Goal: Task Accomplishment & Management: Manage account settings

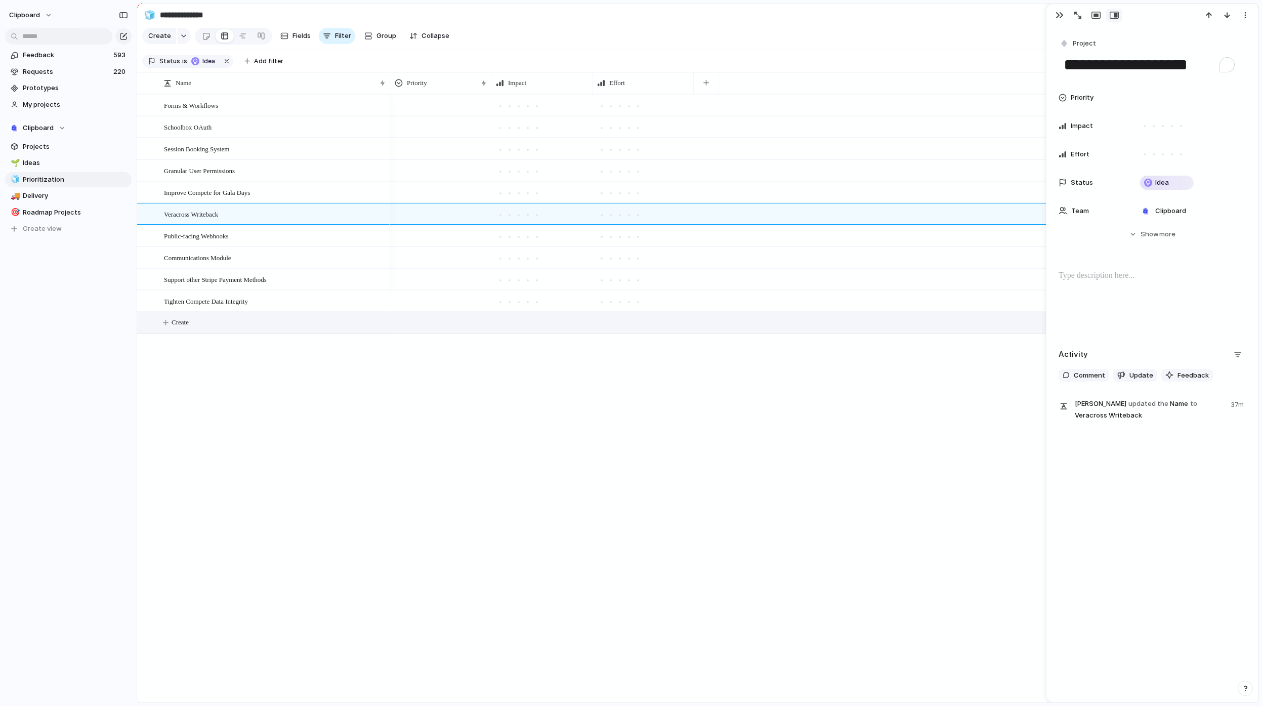
click at [206, 329] on button "Create" at bounding box center [710, 322] width 1127 height 21
type textarea "**********"
click at [205, 353] on button "Create" at bounding box center [710, 344] width 1127 height 21
type textarea "**********"
click at [227, 374] on button "Create" at bounding box center [710, 366] width 1127 height 21
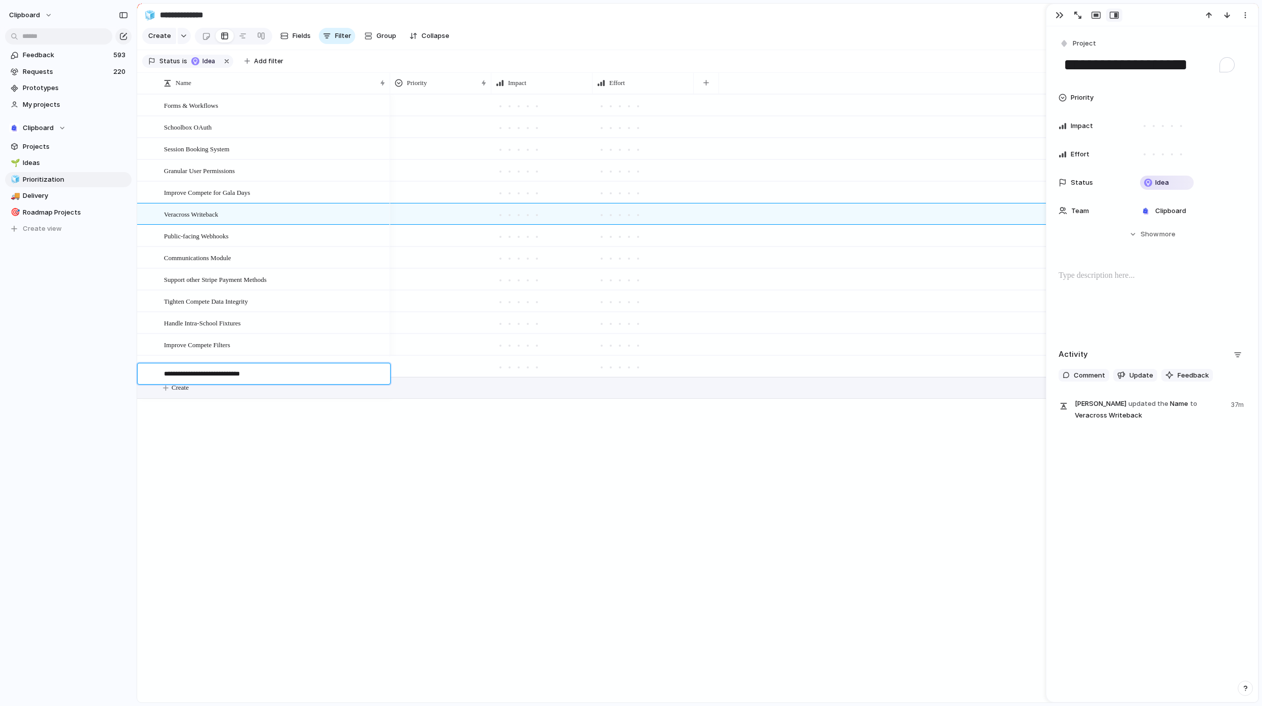
type textarea "**********"
click at [188, 398] on button "Create" at bounding box center [710, 387] width 1127 height 21
type textarea "**********"
click at [203, 430] on div "Forms & Workflows Schoolbox OAuth Session Booking System Granular User Permissi…" at bounding box center [697, 398] width 1121 height 608
click at [206, 420] on button "Create" at bounding box center [710, 409] width 1127 height 21
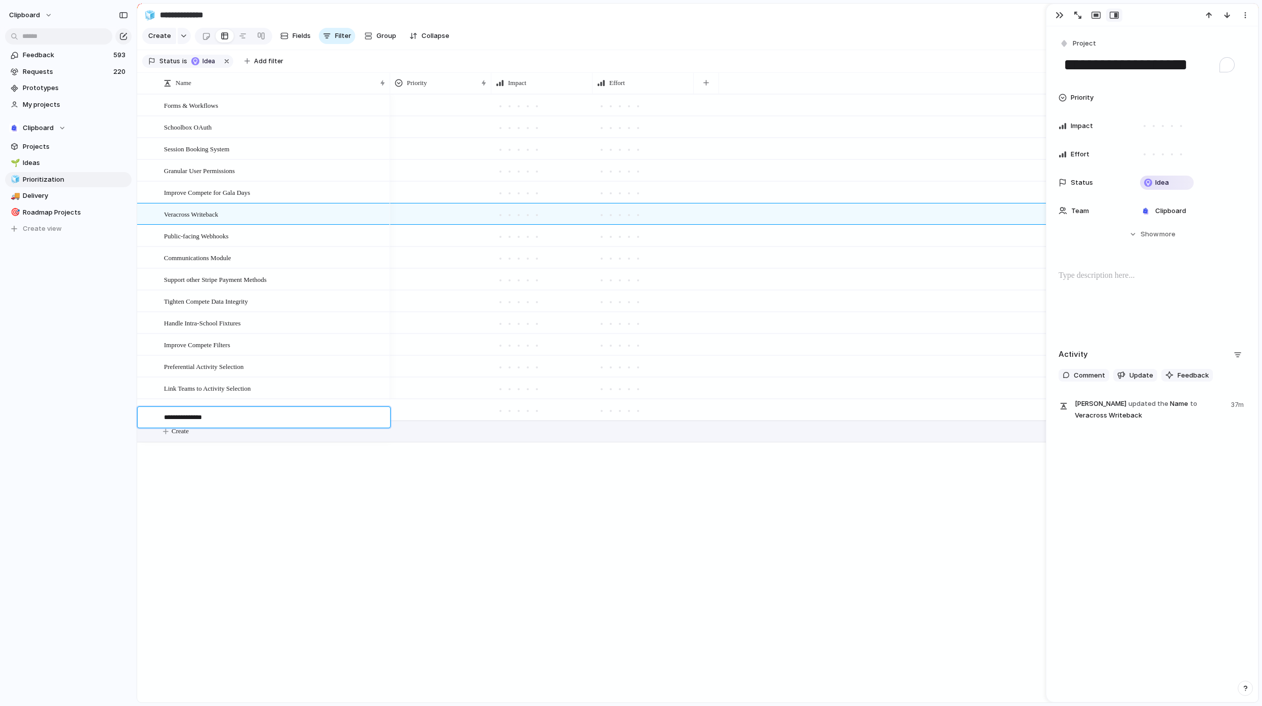
type textarea "**********"
click at [190, 133] on span "Schoolbox OAuth" at bounding box center [188, 127] width 48 height 12
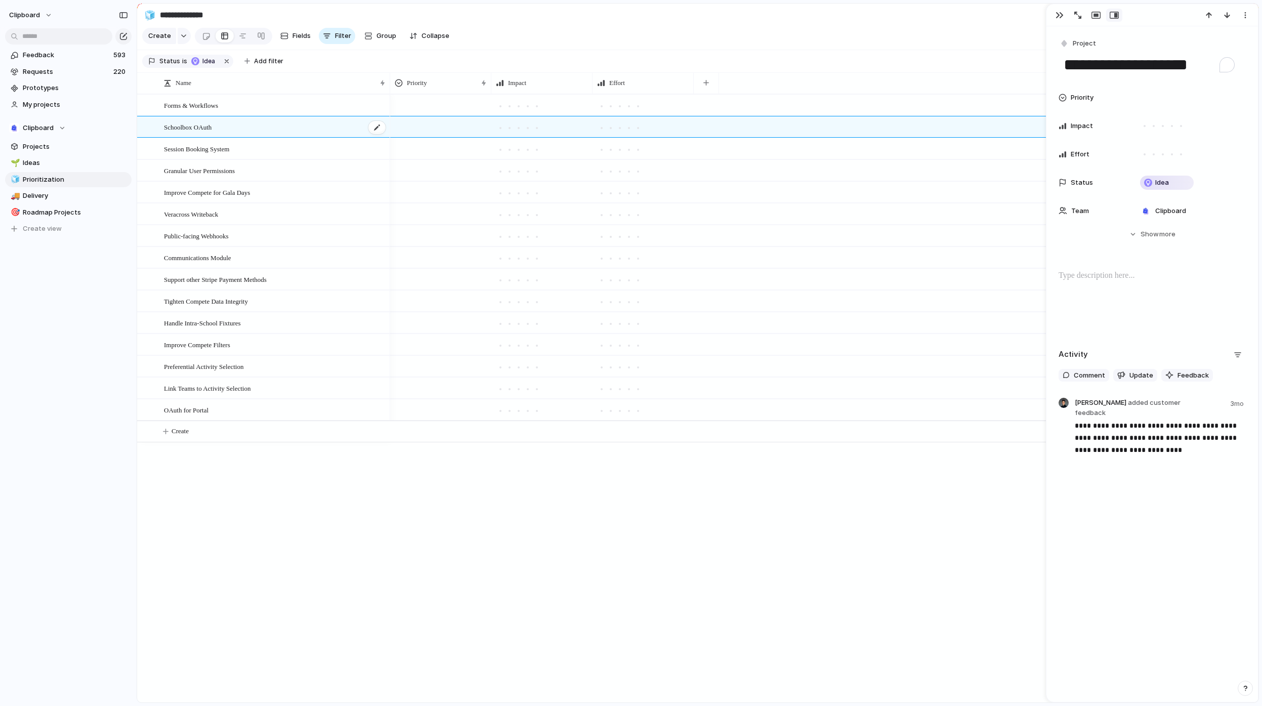
click at [190, 133] on span "Schoolbox OAuth" at bounding box center [188, 127] width 48 height 12
drag, startPoint x: 197, startPoint y: 133, endPoint x: 127, endPoint y: 132, distance: 69.8
click at [127, 132] on div "**********" at bounding box center [631, 353] width 1262 height 706
type textarea "**********"
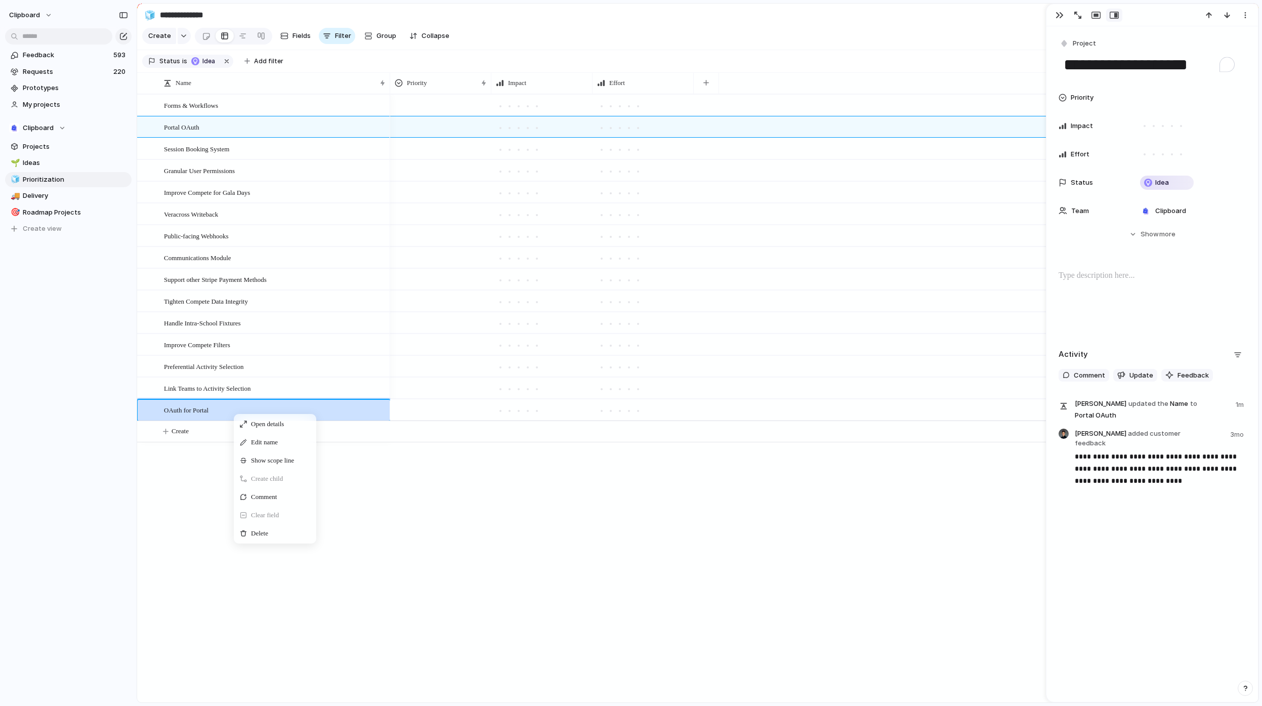
click at [268, 538] on span "Delete" at bounding box center [259, 533] width 17 height 10
click at [215, 420] on button "Create" at bounding box center [710, 409] width 1127 height 21
type textarea "**********"
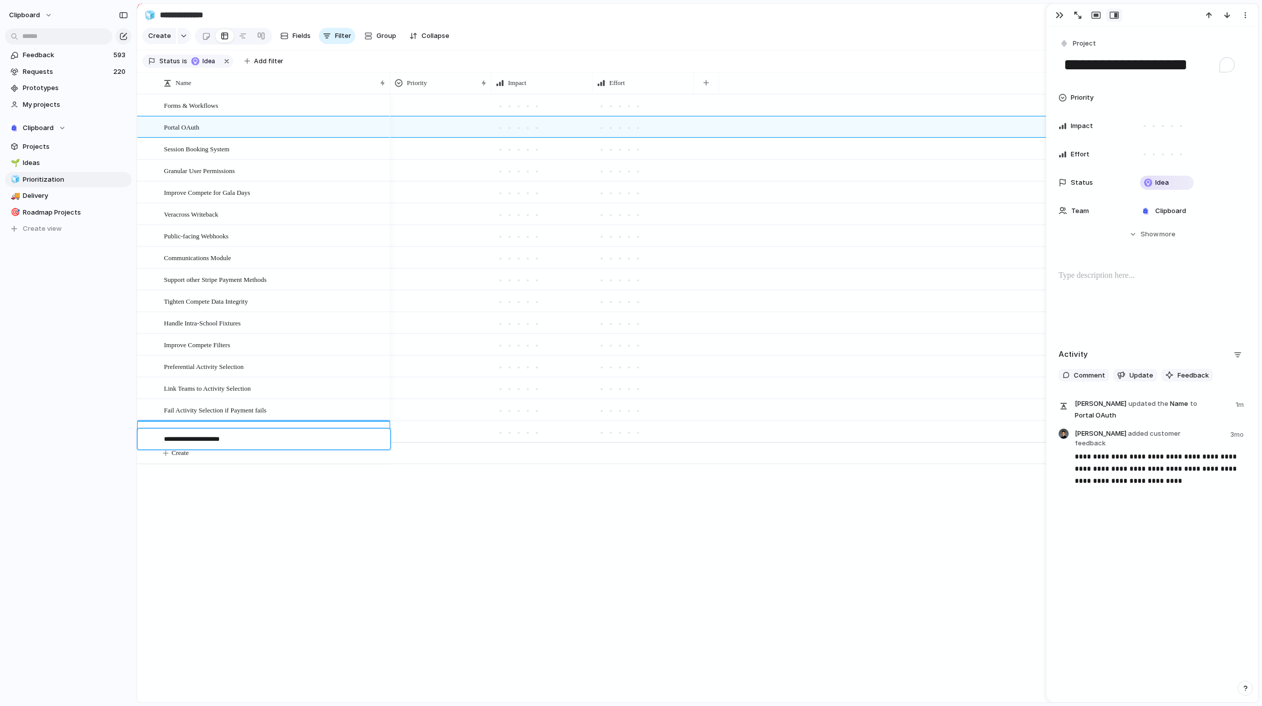
type textarea "**********"
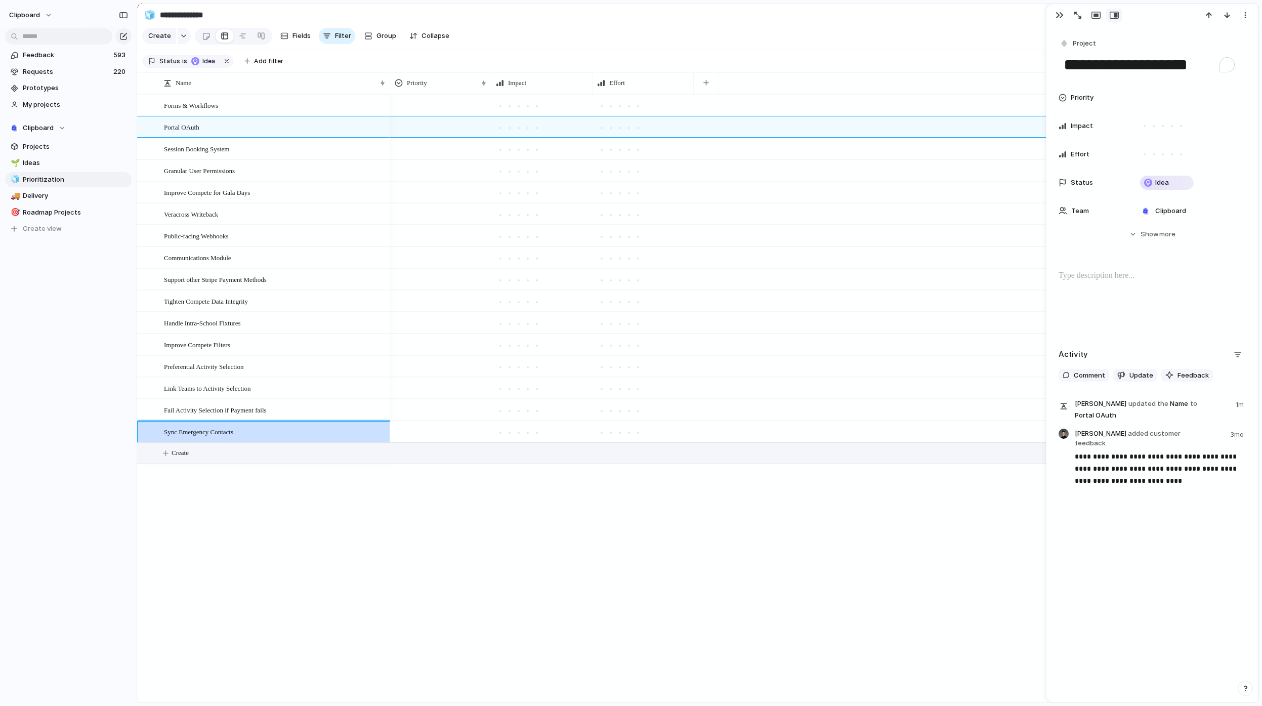
click at [231, 459] on button "Create" at bounding box center [710, 453] width 1127 height 21
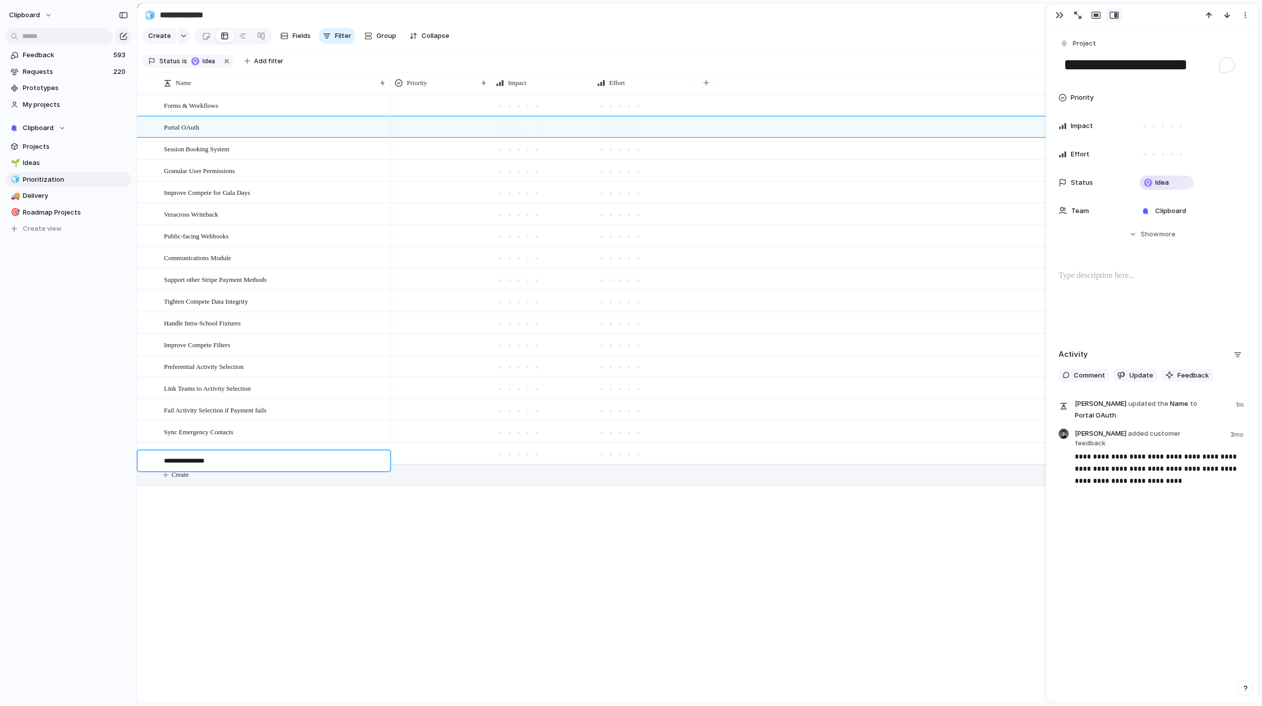
type textarea "**********"
click at [187, 480] on span "Create" at bounding box center [180, 475] width 17 height 10
type textarea "**********"
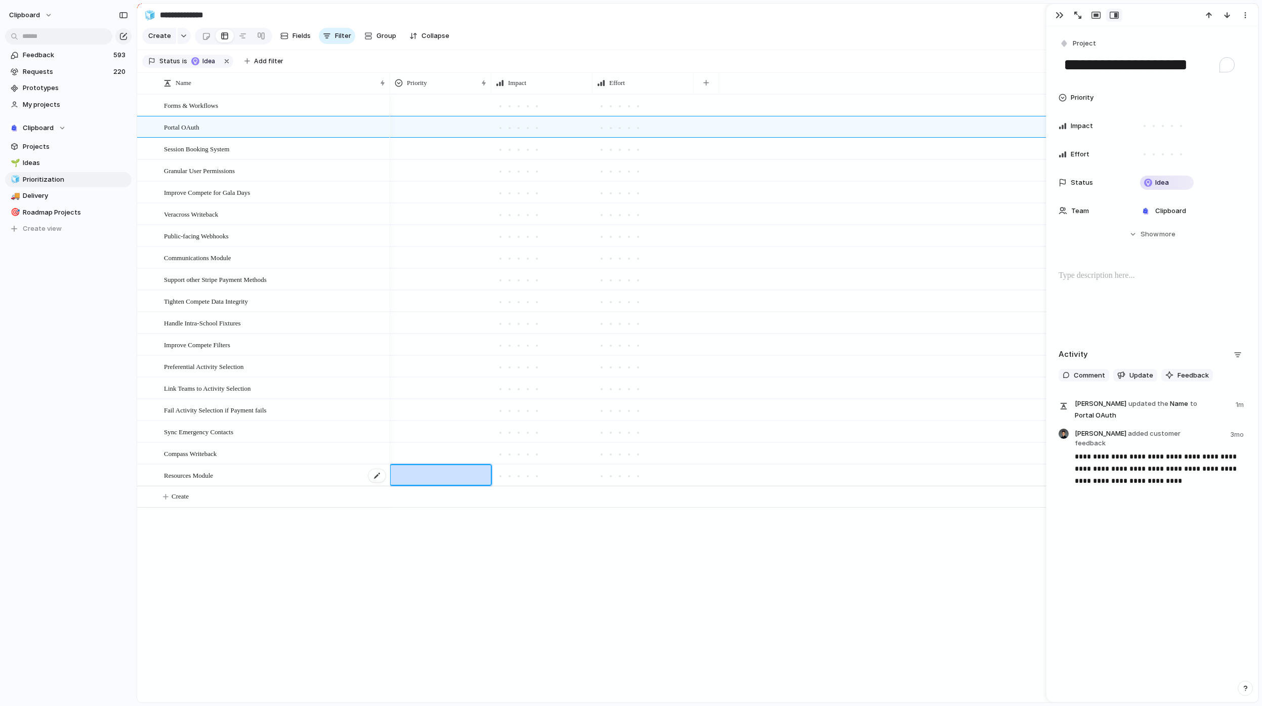
click at [212, 481] on span "Resources Module" at bounding box center [188, 475] width 49 height 12
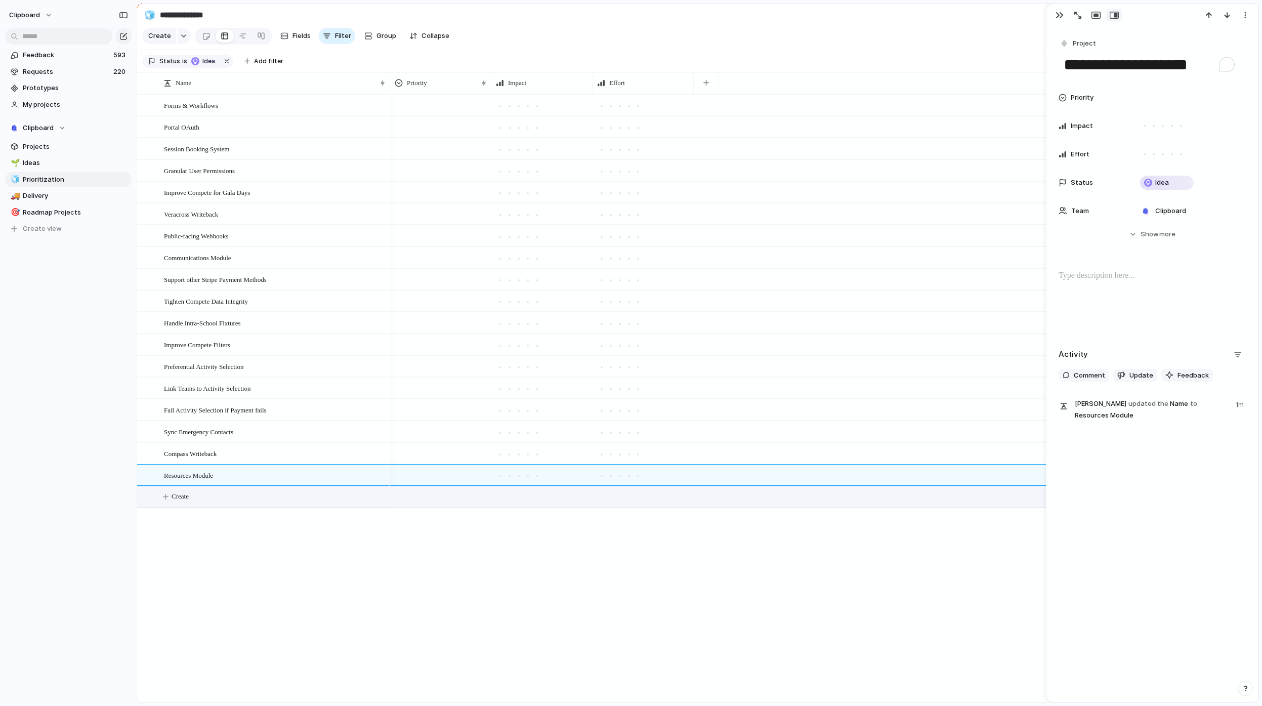
click at [218, 500] on button "Create" at bounding box center [710, 496] width 1127 height 21
type textarea "**********"
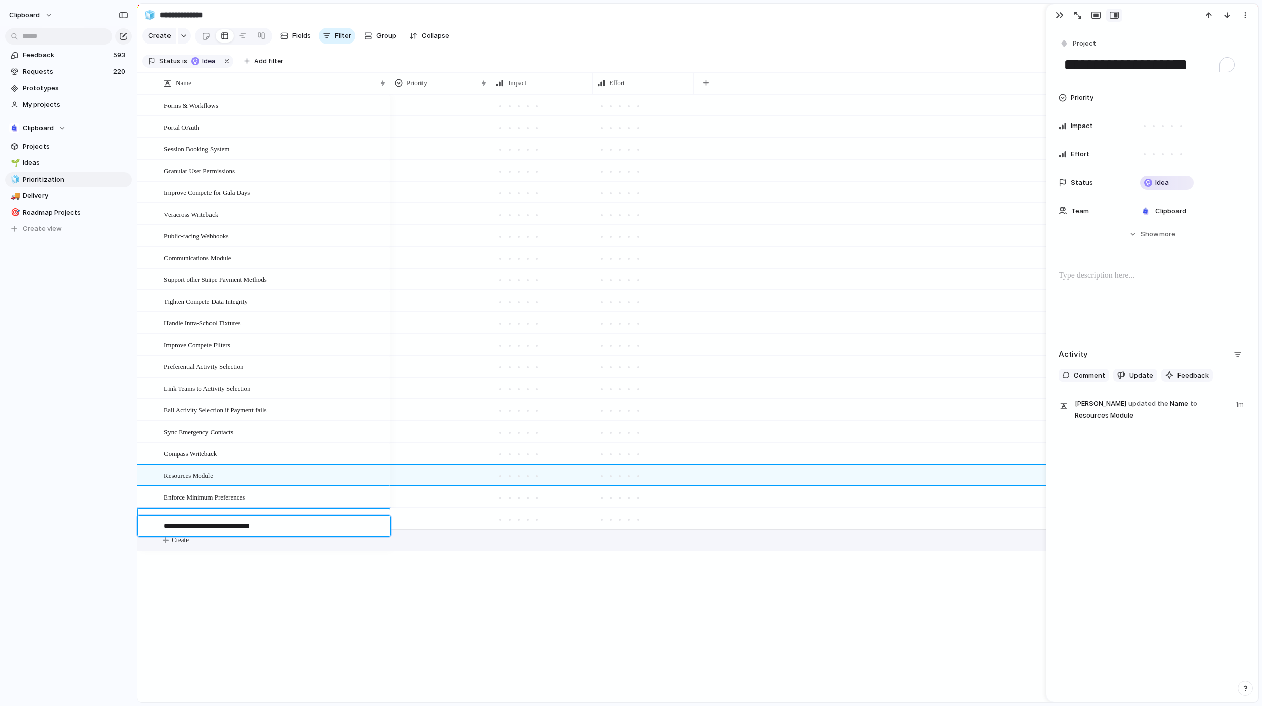
type textarea "**********"
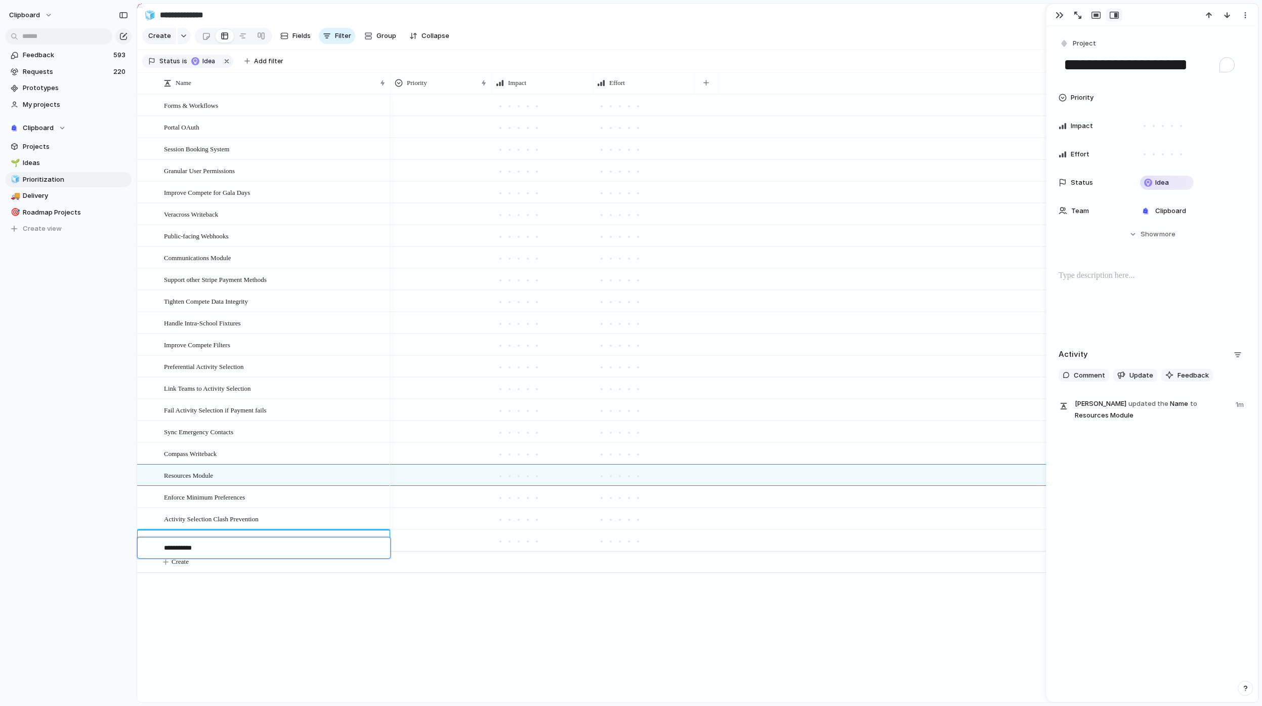
type textarea "**********"
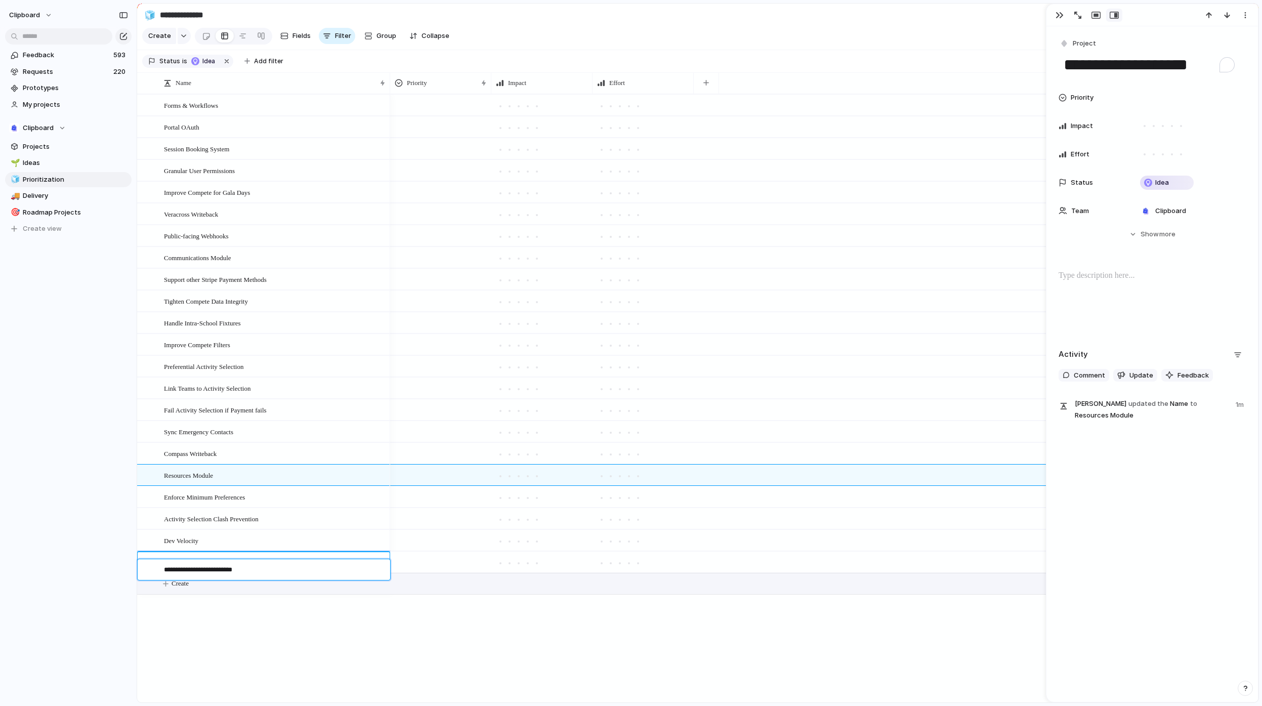
type textarea "**********"
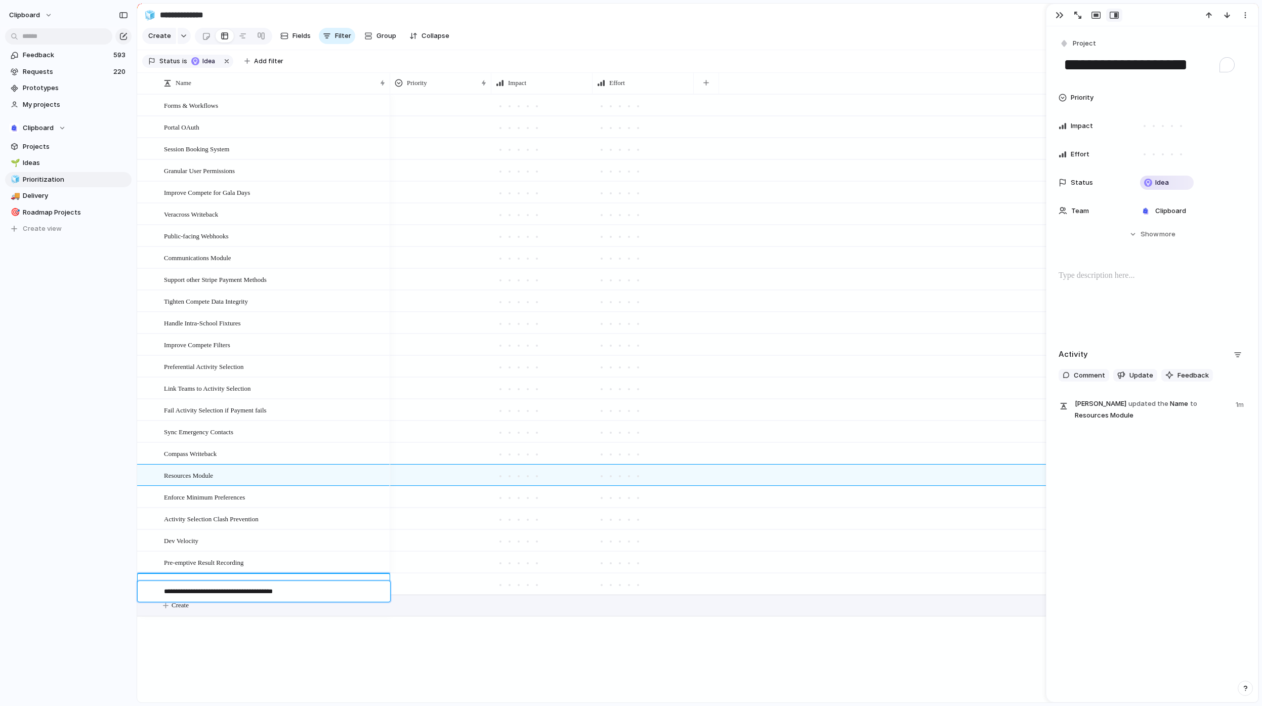
type textarea "**********"
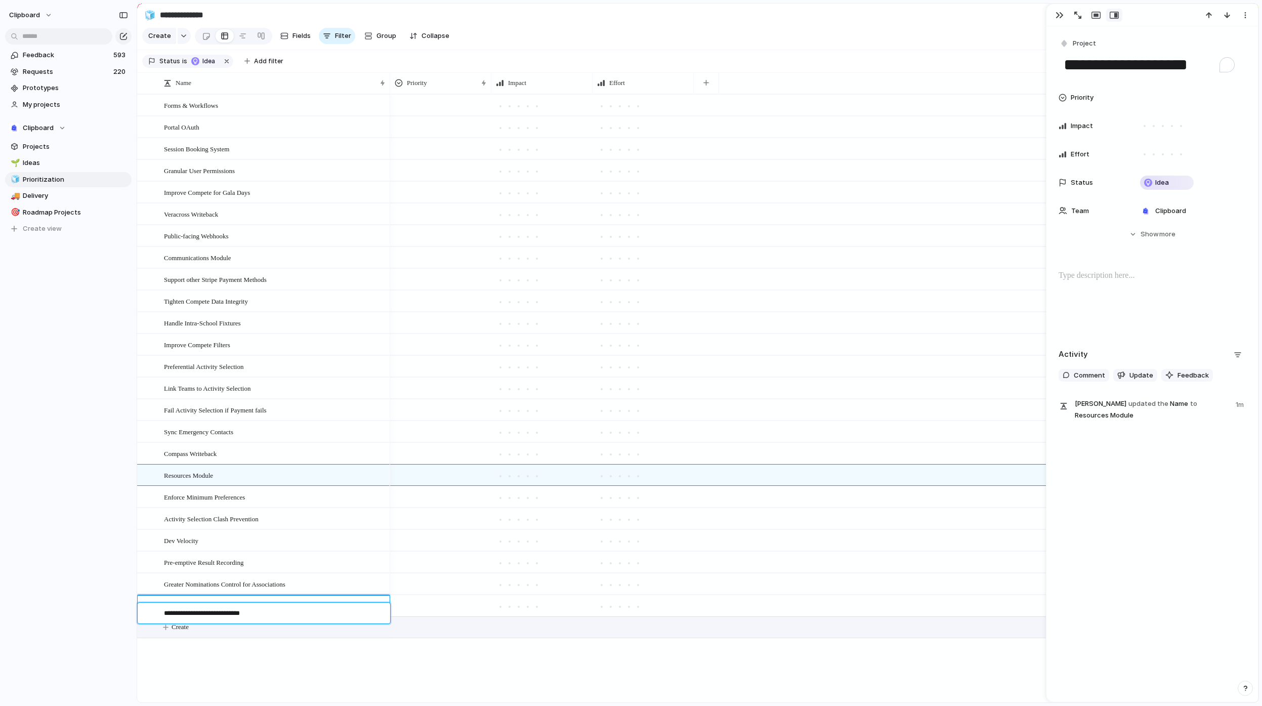
type textarea "**********"
click at [227, 637] on button "Create" at bounding box center [710, 627] width 1127 height 21
type textarea "**********"
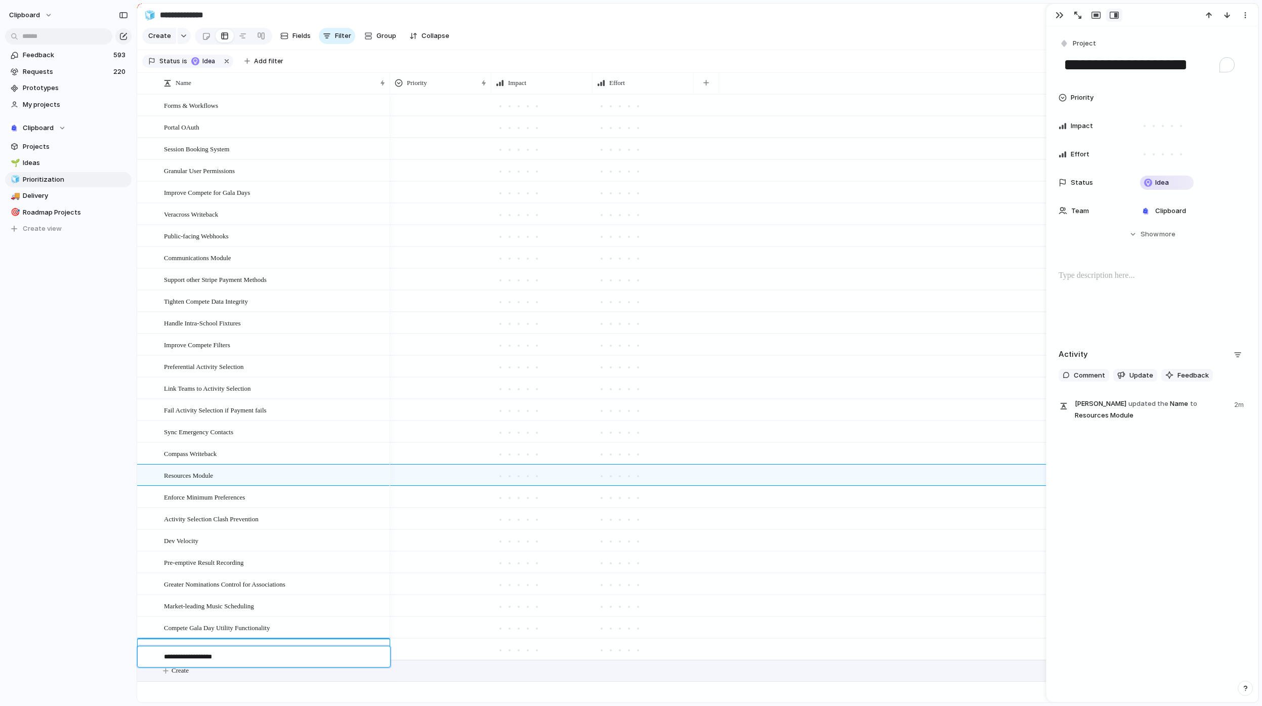
type textarea "**********"
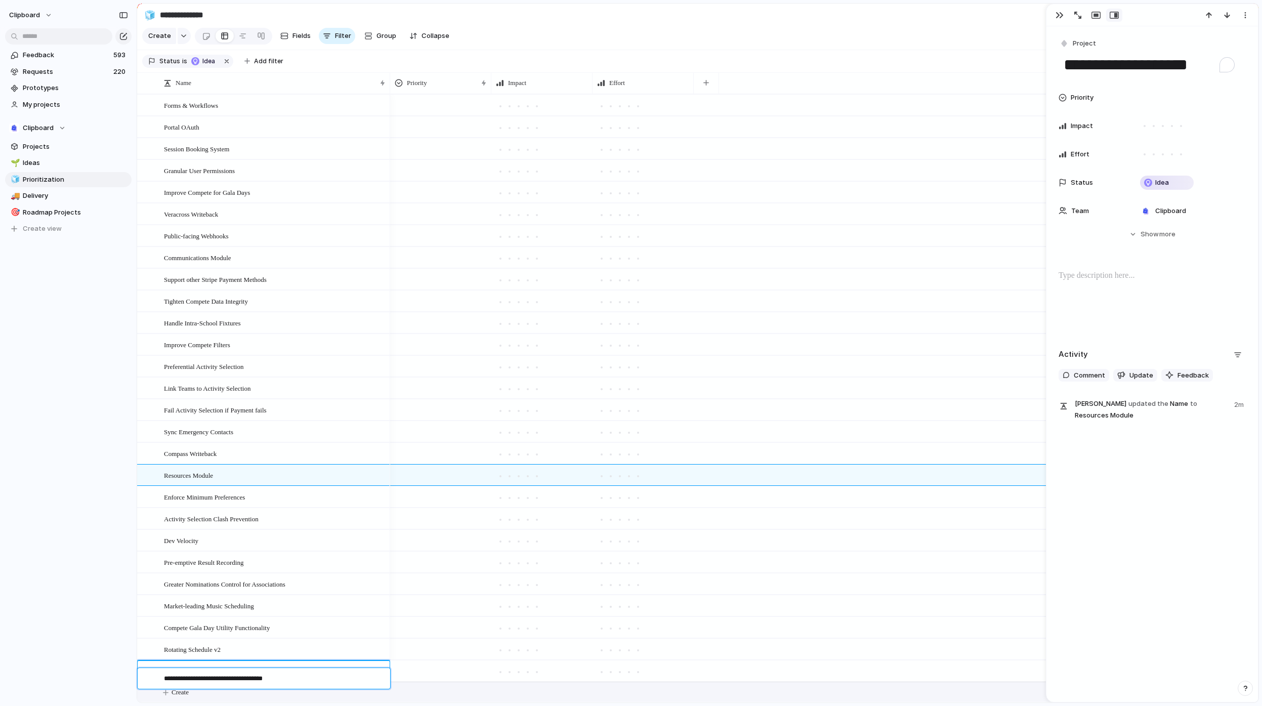
type textarea "**********"
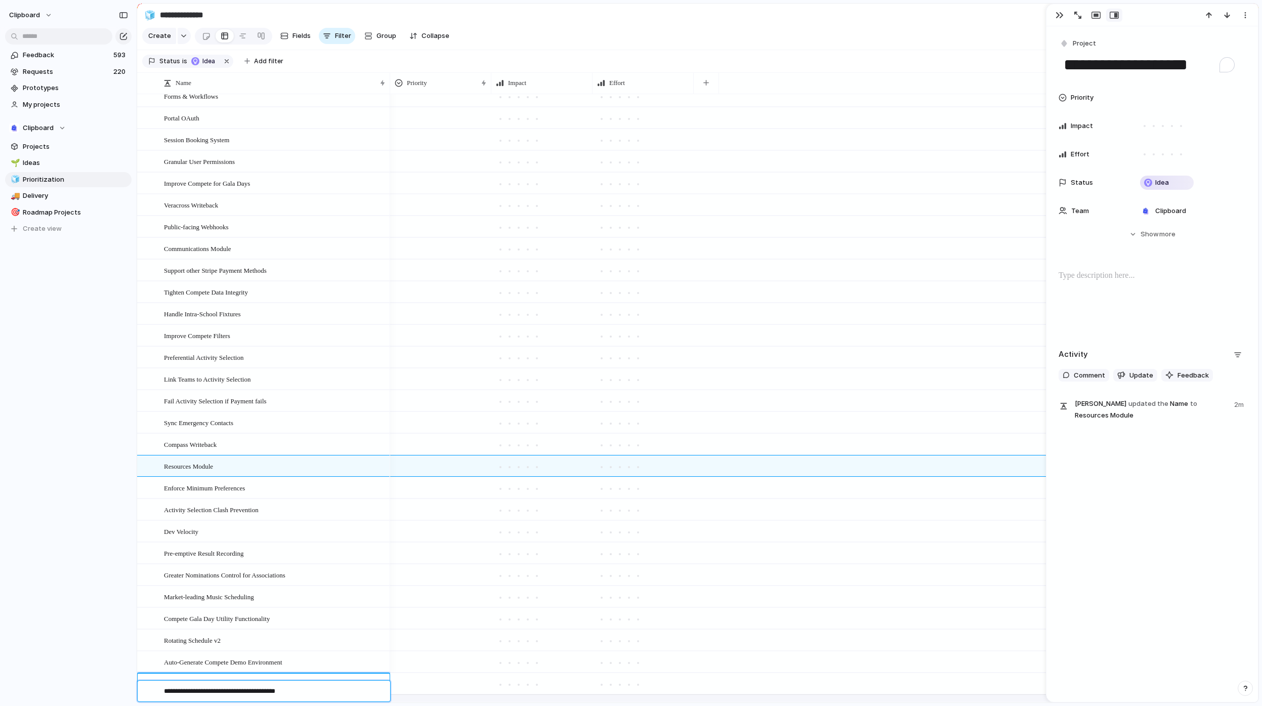
type textarea "**********"
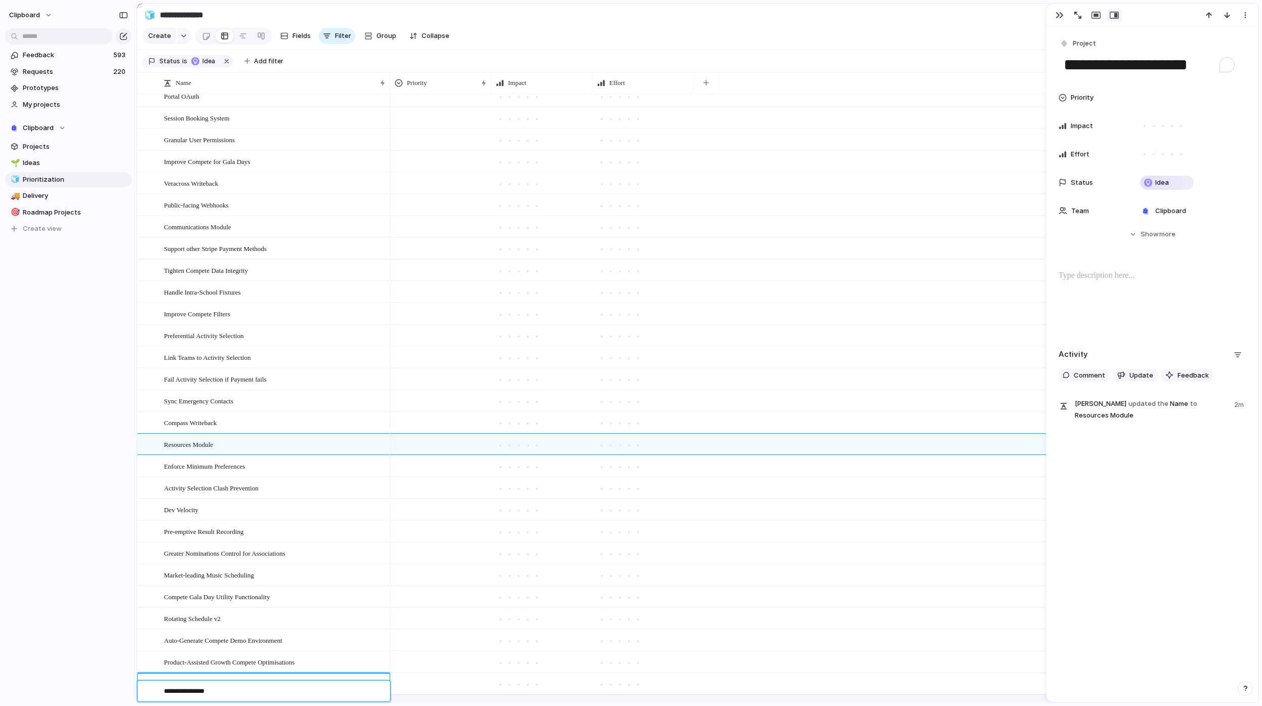
type textarea "**********"
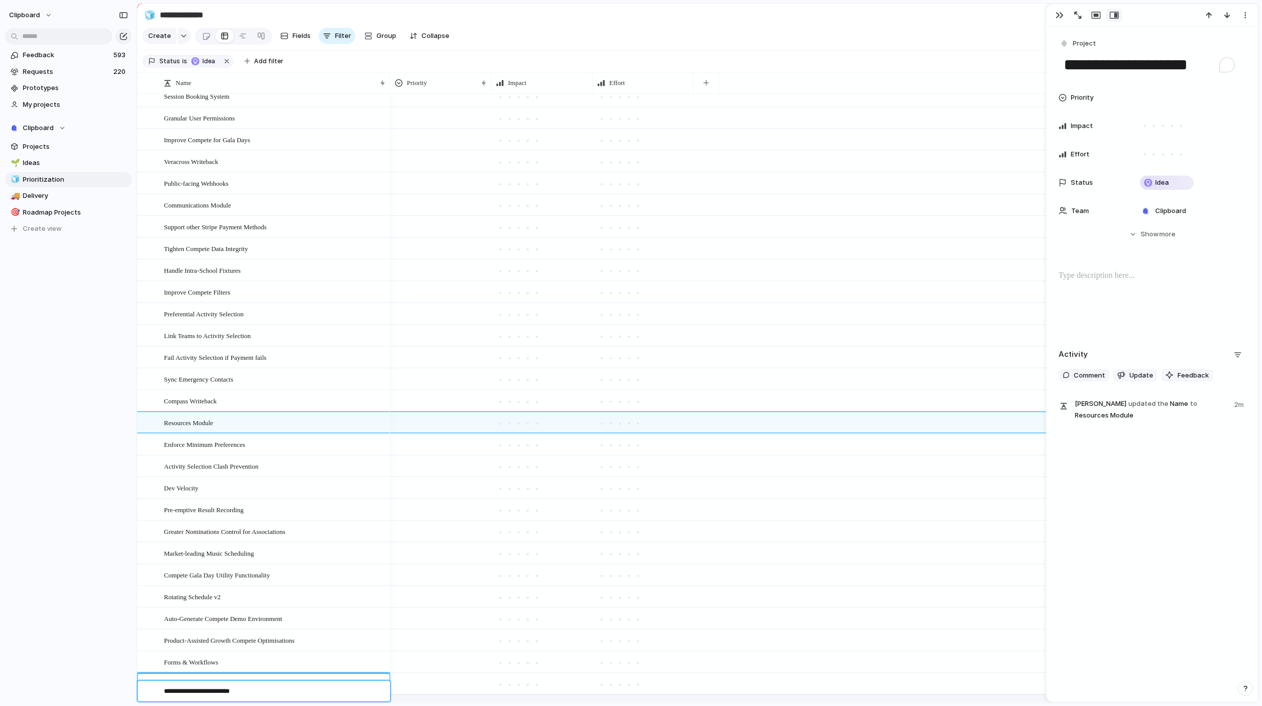
type textarea "**********"
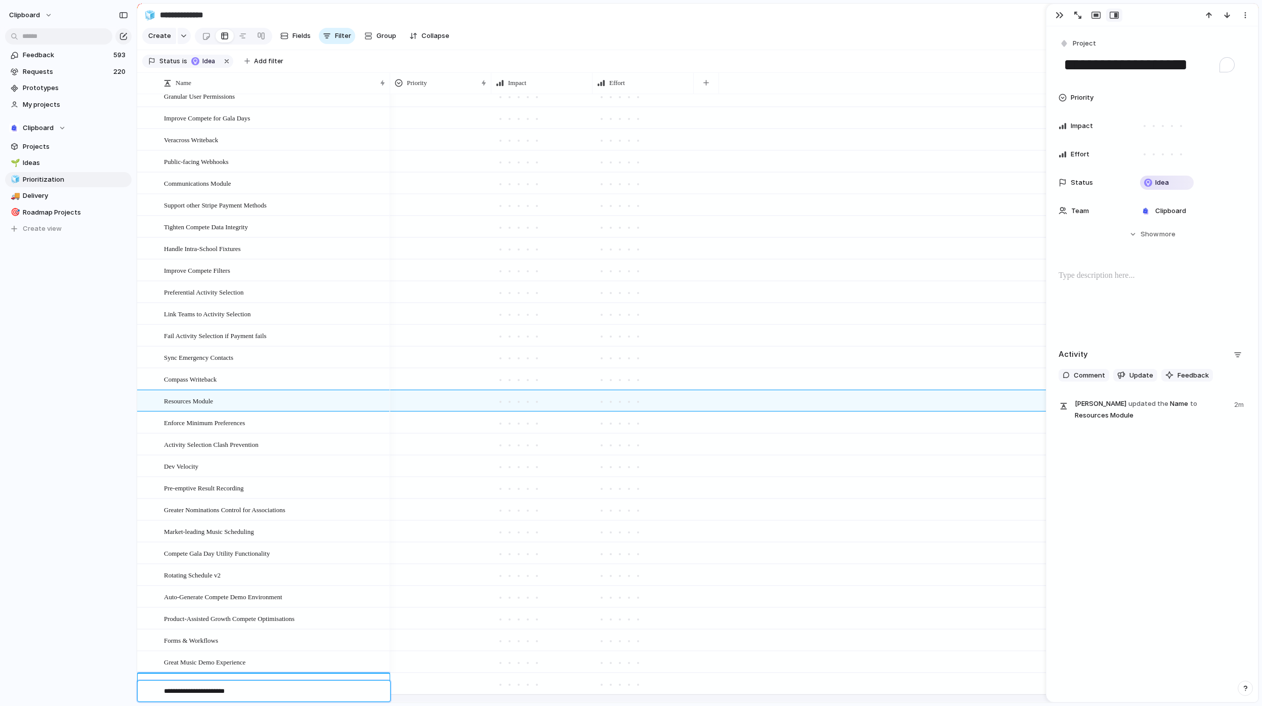
type textarea "**********"
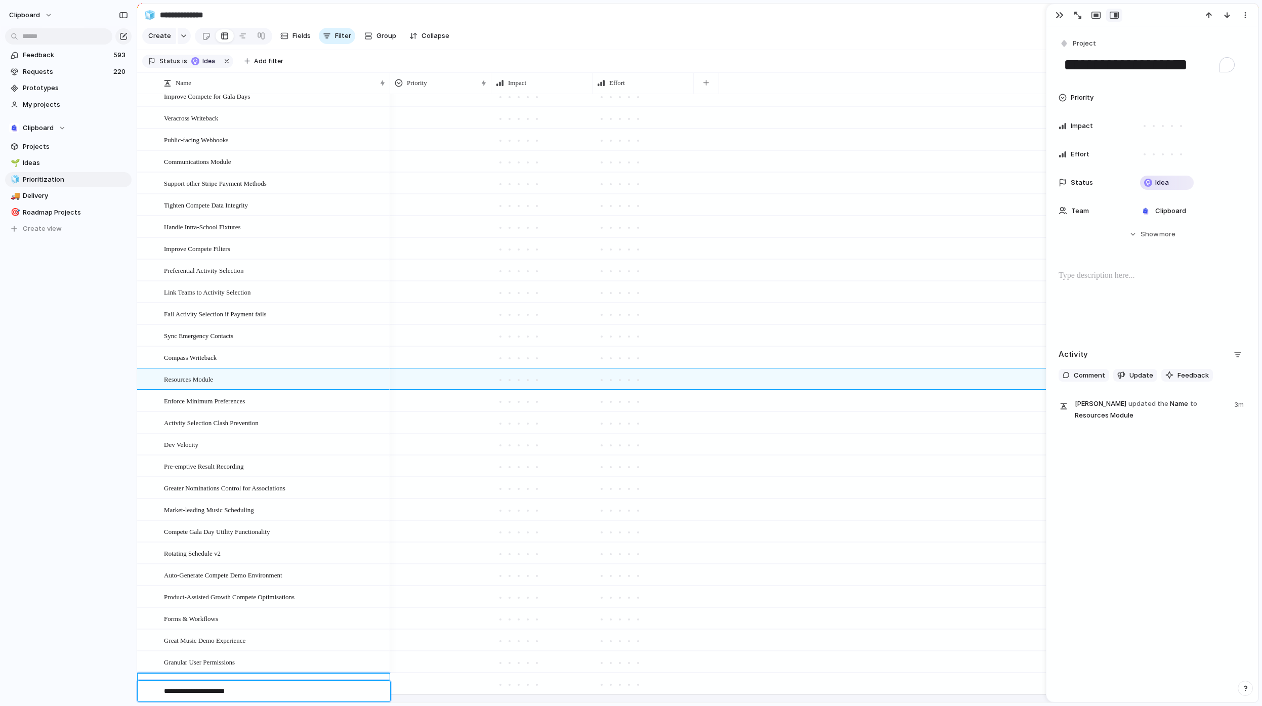
type textarea "**********"
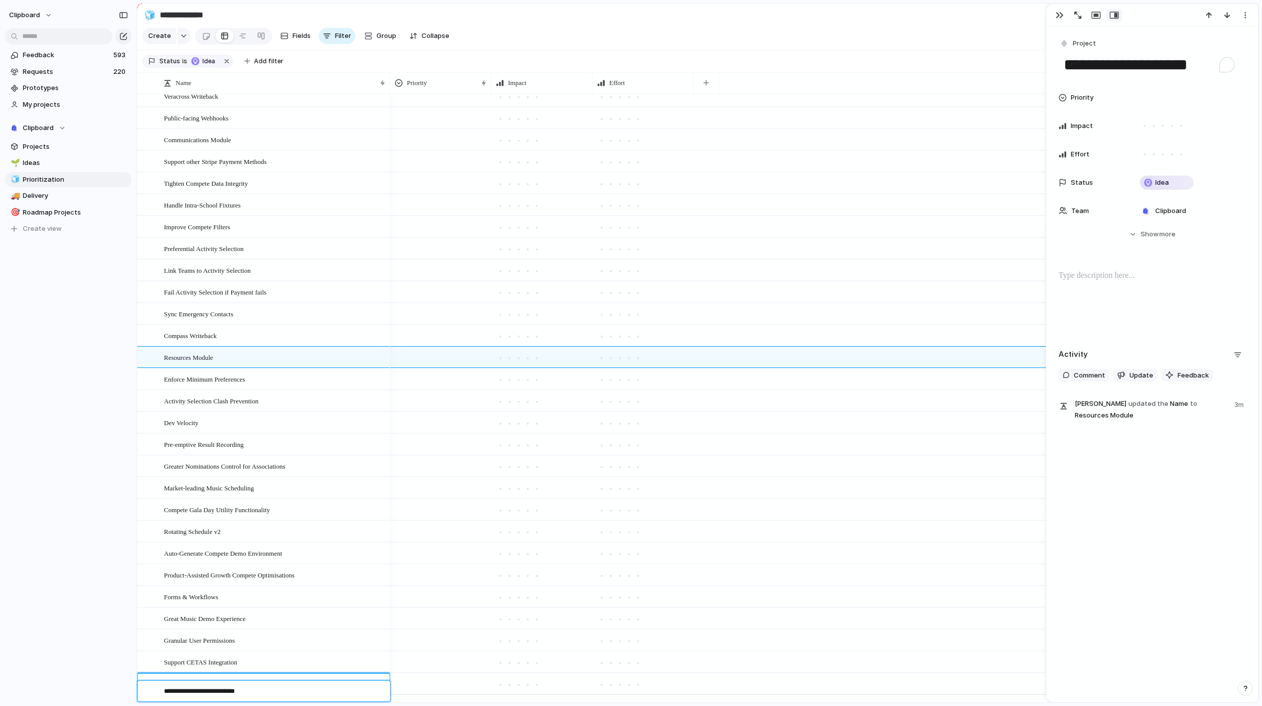
type textarea "**********"
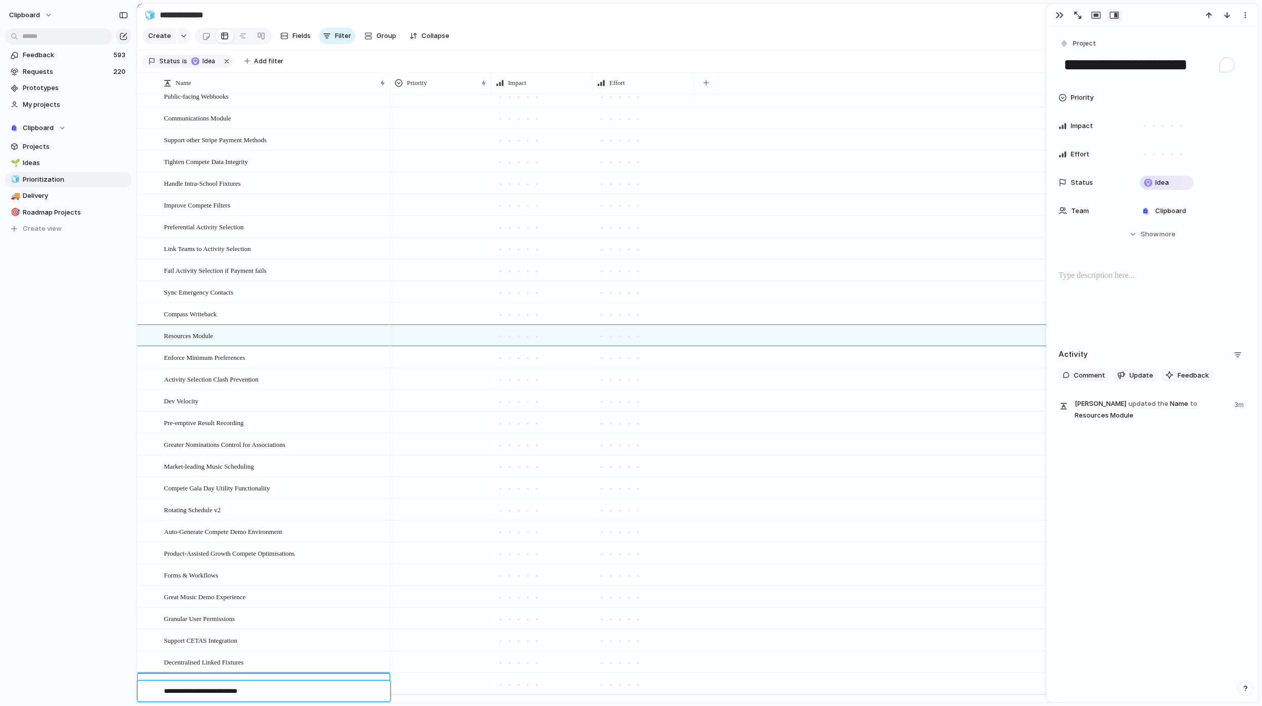
type textarea "**********"
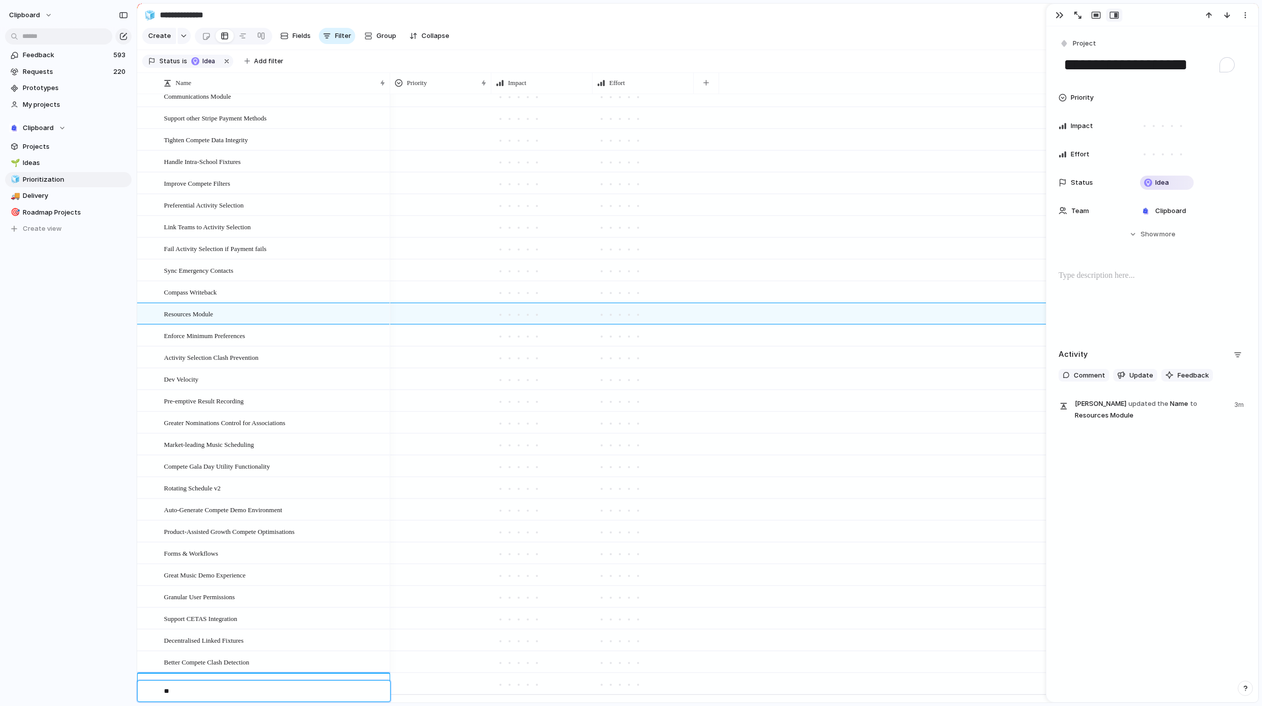
type textarea "*"
type textarea "**********"
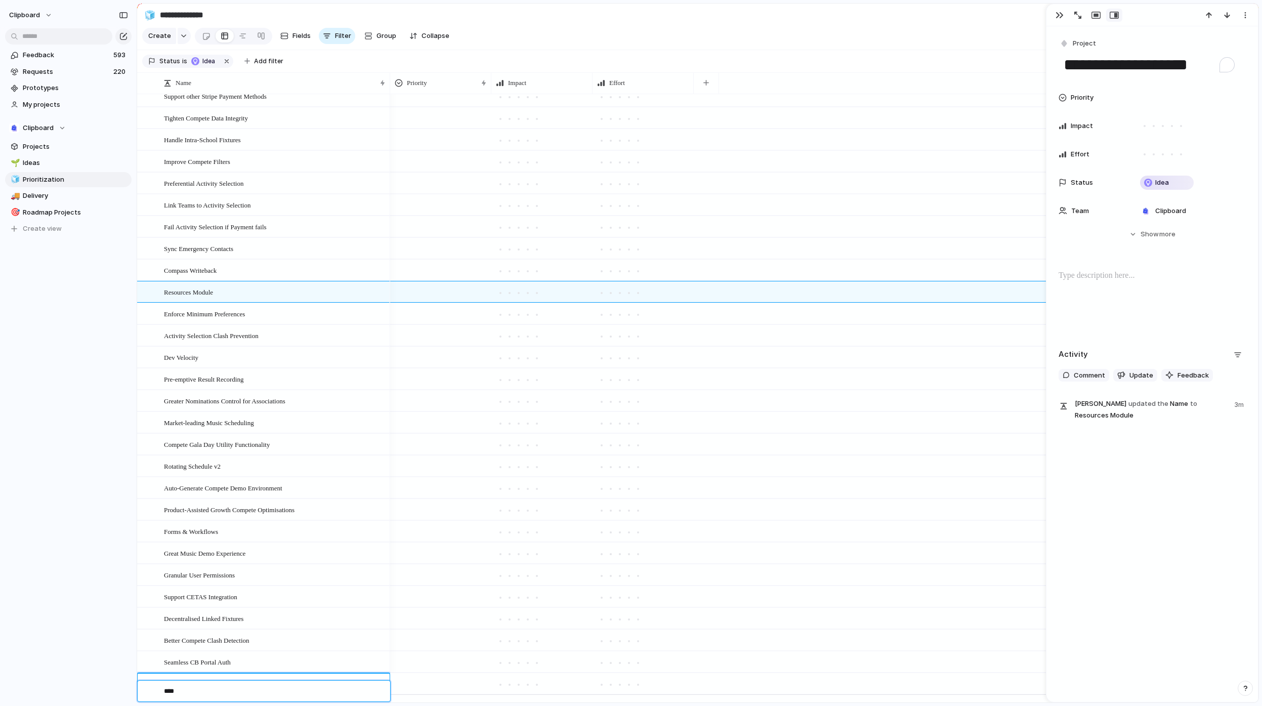
type textarea "***"
click at [308, 665] on div "Seamless CB Portal Auth" at bounding box center [275, 662] width 223 height 21
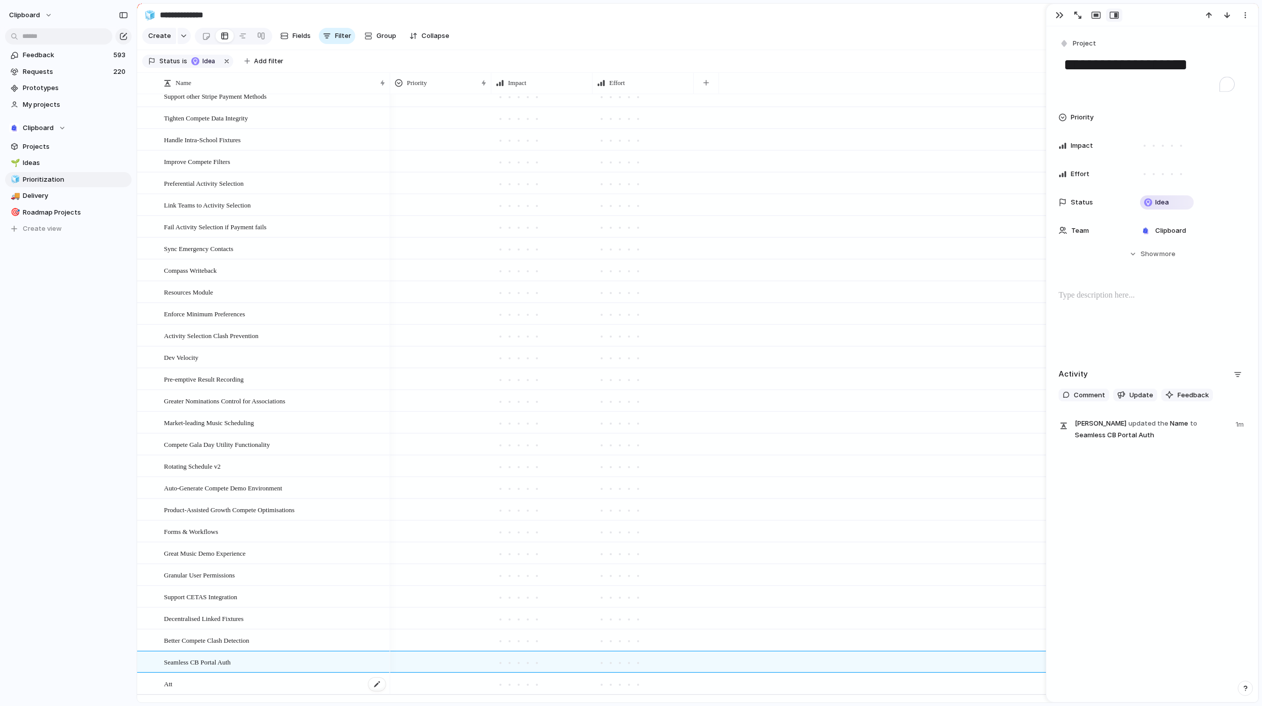
click at [253, 692] on div "Att" at bounding box center [275, 683] width 223 height 21
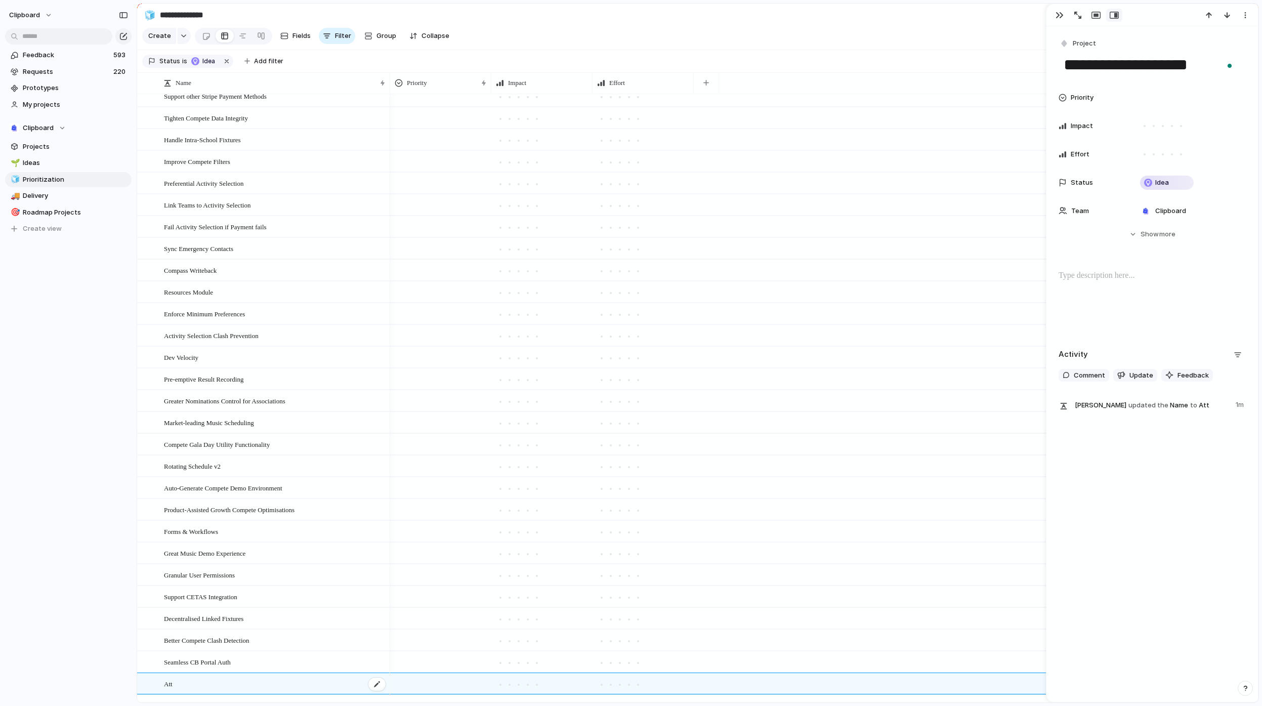
click at [253, 692] on div "Att" at bounding box center [275, 683] width 223 height 21
click at [267, 690] on div "Att" at bounding box center [275, 683] width 223 height 21
type textarea "*"
type textarea "**********"
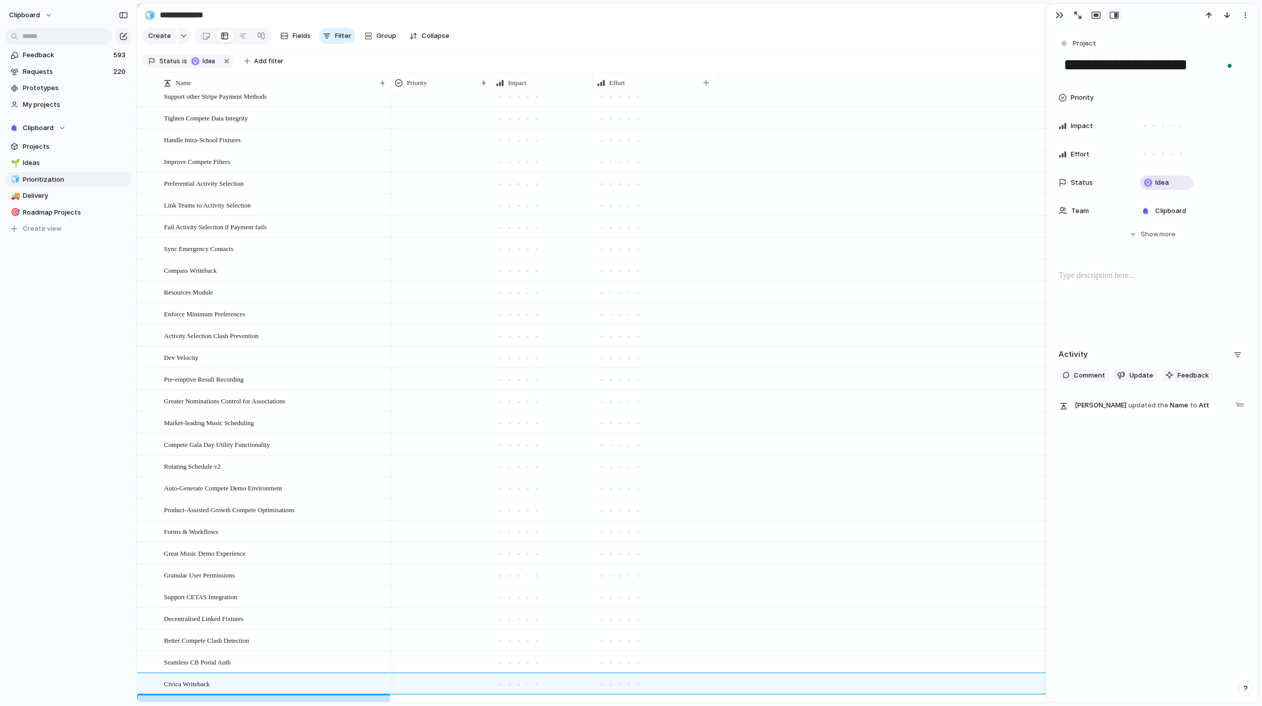
scroll to position [205, 0]
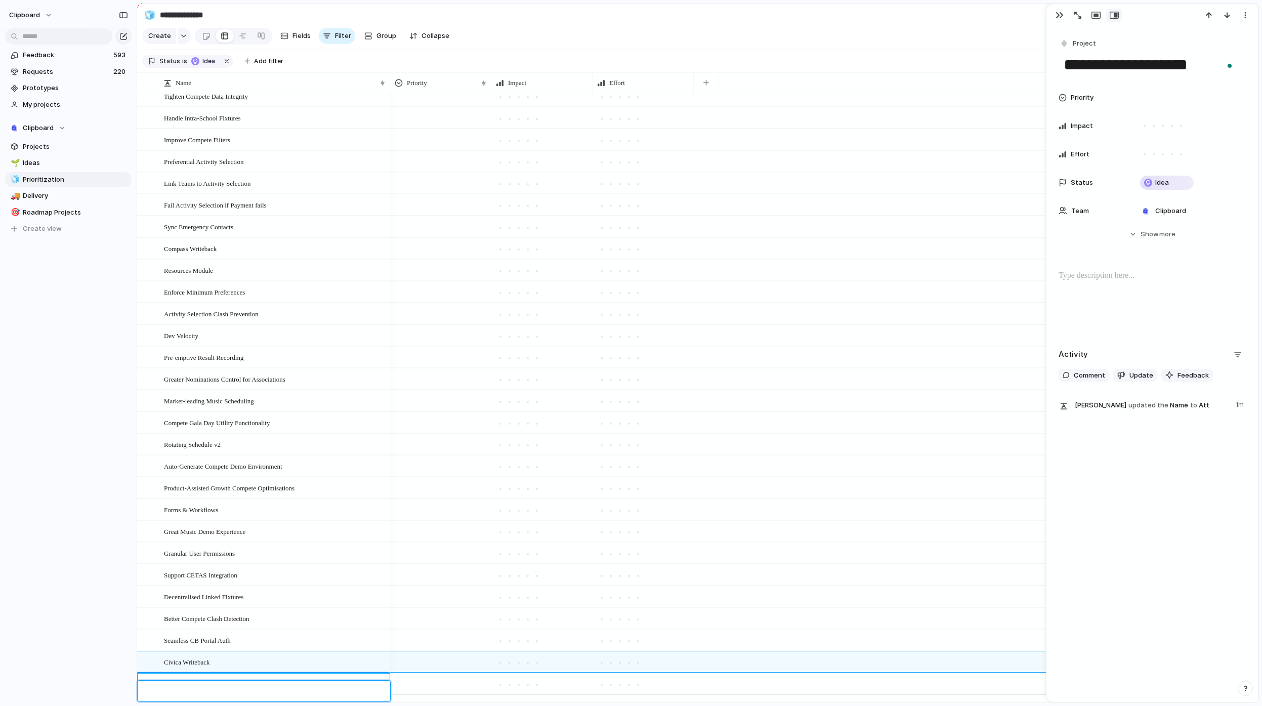
type textarea "*"
type textarea "**********"
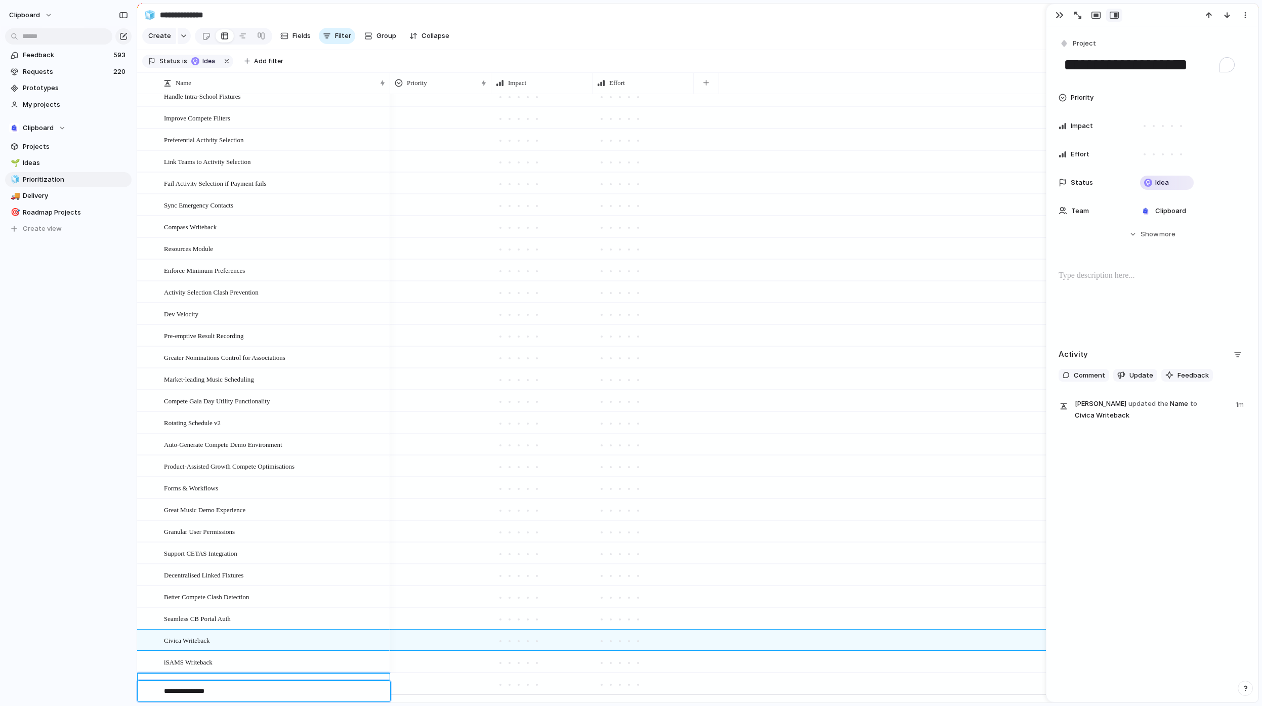
type textarea "**********"
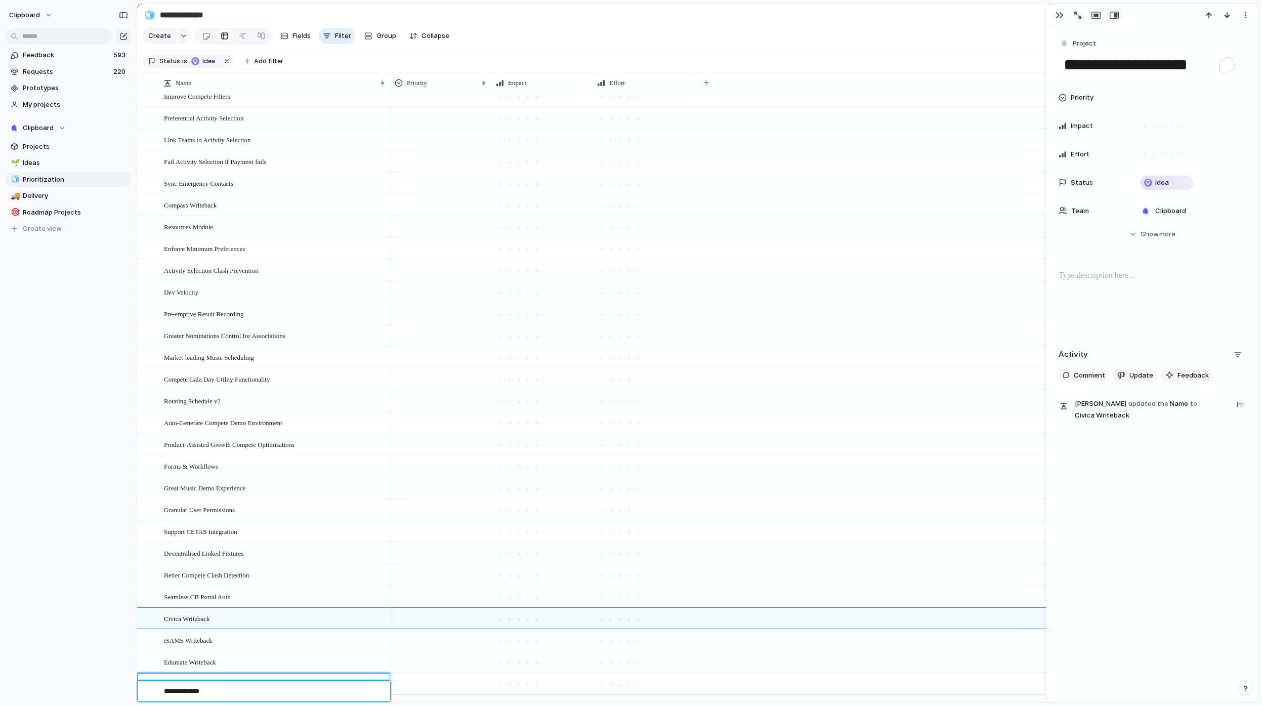
type textarea "**********"
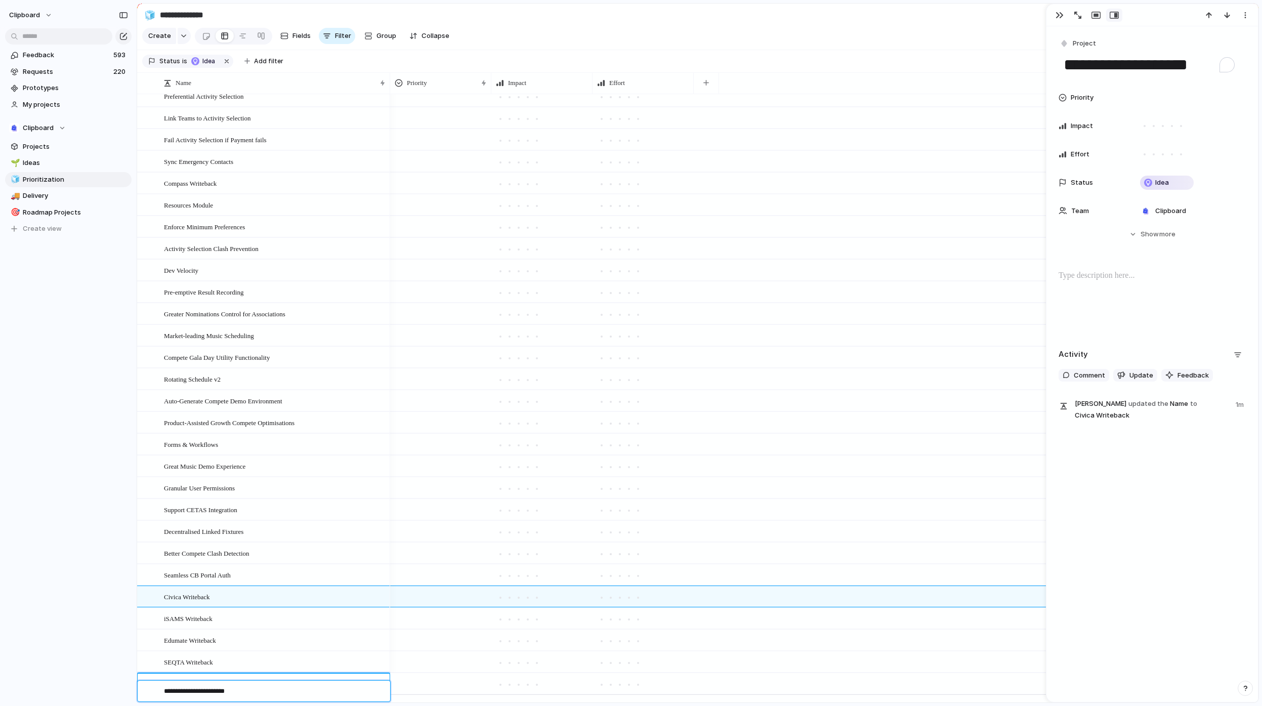
type textarea "**********"
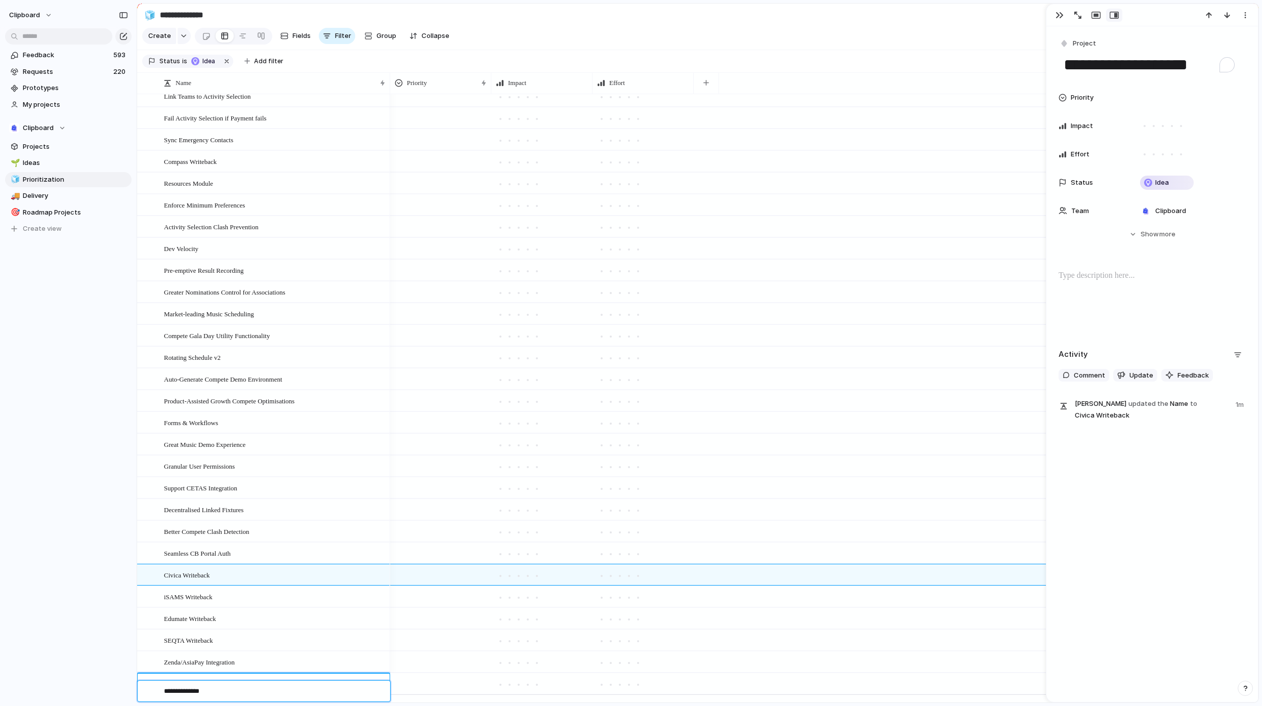
type textarea "**********"
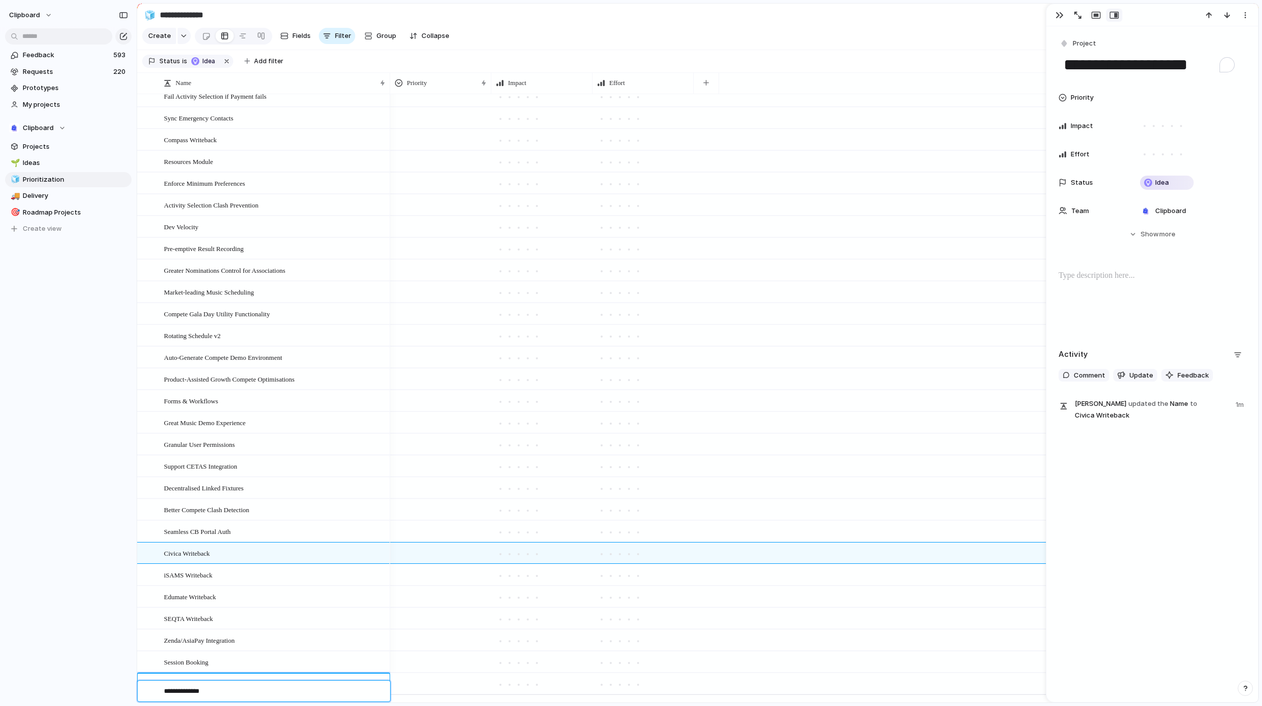
type textarea "**********"
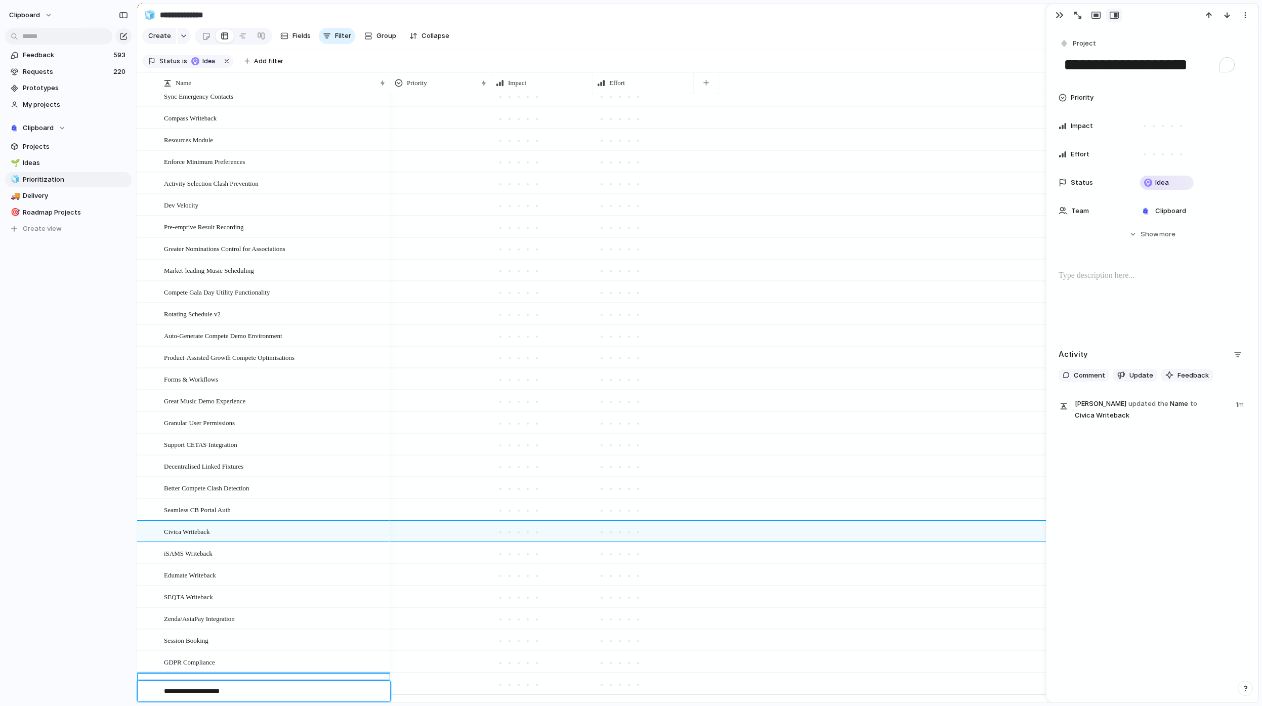
type textarea "**********"
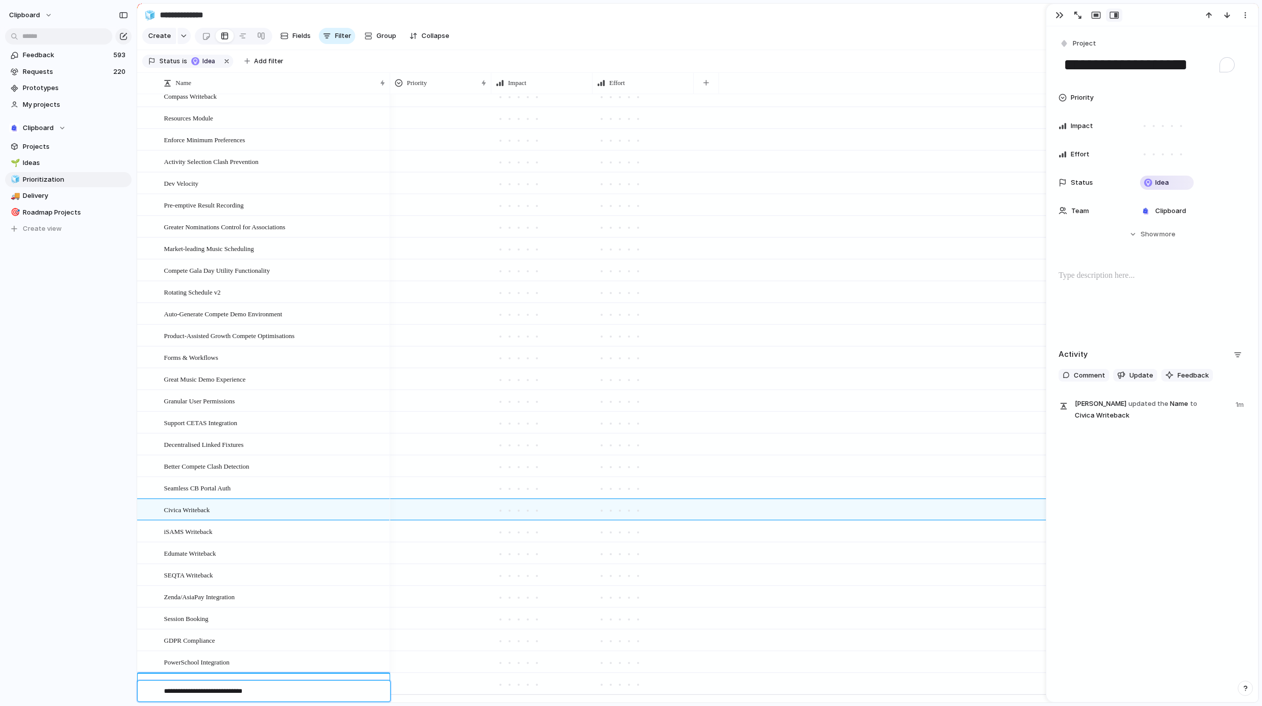
type textarea "**********"
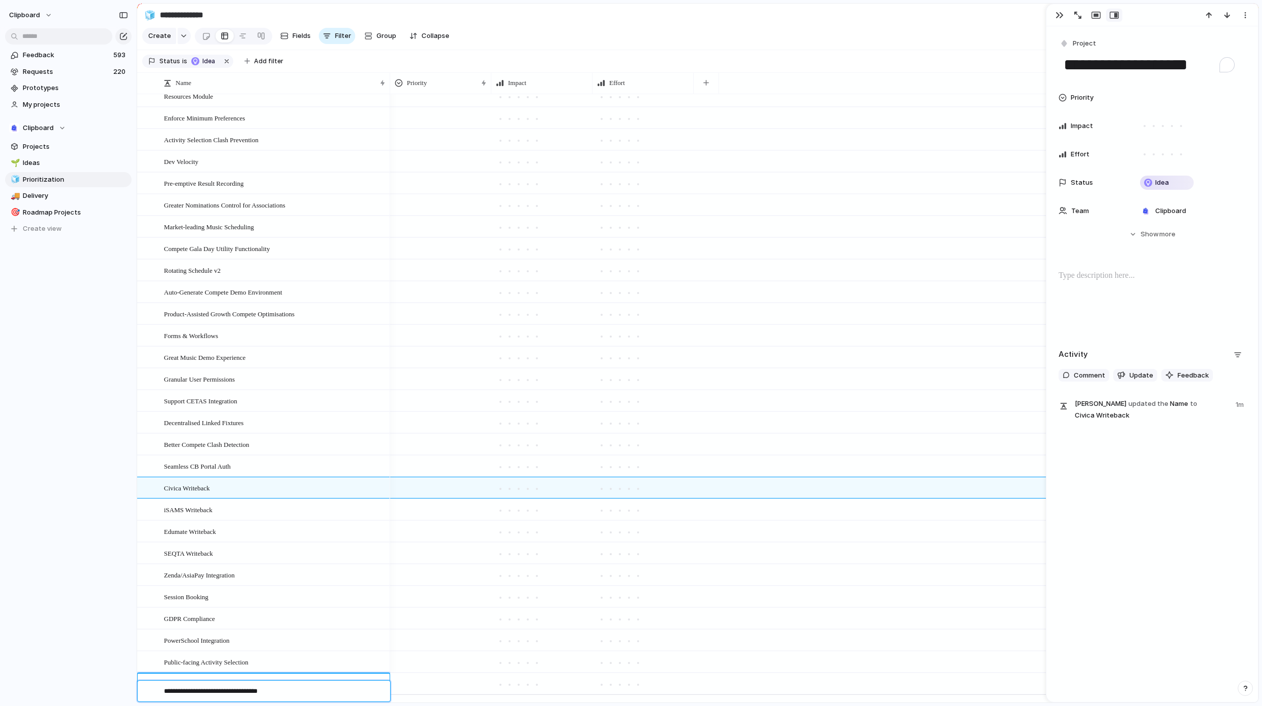
type textarea "**********"
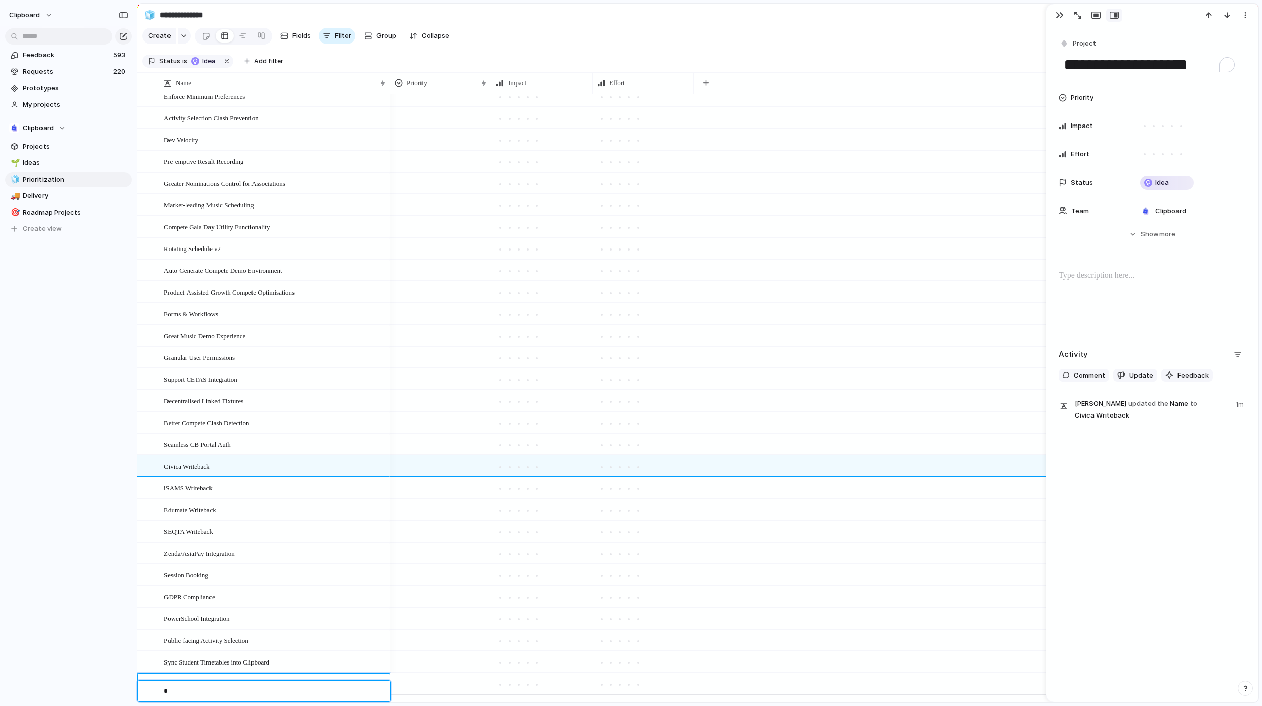
scroll to position [0, 0]
type textarea "**********"
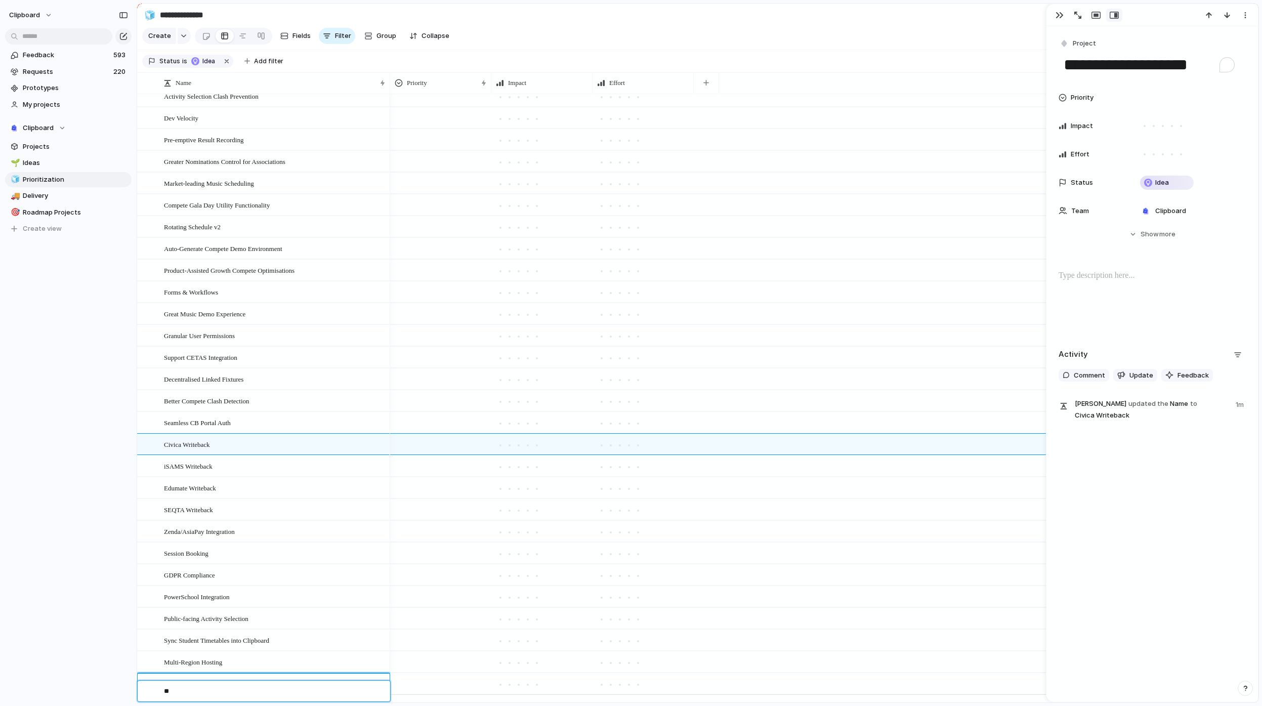
type textarea "*"
type textarea "**********"
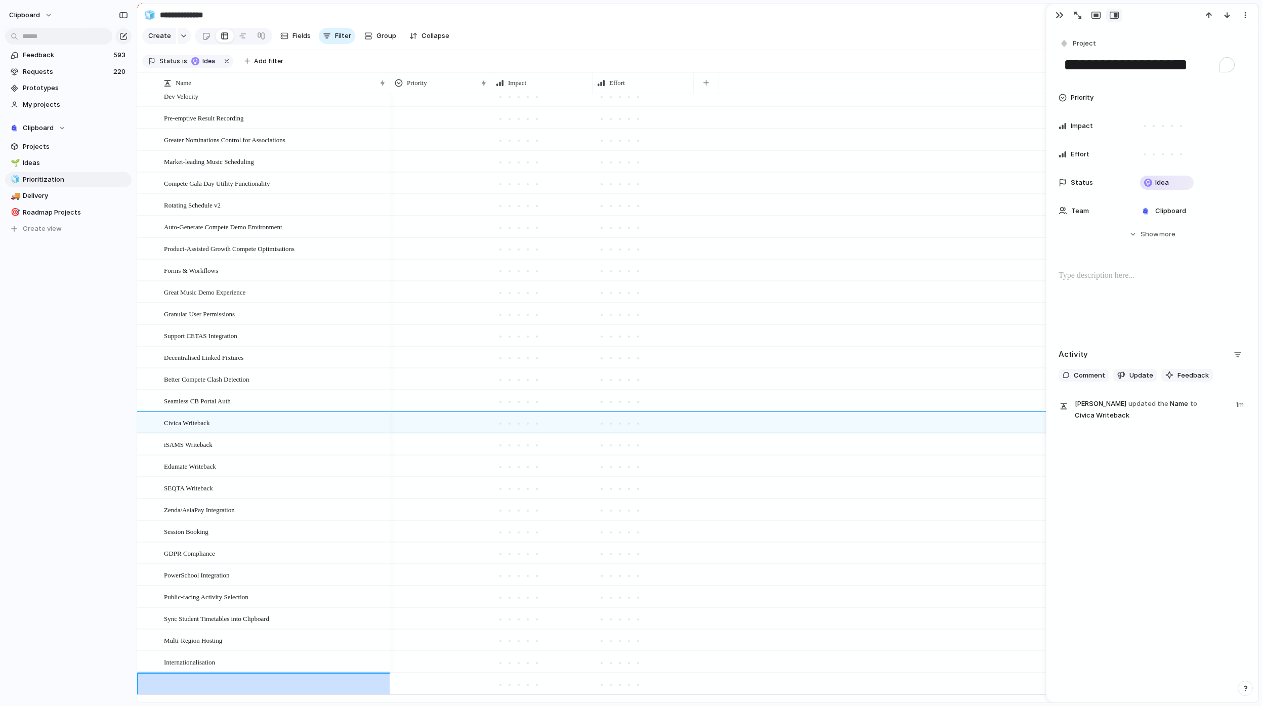
scroll to position [444, 0]
type textarea "**********"
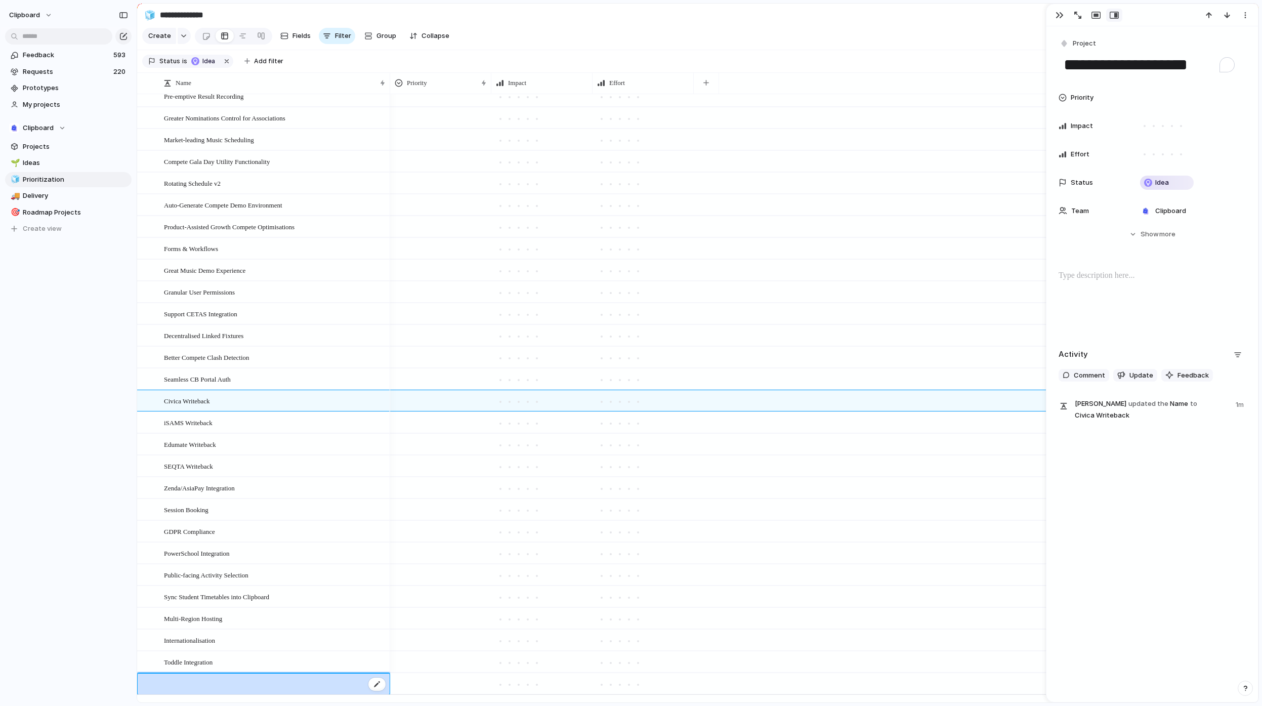
click at [203, 694] on div at bounding box center [275, 683] width 223 height 21
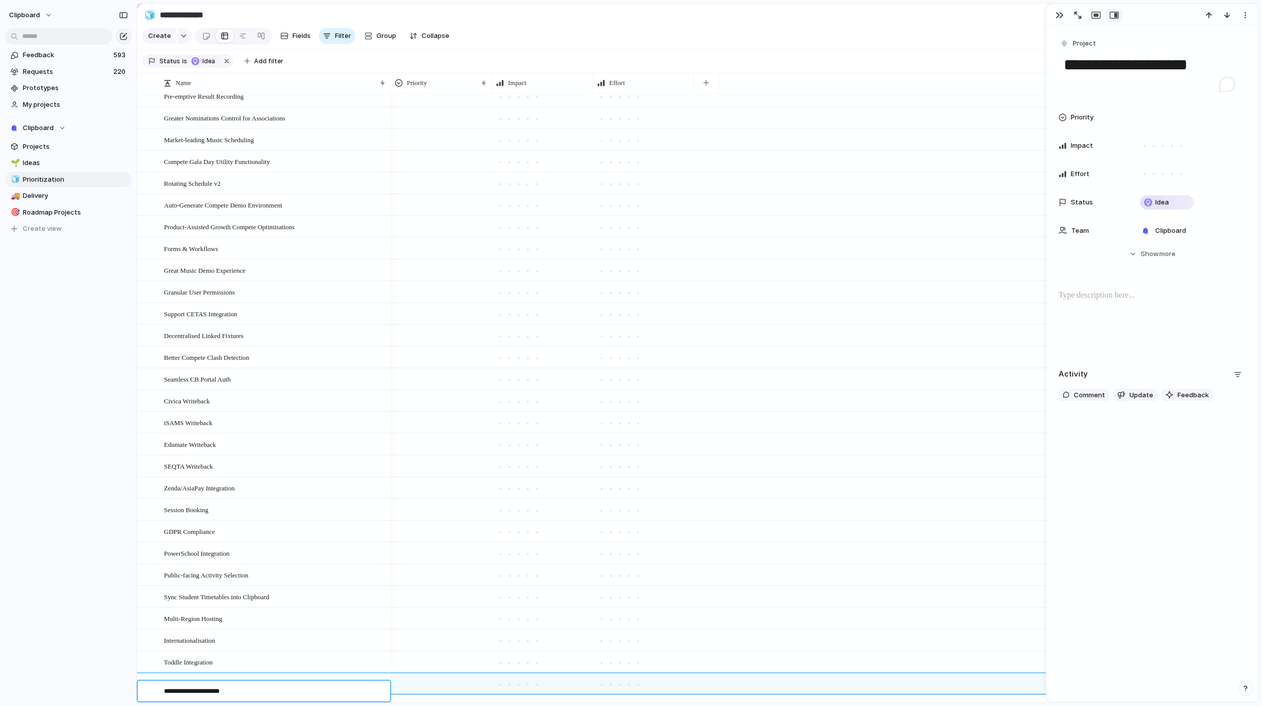
type textarea "**********"
click at [708, 86] on div "button" at bounding box center [706, 83] width 6 height 6
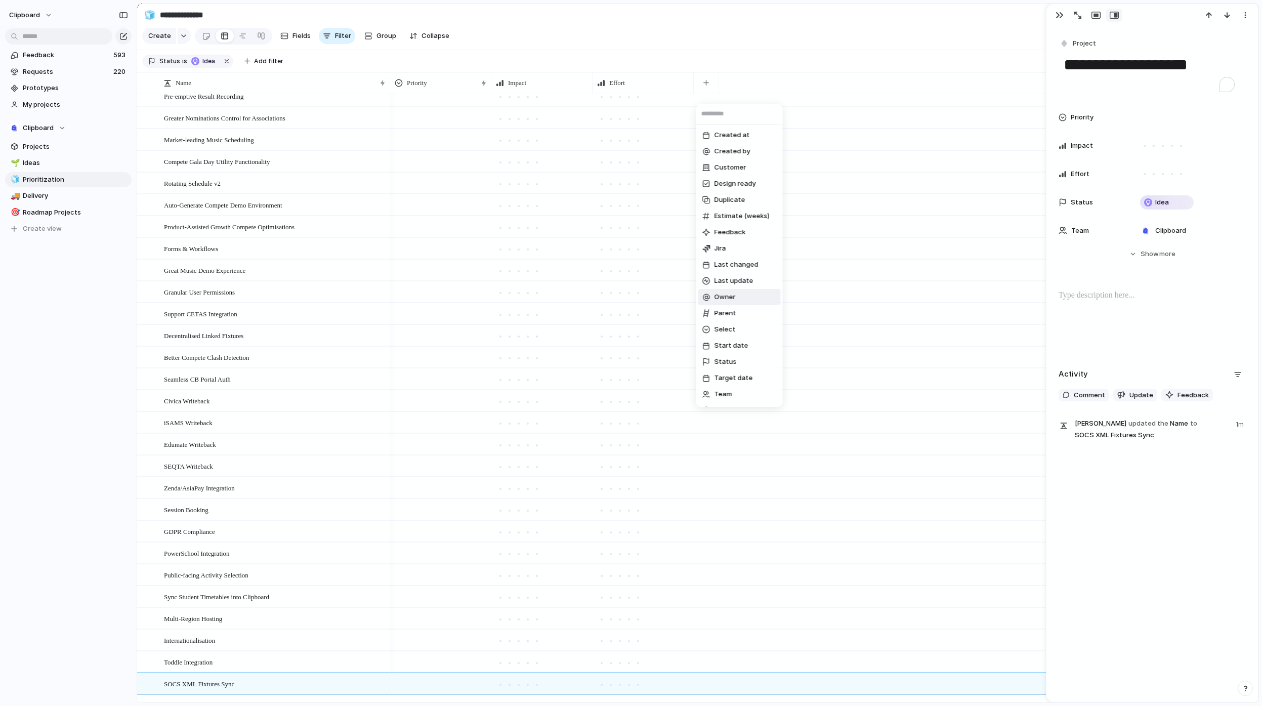
click at [1094, 267] on div "Created at Created by Customer Design ready Duplicate Estimate (weeks) Feedback…" at bounding box center [631, 353] width 1262 height 706
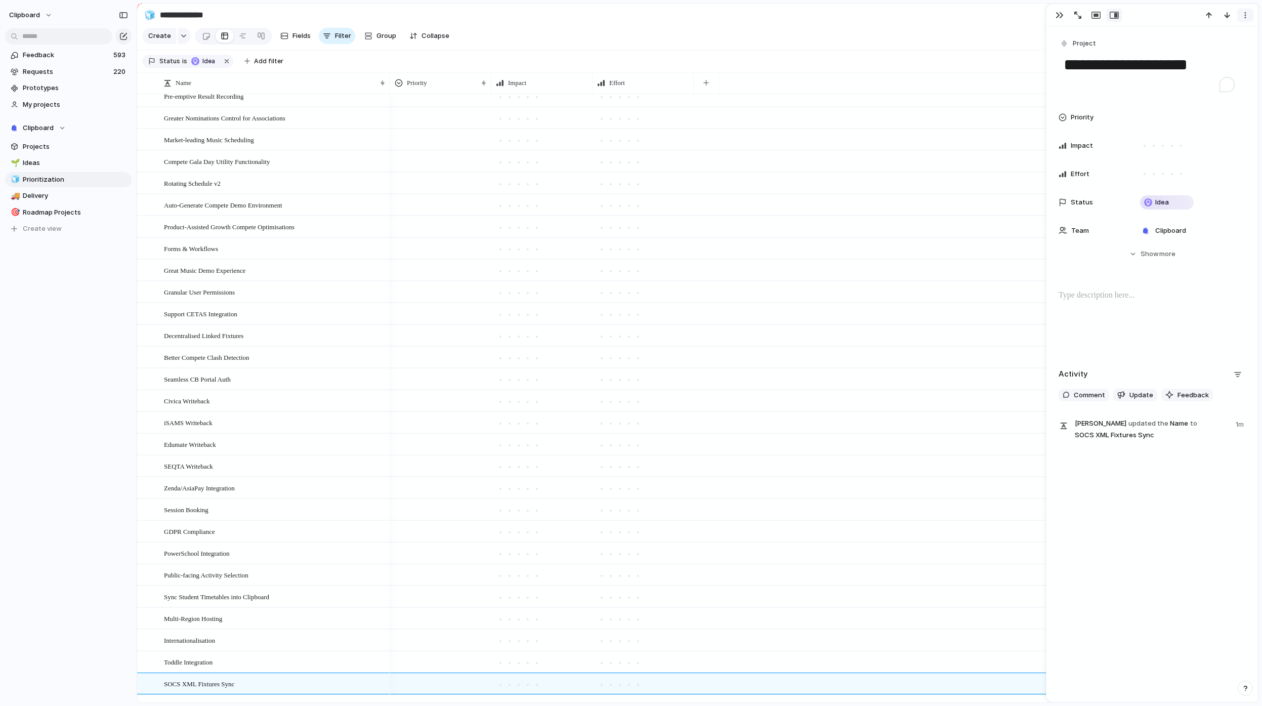
click at [1245, 15] on div "button" at bounding box center [1245, 15] width 8 height 8
click at [1125, 37] on div "Mark as duplicate Delete" at bounding box center [631, 353] width 1262 height 706
click at [709, 86] on button "button" at bounding box center [706, 83] width 21 height 18
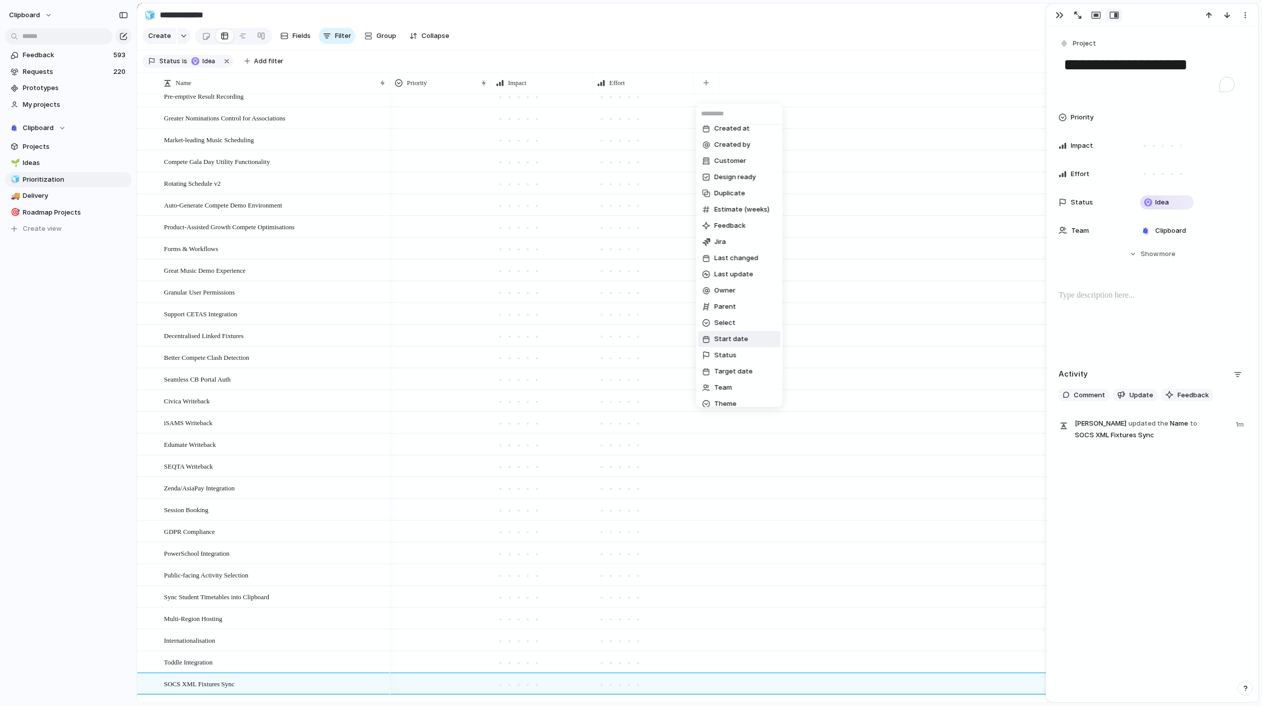
scroll to position [95, 0]
click at [734, 396] on span "Create new field" at bounding box center [741, 396] width 54 height 10
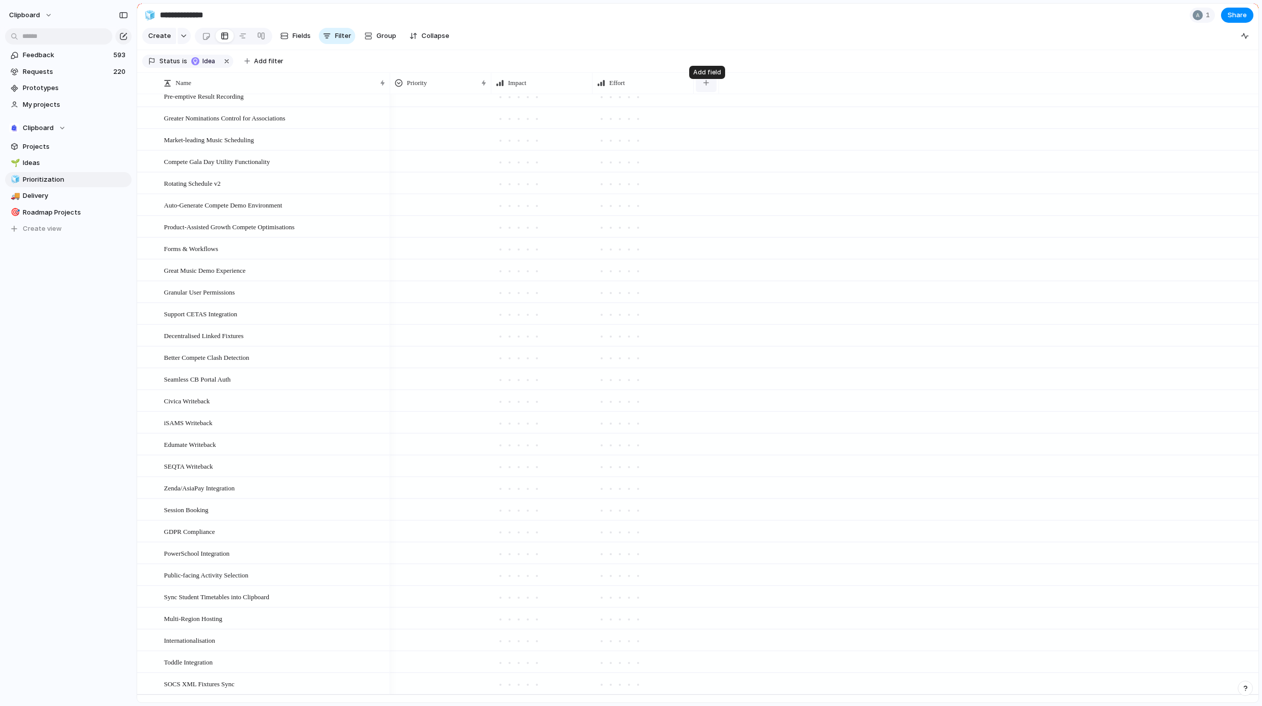
click at [706, 86] on div "button" at bounding box center [706, 83] width 6 height 6
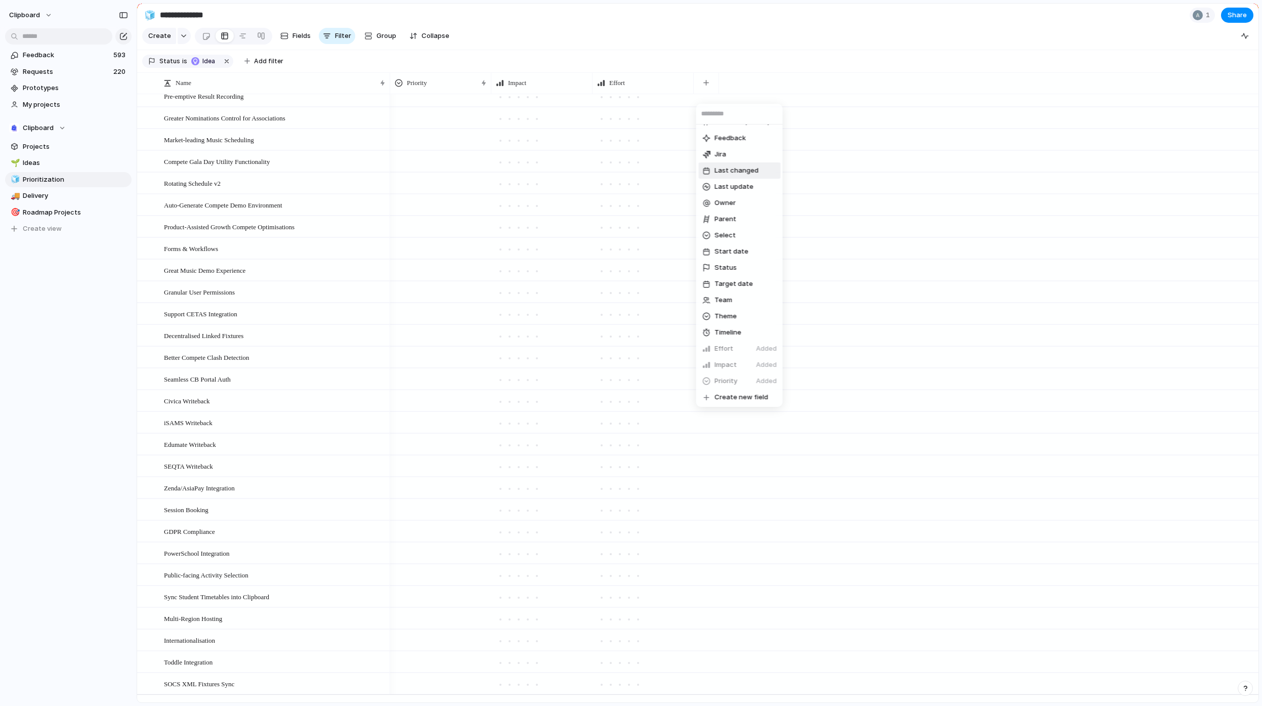
scroll to position [95, 0]
click at [741, 221] on li "Parent" at bounding box center [739, 218] width 82 height 16
click at [733, 104] on div at bounding box center [744, 96] width 101 height 21
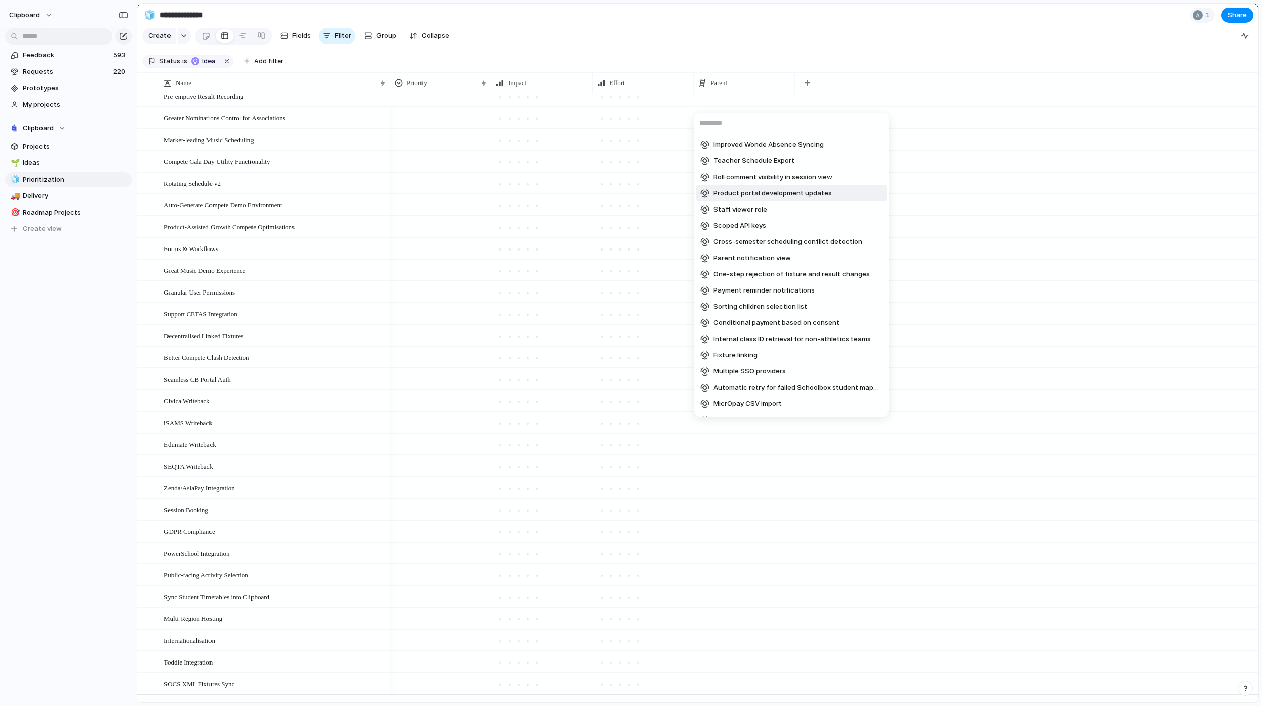
click at [705, 101] on div "Improved Wonde Absence Syncing Teacher Schedule Export Roll comment visibility …" at bounding box center [631, 353] width 1262 height 706
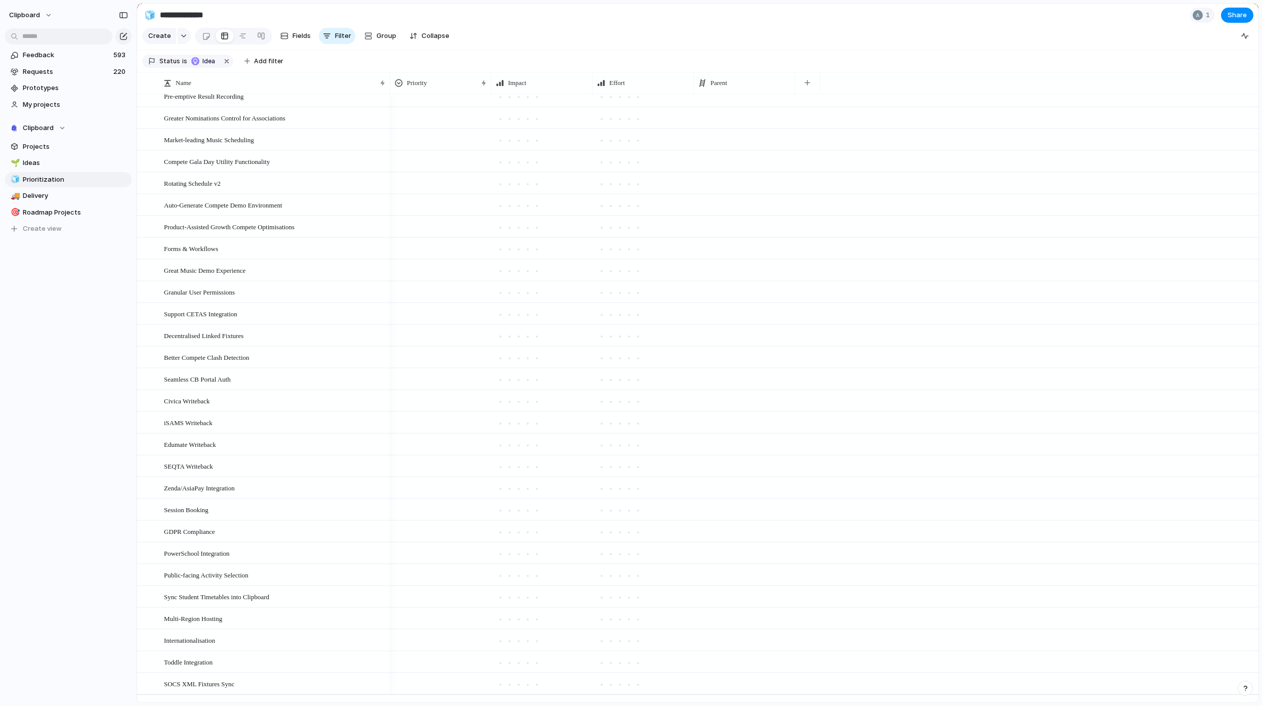
scroll to position [0, 0]
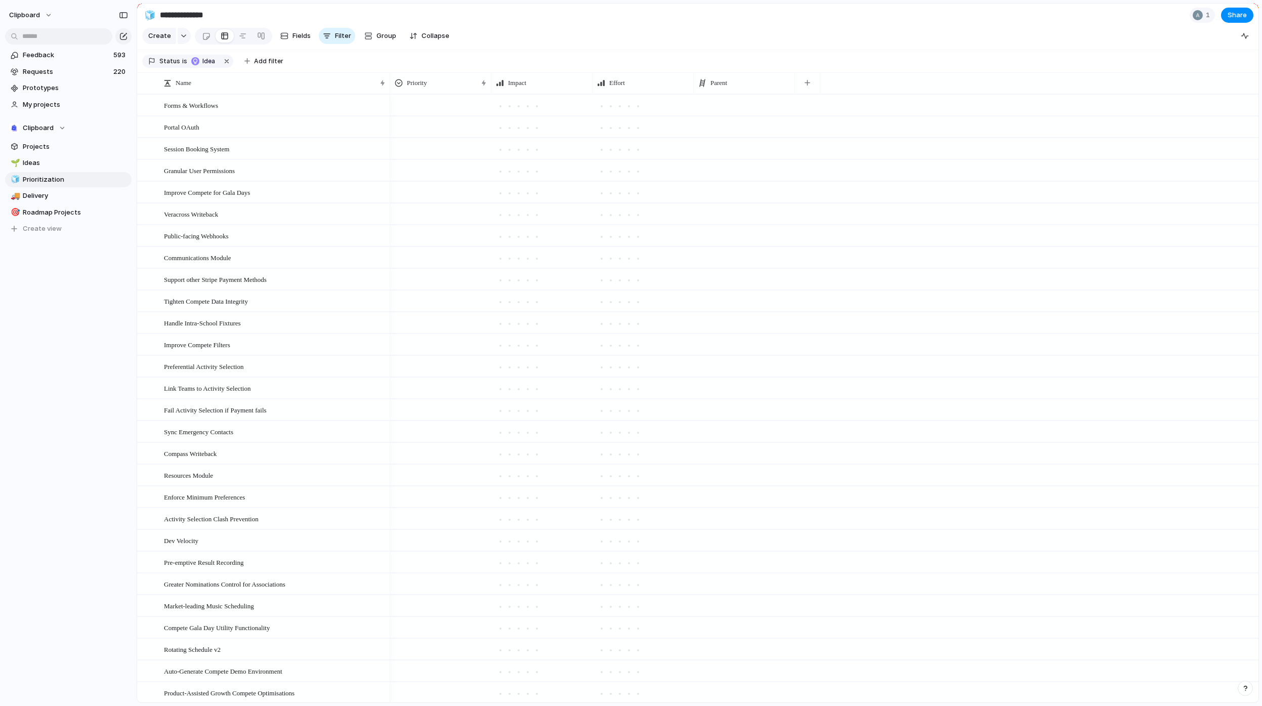
click at [746, 101] on div at bounding box center [744, 98] width 100 height 6
click at [634, 139] on div "Improved Wonde Absence Syncing Teacher Schedule Export Roll comment visibility …" at bounding box center [631, 353] width 1262 height 706
click at [736, 109] on div at bounding box center [744, 105] width 101 height 21
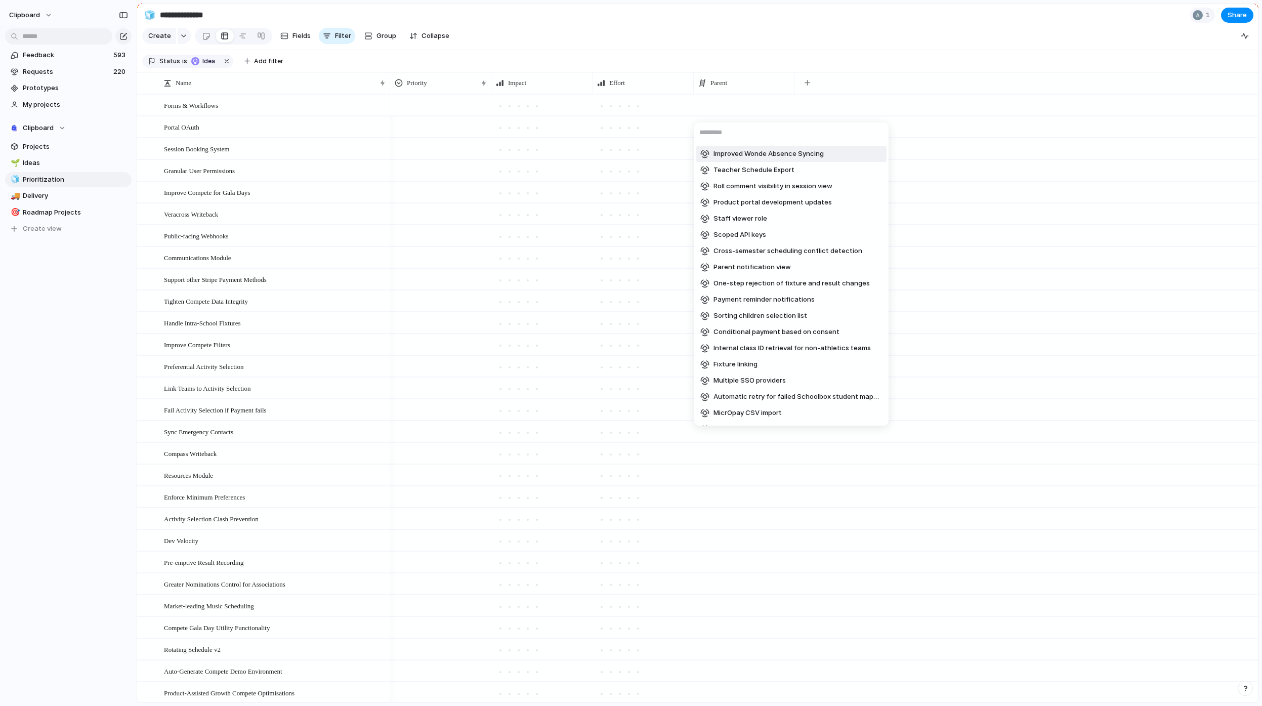
click at [736, 109] on div "Improved Wonde Absence Syncing Teacher Schedule Export Roll comment visibility …" at bounding box center [631, 353] width 1262 height 706
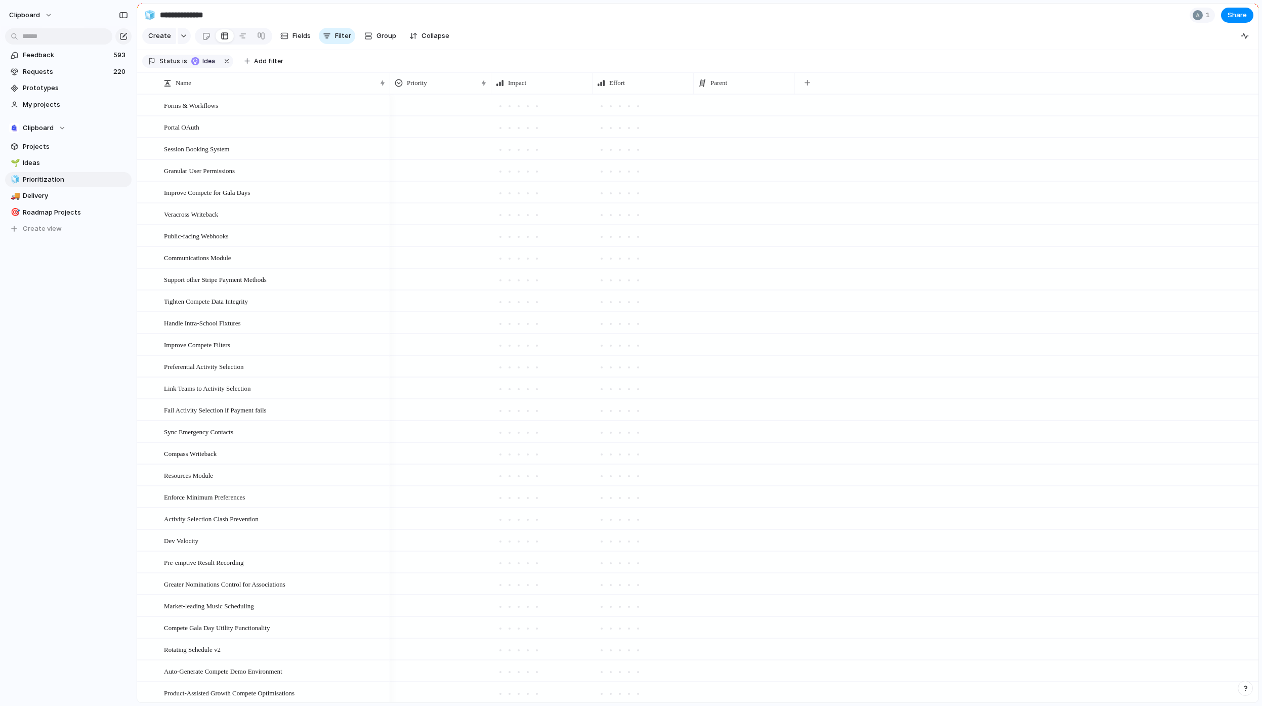
click at [741, 115] on div at bounding box center [744, 105] width 101 height 21
type input "*"
click at [237, 43] on div "Improved Wonde Absence Syncing Teacher Schedule Export Roll comment visibility …" at bounding box center [631, 353] width 1262 height 706
click at [741, 88] on div "Parent" at bounding box center [744, 83] width 92 height 10
click at [740, 110] on li "Modify" at bounding box center [735, 113] width 74 height 16
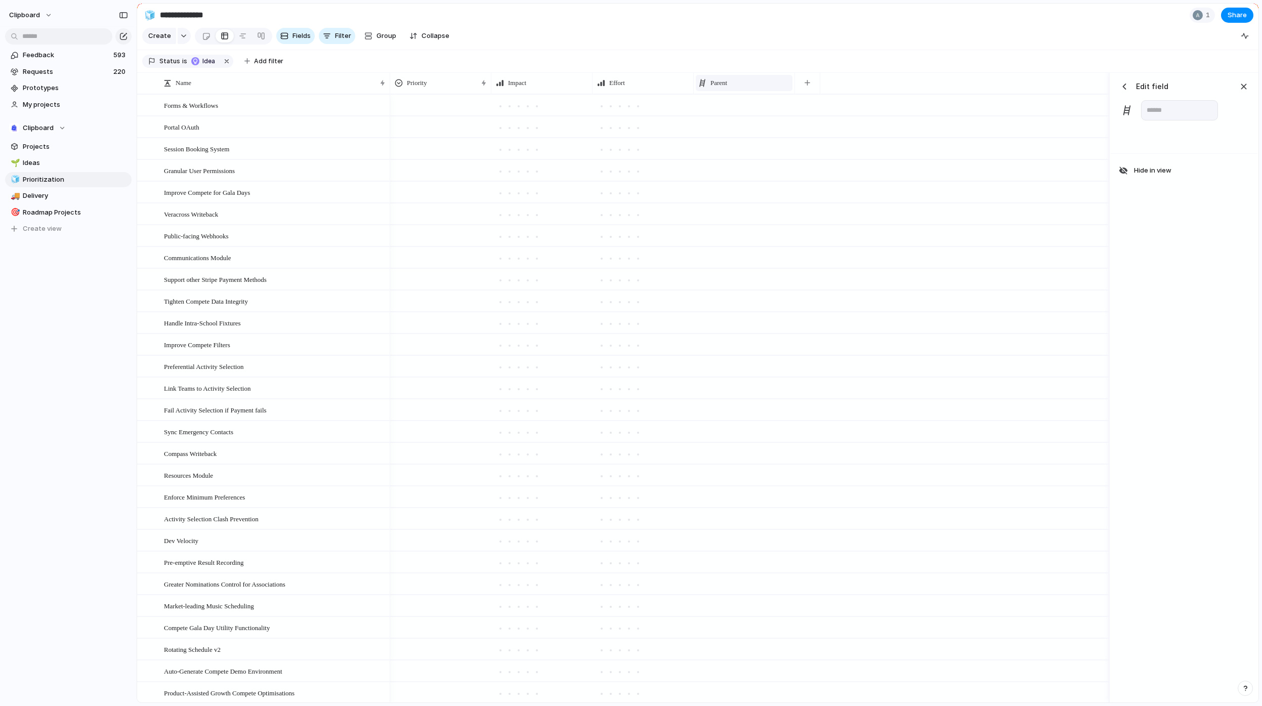
click at [751, 86] on div "Parent" at bounding box center [744, 83] width 92 height 10
click at [801, 91] on div "Modify Hide Sort ascending Sort descending" at bounding box center [631, 353] width 1262 height 706
click at [806, 86] on div "button" at bounding box center [807, 83] width 6 height 6
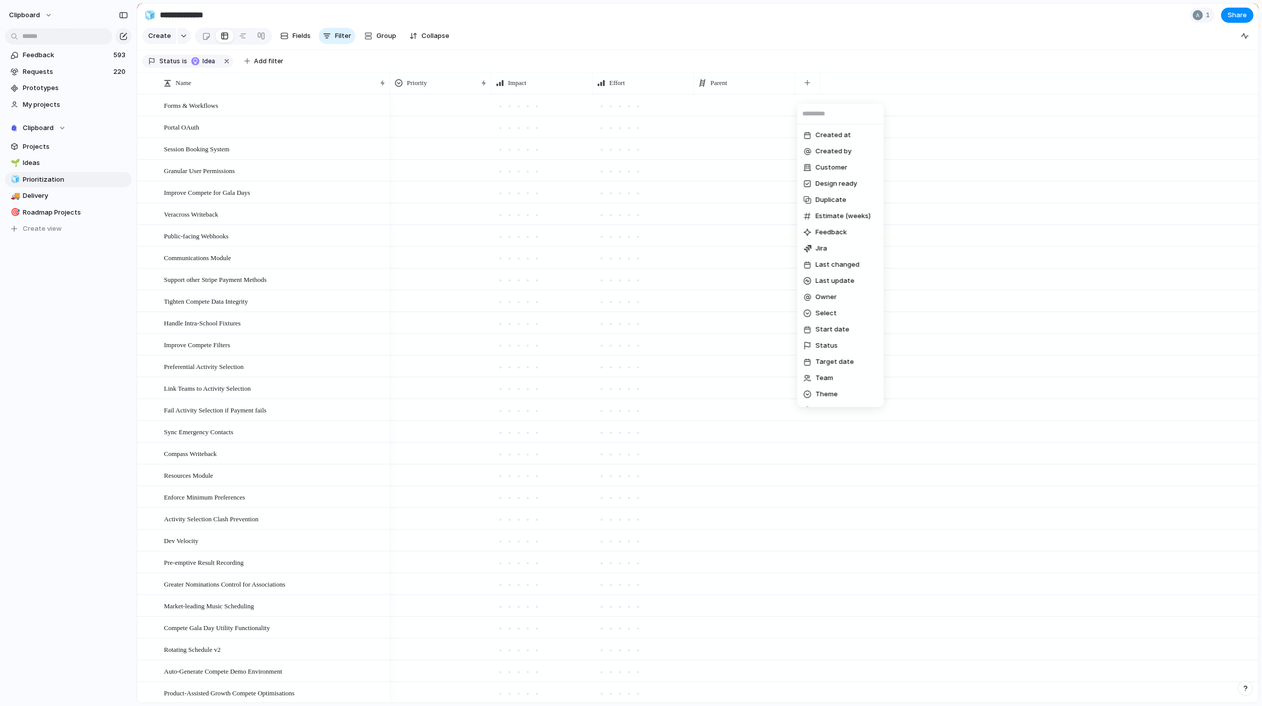
scroll to position [95, 0]
click at [844, 302] on li "Theme" at bounding box center [840, 299] width 82 height 16
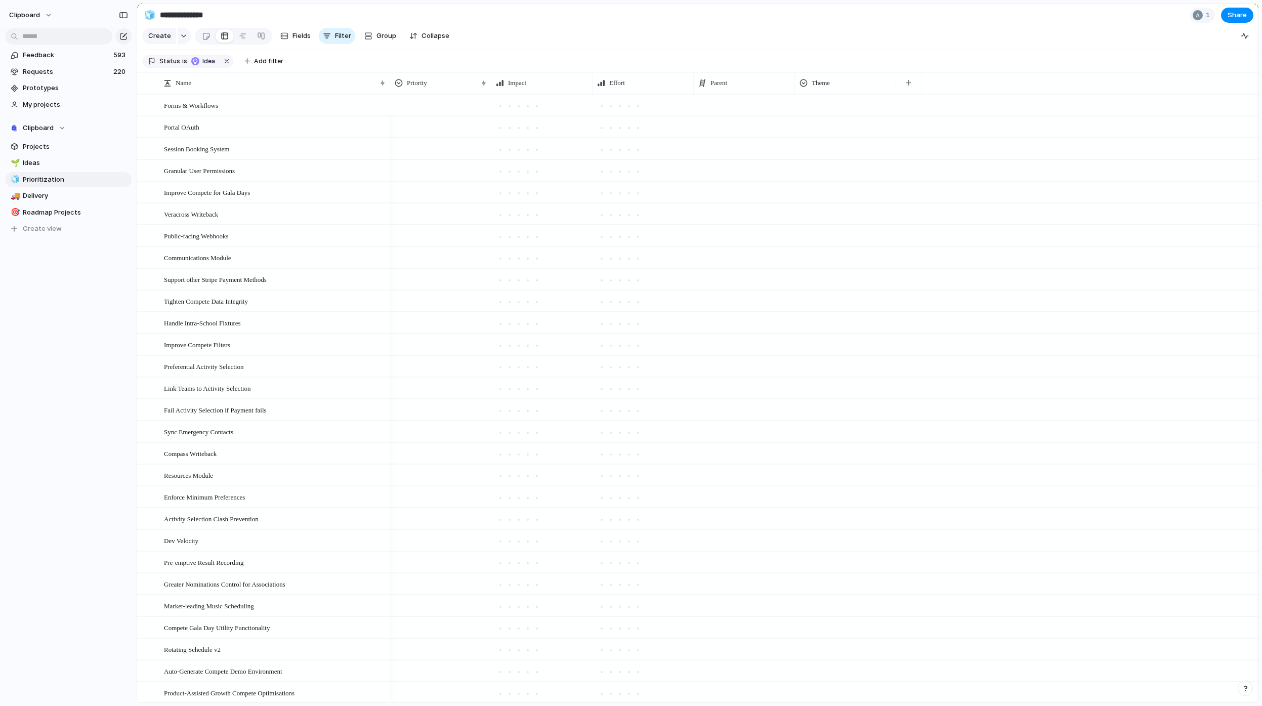
click at [846, 112] on div at bounding box center [845, 103] width 100 height 17
click at [844, 105] on div "🌱 Experiment 🔮 Magic 🔨 Infrastructure 🚀 Scale Compete" at bounding box center [631, 353] width 1262 height 706
click at [745, 89] on div "Modify Hide Sort ascending Sort descending" at bounding box center [631, 353] width 1262 height 706
click at [720, 88] on span "Parent" at bounding box center [718, 83] width 17 height 10
click at [731, 114] on span "Modify" at bounding box center [726, 113] width 22 height 10
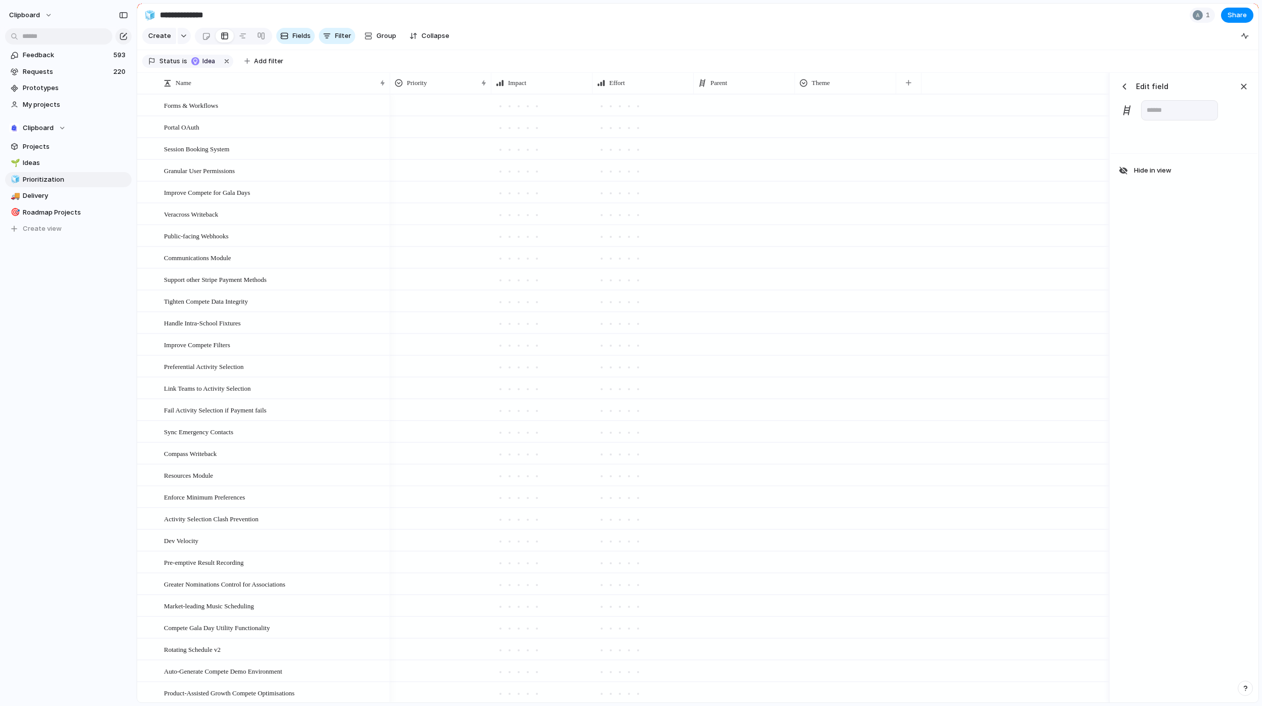
drag, startPoint x: 795, startPoint y: 123, endPoint x: 727, endPoint y: 119, distance: 68.4
click at [795, 123] on div at bounding box center [749, 127] width 718 height 22
click at [725, 115] on div at bounding box center [744, 105] width 101 height 21
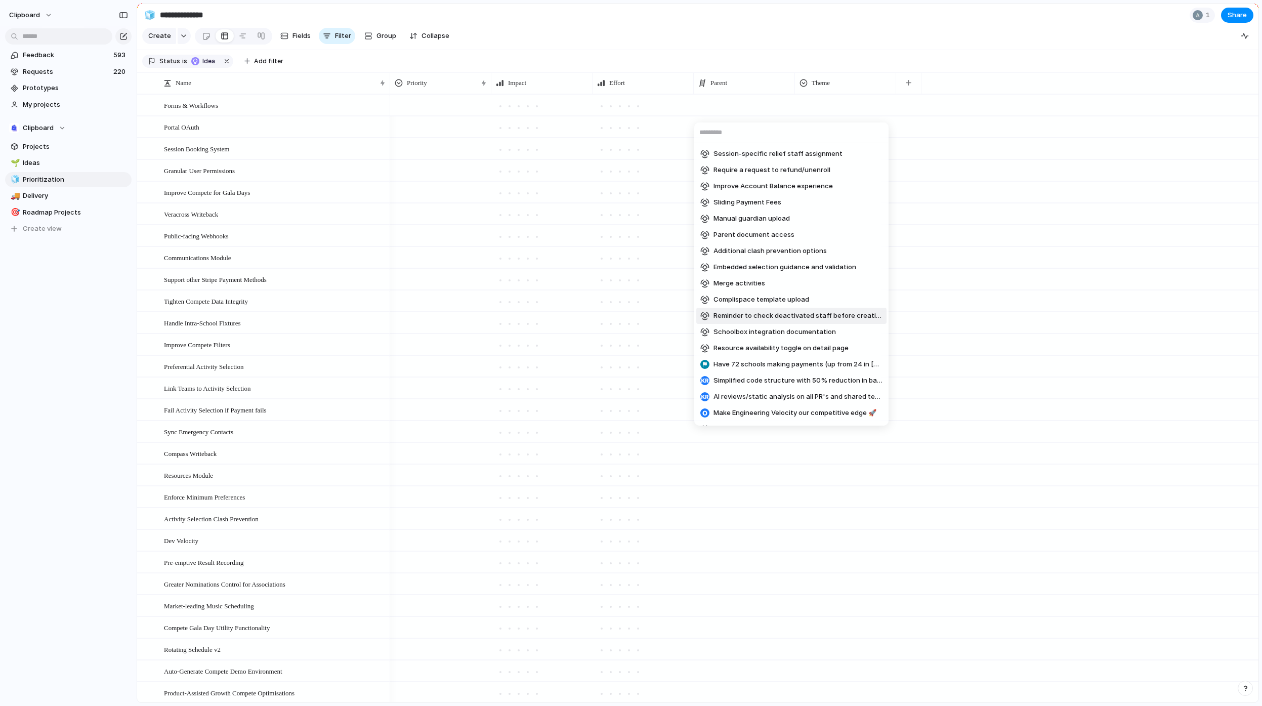
scroll to position [506, 0]
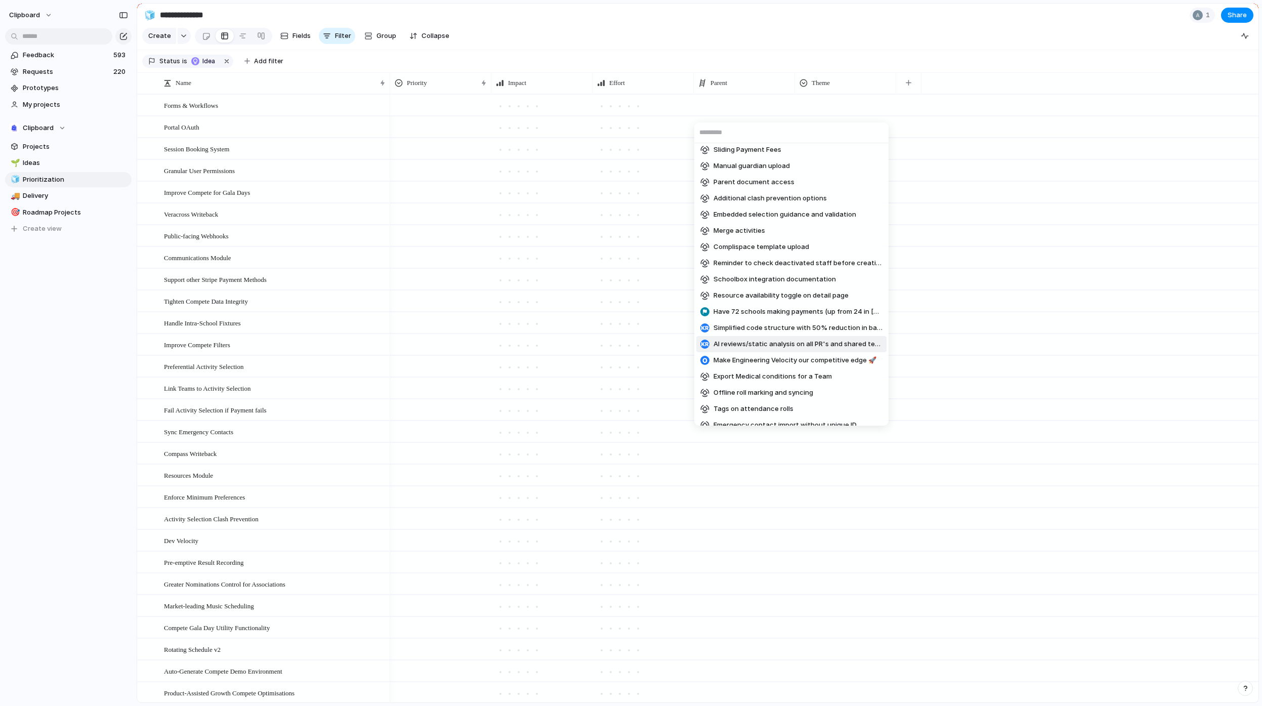
click at [464, 163] on div "Improved Wonde Absence Syncing Teacher Schedule Export Roll comment visibility …" at bounding box center [631, 353] width 1262 height 706
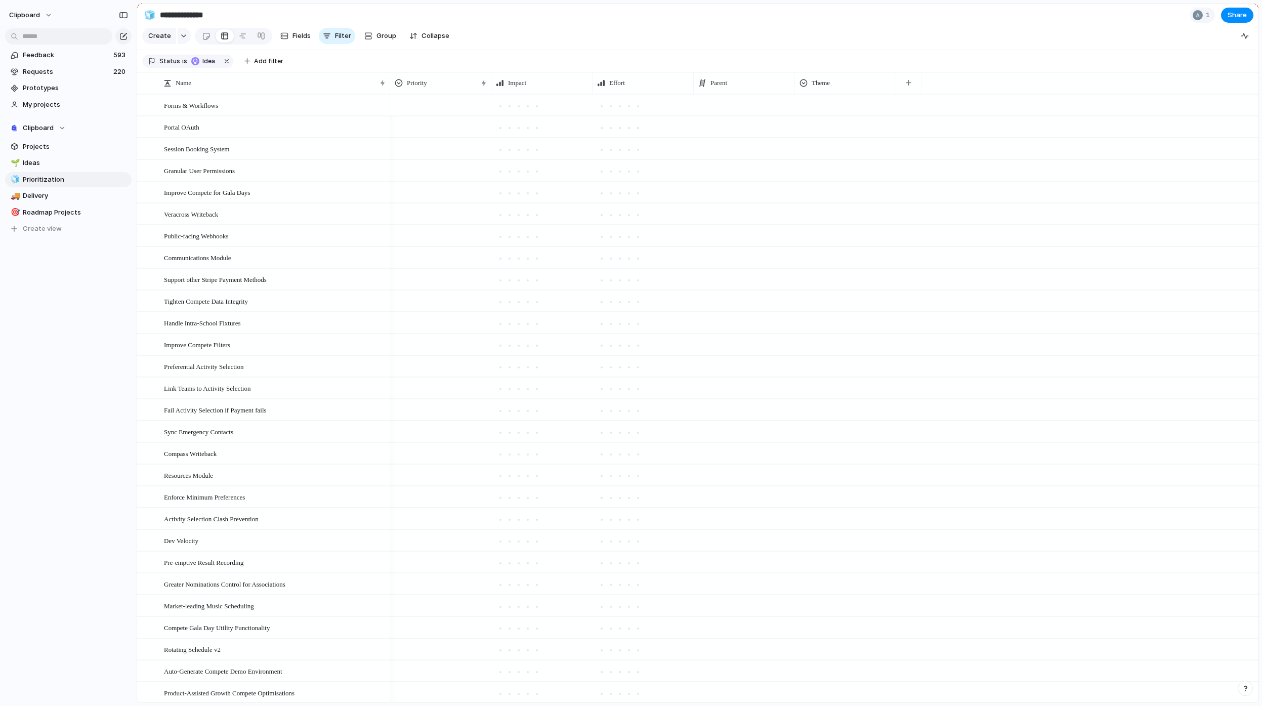
click at [726, 110] on div at bounding box center [744, 105] width 101 height 21
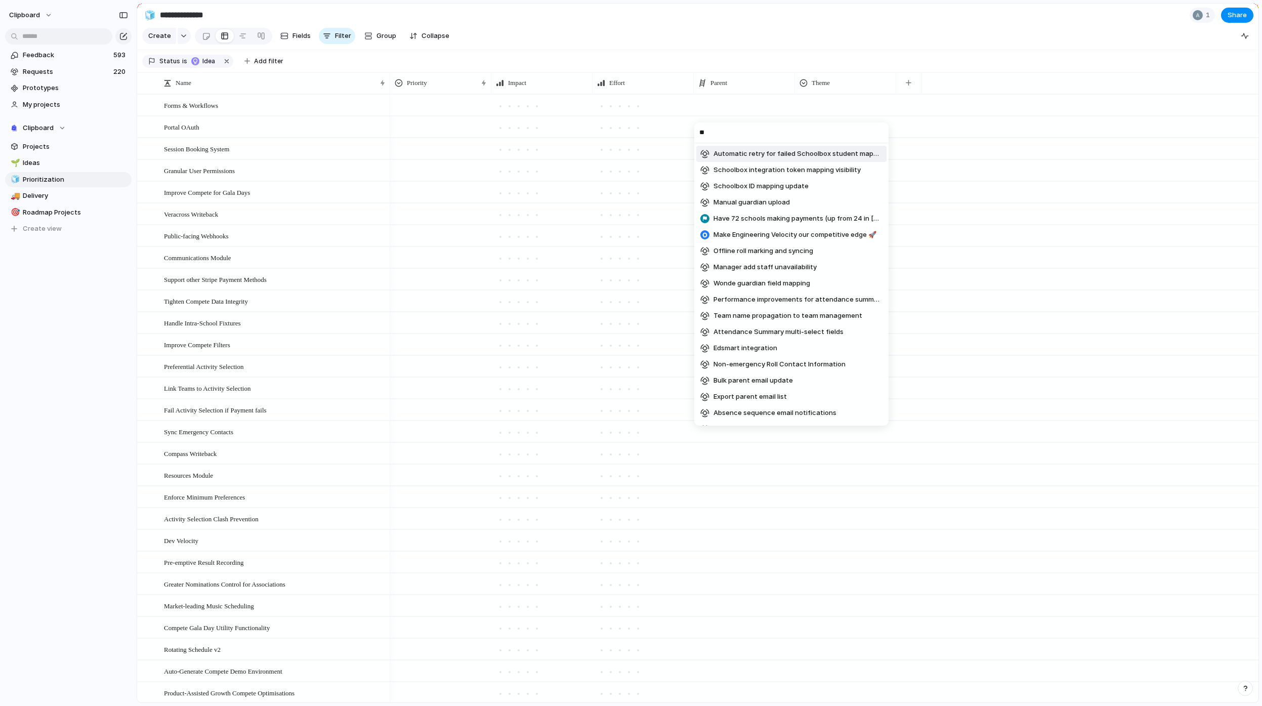
type input "*"
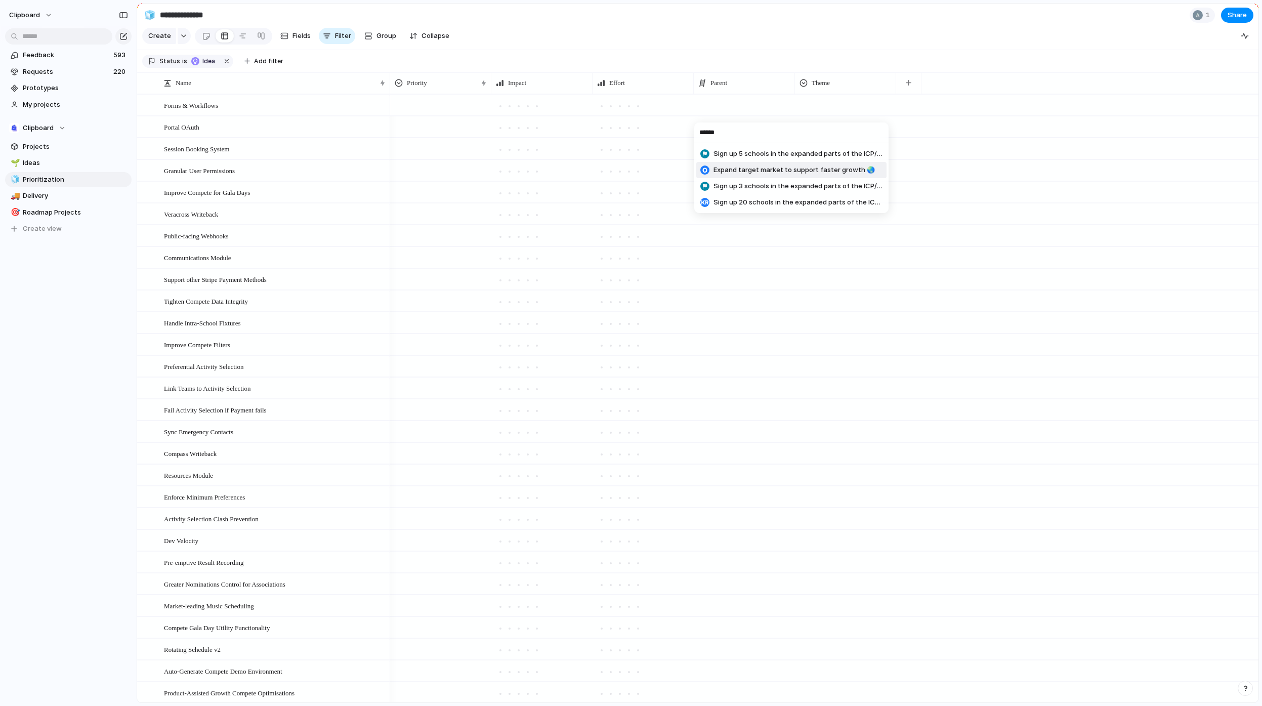
type input "******"
click at [798, 173] on span "Expand target market to support faster growth 🌏" at bounding box center [793, 170] width 161 height 10
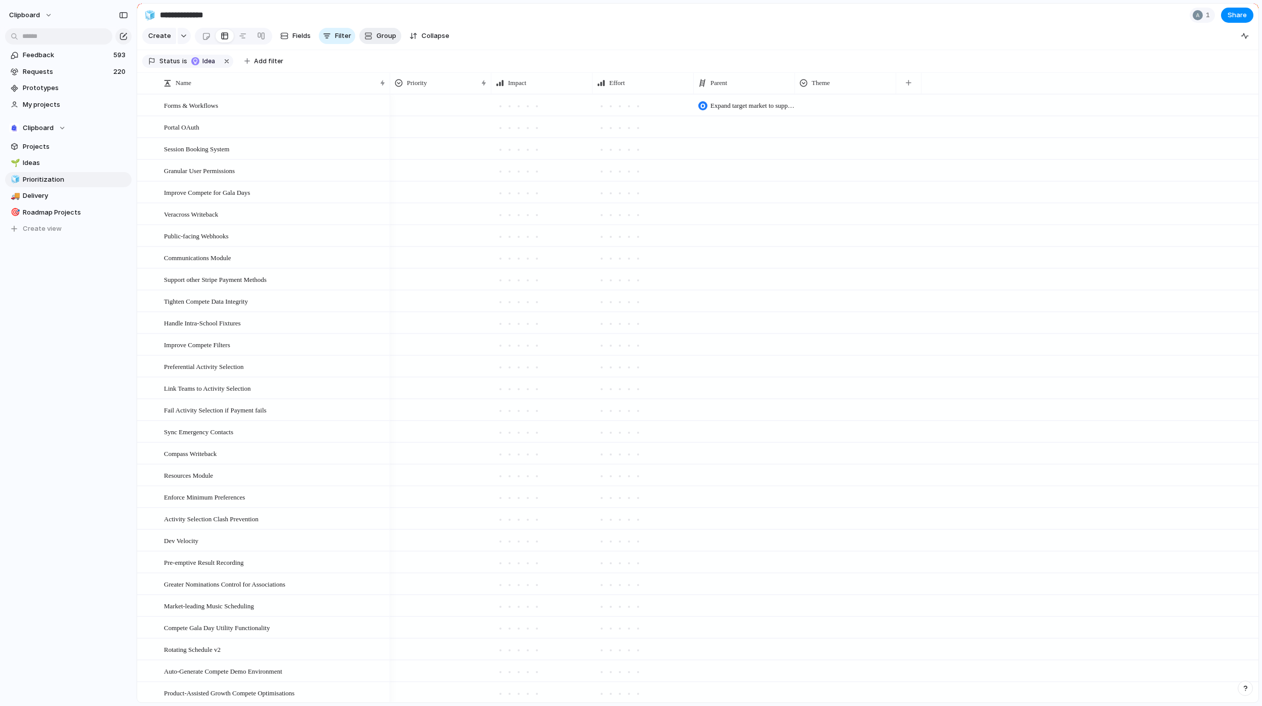
click at [370, 40] on div "button" at bounding box center [368, 36] width 8 height 8
click at [395, 41] on div "Status Owner Impact Effort Design ready Priority Customer Timeline Select Theme…" at bounding box center [631, 353] width 1262 height 706
click at [387, 40] on span "Group" at bounding box center [386, 36] width 20 height 10
type input "*"
drag, startPoint x: 628, startPoint y: 118, endPoint x: 608, endPoint y: 117, distance: 19.8
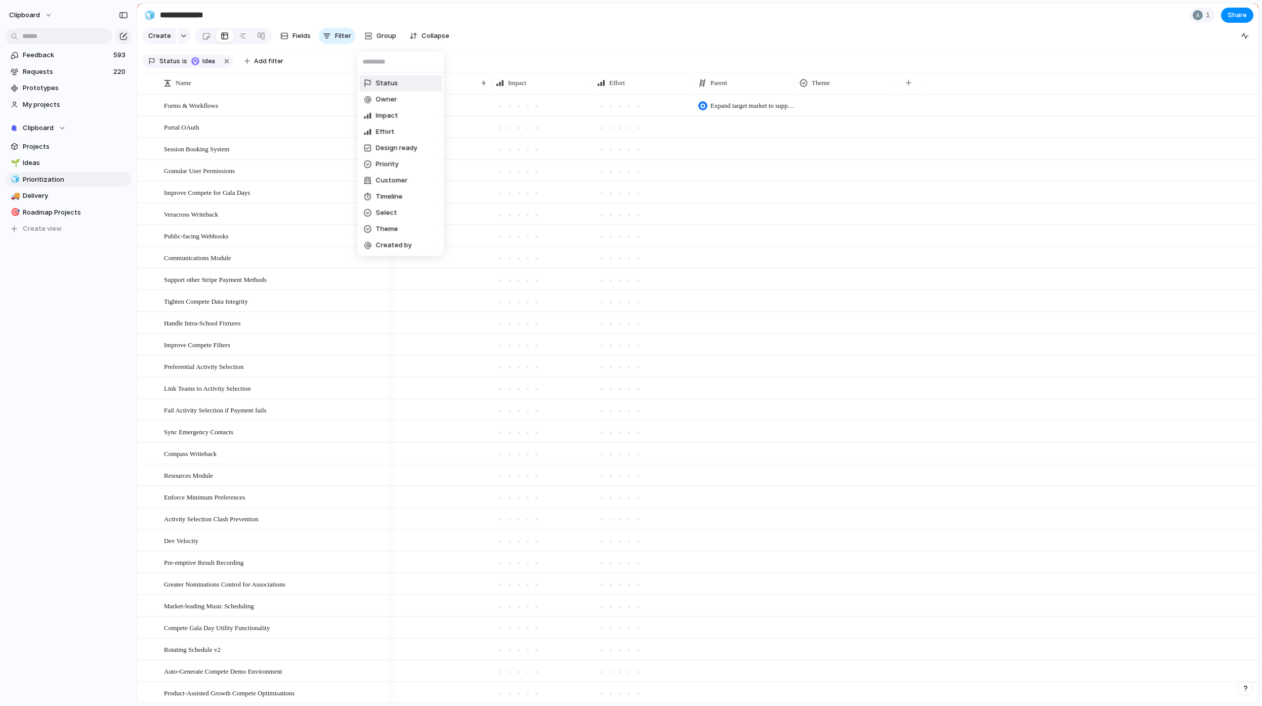
click at [628, 118] on div "Status Owner Impact Effort Design ready Priority Customer Timeline Select Theme…" at bounding box center [631, 353] width 1262 height 706
click at [266, 109] on div "Forms & Workflows" at bounding box center [275, 105] width 223 height 21
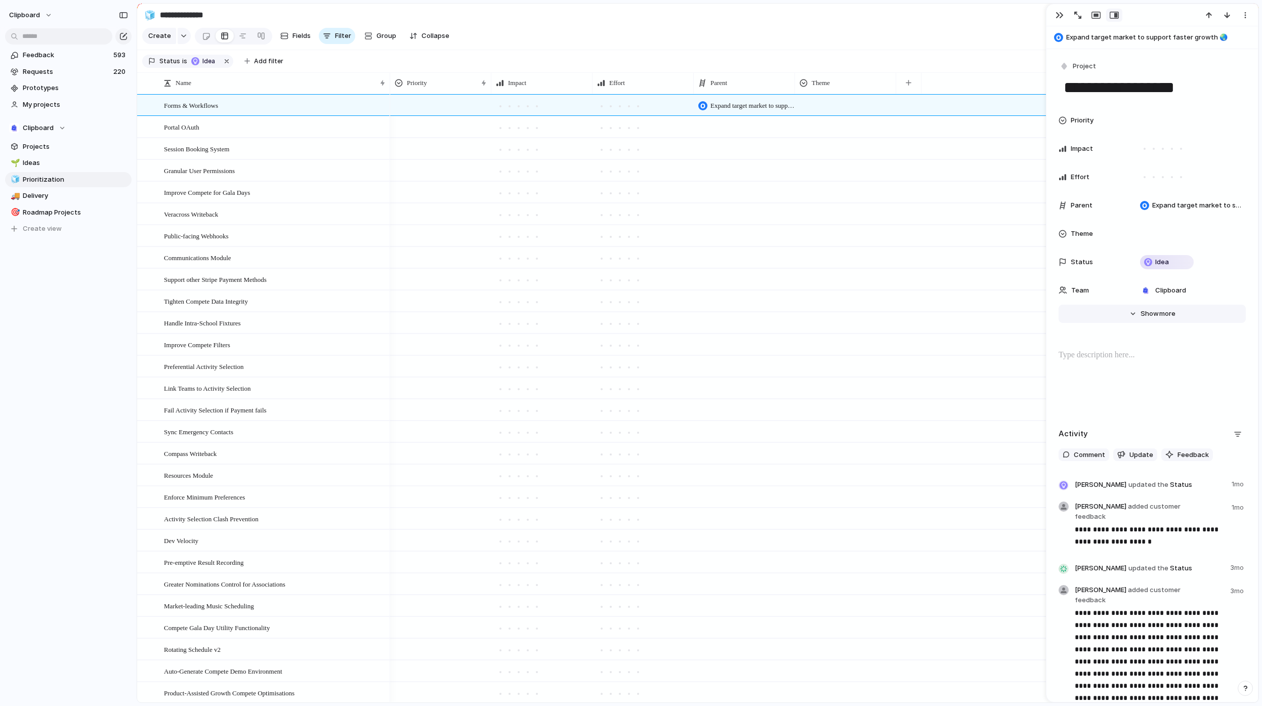
click at [1152, 317] on span "Show" at bounding box center [1149, 314] width 18 height 10
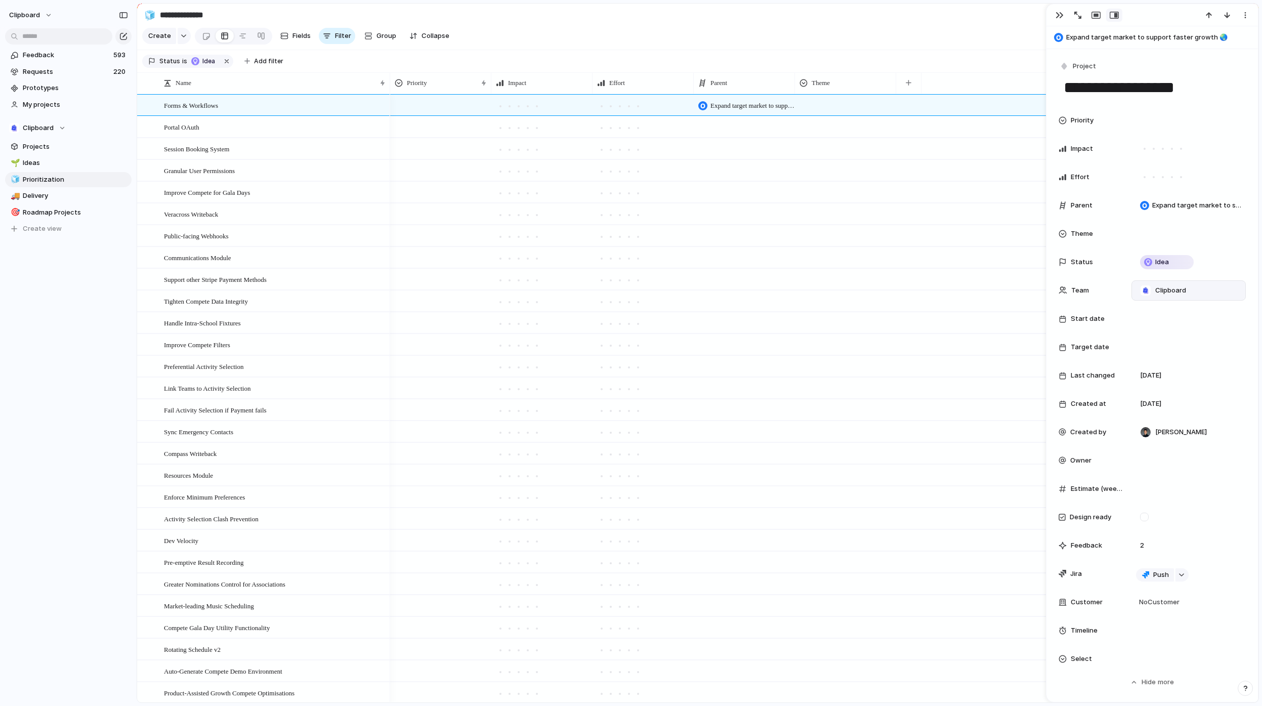
click at [1173, 292] on span "Clipboard" at bounding box center [1170, 290] width 31 height 10
type input "***"
click at [1177, 292] on span "App , Clipboard" at bounding box center [1186, 290] width 45 height 10
click at [1148, 332] on div at bounding box center [1146, 332] width 18 height 18
click at [1188, 316] on input "text" at bounding box center [1179, 310] width 87 height 20
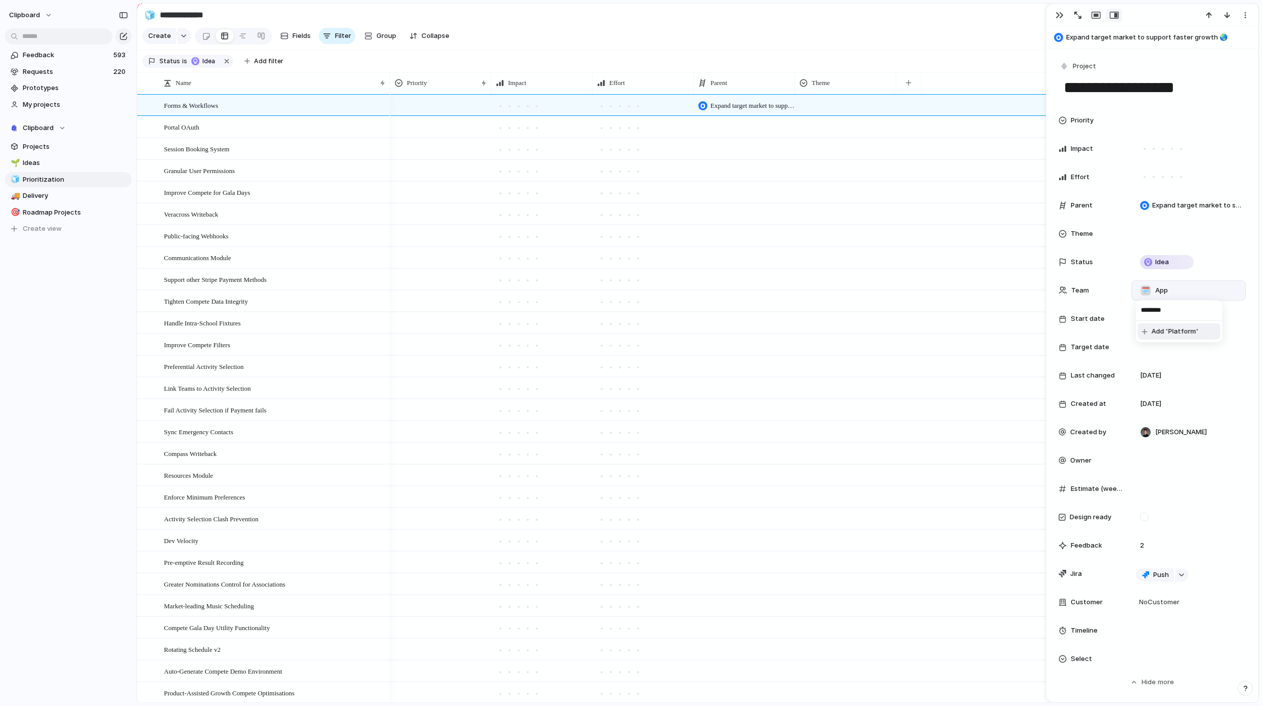
type input "********"
click at [1190, 333] on span "Add 'Platform'" at bounding box center [1175, 331] width 47 height 10
click at [1155, 292] on div "🧊" at bounding box center [1154, 290] width 10 height 10
click at [1161, 363] on div "🧊" at bounding box center [1160, 364] width 10 height 10
click at [1149, 292] on div "🗓️" at bounding box center [1145, 290] width 10 height 10
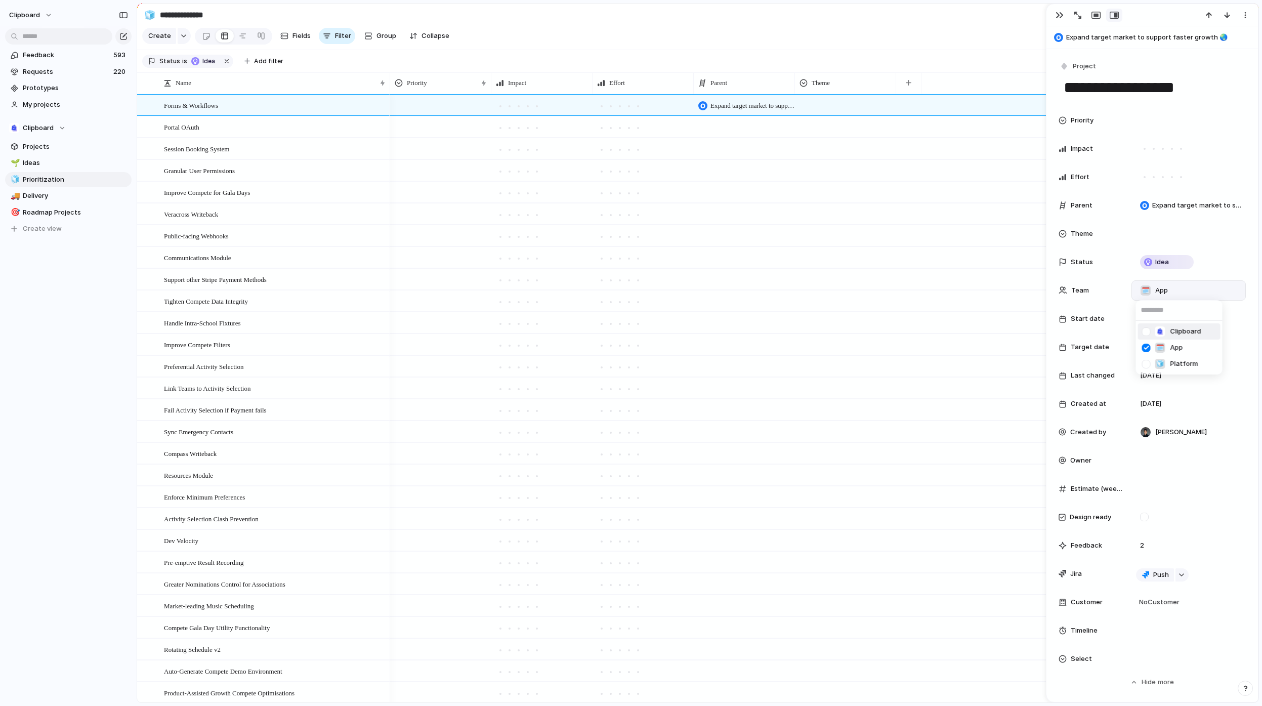
click at [1126, 291] on div "Clipboard 🗓️ App 🧊 Platform" at bounding box center [631, 353] width 1262 height 706
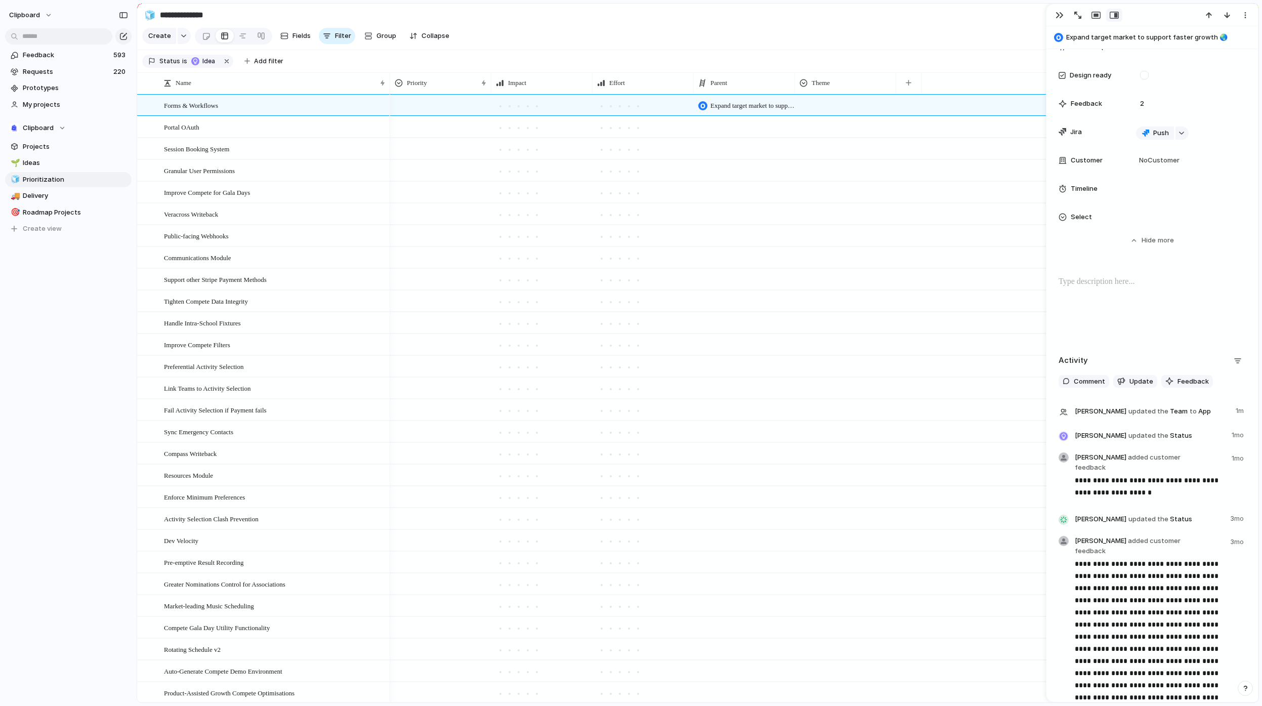
scroll to position [418, 0]
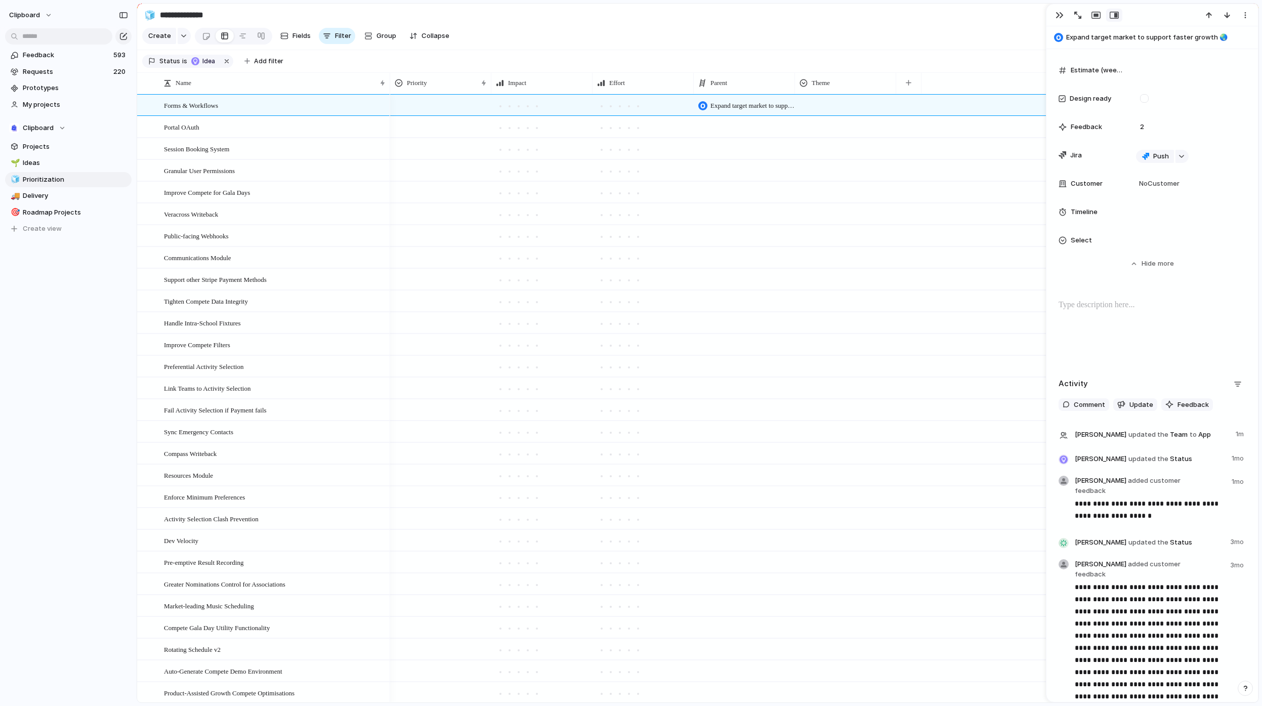
click at [1088, 241] on span "Select" at bounding box center [1081, 240] width 21 height 10
click at [1129, 286] on div "OKR1" at bounding box center [631, 353] width 1262 height 706
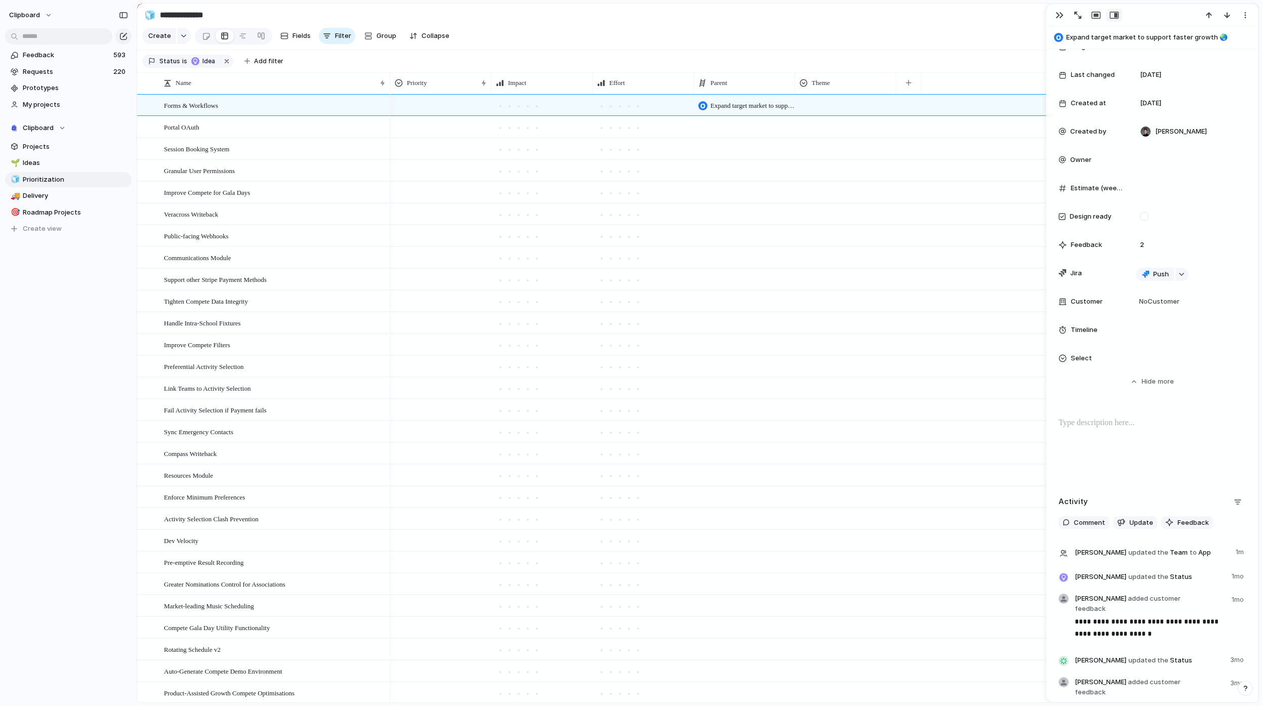
click at [1082, 358] on span "Select" at bounding box center [1081, 358] width 21 height 10
click at [1144, 392] on div at bounding box center [1146, 395] width 18 height 18
click at [1096, 379] on div "OKR1" at bounding box center [631, 353] width 1262 height 706
click at [673, 180] on div at bounding box center [643, 170] width 100 height 20
click at [862, 86] on div "Theme" at bounding box center [845, 83] width 92 height 10
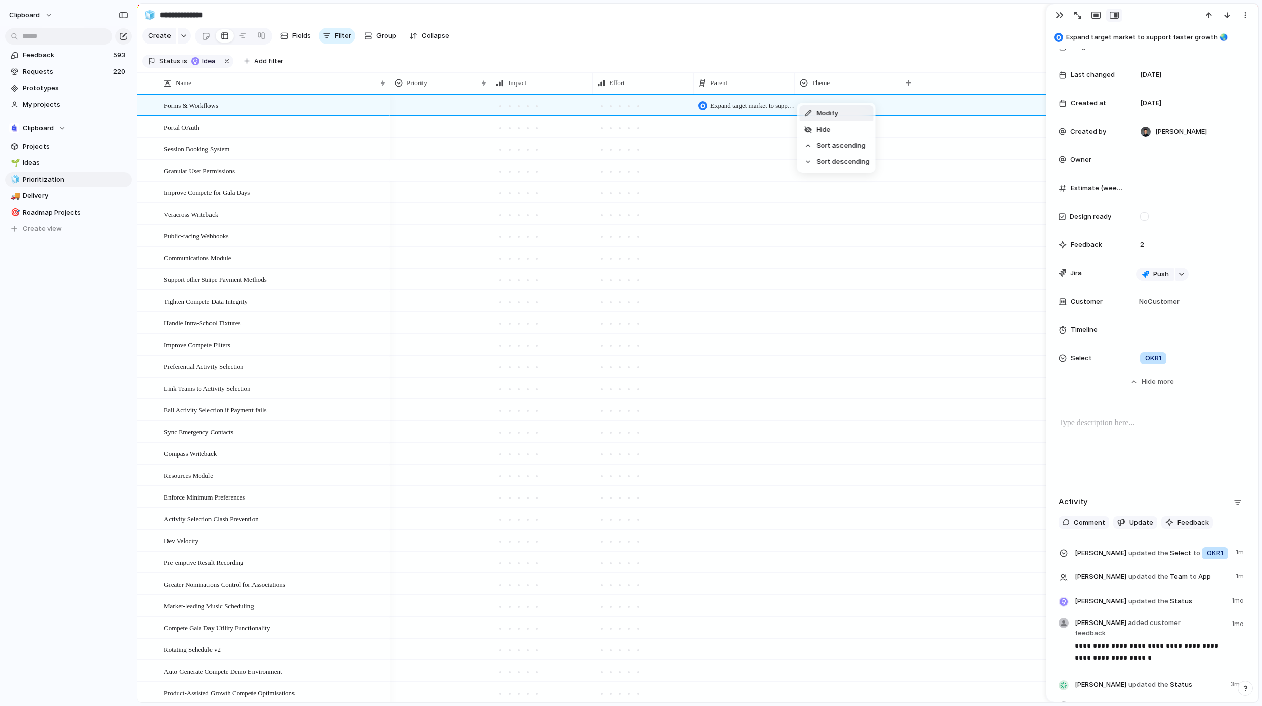
click at [925, 96] on div "Modify Hide Sort ascending Sort descending" at bounding box center [631, 353] width 1262 height 706
click at [906, 86] on div "button" at bounding box center [909, 83] width 6 height 6
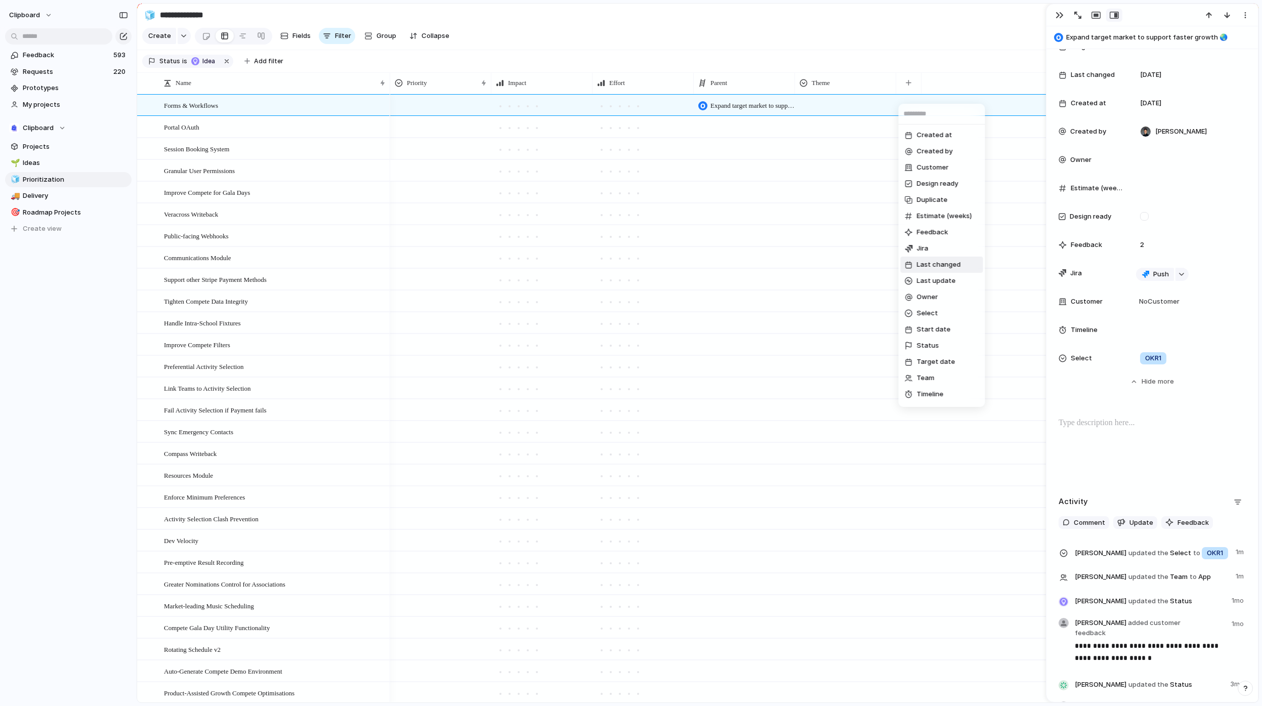
scroll to position [95, 0]
click at [943, 222] on li "Select" at bounding box center [942, 218] width 82 height 16
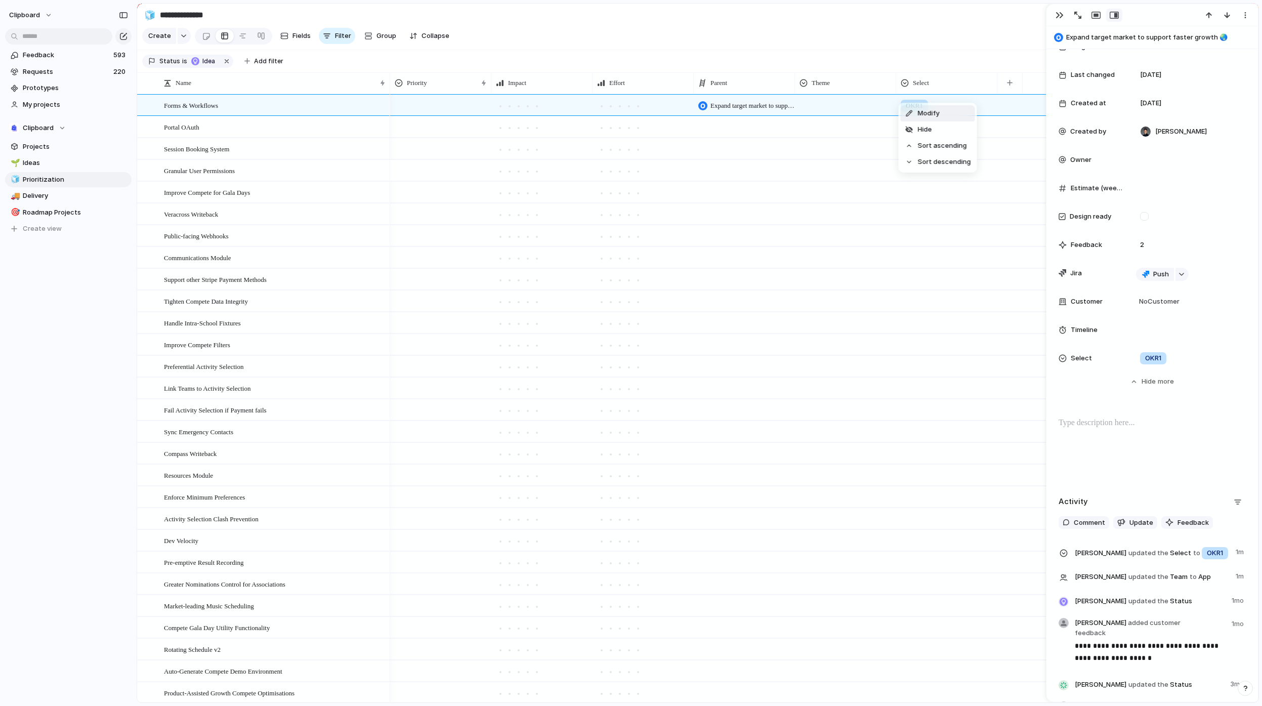
click at [925, 119] on li "Modify" at bounding box center [938, 113] width 74 height 16
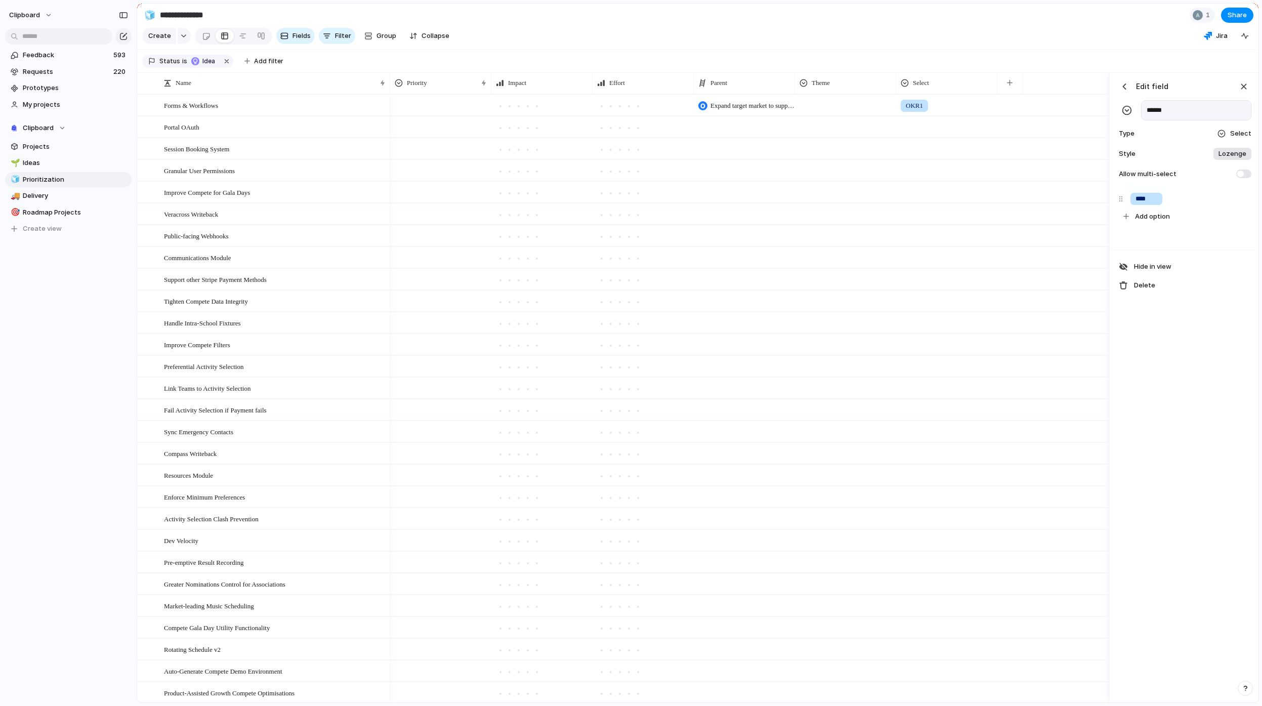
drag, startPoint x: 1177, startPoint y: 117, endPoint x: 1128, endPoint y: 109, distance: 49.7
click at [1128, 109] on div "******" at bounding box center [1184, 110] width 135 height 20
type input "***"
click at [936, 62] on section "Status is Idea Add filter" at bounding box center [697, 61] width 1121 height 23
click at [370, 39] on button "Group" at bounding box center [380, 36] width 42 height 16
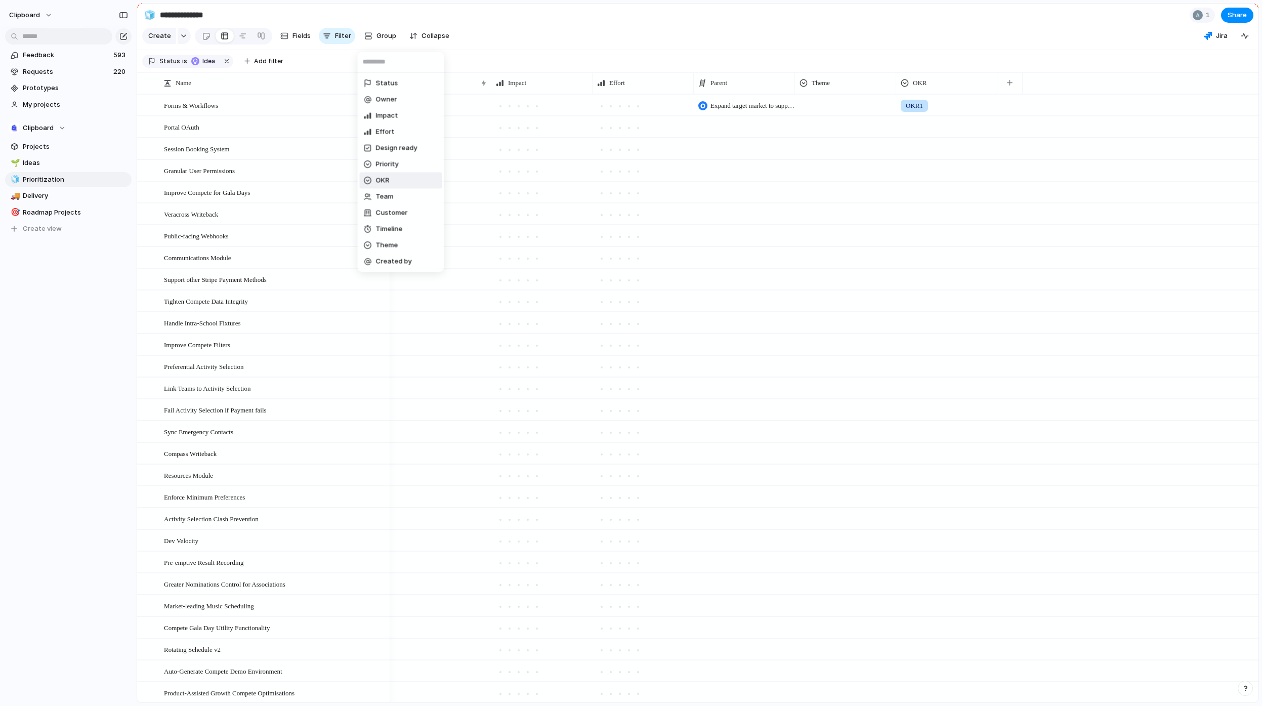
click at [403, 182] on li "OKR" at bounding box center [401, 181] width 82 height 16
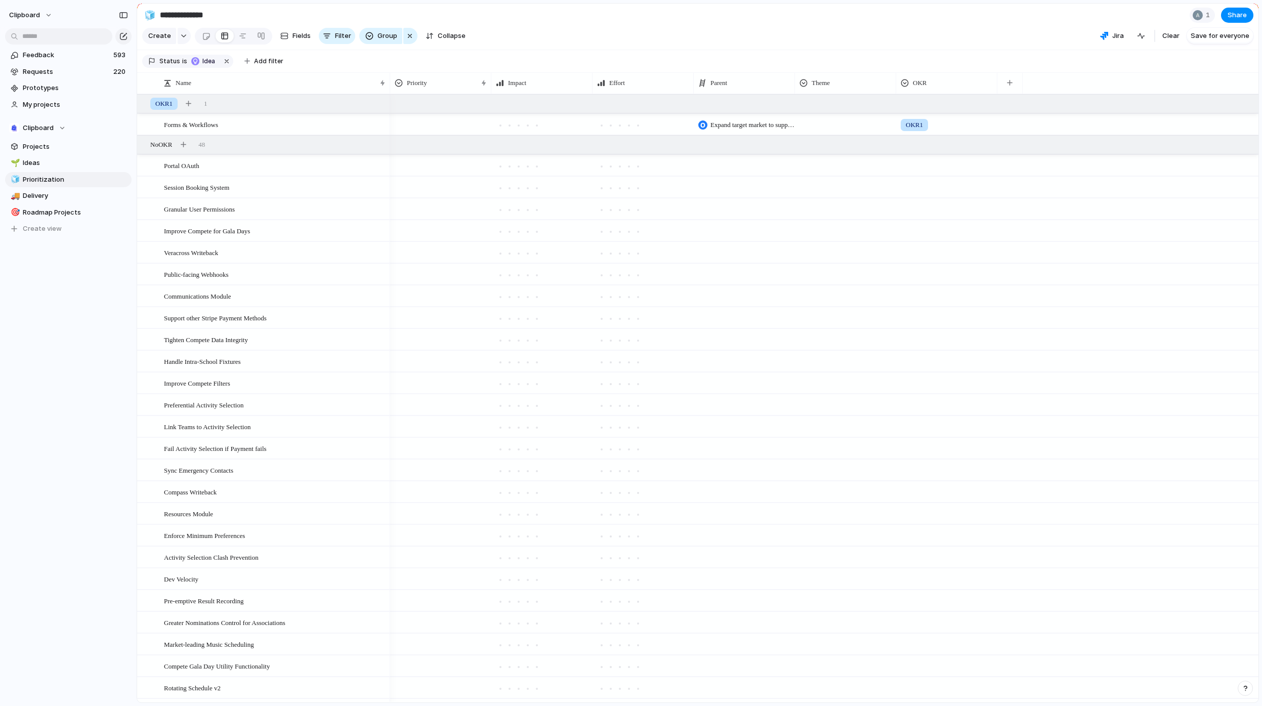
click at [922, 130] on span "OKR1" at bounding box center [914, 125] width 17 height 10
click at [955, 173] on li "OKR1" at bounding box center [940, 173] width 82 height 17
click at [931, 166] on div at bounding box center [947, 163] width 100 height 17
click at [953, 97] on div "OKR1" at bounding box center [631, 353] width 1262 height 706
click at [164, 107] on span "OKR1" at bounding box center [163, 104] width 17 height 10
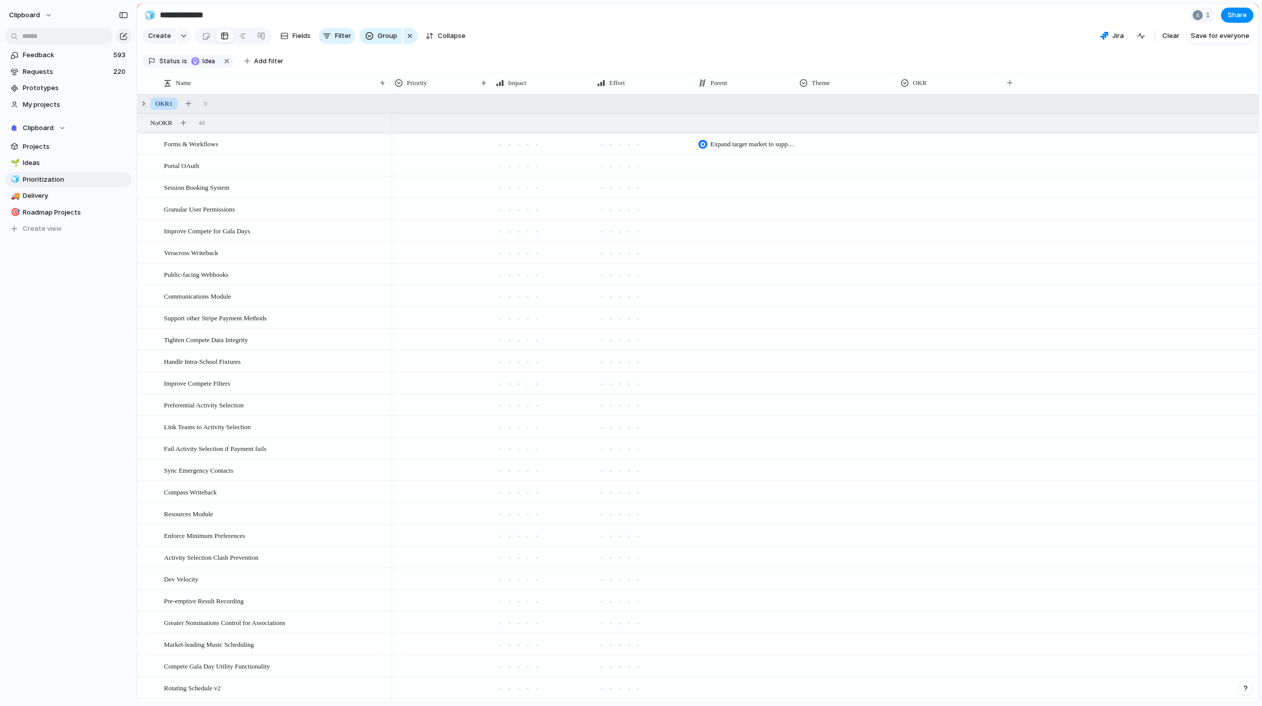
click at [165, 109] on span "OKR1" at bounding box center [163, 104] width 17 height 10
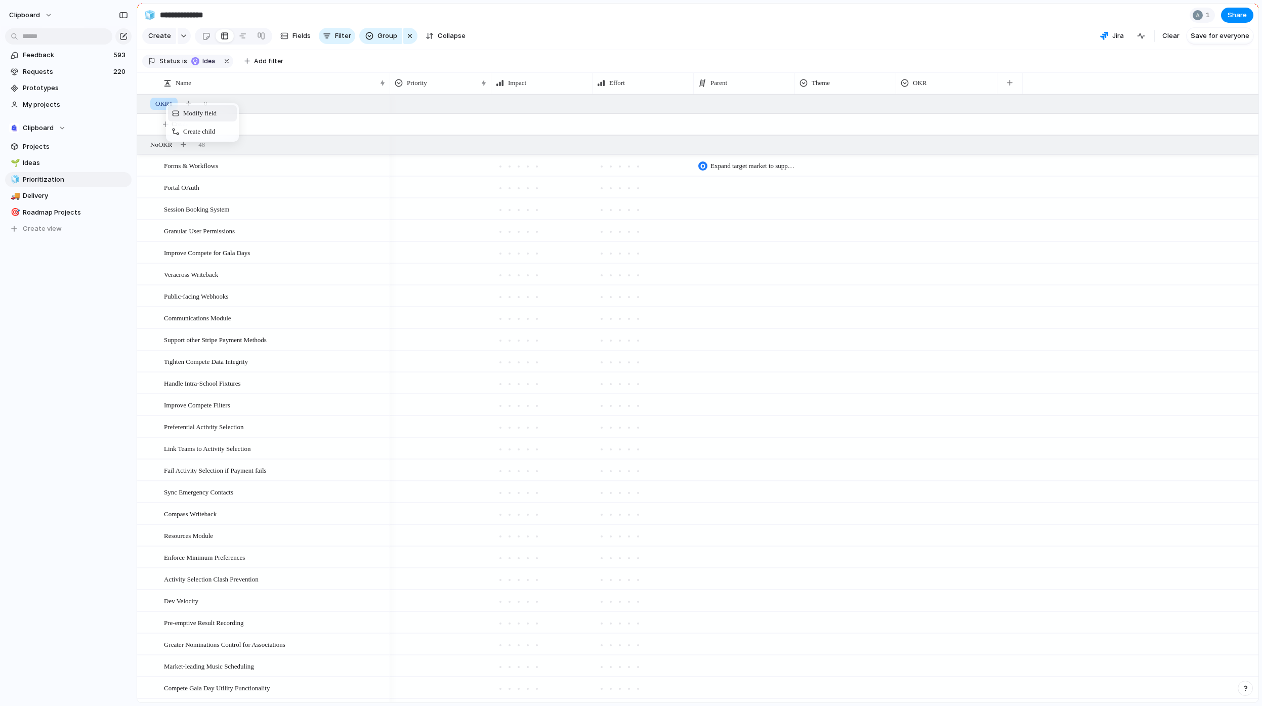
click at [209, 121] on div "Modify field" at bounding box center [202, 113] width 69 height 16
click at [1160, 205] on div "****" at bounding box center [1146, 199] width 32 height 12
type input "**********"
click at [1223, 202] on div "button" at bounding box center [1224, 198] width 7 height 7
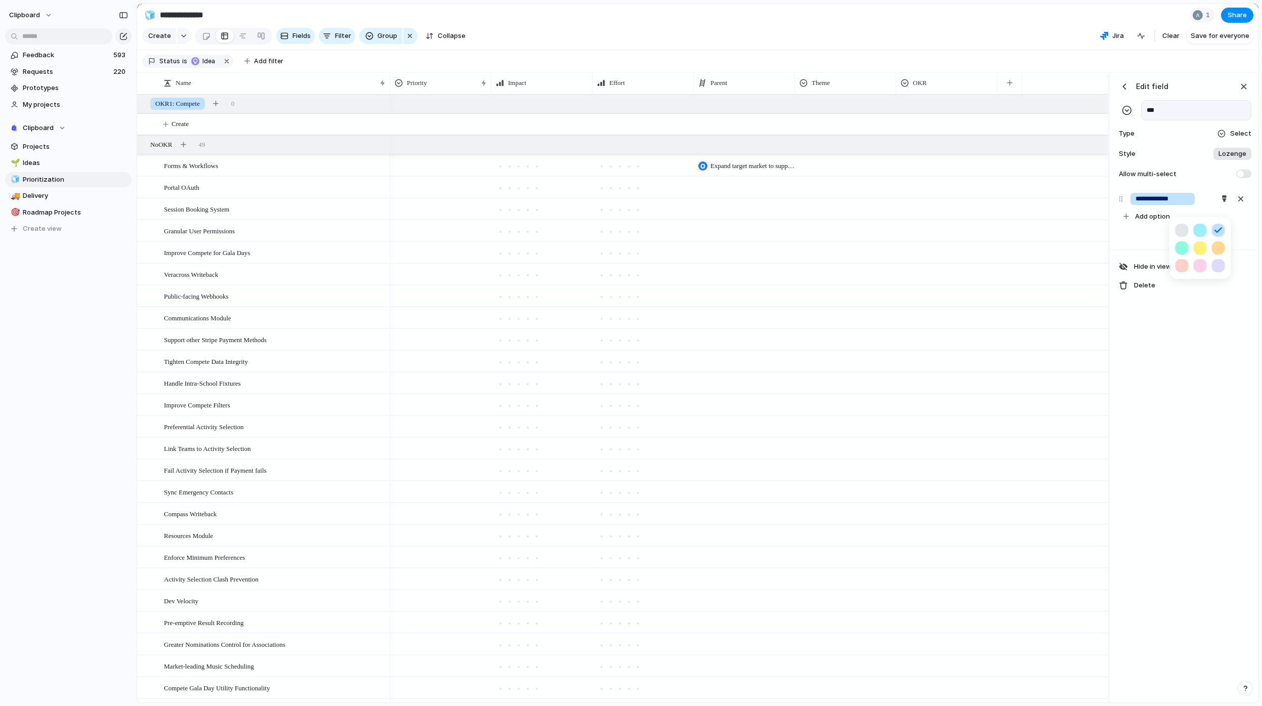
click at [1216, 252] on button "button" at bounding box center [1218, 247] width 13 height 13
click at [1157, 229] on div at bounding box center [631, 353] width 1262 height 706
click at [1154, 222] on span "Add option" at bounding box center [1152, 216] width 35 height 10
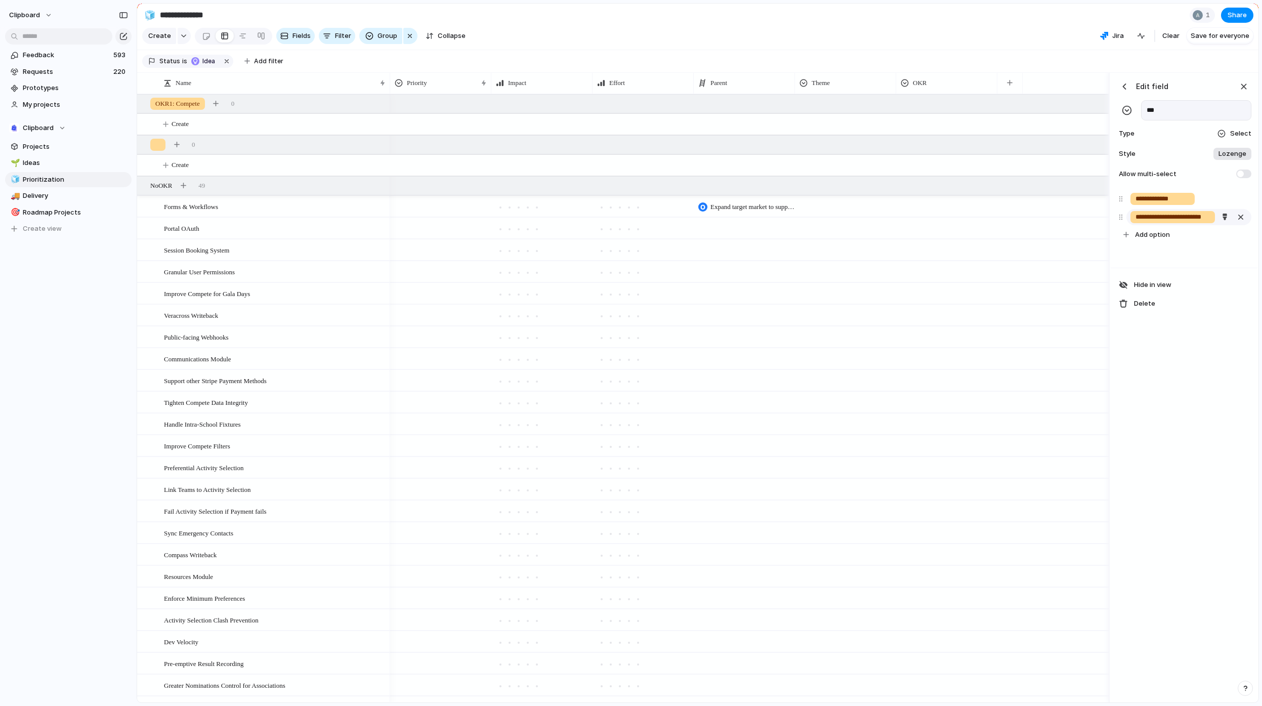
scroll to position [0, 15]
type input "**********"
click at [1222, 220] on div "button" at bounding box center [1224, 217] width 7 height 7
click at [1186, 285] on button "button" at bounding box center [1181, 283] width 13 height 13
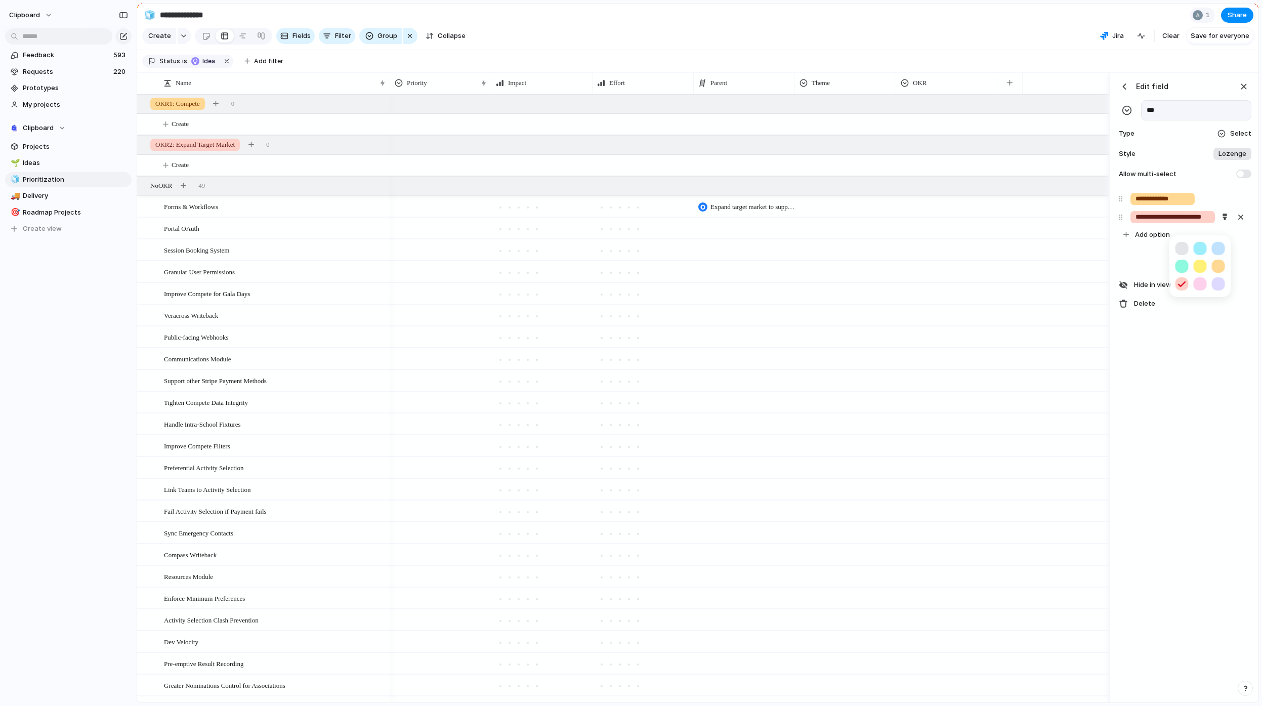
click at [1152, 266] on div at bounding box center [631, 353] width 1262 height 706
click at [1149, 240] on span "Add option" at bounding box center [1152, 235] width 35 height 10
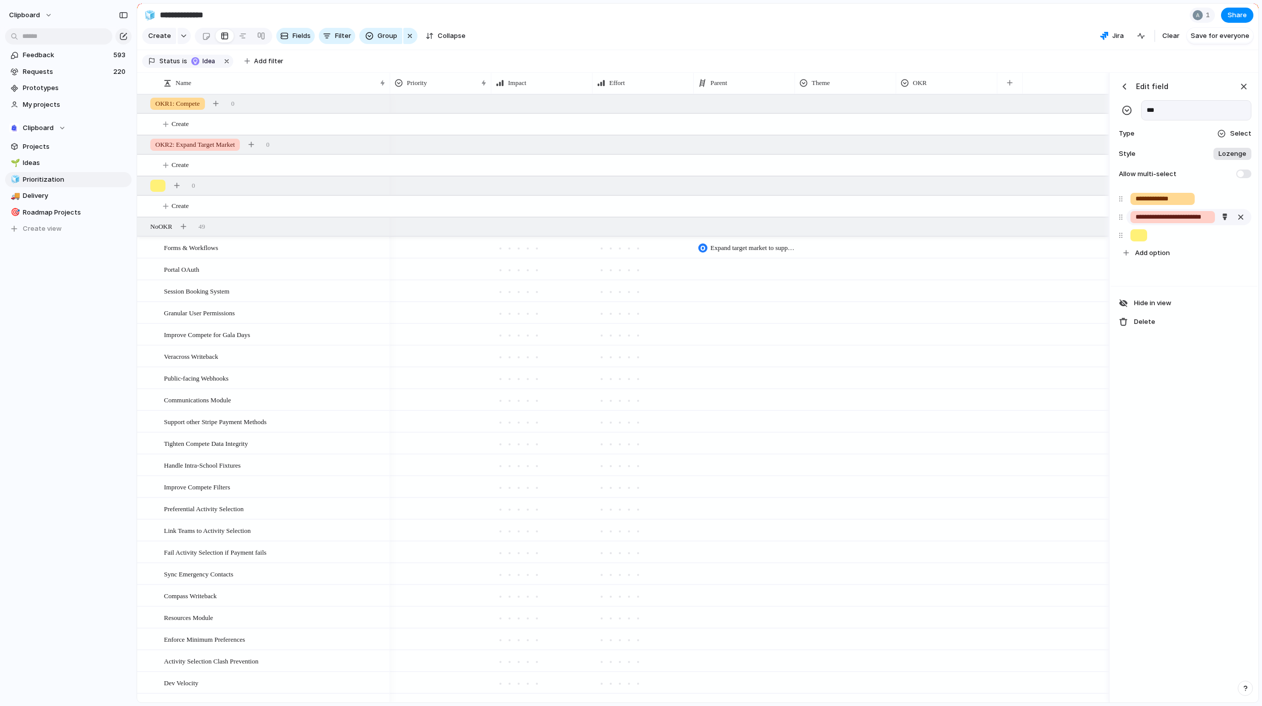
click at [1167, 222] on input "**********" at bounding box center [1173, 217] width 76 height 10
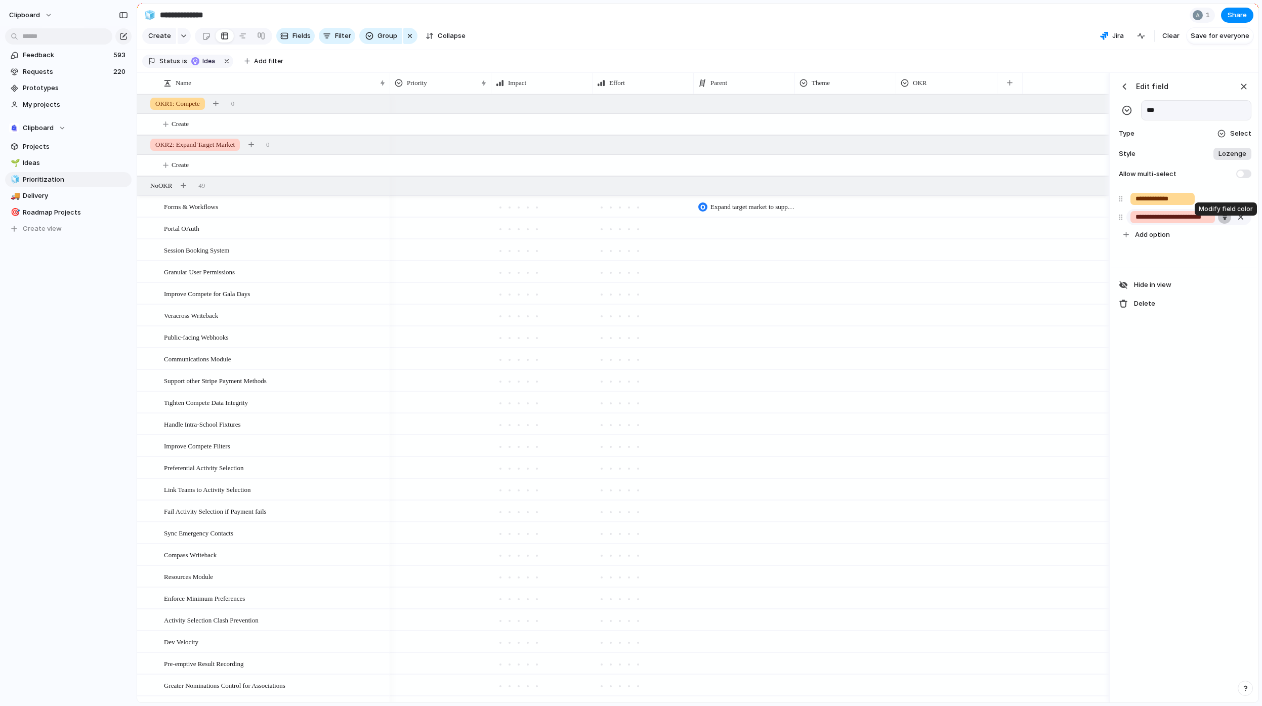
click at [1219, 224] on button "button" at bounding box center [1224, 216] width 13 height 13
click at [1219, 249] on button "button" at bounding box center [1218, 248] width 13 height 13
click at [1143, 257] on div at bounding box center [631, 353] width 1262 height 706
click at [1146, 240] on span "Add option" at bounding box center [1152, 235] width 35 height 10
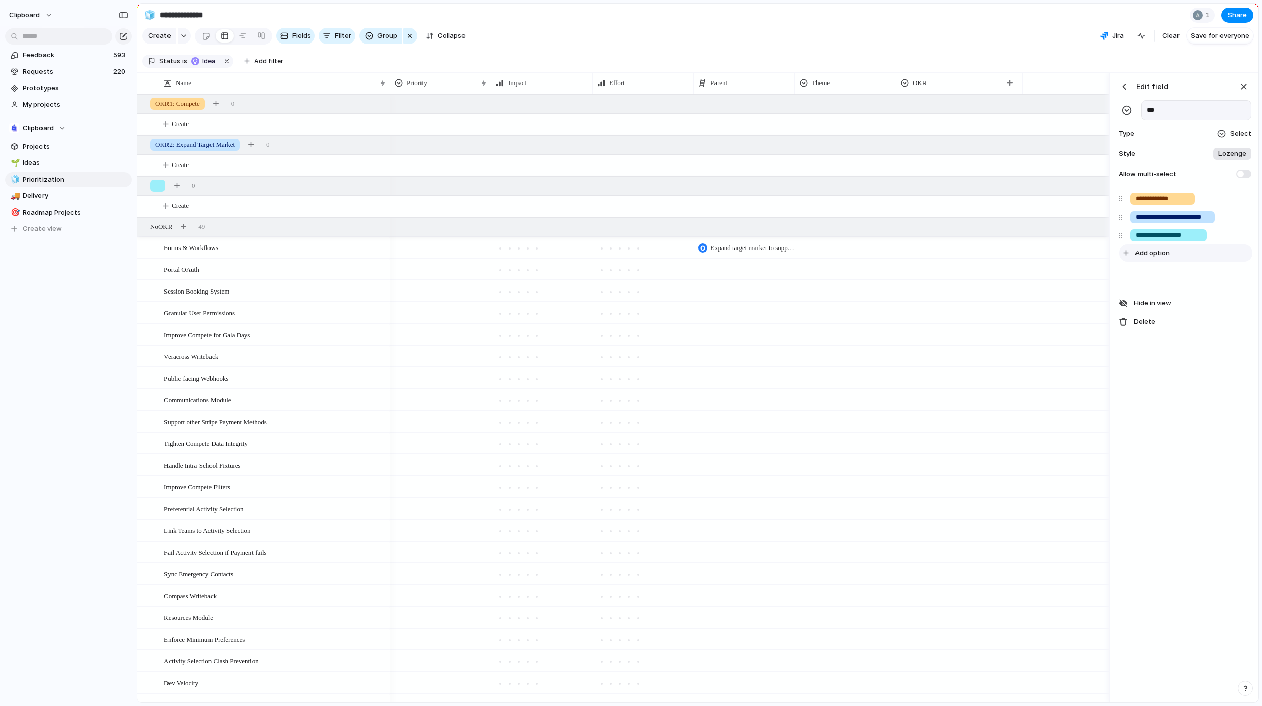
type input "**********"
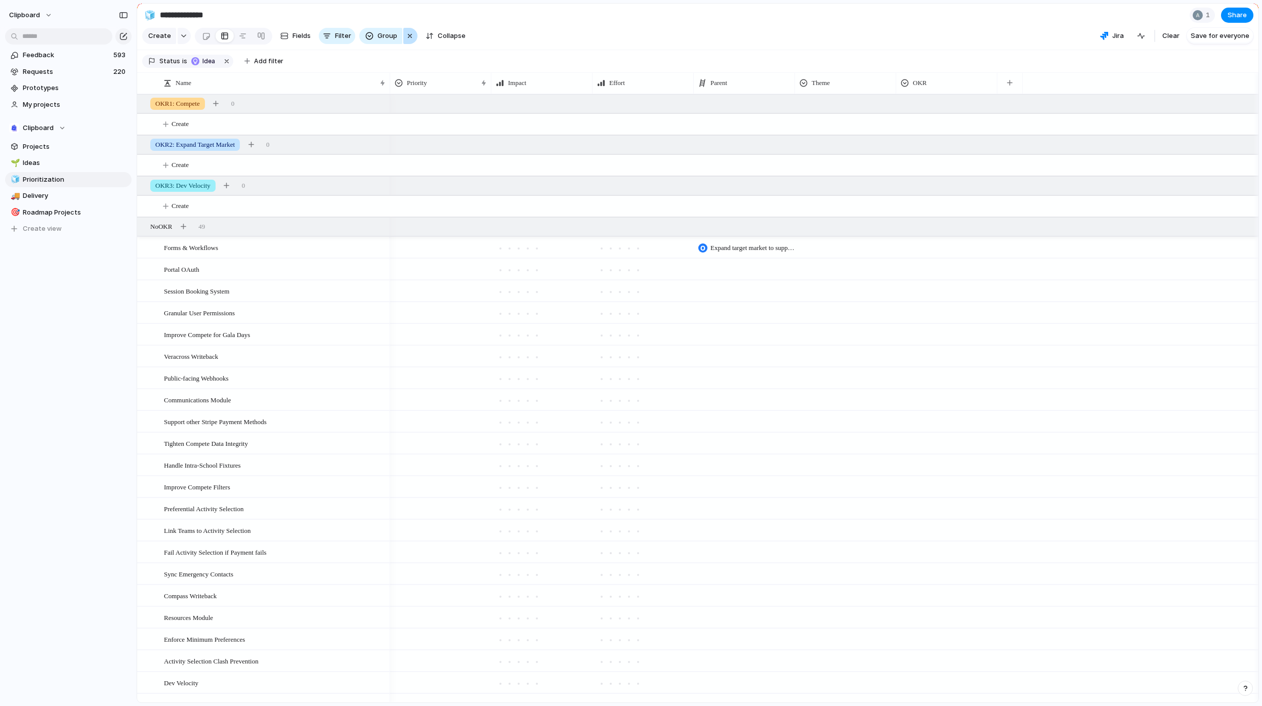
click at [407, 40] on div "button" at bounding box center [410, 36] width 8 height 12
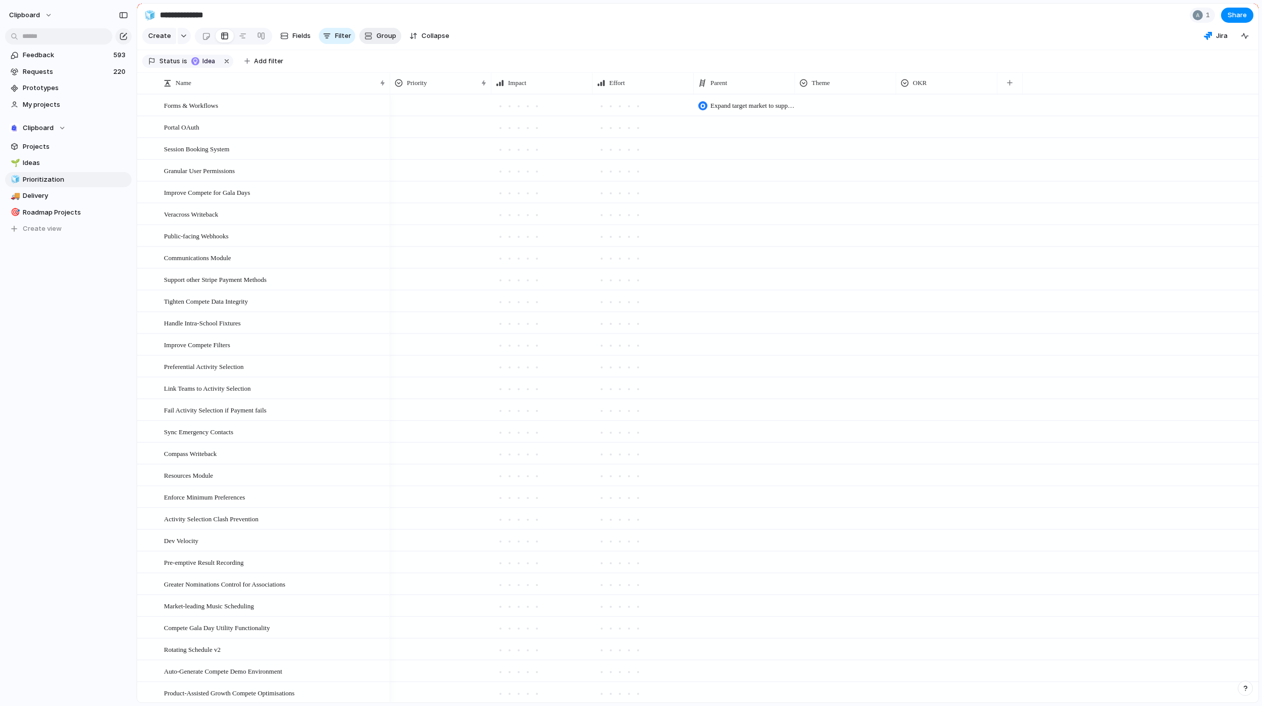
click at [371, 37] on button "Group" at bounding box center [380, 36] width 42 height 16
click at [404, 231] on li "OKR" at bounding box center [401, 229] width 82 height 16
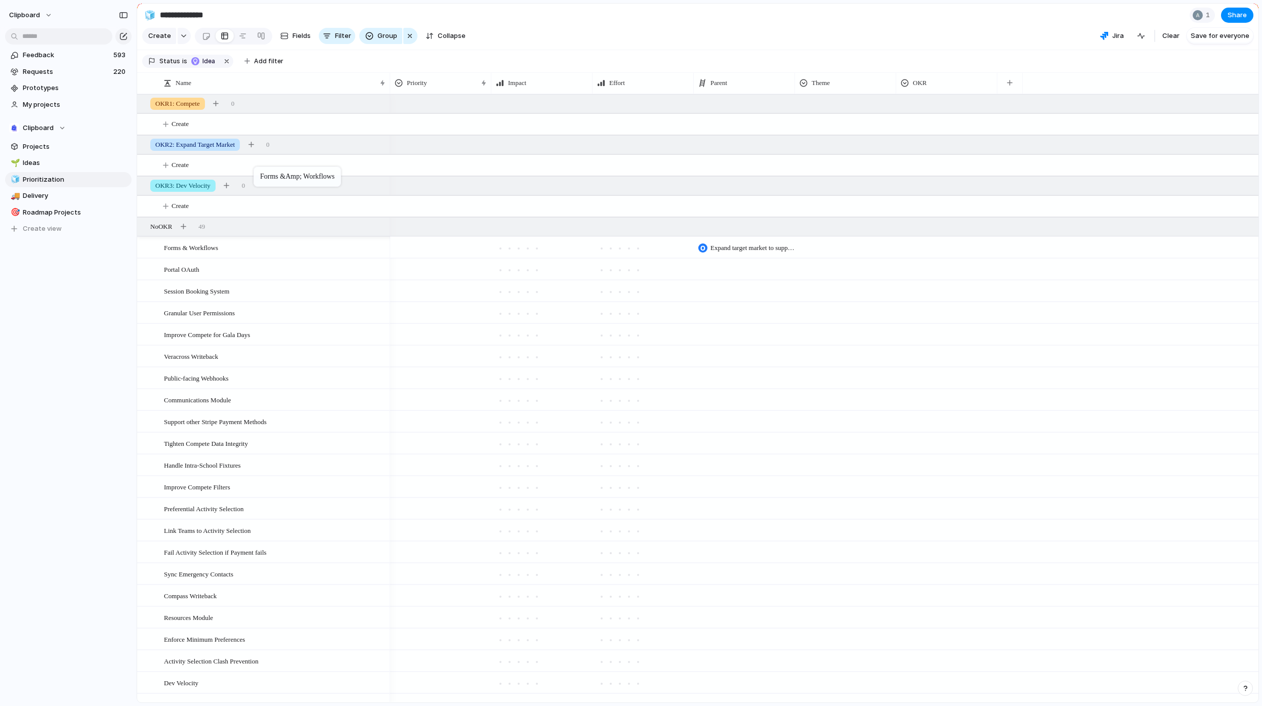
drag, startPoint x: 227, startPoint y: 253, endPoint x: 259, endPoint y: 168, distance: 90.3
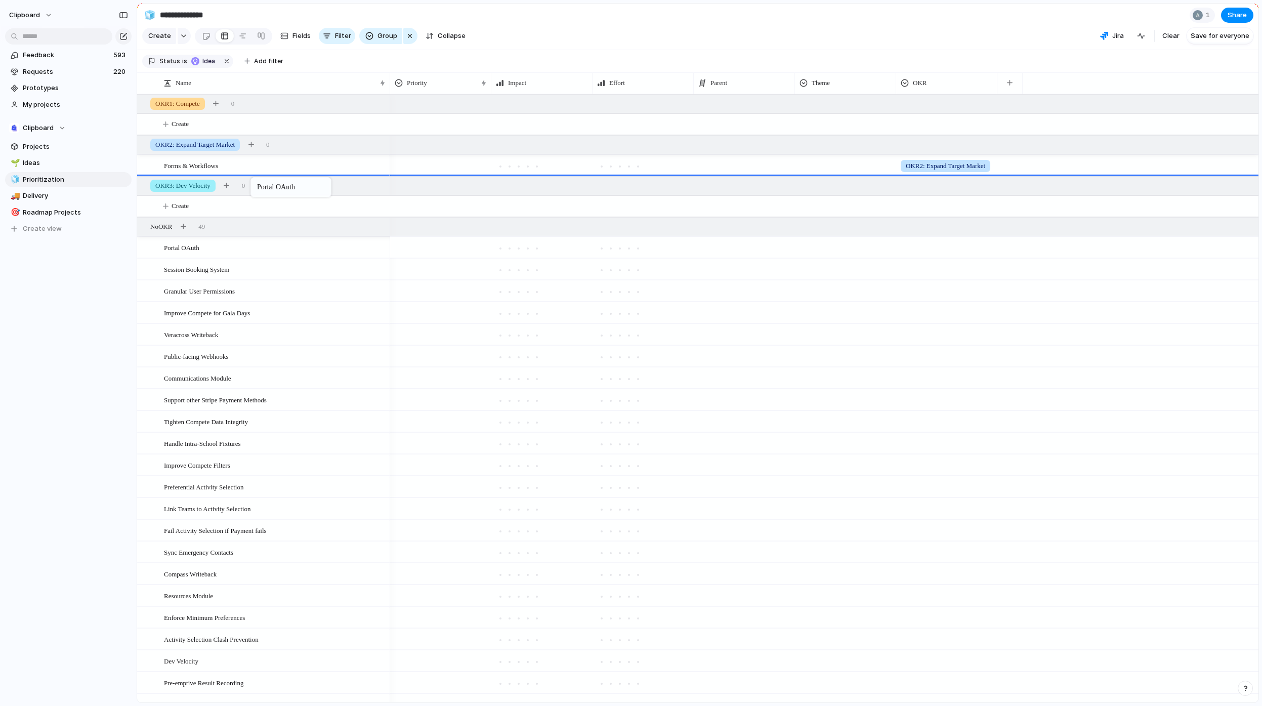
drag, startPoint x: 229, startPoint y: 258, endPoint x: 255, endPoint y: 179, distance: 83.4
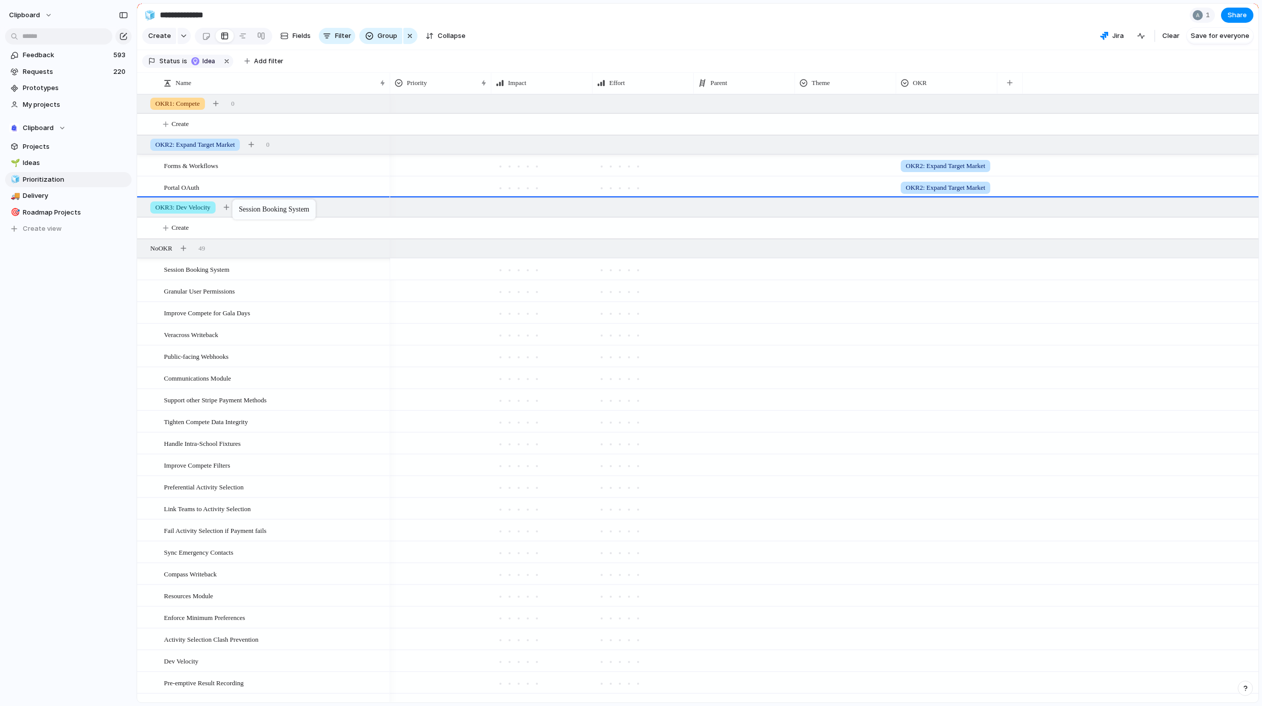
drag, startPoint x: 234, startPoint y: 239, endPoint x: 237, endPoint y: 201, distance: 37.6
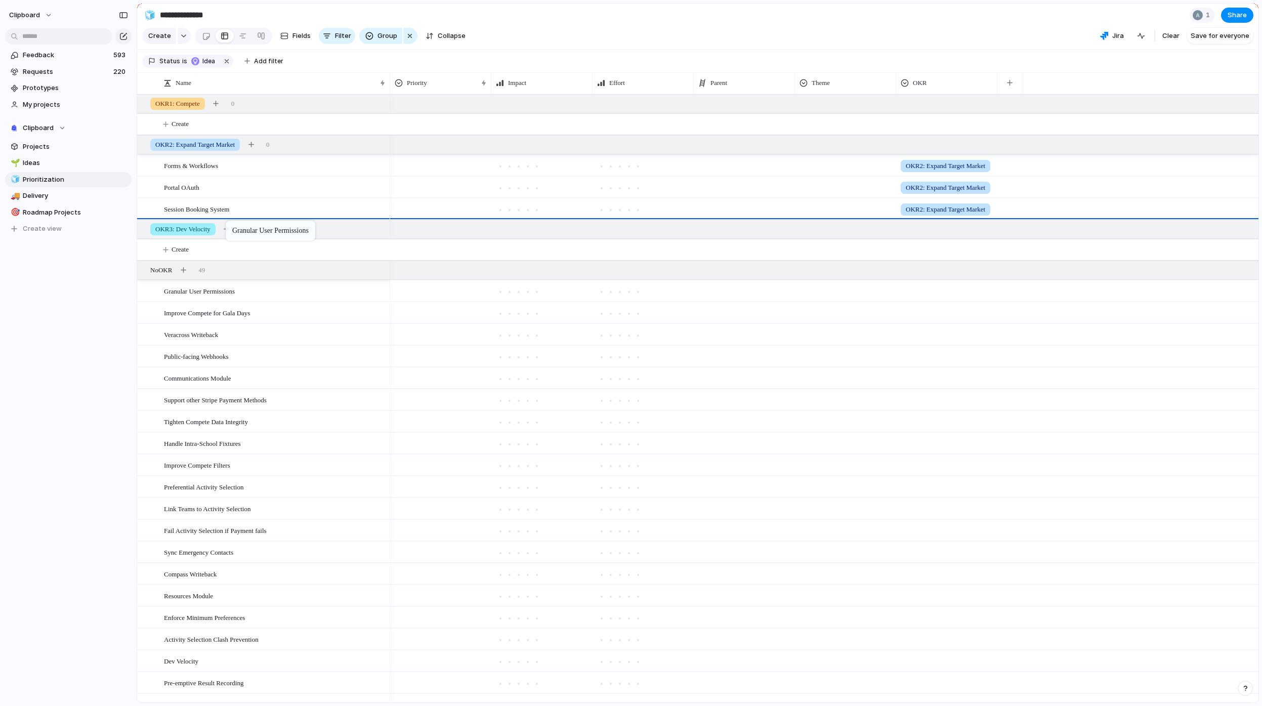
drag, startPoint x: 222, startPoint y: 299, endPoint x: 231, endPoint y: 223, distance: 76.4
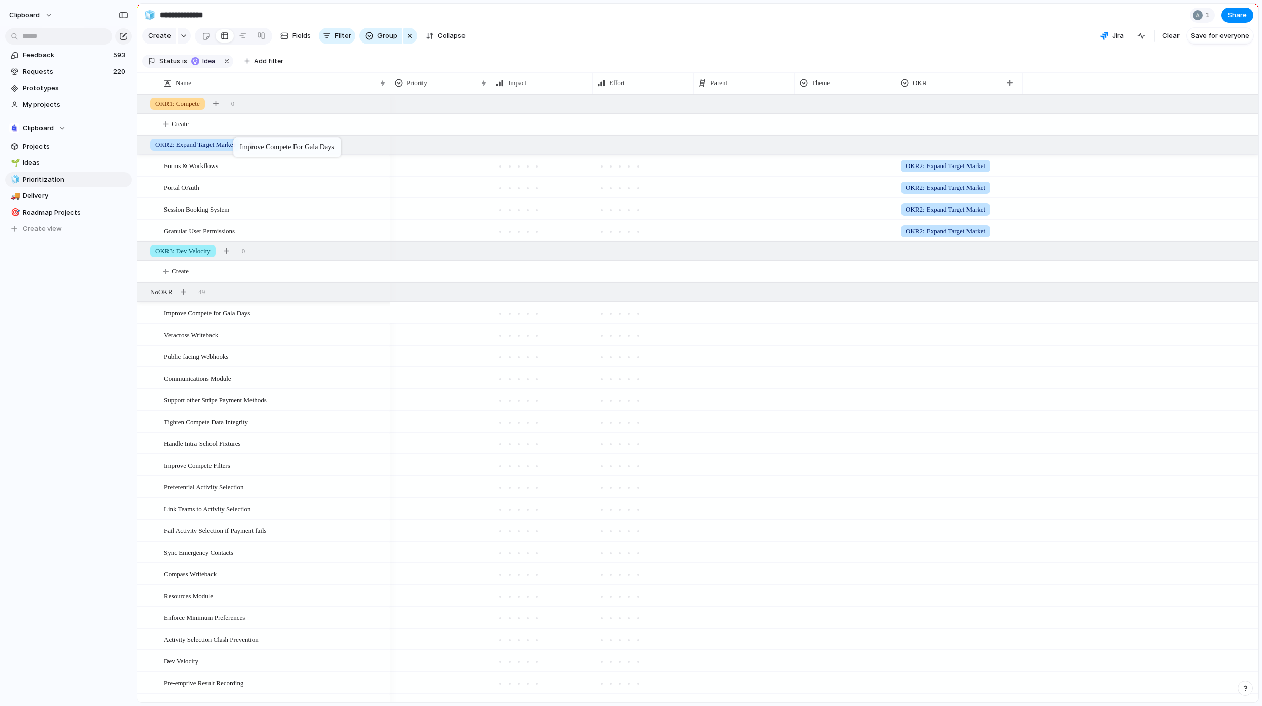
drag, startPoint x: 224, startPoint y: 324, endPoint x: 238, endPoint y: 139, distance: 185.2
click at [823, 132] on span "Hide" at bounding box center [824, 129] width 14 height 10
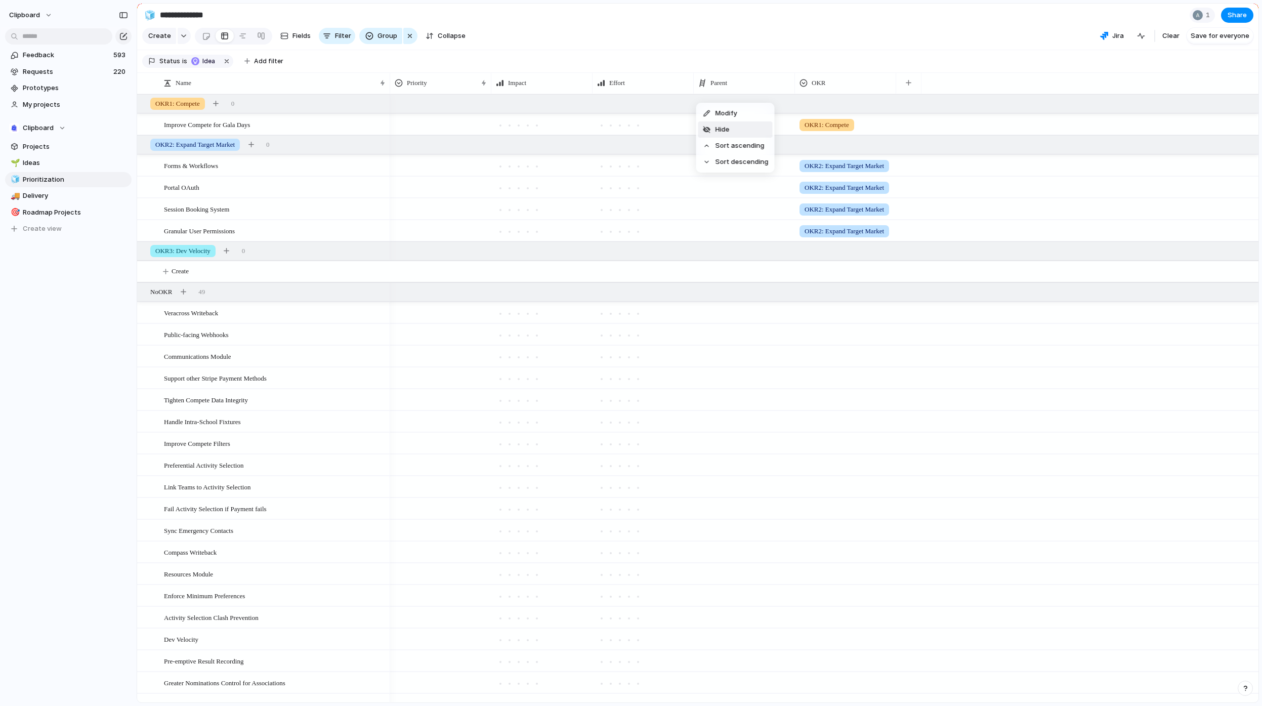
click at [736, 131] on li "Hide" at bounding box center [735, 129] width 74 height 16
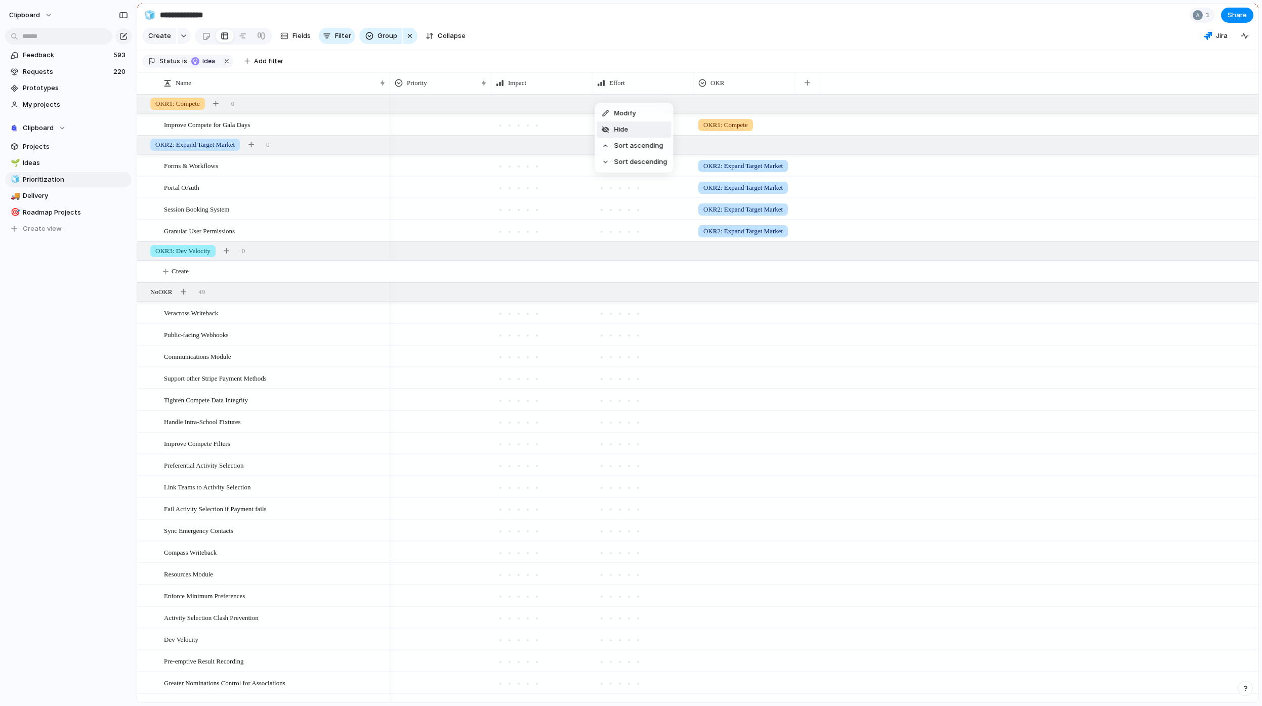
click at [634, 133] on li "Hide" at bounding box center [634, 129] width 74 height 16
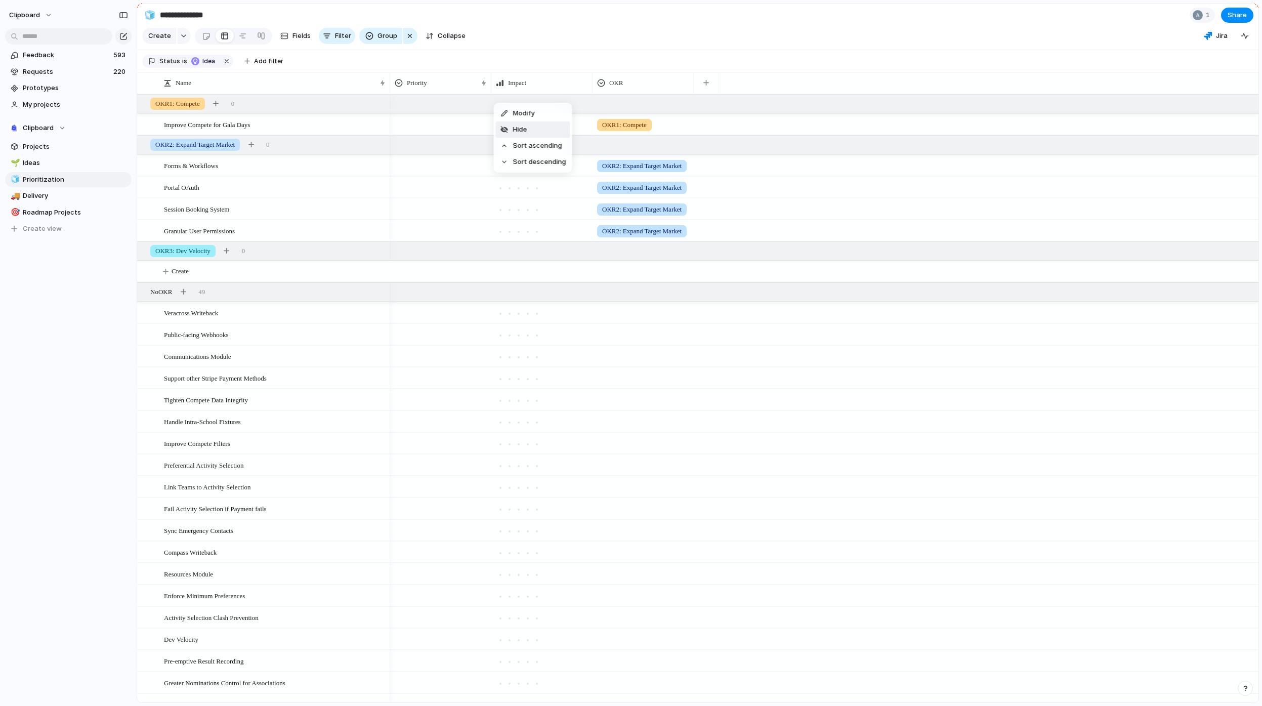
click at [523, 131] on span "Hide" at bounding box center [520, 129] width 14 height 10
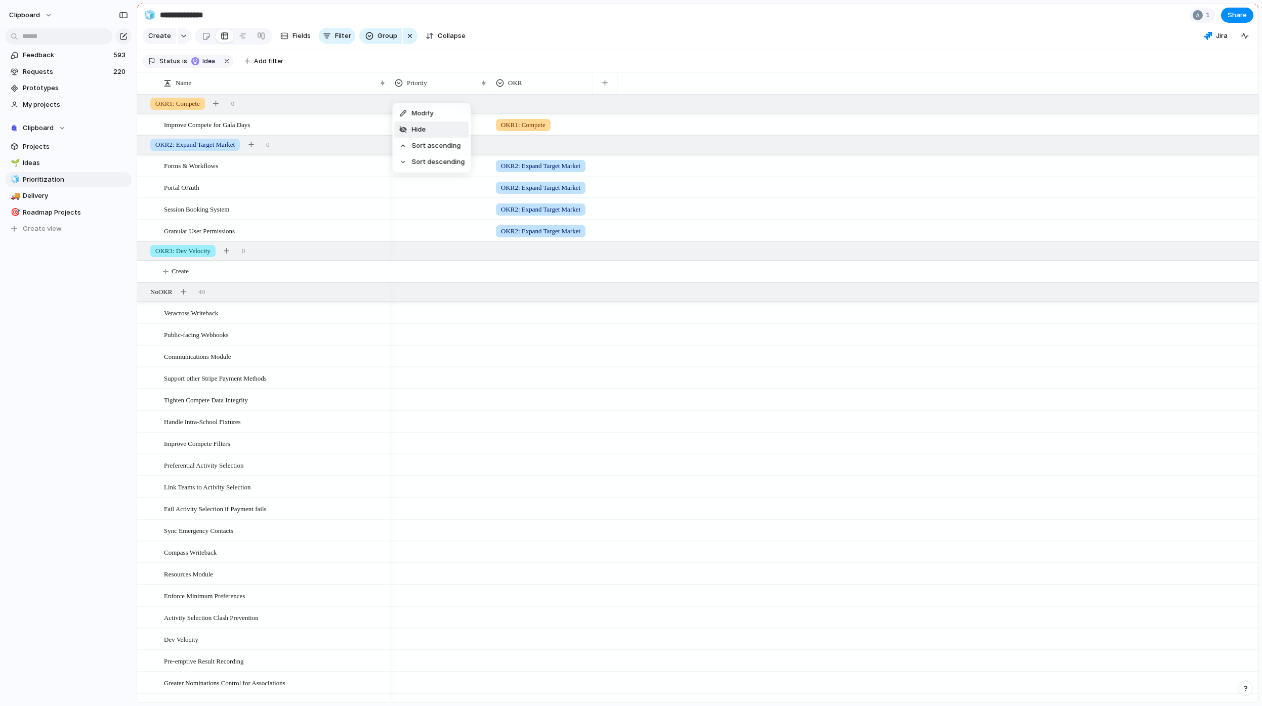
click at [436, 134] on li "Hide" at bounding box center [432, 129] width 74 height 16
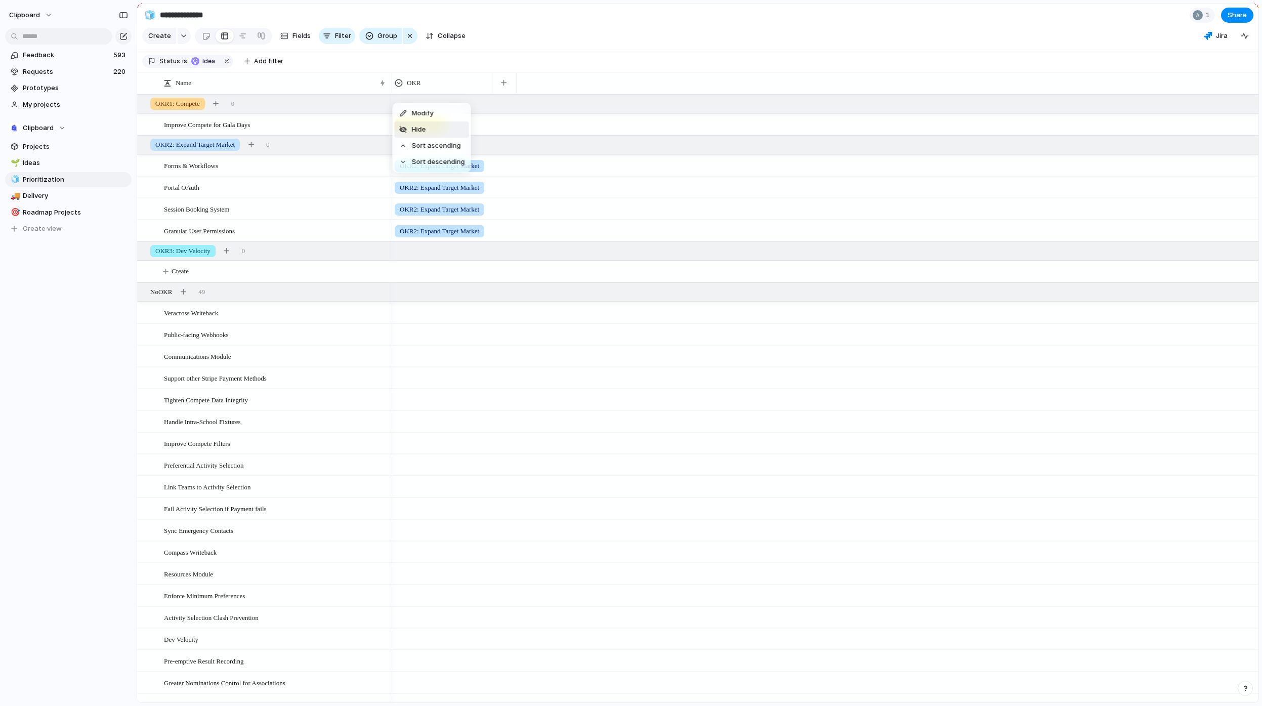
click at [434, 131] on li "Hide" at bounding box center [432, 129] width 74 height 16
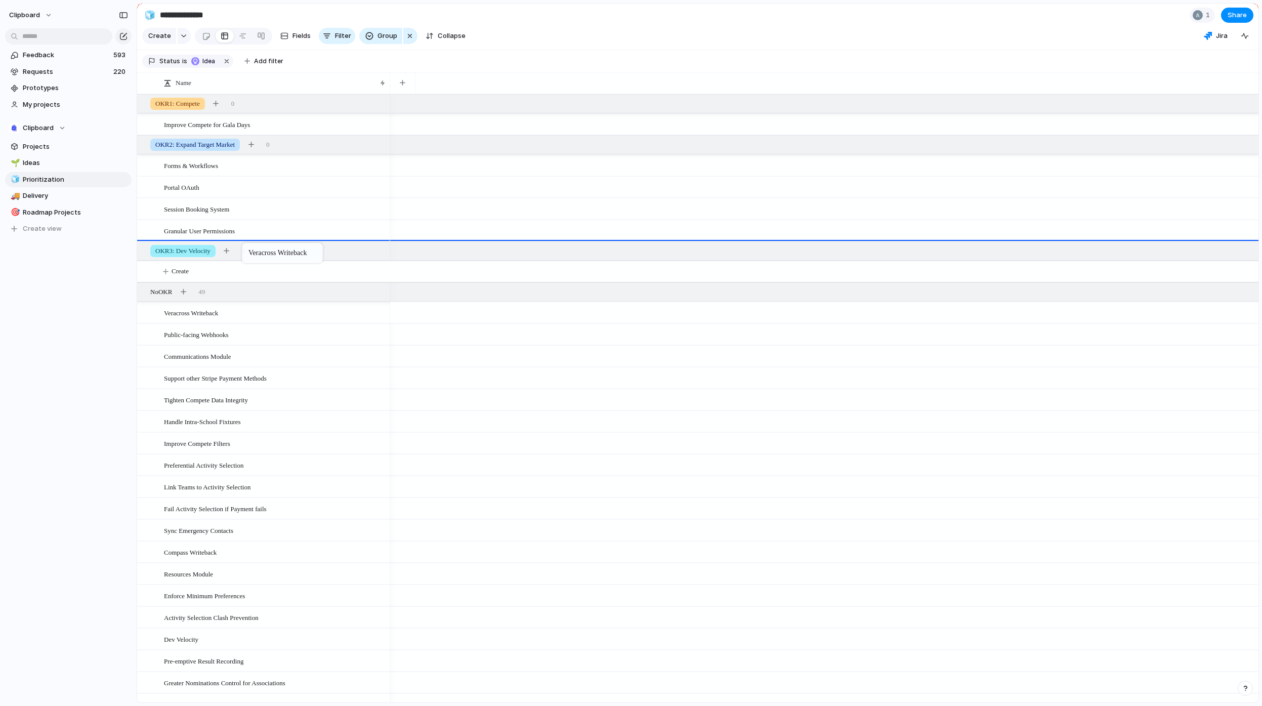
drag, startPoint x: 230, startPoint y: 293, endPoint x: 247, endPoint y: 245, distance: 51.5
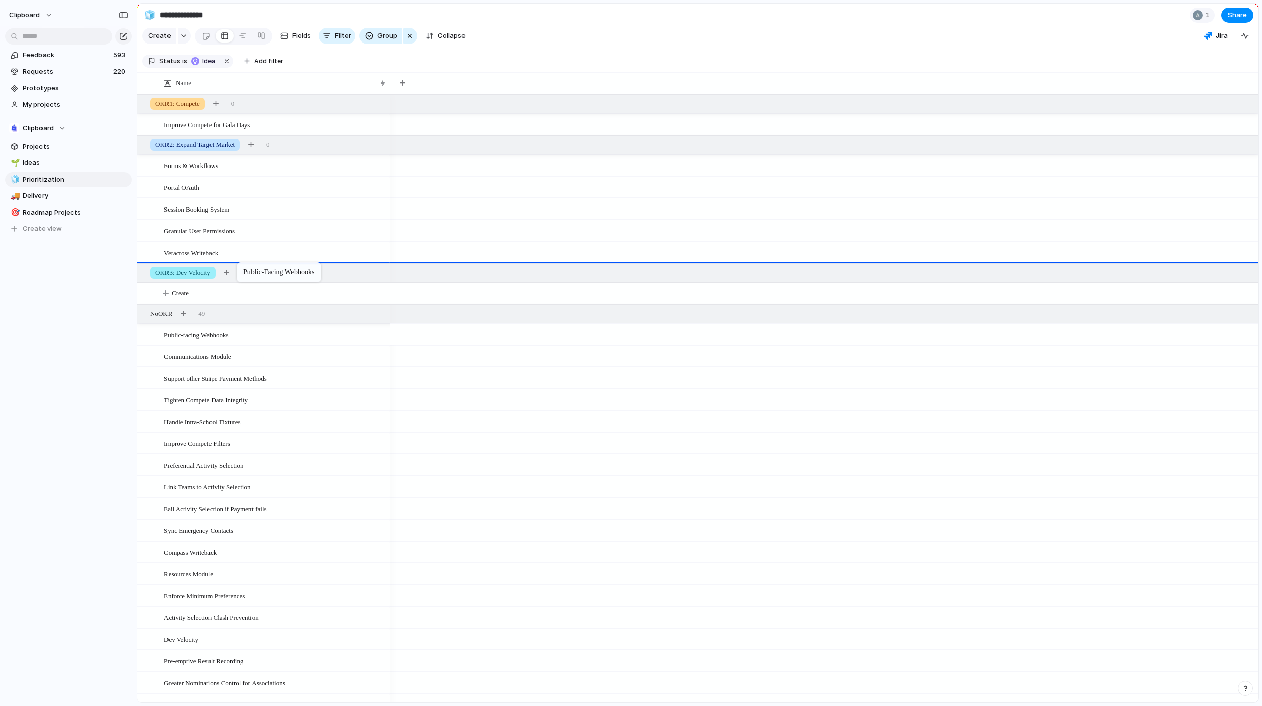
drag, startPoint x: 232, startPoint y: 345, endPoint x: 242, endPoint y: 264, distance: 81.6
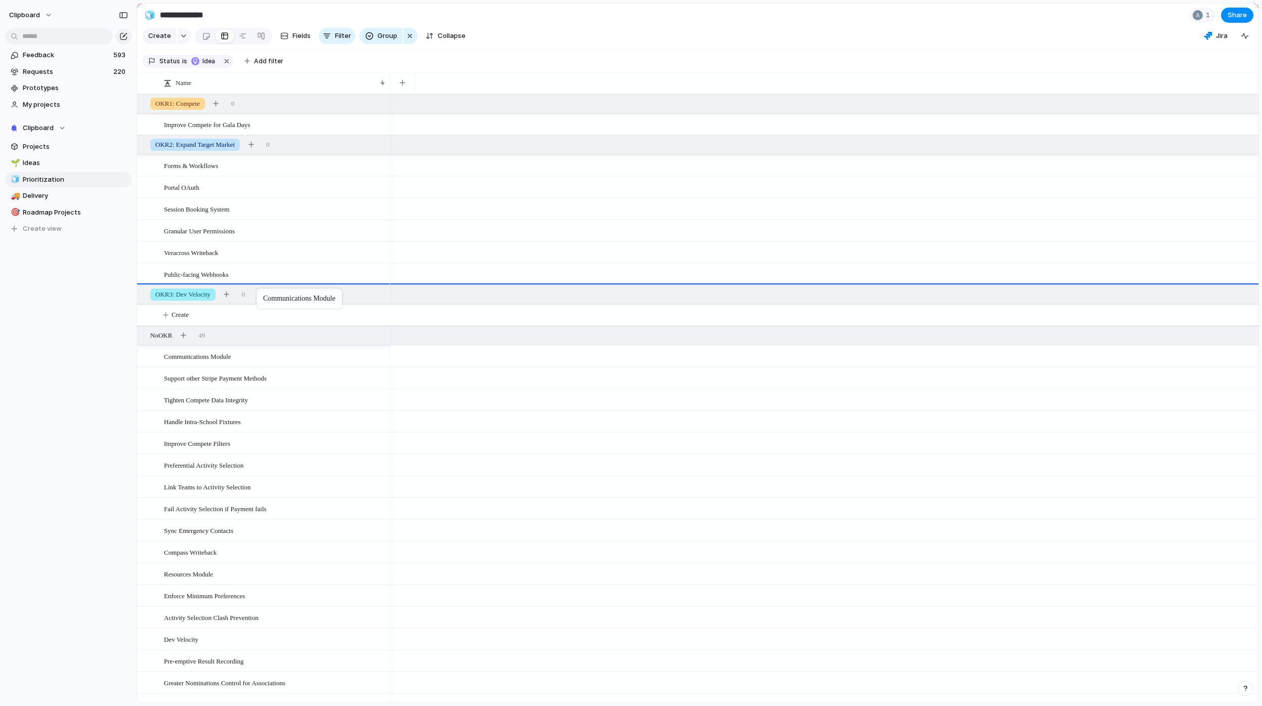
drag, startPoint x: 243, startPoint y: 364, endPoint x: 262, endPoint y: 290, distance: 76.1
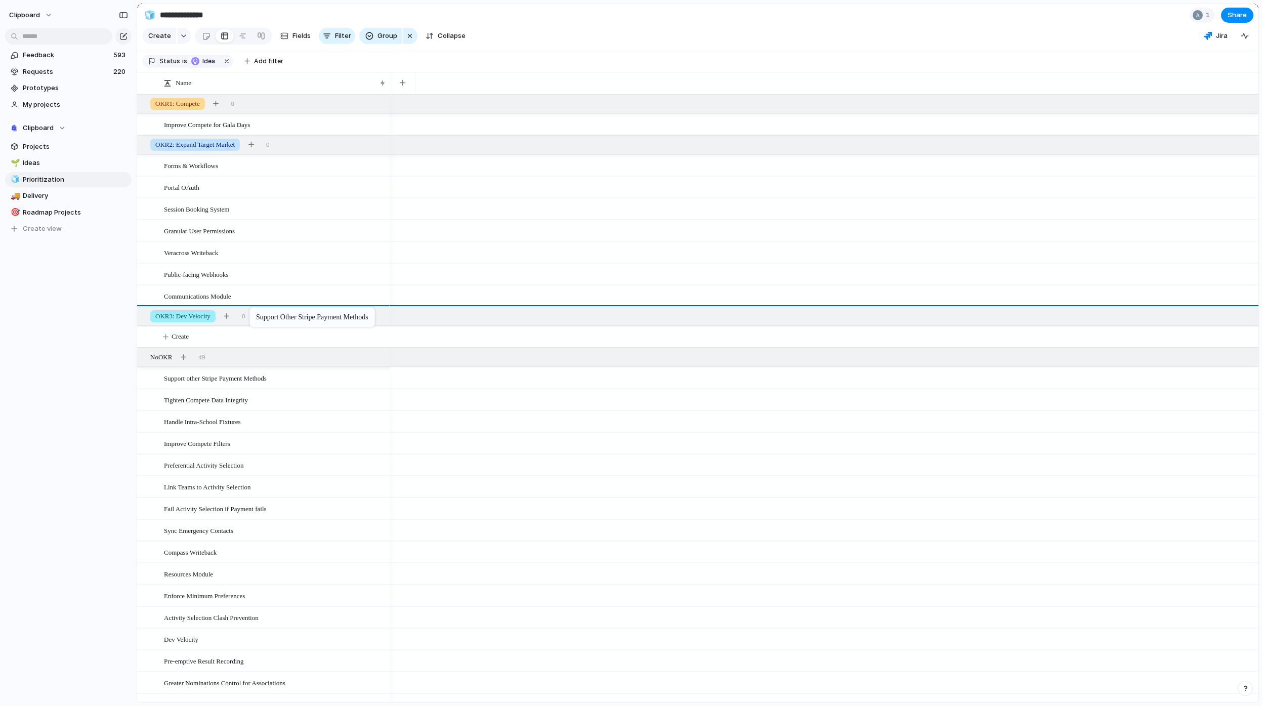
drag, startPoint x: 243, startPoint y: 387, endPoint x: 254, endPoint y: 309, distance: 79.2
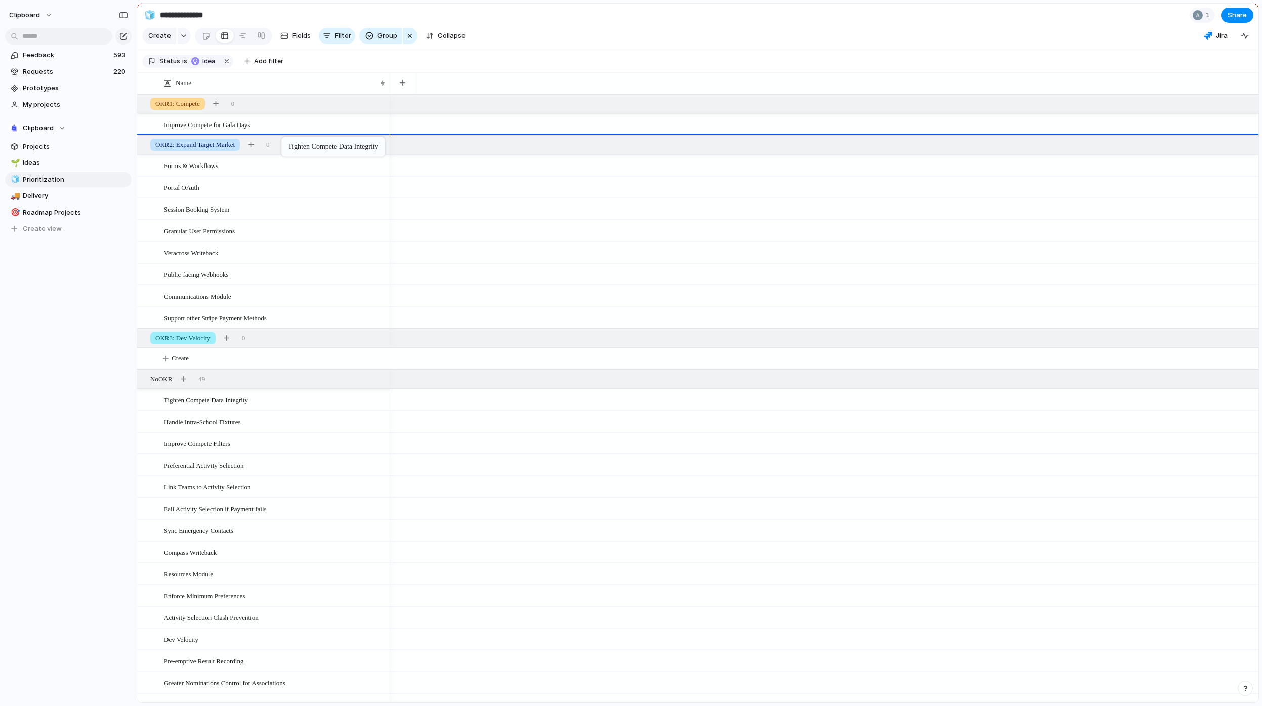
drag, startPoint x: 246, startPoint y: 407, endPoint x: 286, endPoint y: 139, distance: 271.7
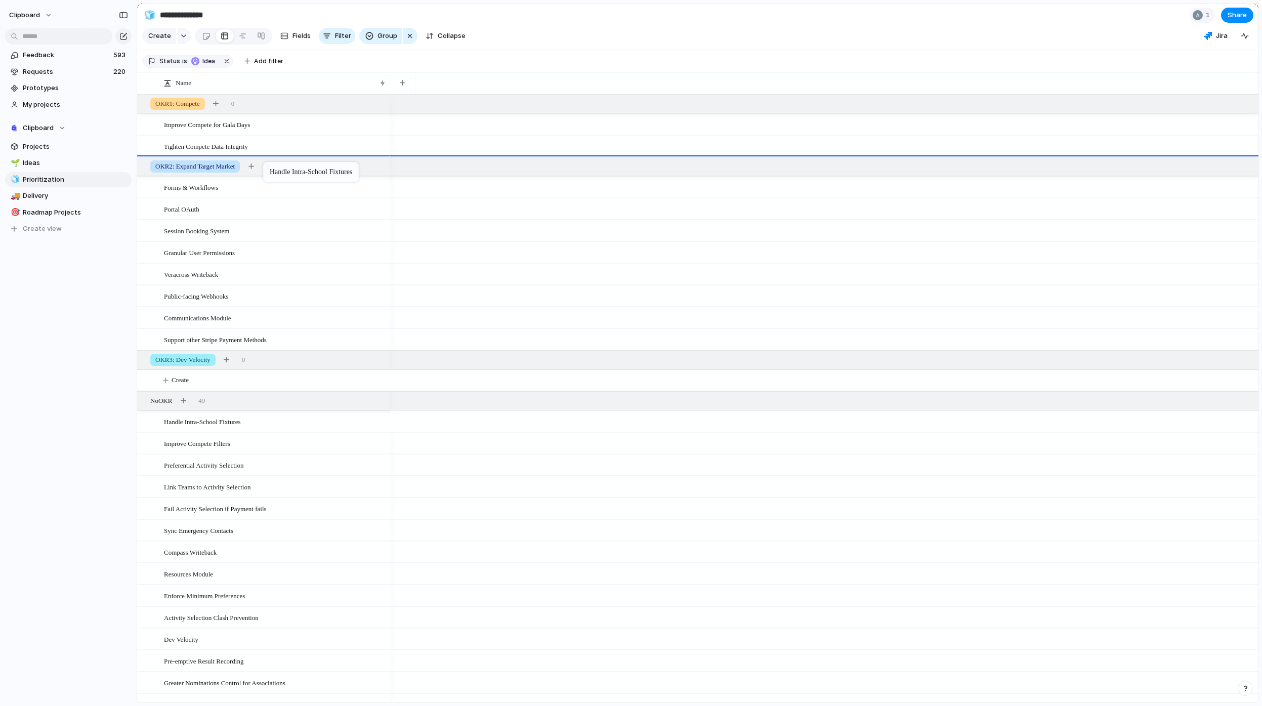
drag, startPoint x: 232, startPoint y: 432, endPoint x: 268, endPoint y: 164, distance: 270.1
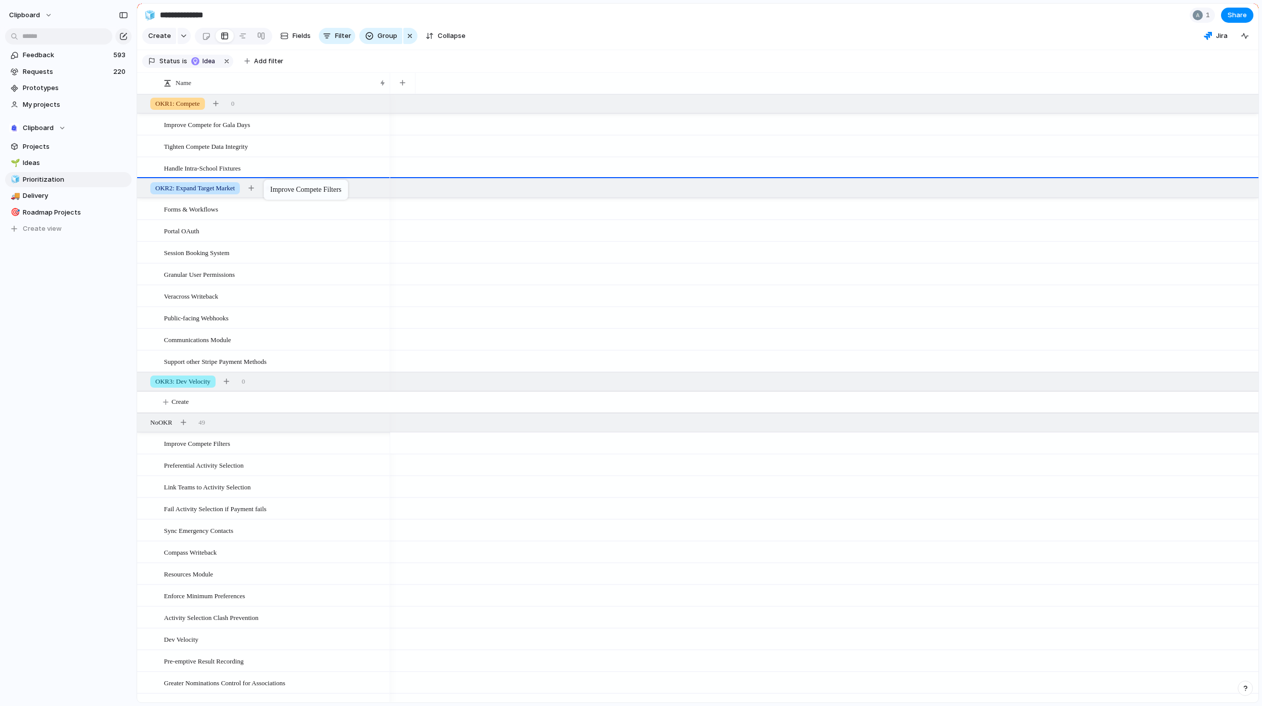
drag, startPoint x: 218, startPoint y: 455, endPoint x: 269, endPoint y: 182, distance: 277.9
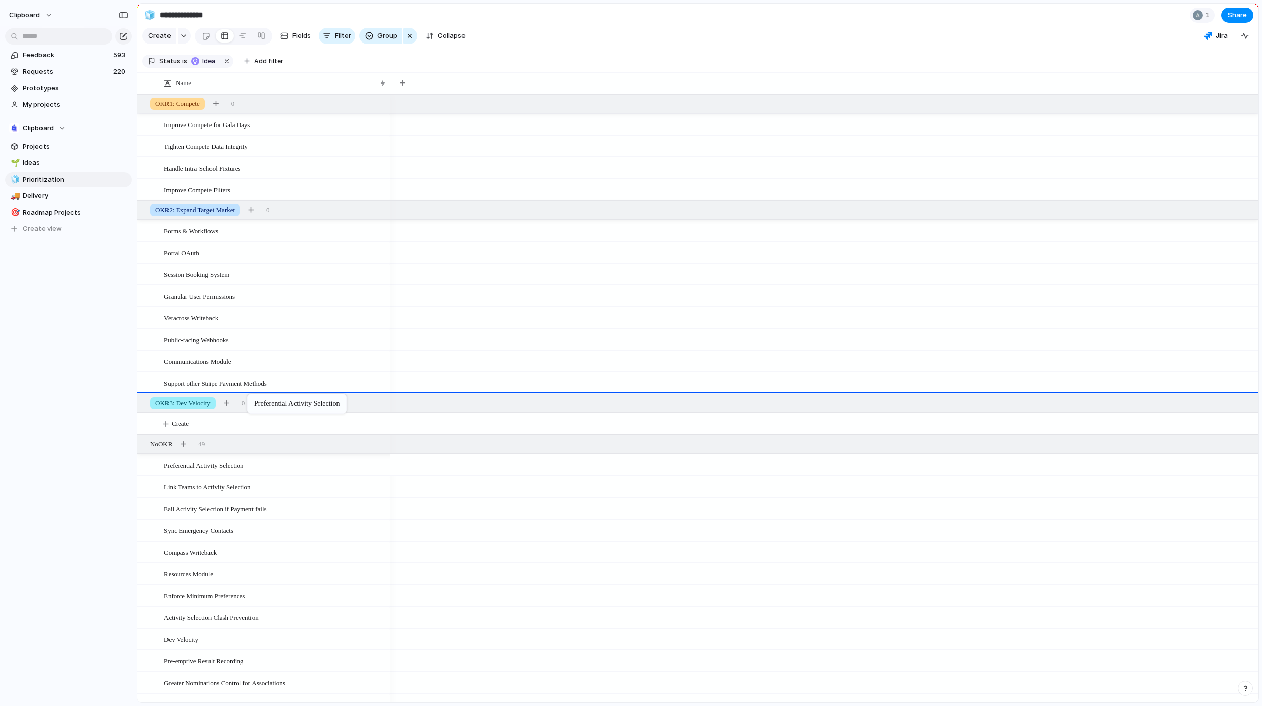
drag, startPoint x: 225, startPoint y: 475, endPoint x: 252, endPoint y: 396, distance: 84.2
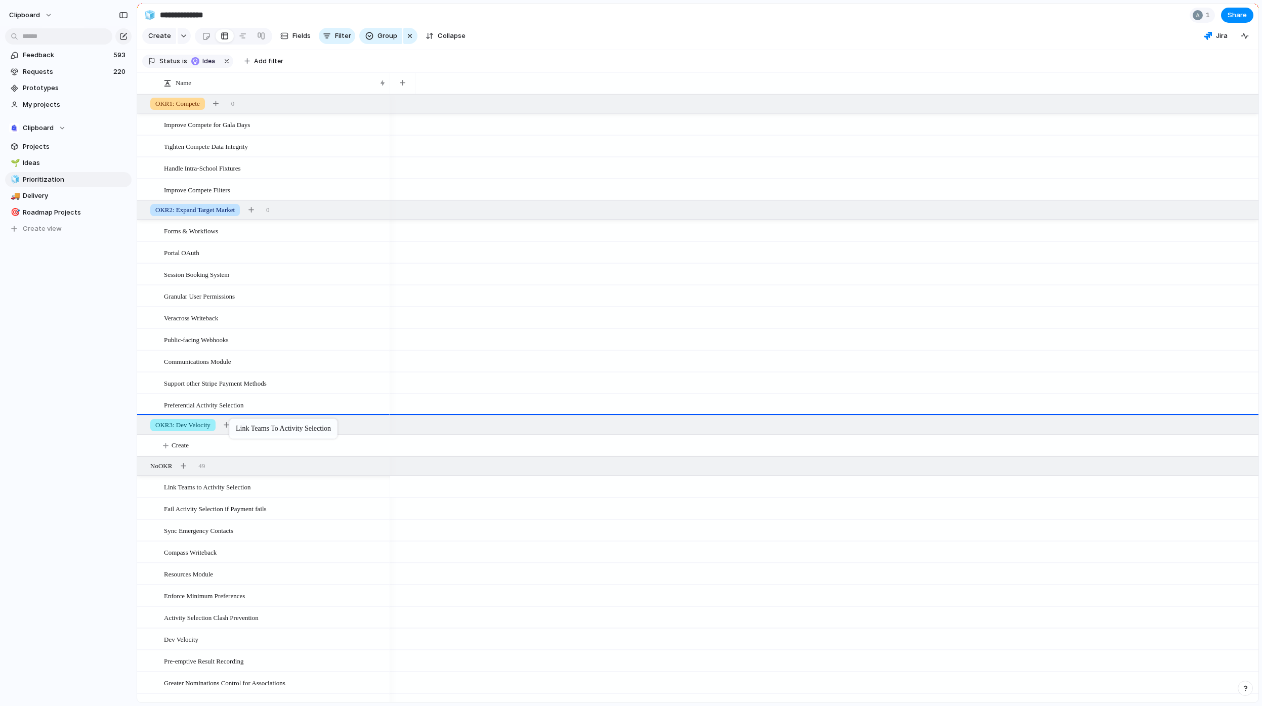
drag, startPoint x: 227, startPoint y: 492, endPoint x: 234, endPoint y: 420, distance: 72.2
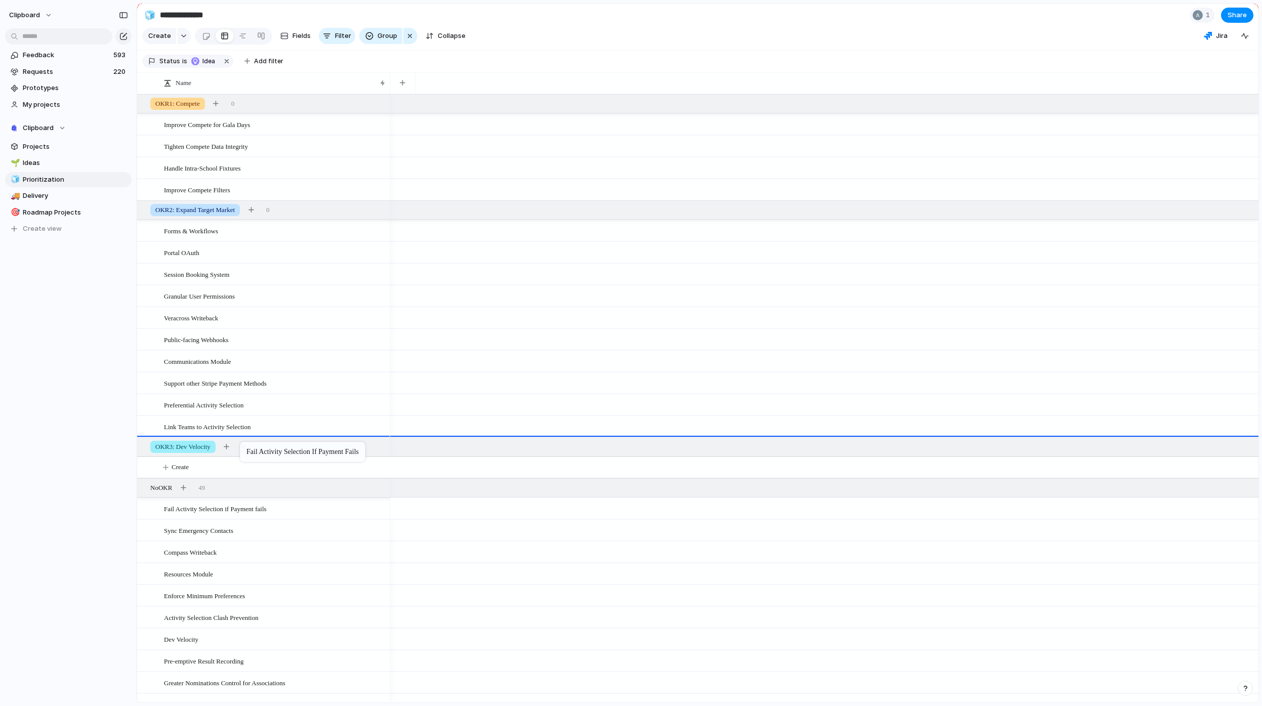
drag, startPoint x: 238, startPoint y: 520, endPoint x: 245, endPoint y: 444, distance: 76.7
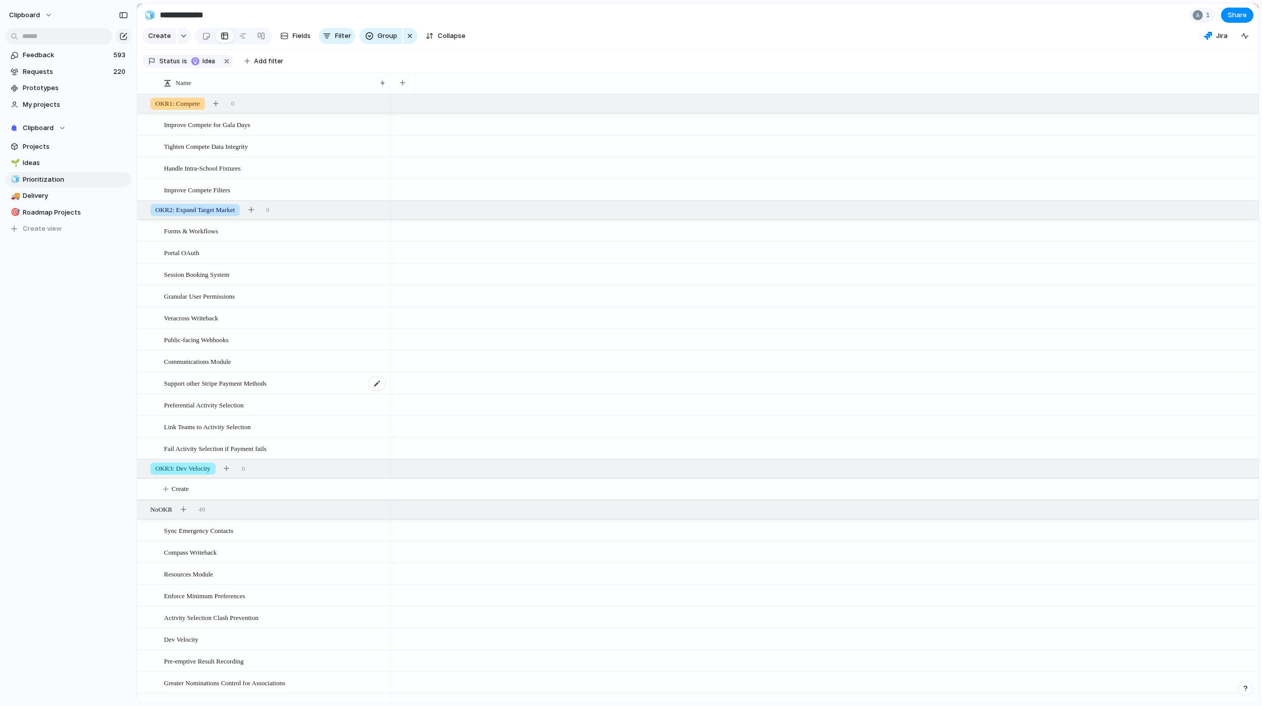
scroll to position [152, 0]
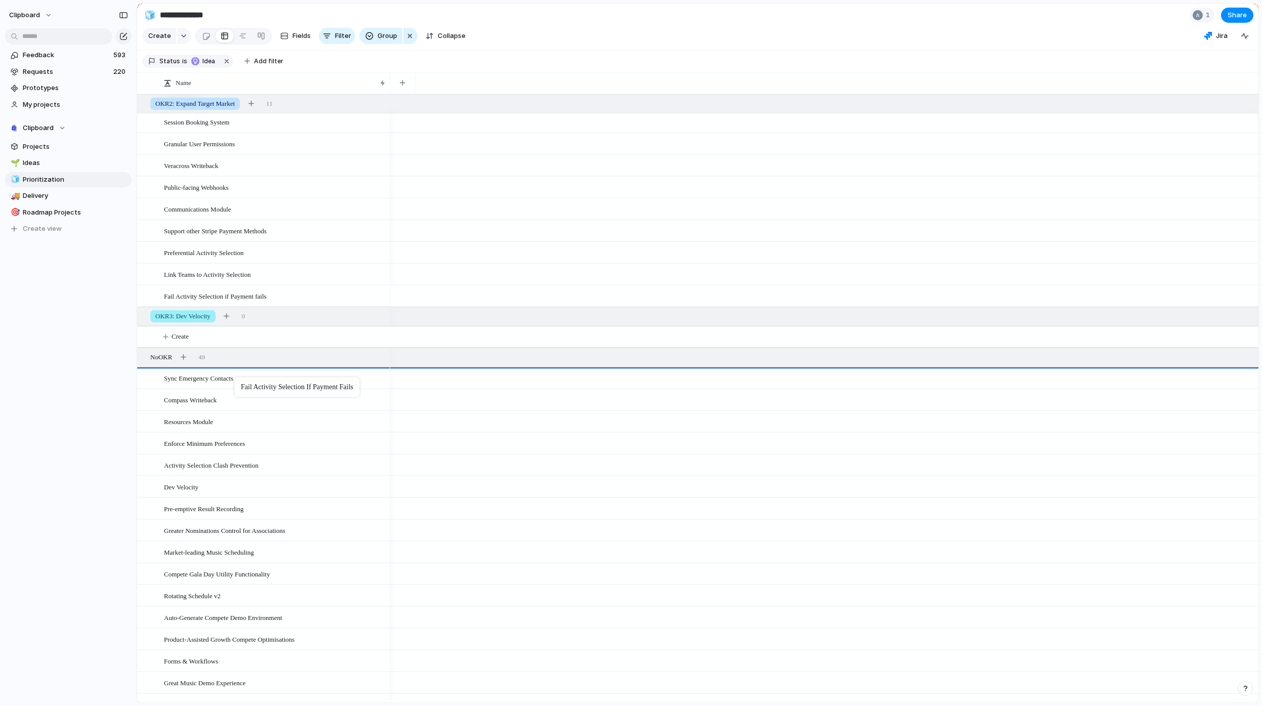
drag, startPoint x: 255, startPoint y: 305, endPoint x: 239, endPoint y: 379, distance: 75.5
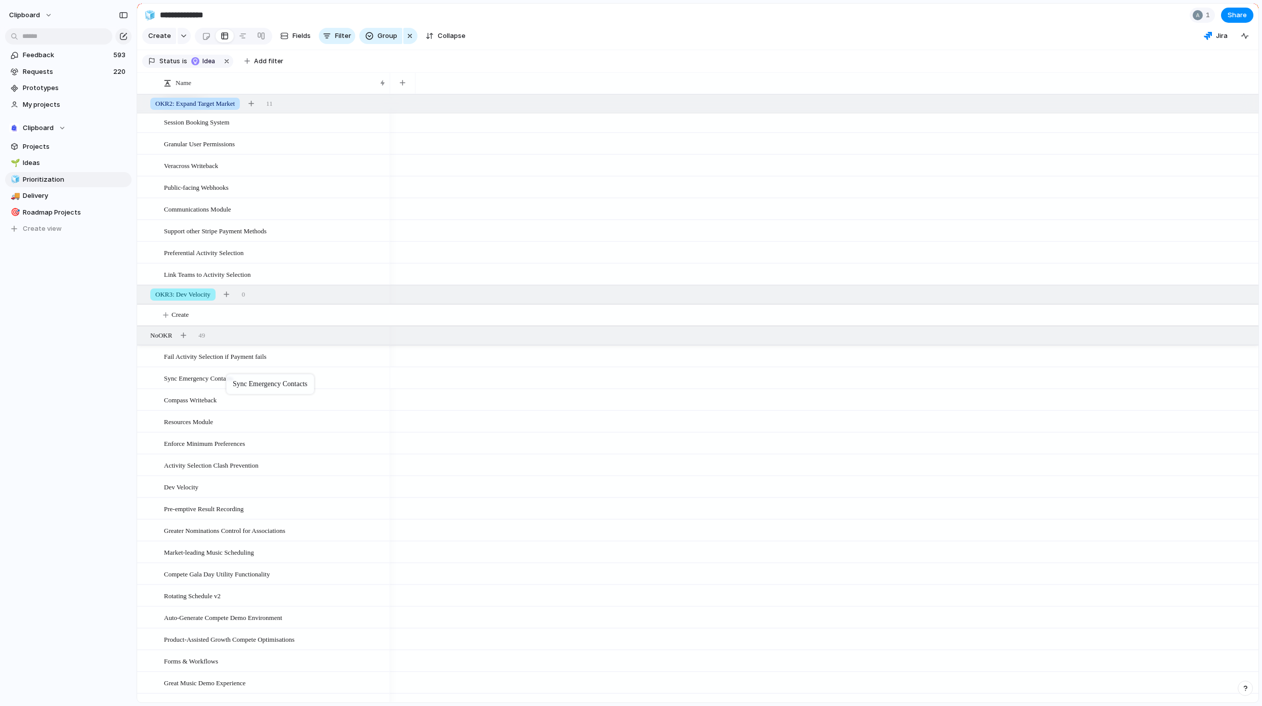
drag, startPoint x: 237, startPoint y: 387, endPoint x: 231, endPoint y: 376, distance: 12.0
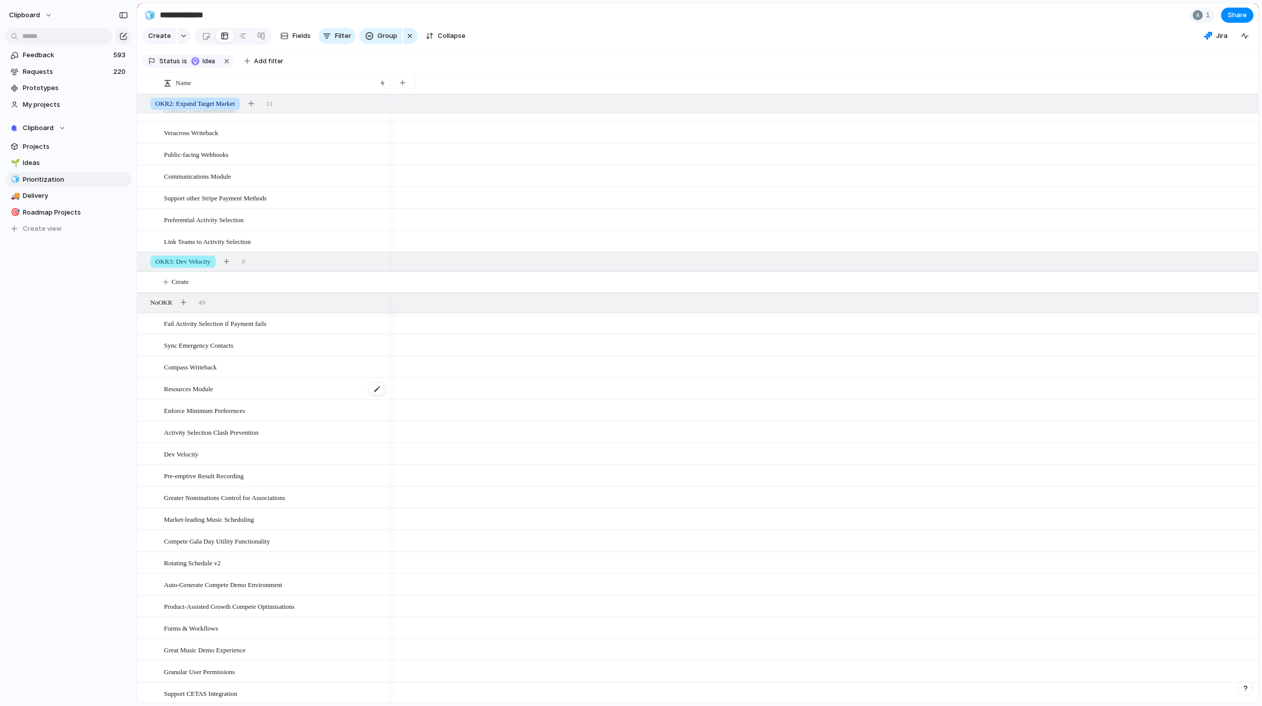
scroll to position [192, 0]
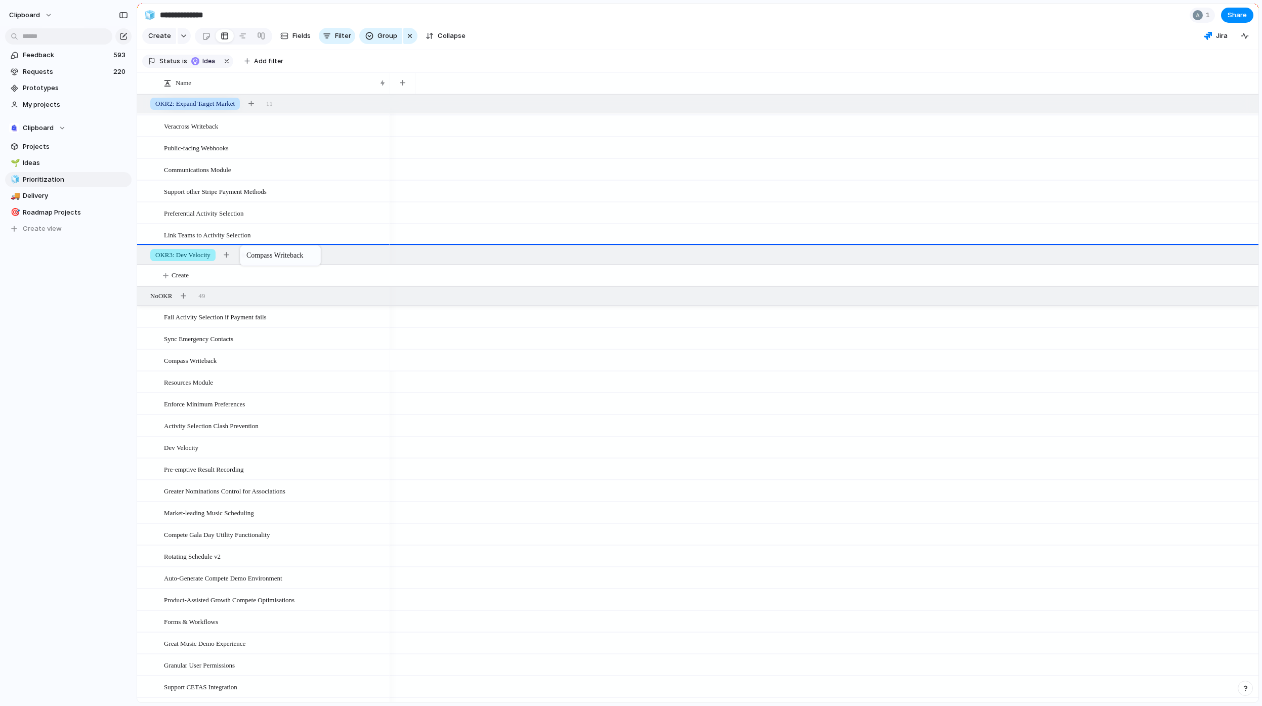
drag, startPoint x: 224, startPoint y: 368, endPoint x: 245, endPoint y: 247, distance: 122.3
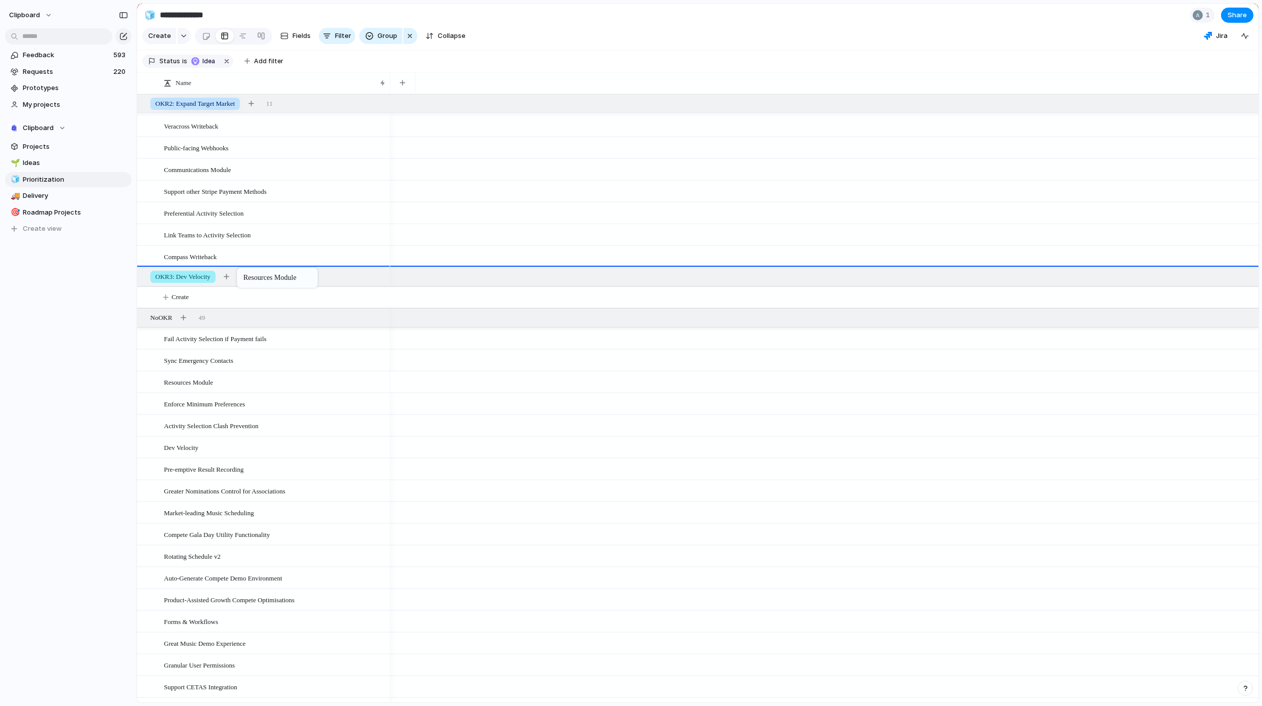
drag, startPoint x: 214, startPoint y: 389, endPoint x: 242, endPoint y: 270, distance: 122.7
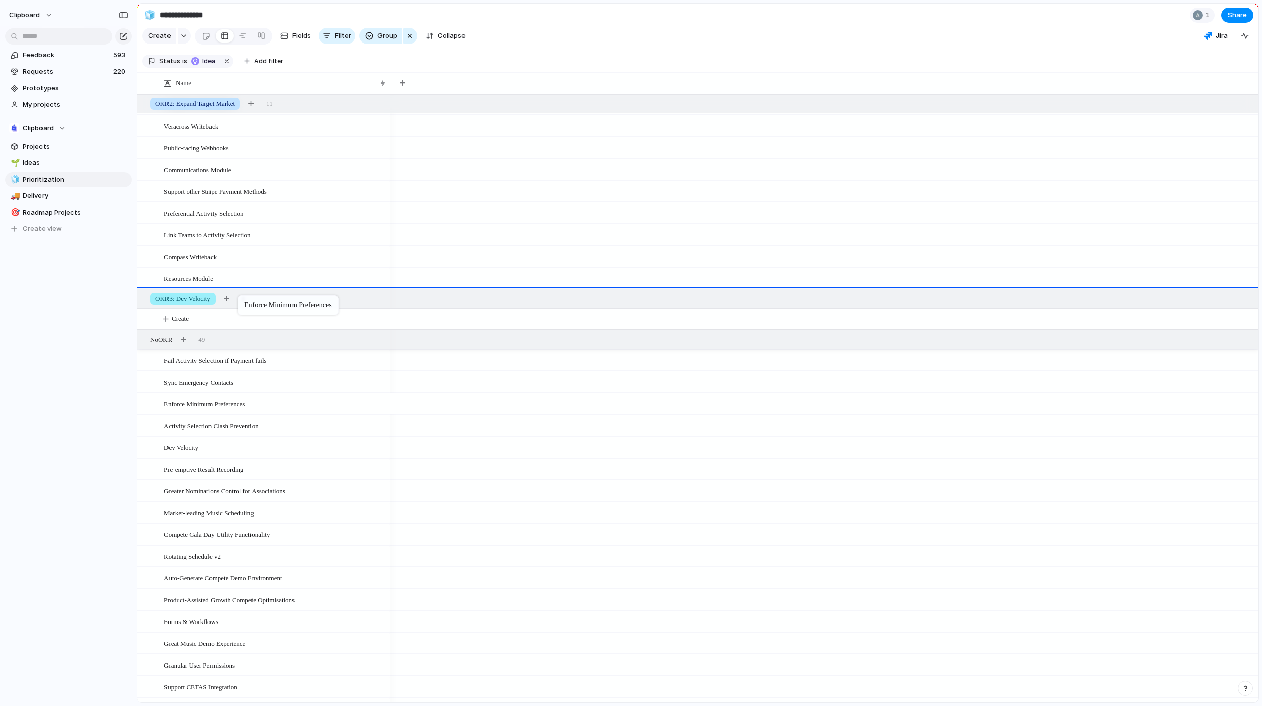
drag, startPoint x: 235, startPoint y: 412, endPoint x: 243, endPoint y: 297, distance: 115.1
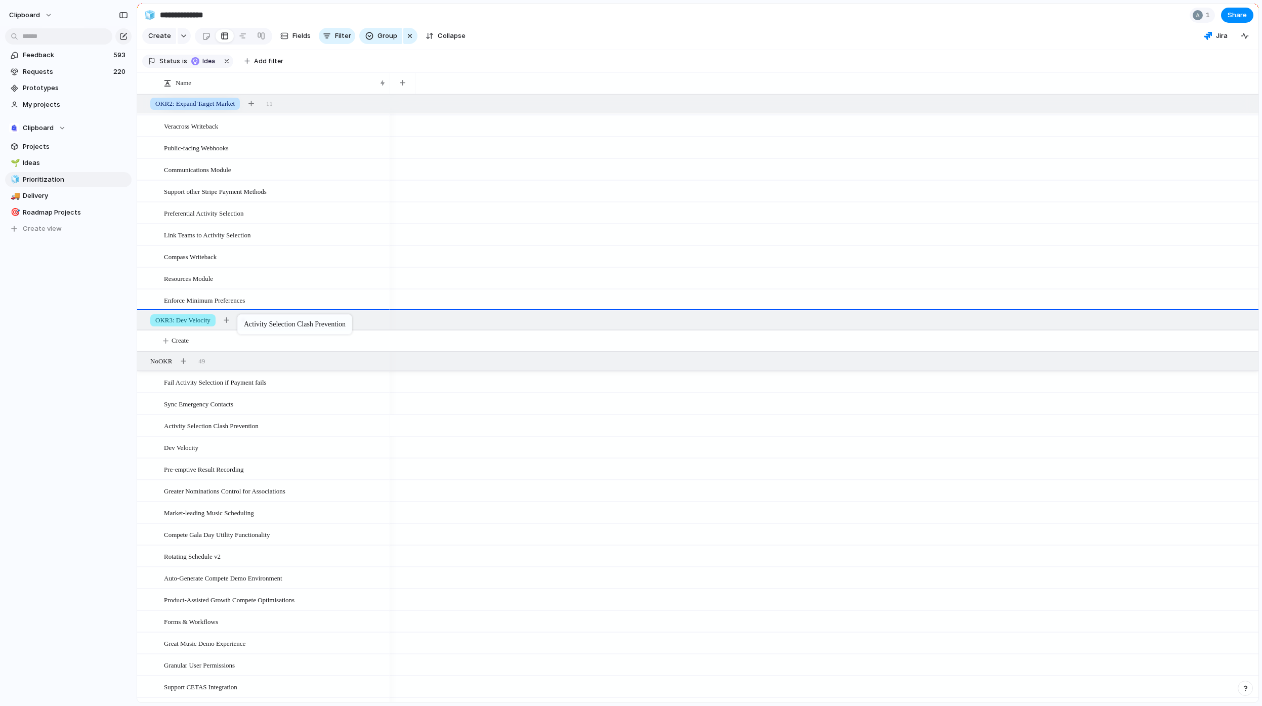
drag, startPoint x: 228, startPoint y: 436, endPoint x: 242, endPoint y: 316, distance: 120.7
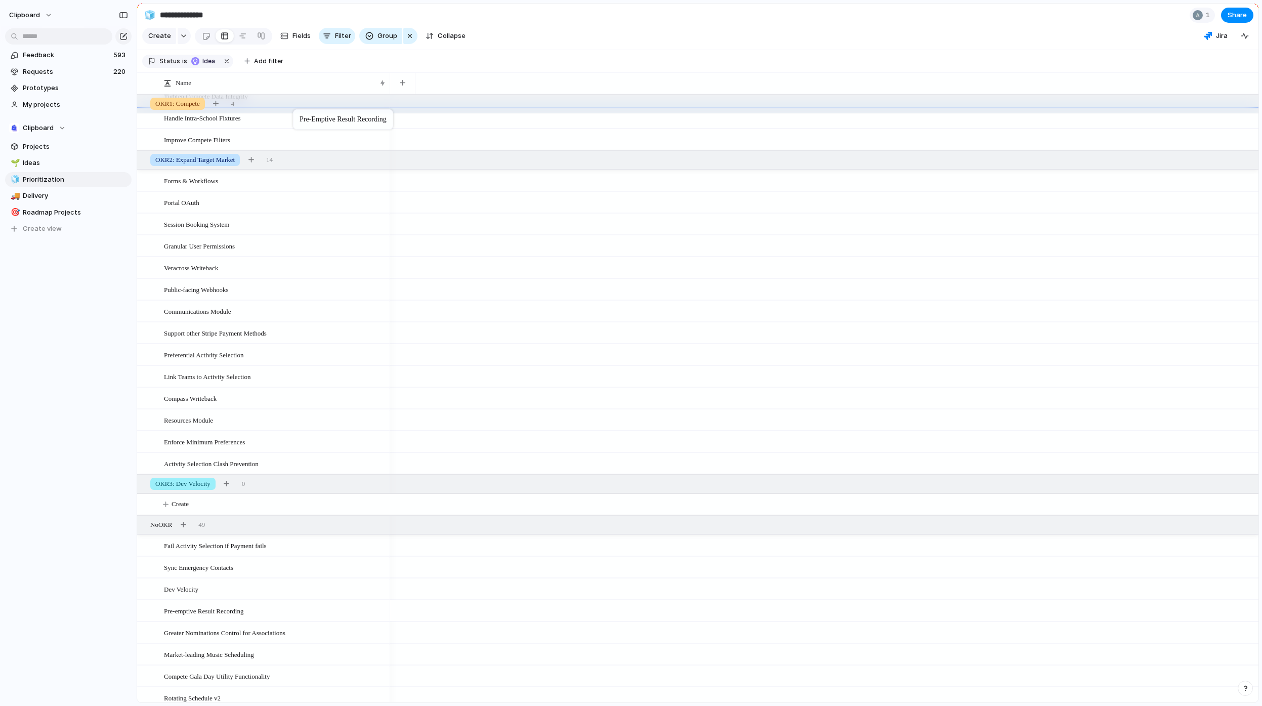
scroll to position [0, 0]
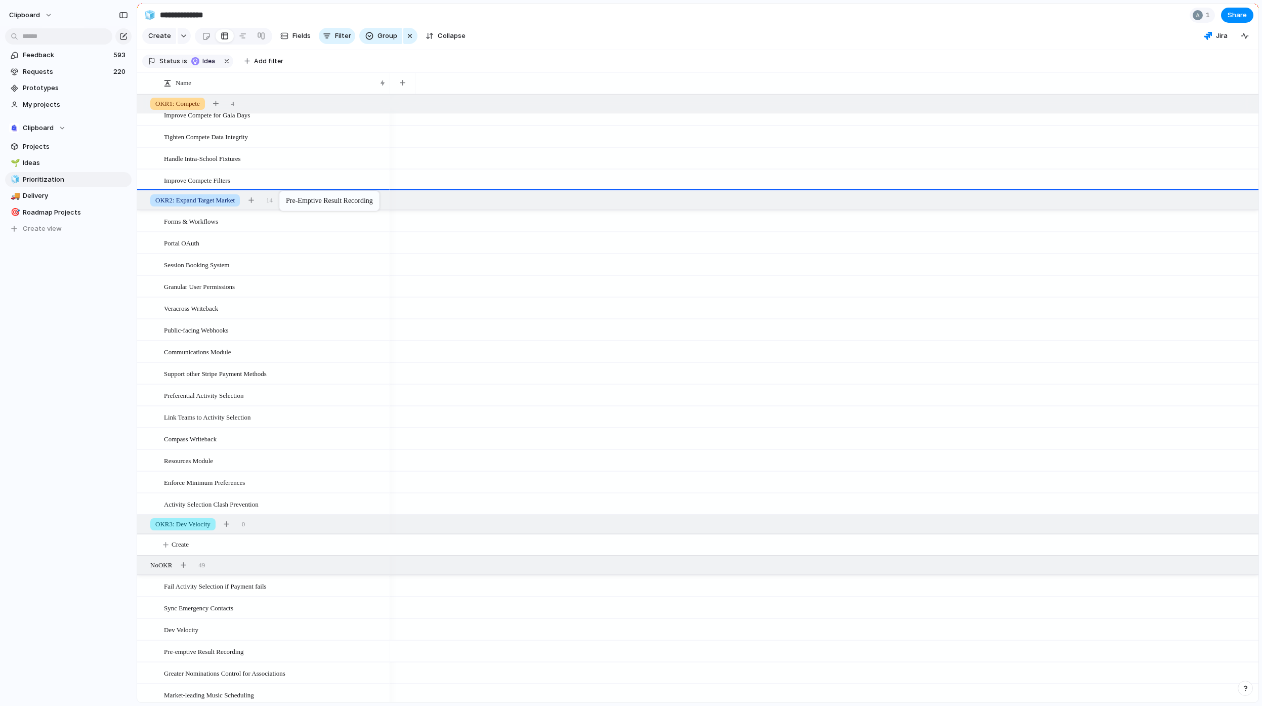
drag, startPoint x: 224, startPoint y: 479, endPoint x: 284, endPoint y: 193, distance: 292.7
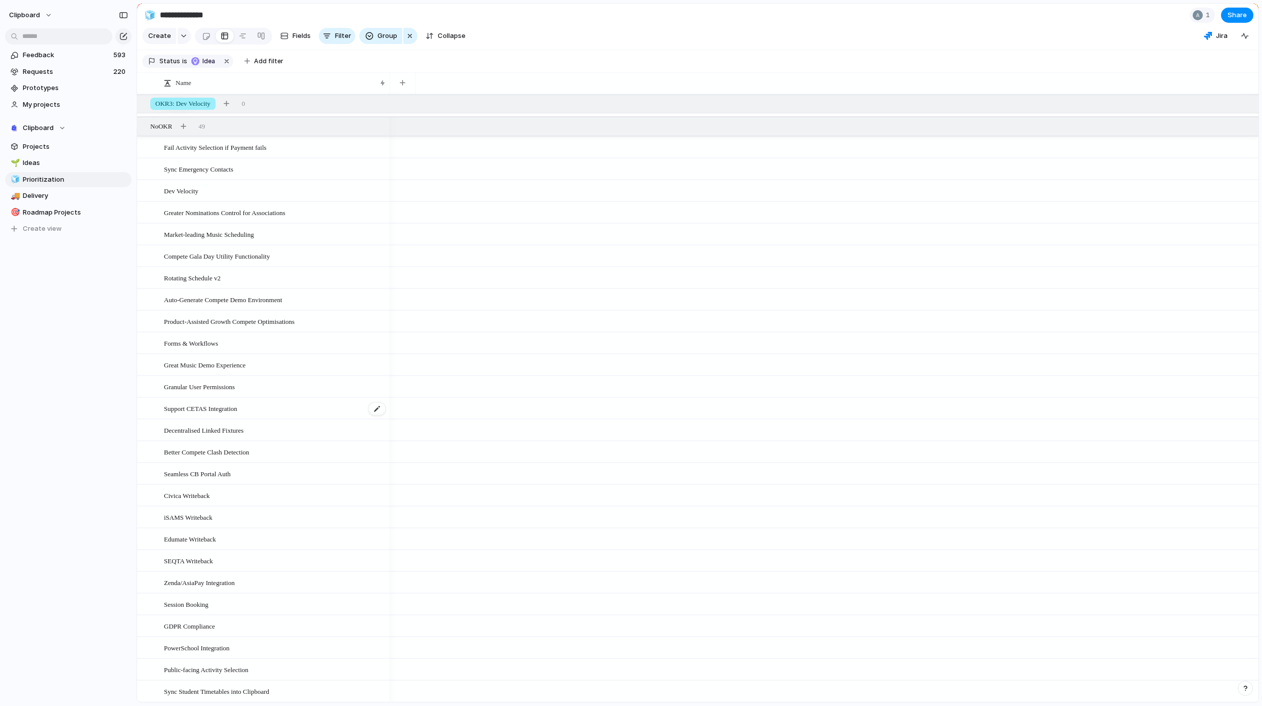
scroll to position [353, 0]
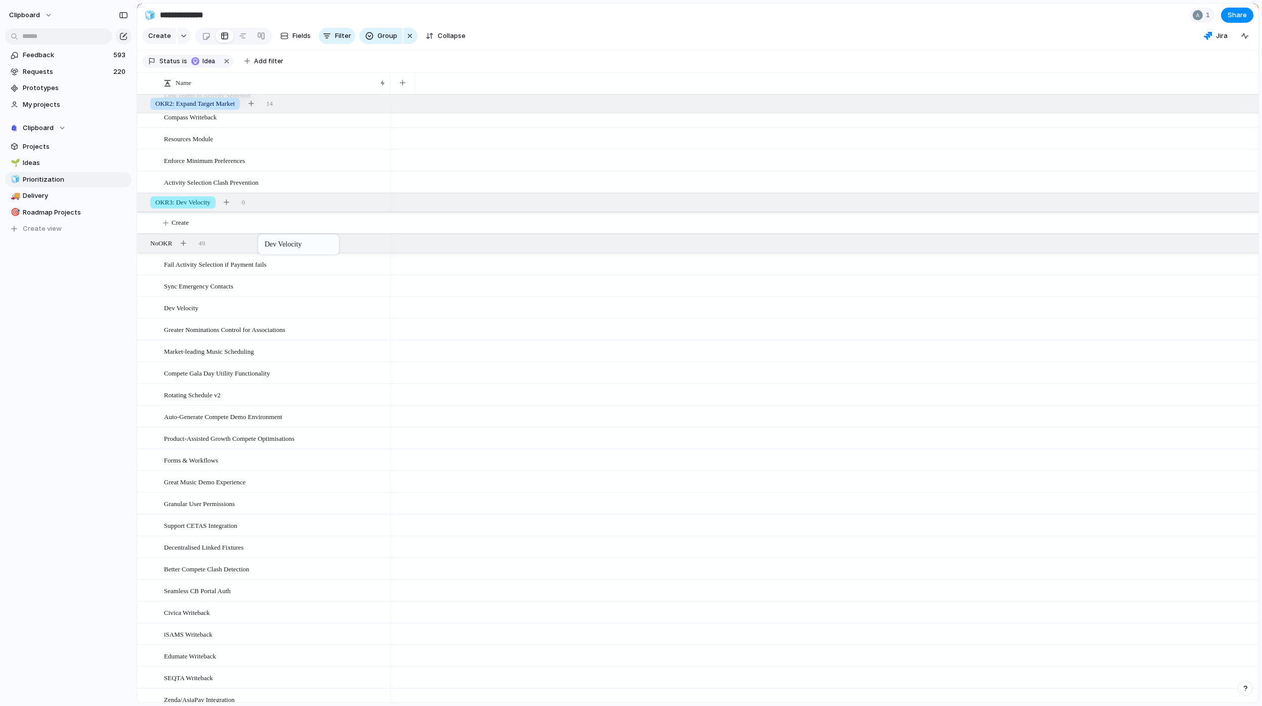
drag, startPoint x: 233, startPoint y: 323, endPoint x: 263, endPoint y: 236, distance: 91.7
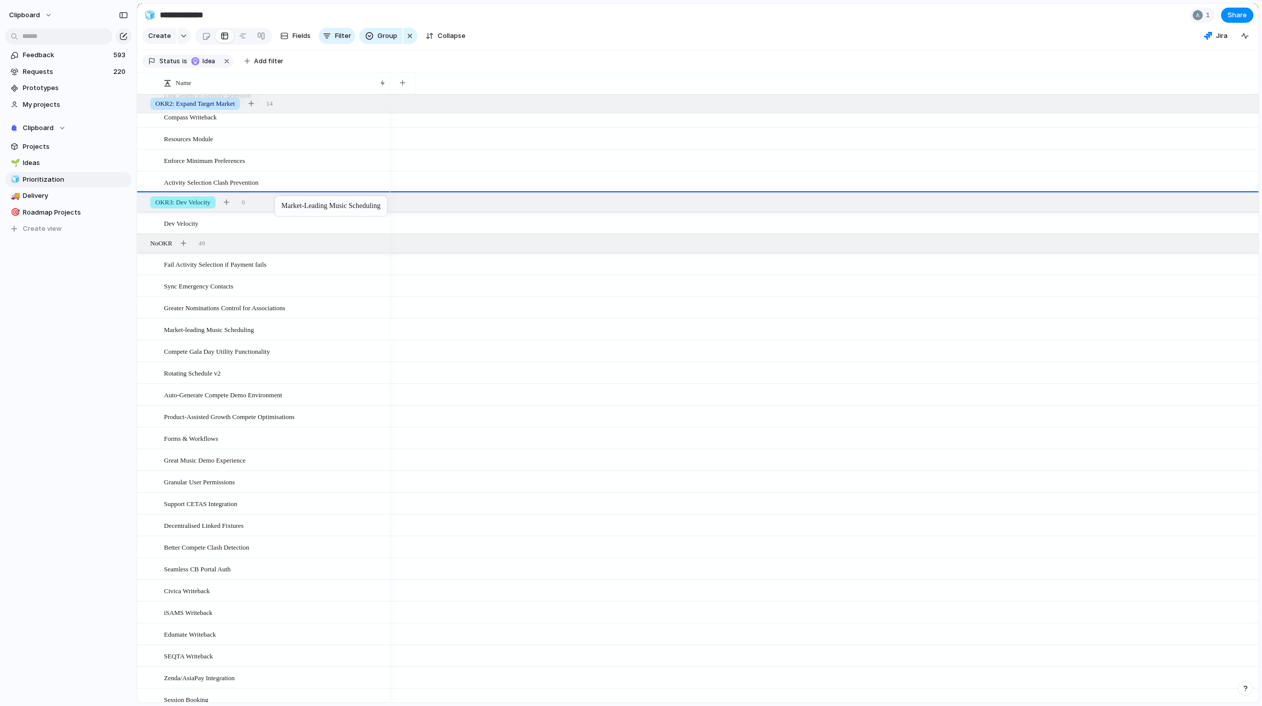
drag, startPoint x: 240, startPoint y: 339, endPoint x: 280, endPoint y: 198, distance: 147.2
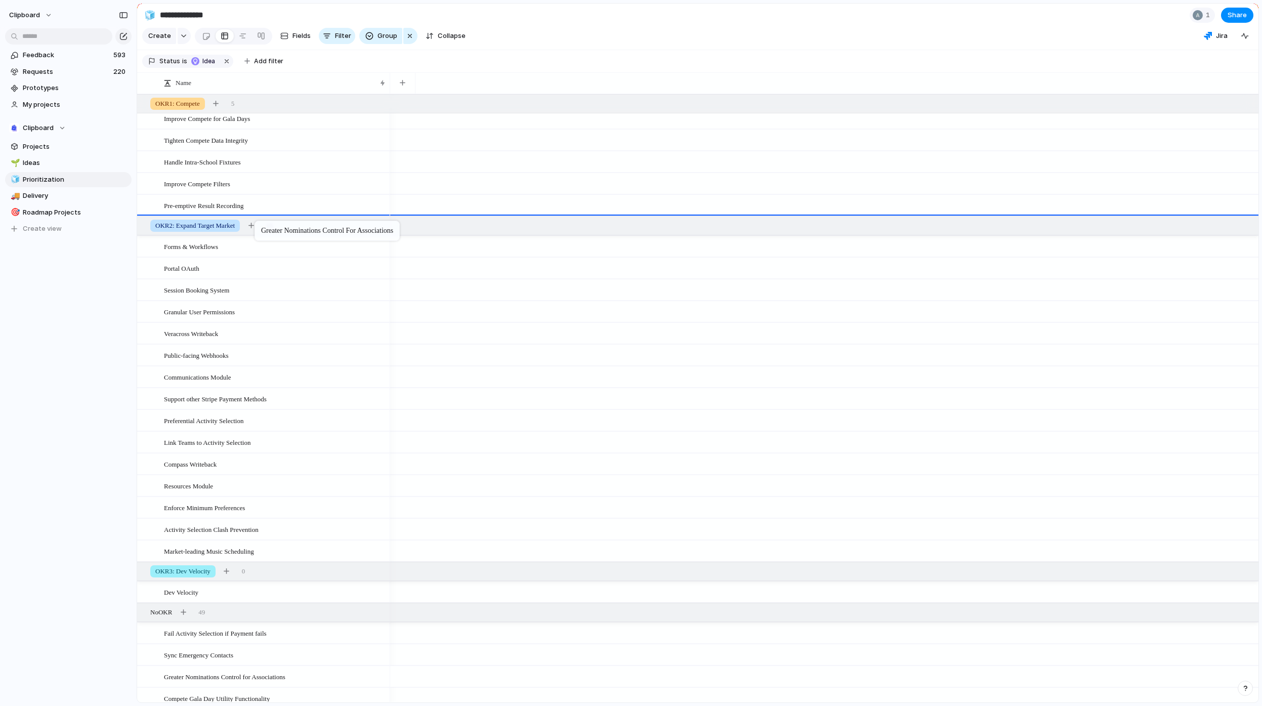
drag, startPoint x: 247, startPoint y: 503, endPoint x: 260, endPoint y: 223, distance: 280.6
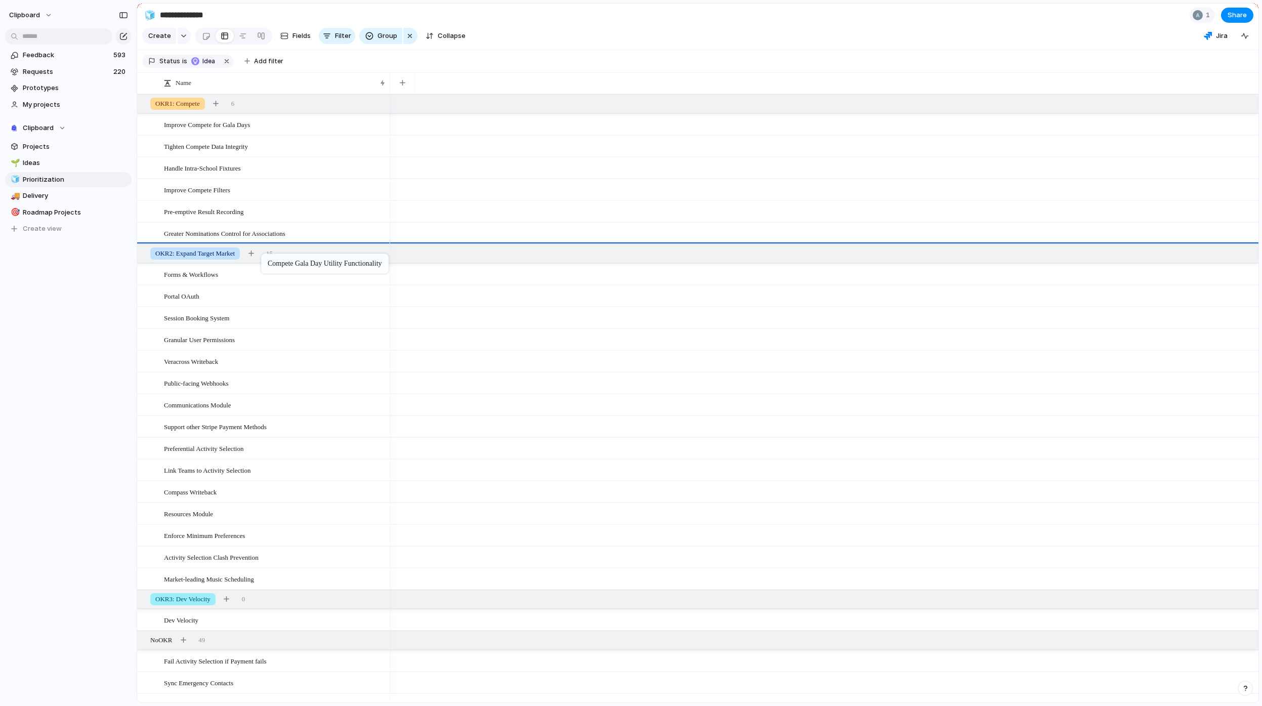
drag, startPoint x: 254, startPoint y: 327, endPoint x: 266, endPoint y: 255, distance: 72.4
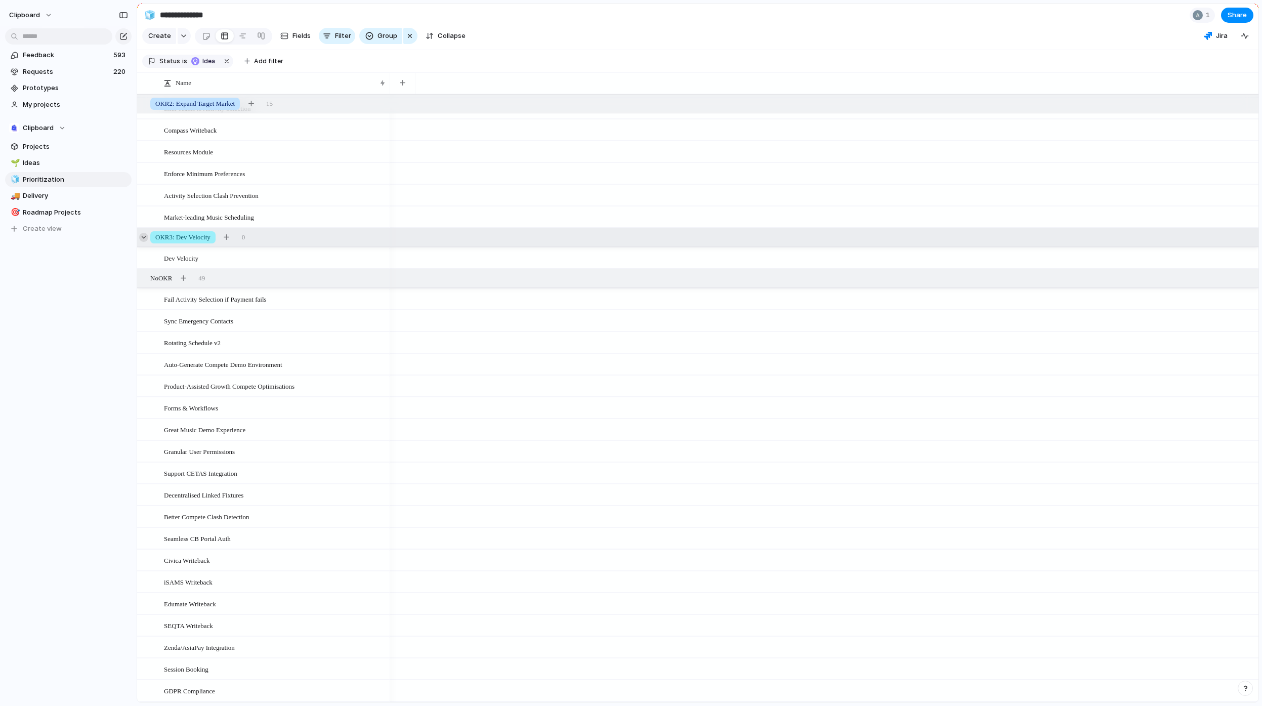
click at [143, 242] on div at bounding box center [143, 237] width 9 height 9
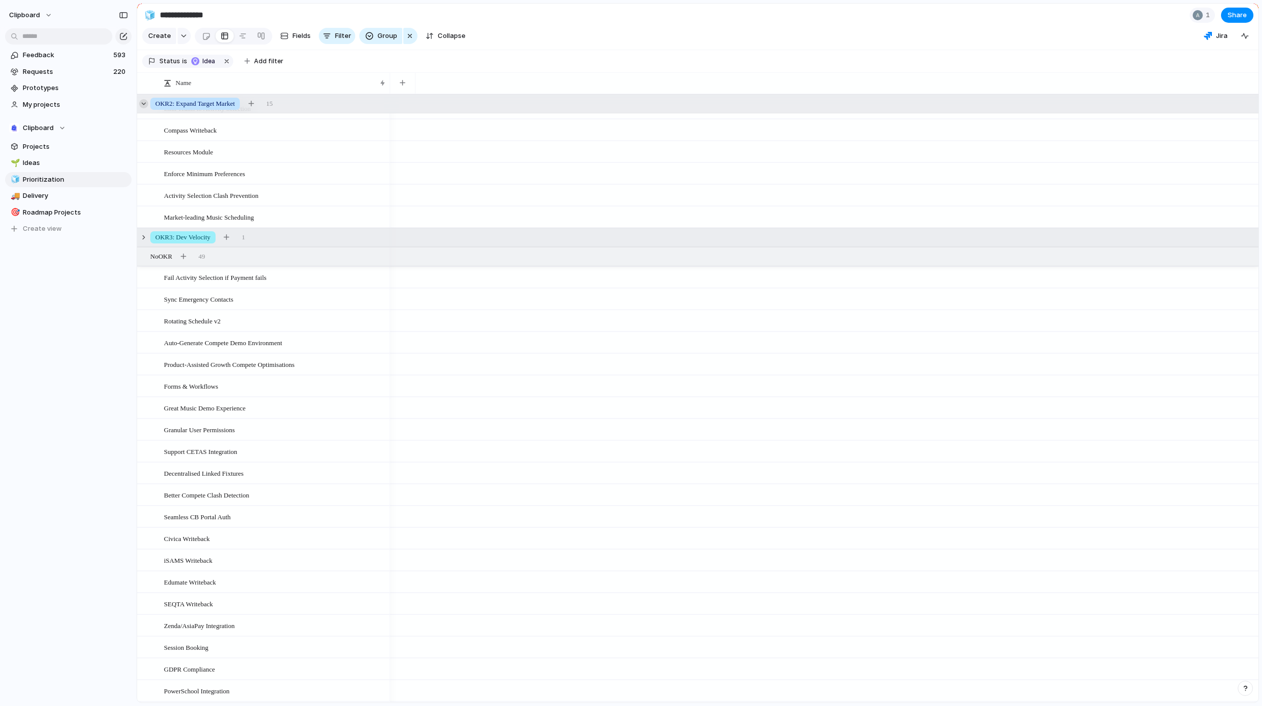
click at [146, 108] on div at bounding box center [143, 103] width 9 height 9
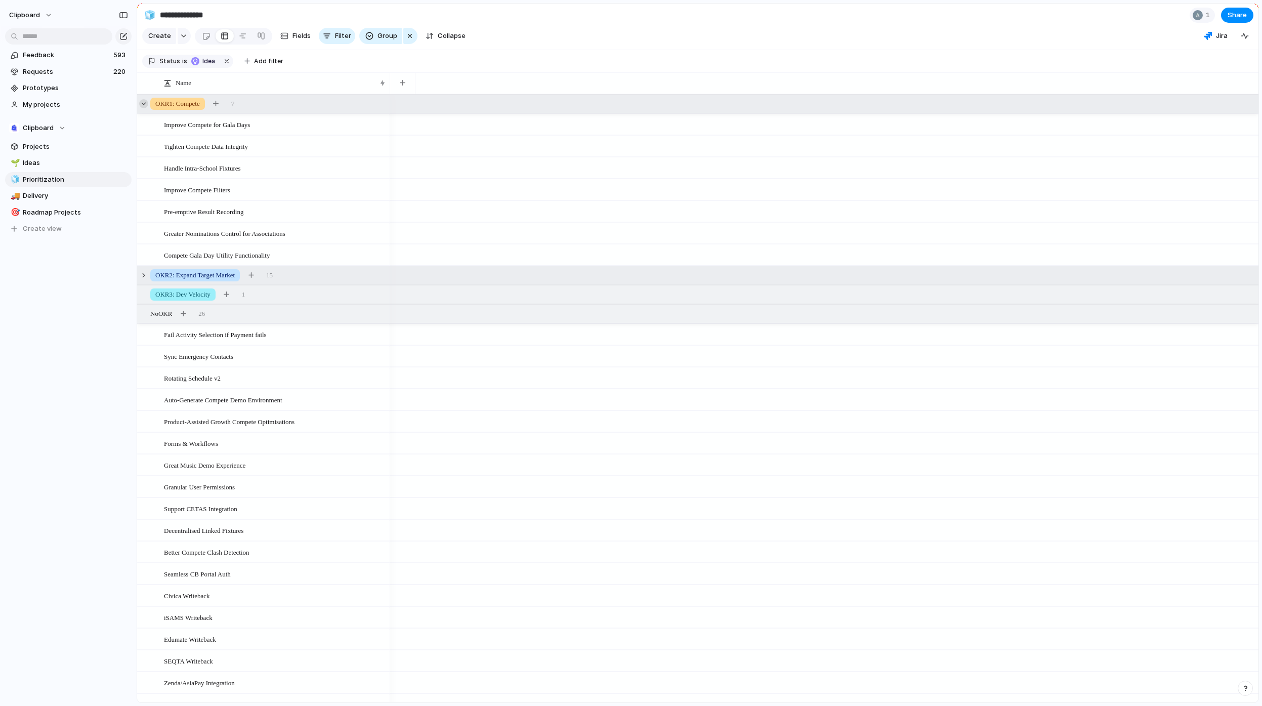
click at [146, 108] on div at bounding box center [143, 103] width 9 height 9
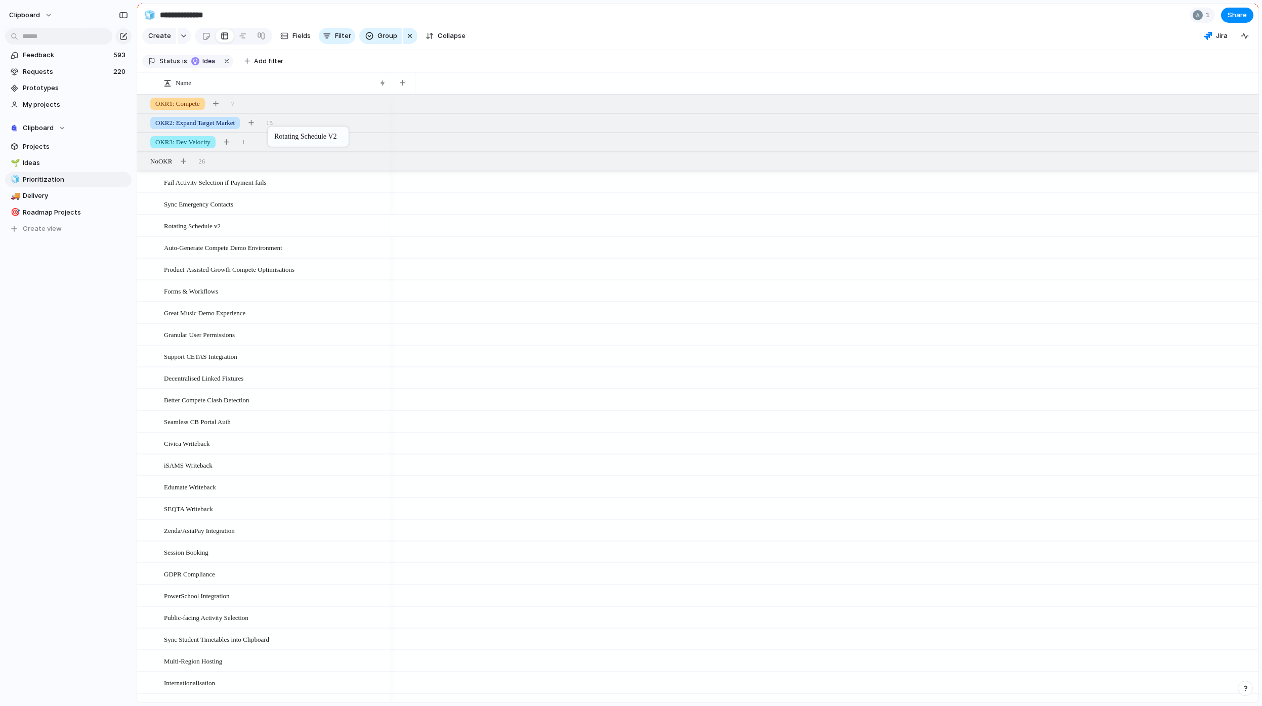
drag, startPoint x: 242, startPoint y: 235, endPoint x: 273, endPoint y: 129, distance: 110.5
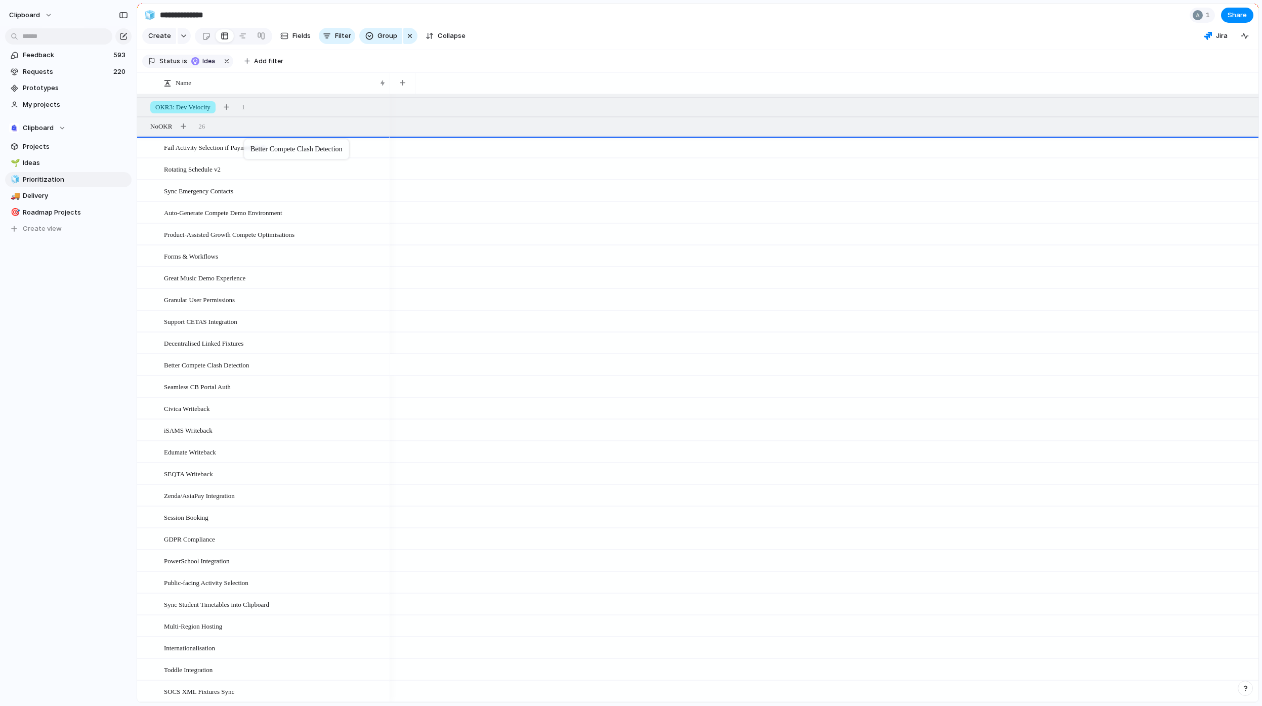
drag, startPoint x: 223, startPoint y: 365, endPoint x: 249, endPoint y: 141, distance: 225.1
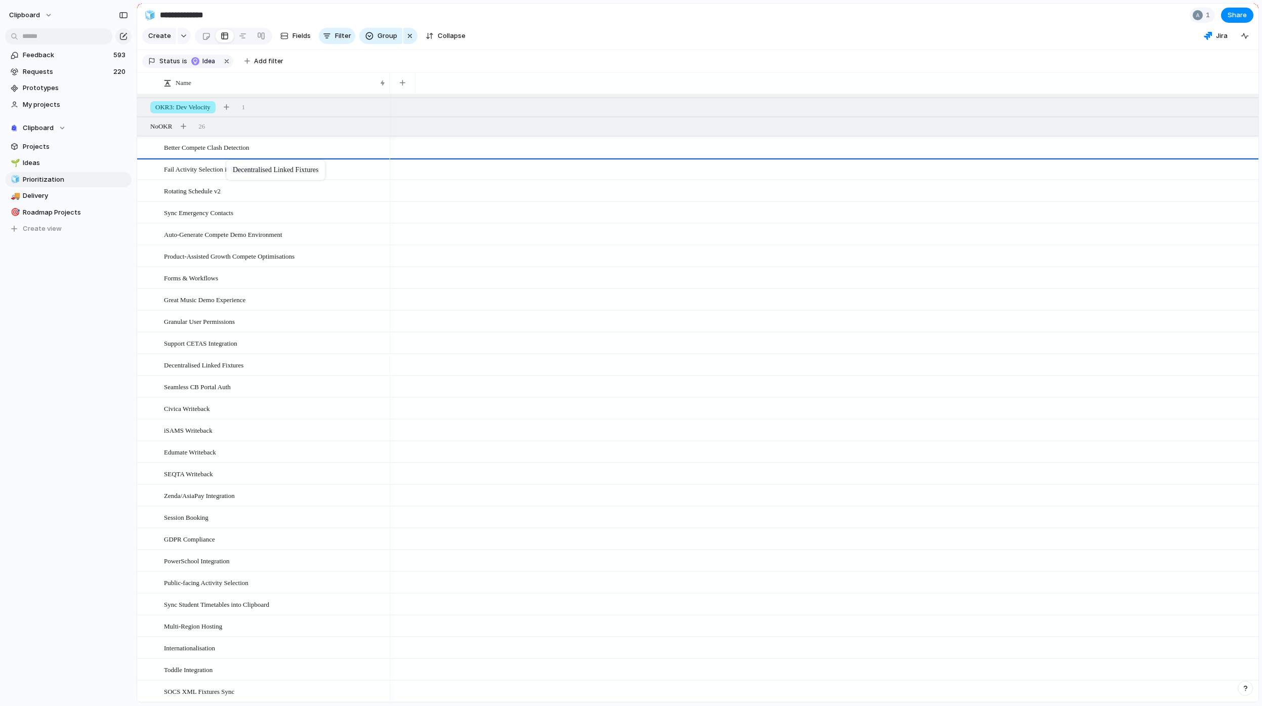
drag, startPoint x: 226, startPoint y: 366, endPoint x: 231, endPoint y: 161, distance: 205.0
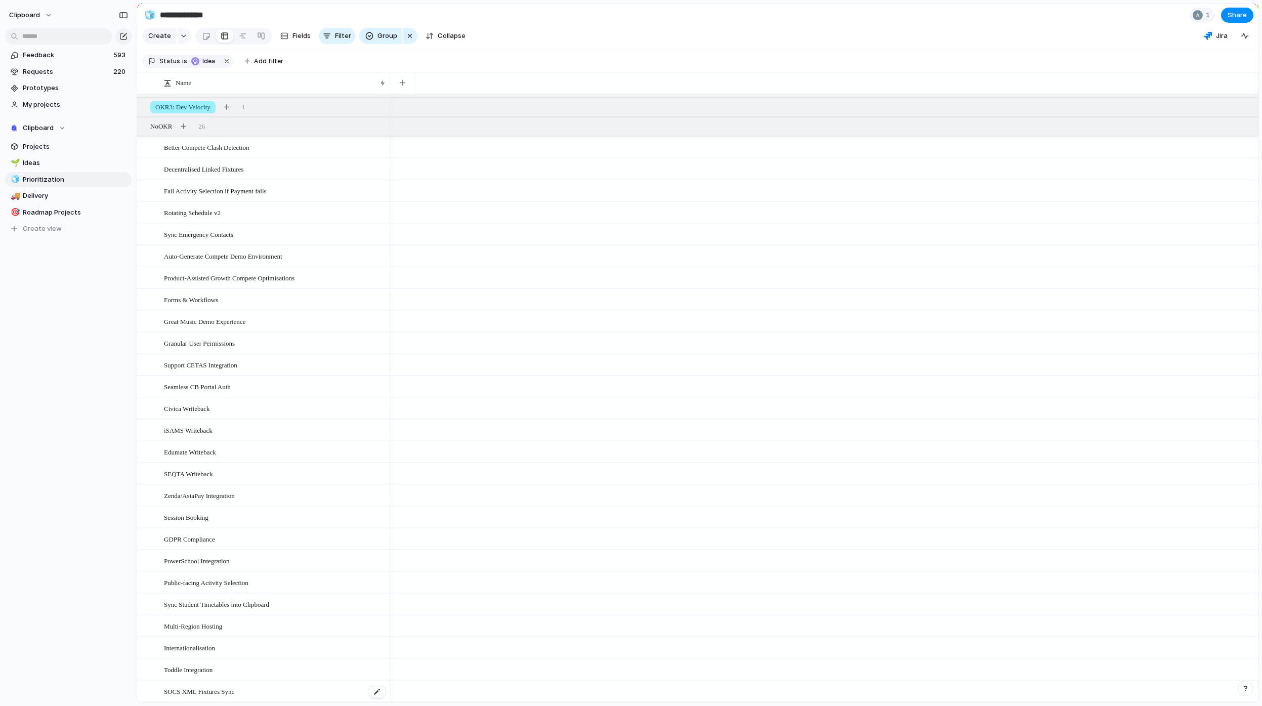
click at [234, 691] on span "SOCS XML Fixtures Sync" at bounding box center [199, 691] width 70 height 12
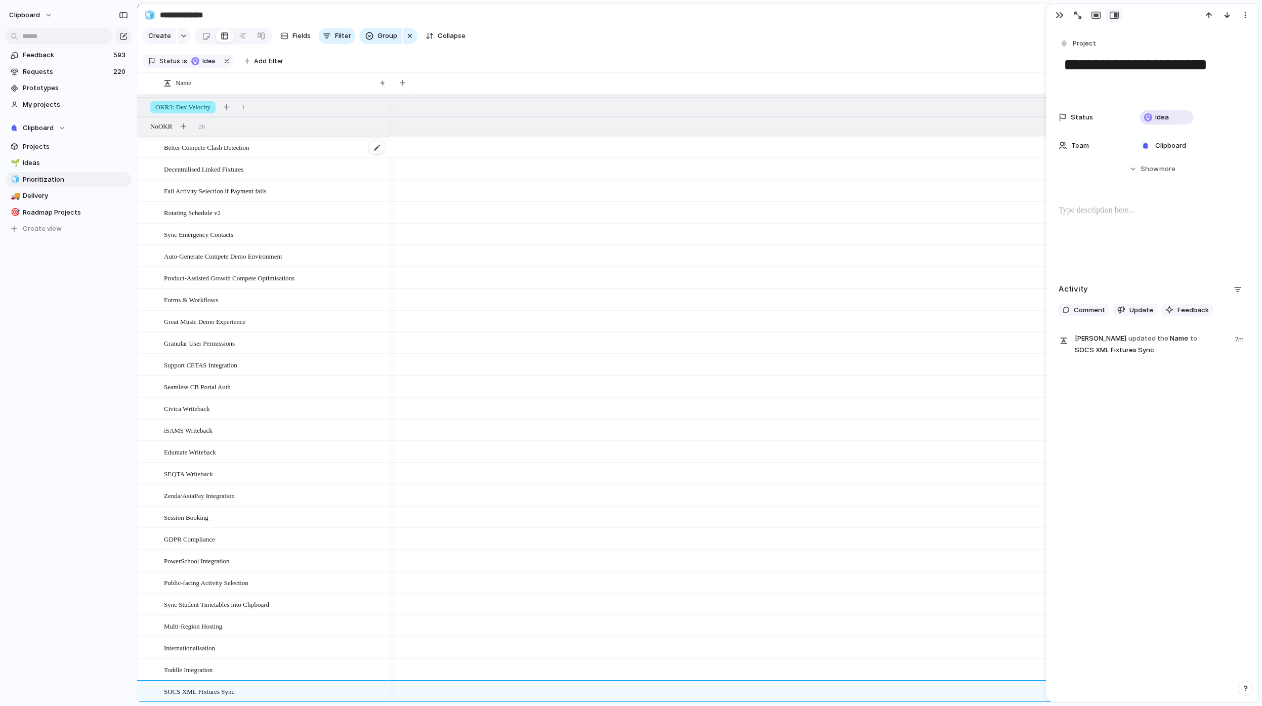
click at [225, 149] on span "Better Compete Clash Detection" at bounding box center [207, 147] width 86 height 12
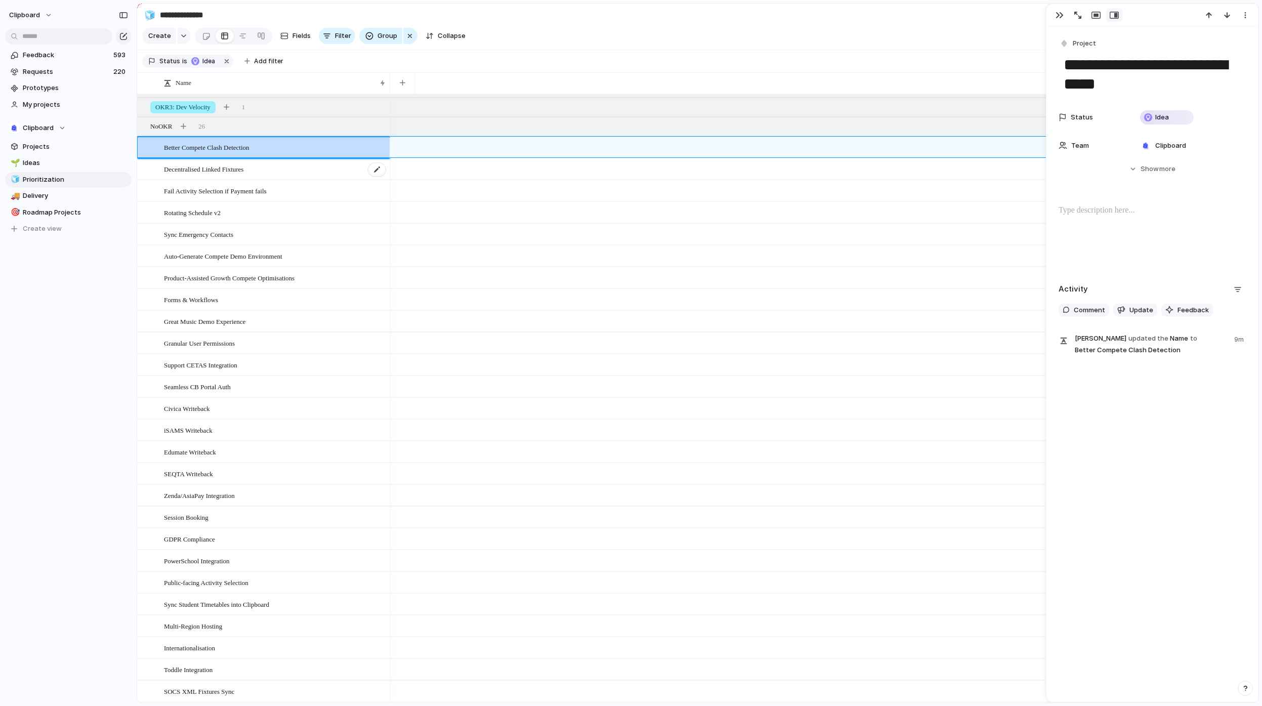
click at [234, 171] on span "Decentralised Linked Fixtures" at bounding box center [203, 169] width 79 height 12
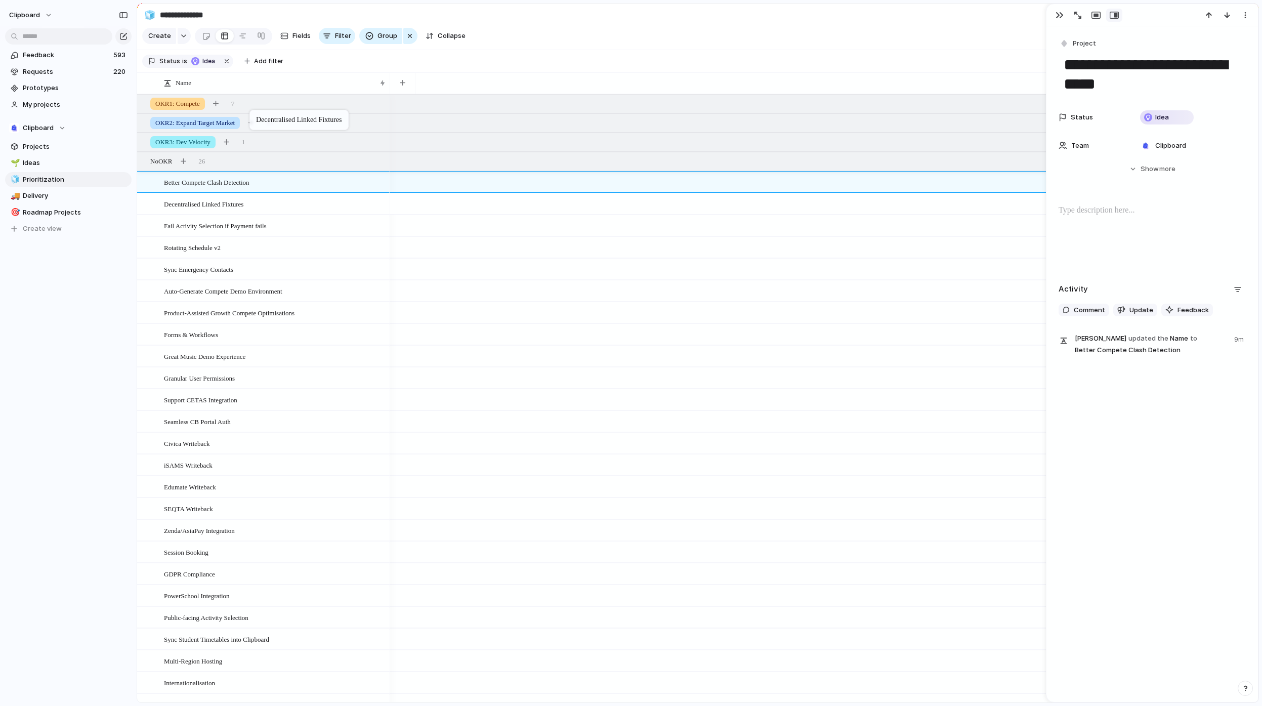
drag, startPoint x: 246, startPoint y: 210, endPoint x: 254, endPoint y: 112, distance: 99.0
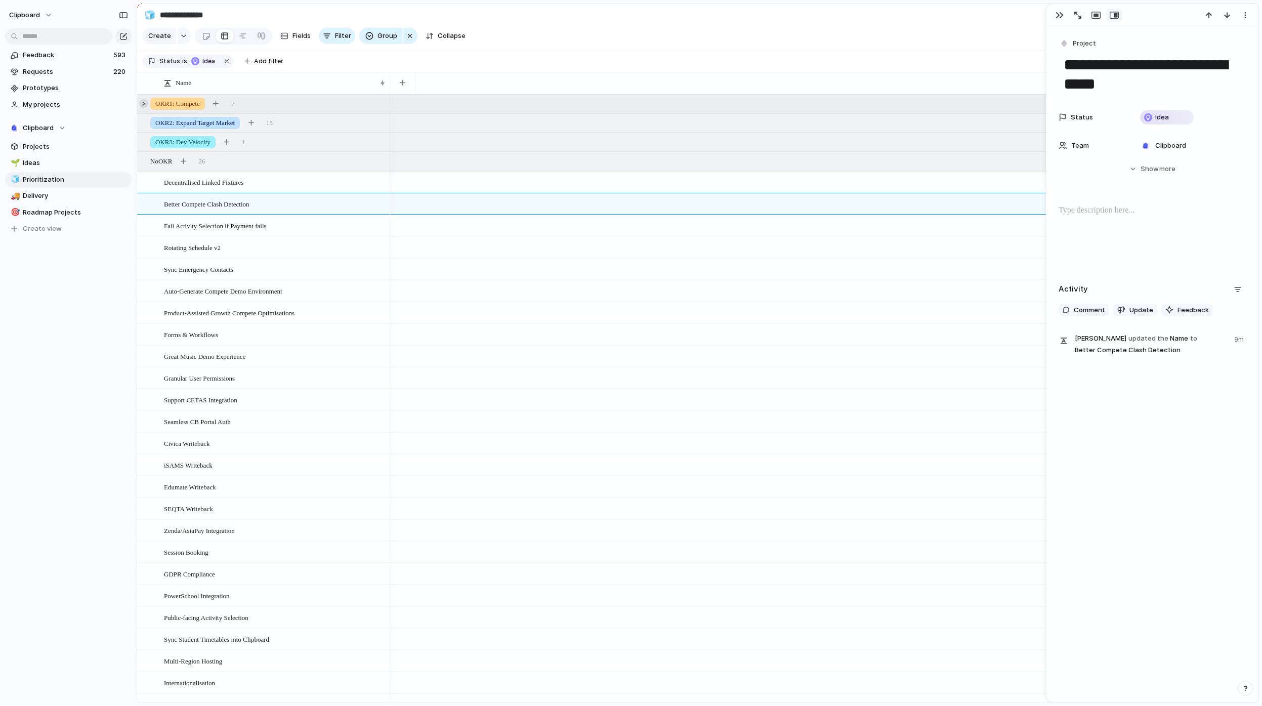
click at [146, 108] on div at bounding box center [143, 103] width 9 height 9
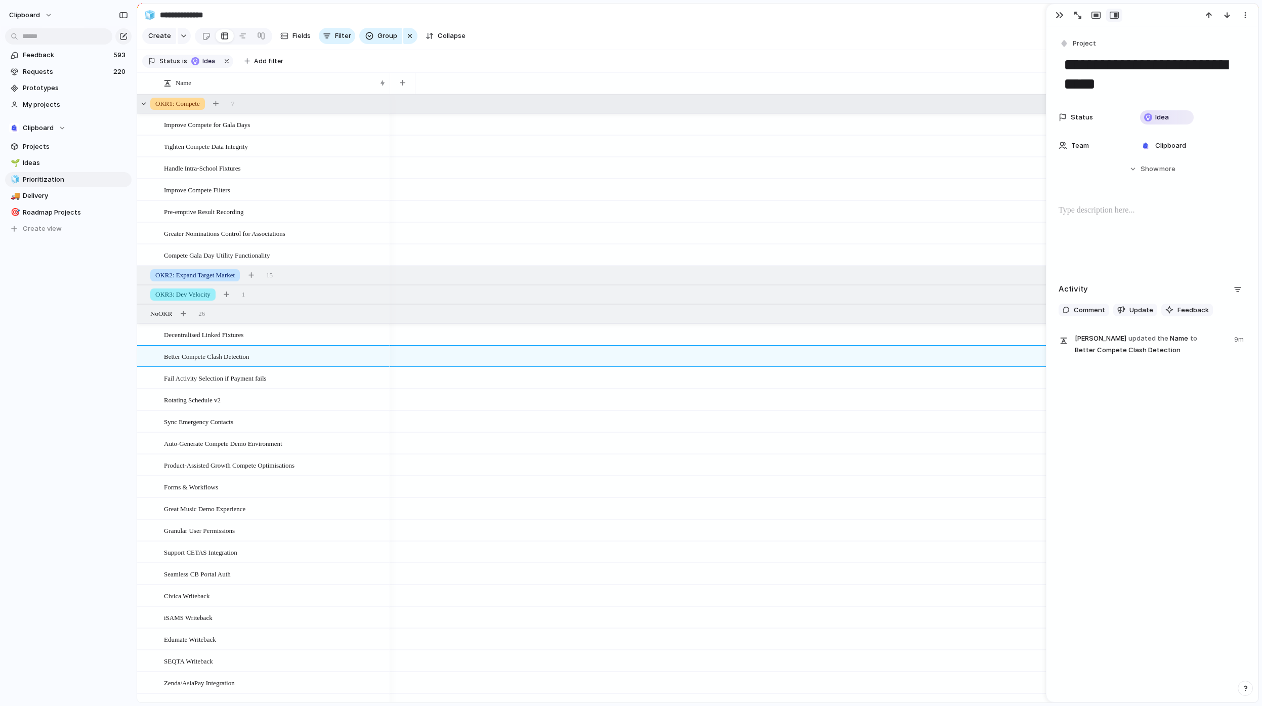
click at [221, 340] on span "Decentralised Linked Fixtures" at bounding box center [203, 334] width 79 height 12
drag, startPoint x: 223, startPoint y: 356, endPoint x: 233, endPoint y: 268, distance: 88.1
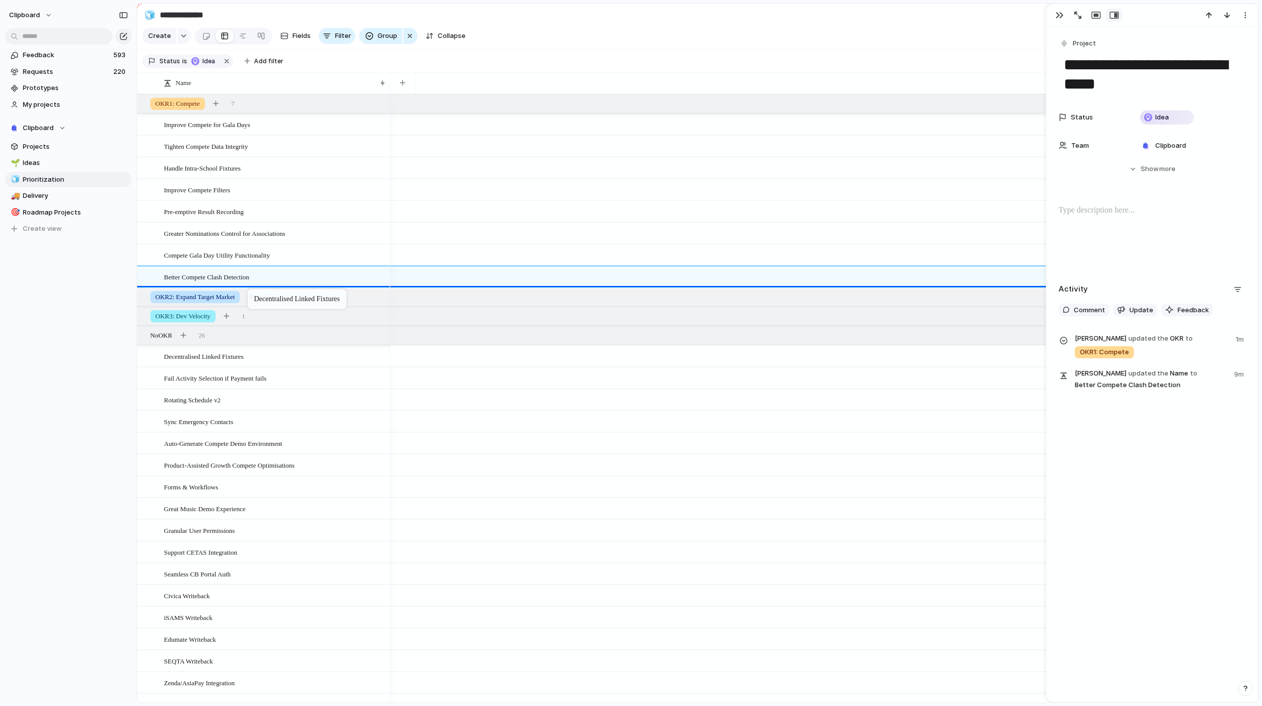
drag, startPoint x: 241, startPoint y: 348, endPoint x: 252, endPoint y: 291, distance: 57.8
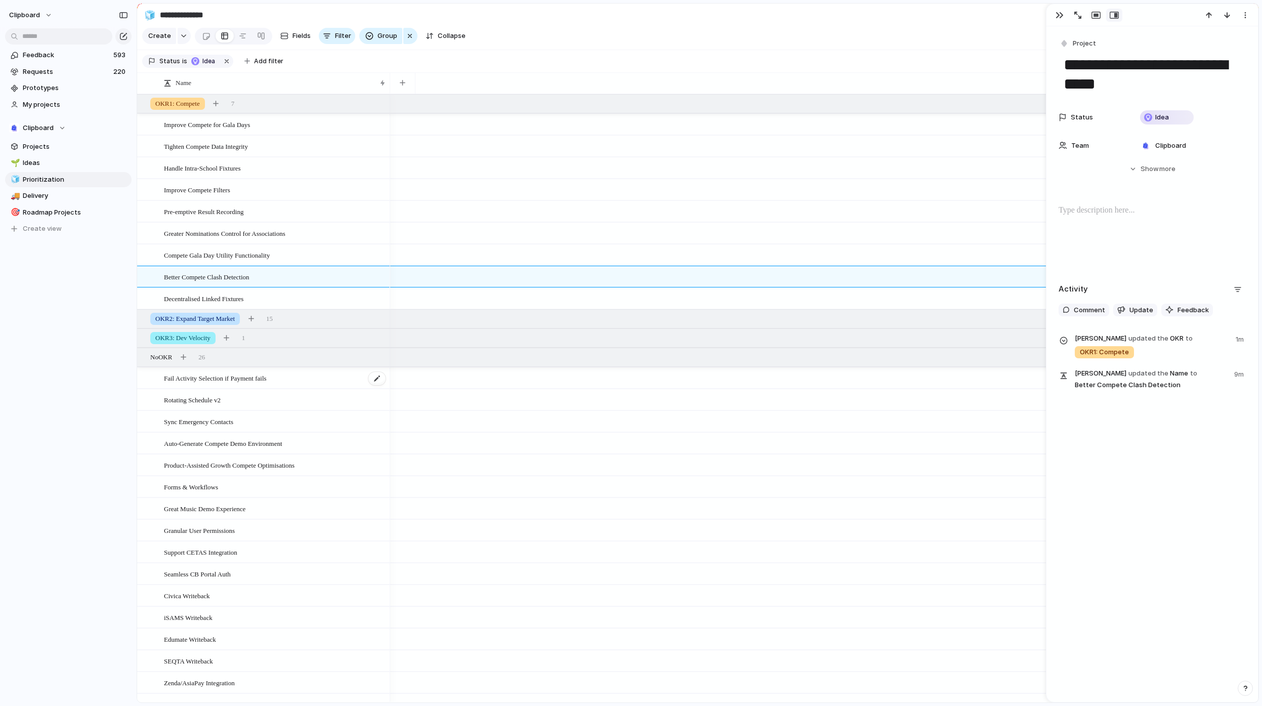
click at [246, 384] on span "Fail Activity Selection if Payment fails" at bounding box center [215, 378] width 103 height 12
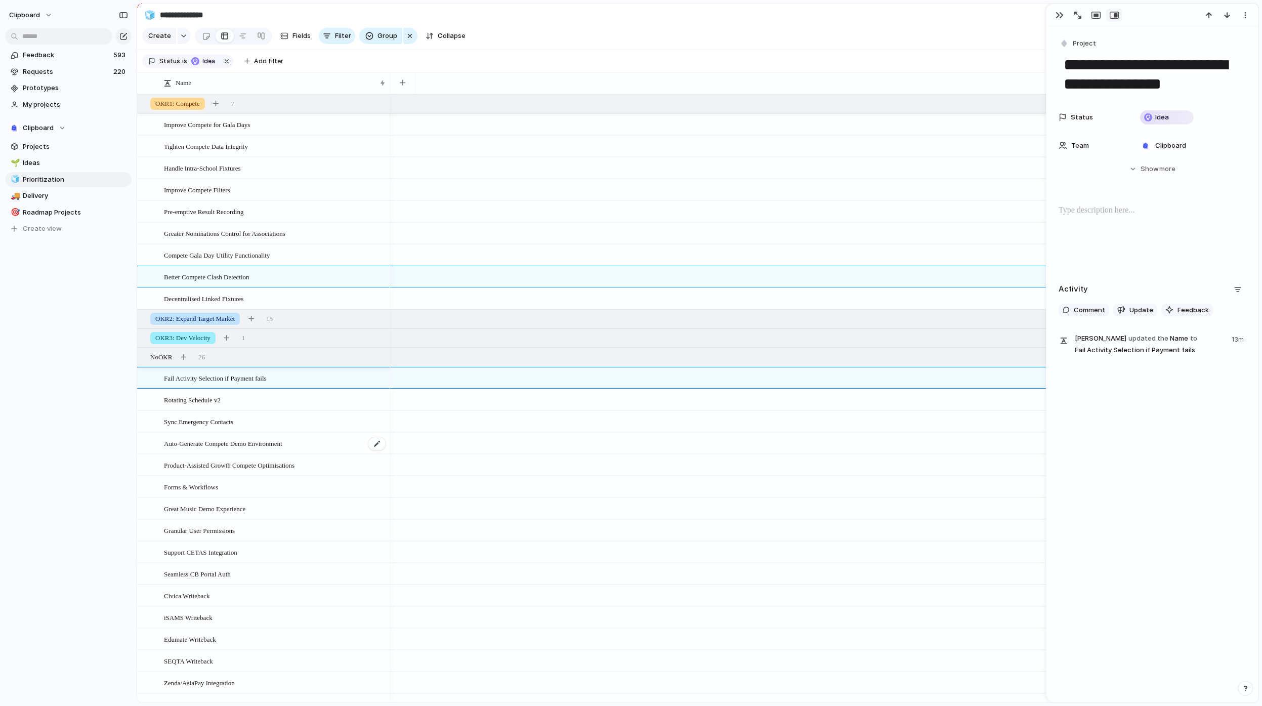
scroll to position [41, 0]
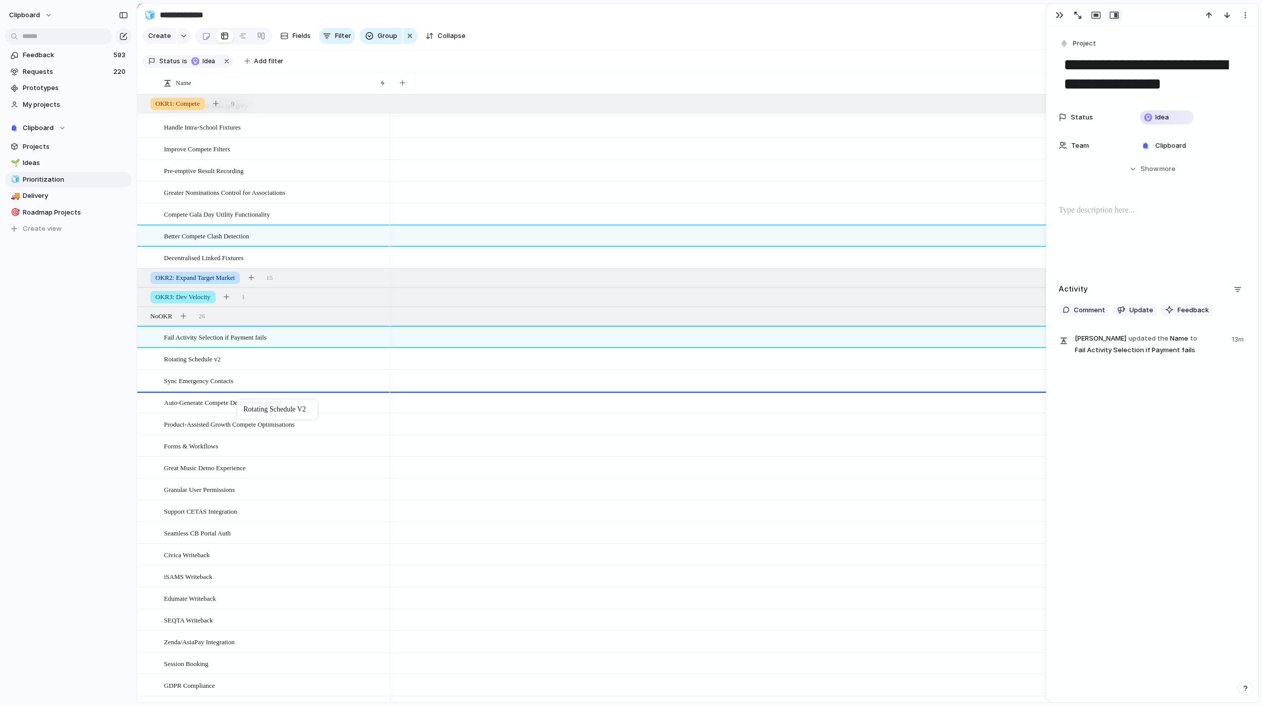
drag, startPoint x: 245, startPoint y: 368, endPoint x: 242, endPoint y: 401, distance: 33.1
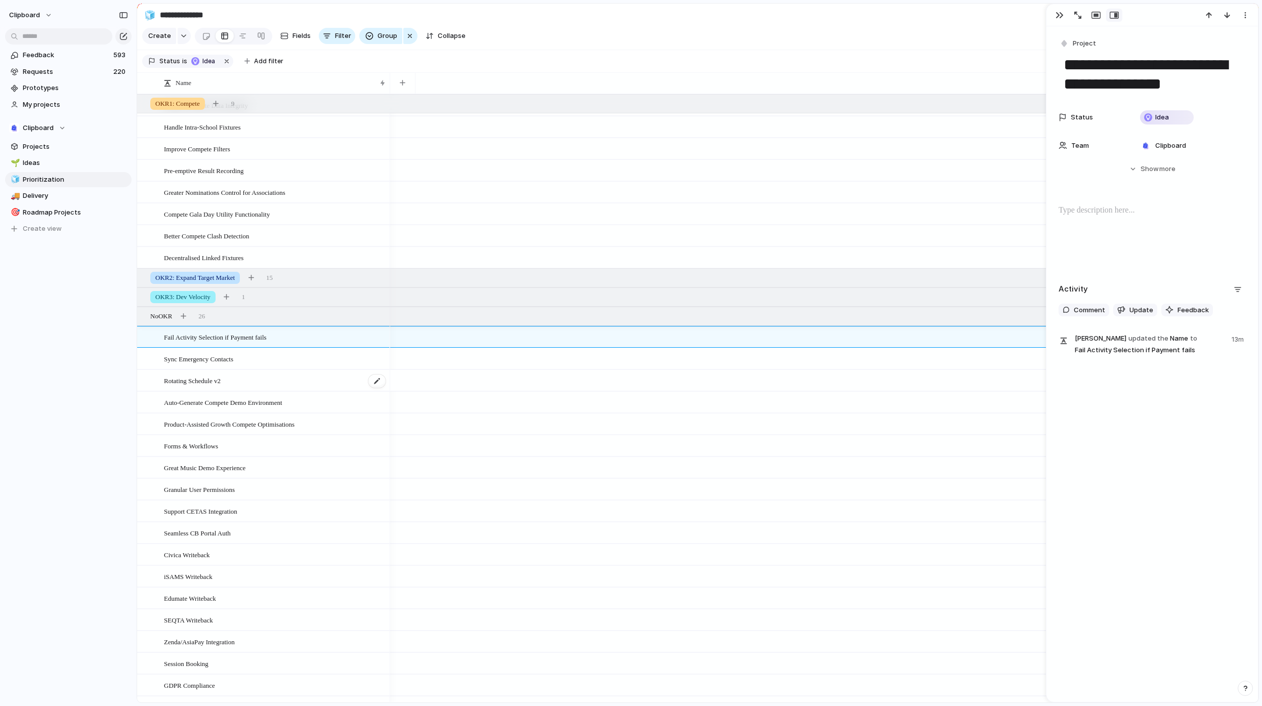
click at [254, 390] on div "Rotating Schedule v2" at bounding box center [275, 380] width 223 height 21
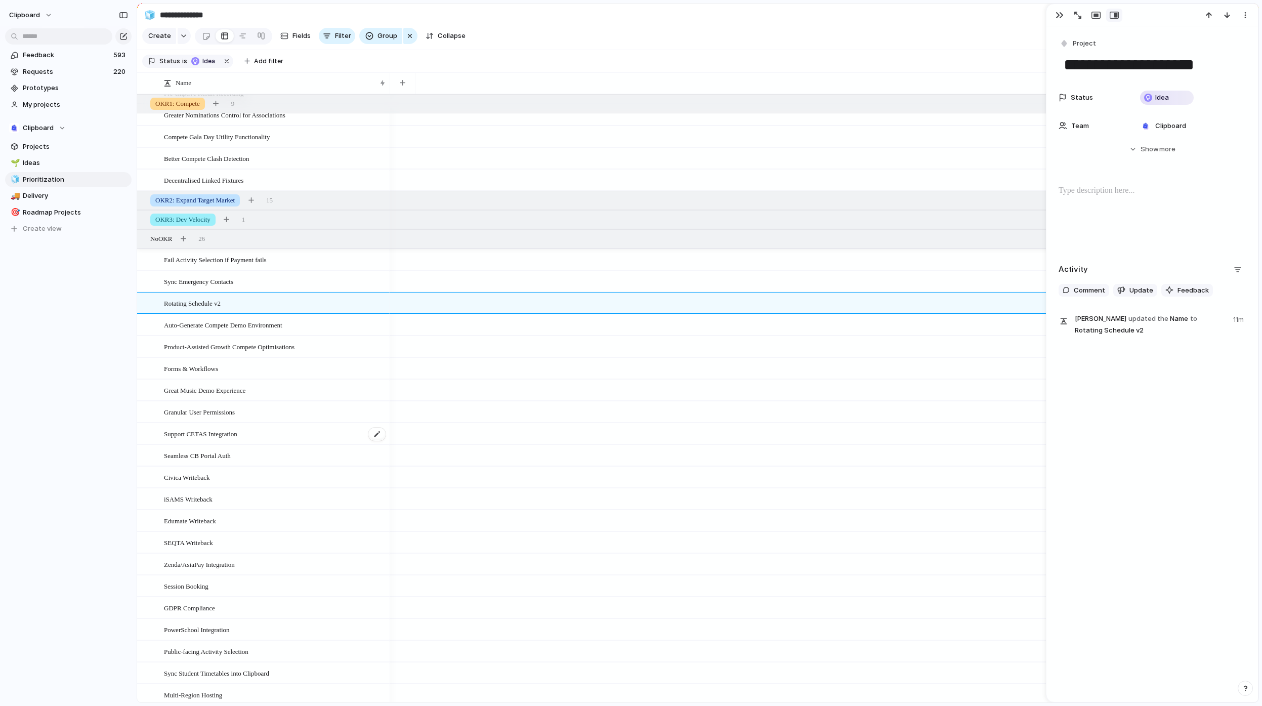
scroll to position [125, 0]
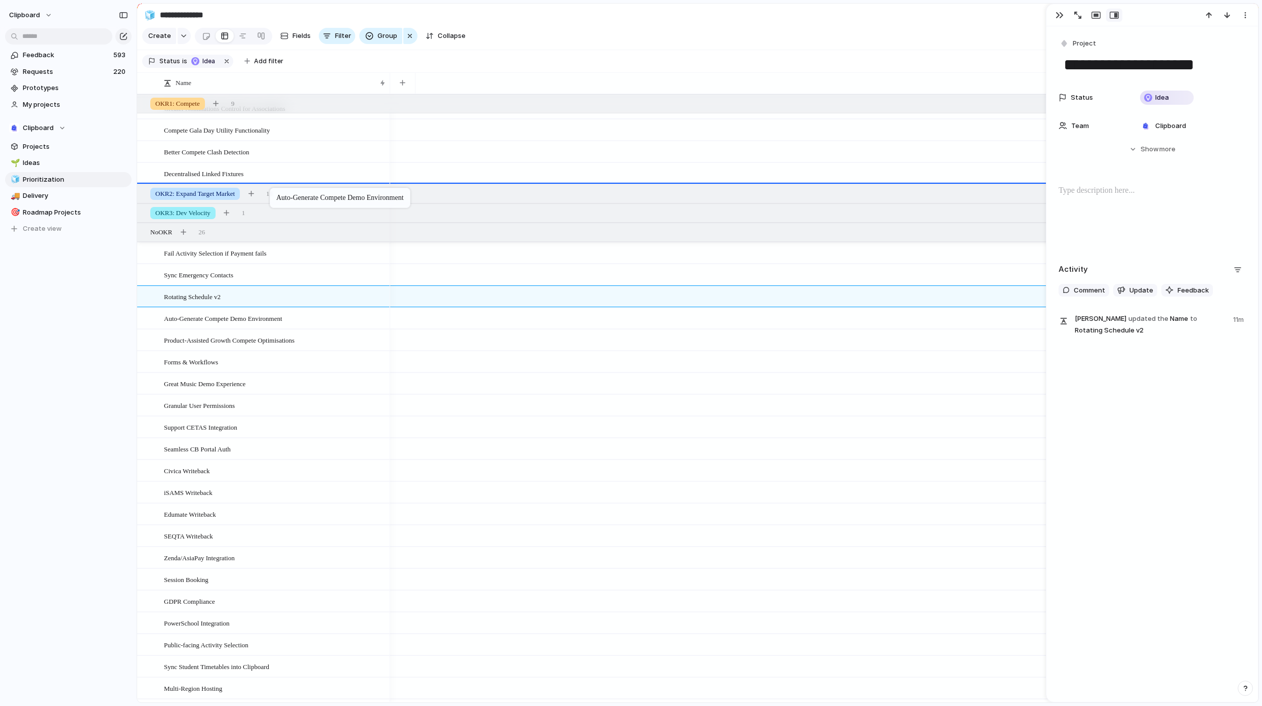
drag, startPoint x: 264, startPoint y: 324, endPoint x: 275, endPoint y: 190, distance: 134.5
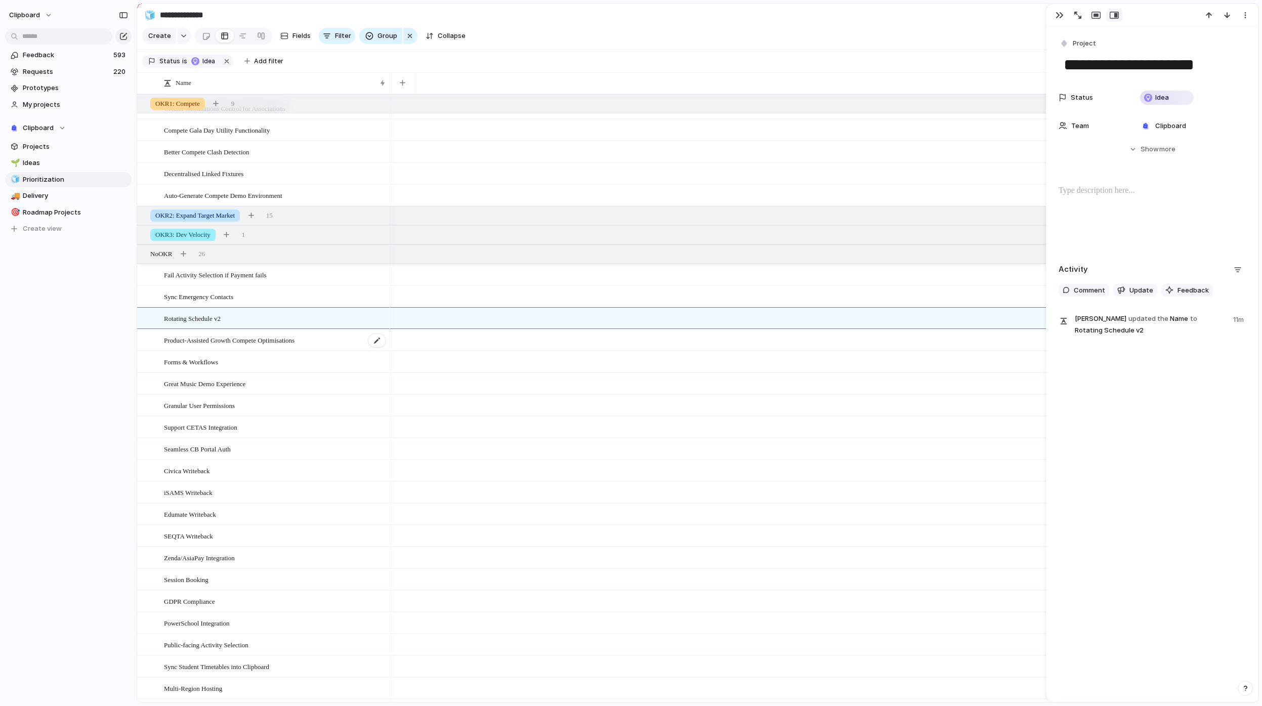
click at [267, 346] on span "Product-Assisted Growth Compete Optimisations" at bounding box center [229, 340] width 131 height 12
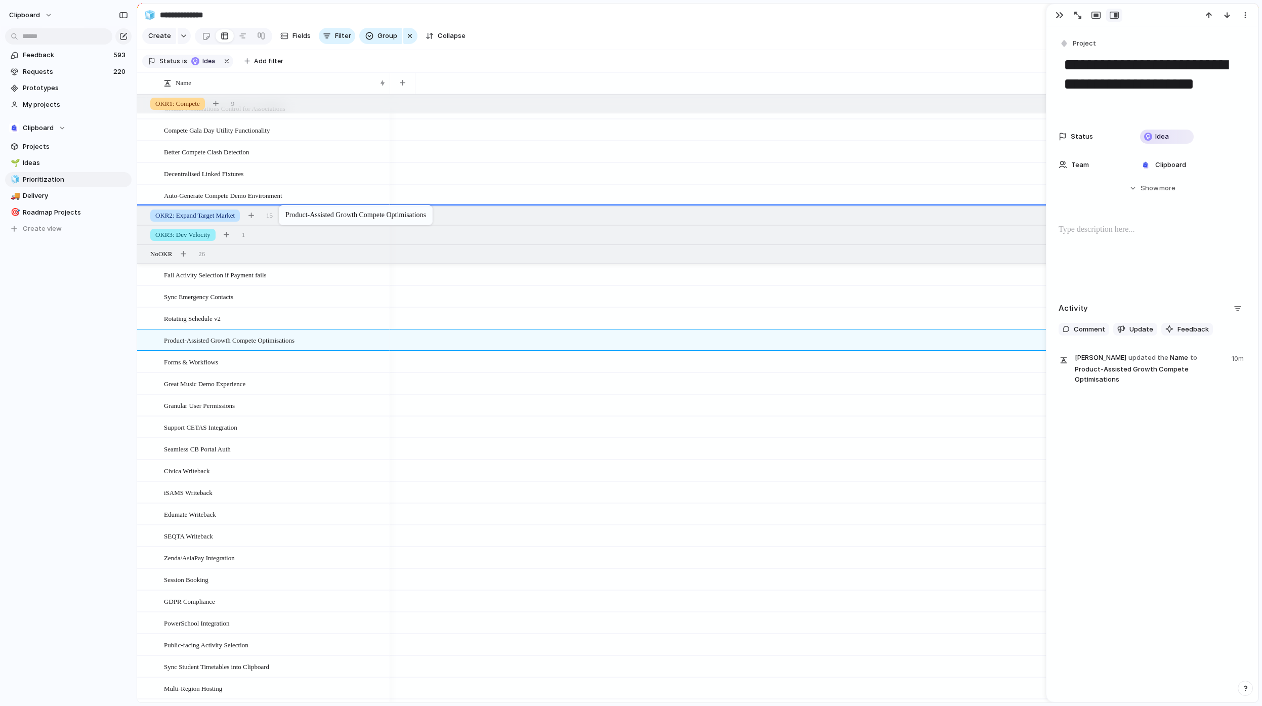
drag, startPoint x: 269, startPoint y: 349, endPoint x: 284, endPoint y: 207, distance: 143.0
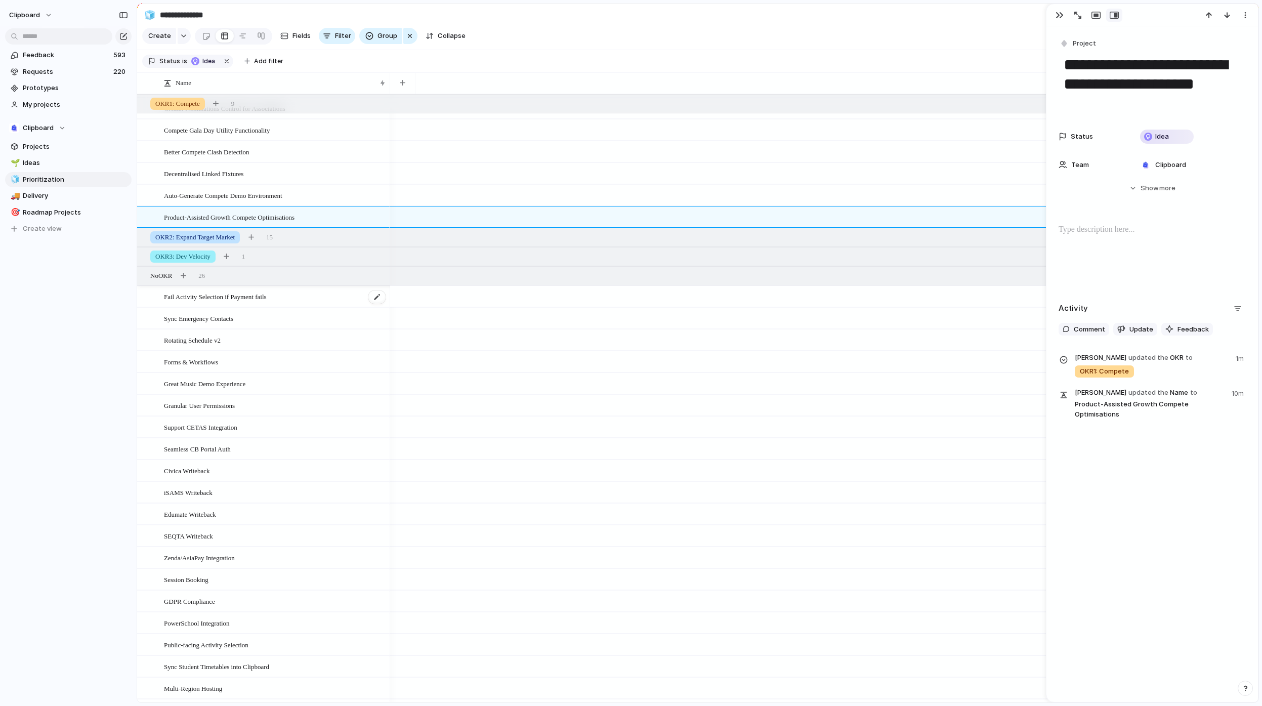
click at [244, 302] on span "Fail Activity Selection if Payment fails" at bounding box center [215, 296] width 103 height 12
type textarea "**********"
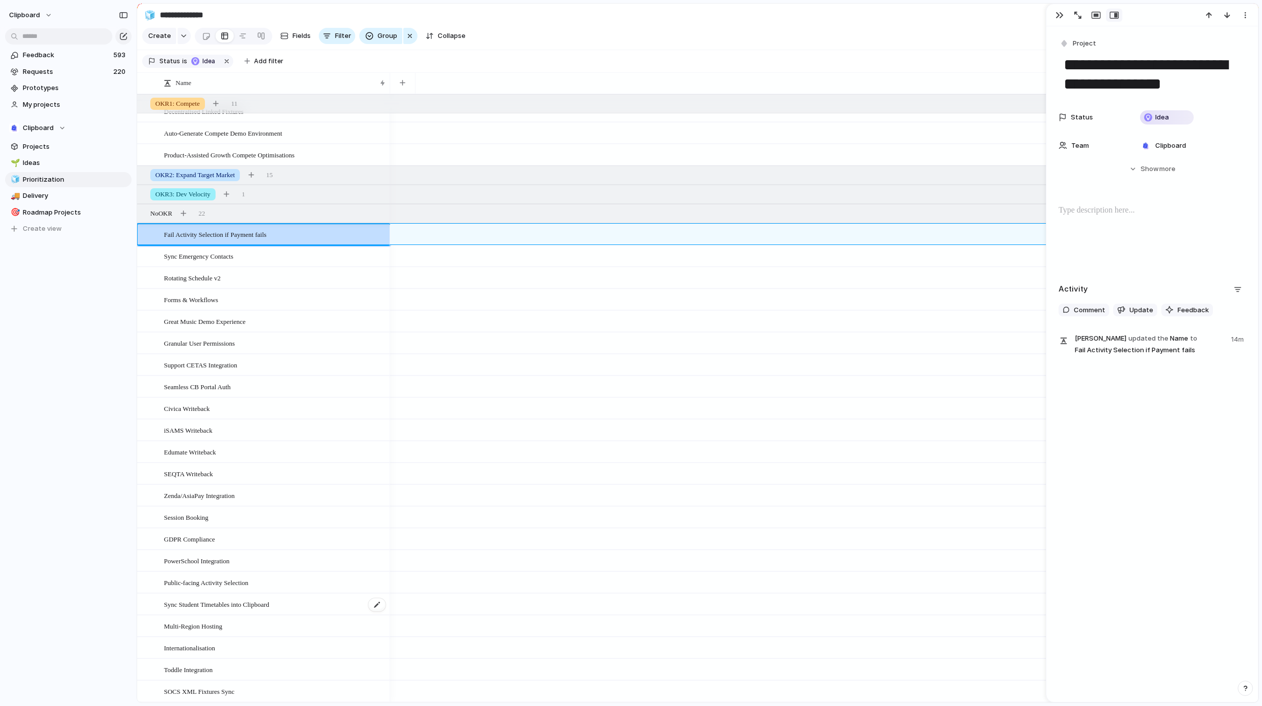
scroll to position [195, 0]
click at [222, 689] on span "SOCS XML Fixtures Sync" at bounding box center [199, 691] width 70 height 12
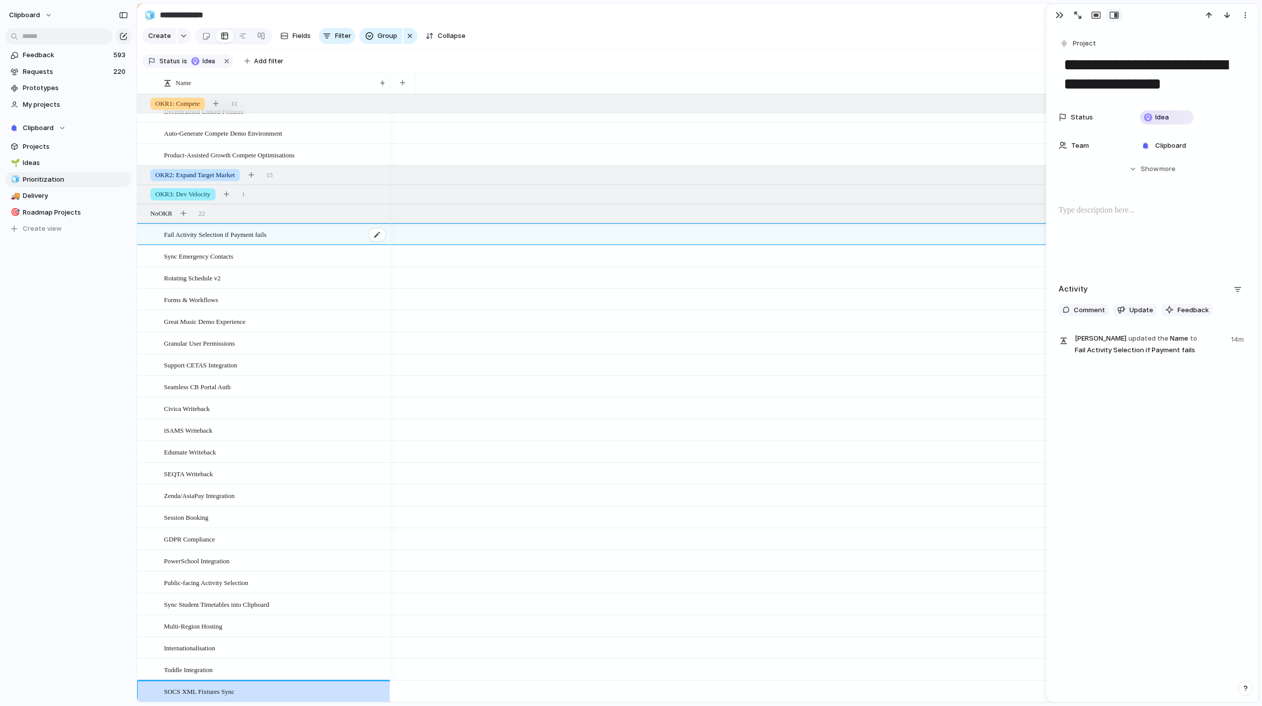
click at [235, 236] on span "Fail Activity Selection if Payment fails" at bounding box center [215, 234] width 103 height 12
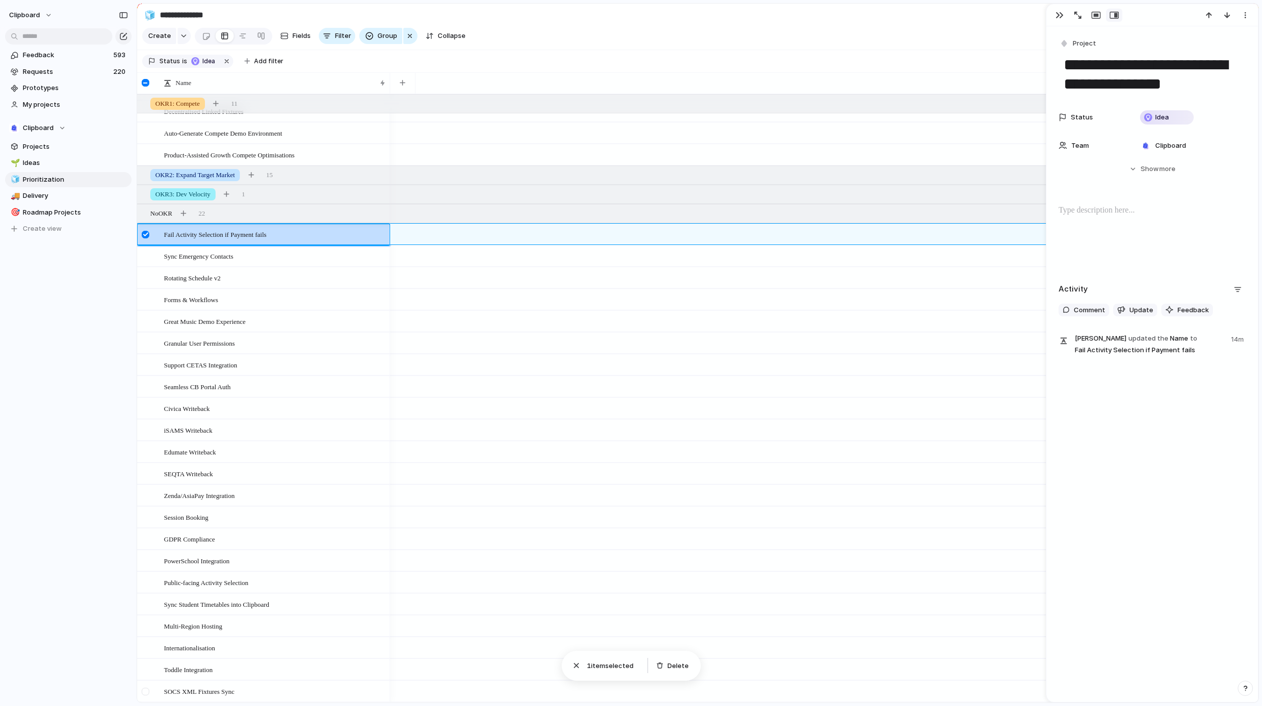
click at [146, 693] on div at bounding box center [146, 692] width 8 height 8
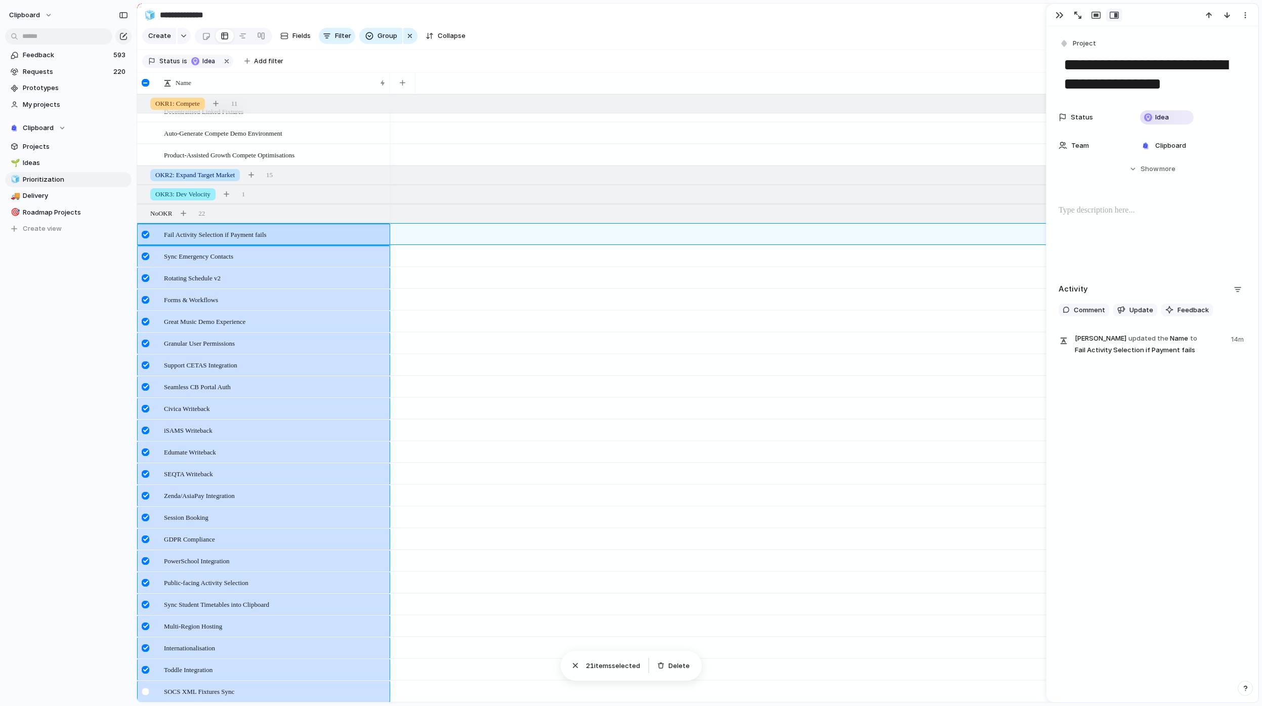
click at [146, 695] on div at bounding box center [147, 694] width 18 height 27
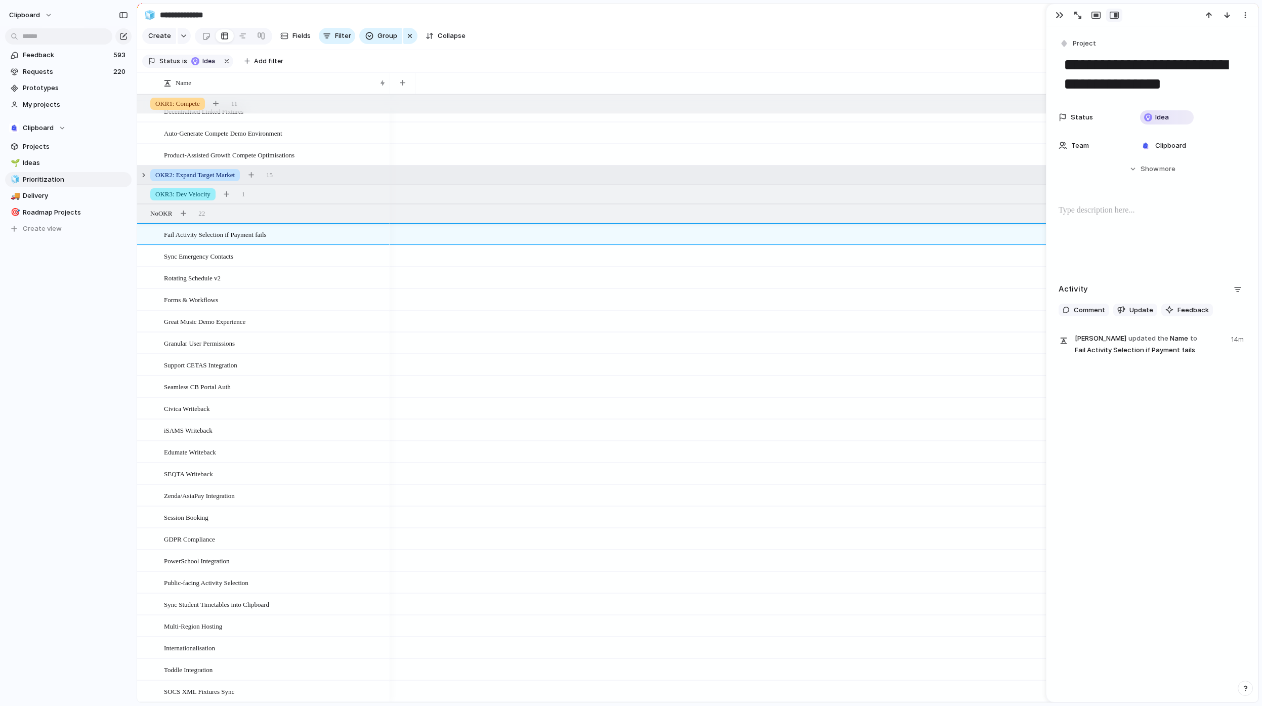
drag, startPoint x: 216, startPoint y: 235, endPoint x: 300, endPoint y: 167, distance: 107.2
click at [146, 235] on div at bounding box center [146, 235] width 8 height 8
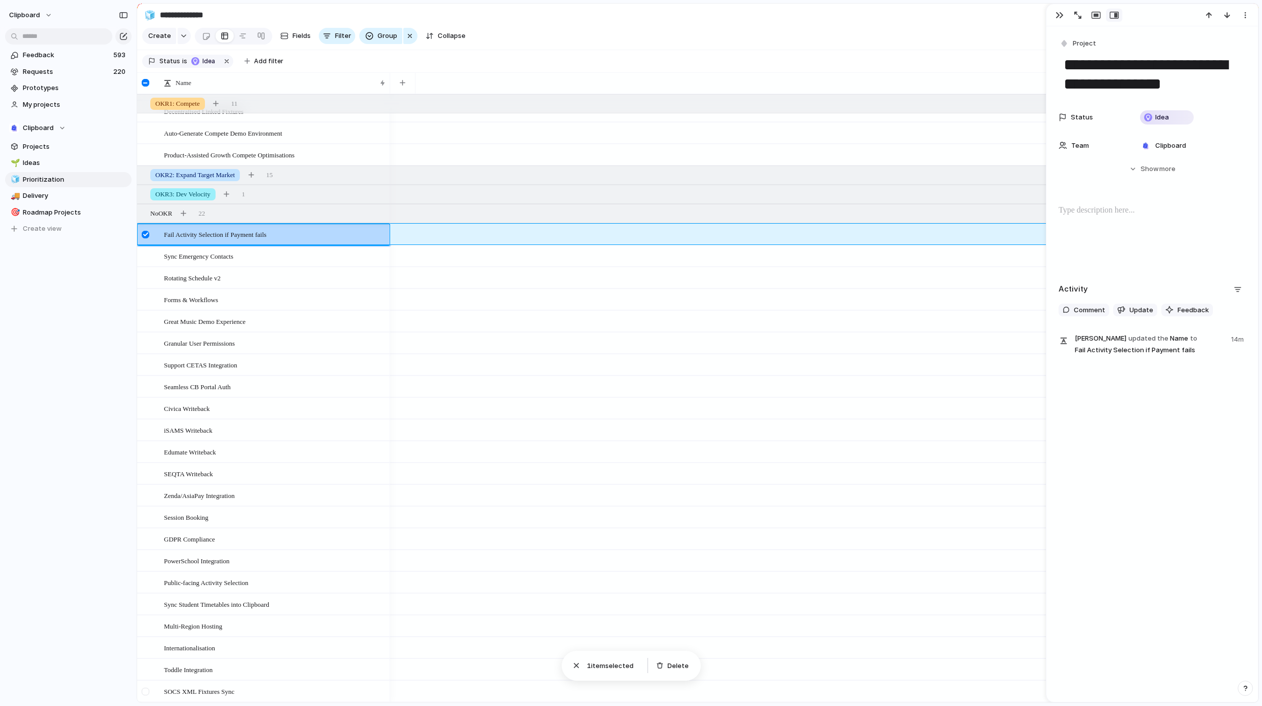
click at [147, 691] on div at bounding box center [146, 692] width 8 height 8
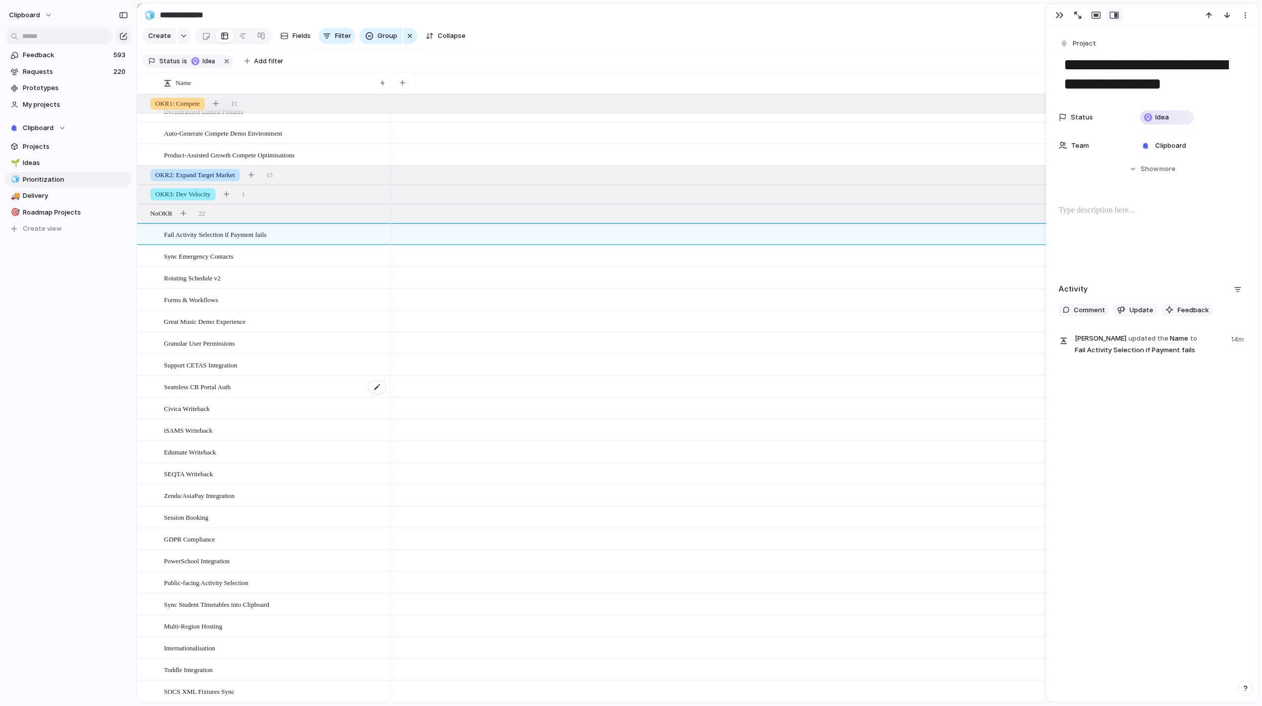
drag, startPoint x: 248, startPoint y: 452, endPoint x: 265, endPoint y: 385, distance: 68.7
click at [147, 233] on div at bounding box center [146, 235] width 8 height 8
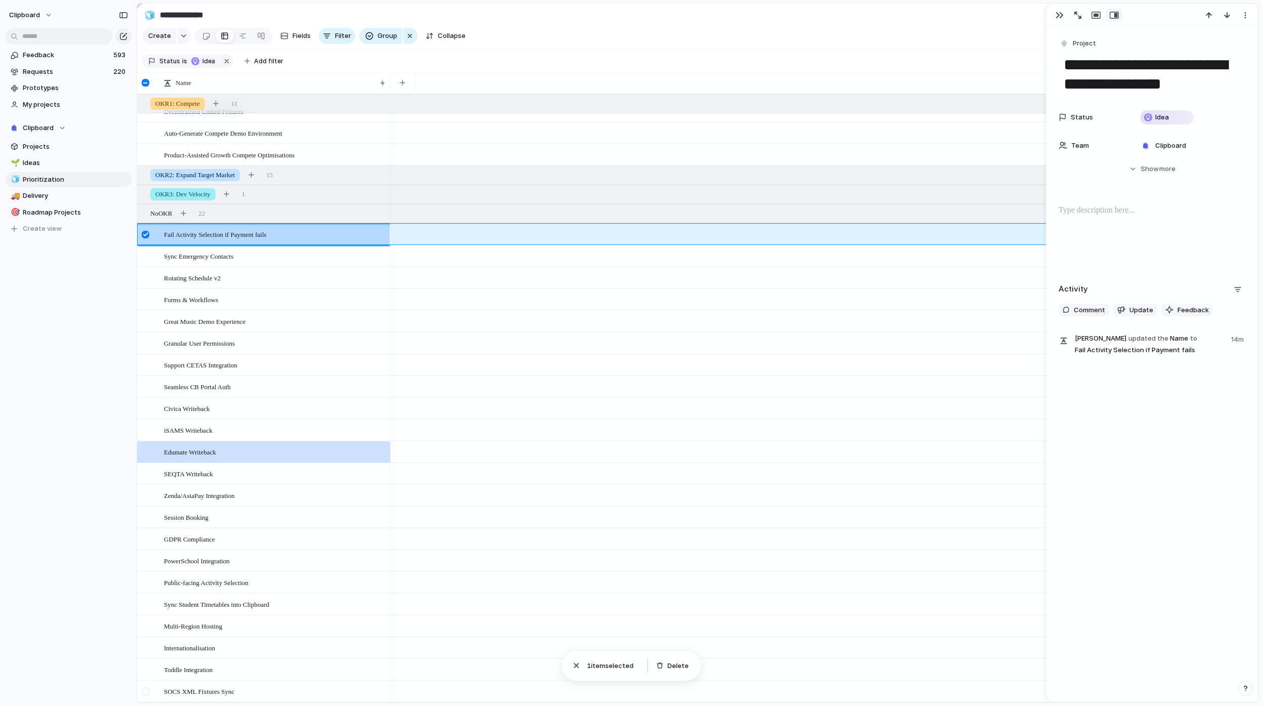
click at [148, 692] on div at bounding box center [146, 692] width 8 height 8
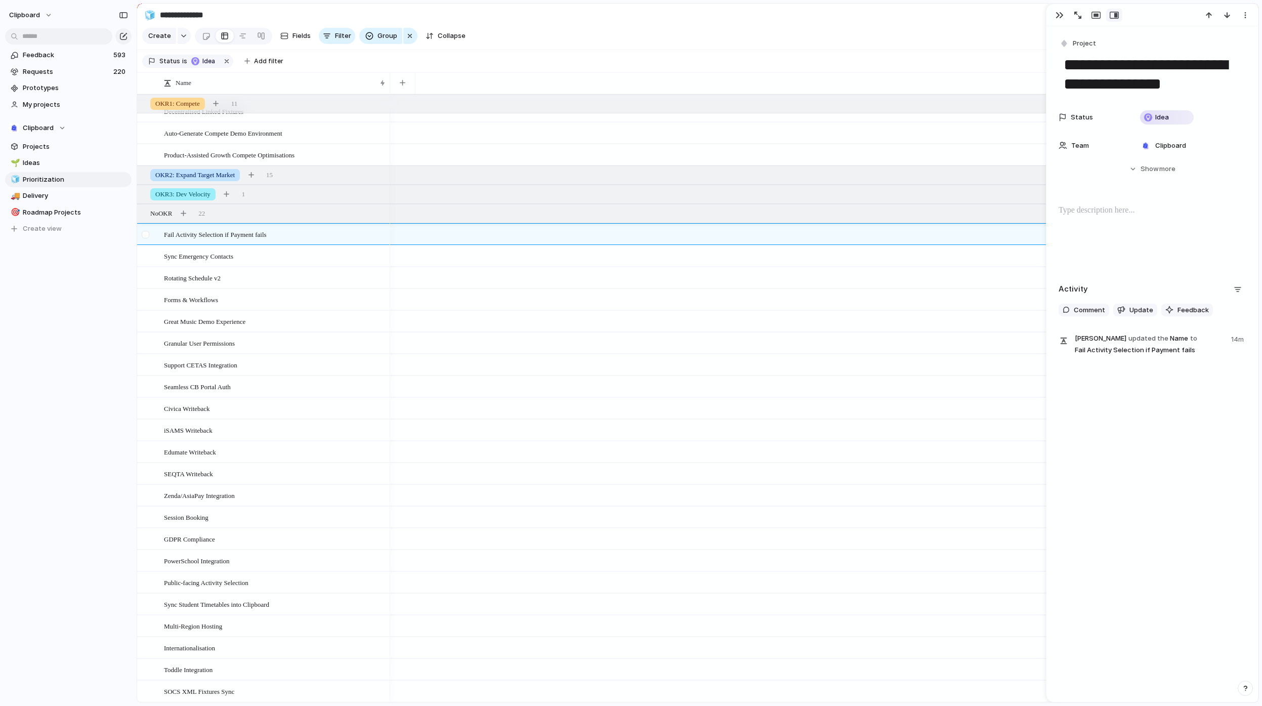
click at [148, 233] on div at bounding box center [146, 235] width 8 height 8
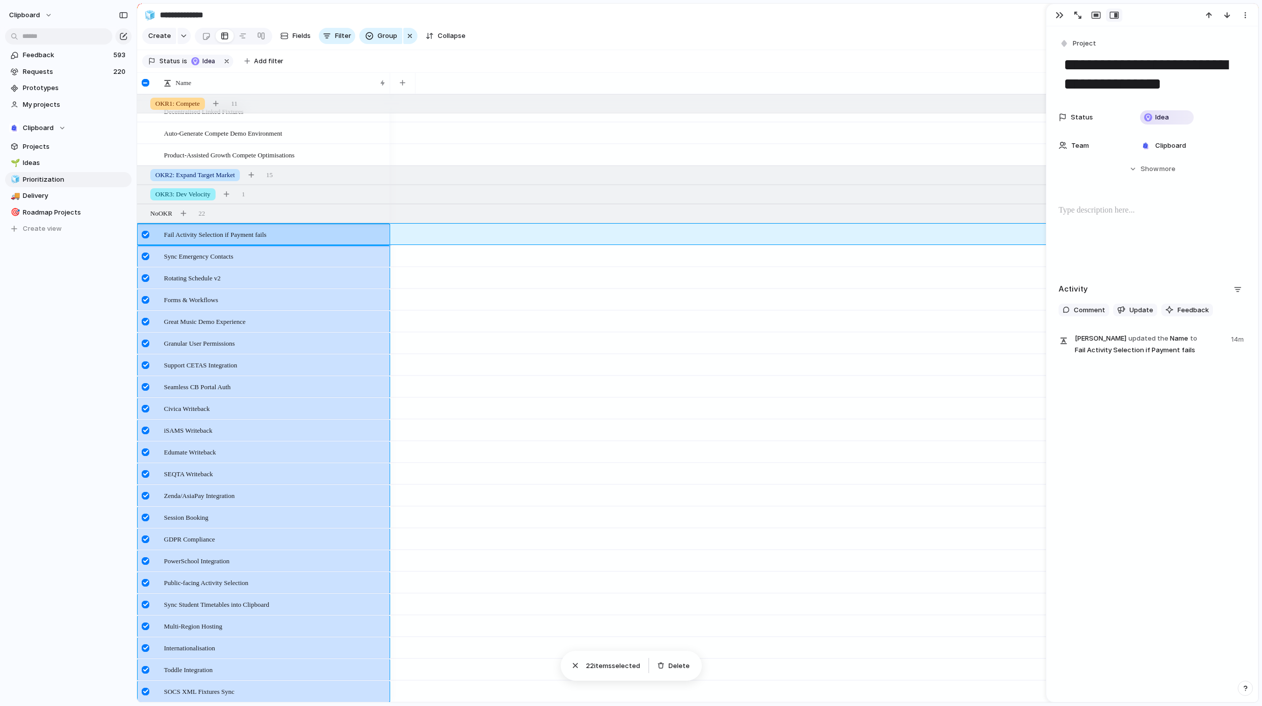
click at [146, 692] on div at bounding box center [146, 692] width 8 height 8
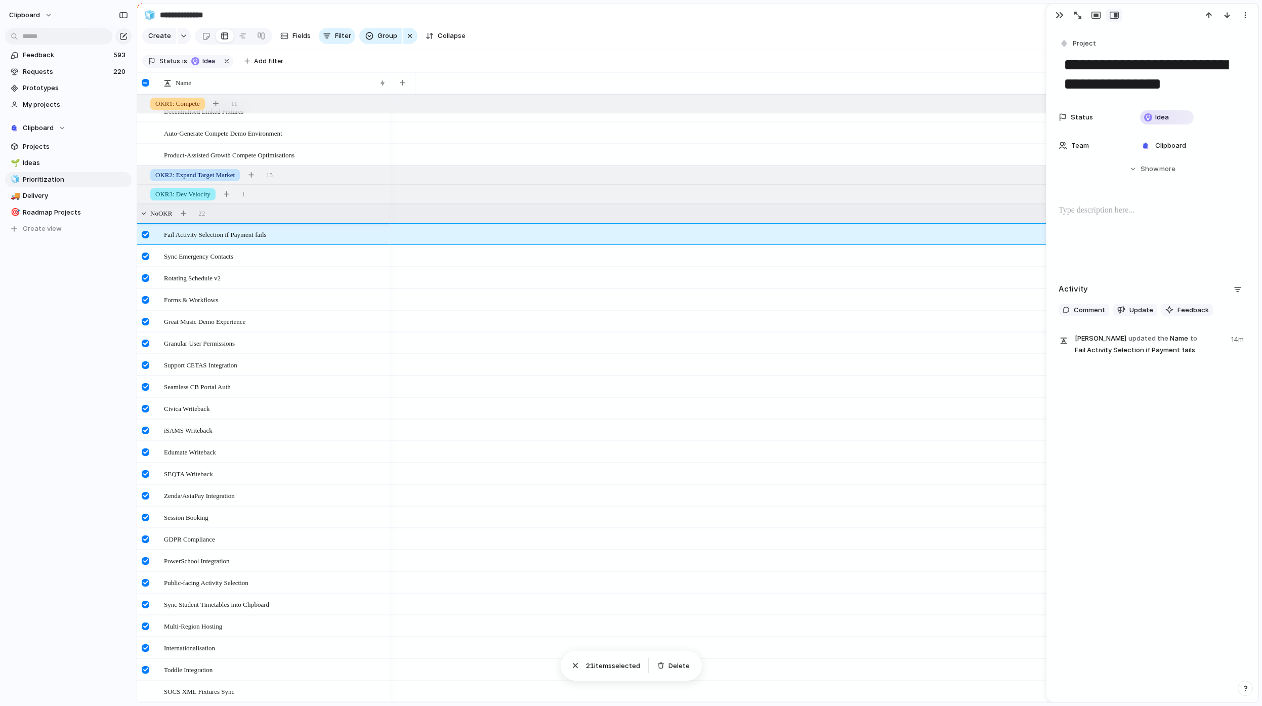
drag, startPoint x: 309, startPoint y: 235, endPoint x: 315, endPoint y: 207, distance: 28.5
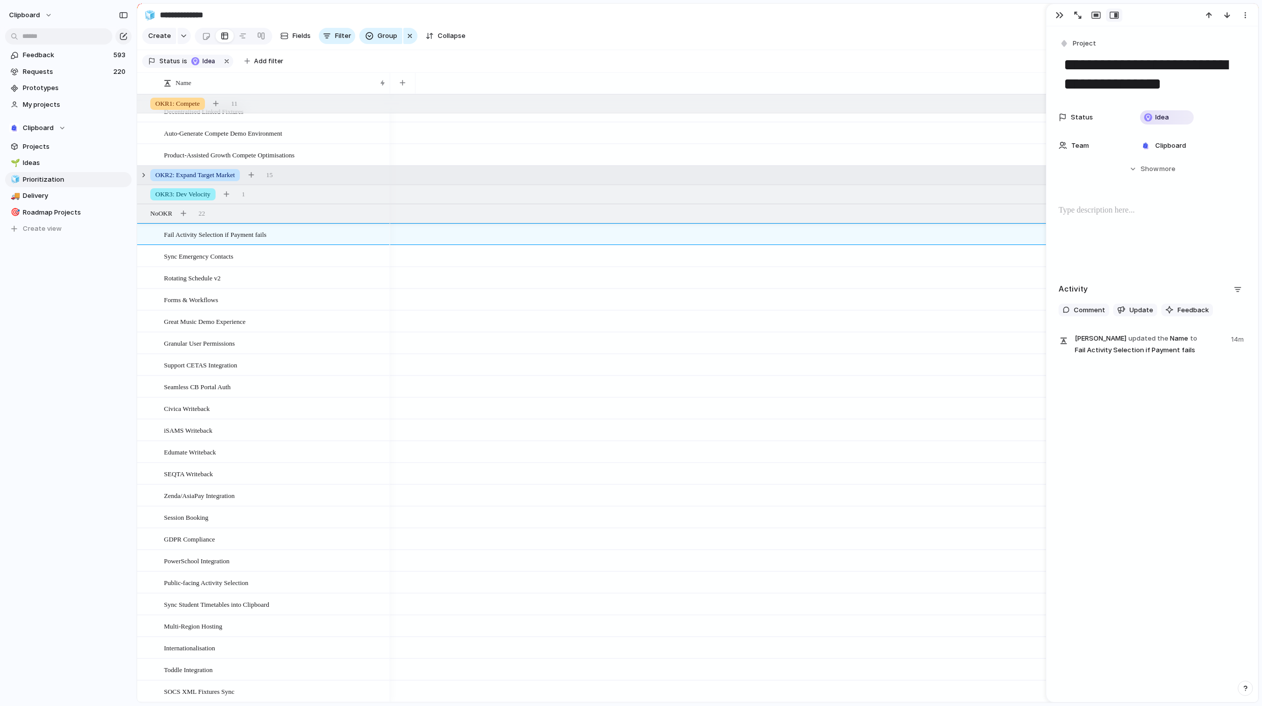
drag, startPoint x: 242, startPoint y: 238, endPoint x: 316, endPoint y: 169, distance: 101.0
drag, startPoint x: 154, startPoint y: 234, endPoint x: 297, endPoint y: 175, distance: 154.7
click at [144, 108] on div at bounding box center [143, 103] width 9 height 9
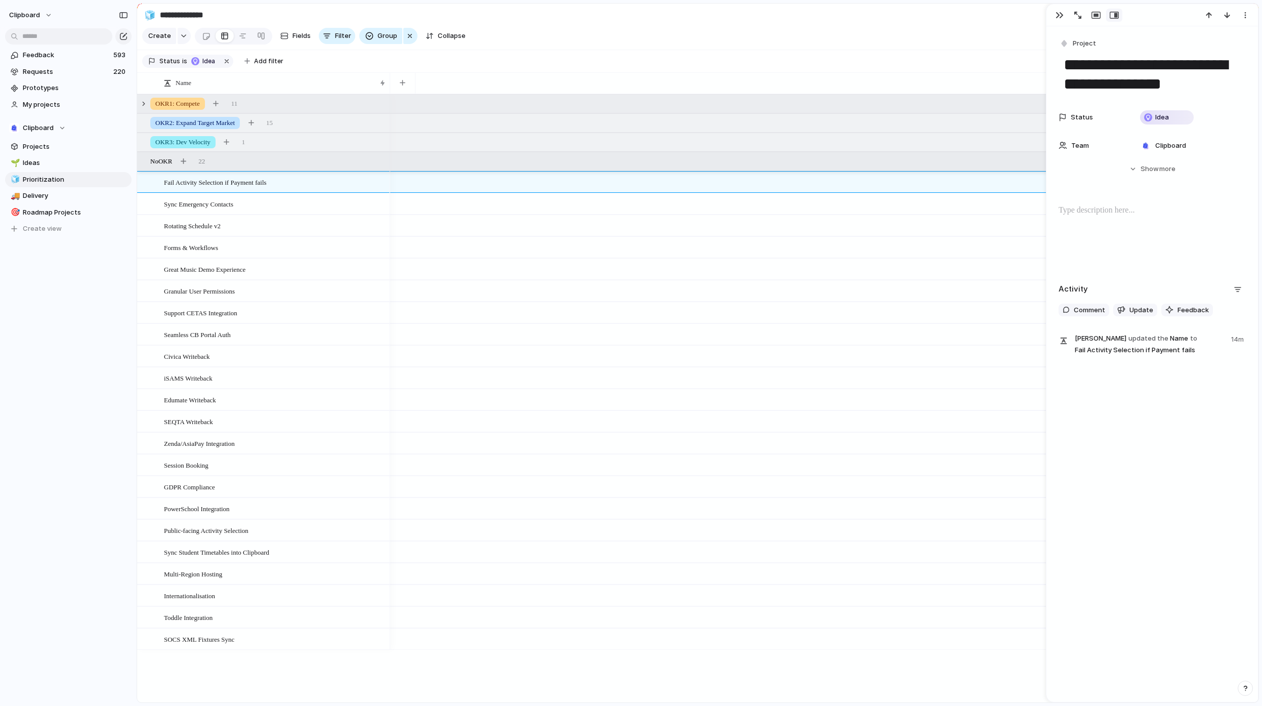
scroll to position [0, 0]
click at [146, 127] on div at bounding box center [143, 122] width 9 height 9
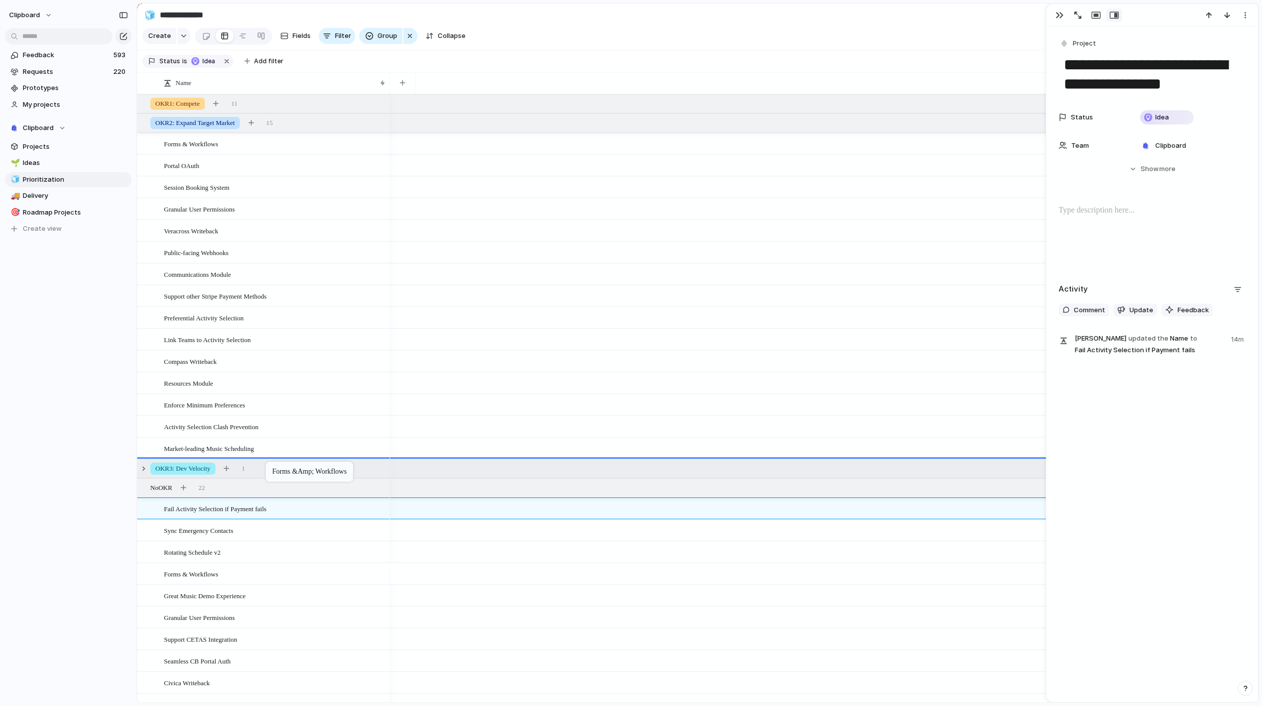
drag, startPoint x: 235, startPoint y: 583, endPoint x: 271, endPoint y: 466, distance: 121.8
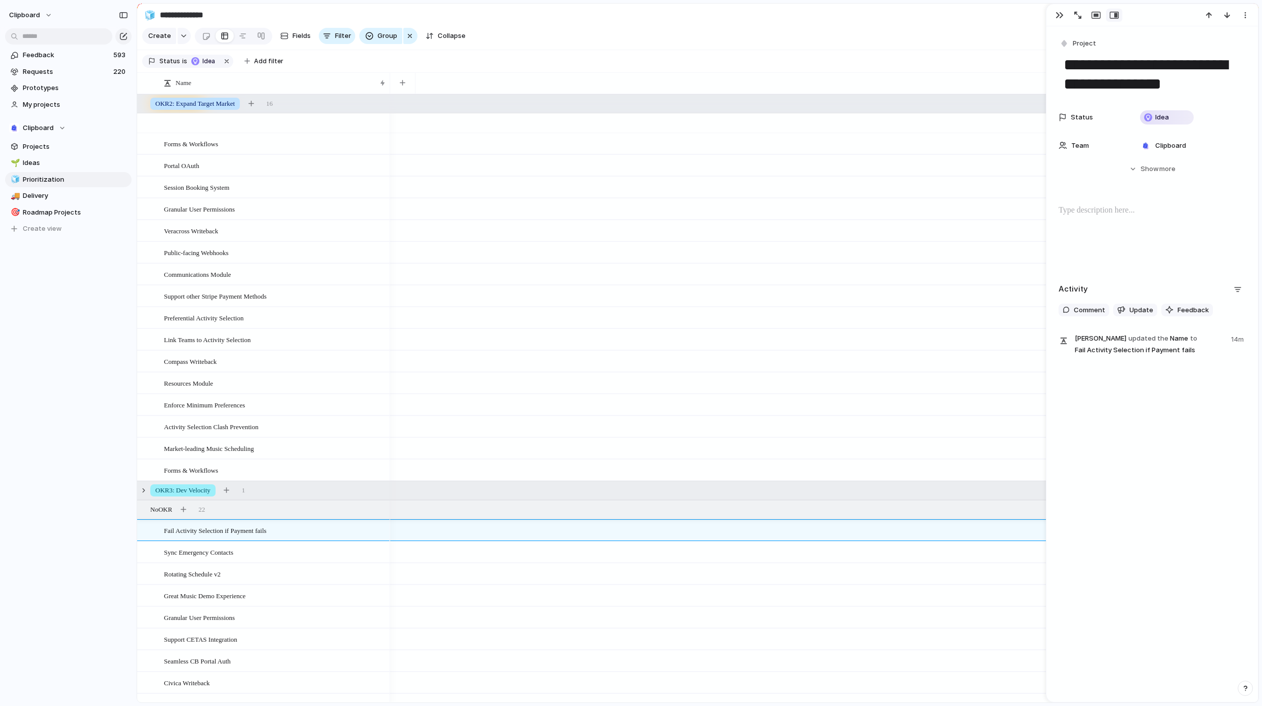
scroll to position [127, 0]
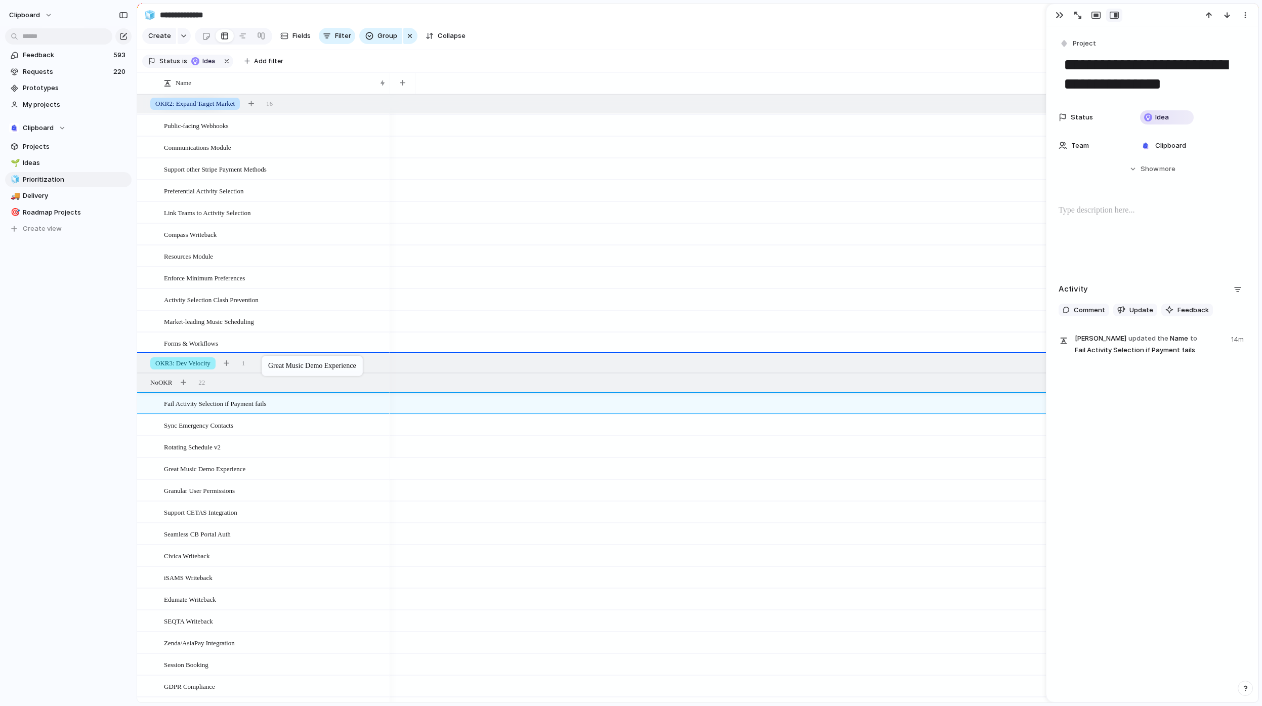
drag, startPoint x: 234, startPoint y: 463, endPoint x: 267, endPoint y: 358, distance: 110.1
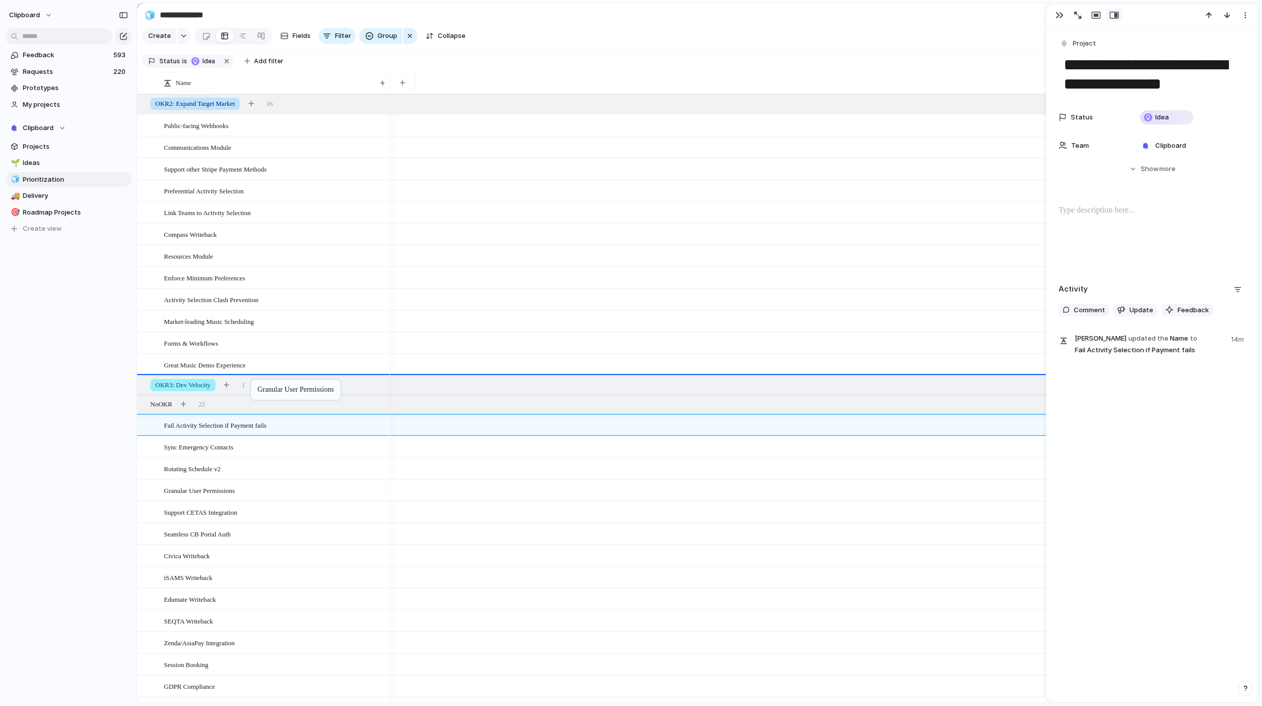
drag, startPoint x: 237, startPoint y: 472, endPoint x: 257, endPoint y: 381, distance: 93.2
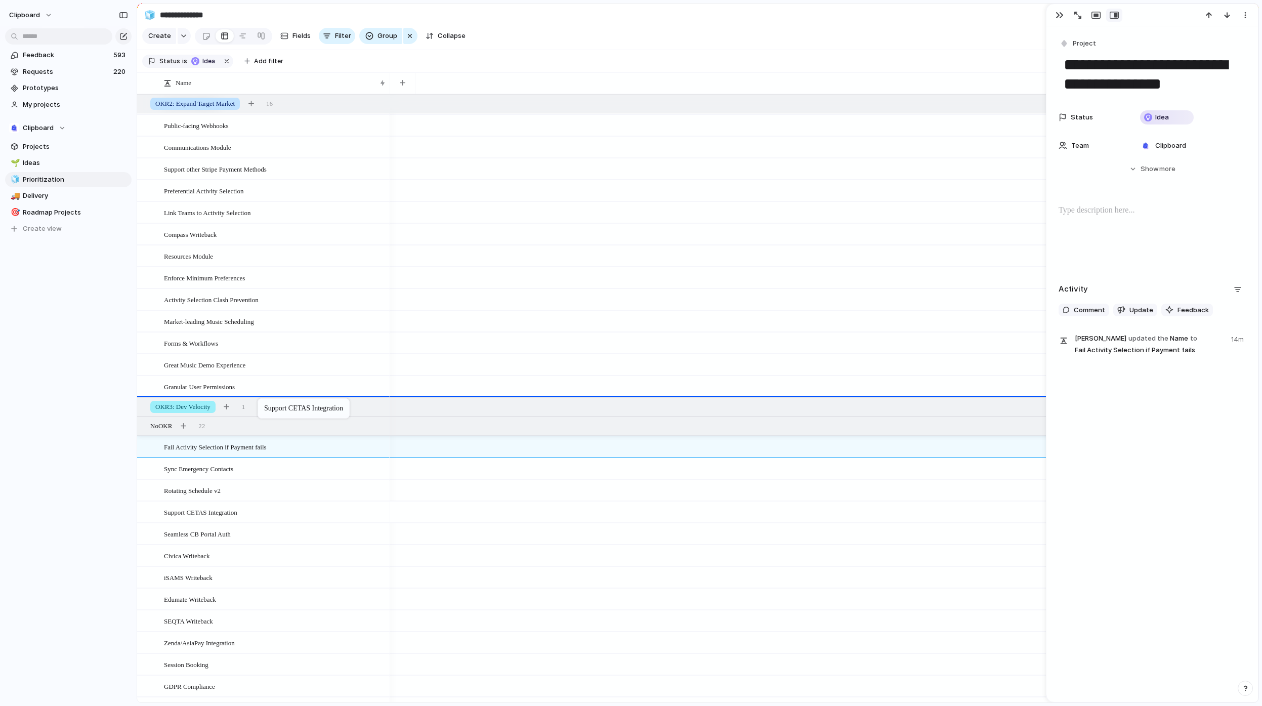
drag, startPoint x: 235, startPoint y: 509, endPoint x: 263, endPoint y: 400, distance: 112.2
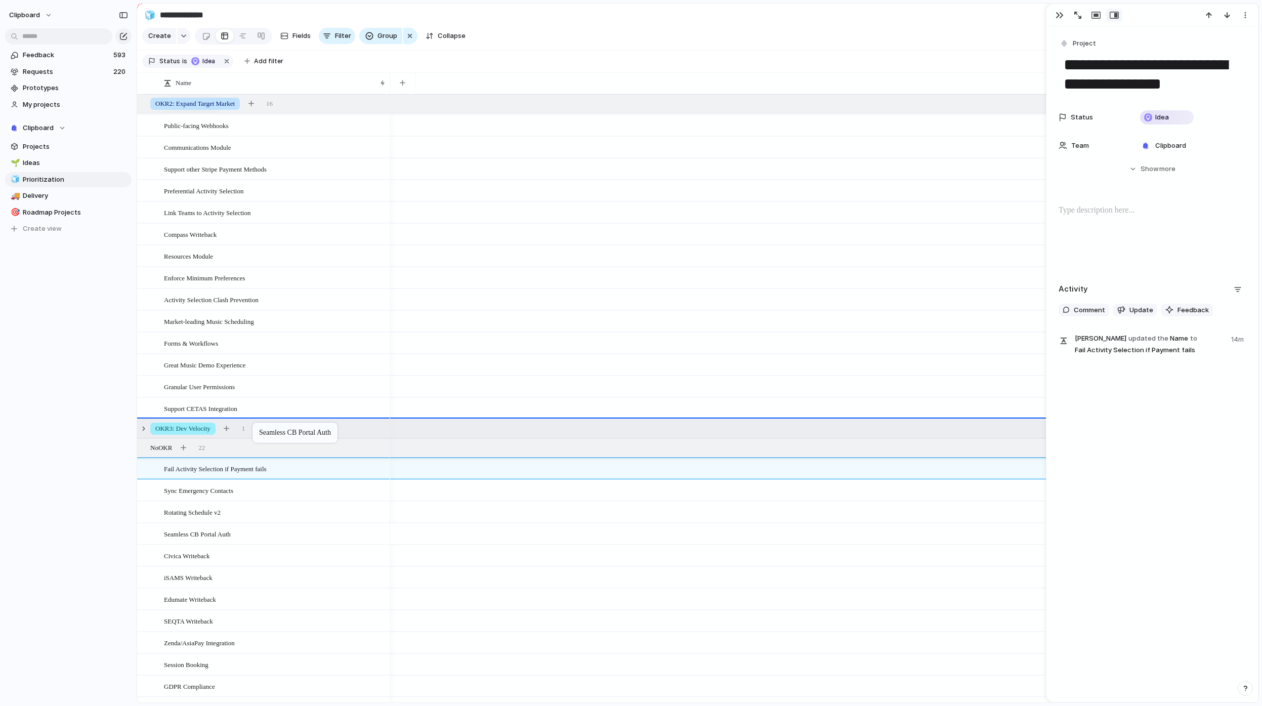
drag, startPoint x: 238, startPoint y: 540, endPoint x: 257, endPoint y: 428, distance: 114.5
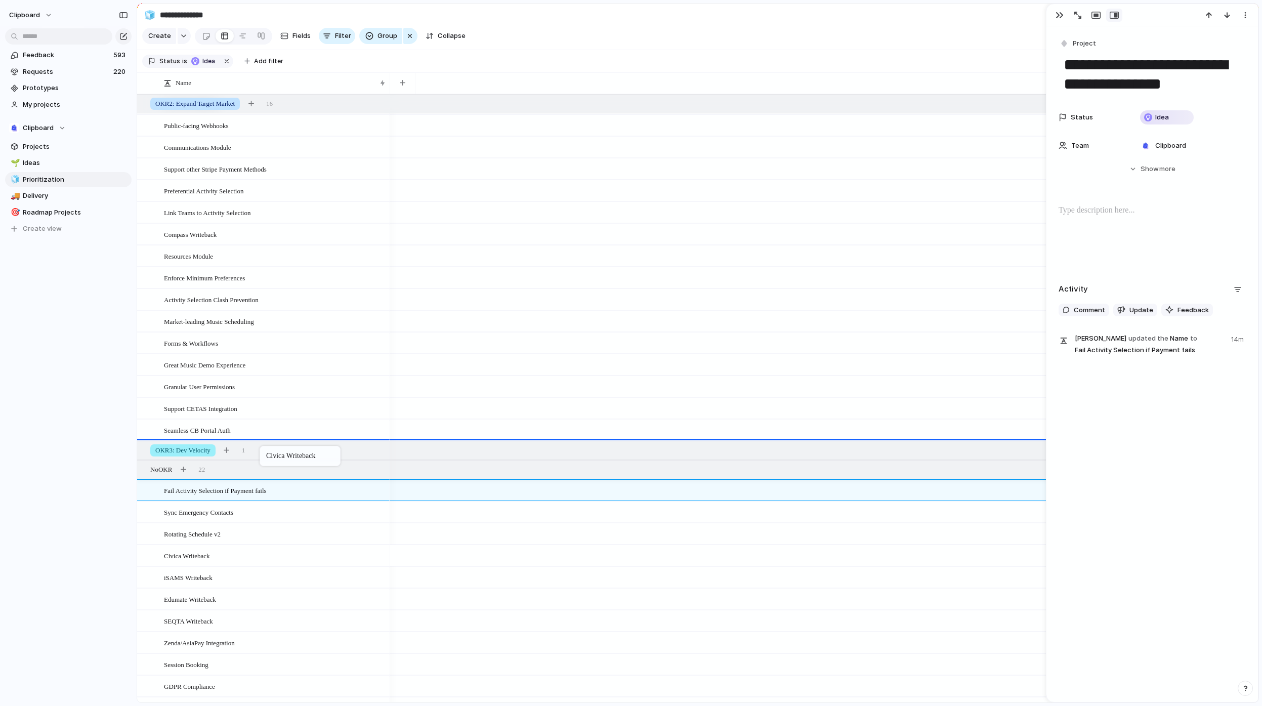
drag, startPoint x: 223, startPoint y: 549, endPoint x: 265, endPoint y: 448, distance: 109.6
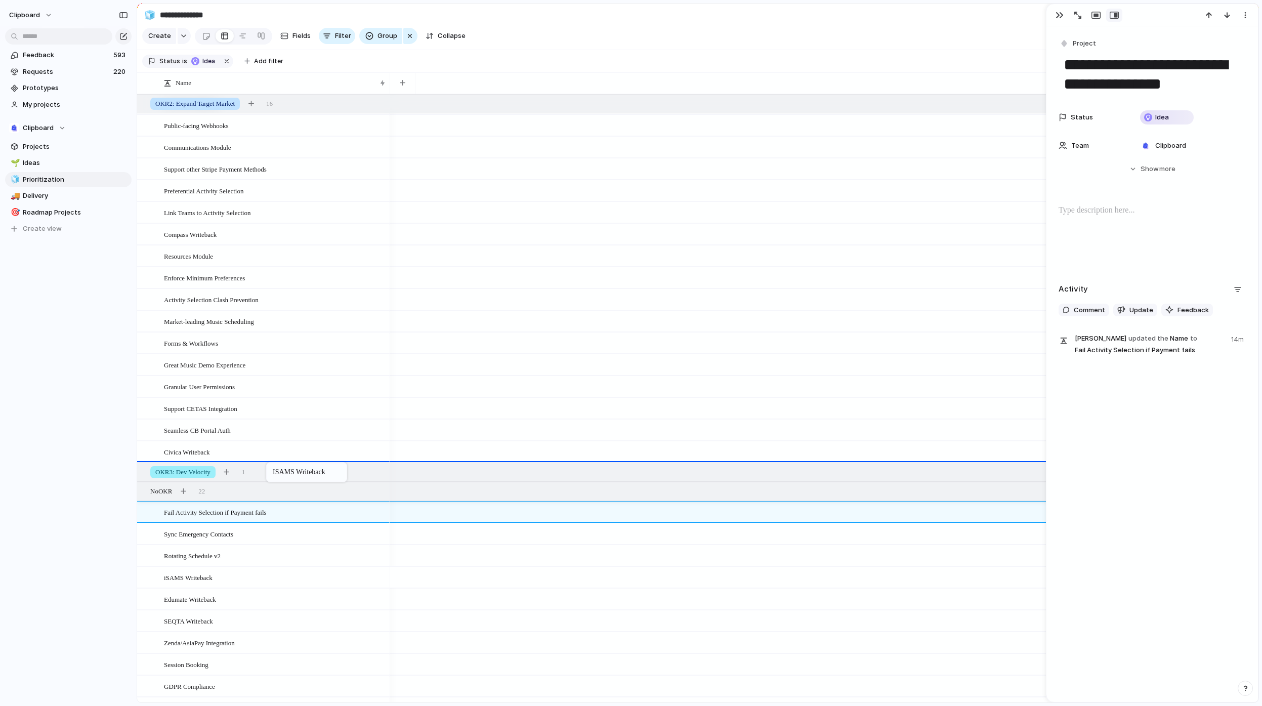
drag, startPoint x: 214, startPoint y: 587, endPoint x: 271, endPoint y: 464, distance: 136.3
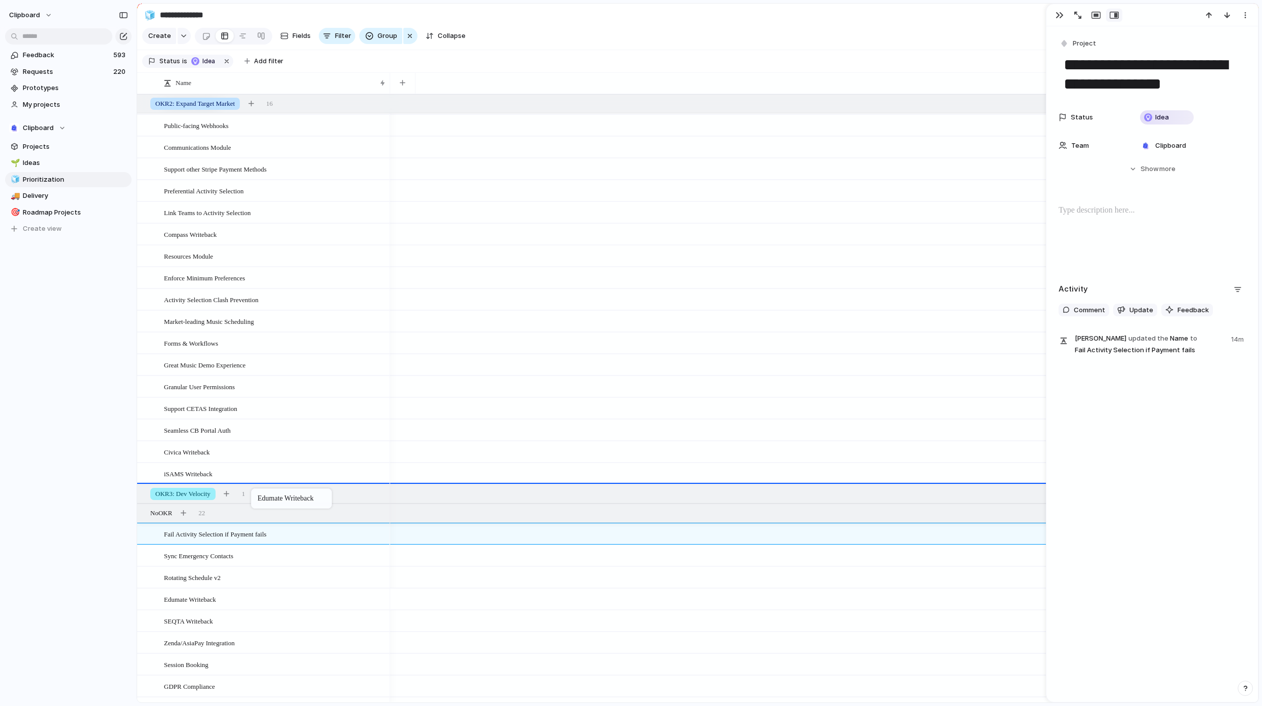
drag, startPoint x: 219, startPoint y: 608, endPoint x: 256, endPoint y: 490, distance: 123.2
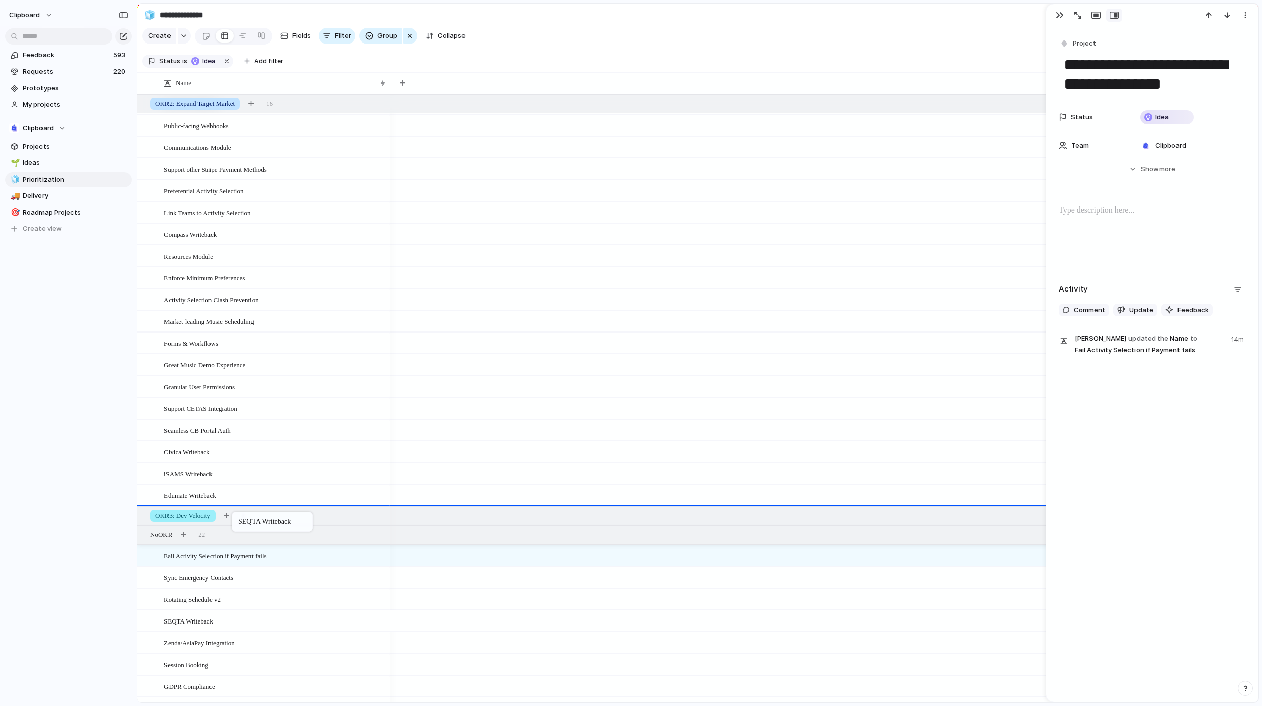
drag, startPoint x: 212, startPoint y: 625, endPoint x: 237, endPoint y: 514, distance: 113.9
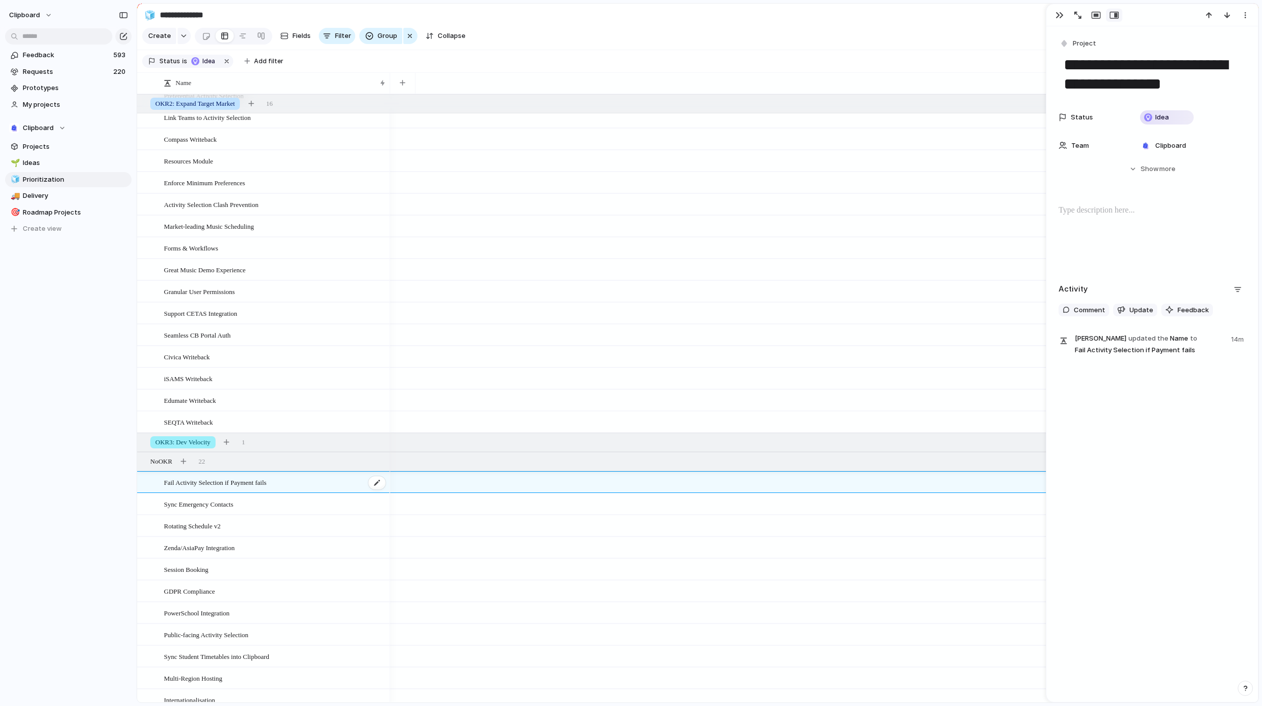
scroll to position [235, 0]
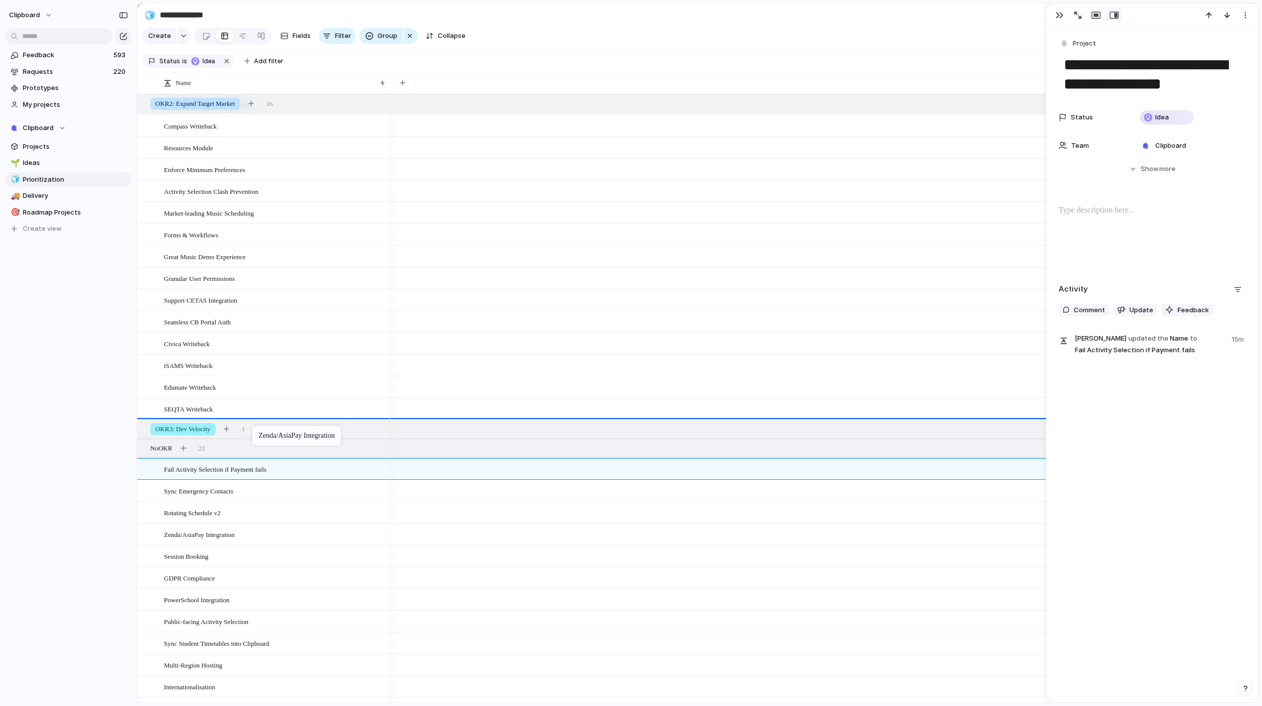
drag, startPoint x: 220, startPoint y: 544, endPoint x: 257, endPoint y: 428, distance: 122.6
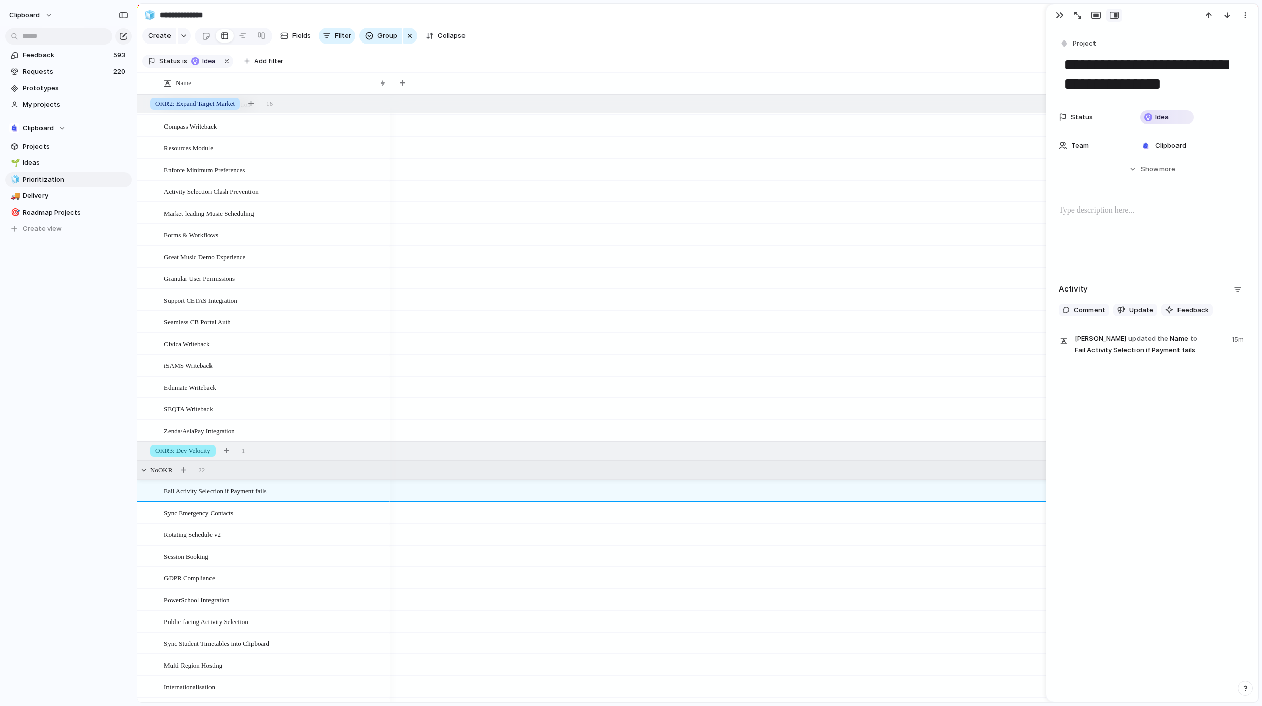
scroll to position [282, 0]
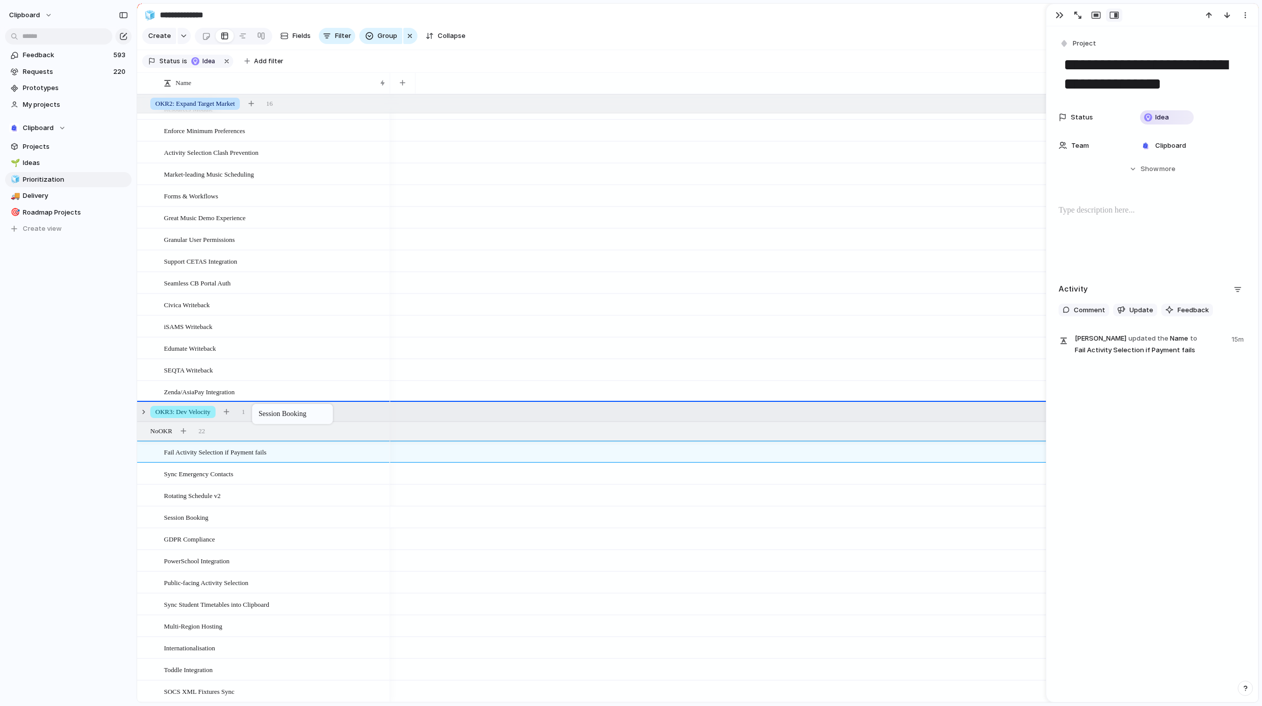
drag, startPoint x: 227, startPoint y: 520, endPoint x: 257, endPoint y: 408, distance: 116.2
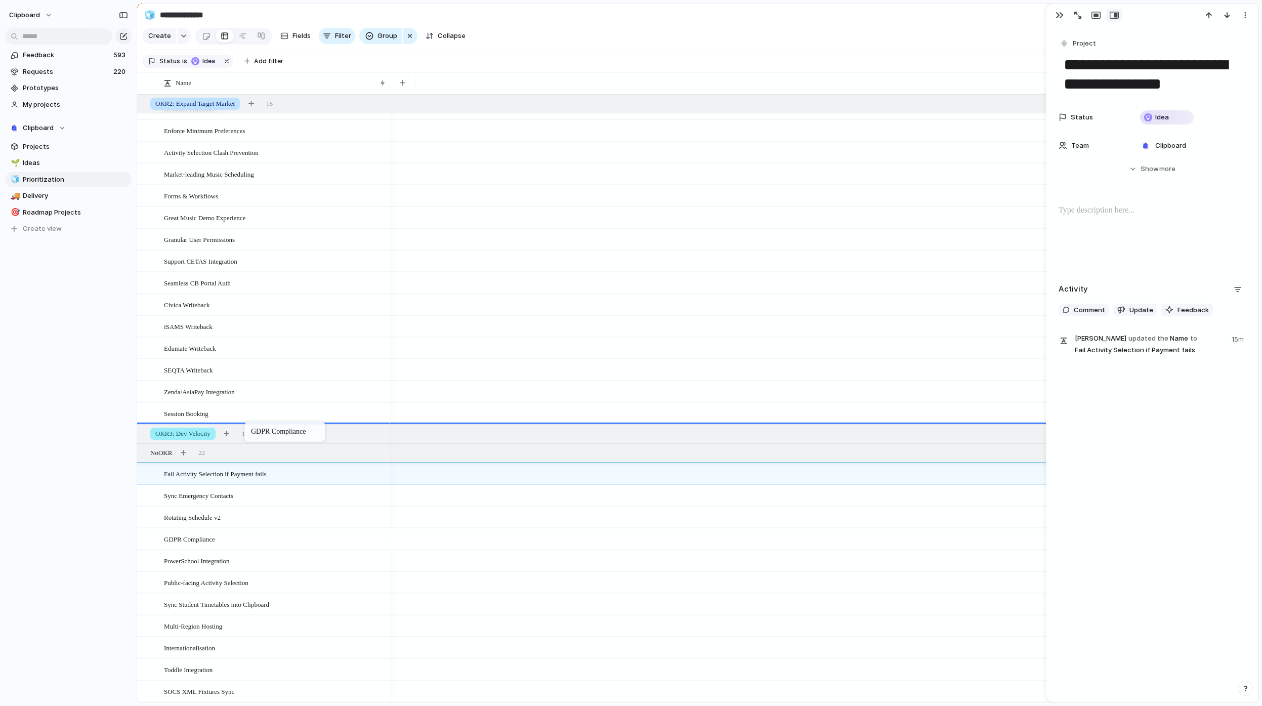
drag, startPoint x: 220, startPoint y: 527, endPoint x: 249, endPoint y: 423, distance: 107.3
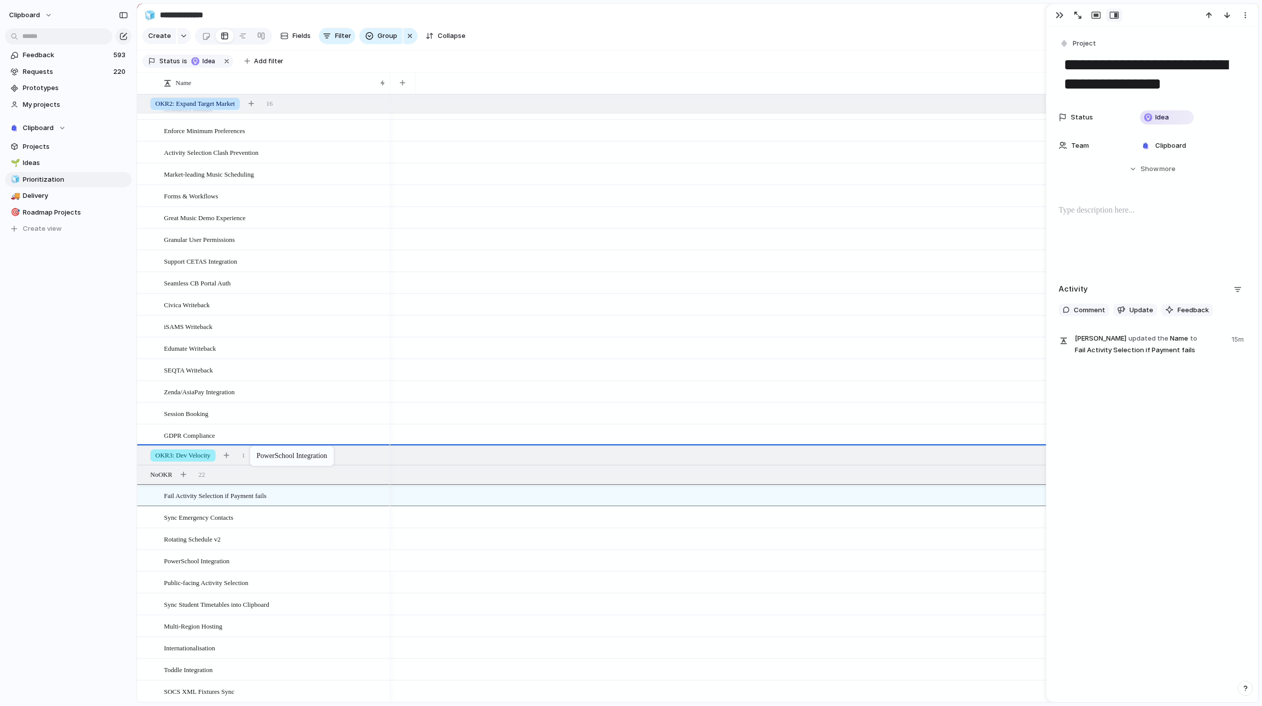
drag, startPoint x: 225, startPoint y: 559, endPoint x: 255, endPoint y: 448, distance: 114.8
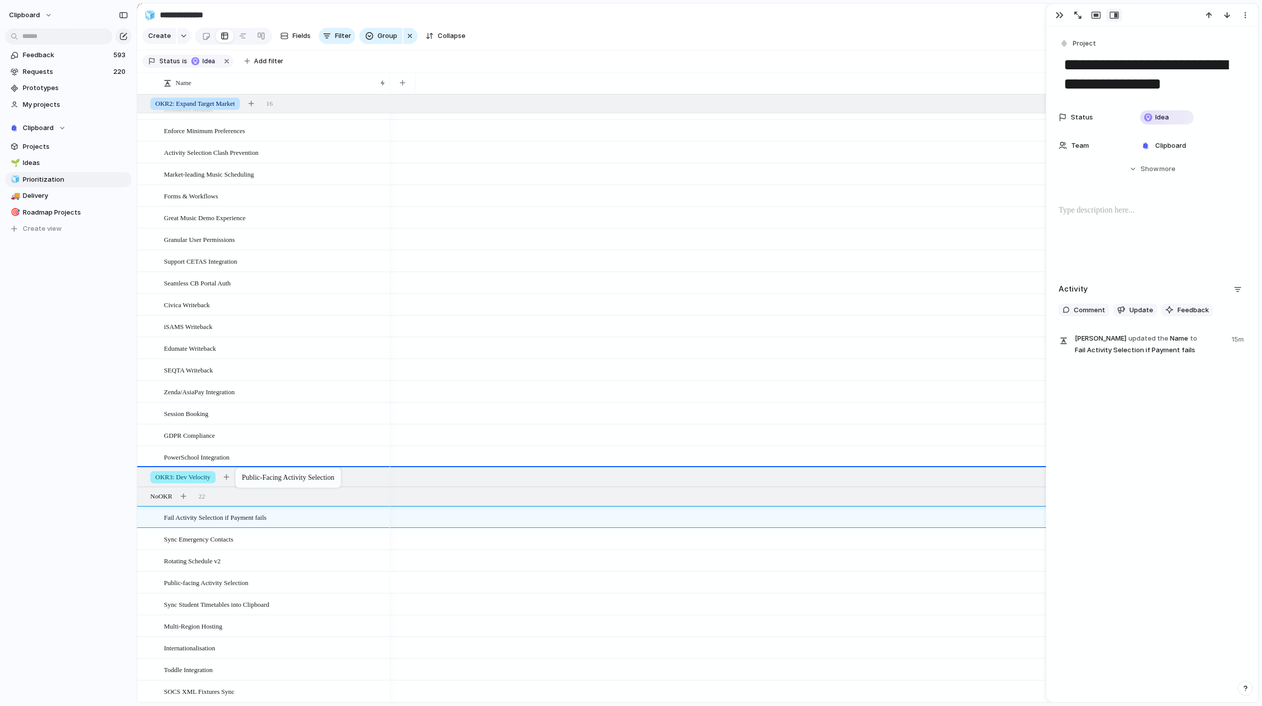
drag, startPoint x: 218, startPoint y: 582, endPoint x: 241, endPoint y: 470, distance: 114.6
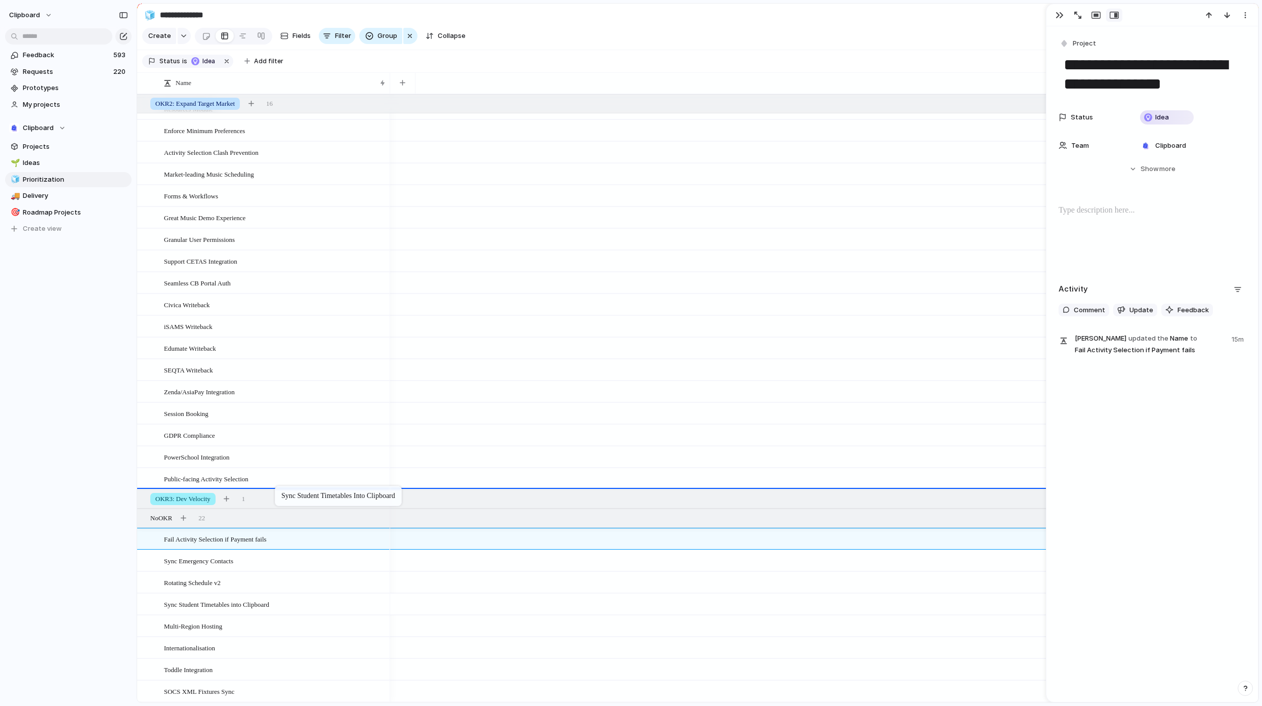
drag, startPoint x: 239, startPoint y: 604, endPoint x: 280, endPoint y: 488, distance: 123.2
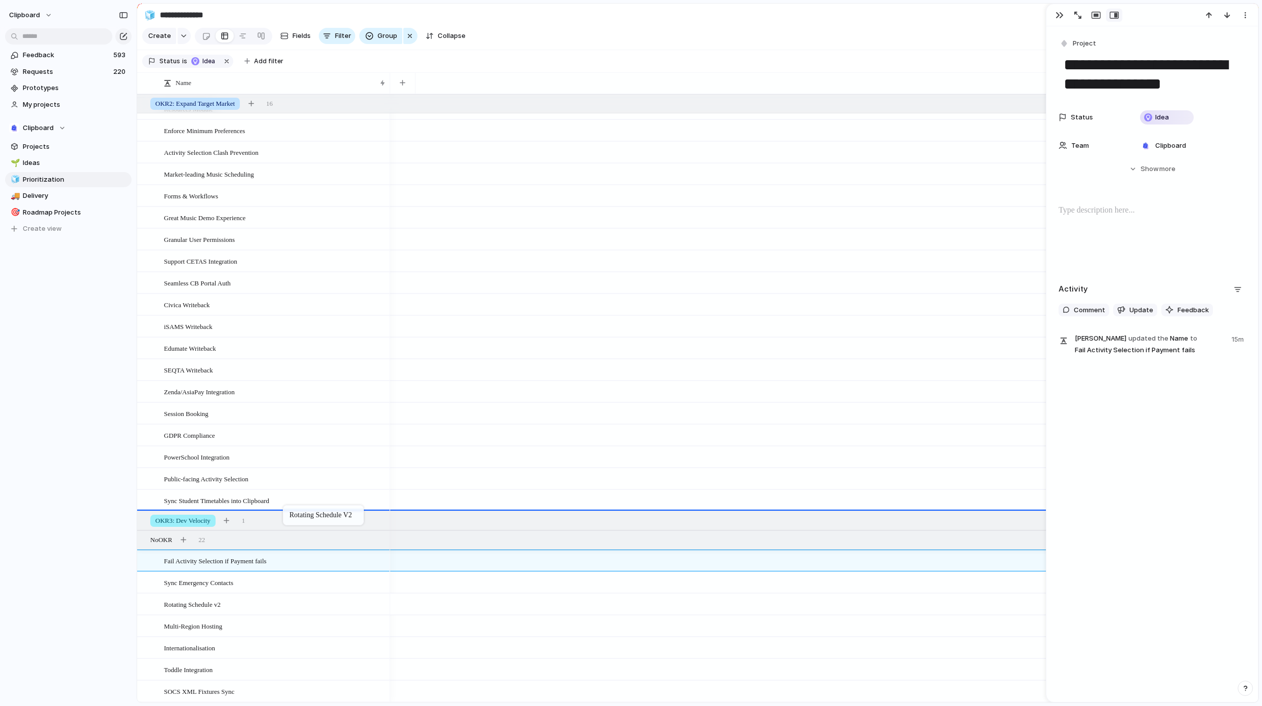
drag, startPoint x: 241, startPoint y: 606, endPoint x: 288, endPoint y: 507, distance: 109.3
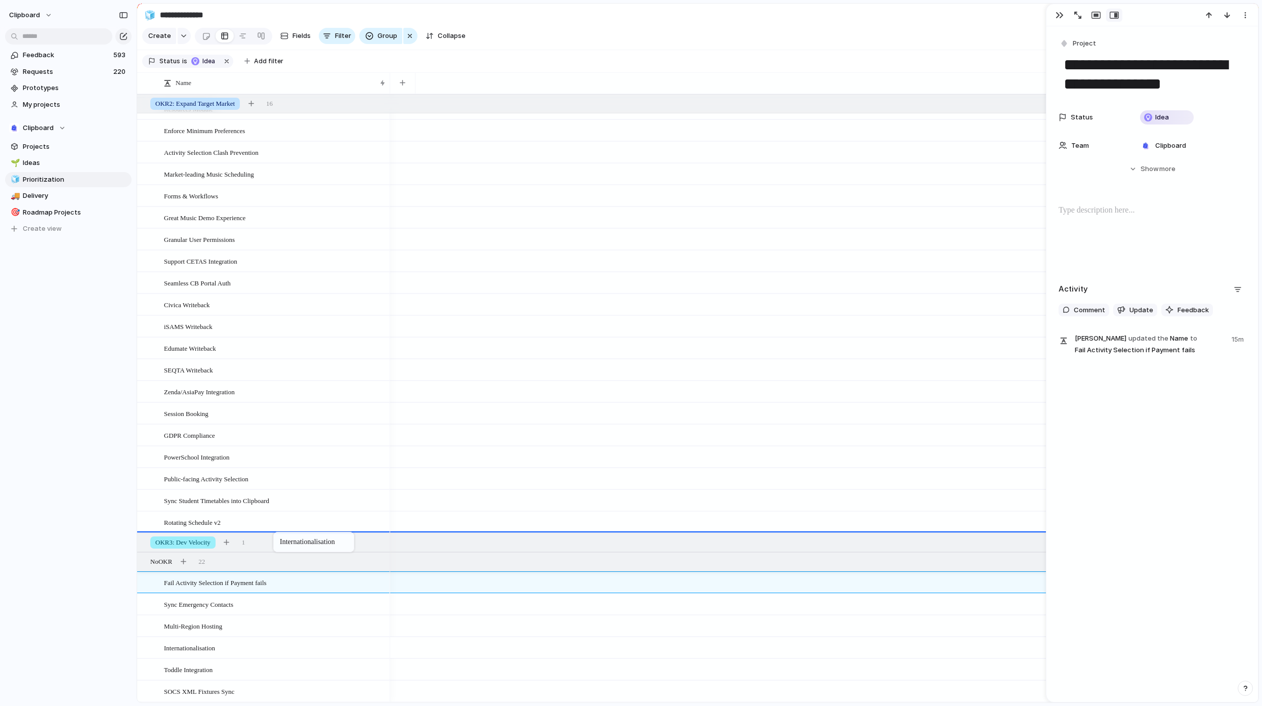
drag, startPoint x: 226, startPoint y: 650, endPoint x: 278, endPoint y: 534, distance: 127.7
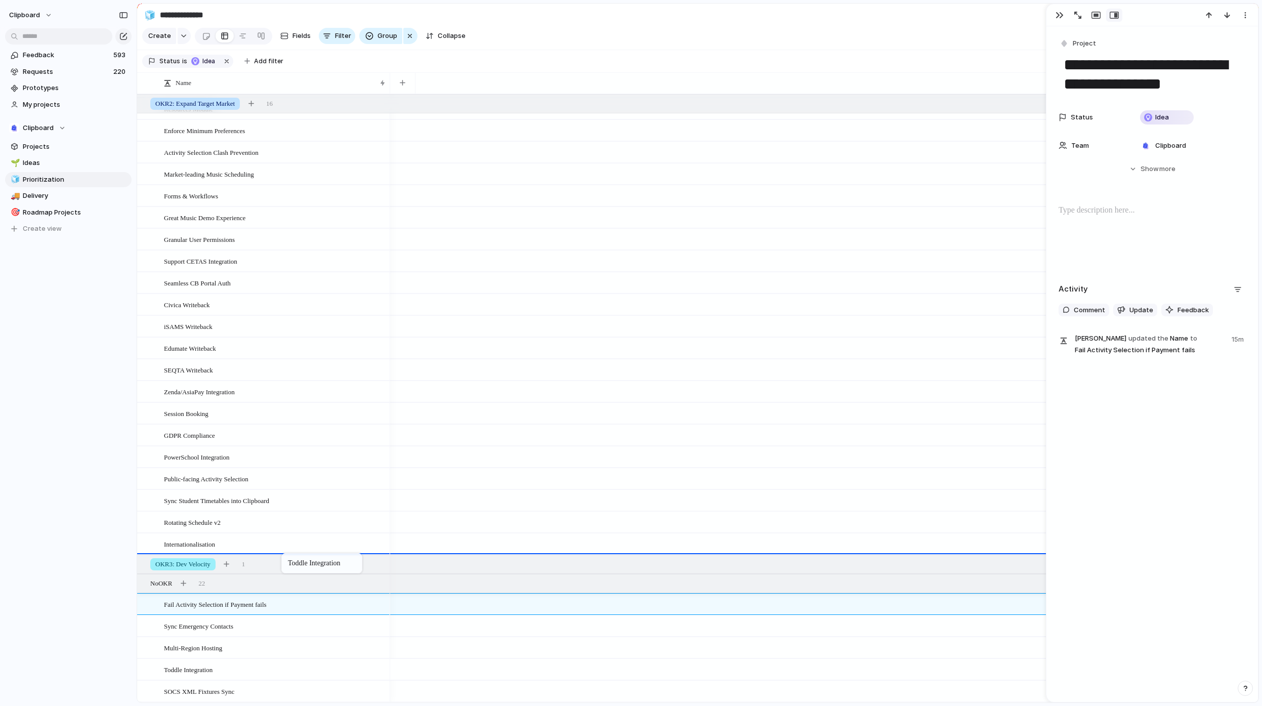
drag, startPoint x: 235, startPoint y: 665, endPoint x: 286, endPoint y: 553, distance: 123.4
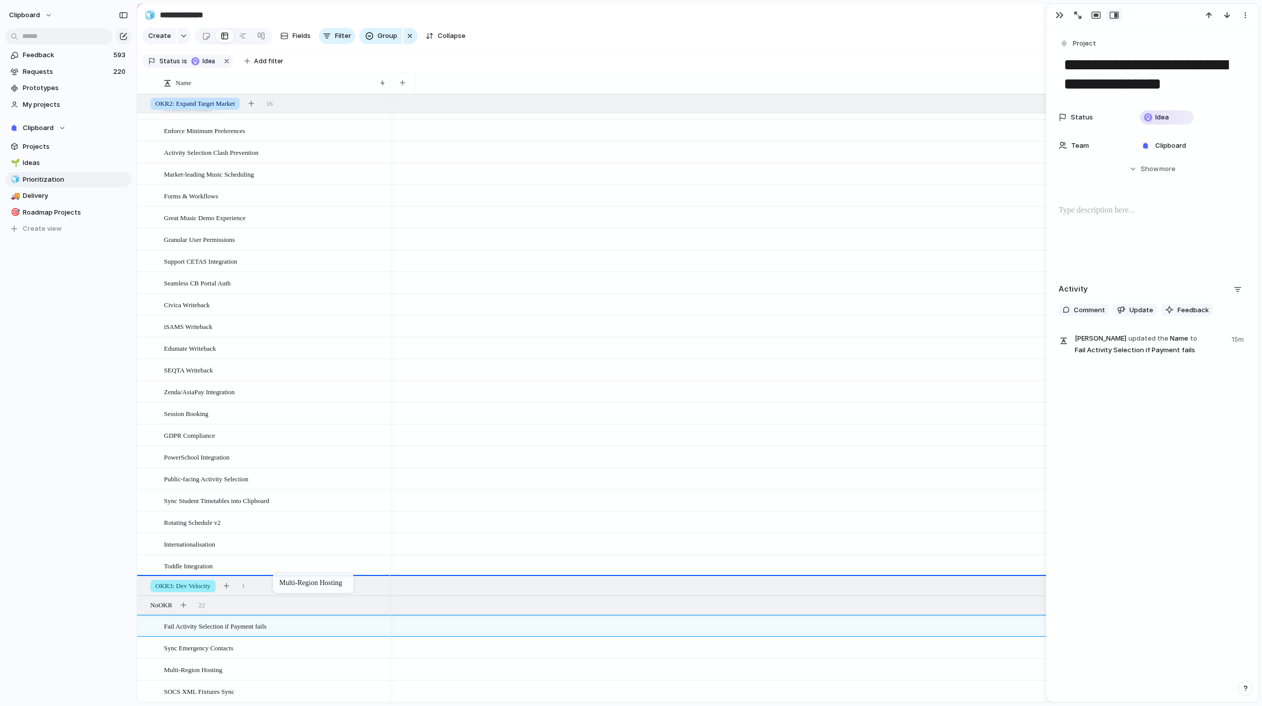
drag, startPoint x: 239, startPoint y: 661, endPoint x: 278, endPoint y: 575, distance: 94.4
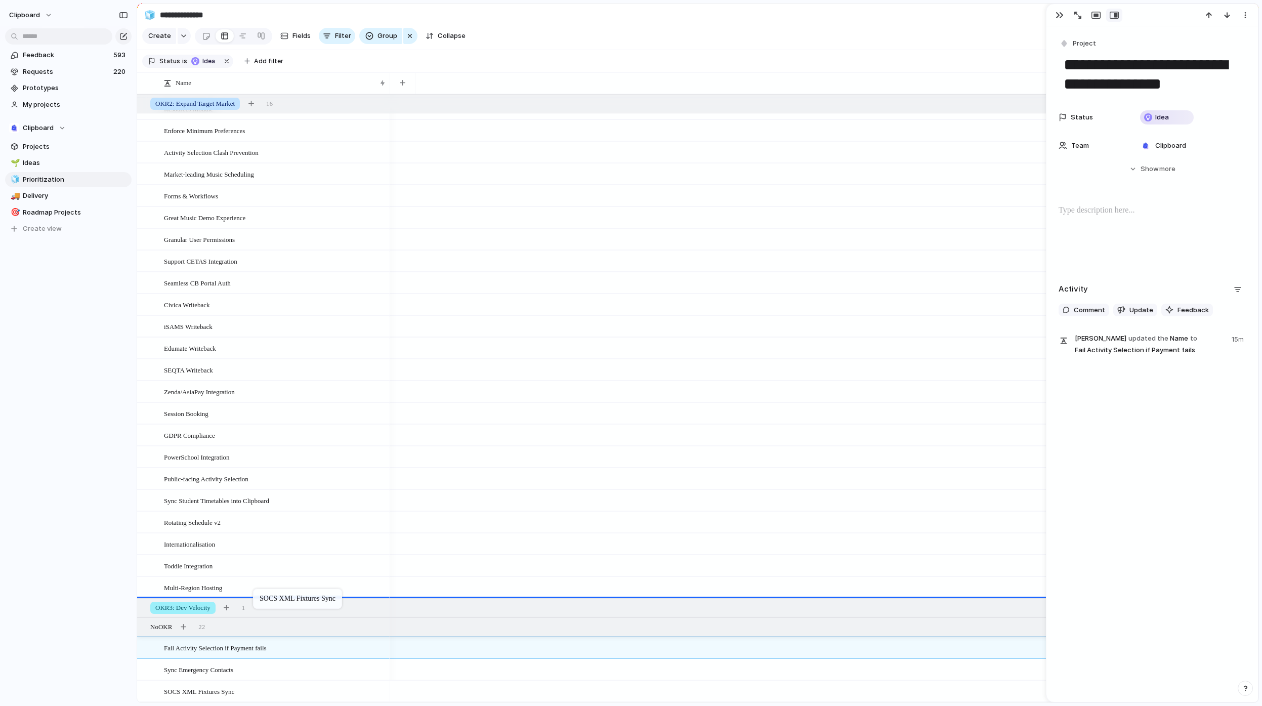
drag, startPoint x: 251, startPoint y: 692, endPoint x: 258, endPoint y: 590, distance: 101.9
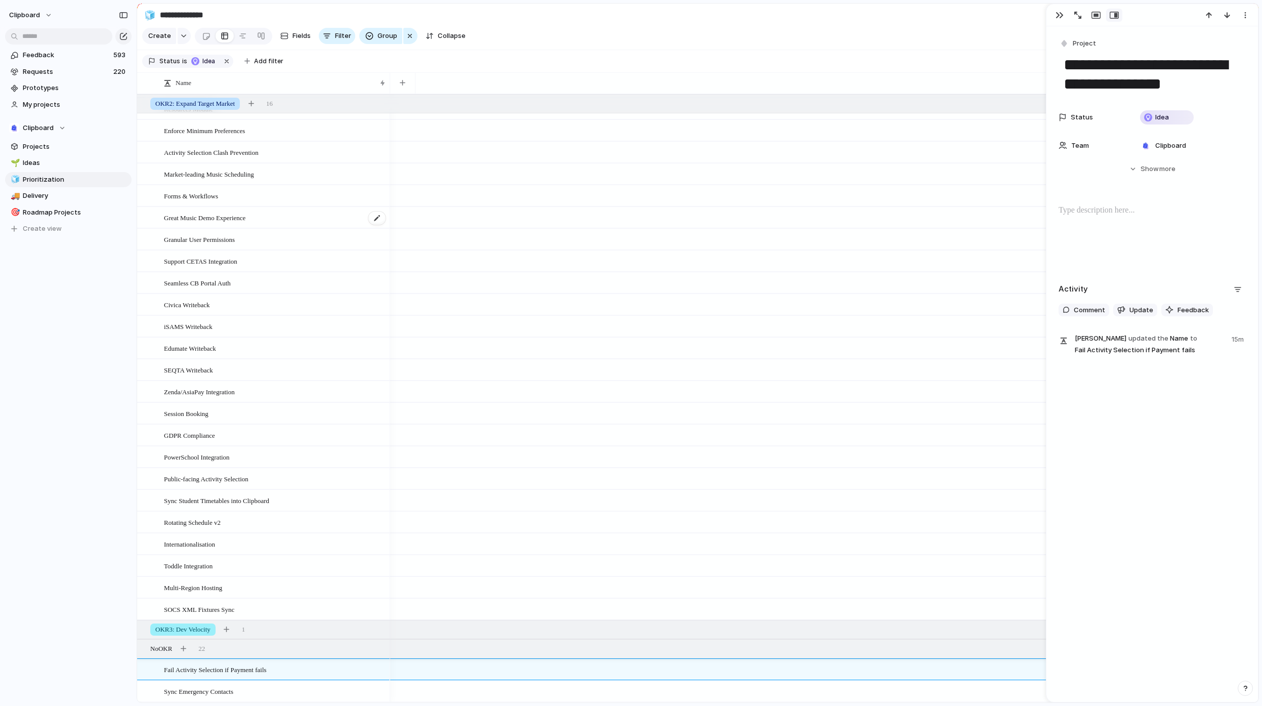
scroll to position [0, 0]
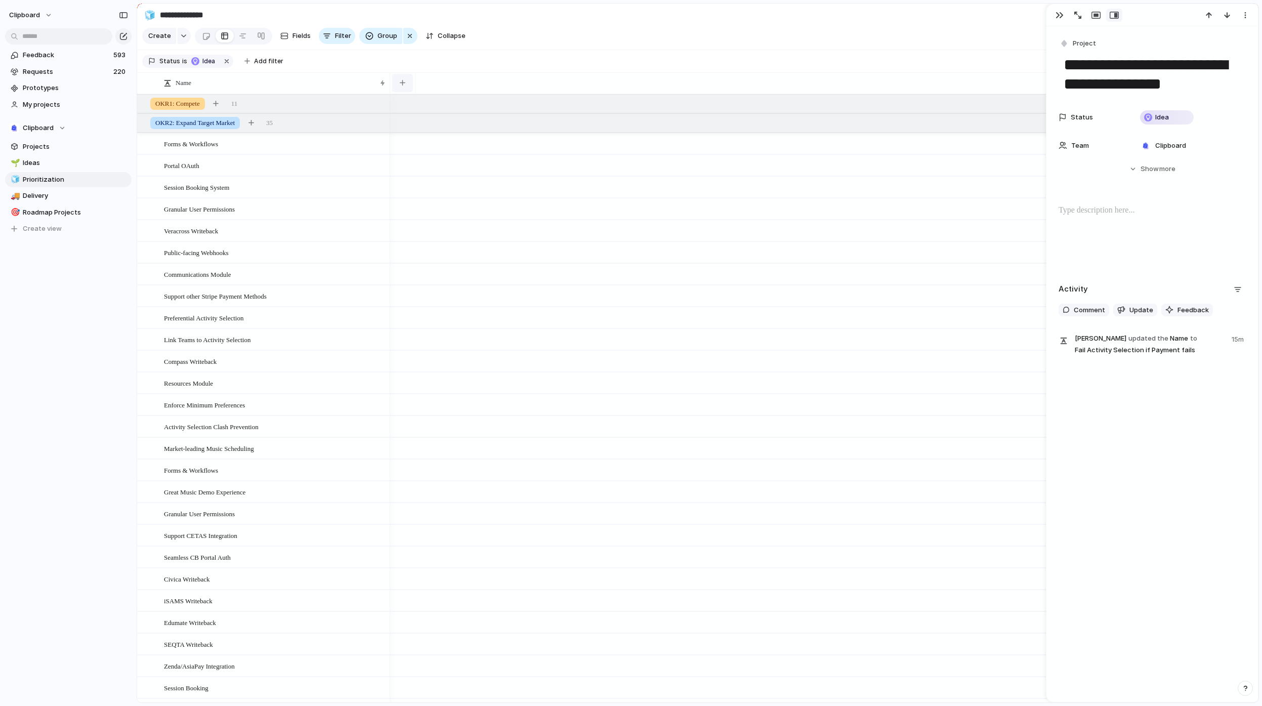
click at [406, 88] on button "button" at bounding box center [402, 83] width 21 height 18
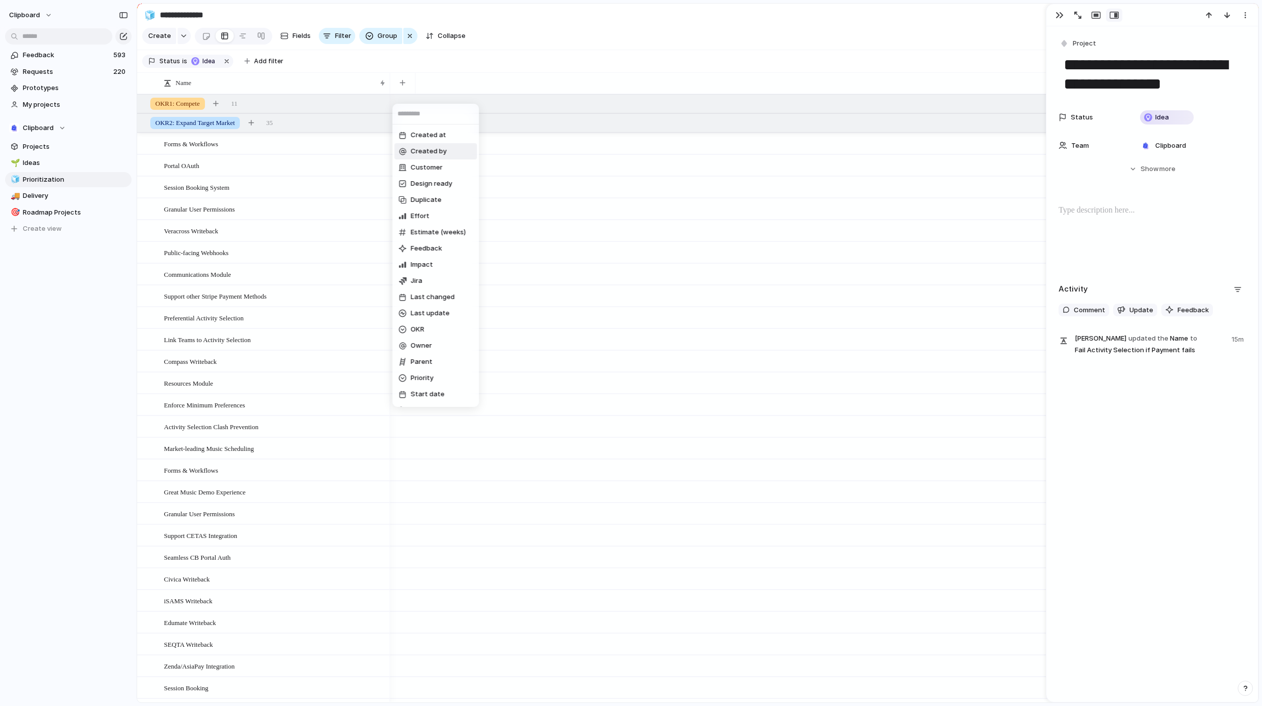
click at [340, 119] on div "Created at Created by Customer Design ready Duplicate Effort Estimate (weeks) F…" at bounding box center [631, 353] width 1262 height 706
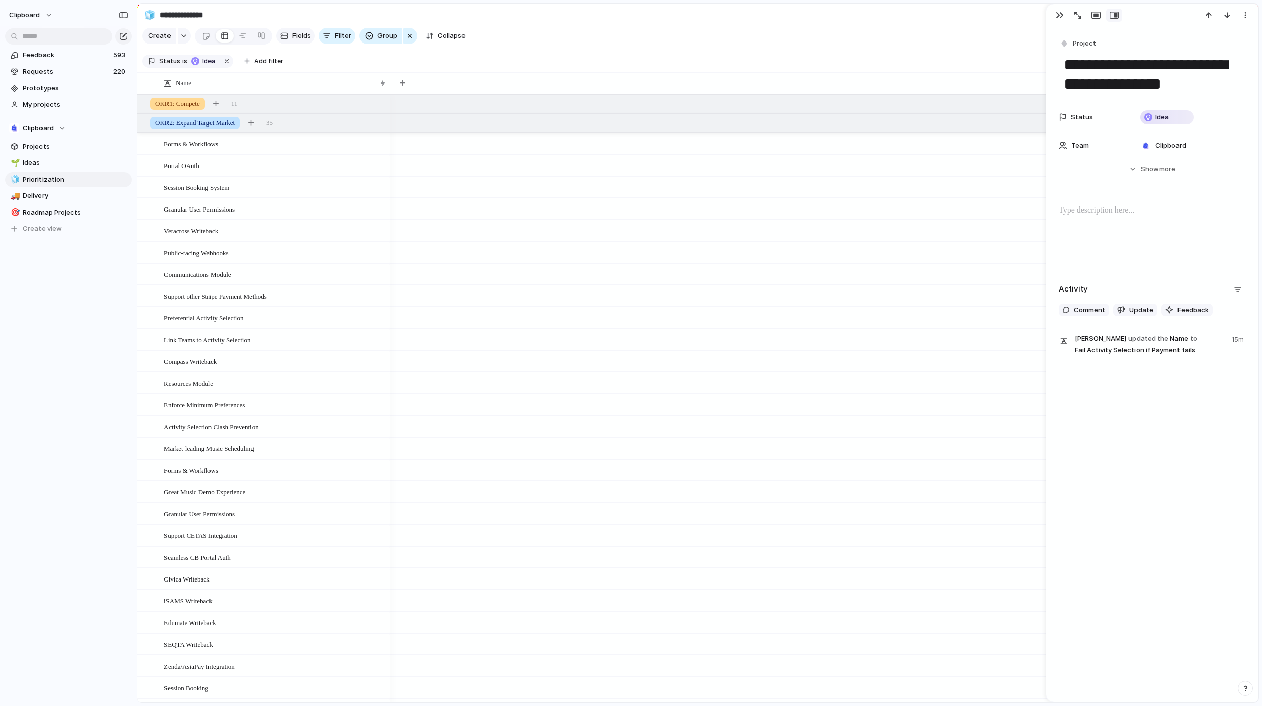
click at [301, 44] on button "Fields" at bounding box center [295, 36] width 38 height 16
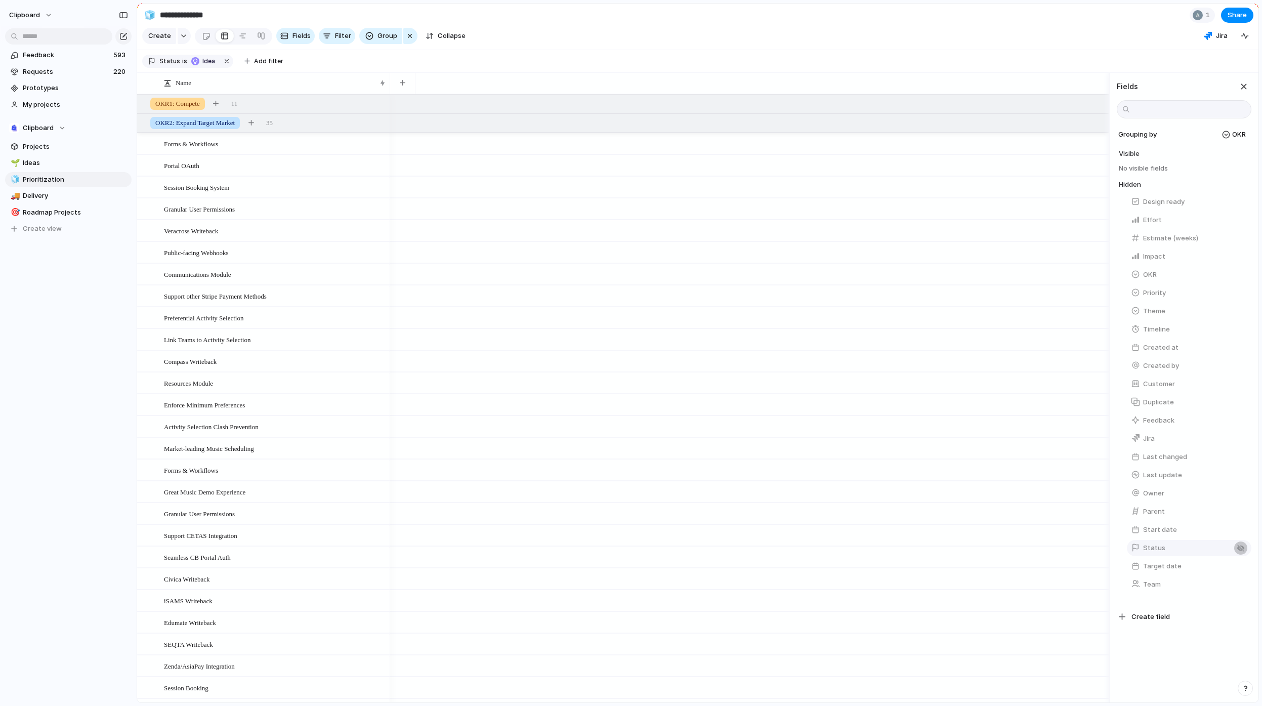
click at [1239, 555] on button "button" at bounding box center [1240, 547] width 13 height 13
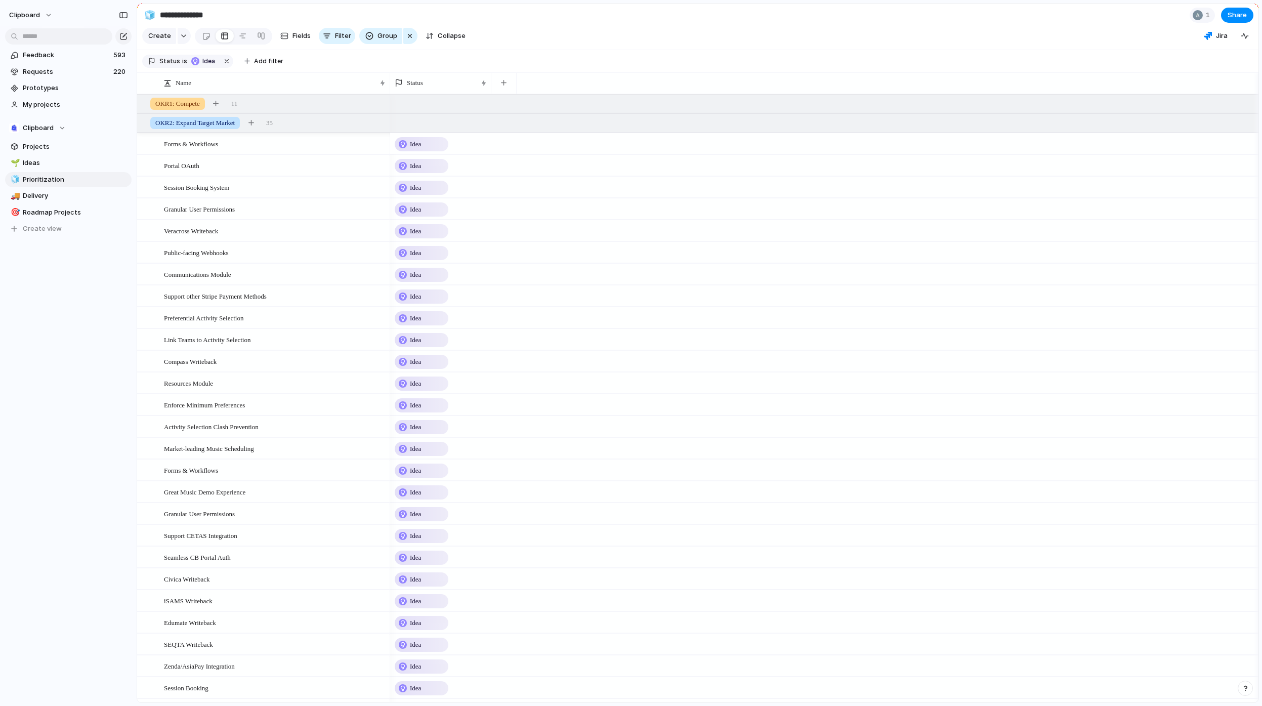
click at [428, 150] on div "Idea" at bounding box center [422, 144] width 52 height 12
click at [428, 152] on div "Idea Planned On track At risk Off track Paused Canceled Done" at bounding box center [631, 353] width 1262 height 706
click at [429, 150] on div "Idea" at bounding box center [422, 144] width 52 height 12
click at [509, 112] on div "Idea Planned On track At risk Off track Paused Canceled Done" at bounding box center [631, 353] width 1262 height 706
click at [503, 86] on div "button" at bounding box center [504, 83] width 6 height 6
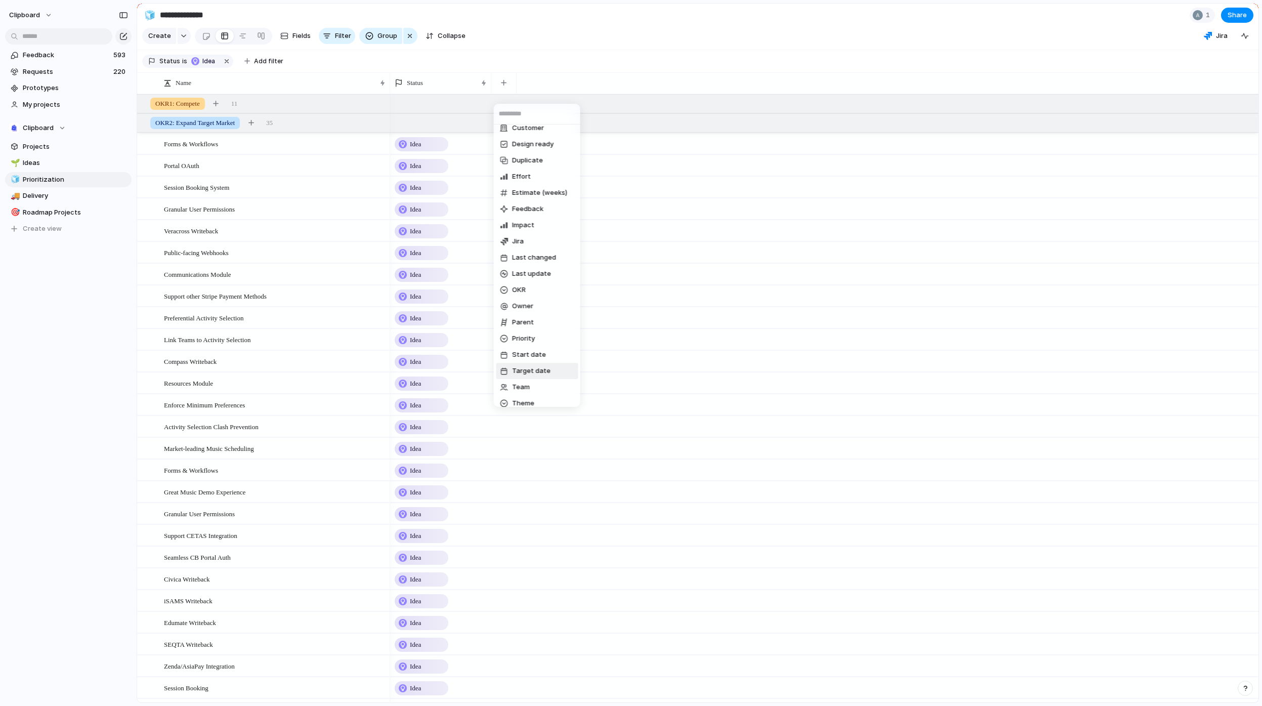
scroll to position [53, 0]
click at [551, 342] on li "Start date" at bounding box center [537, 341] width 82 height 16
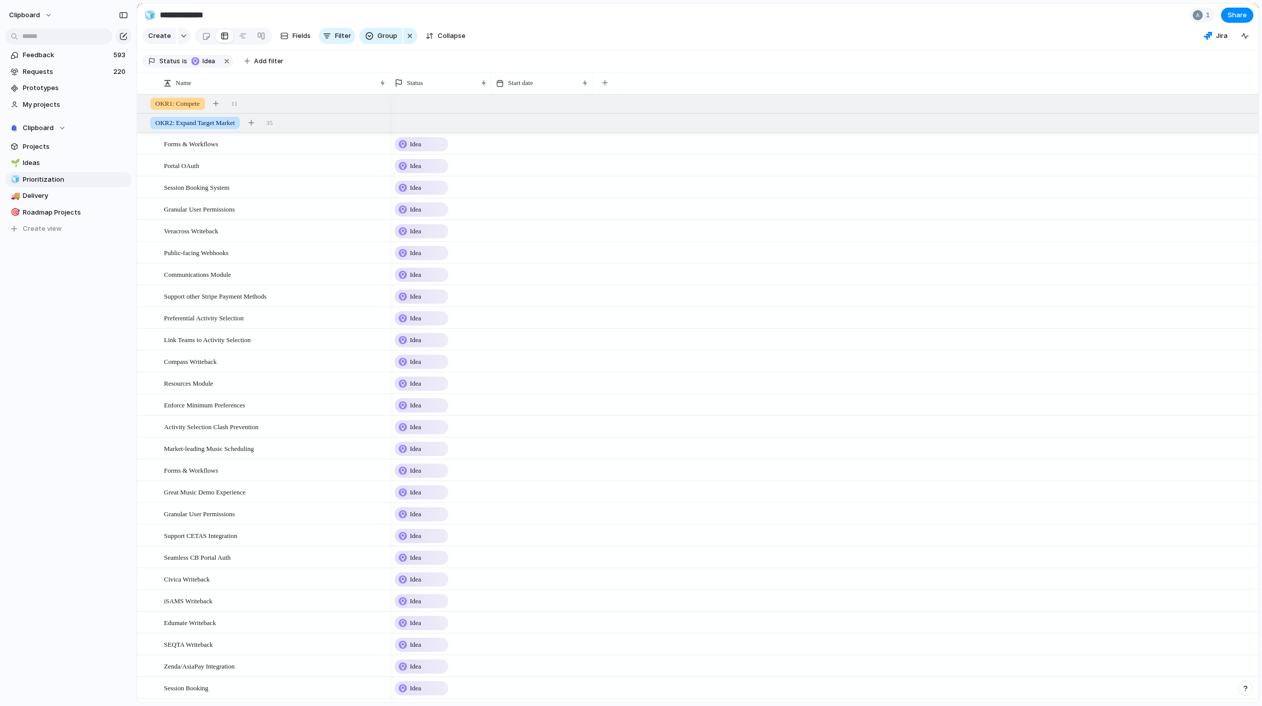
click at [528, 151] on div at bounding box center [541, 143] width 101 height 21
click at [607, 176] on span "Half-year" at bounding box center [608, 176] width 30 height 10
click at [542, 95] on div "Day Month Quarter Half-year Year [DATE] H1 H2 2024 H1 H2 2025 H1 H2 2026 H1 H2 …" at bounding box center [631, 353] width 1262 height 706
click at [544, 133] on li "Hide" at bounding box center [533, 129] width 74 height 16
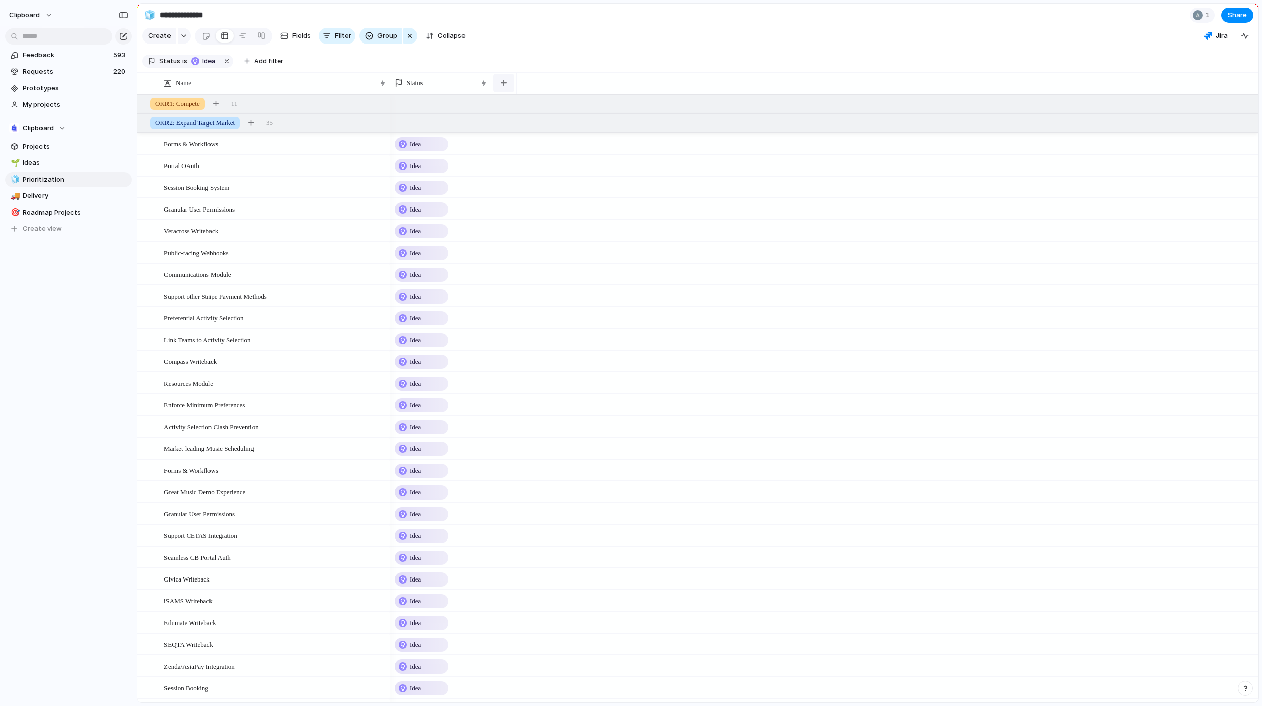
click at [505, 86] on div "button" at bounding box center [504, 83] width 6 height 6
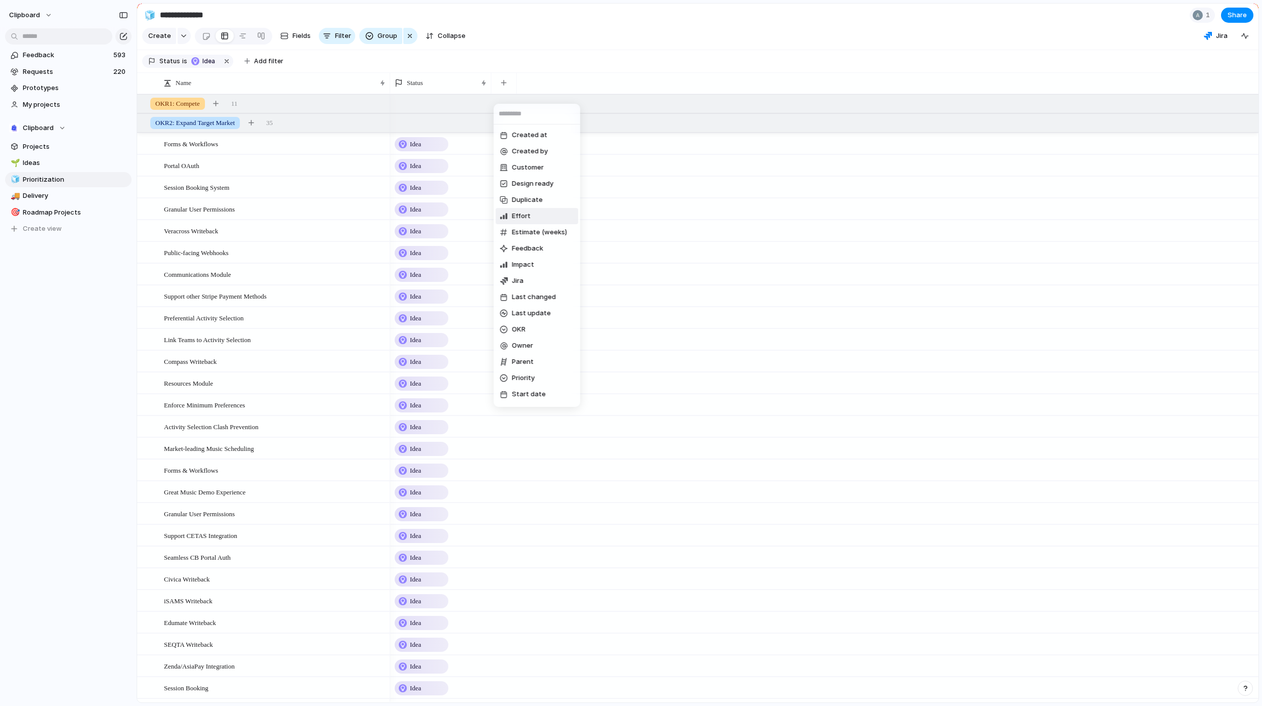
click at [428, 95] on div "Created at Created by Customer Design ready Duplicate Effort Estimate (weeks) F…" at bounding box center [631, 353] width 1262 height 706
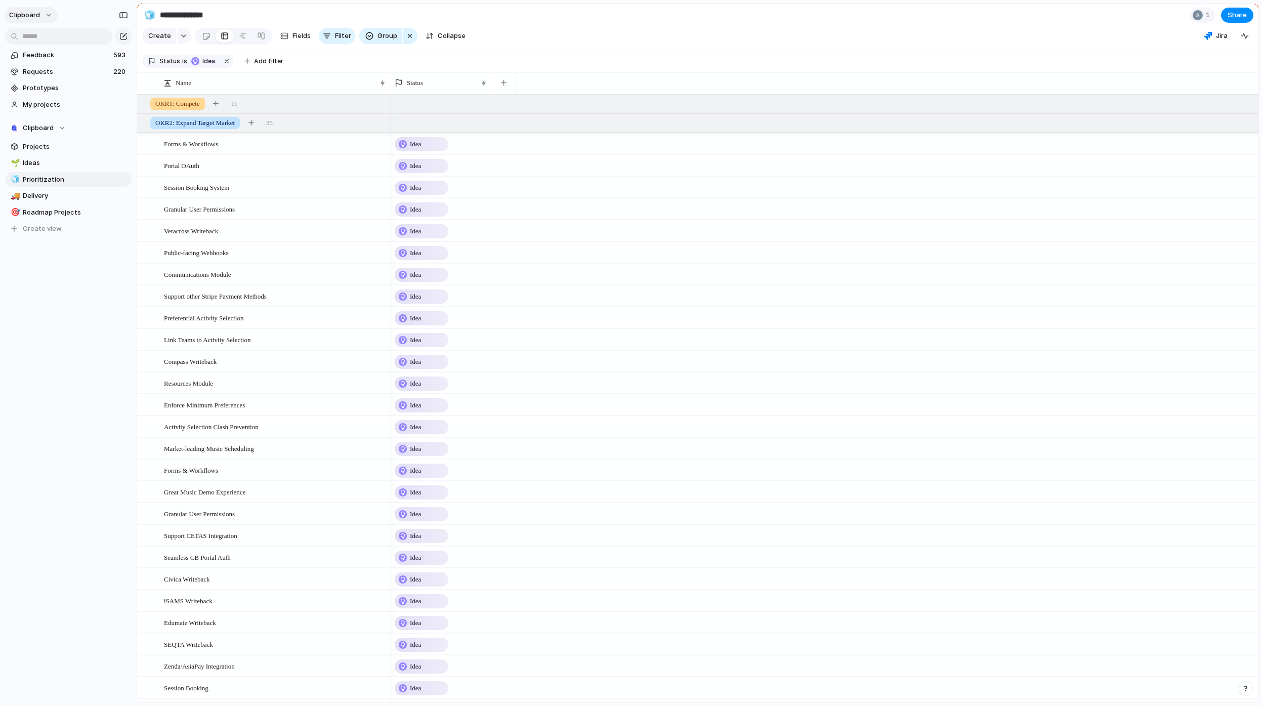
click at [43, 14] on button "clipboard" at bounding box center [31, 15] width 53 height 16
click at [53, 43] on li "Settings" at bounding box center [49, 38] width 84 height 16
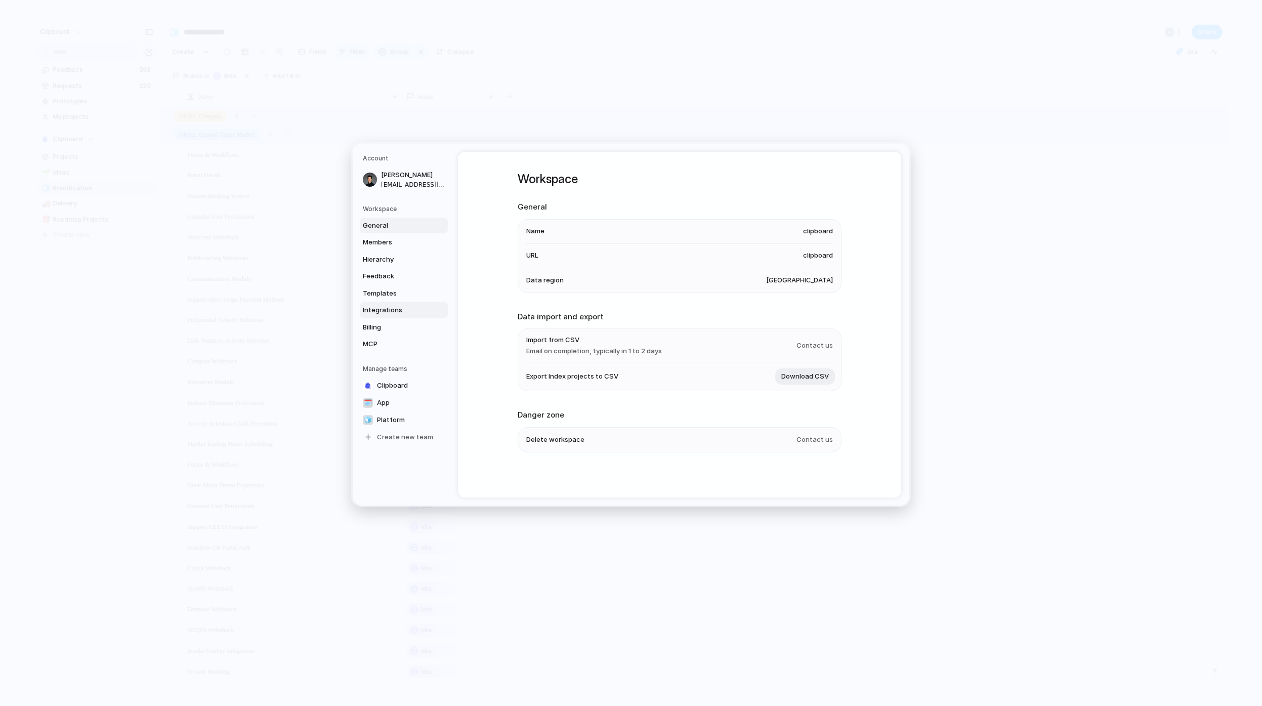
click at [391, 315] on span "Integrations" at bounding box center [395, 310] width 65 height 10
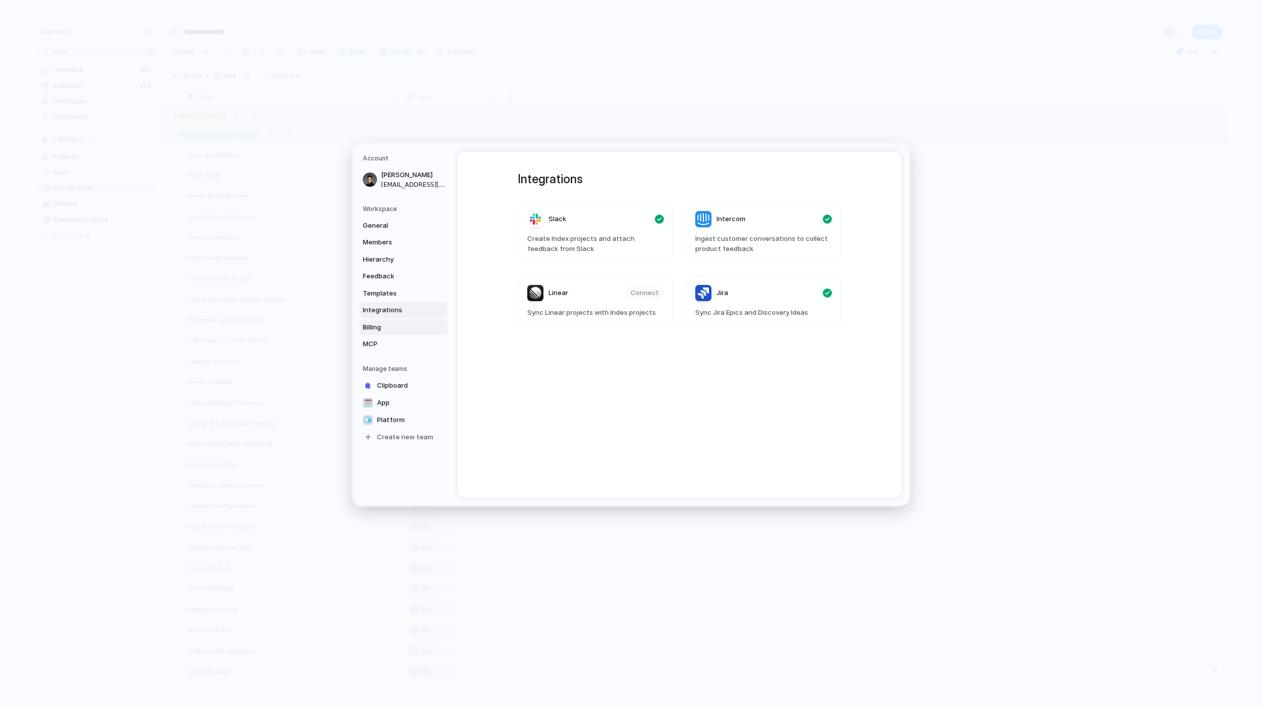
click at [391, 329] on span "Billing" at bounding box center [395, 327] width 65 height 10
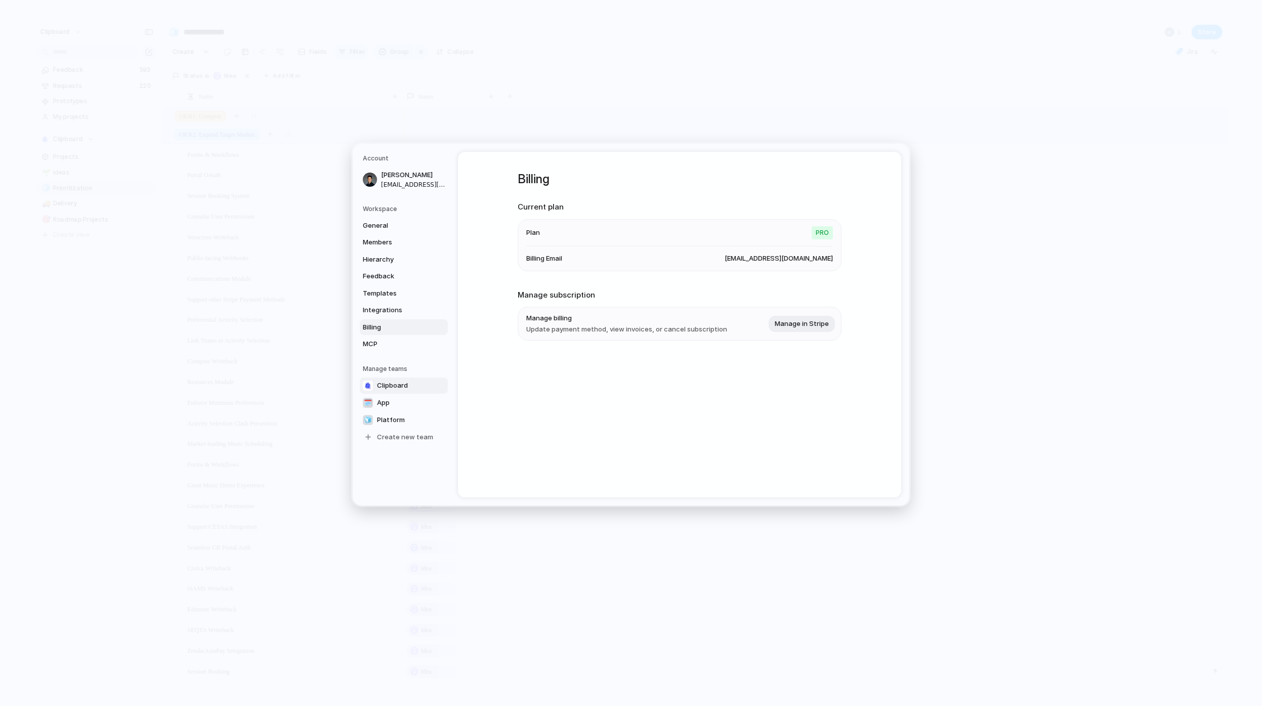
click at [396, 386] on span "Clipboard" at bounding box center [392, 385] width 31 height 10
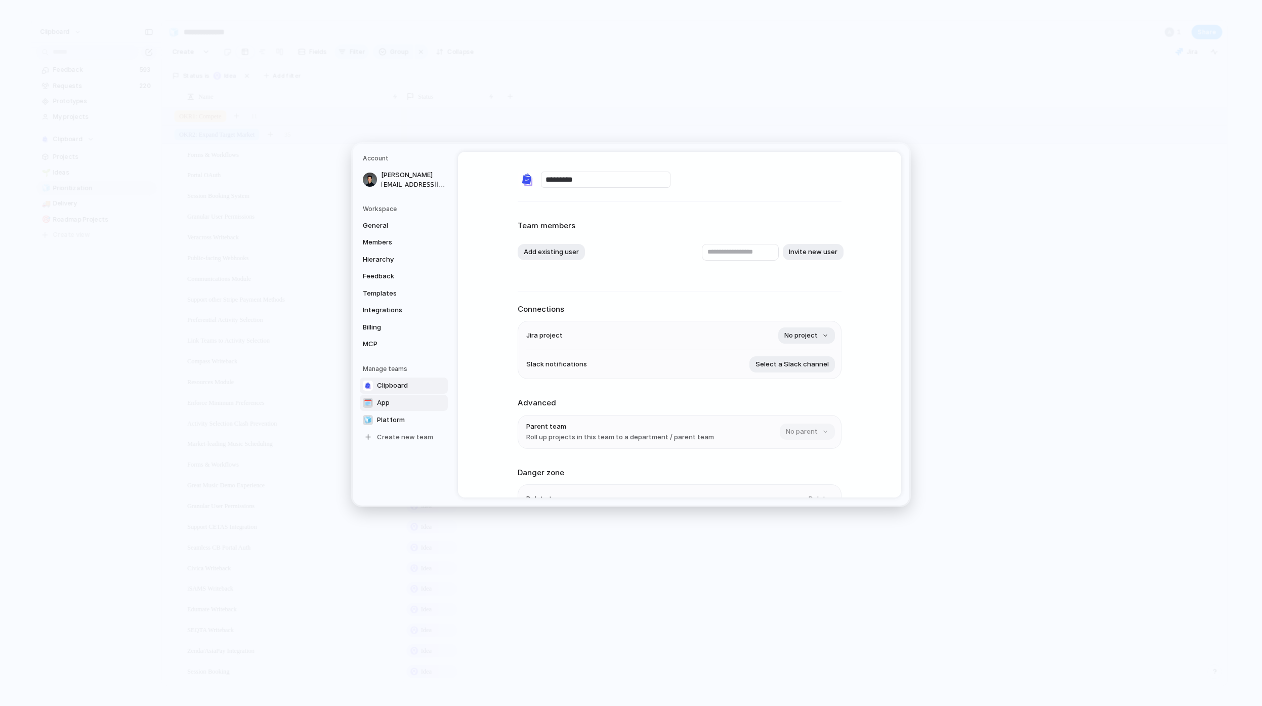
click at [397, 404] on link "🗓️ App" at bounding box center [404, 403] width 88 height 16
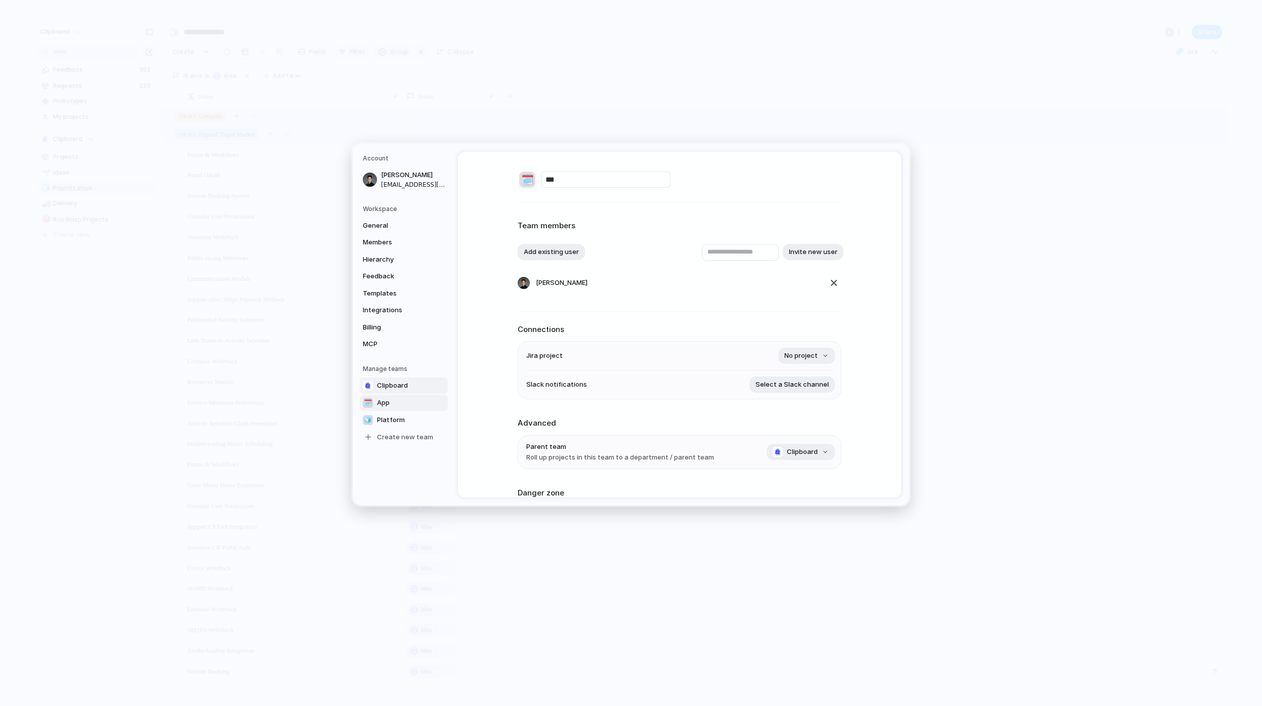
click at [406, 388] on span "Clipboard" at bounding box center [392, 385] width 31 height 10
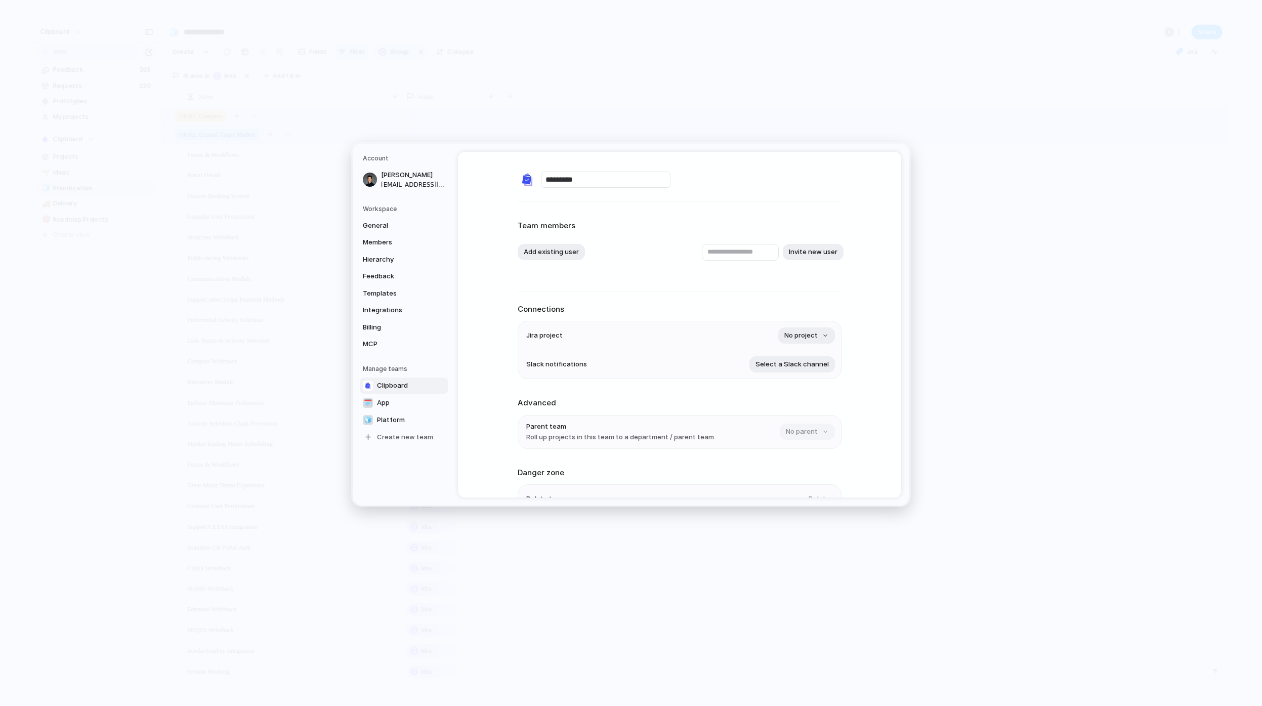
click at [392, 411] on div "Clipboard 🗓️ App 🧊 Platform Create new team" at bounding box center [405, 411] width 85 height 68
click at [392, 404] on link "🗓️ App" at bounding box center [404, 403] width 88 height 16
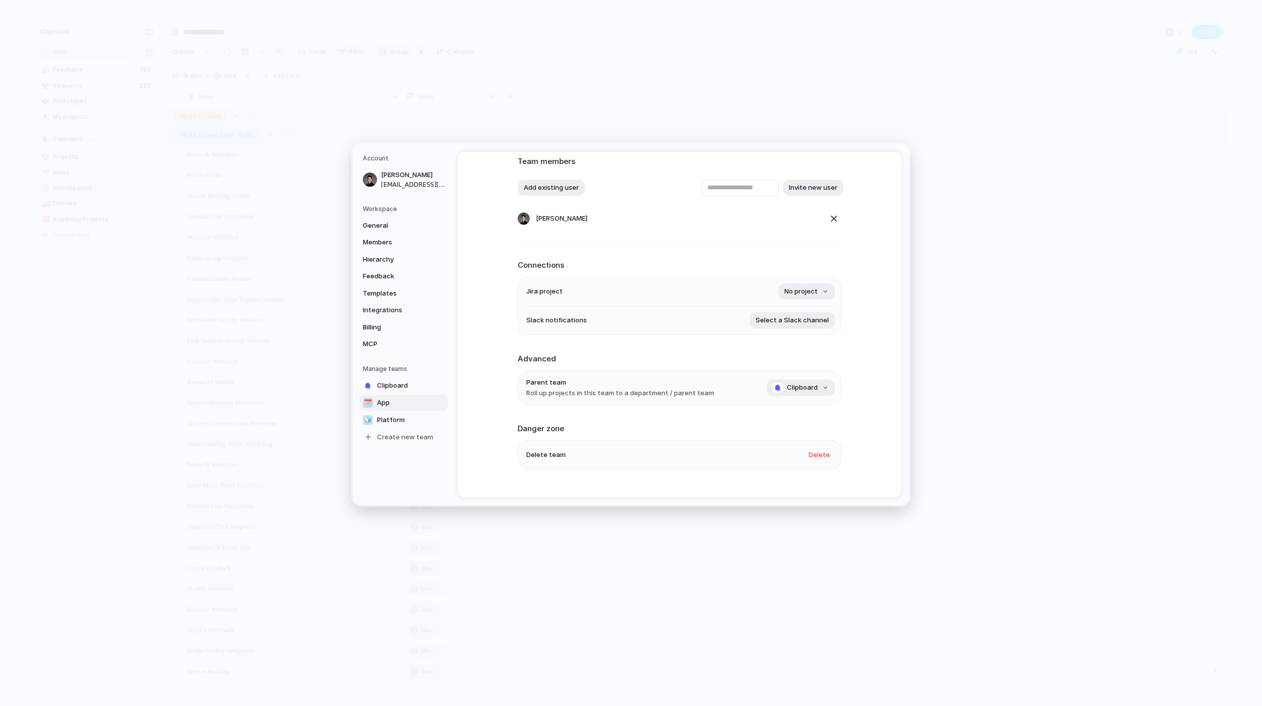
scroll to position [58, 0]
click at [556, 296] on span "Jira project" at bounding box center [544, 298] width 36 height 10
click at [801, 298] on span "No project" at bounding box center [800, 298] width 33 height 10
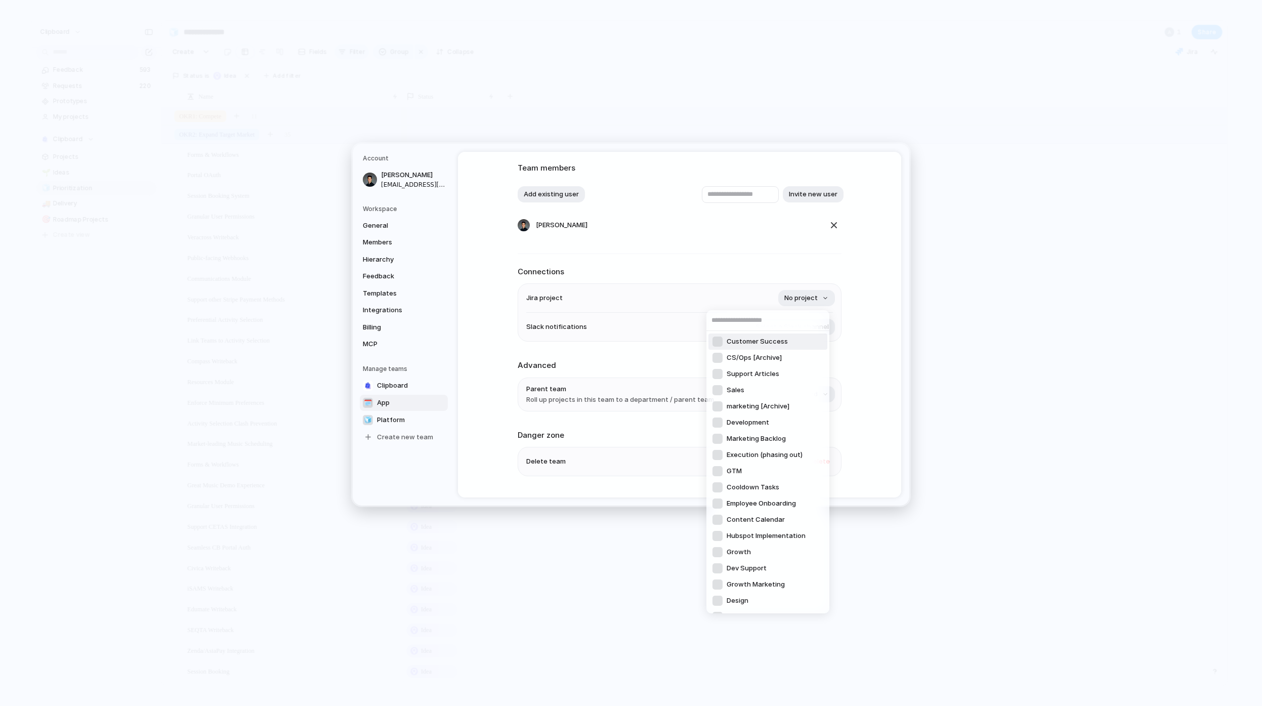
click at [689, 293] on div "Customer Success CS/Ops [Archive] Support Articles Sales marketing [Archive] De…" at bounding box center [631, 353] width 1262 height 706
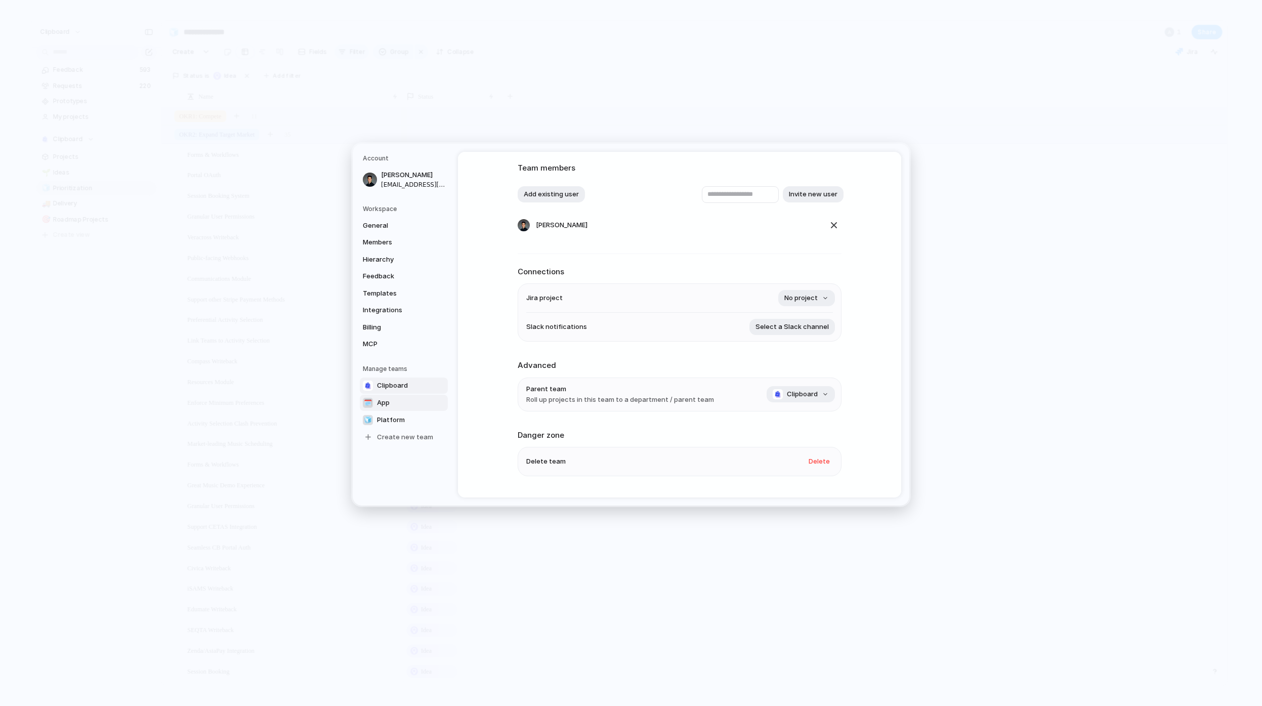
click at [403, 389] on span "Clipboard" at bounding box center [392, 385] width 31 height 10
type input "*********"
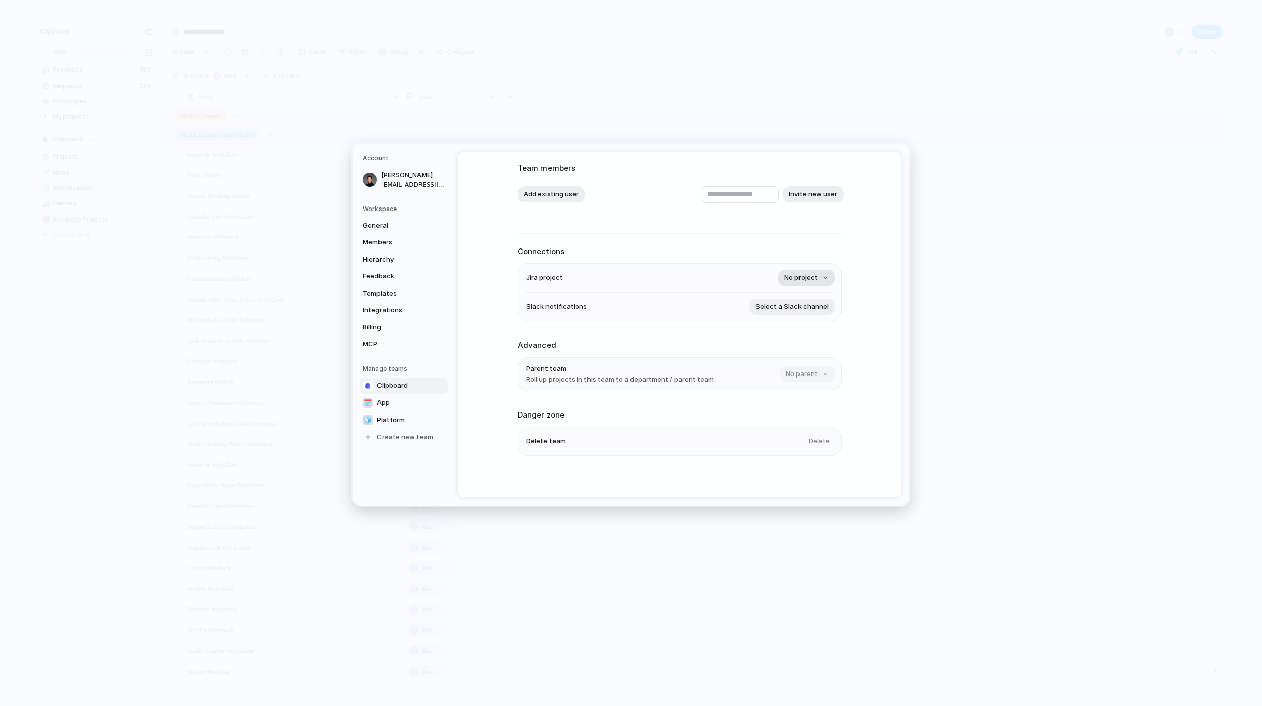
click at [804, 277] on span "No project" at bounding box center [800, 278] width 33 height 10
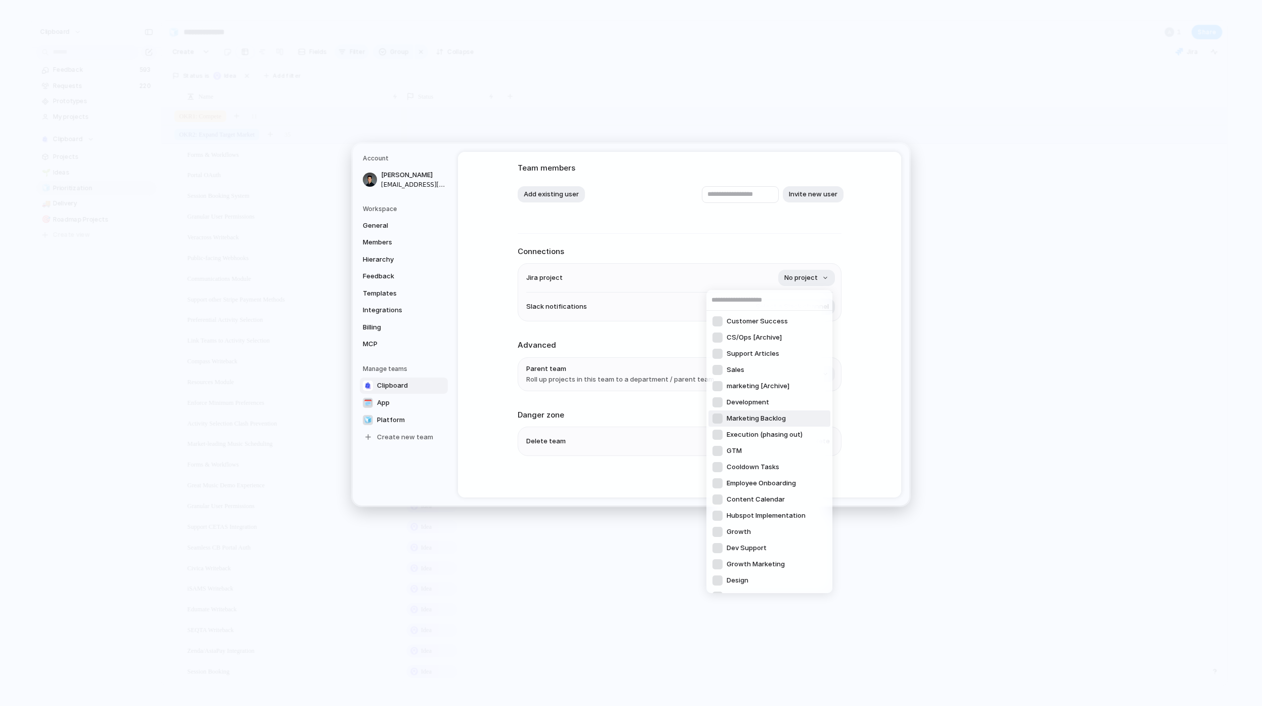
scroll to position [14, 0]
click at [618, 301] on div "Customer Success CS/Ops [Archive] Support Articles Sales marketing [Archive] De…" at bounding box center [631, 353] width 1262 height 706
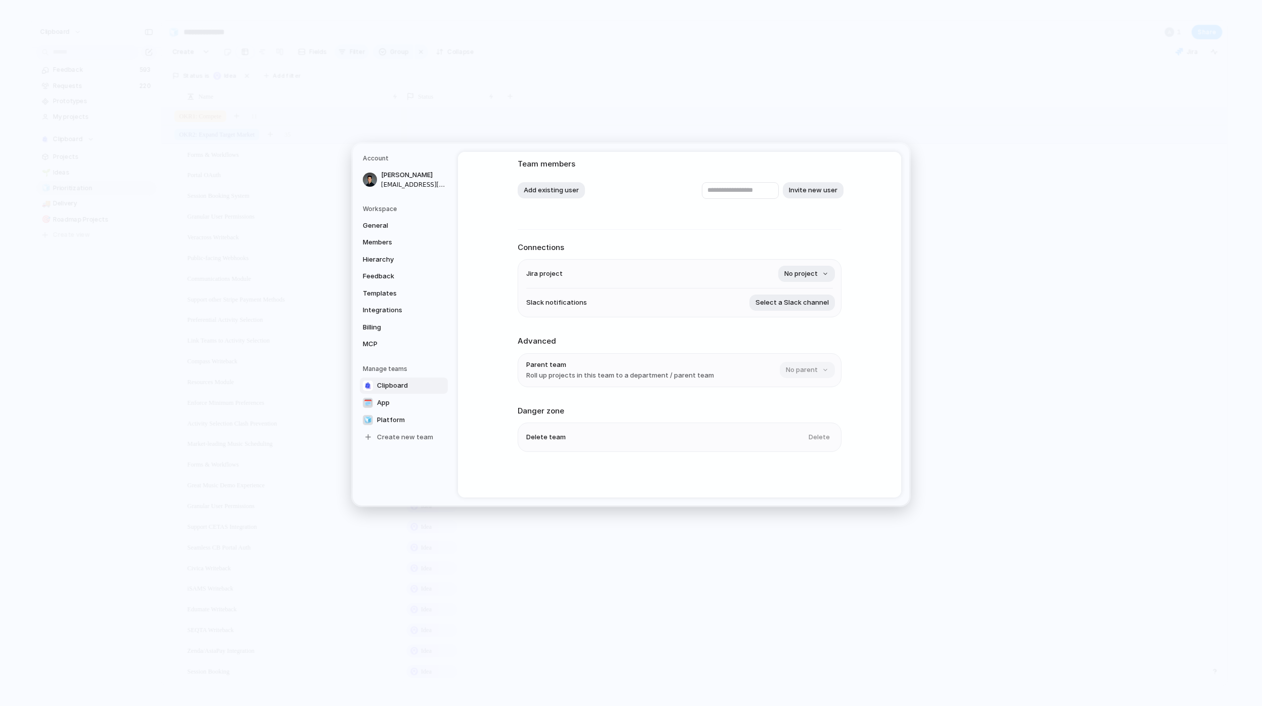
scroll to position [0, 0]
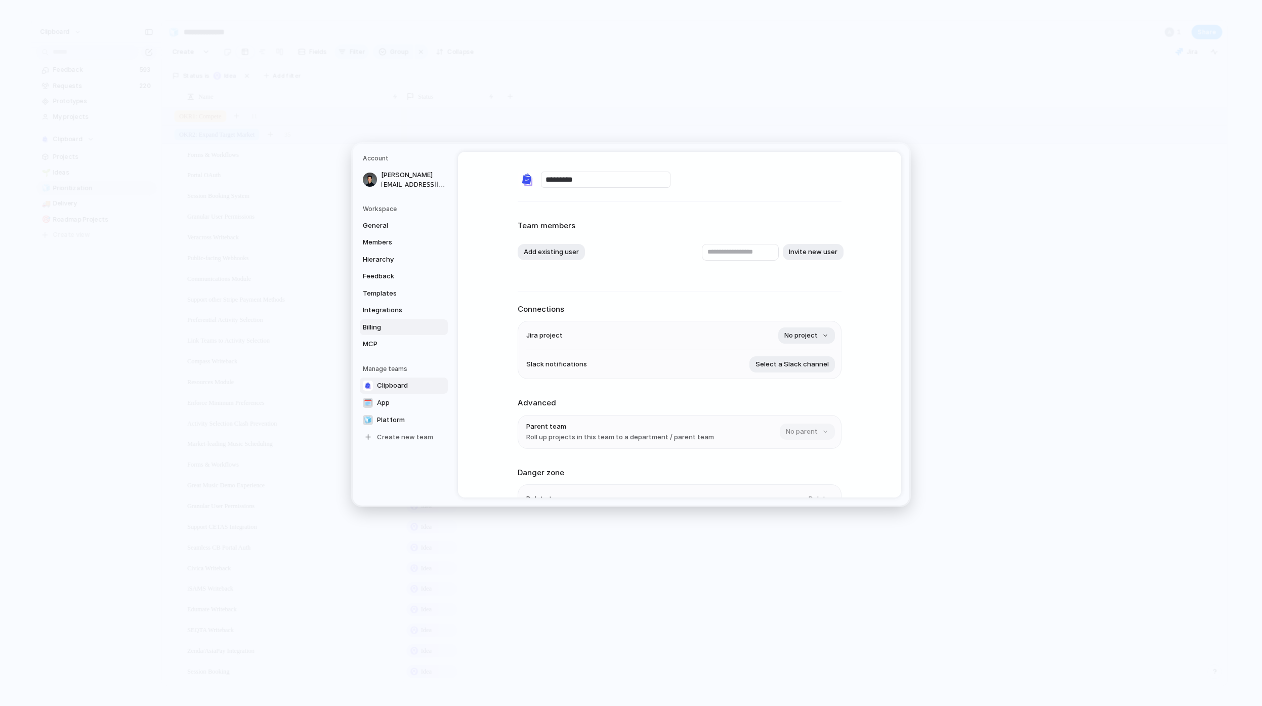
click at [384, 328] on span "Billing" at bounding box center [395, 327] width 65 height 10
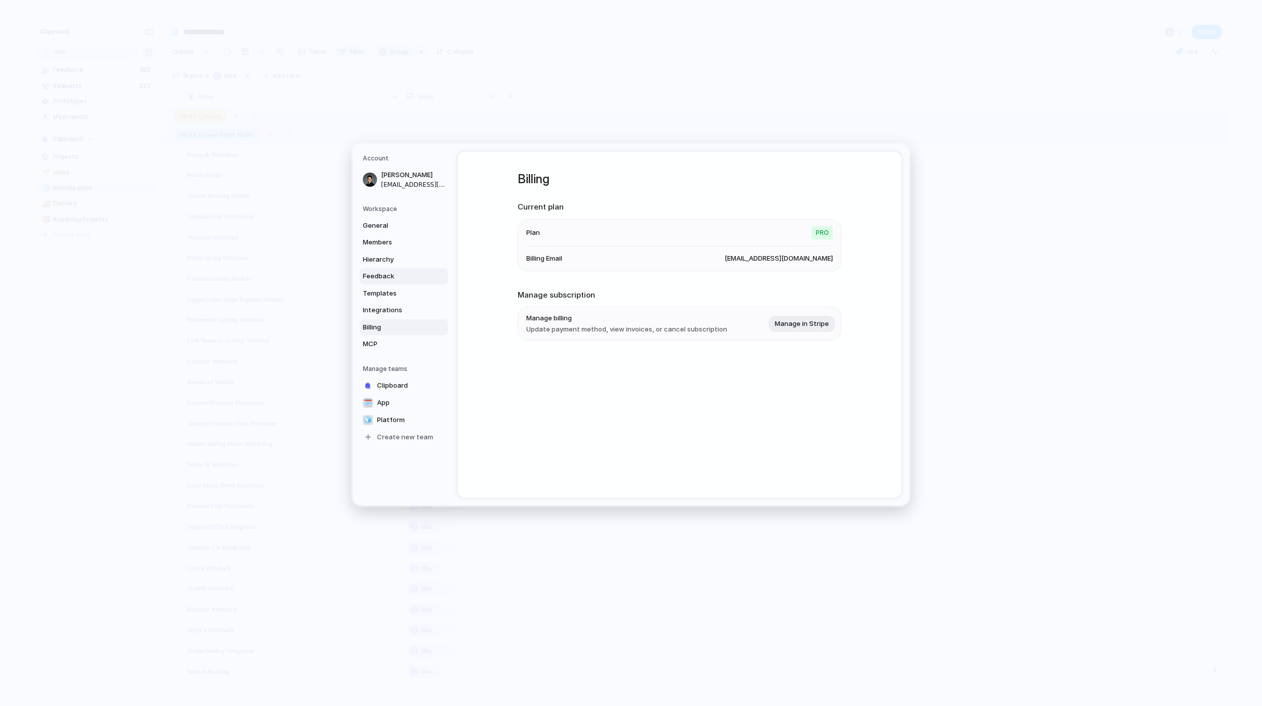
click at [389, 272] on span "Feedback" at bounding box center [395, 276] width 65 height 10
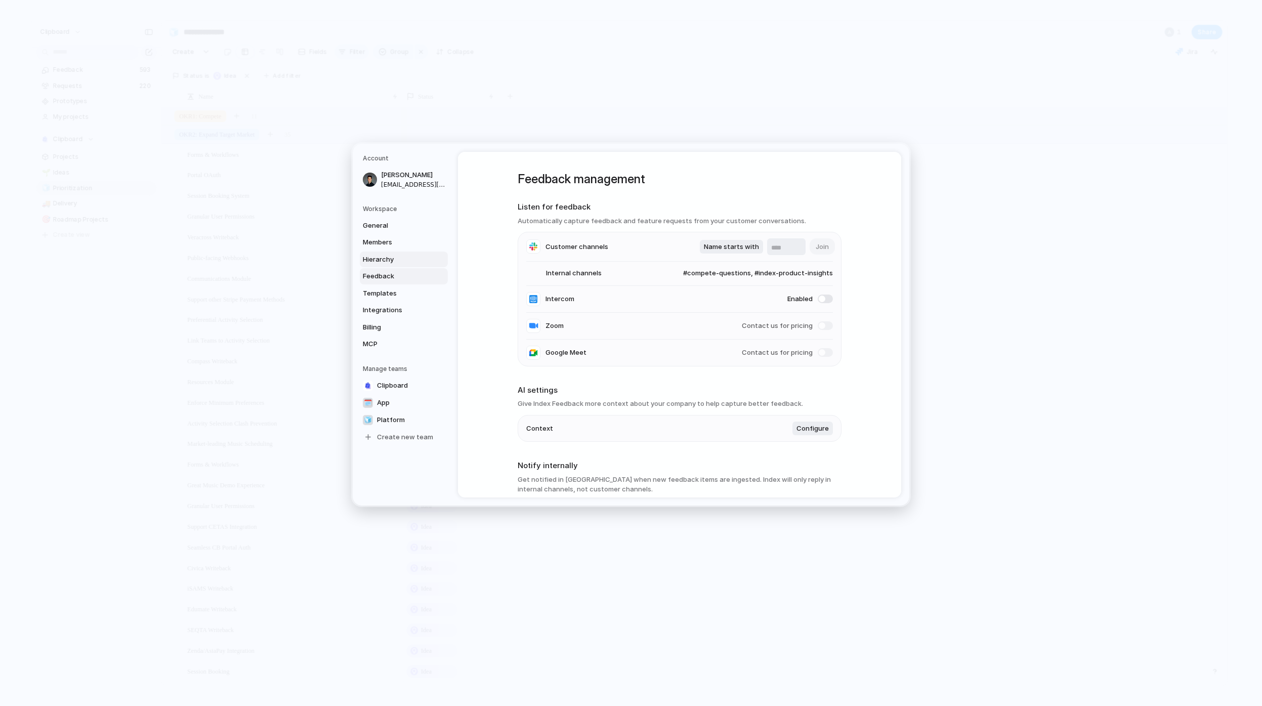
click at [406, 264] on span "Hierarchy" at bounding box center [395, 259] width 65 height 10
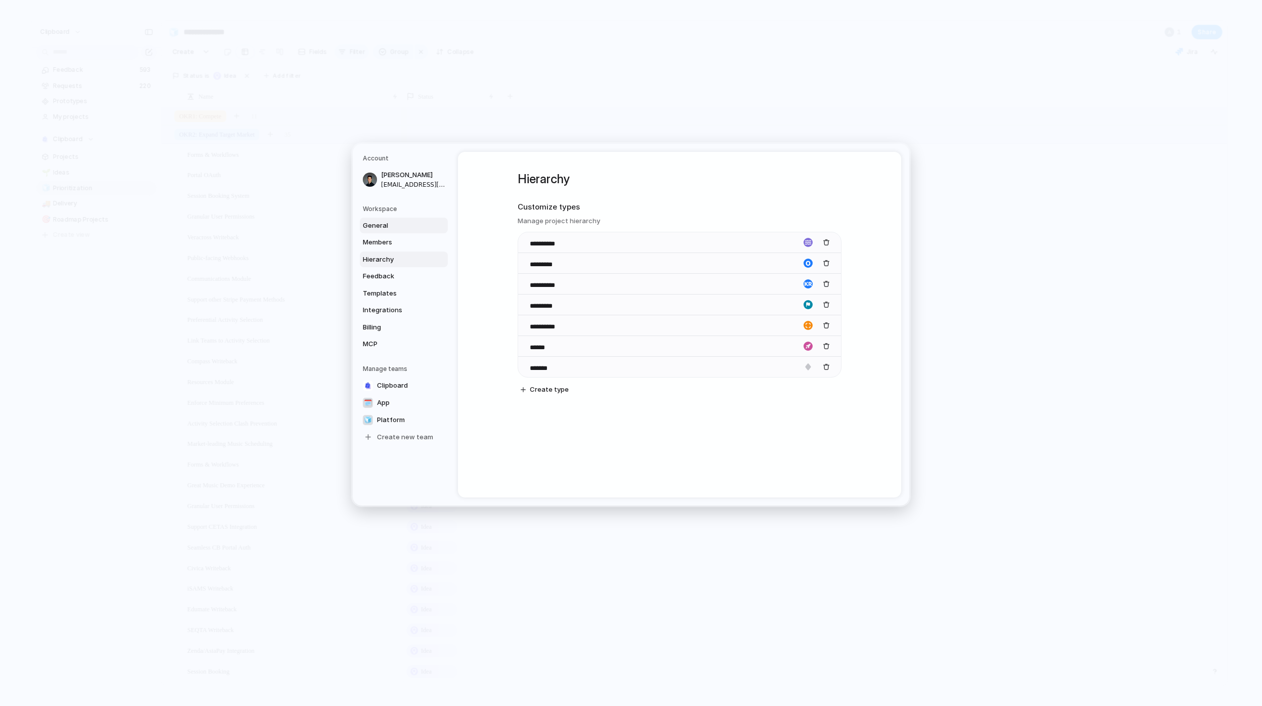
click at [380, 231] on link "General" at bounding box center [404, 226] width 88 height 16
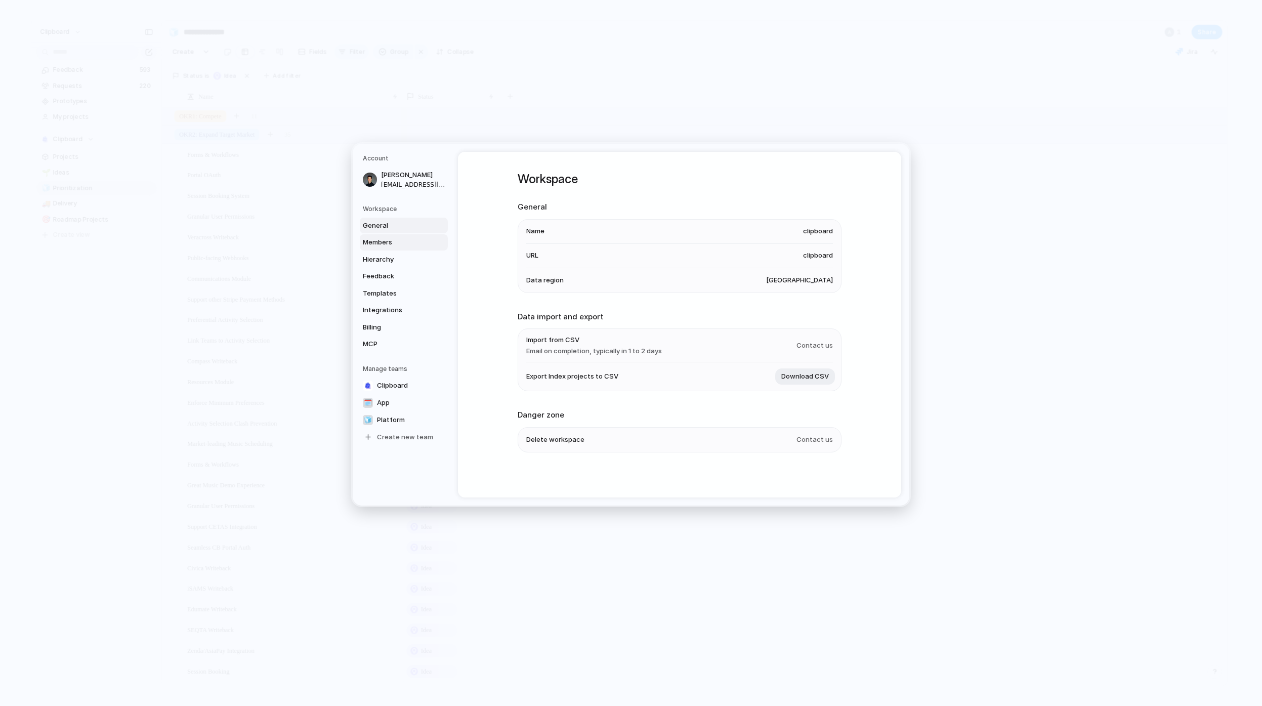
click at [385, 242] on span "Members" at bounding box center [395, 242] width 65 height 10
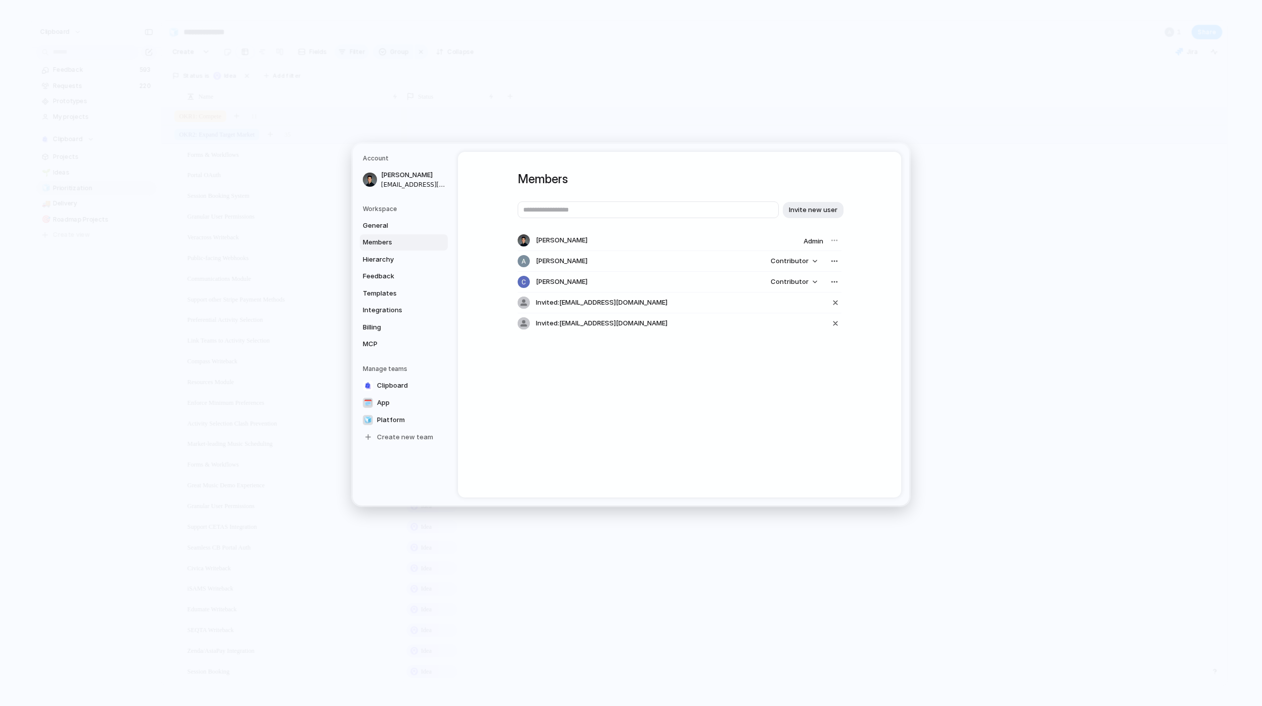
click at [384, 212] on h5 "Workspace" at bounding box center [405, 208] width 85 height 9
click at [386, 208] on h5 "Workspace" at bounding box center [405, 208] width 85 height 9
click at [385, 225] on span "General" at bounding box center [395, 226] width 65 height 10
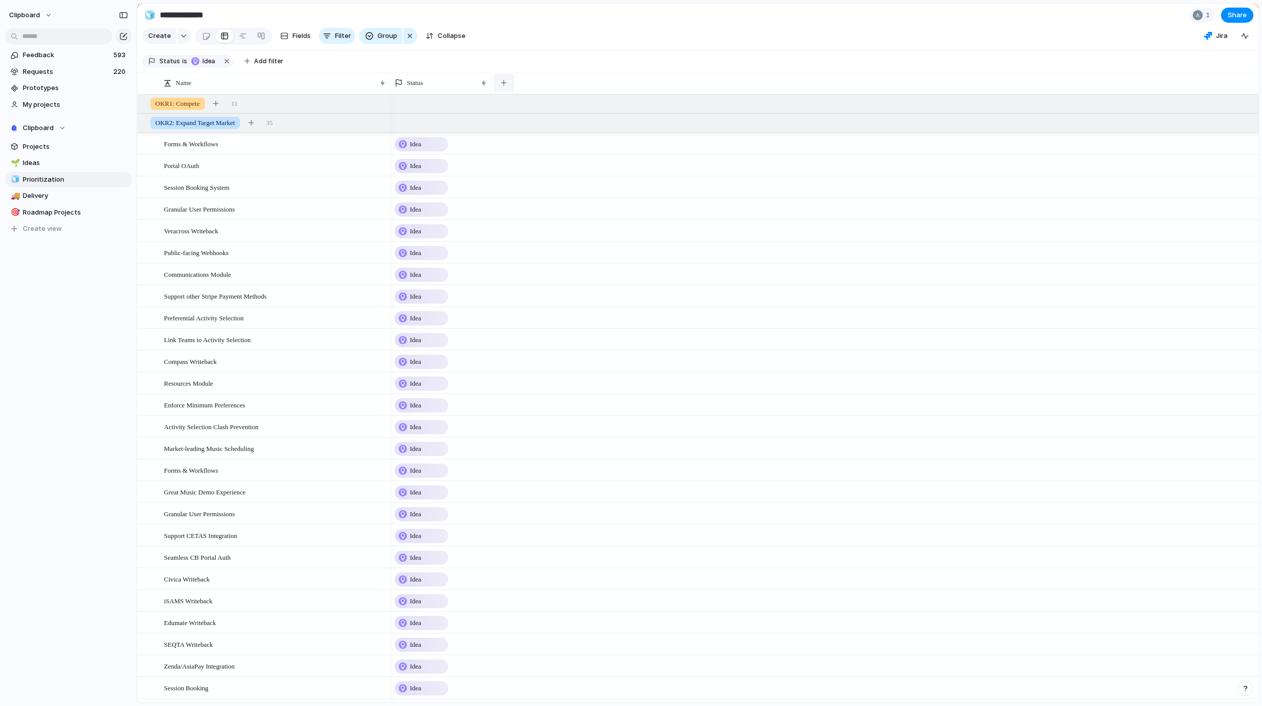
click at [507, 90] on button "button" at bounding box center [503, 83] width 21 height 18
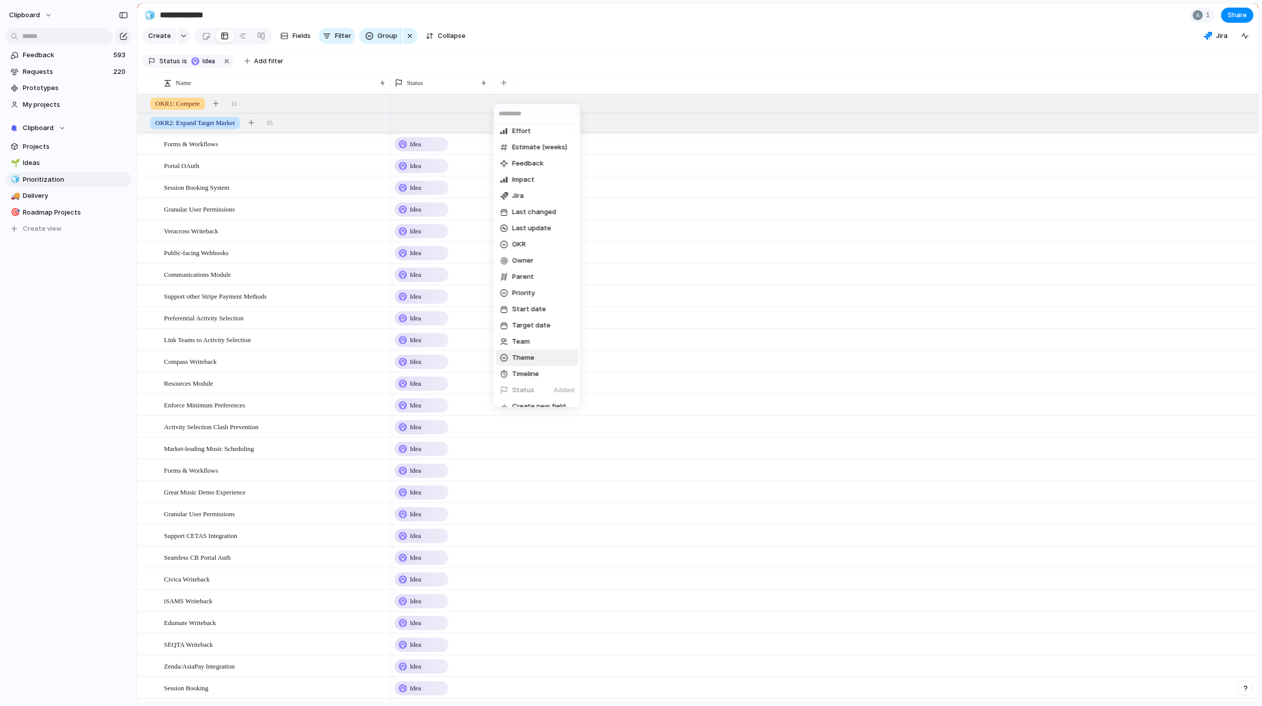
scroll to position [95, 0]
click at [546, 365] on li "Timeline" at bounding box center [537, 364] width 82 height 16
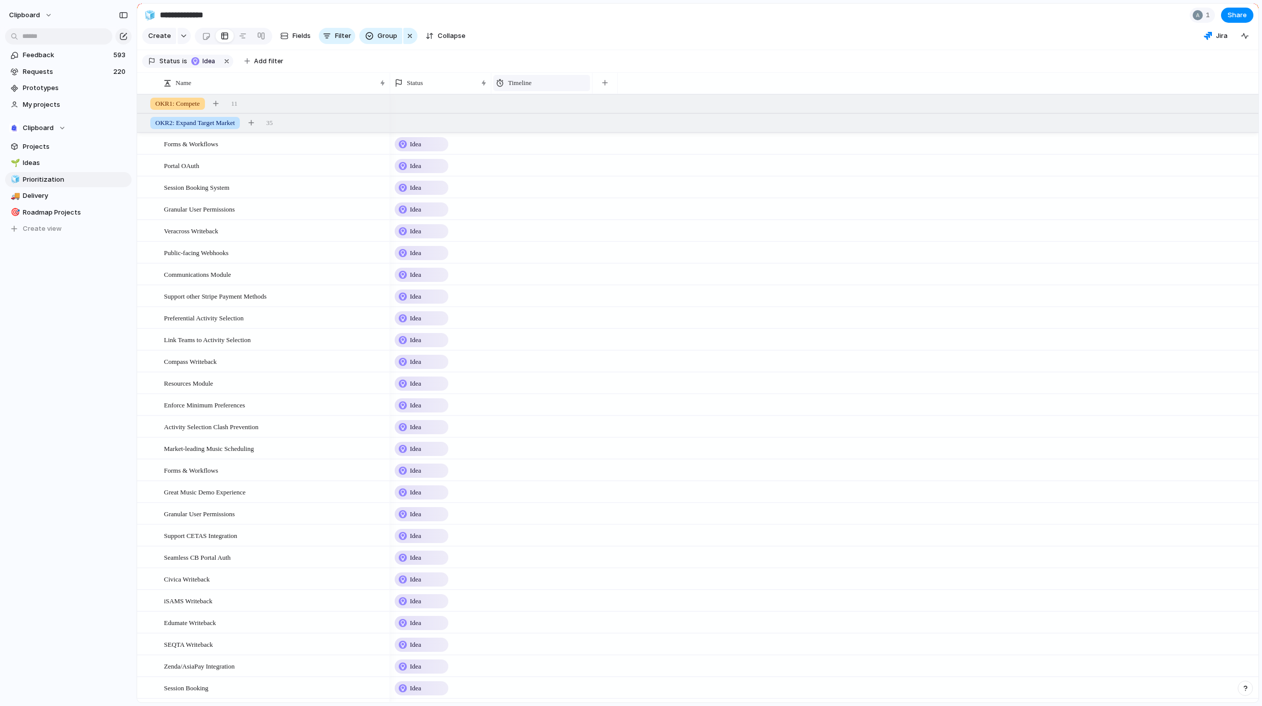
click at [528, 88] on span "Timeline" at bounding box center [519, 83] width 23 height 10
click at [599, 124] on div "Modify Hide Sort ascending Sort descending" at bounding box center [631, 353] width 1262 height 706
click at [145, 108] on div at bounding box center [143, 103] width 9 height 9
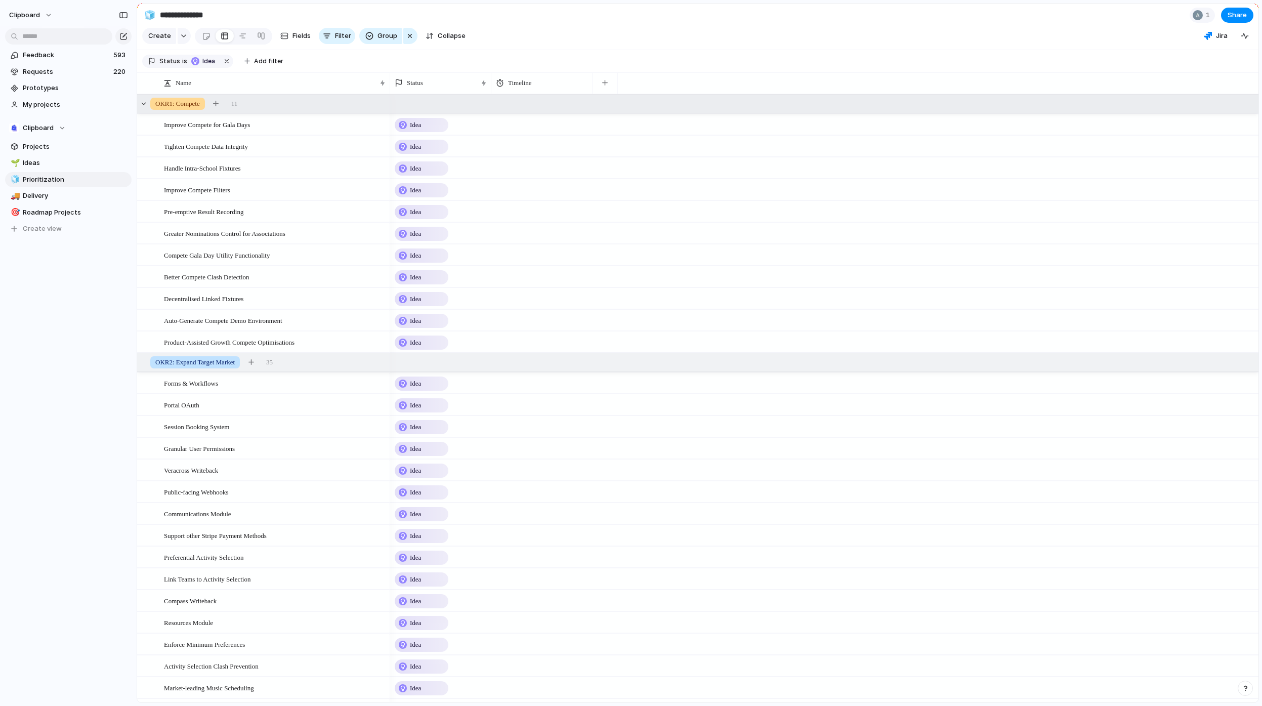
click at [541, 129] on div at bounding box center [542, 122] width 100 height 17
click at [617, 154] on div "Now Next Later Long Term" at bounding box center [631, 353] width 1262 height 706
click at [542, 130] on div at bounding box center [542, 122] width 100 height 17
click at [542, 130] on div "Now Next Later Long Term" at bounding box center [631, 353] width 1262 height 706
click at [224, 68] on button "button" at bounding box center [226, 61] width 13 height 13
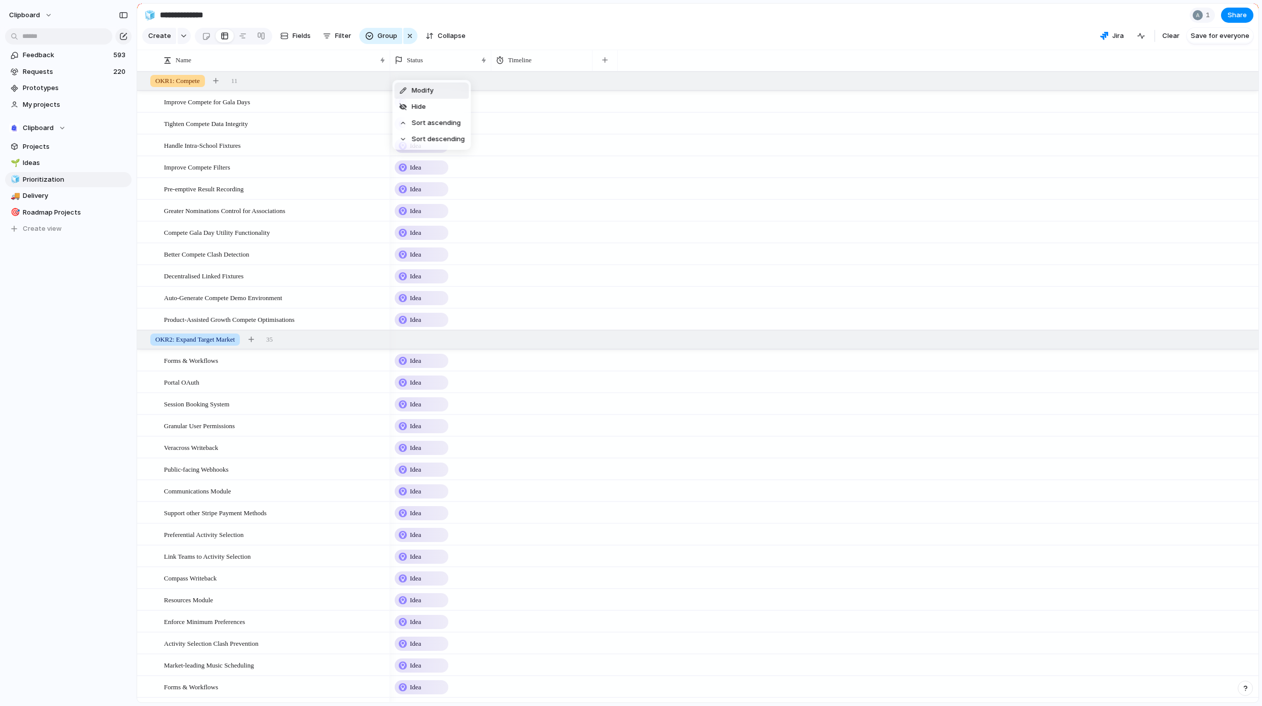
click at [434, 66] on div "Modify Hide Sort ascending Sort descending" at bounding box center [631, 353] width 1262 height 706
click at [304, 41] on span "Fields" at bounding box center [301, 36] width 18 height 10
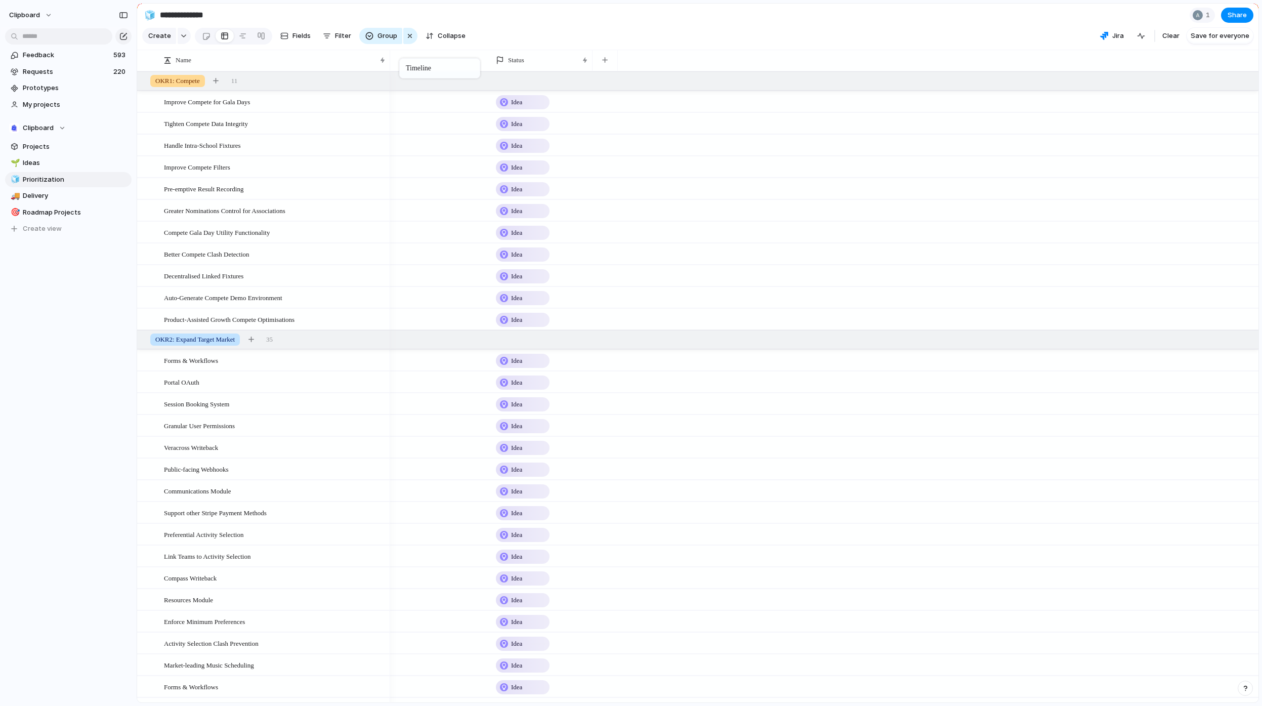
drag, startPoint x: 519, startPoint y: 68, endPoint x: 404, endPoint y: 60, distance: 115.1
click at [407, 38] on div "button" at bounding box center [410, 36] width 8 height 12
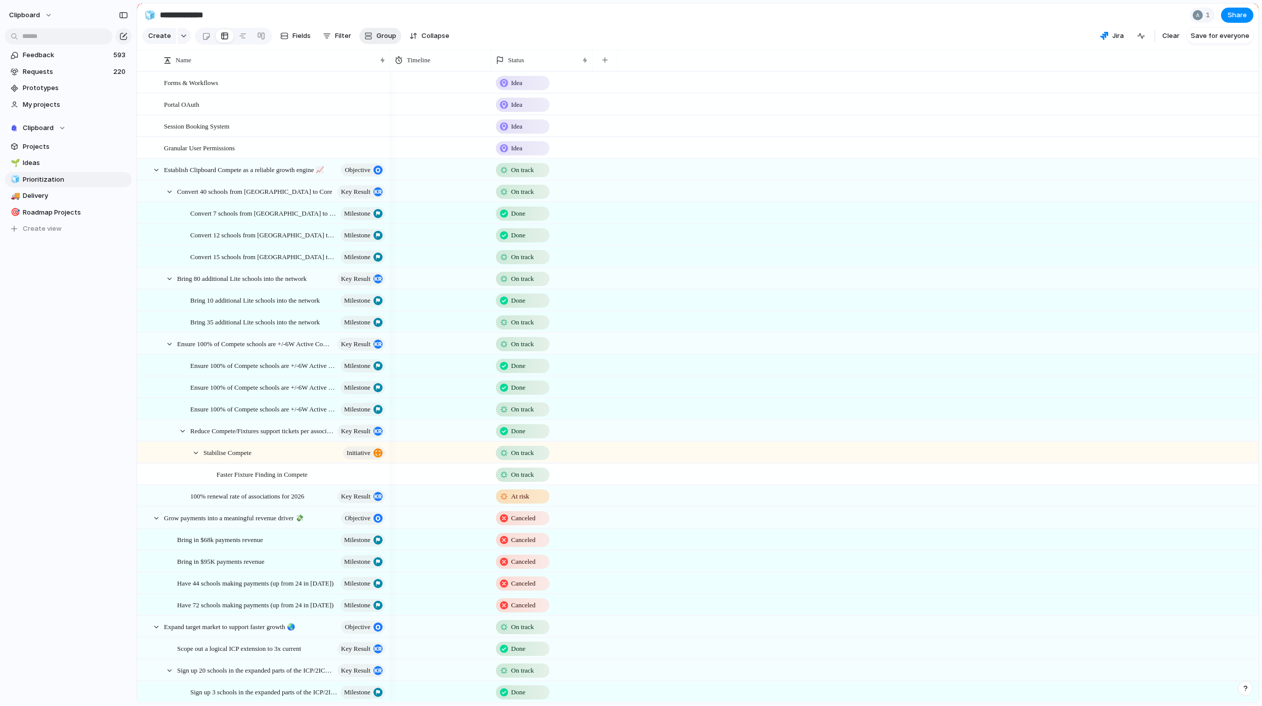
click at [382, 41] on span "Group" at bounding box center [386, 36] width 20 height 10
click at [69, 262] on div "Status Owner Impact Effort Design ready Priority Team Timeline Theme OKR Custom…" at bounding box center [631, 353] width 1262 height 706
click at [61, 216] on span "Roadmap Projects" at bounding box center [75, 212] width 105 height 10
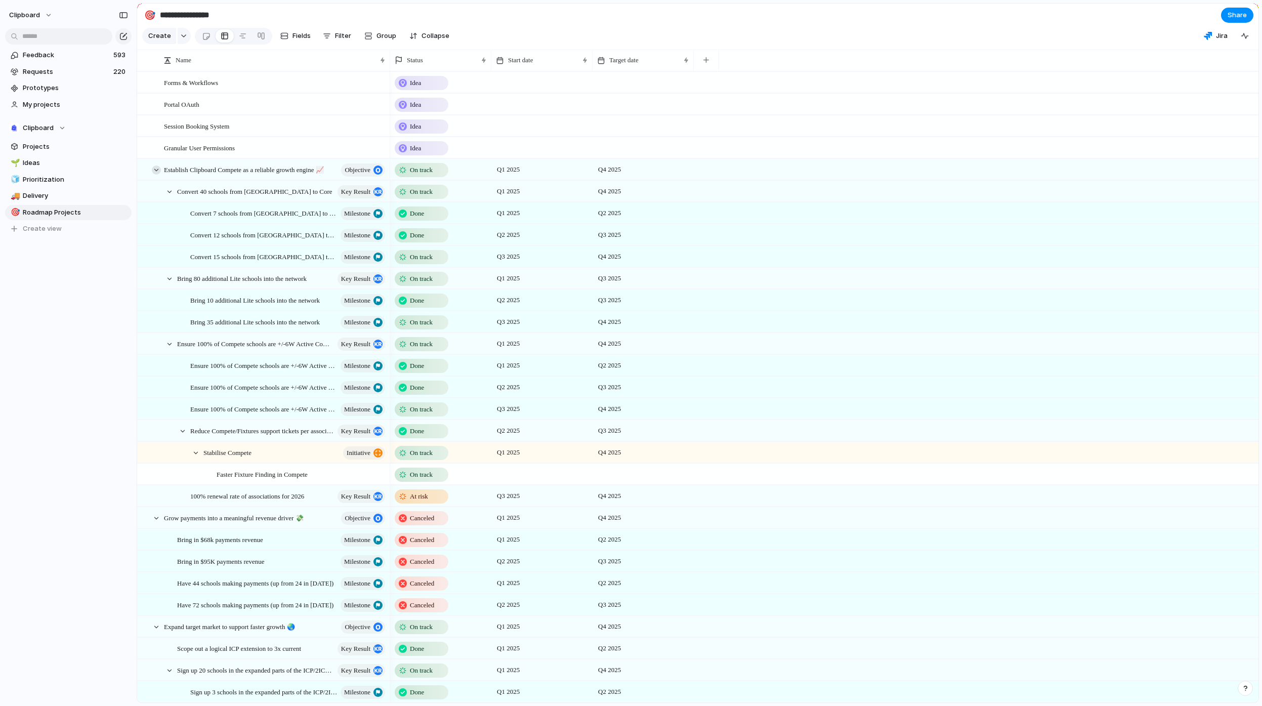
click at [158, 175] on div at bounding box center [156, 169] width 9 height 9
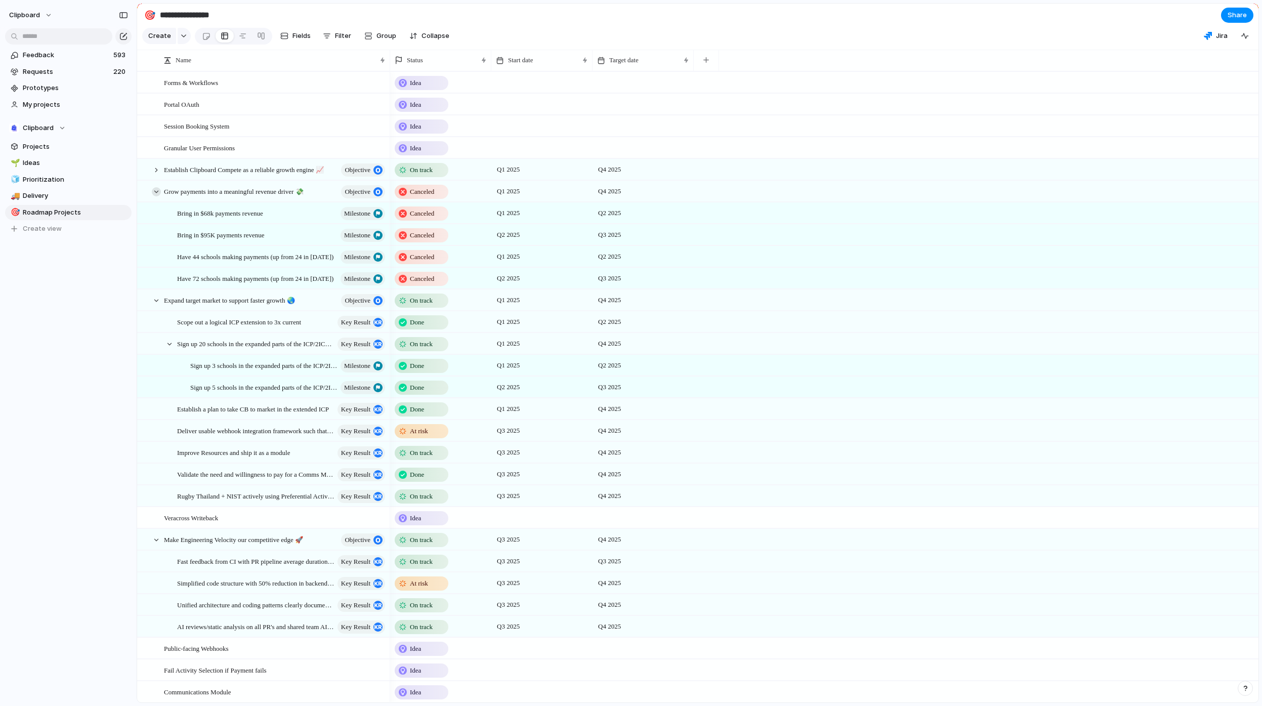
click at [157, 196] on div at bounding box center [156, 191] width 9 height 9
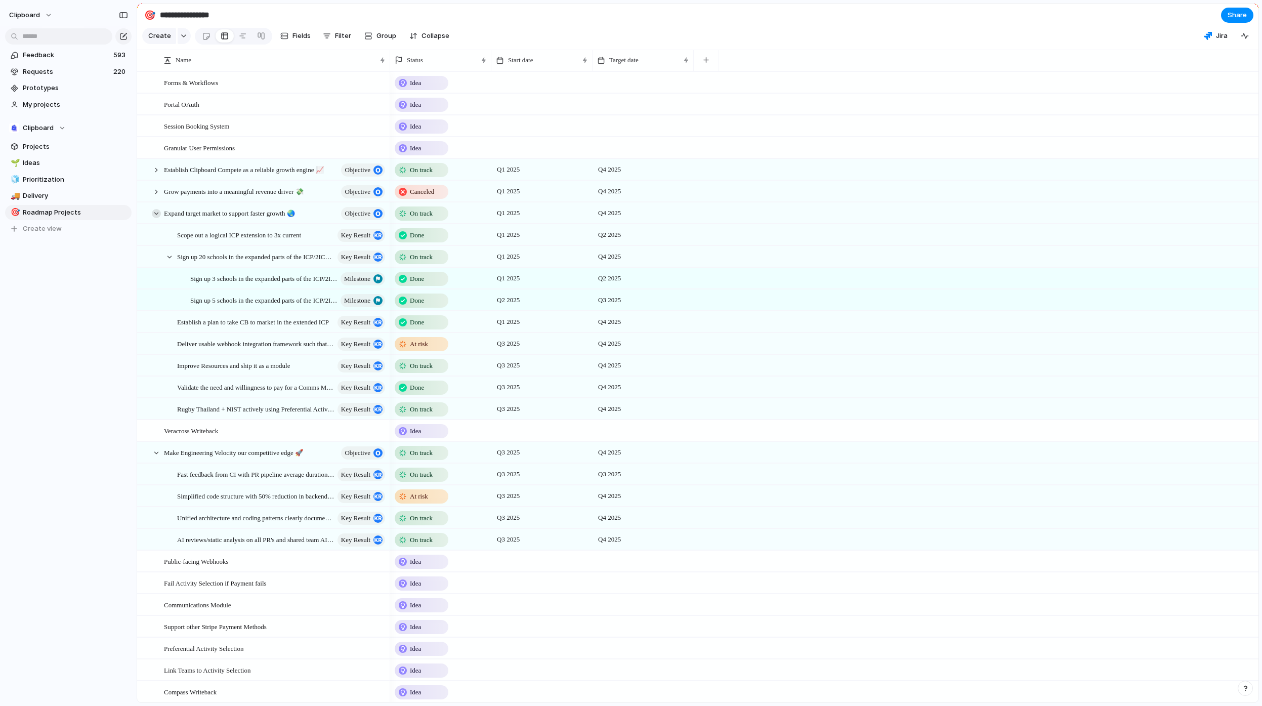
click at [155, 218] on div at bounding box center [156, 213] width 9 height 9
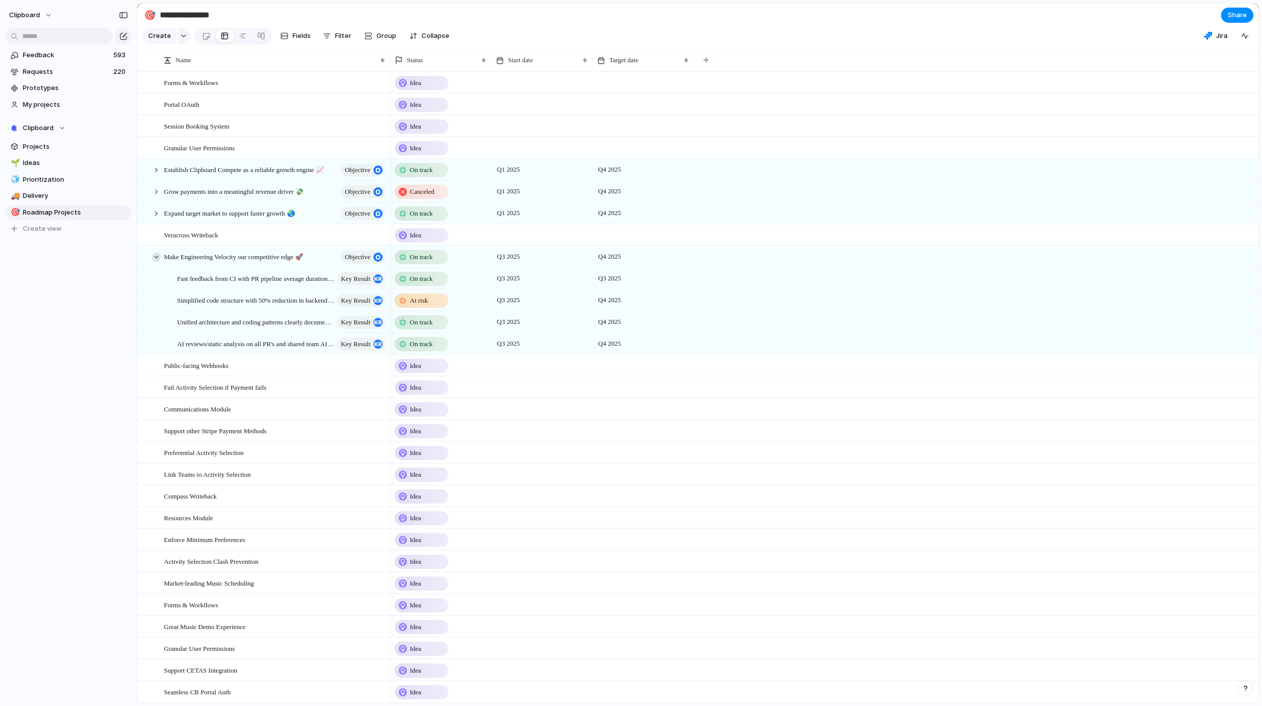
click at [158, 262] on div at bounding box center [156, 256] width 9 height 9
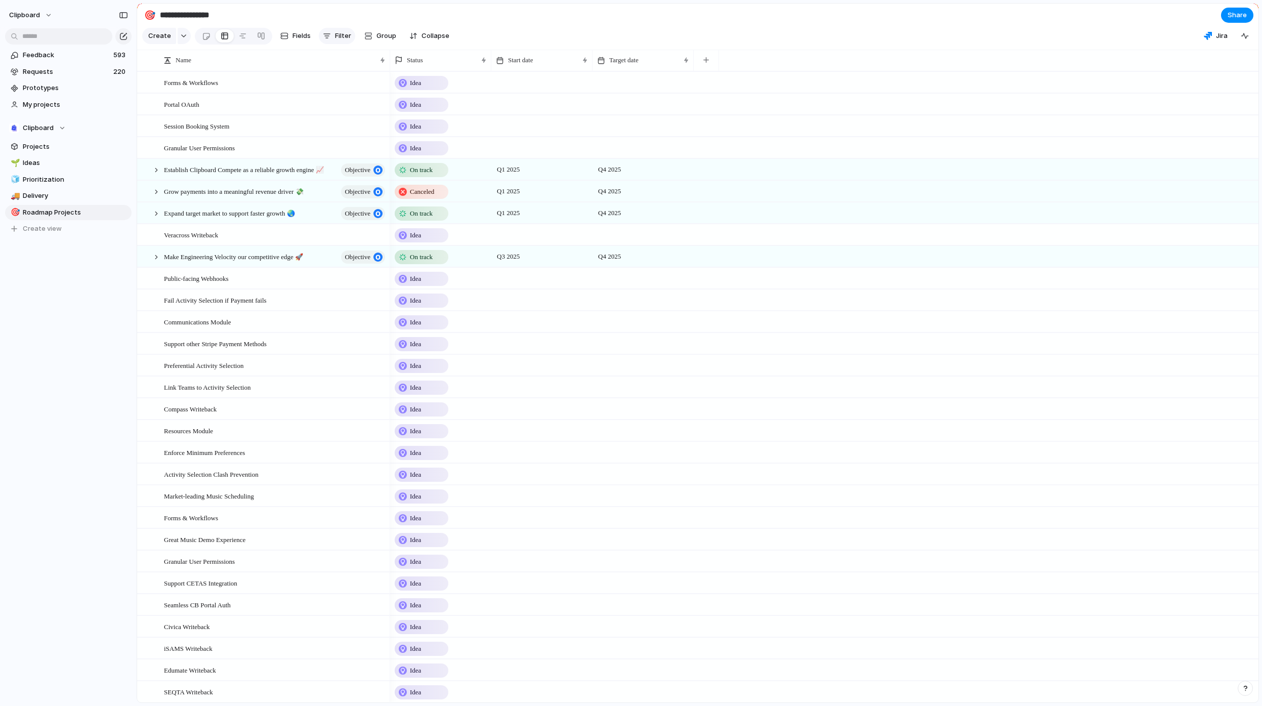
click at [328, 40] on div "button" at bounding box center [327, 36] width 8 height 8
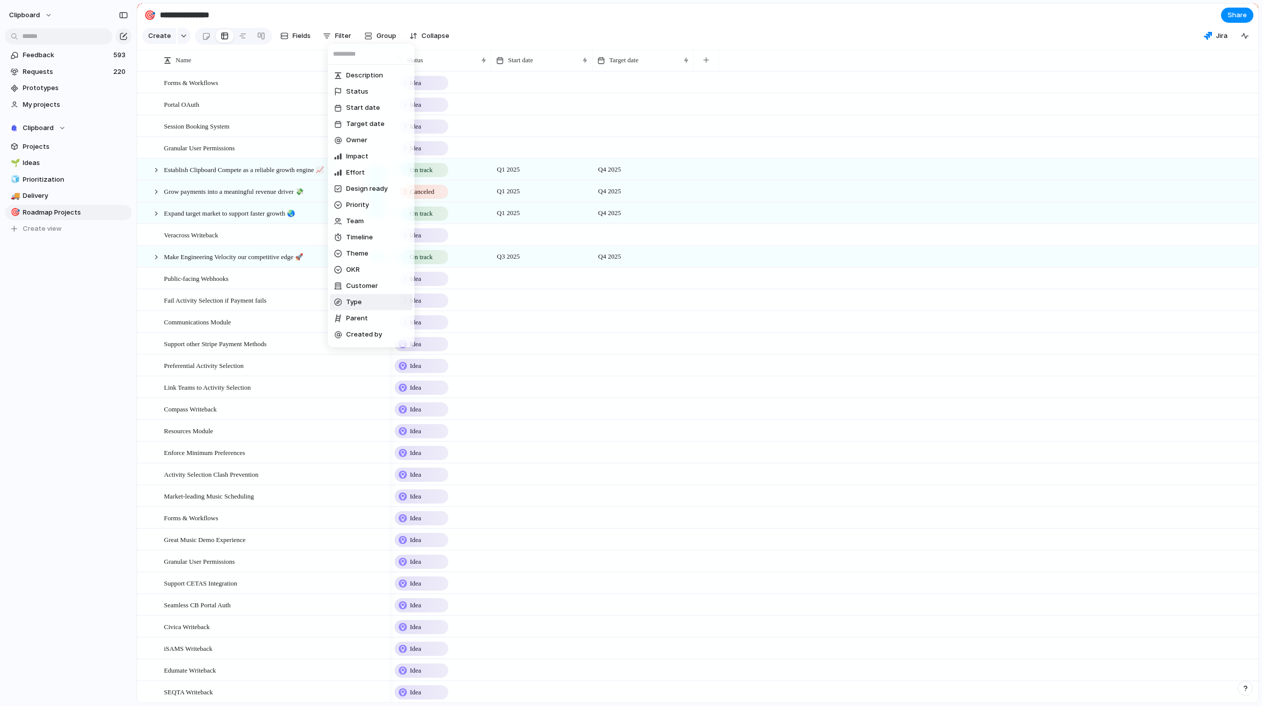
click at [362, 305] on li "Type" at bounding box center [371, 302] width 82 height 16
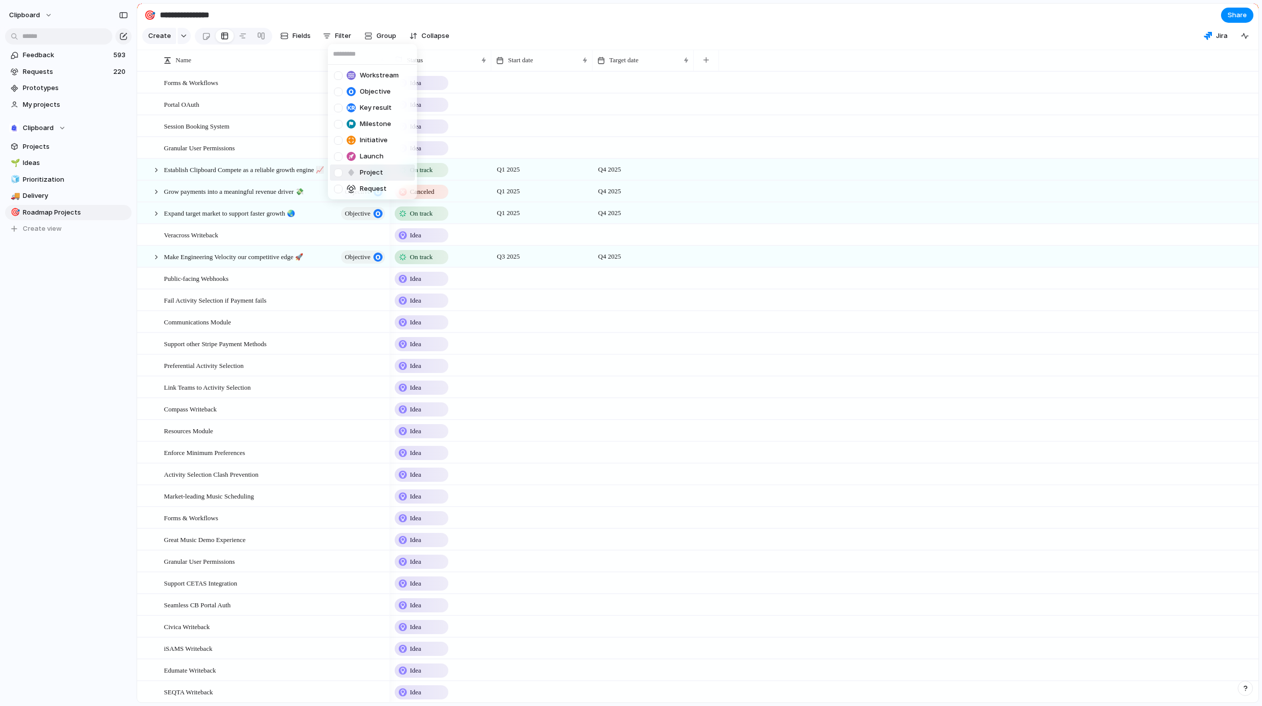
click at [371, 174] on span "Project" at bounding box center [371, 172] width 23 height 10
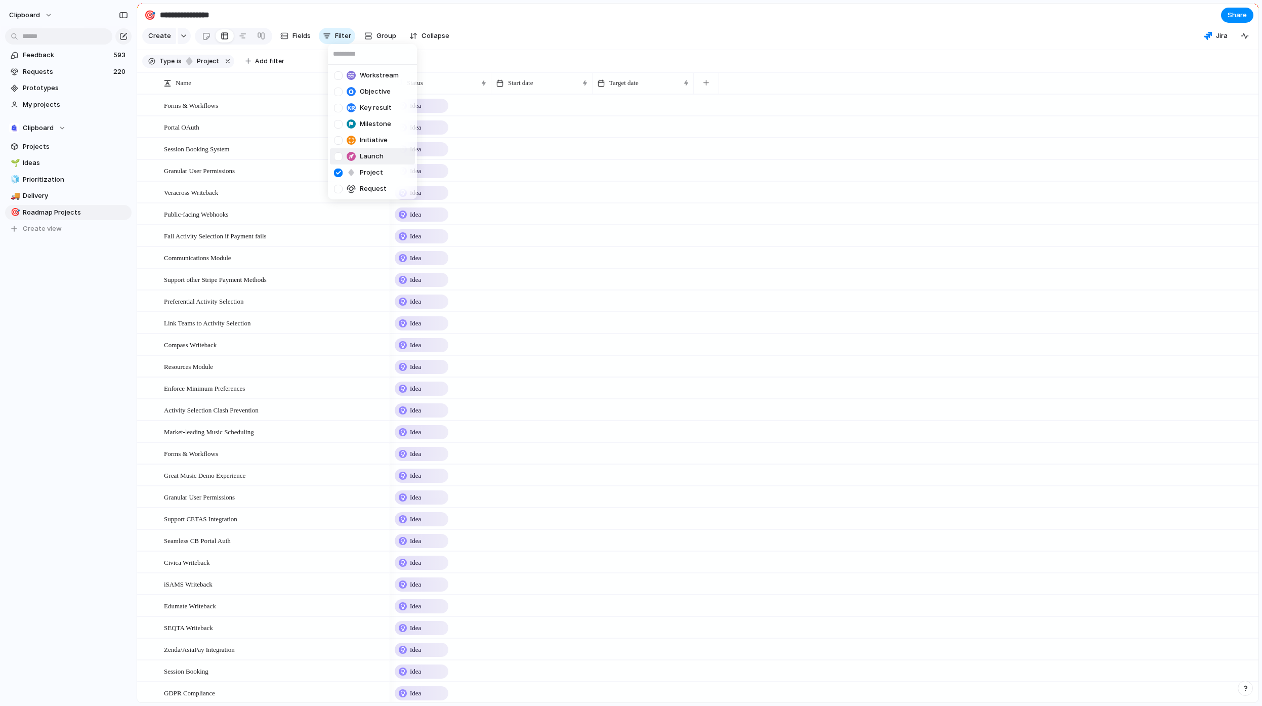
click at [601, 60] on div "Workstream Objective Key result Milestone Initiative Launch Project Request" at bounding box center [631, 353] width 1262 height 706
click at [432, 133] on li "Hide" at bounding box center [432, 129] width 74 height 16
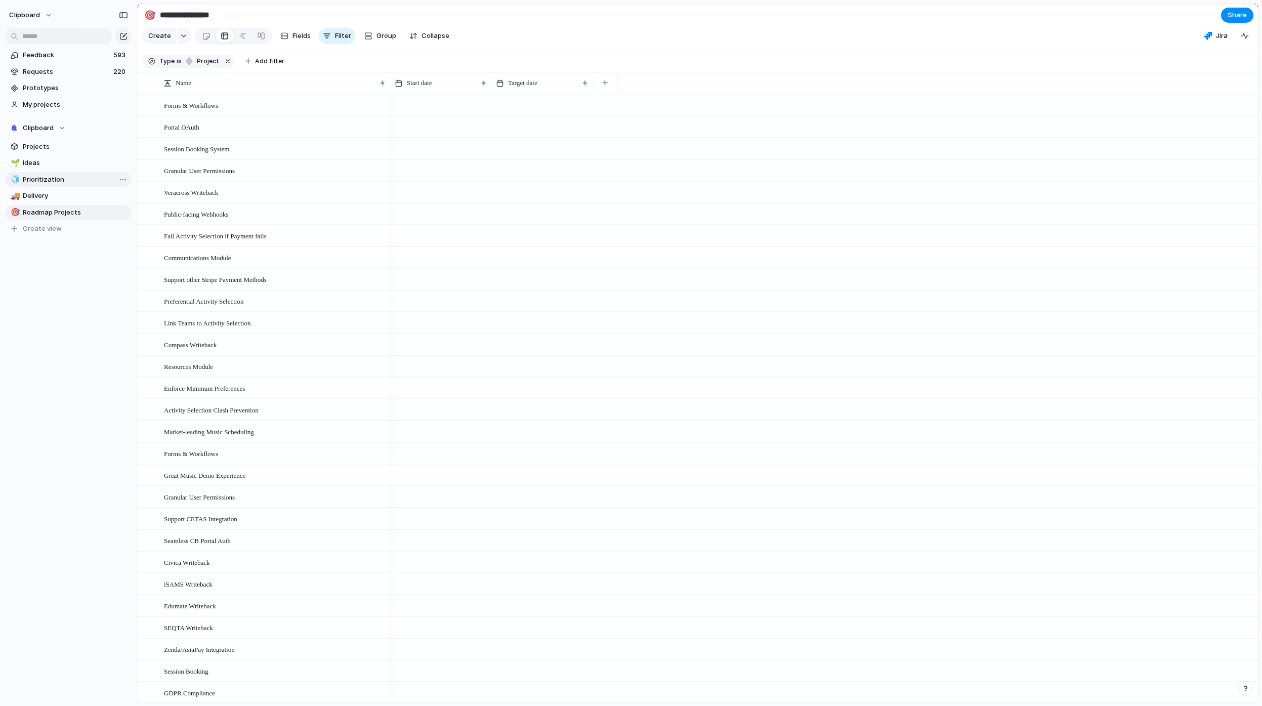
click at [71, 172] on link "🧊 Prioritization" at bounding box center [68, 179] width 126 height 15
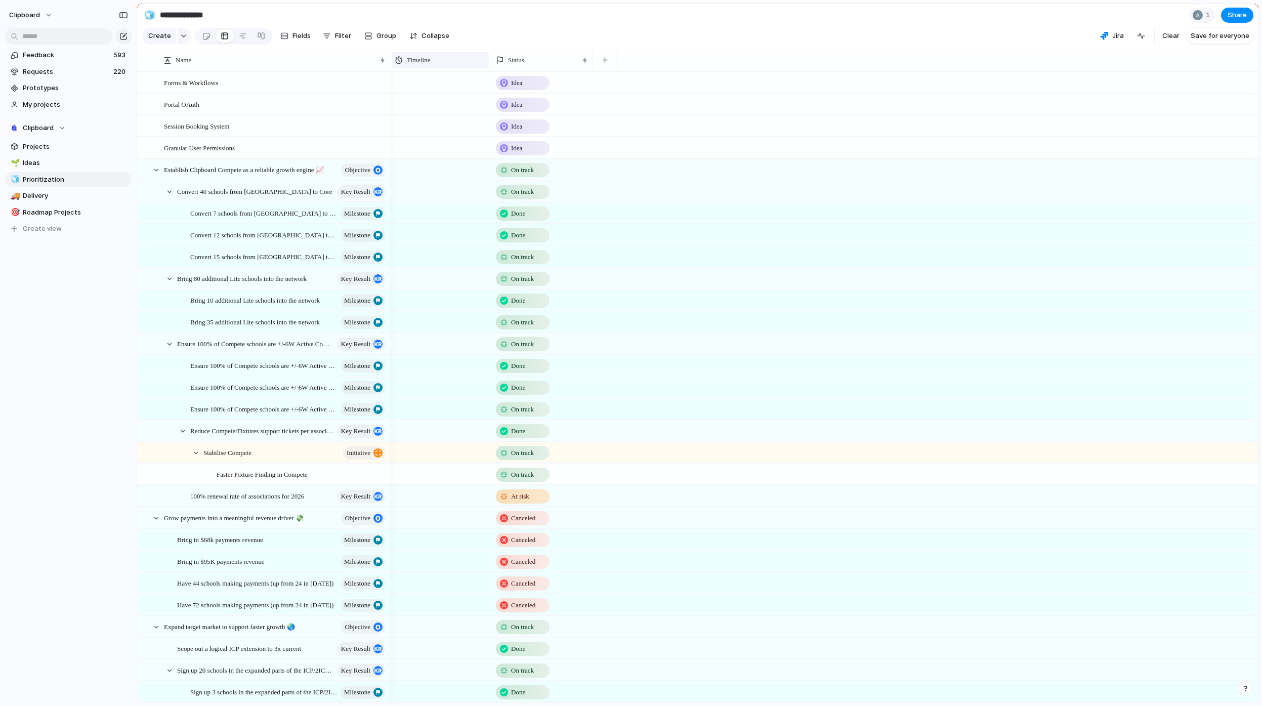
click at [425, 65] on span "Timeline" at bounding box center [418, 60] width 23 height 10
click at [427, 69] on div "Modify Hide Sort ascending Sort descending" at bounding box center [631, 353] width 1262 height 706
click at [68, 205] on link "🎯 Roadmap Projects" at bounding box center [68, 212] width 126 height 15
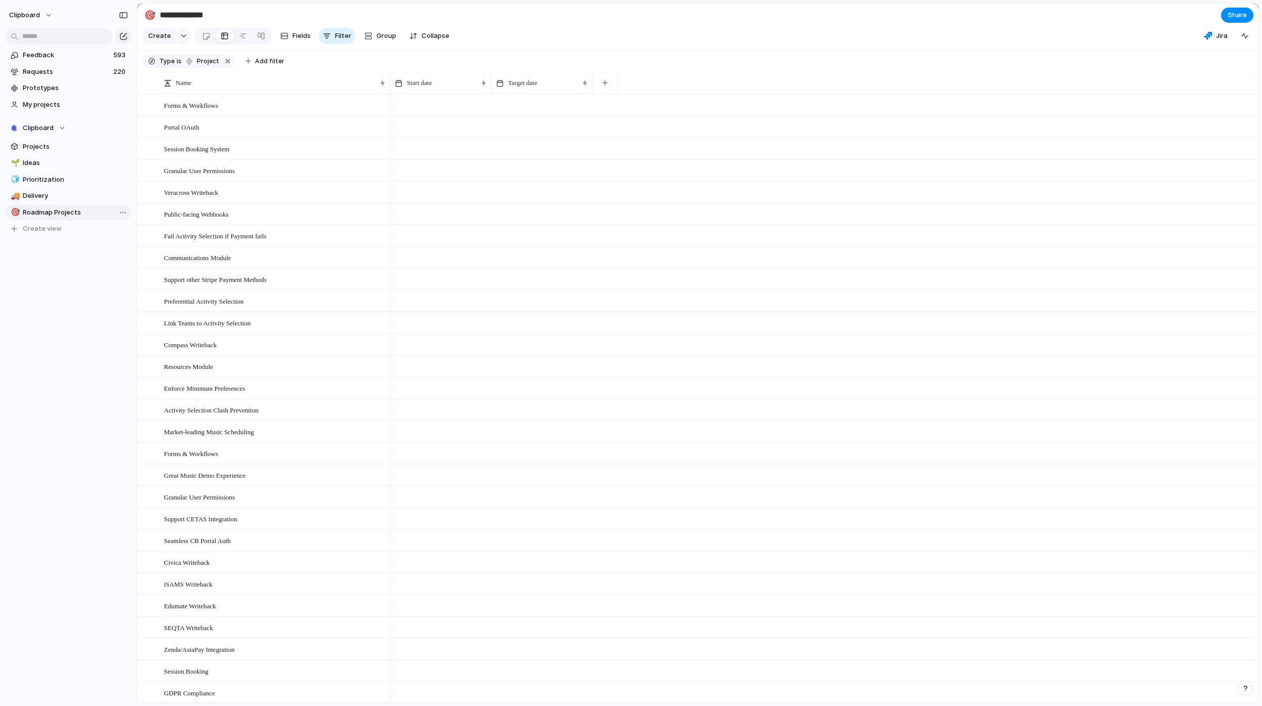
type input "**********"
drag, startPoint x: 433, startPoint y: 94, endPoint x: 423, endPoint y: 92, distance: 10.2
click at [610, 91] on button "button" at bounding box center [604, 83] width 21 height 18
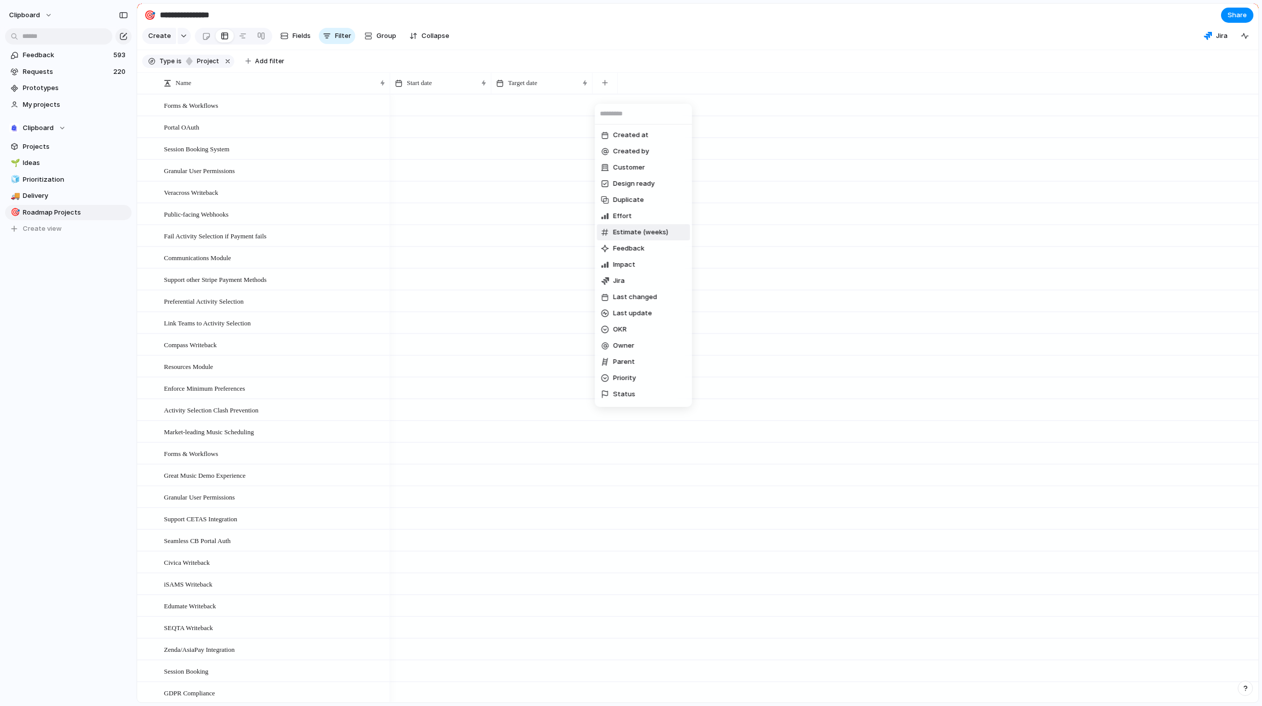
click at [531, 108] on div "Created at Created by Customer Design ready Duplicate Effort Estimate (weeks) F…" at bounding box center [631, 353] width 1262 height 706
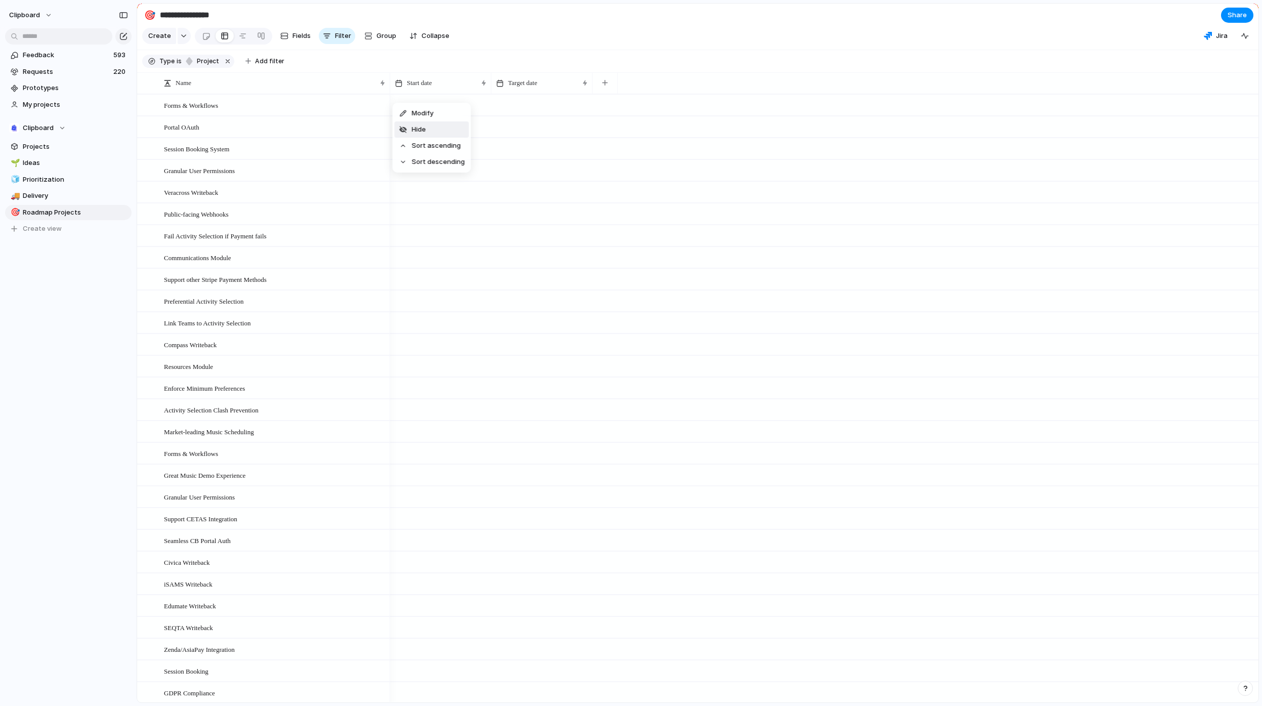
click at [429, 129] on li "Hide" at bounding box center [432, 129] width 74 height 16
click at [417, 127] on span "Hide" at bounding box center [419, 129] width 14 height 10
click at [404, 86] on div "button" at bounding box center [403, 83] width 6 height 6
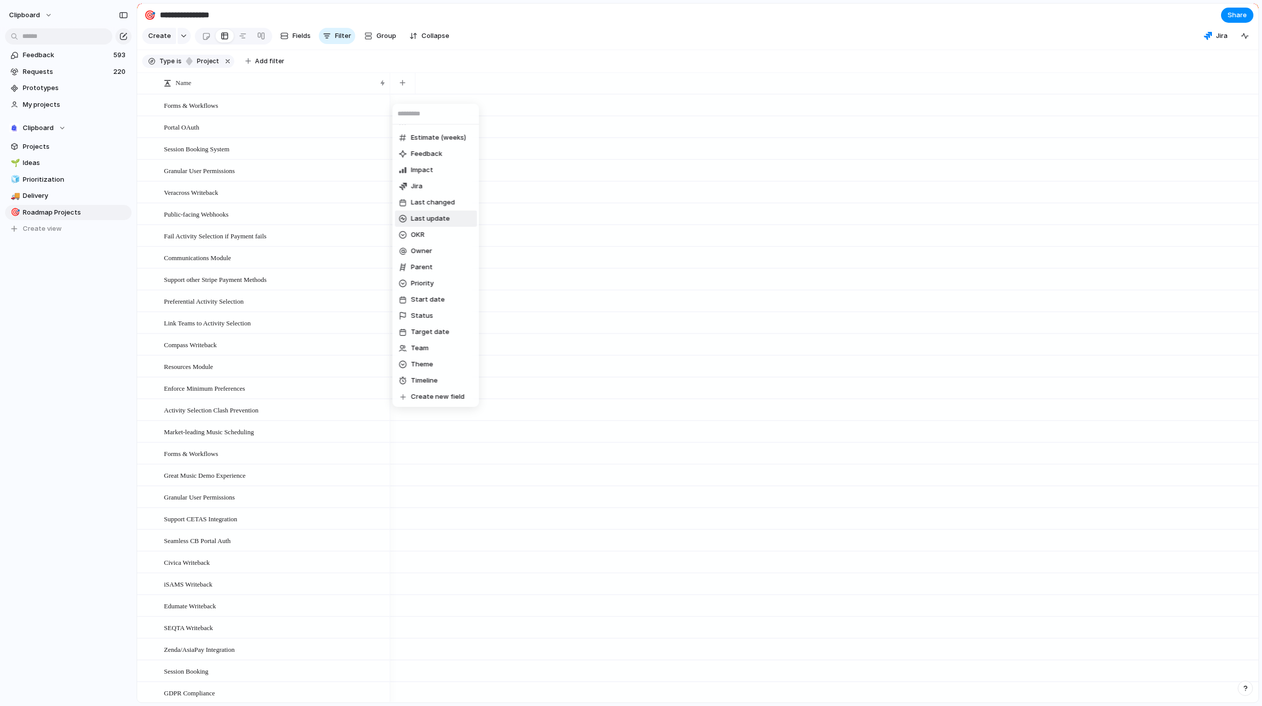
scroll to position [95, 0]
click at [432, 389] on li "Create new field" at bounding box center [436, 396] width 82 height 16
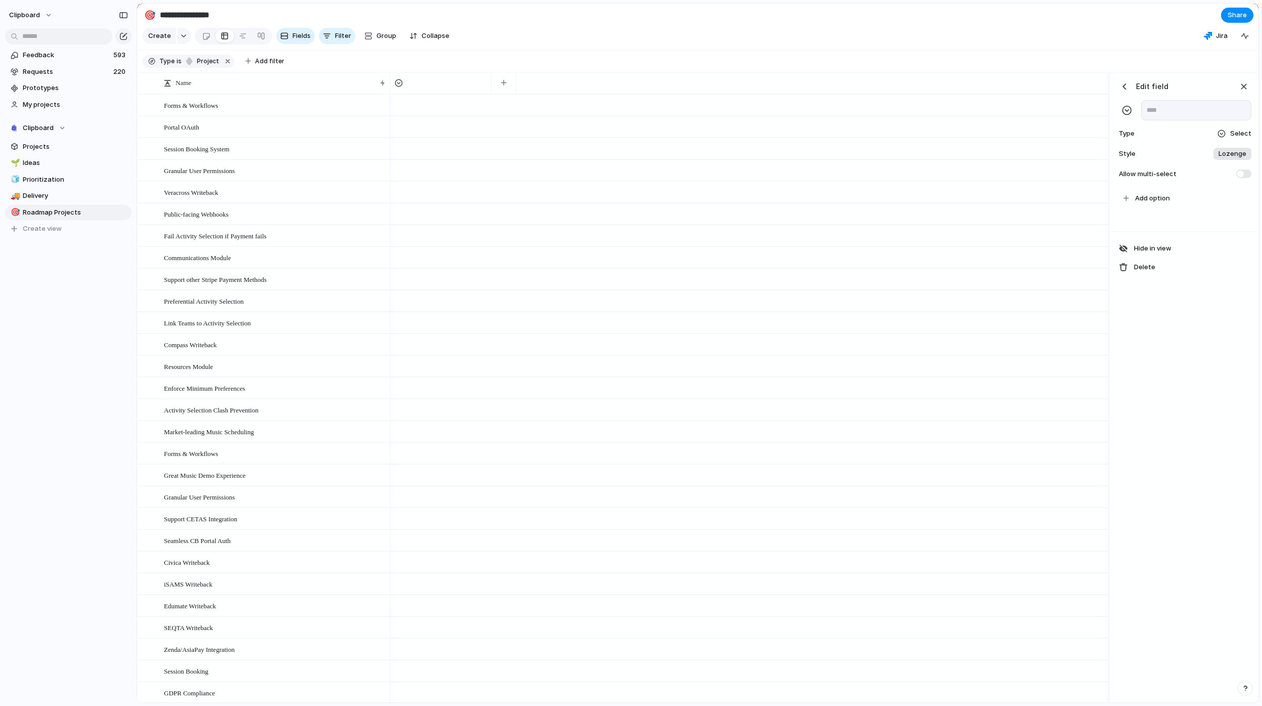
click at [1220, 138] on div at bounding box center [1221, 134] width 8 height 8
click at [1202, 313] on li "Team" at bounding box center [1208, 313] width 82 height 16
click at [1177, 118] on input "text" at bounding box center [1196, 110] width 110 height 20
click at [1122, 94] on button "button" at bounding box center [1124, 86] width 15 height 15
click at [1182, 179] on button "Team" at bounding box center [1189, 170] width 124 height 16
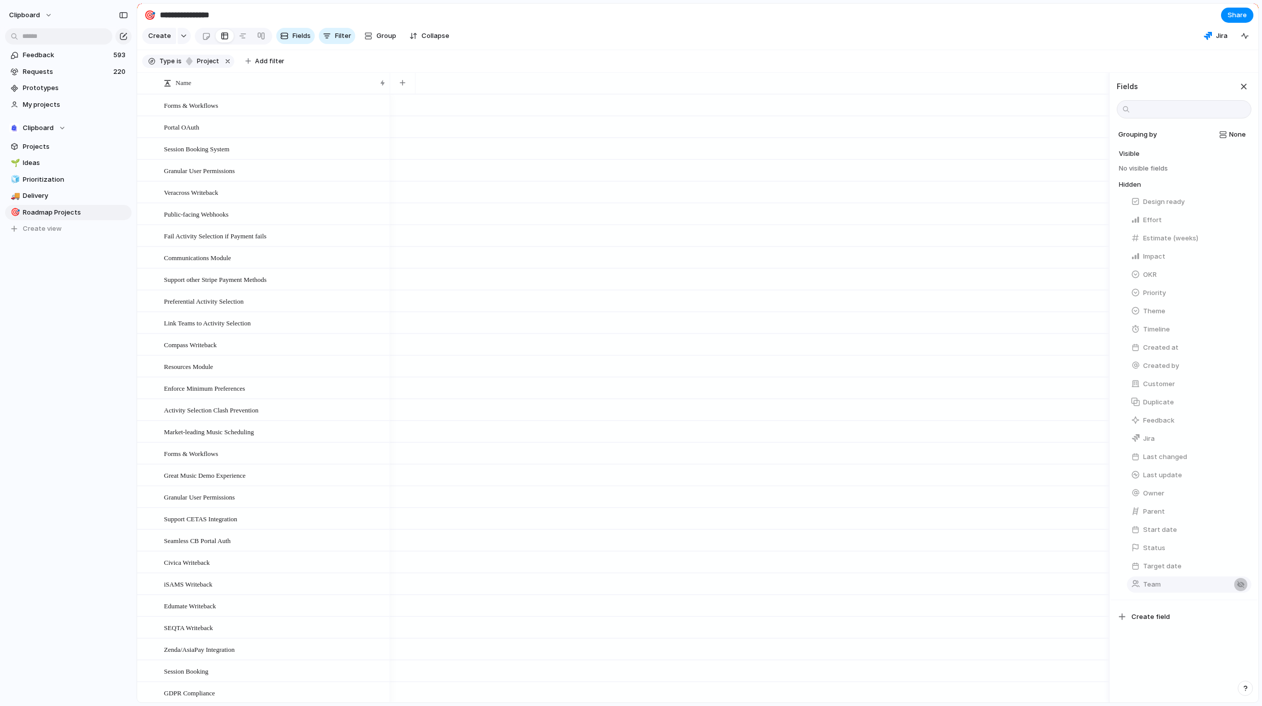
click at [1237, 588] on div "button" at bounding box center [1241, 584] width 8 height 8
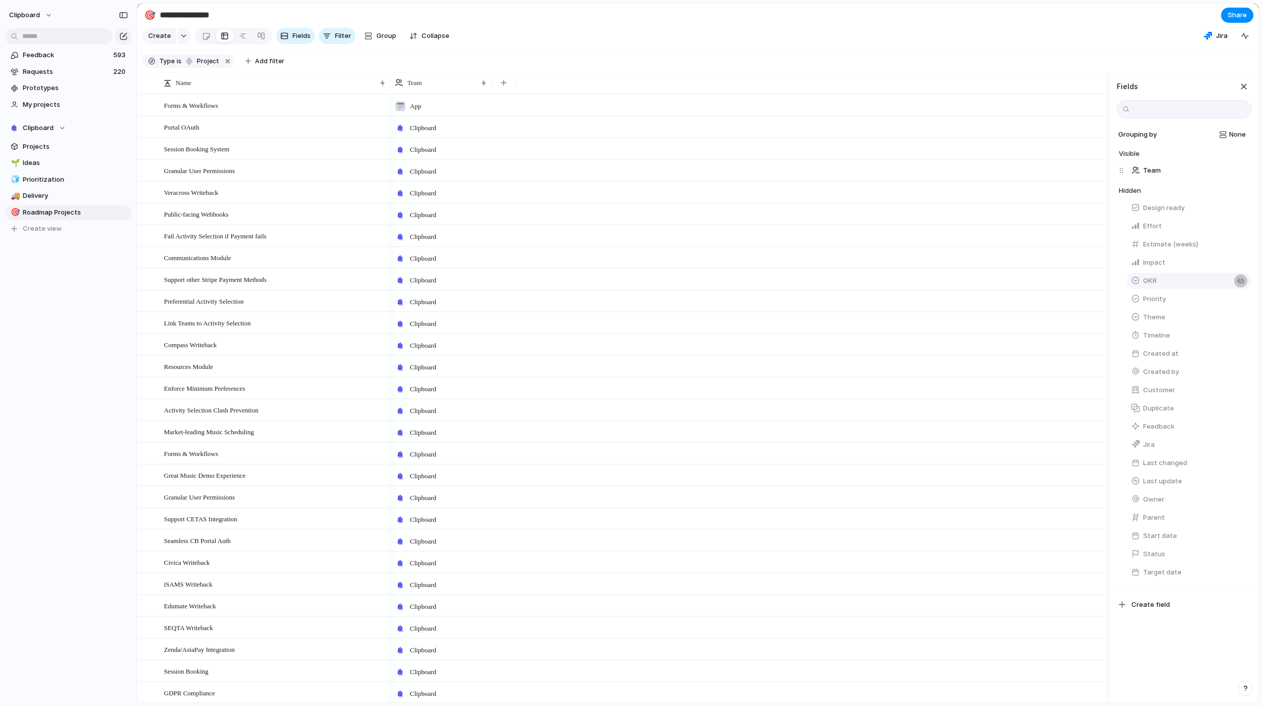
click at [1237, 285] on div "button" at bounding box center [1241, 281] width 8 height 8
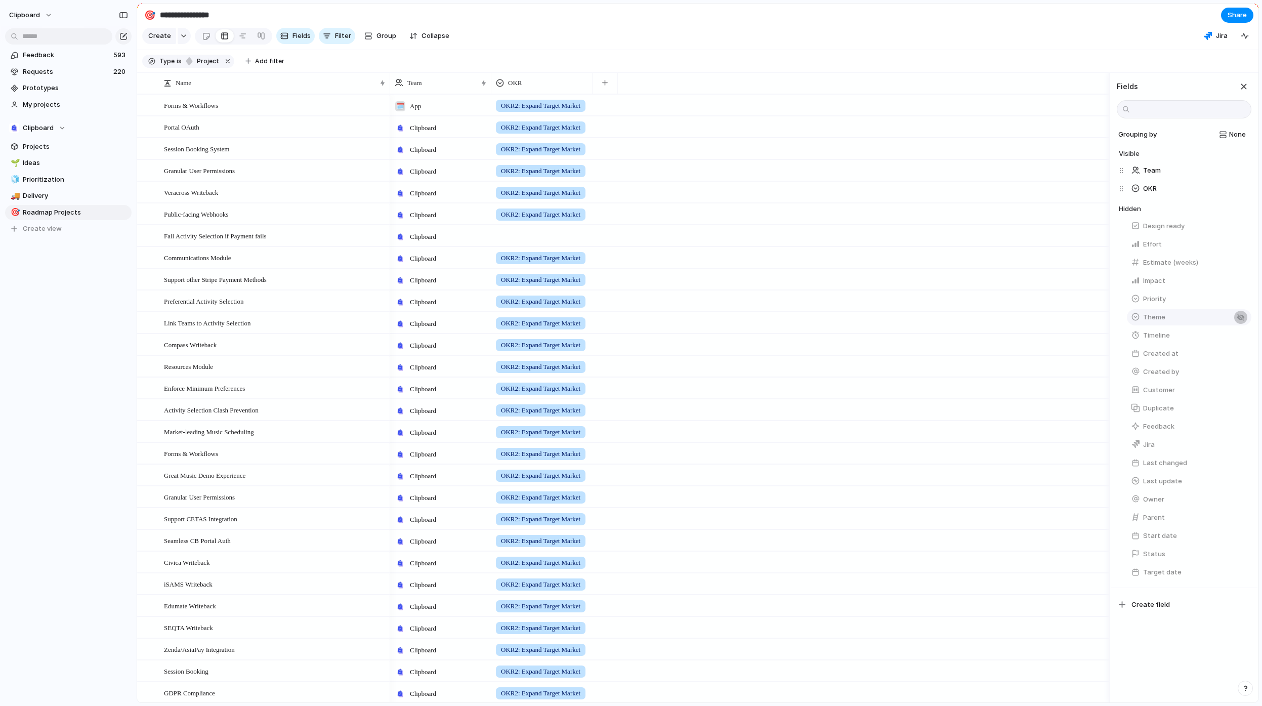
click at [1237, 339] on div "button" at bounding box center [1241, 335] width 8 height 8
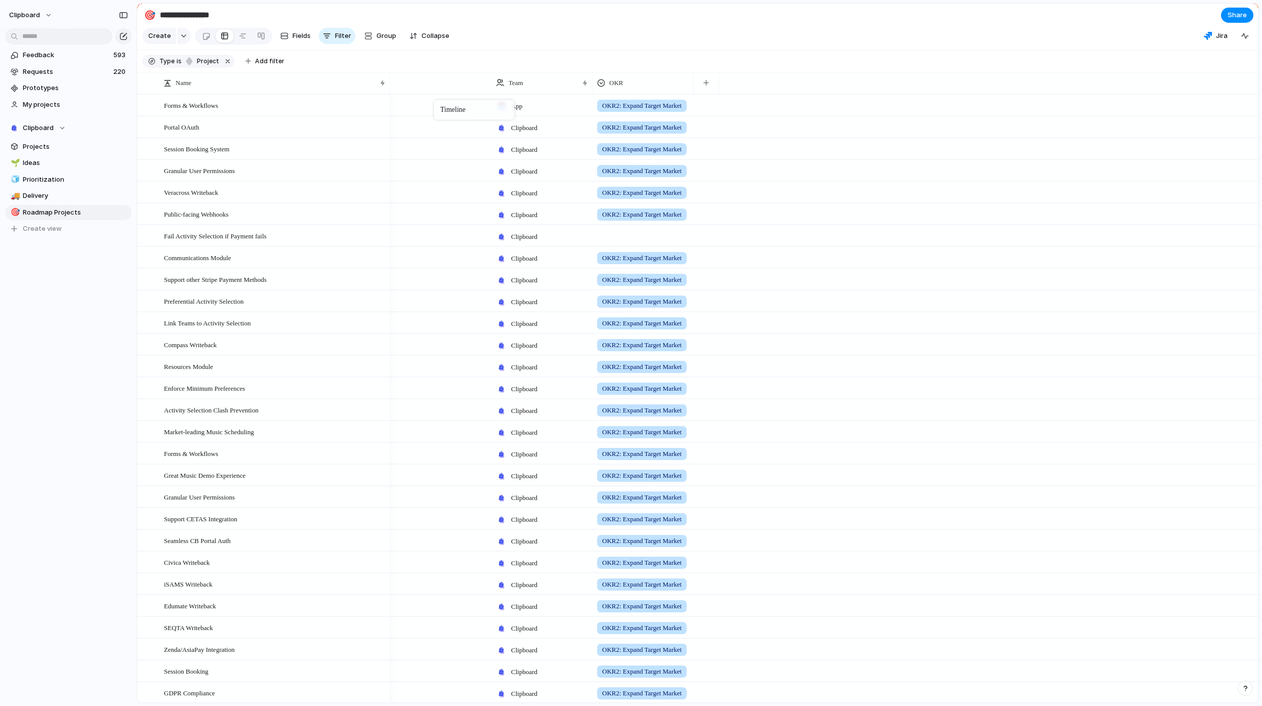
drag, startPoint x: 674, startPoint y: 92, endPoint x: 439, endPoint y: 102, distance: 236.0
click at [389, 41] on span "Group" at bounding box center [386, 36] width 20 height 10
click at [500, 53] on div "Status Owner Impact Effort Design ready Priority Team OKR Customer Timeline The…" at bounding box center [631, 353] width 1262 height 706
click at [385, 41] on span "Group" at bounding box center [386, 36] width 20 height 10
click at [405, 230] on li "Timeline" at bounding box center [401, 229] width 82 height 16
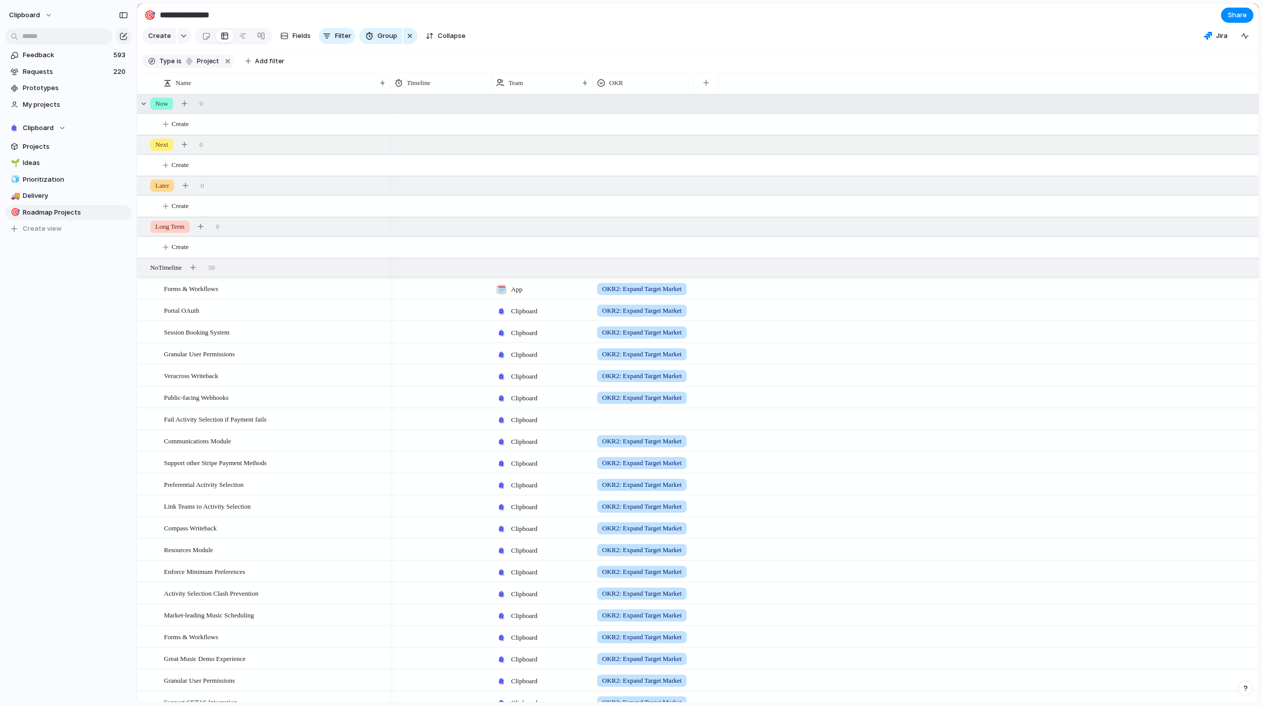
click at [159, 109] on span "Now" at bounding box center [161, 104] width 13 height 10
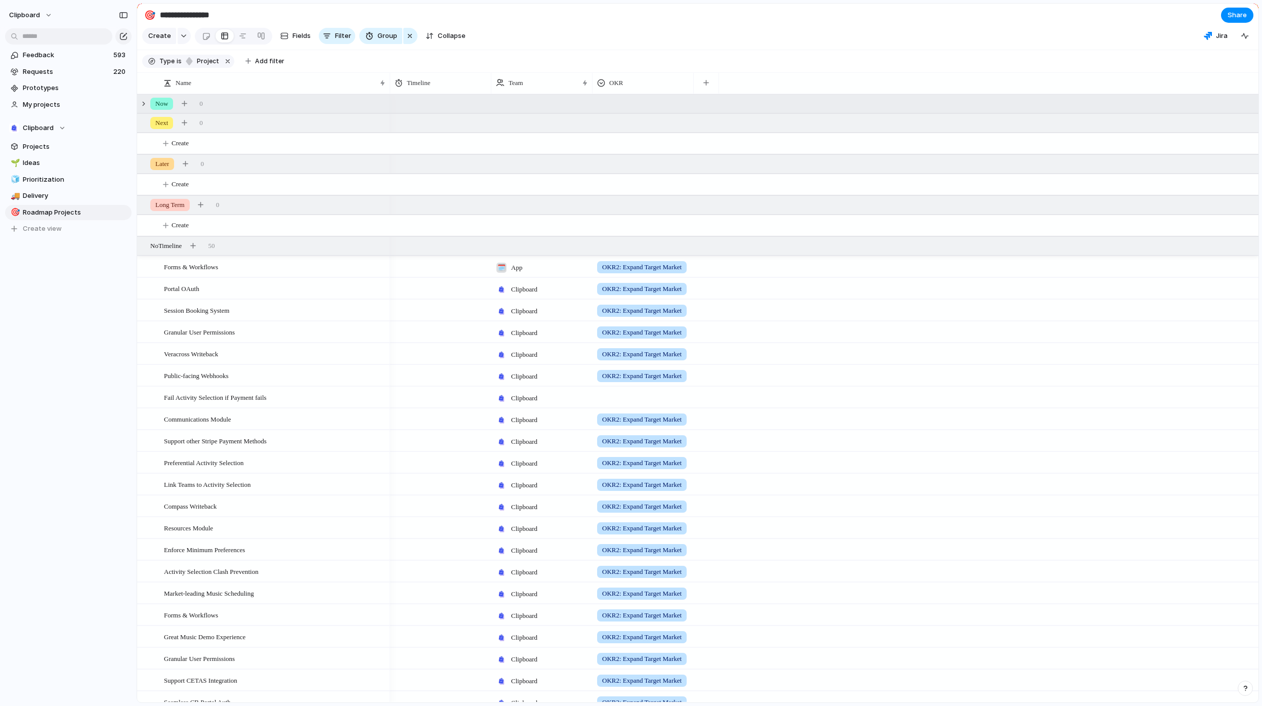
click at [159, 109] on span "Now" at bounding box center [161, 104] width 13 height 10
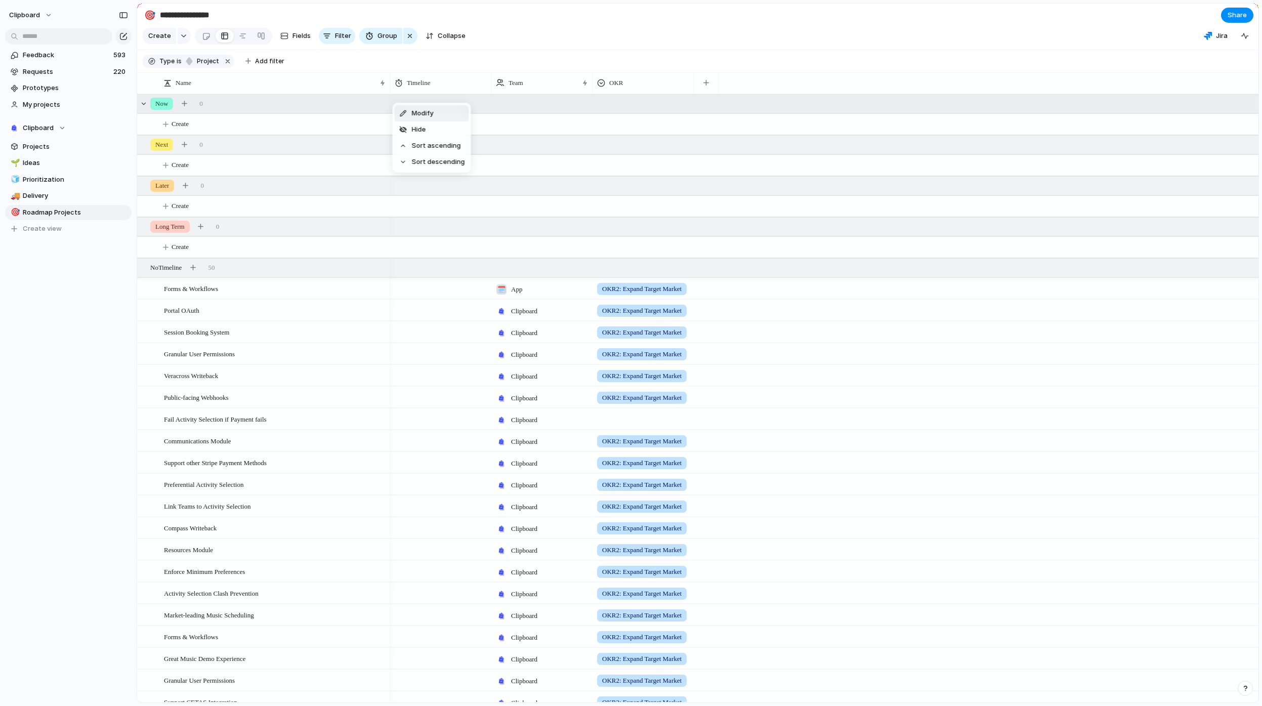
click at [425, 113] on span "Modify" at bounding box center [423, 113] width 22 height 10
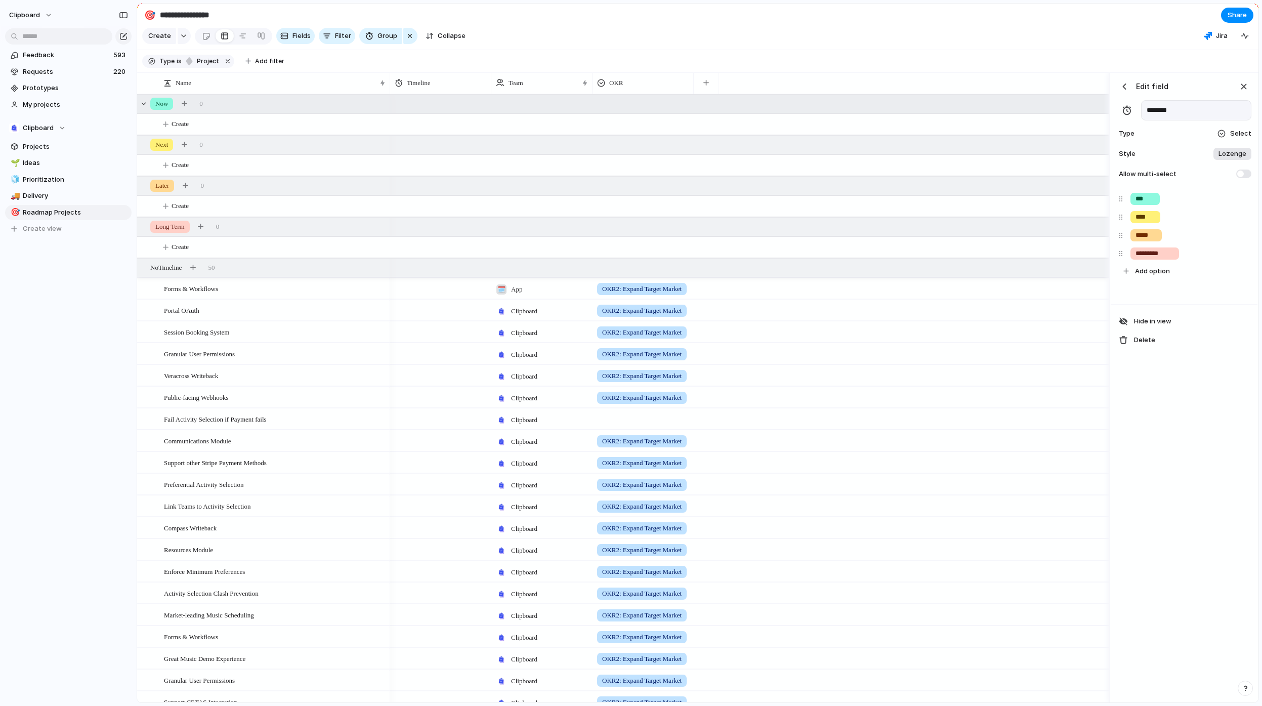
click at [1127, 115] on div "button" at bounding box center [1127, 110] width 10 height 10
click at [1158, 276] on span "Add option" at bounding box center [1152, 271] width 35 height 10
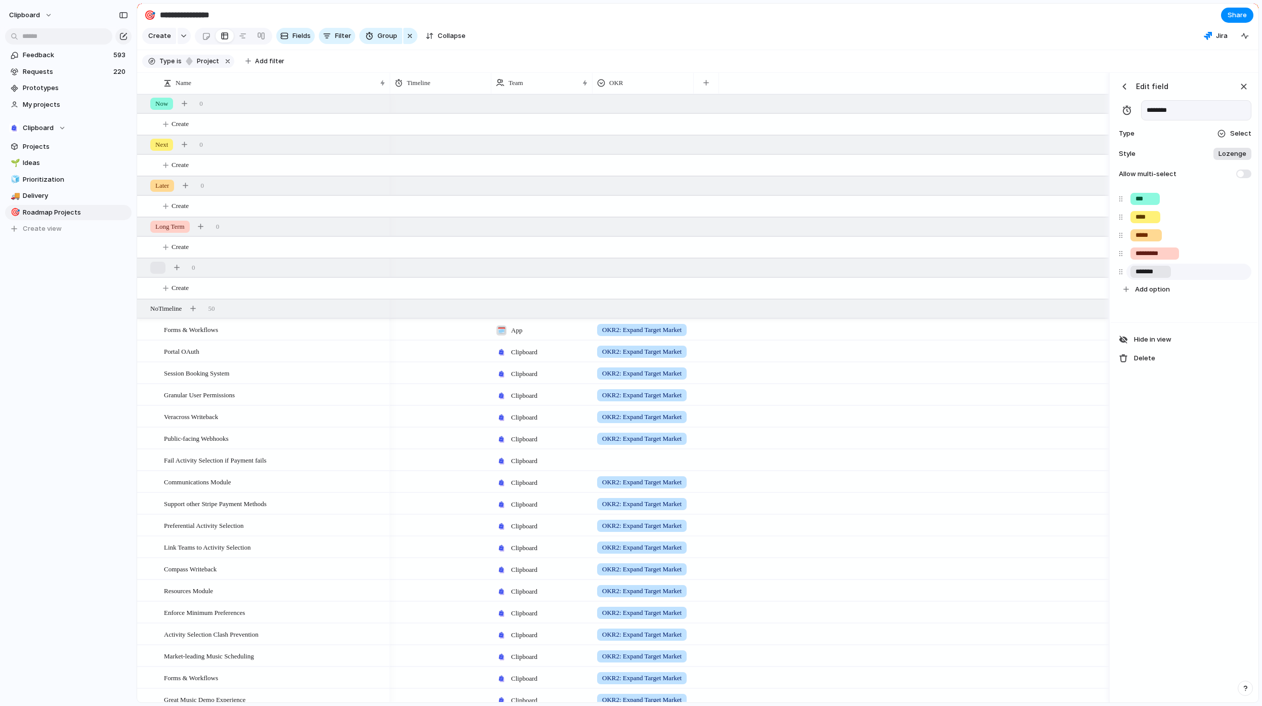
type input "*******"
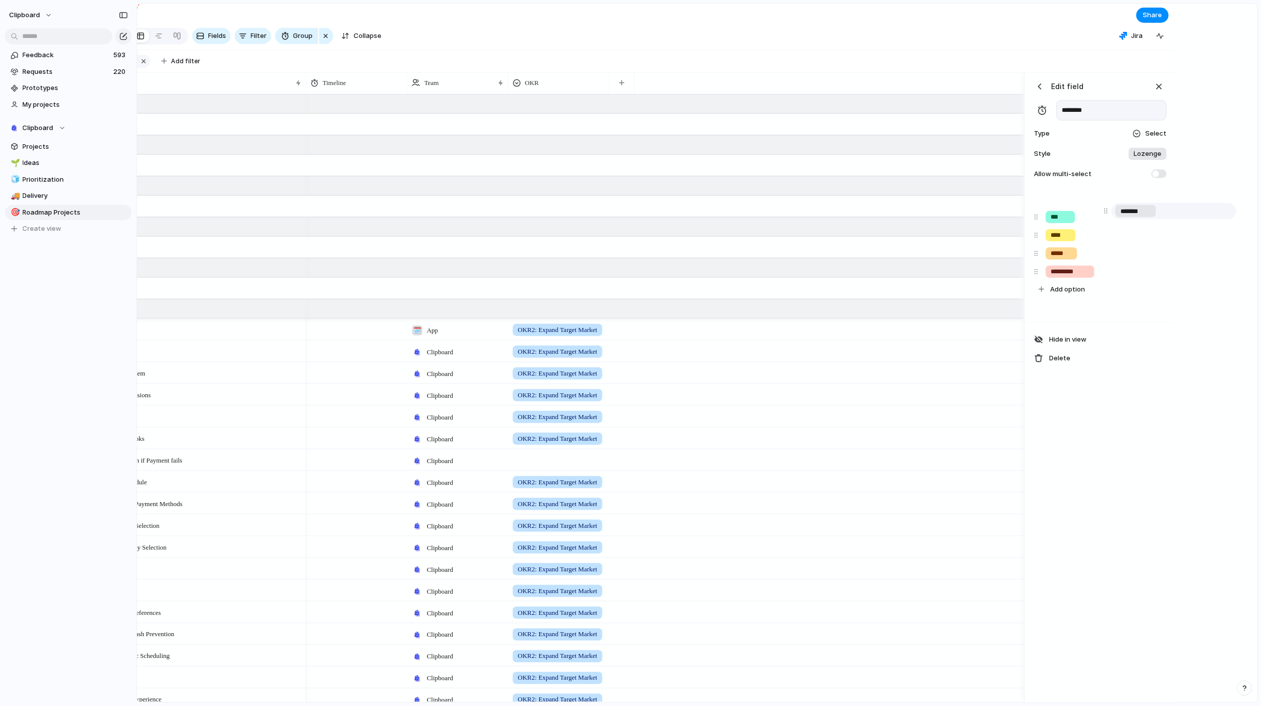
scroll to position [0, 99]
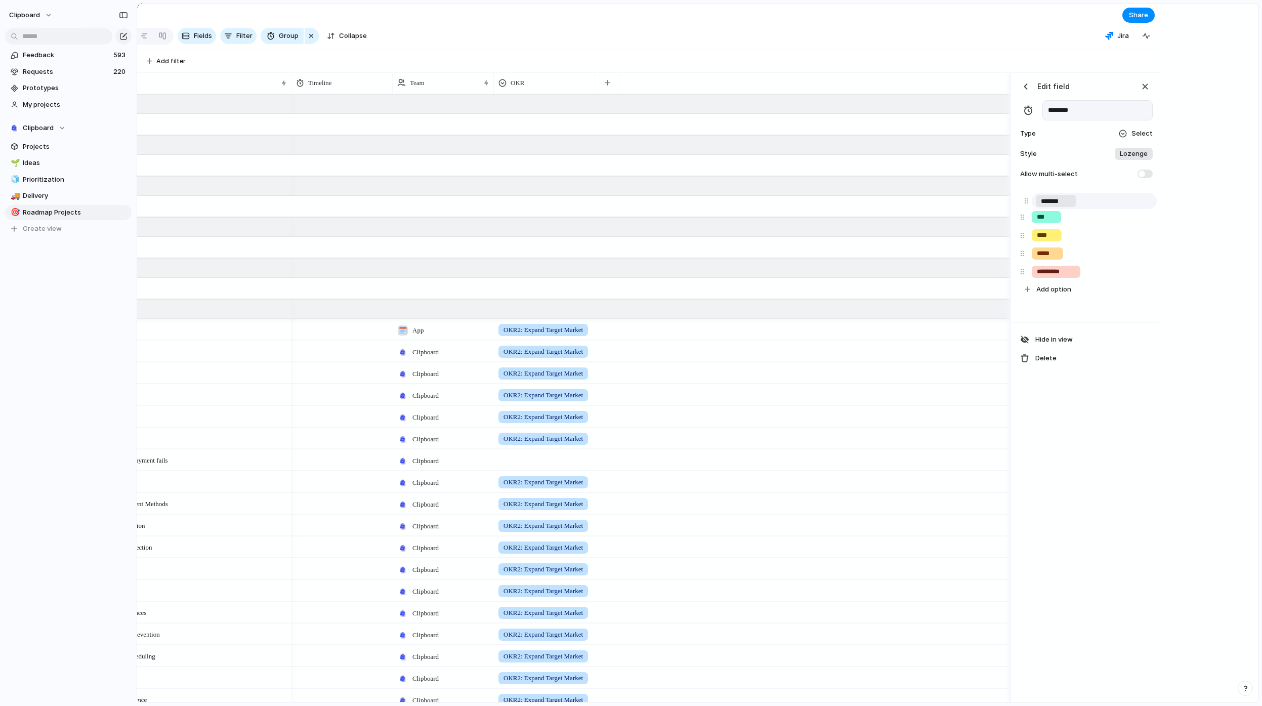
drag, startPoint x: 1121, startPoint y: 283, endPoint x: 1026, endPoint y: 204, distance: 122.9
click at [1026, 204] on div "*** **** ***** ********* ******* ******* To pick up a draggable item, press the…" at bounding box center [1085, 244] width 139 height 108
click at [1045, 294] on span "Add option" at bounding box center [1053, 289] width 35 height 10
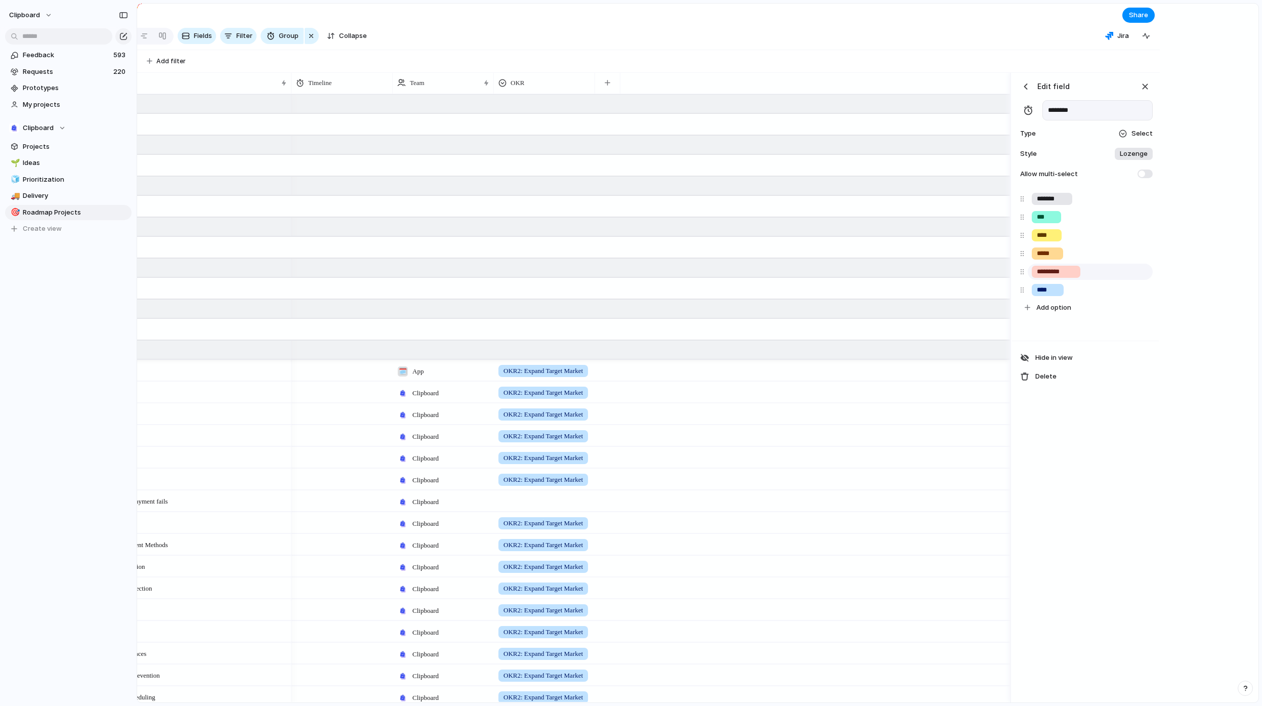
type input "****"
drag, startPoint x: 1019, startPoint y: 283, endPoint x: 1021, endPoint y: 218, distance: 65.8
click at [1021, 218] on div "******* *** **** ***** ********* **** **** To pick up a draggable item, press t…" at bounding box center [1085, 253] width 139 height 126
click at [1044, 222] on input "****" at bounding box center [1048, 217] width 22 height 10
click at [1123, 220] on div "button" at bounding box center [1126, 217] width 7 height 7
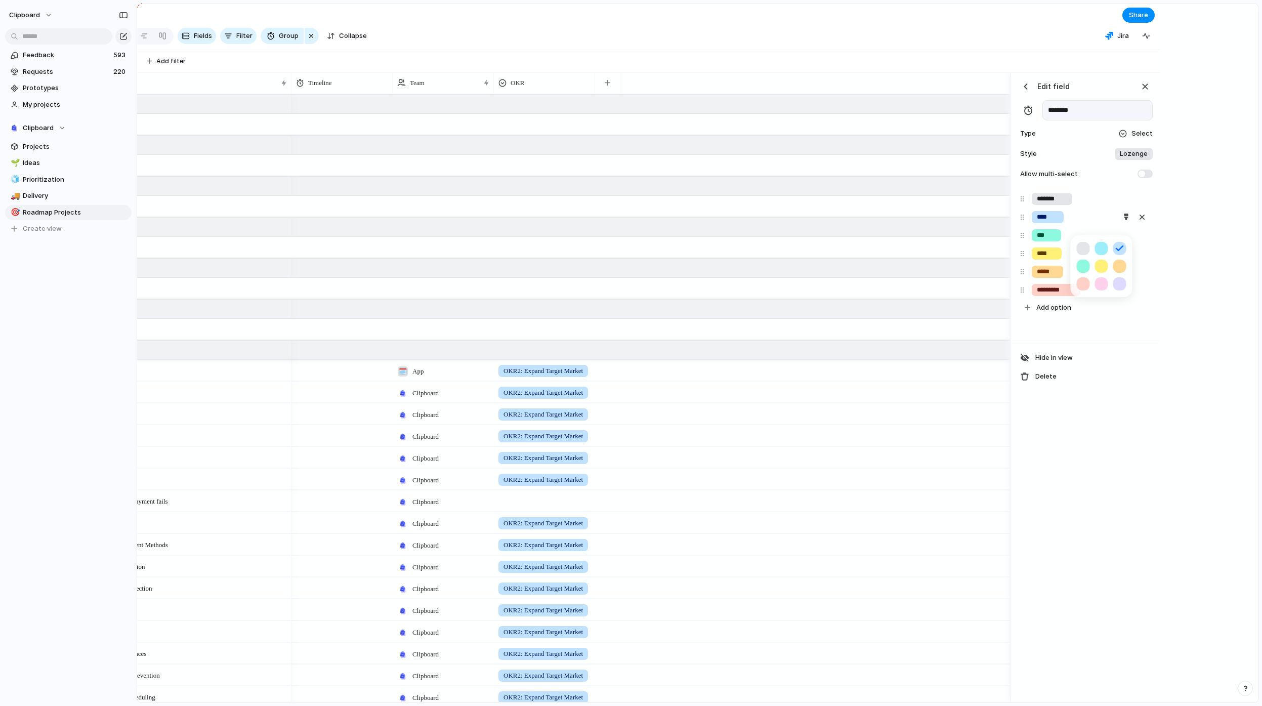
click at [1082, 266] on button "button" at bounding box center [1083, 266] width 13 height 13
click at [1050, 240] on div at bounding box center [631, 353] width 1262 height 706
click at [1051, 240] on input "***" at bounding box center [1046, 235] width 19 height 10
click at [1123, 238] on div "button" at bounding box center [1126, 235] width 7 height 7
click at [1118, 265] on button "button" at bounding box center [1119, 266] width 13 height 13
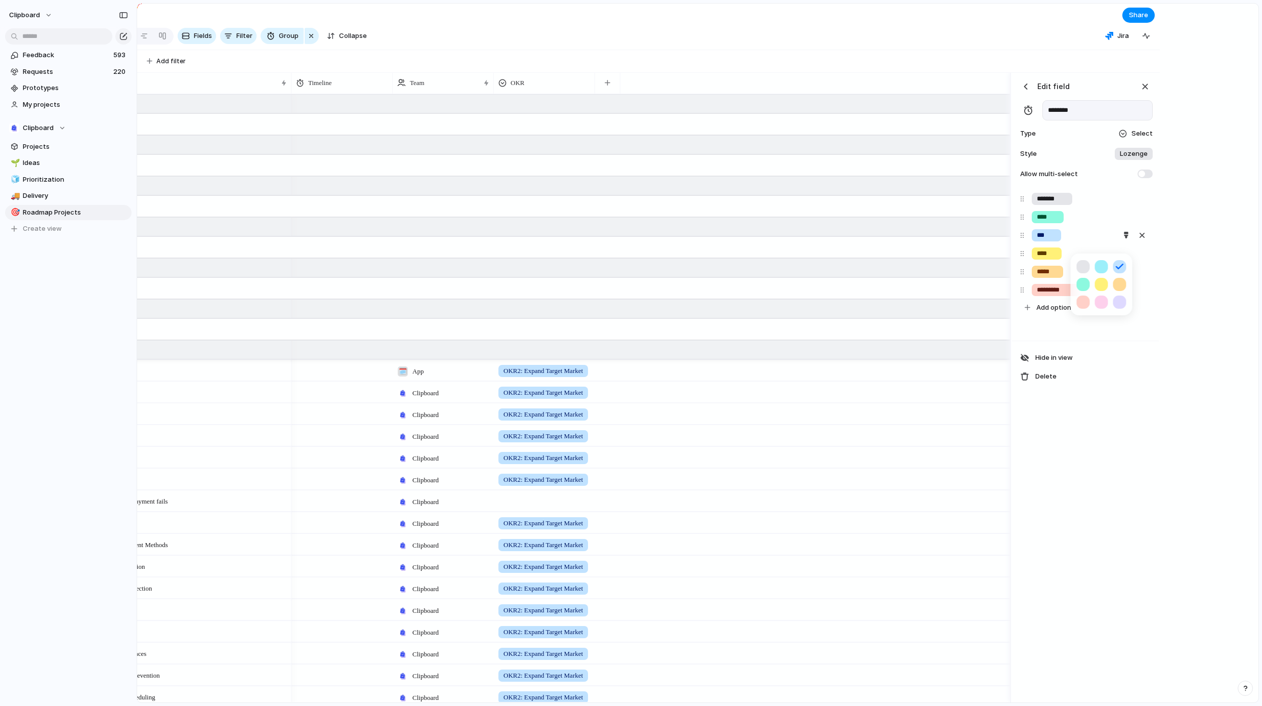
click at [1093, 465] on div at bounding box center [631, 353] width 1262 height 706
click at [1072, 295] on input "*********" at bounding box center [1056, 290] width 38 height 10
click at [1082, 552] on div "Edit field ******** Type Select Style Lozenge Allow multi-select ******* **** *…" at bounding box center [1085, 388] width 147 height 630
drag, startPoint x: 1072, startPoint y: 295, endPoint x: 1026, endPoint y: 295, distance: 46.0
click at [1026, 295] on div "*********" at bounding box center [1085, 290] width 133 height 18
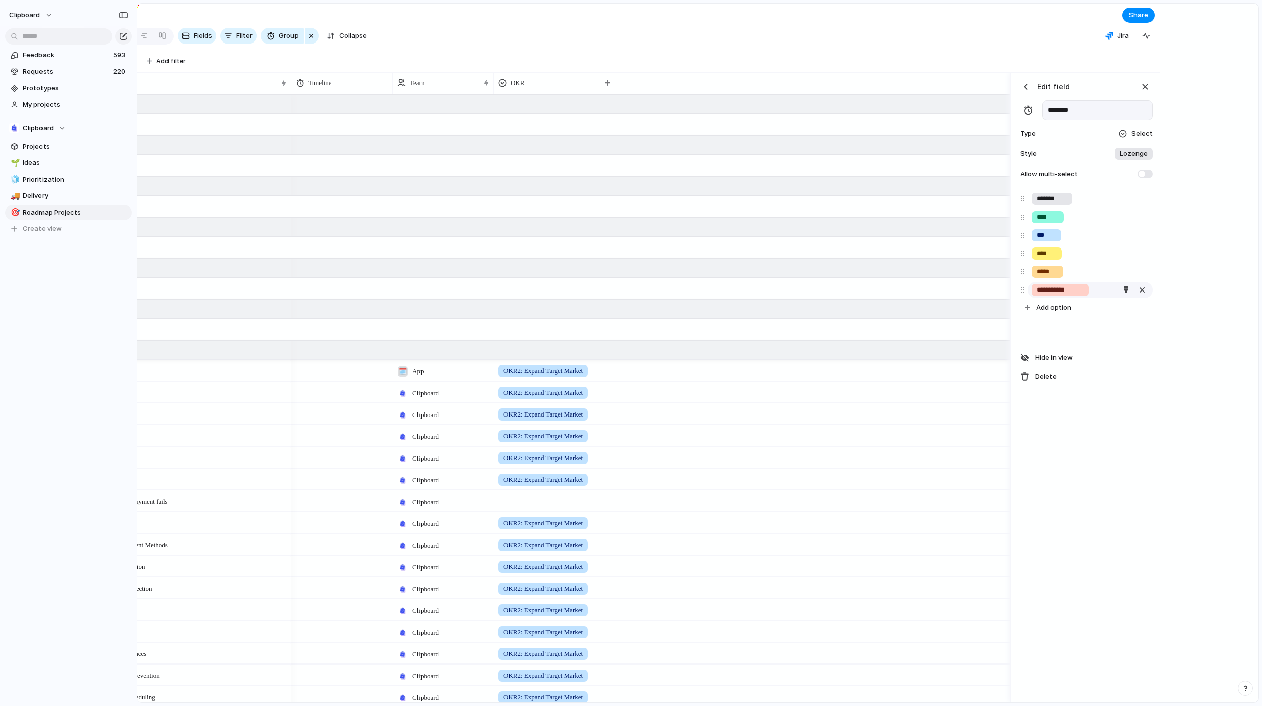
type input "**********"
click at [1052, 485] on div "**********" at bounding box center [1085, 388] width 147 height 630
click at [1149, 90] on div "button" at bounding box center [1144, 86] width 11 height 11
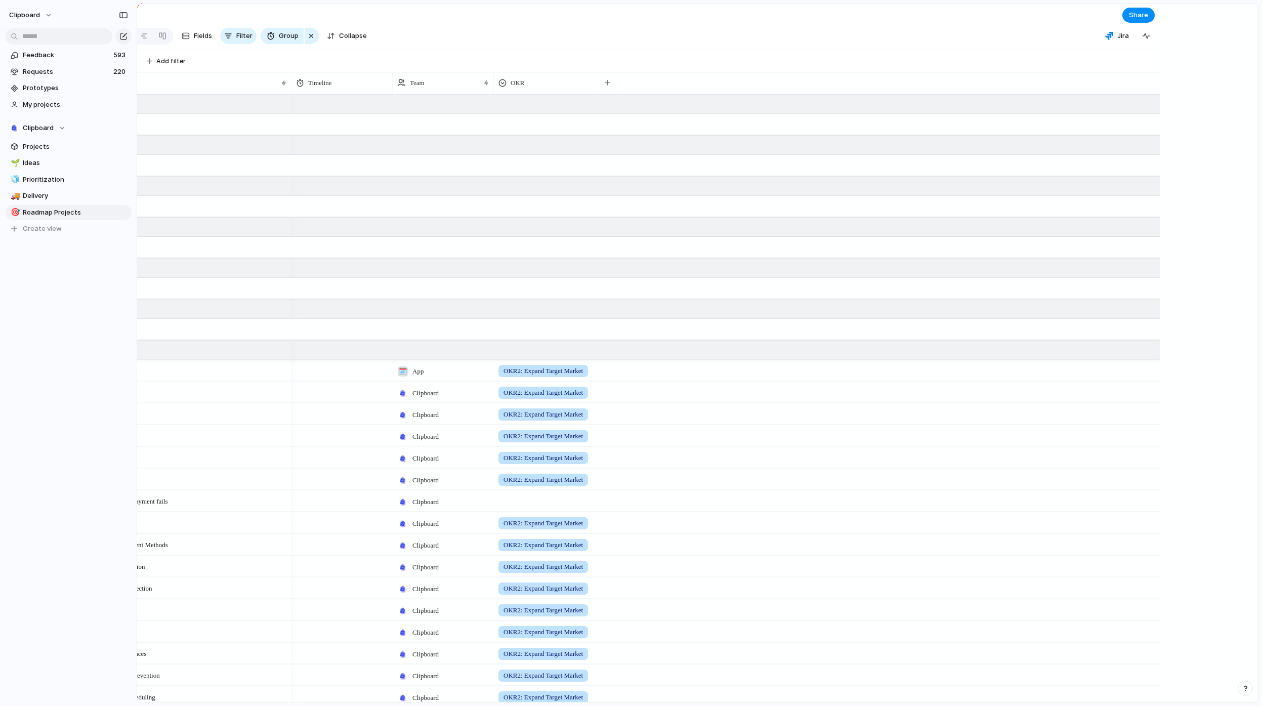
click at [344, 377] on div at bounding box center [342, 368] width 100 height 17
click at [313, 81] on div "On Hold Done Now Next Later Maybe Never" at bounding box center [631, 353] width 1262 height 706
click at [56, 74] on span "Requests" at bounding box center [67, 72] width 88 height 10
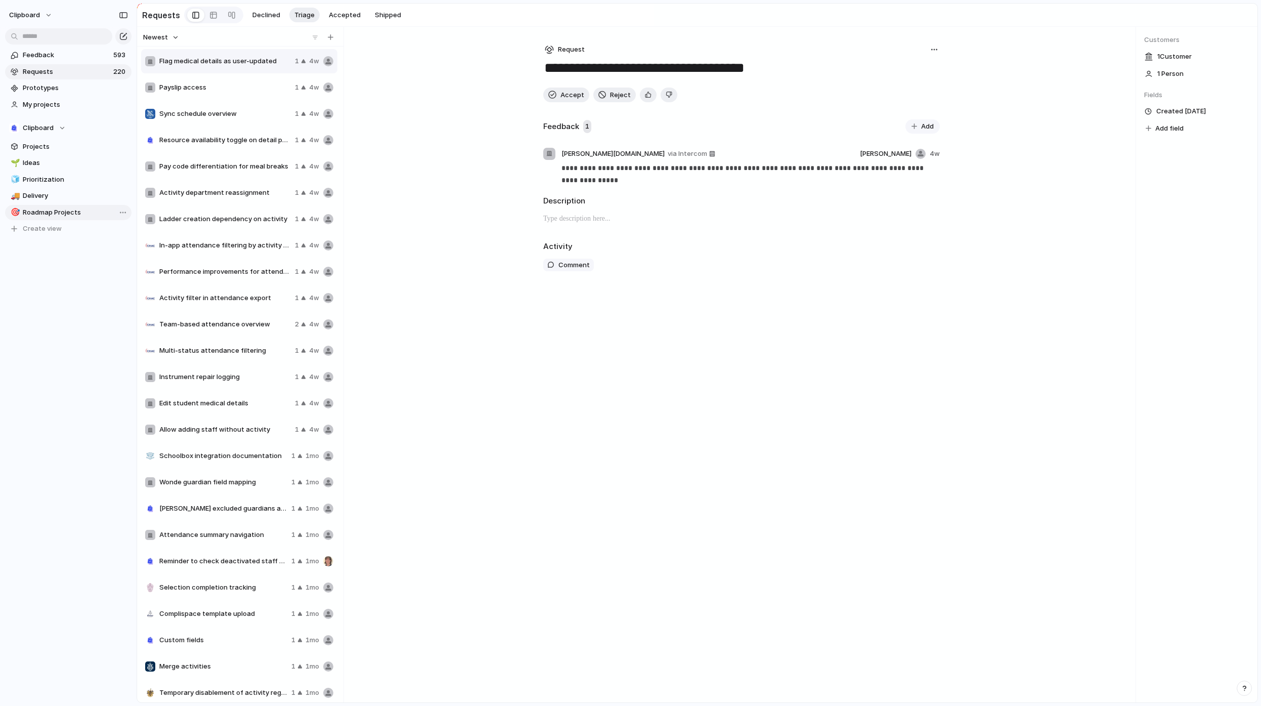
click at [47, 217] on span "Roadmap Projects" at bounding box center [75, 212] width 105 height 10
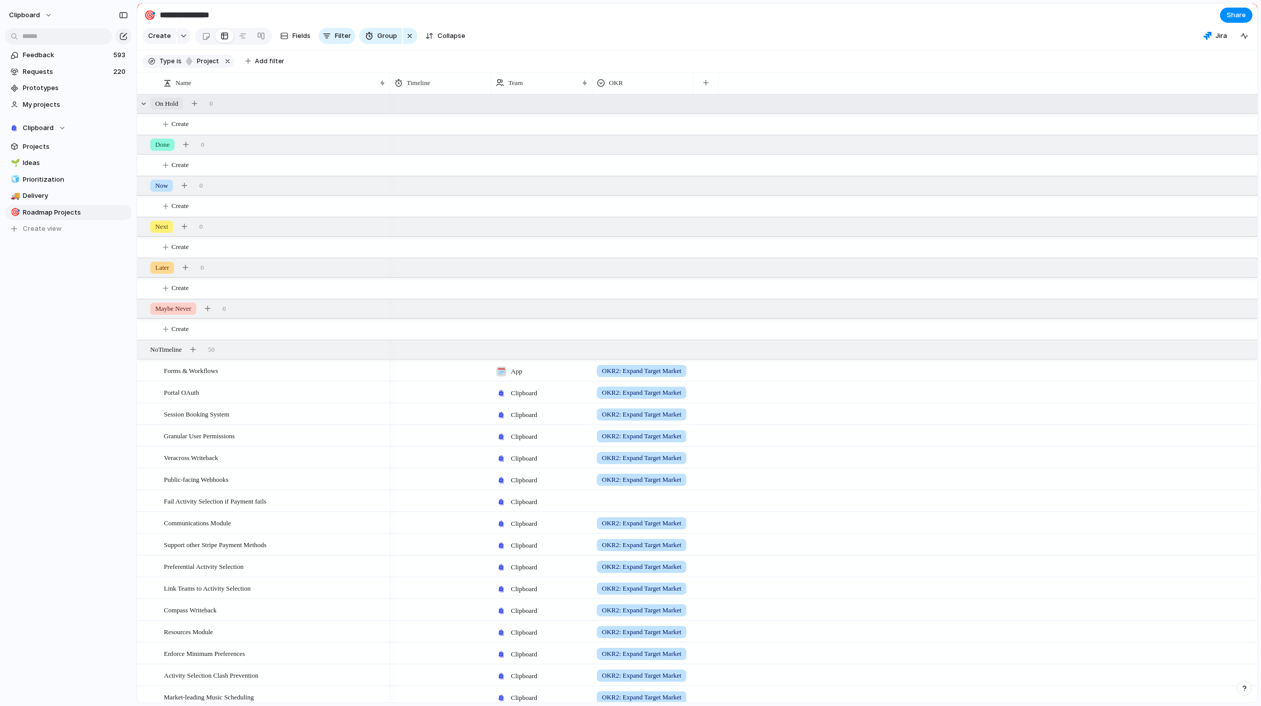
click at [258, 113] on div "On Hold 0" at bounding box center [698, 104] width 1123 height 18
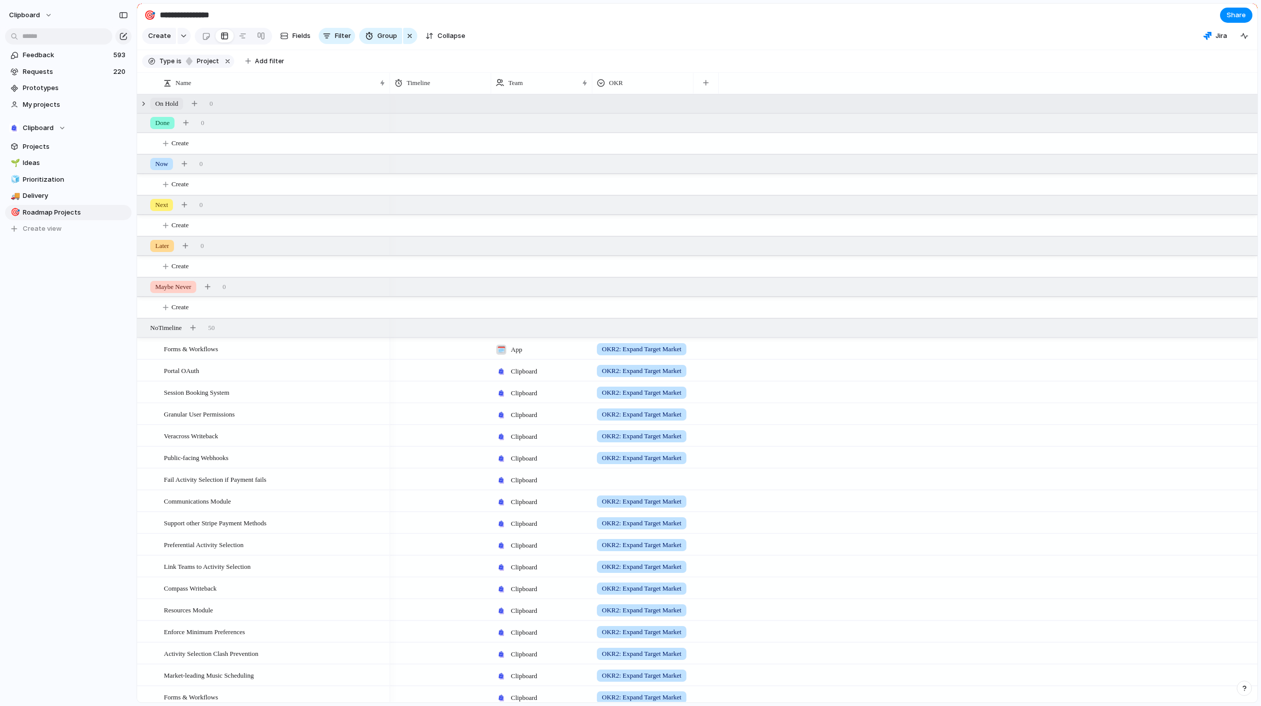
click at [258, 112] on div "On Hold 0" at bounding box center [698, 104] width 1123 height 18
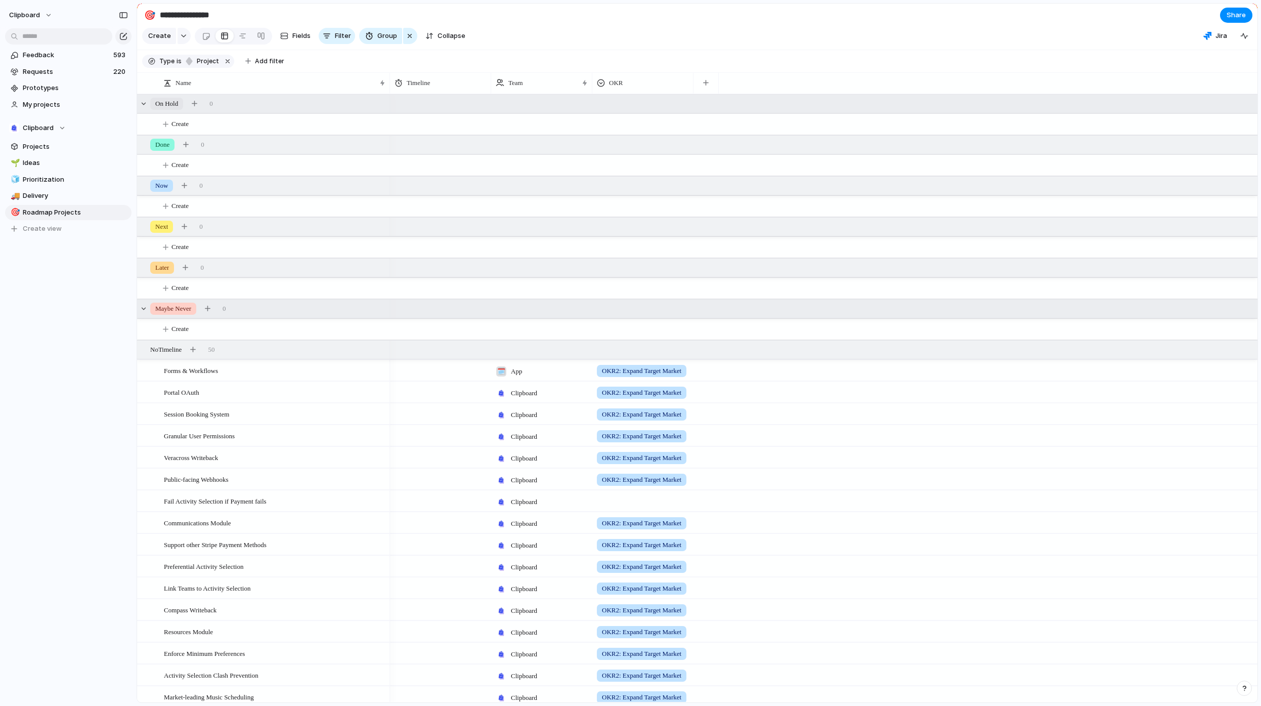
click at [180, 314] on span "Maybe Never" at bounding box center [173, 309] width 36 height 10
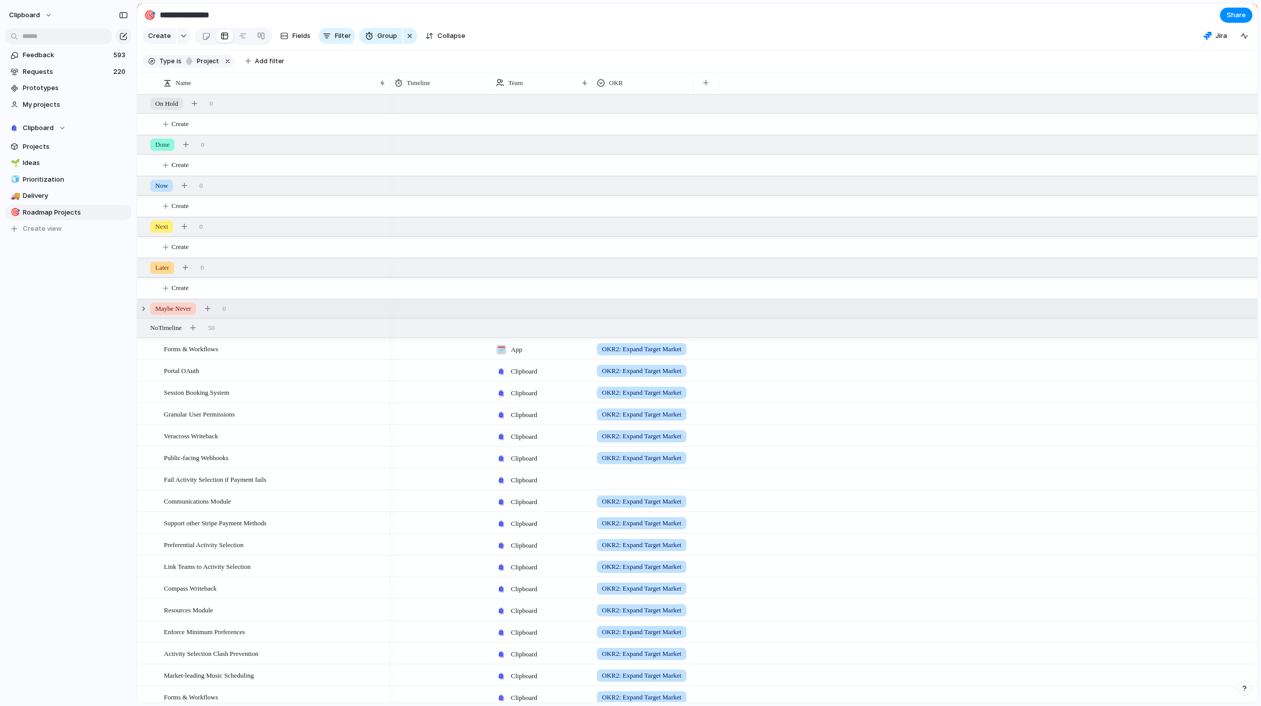
click at [183, 314] on span "Maybe Never" at bounding box center [173, 309] width 36 height 10
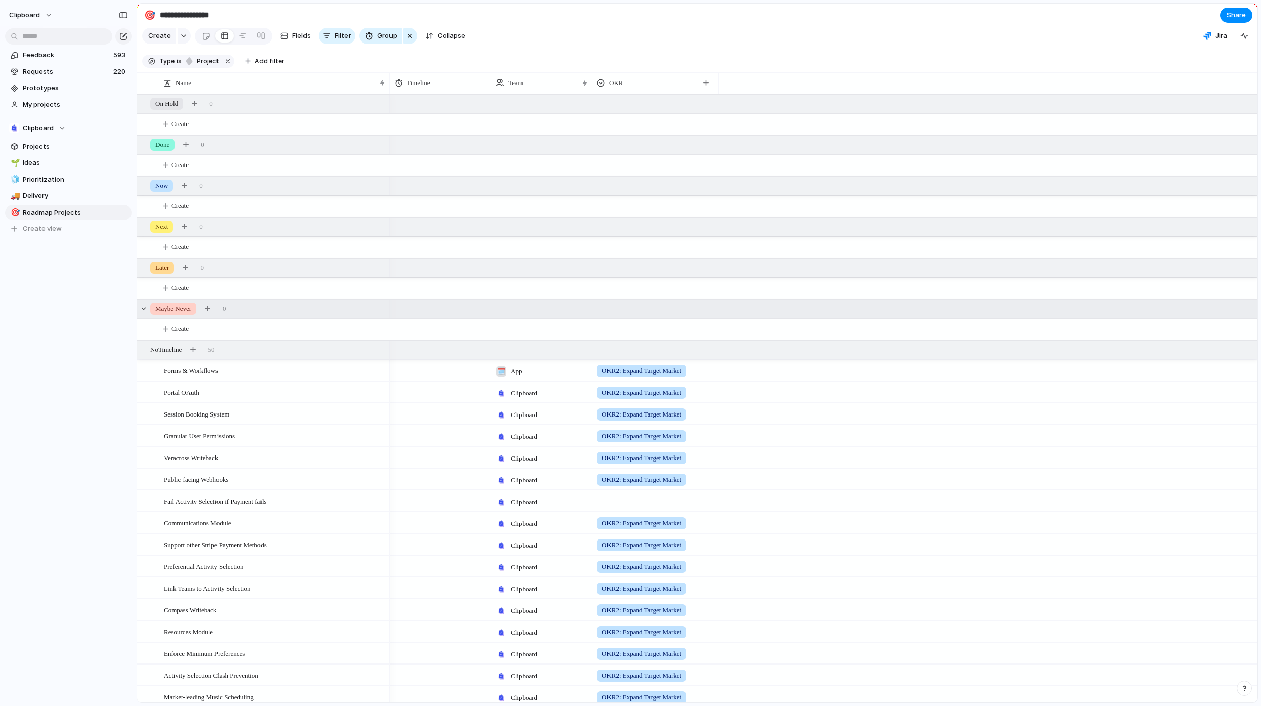
click at [166, 314] on span "Maybe Never" at bounding box center [173, 309] width 36 height 10
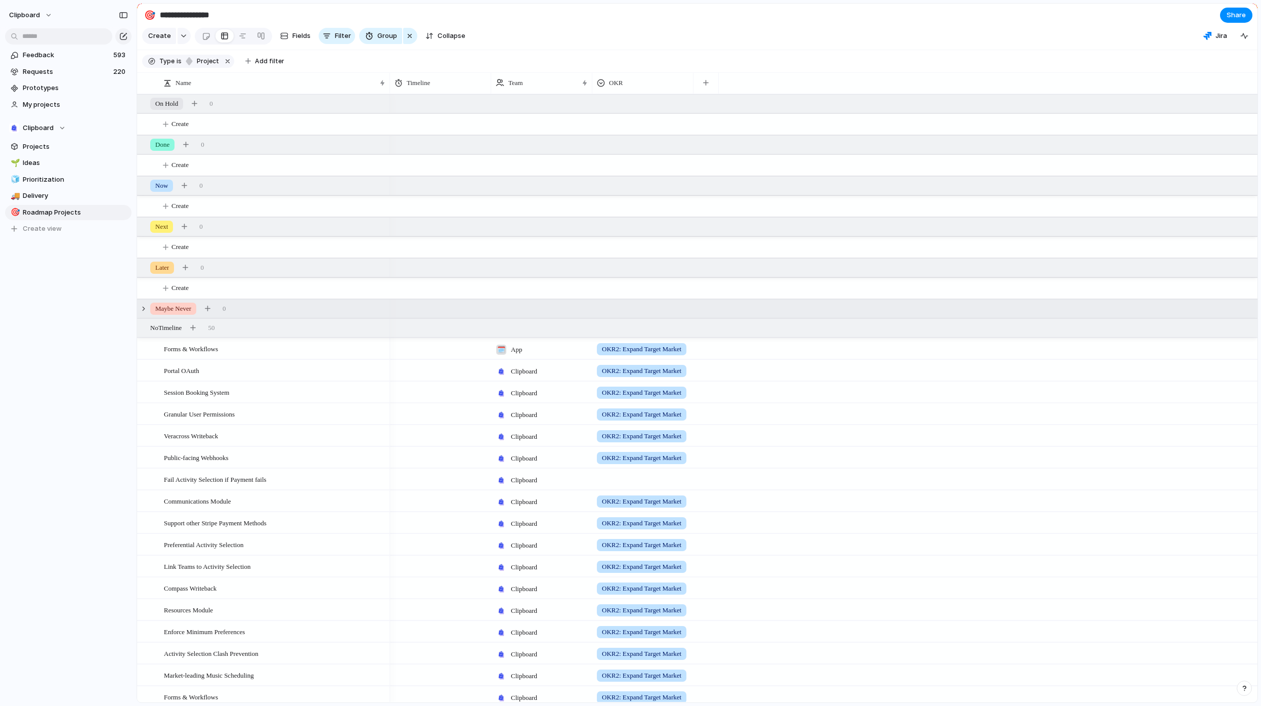
click at [166, 314] on span "Maybe Never" at bounding box center [173, 309] width 36 height 10
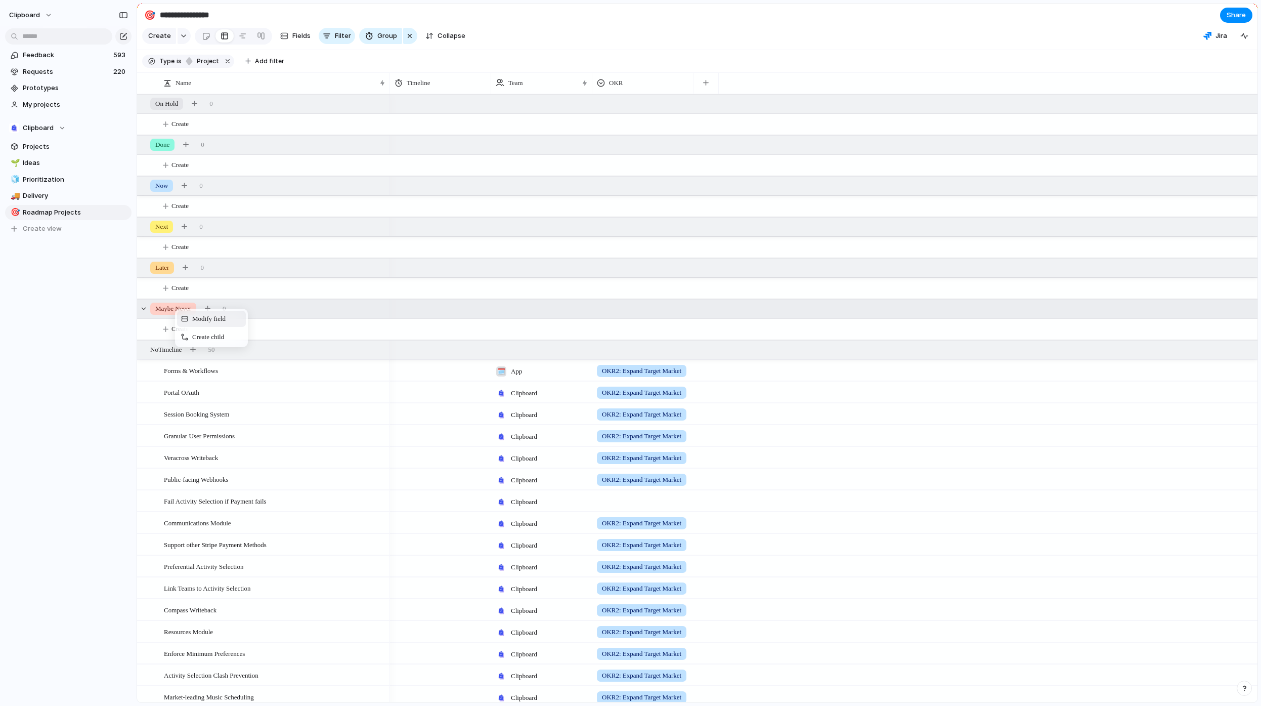
click at [207, 324] on span "Modify field" at bounding box center [208, 319] width 33 height 10
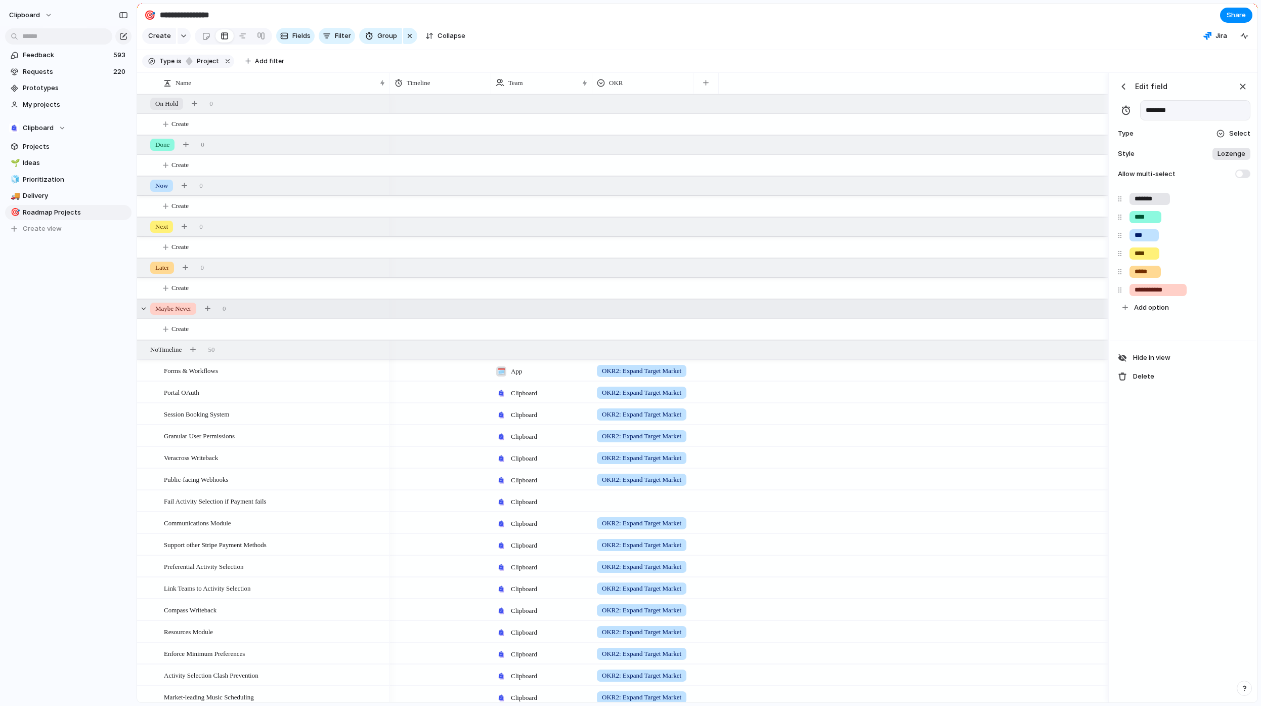
click at [1157, 295] on input "**********" at bounding box center [1158, 290] width 47 height 10
drag, startPoint x: 180, startPoint y: 320, endPoint x: 1109, endPoint y: 293, distance: 929.3
click at [1109, 293] on div "**********" at bounding box center [1183, 388] width 150 height 630
drag, startPoint x: 1109, startPoint y: 293, endPoint x: 1138, endPoint y: 298, distance: 29.8
click at [1138, 295] on input "**********" at bounding box center [1158, 290] width 47 height 10
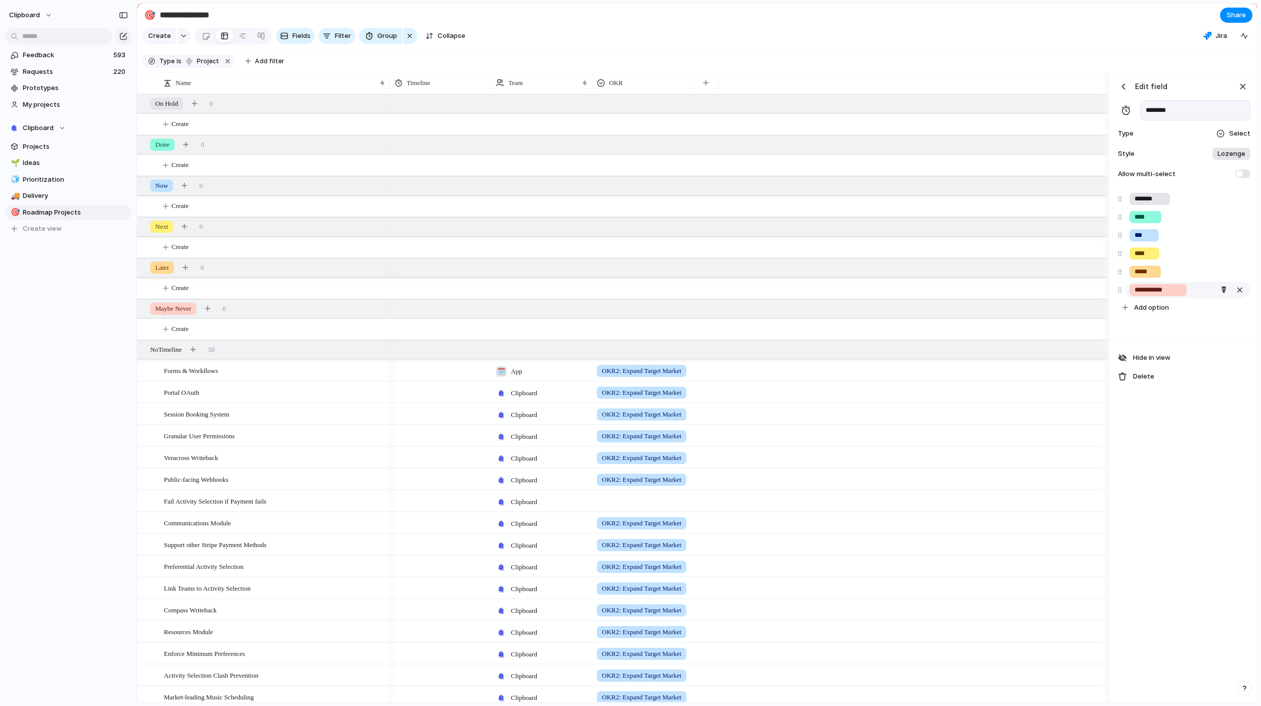
click at [1141, 295] on input "**********" at bounding box center [1158, 290] width 47 height 10
type input "*********"
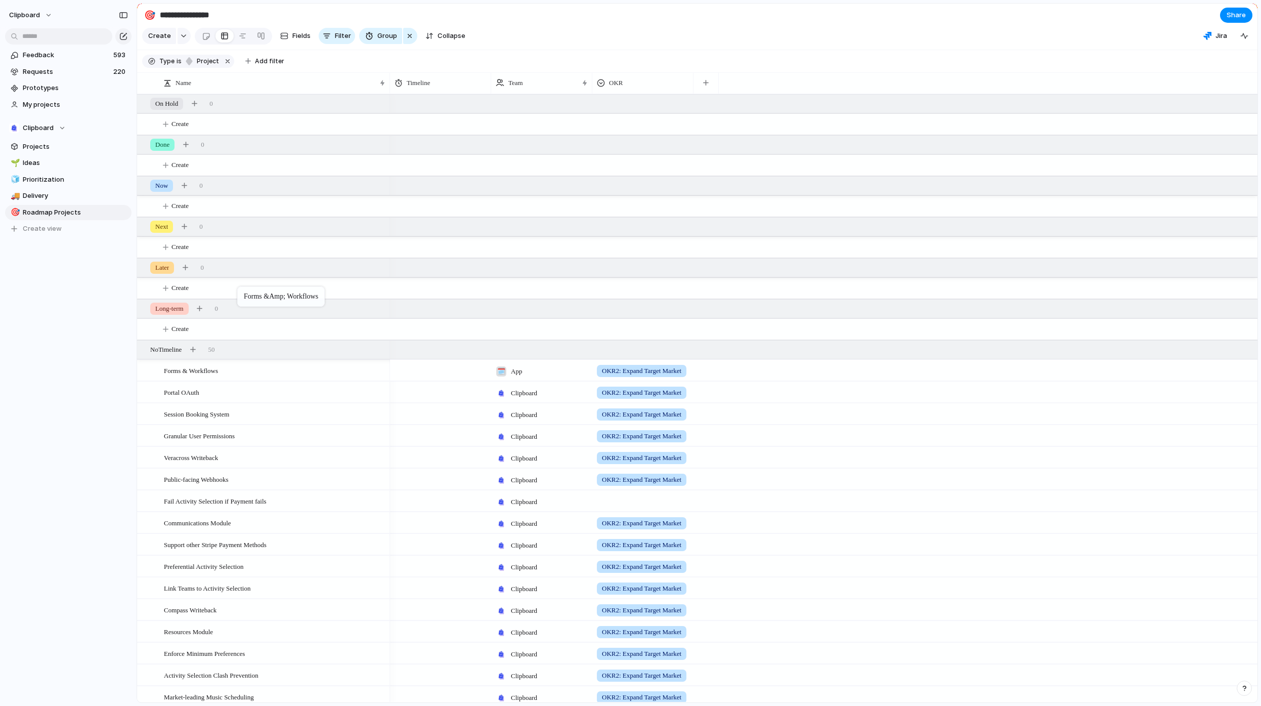
drag, startPoint x: 1138, startPoint y: 298, endPoint x: 242, endPoint y: 288, distance: 896.1
click at [216, 381] on div "Portal OAuth" at bounding box center [275, 370] width 223 height 21
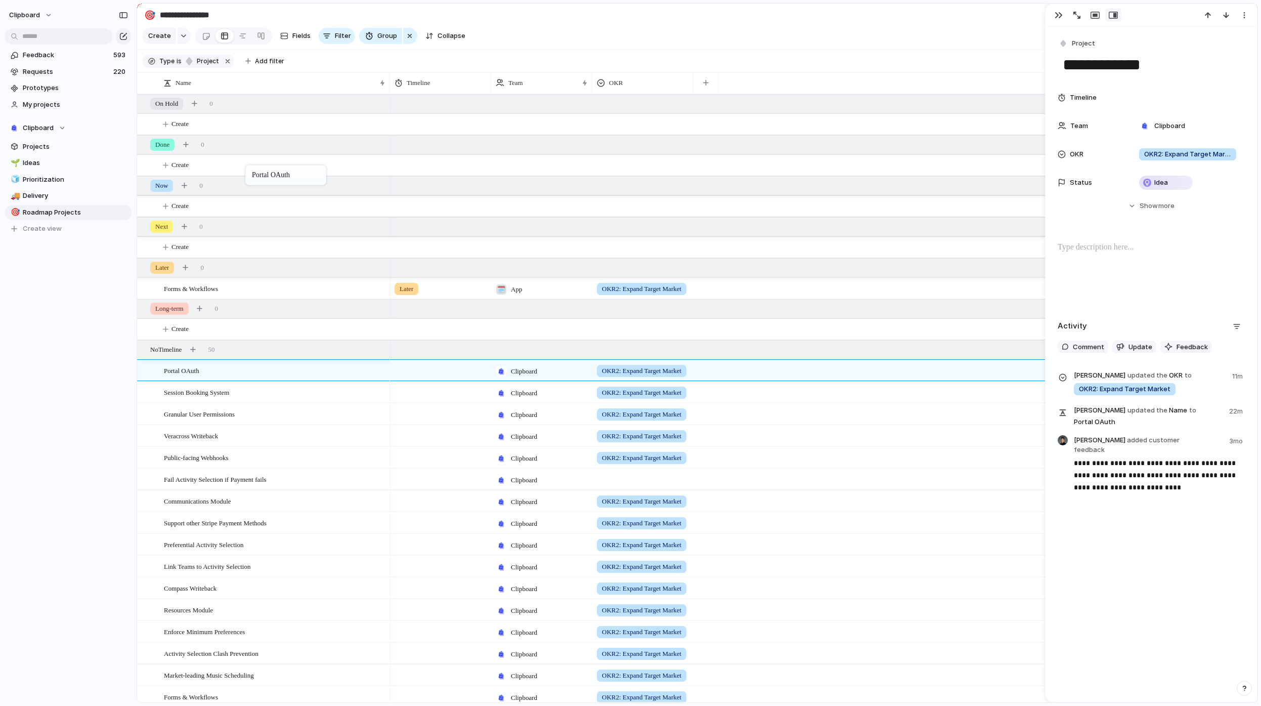
drag, startPoint x: 242, startPoint y: 288, endPoint x: 250, endPoint y: 167, distance: 121.7
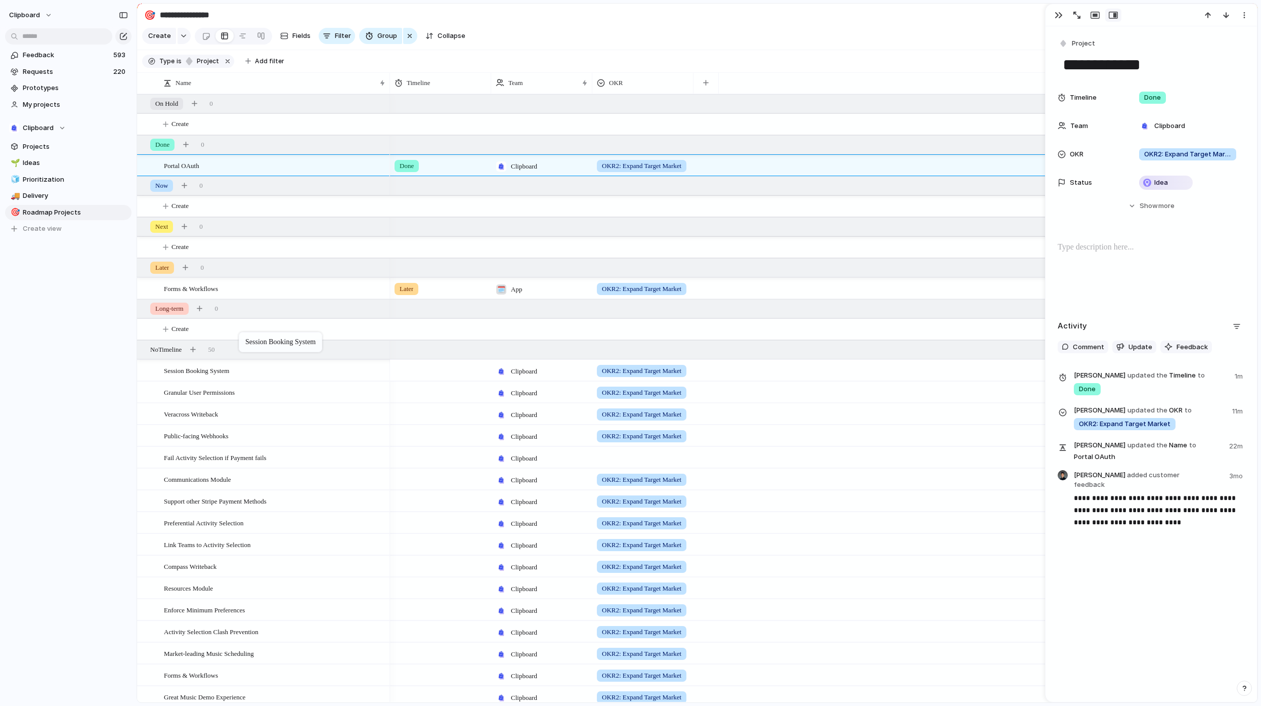
drag, startPoint x: 250, startPoint y: 167, endPoint x: 244, endPoint y: 334, distance: 167.1
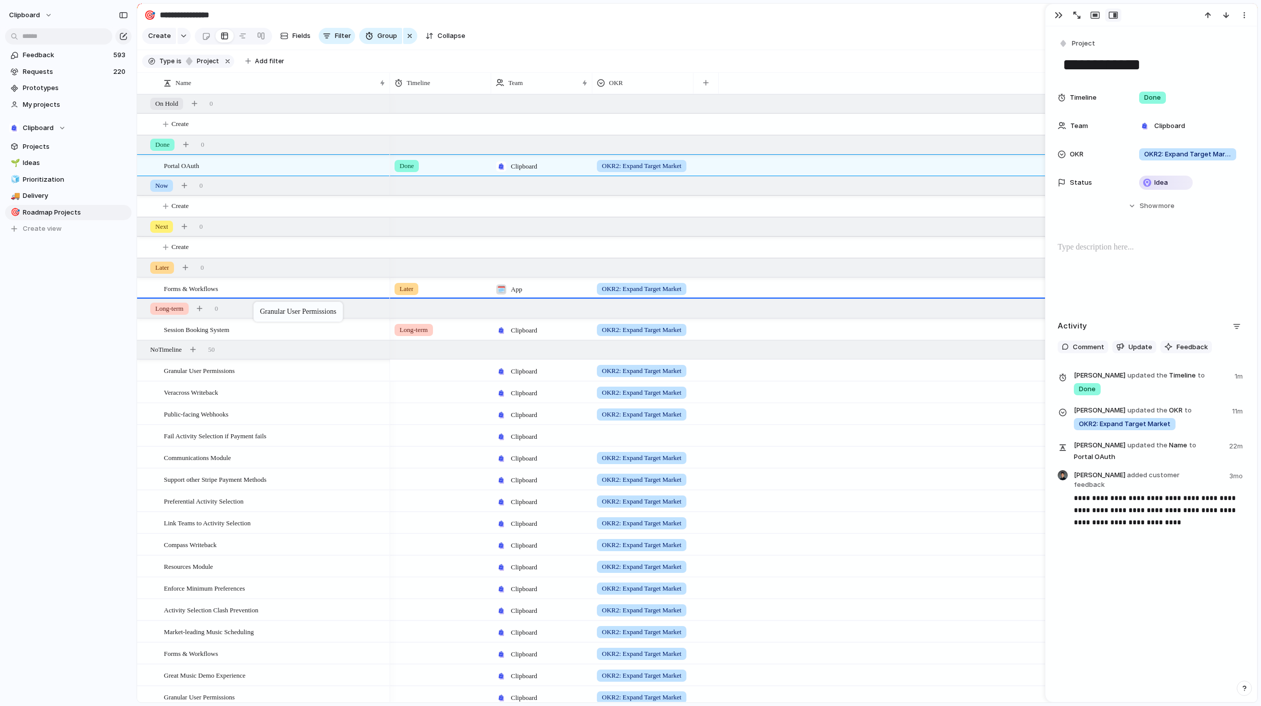
drag, startPoint x: 244, startPoint y: 334, endPoint x: 259, endPoint y: 304, distance: 33.7
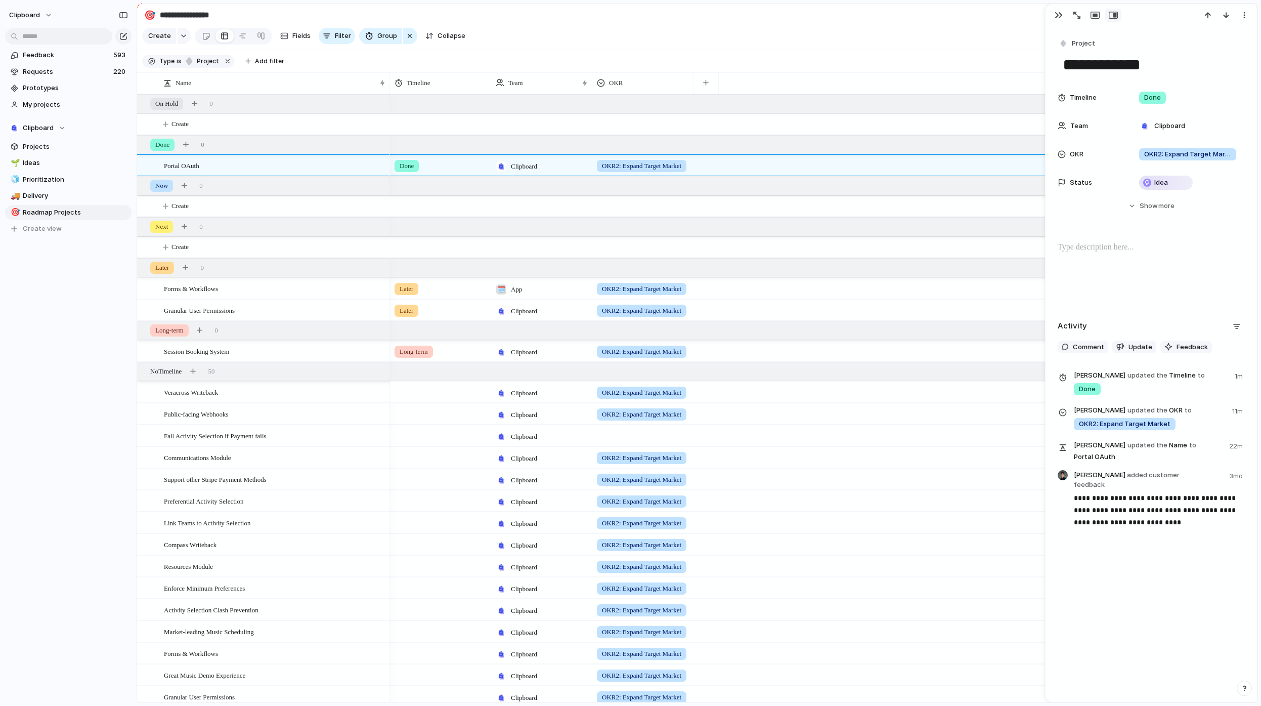
click at [257, 402] on div "Veracross Writeback" at bounding box center [275, 392] width 223 height 21
type textarea "**********"
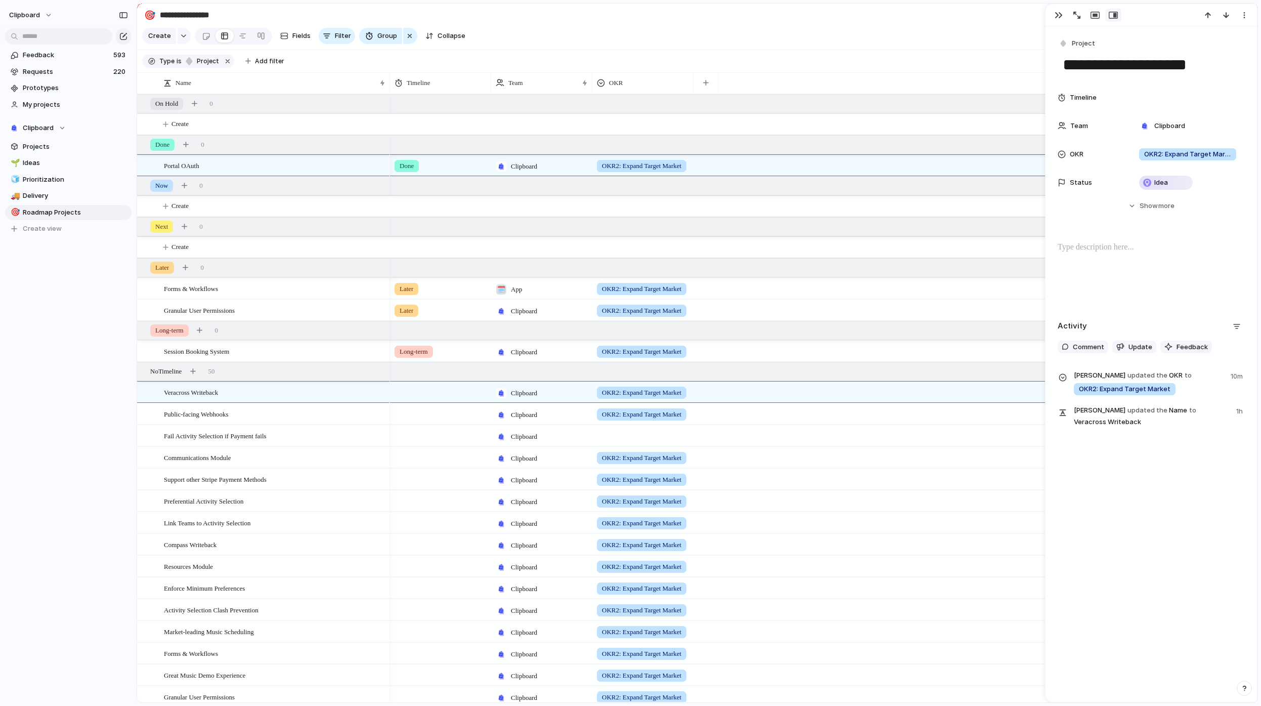
click at [84, 273] on div "Feedback 593 Requests 220 Prototypes My projects Clipboard Projects 🌱 Ideas 🧊 P…" at bounding box center [68, 159] width 137 height 318
click at [57, 128] on div "Clipboard" at bounding box center [37, 128] width 57 height 10
click at [87, 172] on li "Clipboard" at bounding box center [52, 168] width 82 height 17
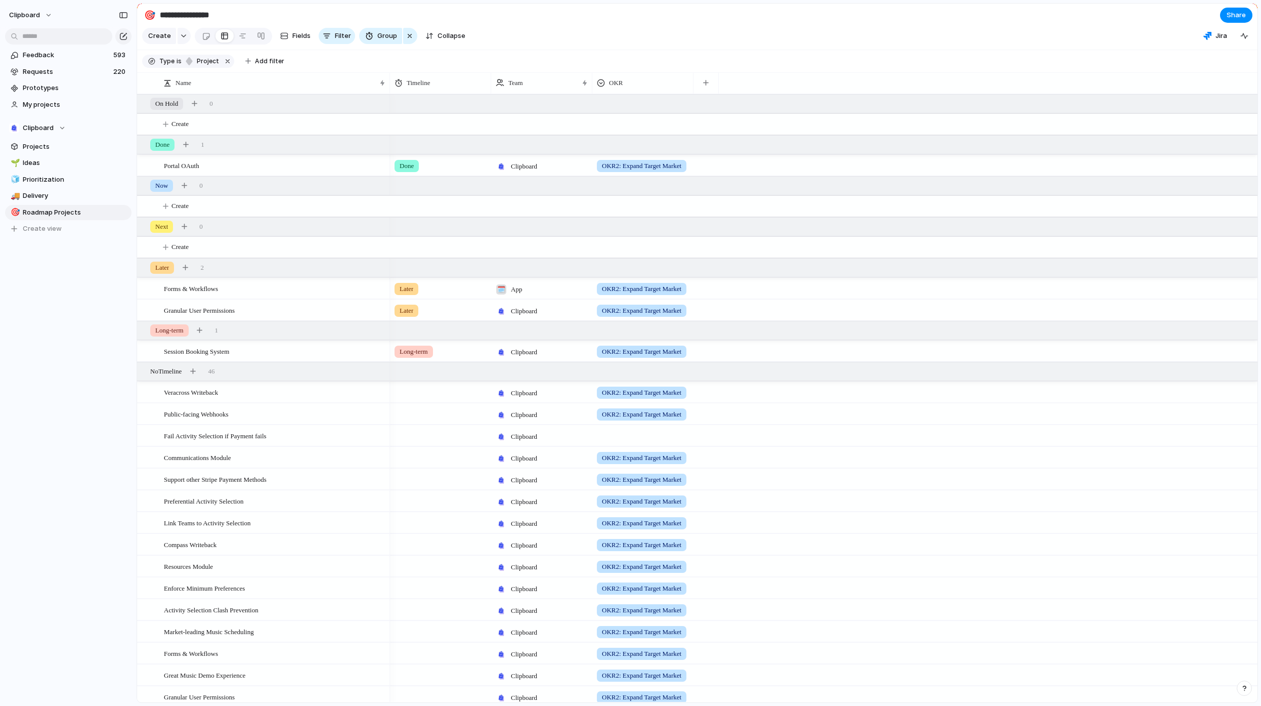
click at [56, 126] on div "Clipboard" at bounding box center [37, 128] width 57 height 10
click at [262, 402] on div "Clipboard 🗓️ App 🧊 Platform Create new team" at bounding box center [630, 353] width 1261 height 706
drag, startPoint x: 259, startPoint y: 402, endPoint x: 261, endPoint y: 212, distance: 189.7
drag, startPoint x: 247, startPoint y: 402, endPoint x: 236, endPoint y: 129, distance: 273.4
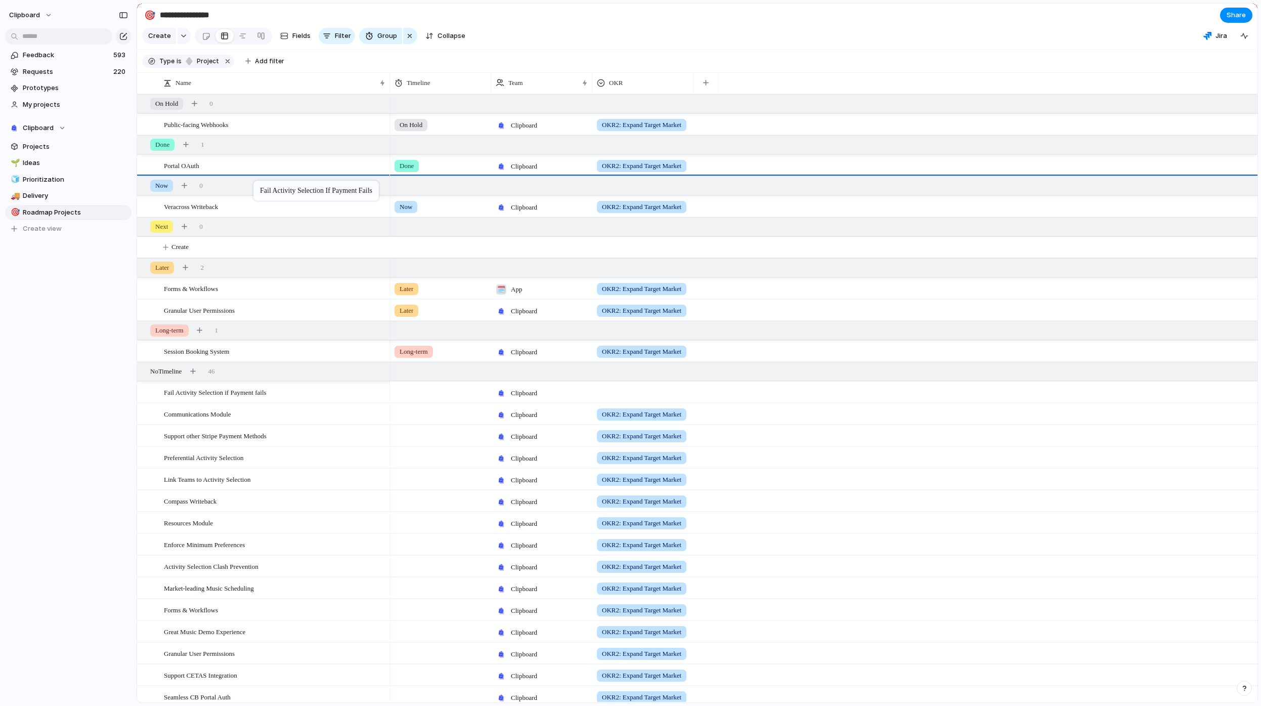
drag, startPoint x: 248, startPoint y: 404, endPoint x: 258, endPoint y: 183, distance: 221.3
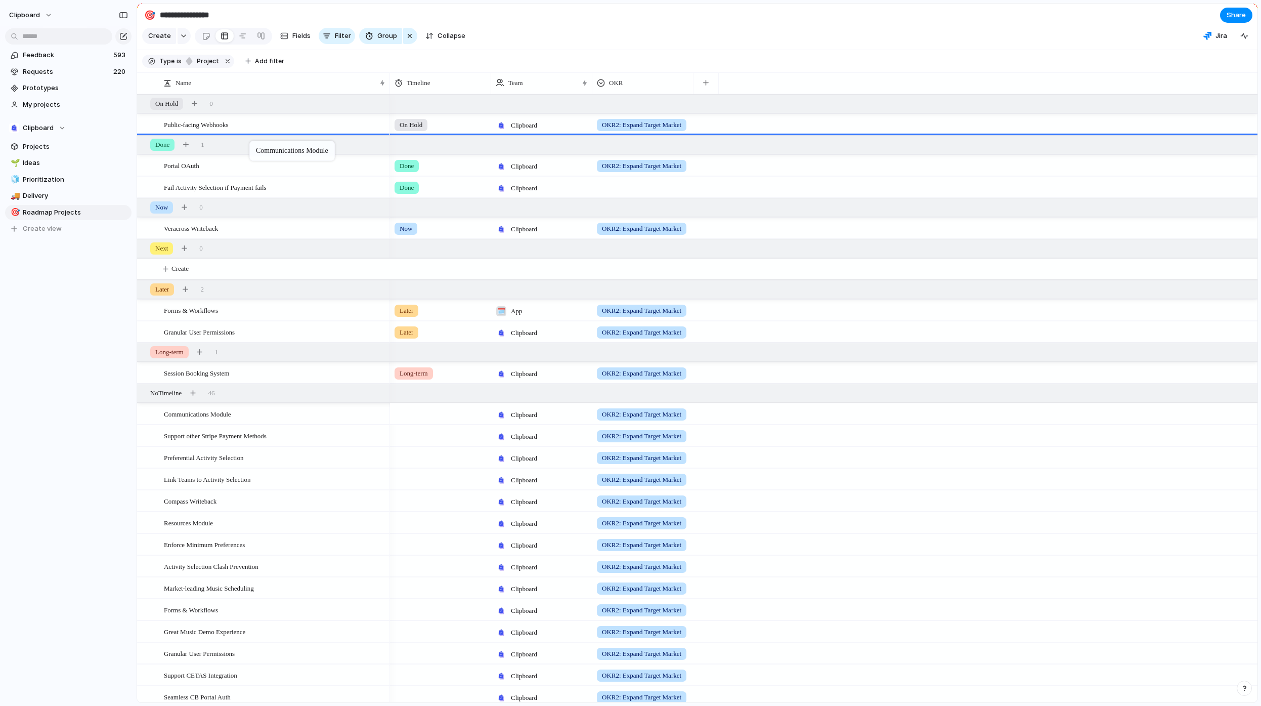
drag, startPoint x: 244, startPoint y: 423, endPoint x: 254, endPoint y: 143, distance: 281.0
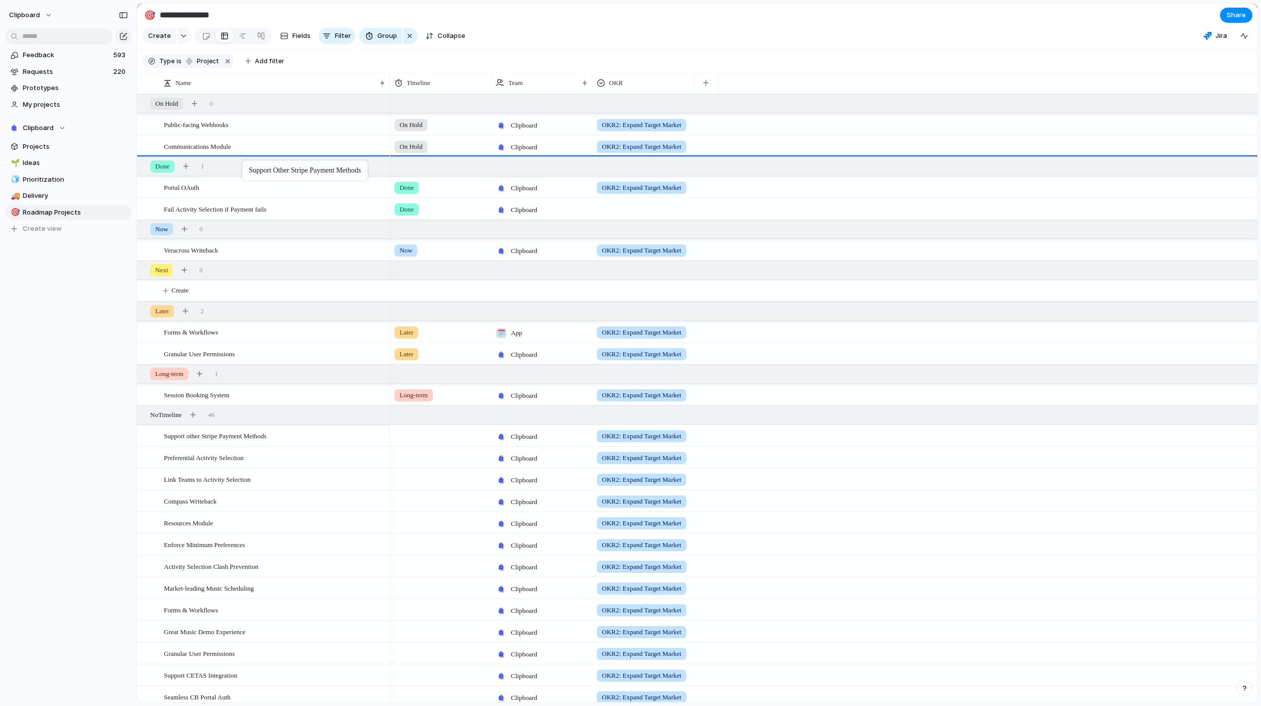
drag, startPoint x: 231, startPoint y: 446, endPoint x: 247, endPoint y: 162, distance: 284.3
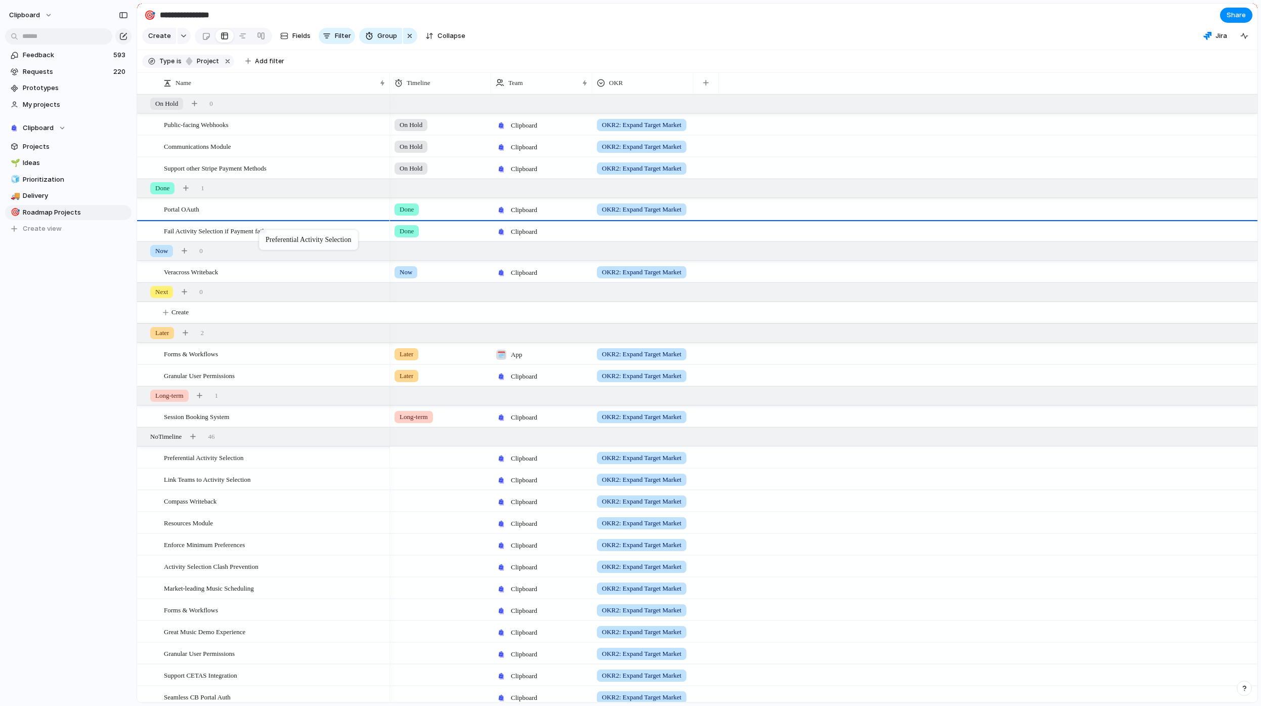
drag, startPoint x: 241, startPoint y: 464, endPoint x: 264, endPoint y: 232, distance: 233.4
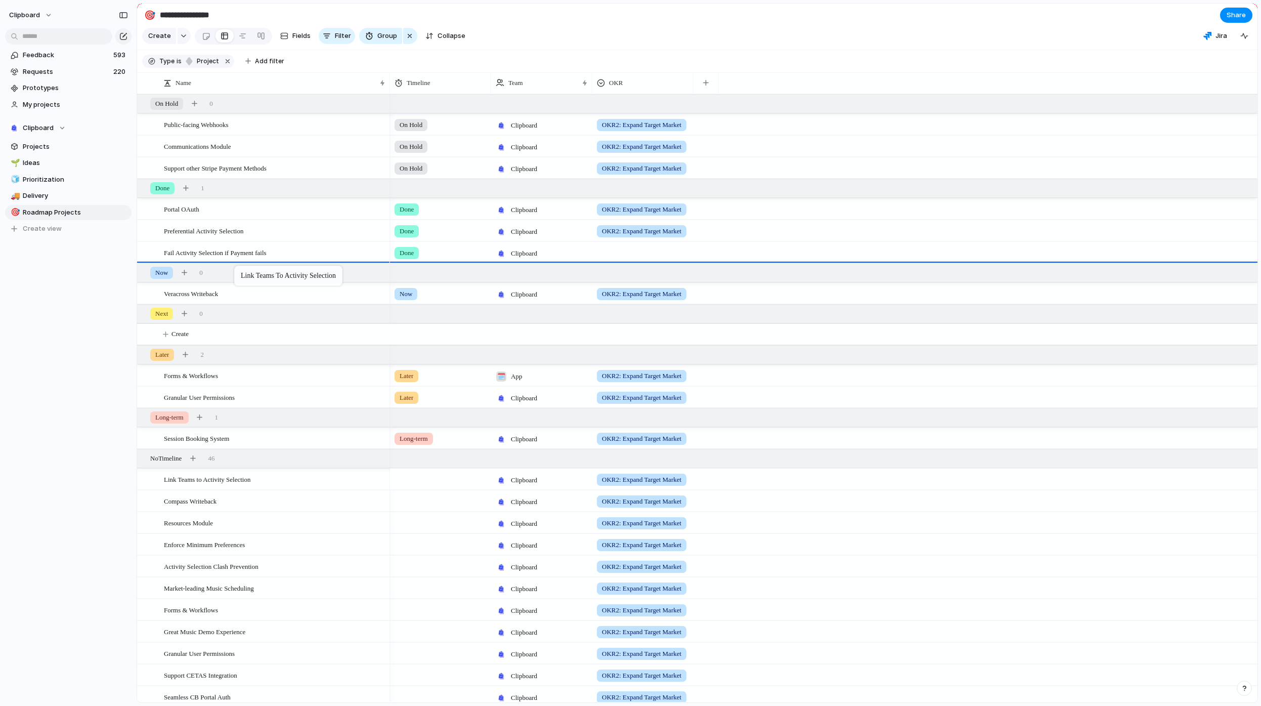
drag, startPoint x: 258, startPoint y: 492, endPoint x: 239, endPoint y: 268, distance: 224.9
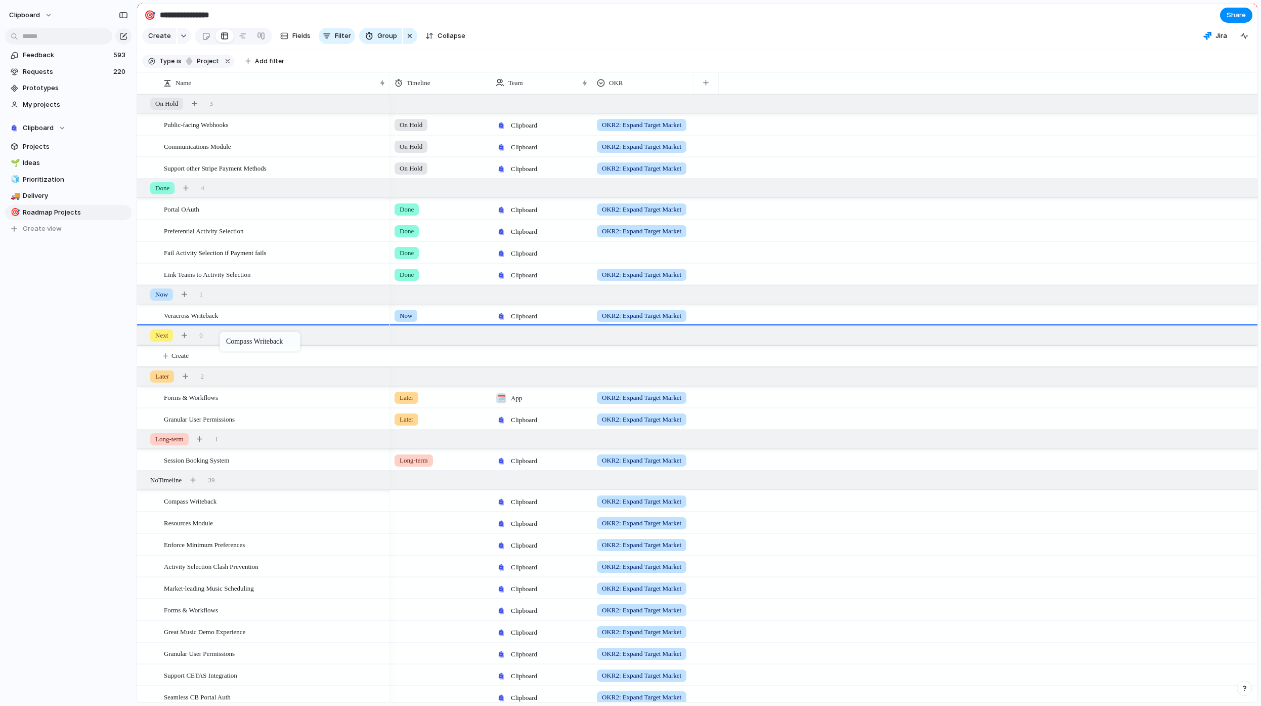
drag, startPoint x: 218, startPoint y: 464, endPoint x: 225, endPoint y: 333, distance: 131.2
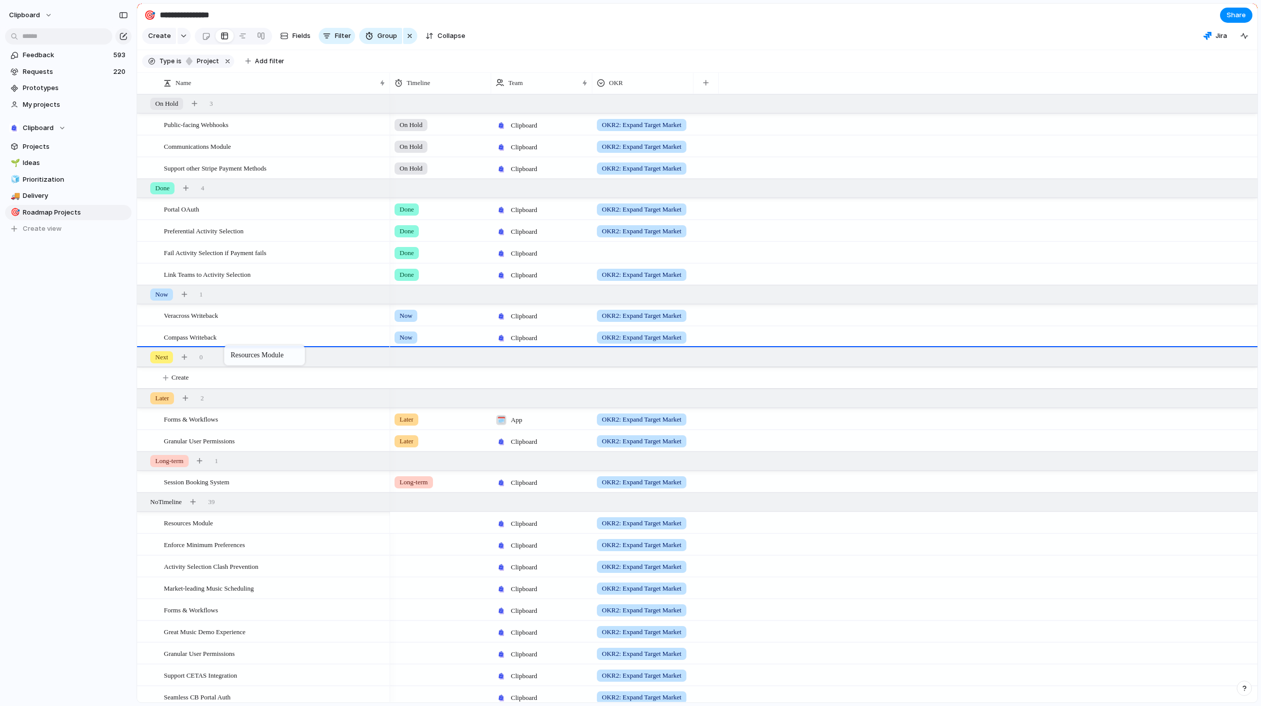
drag, startPoint x: 232, startPoint y: 534, endPoint x: 229, endPoint y: 349, distance: 185.2
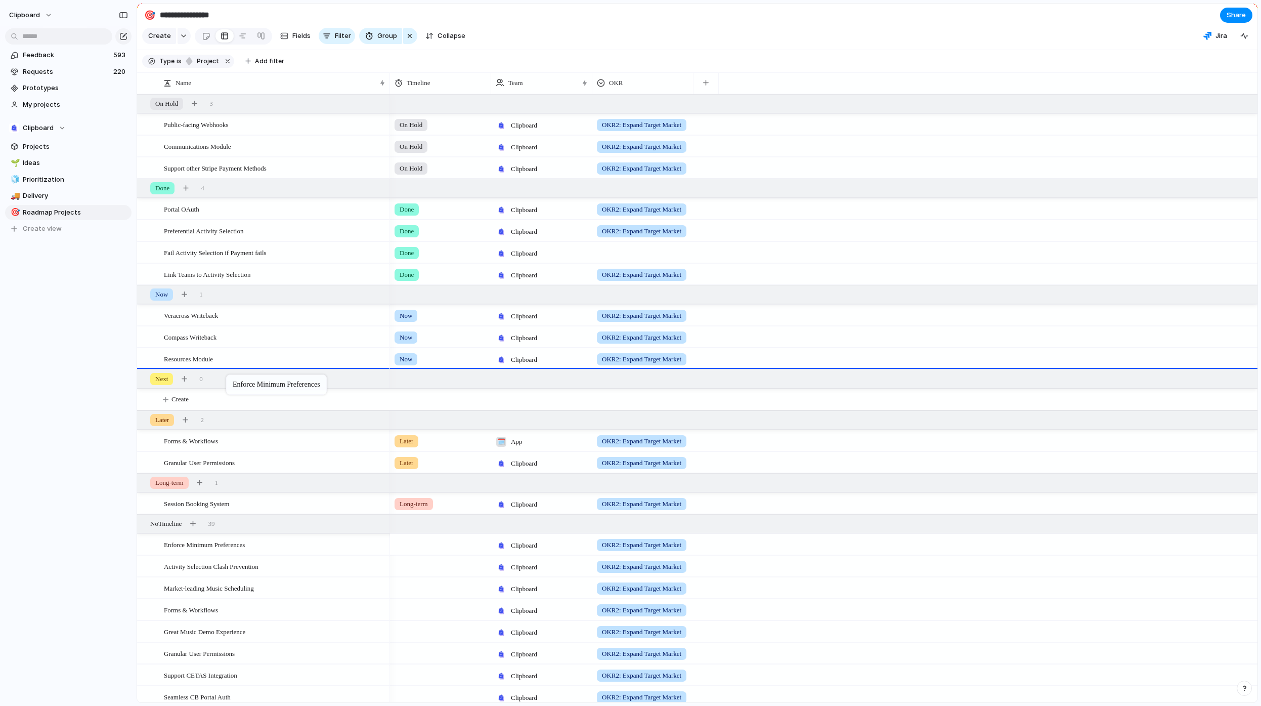
drag, startPoint x: 231, startPoint y: 467, endPoint x: 231, endPoint y: 376, distance: 90.6
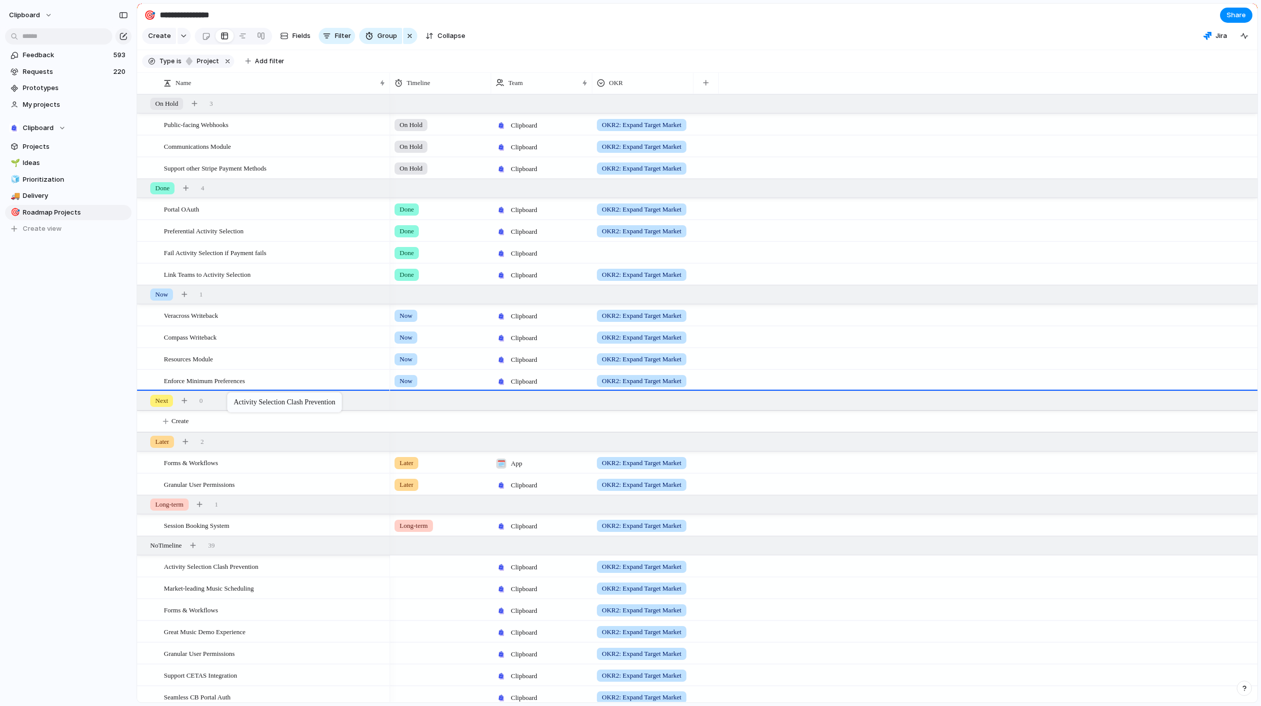
drag, startPoint x: 224, startPoint y: 576, endPoint x: 232, endPoint y: 394, distance: 181.8
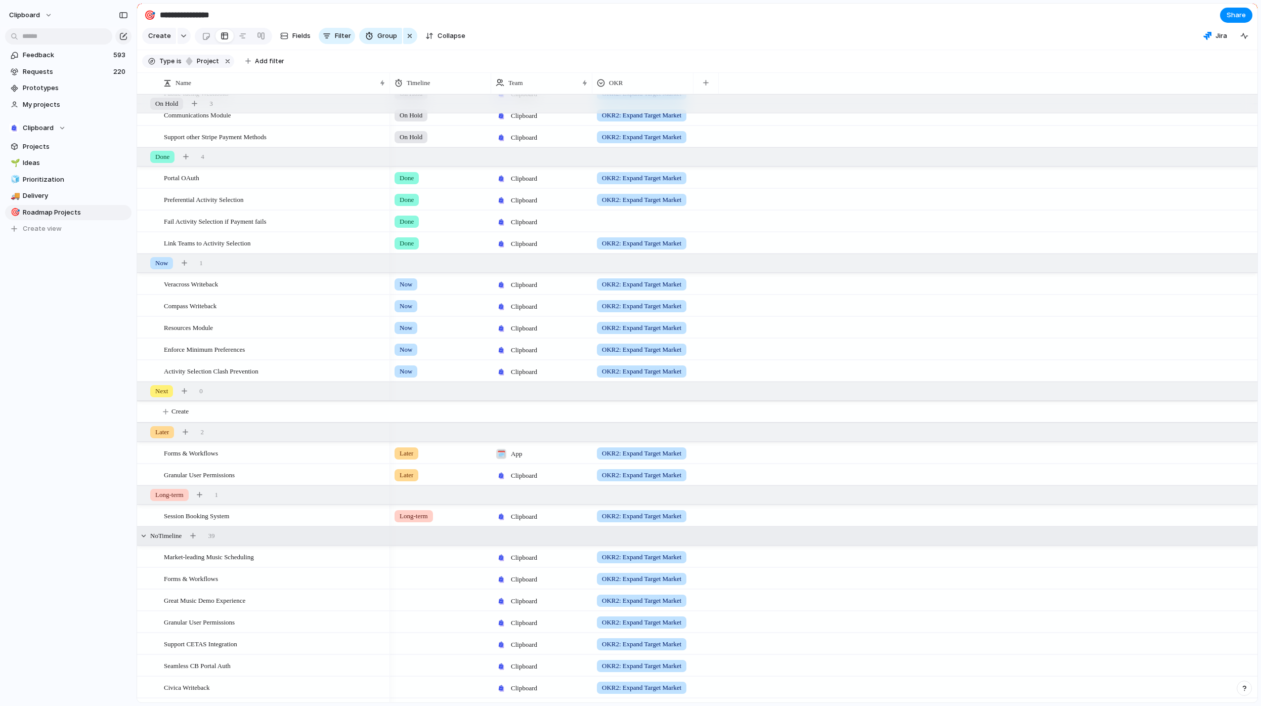
scroll to position [38, 0]
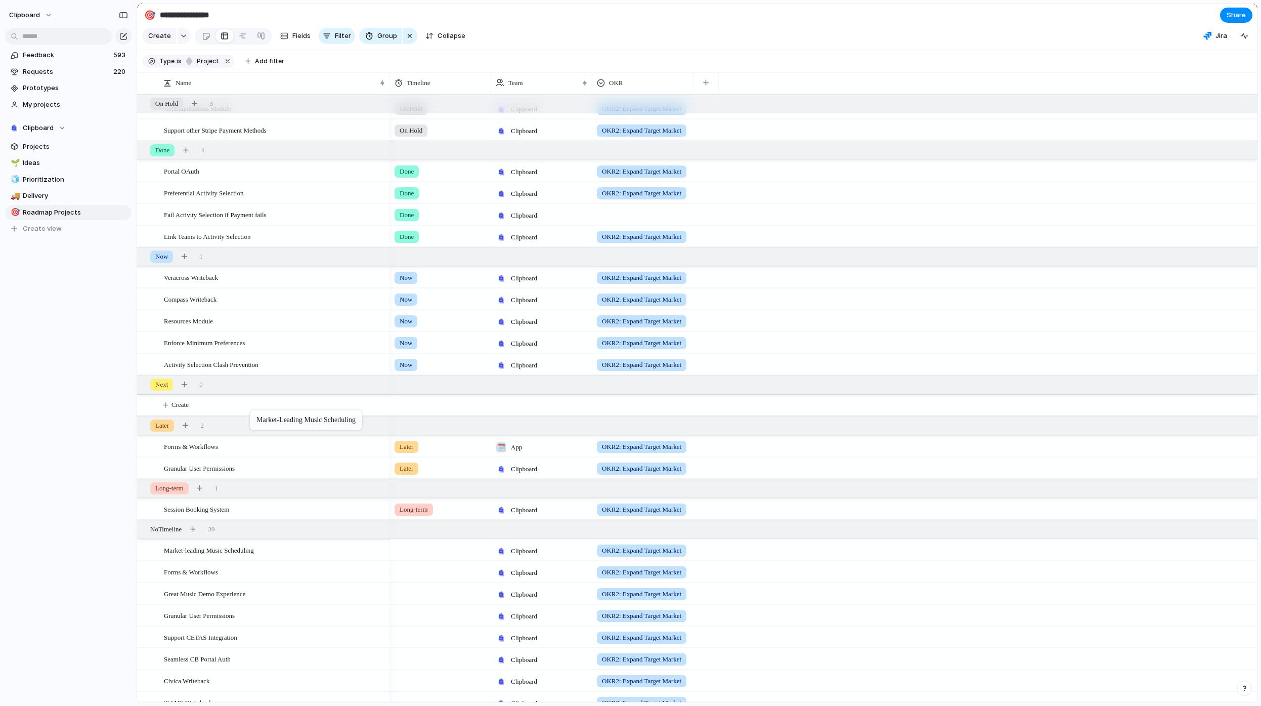
drag, startPoint x: 239, startPoint y: 562, endPoint x: 255, endPoint y: 412, distance: 150.6
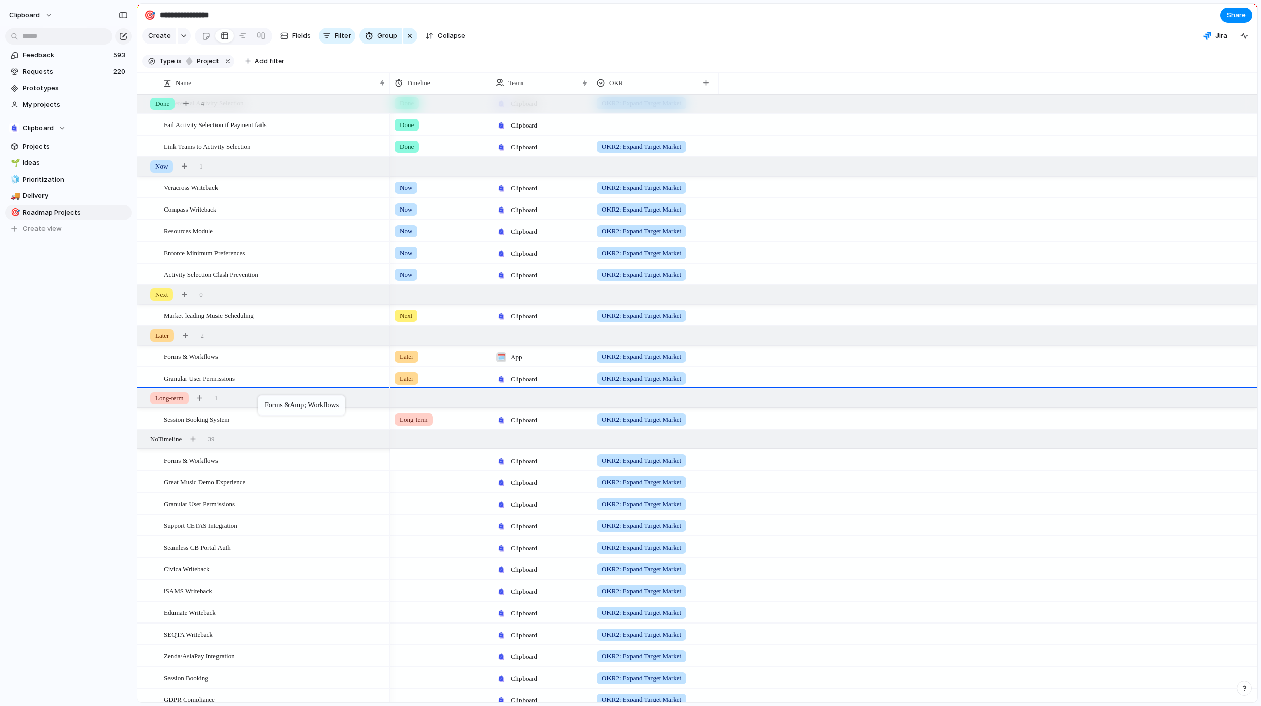
drag, startPoint x: 214, startPoint y: 471, endPoint x: 263, endPoint y: 397, distance: 89.1
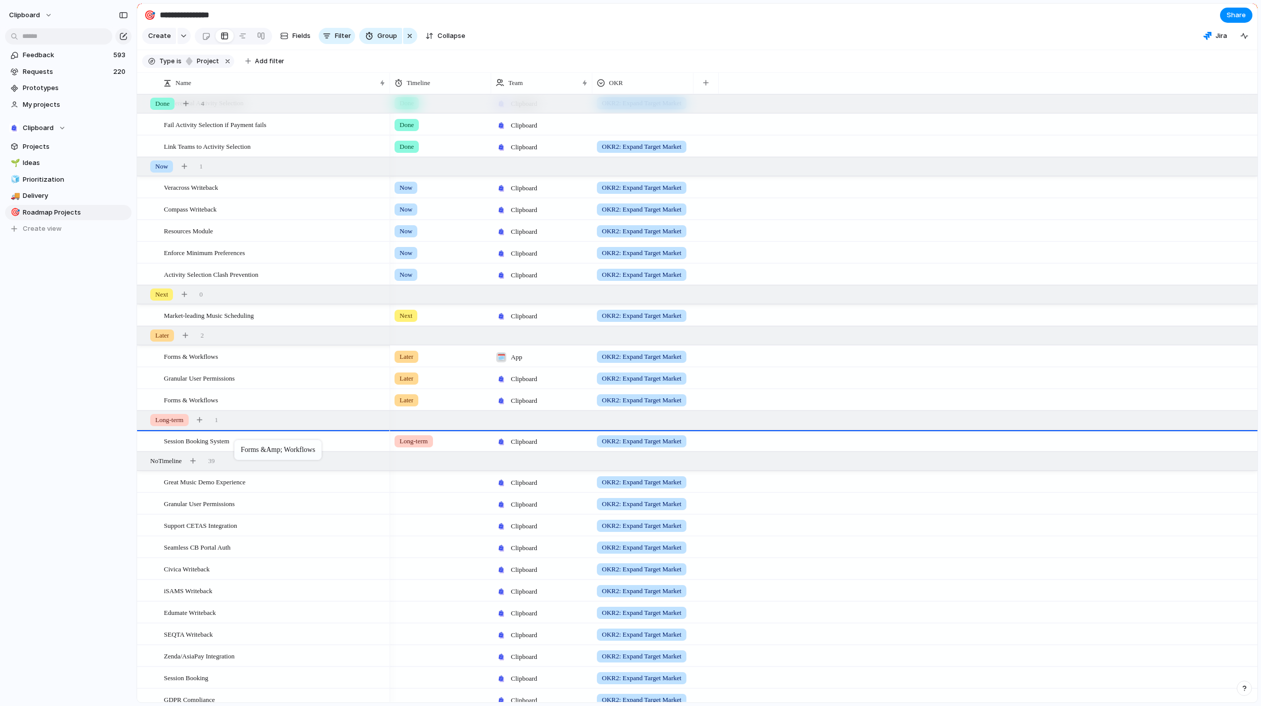
drag, startPoint x: 232, startPoint y: 363, endPoint x: 239, endPoint y: 443, distance: 80.3
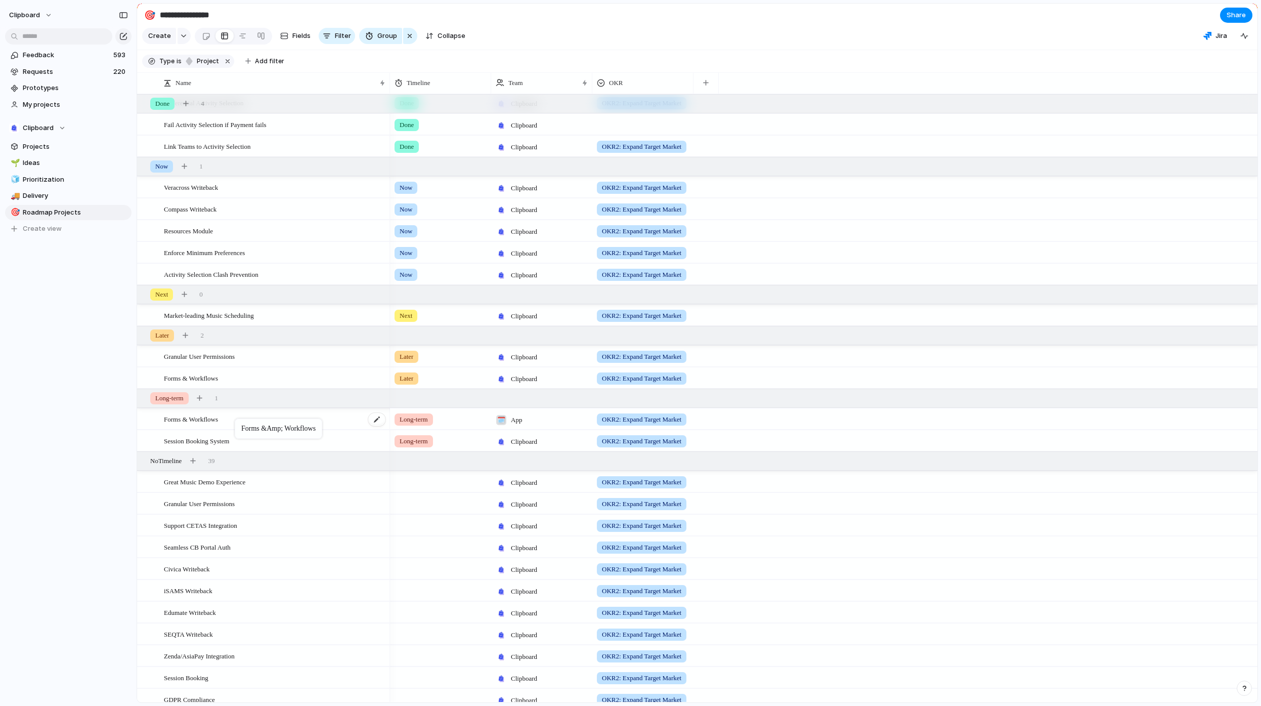
drag, startPoint x: 238, startPoint y: 428, endPoint x: 220, endPoint y: 417, distance: 21.5
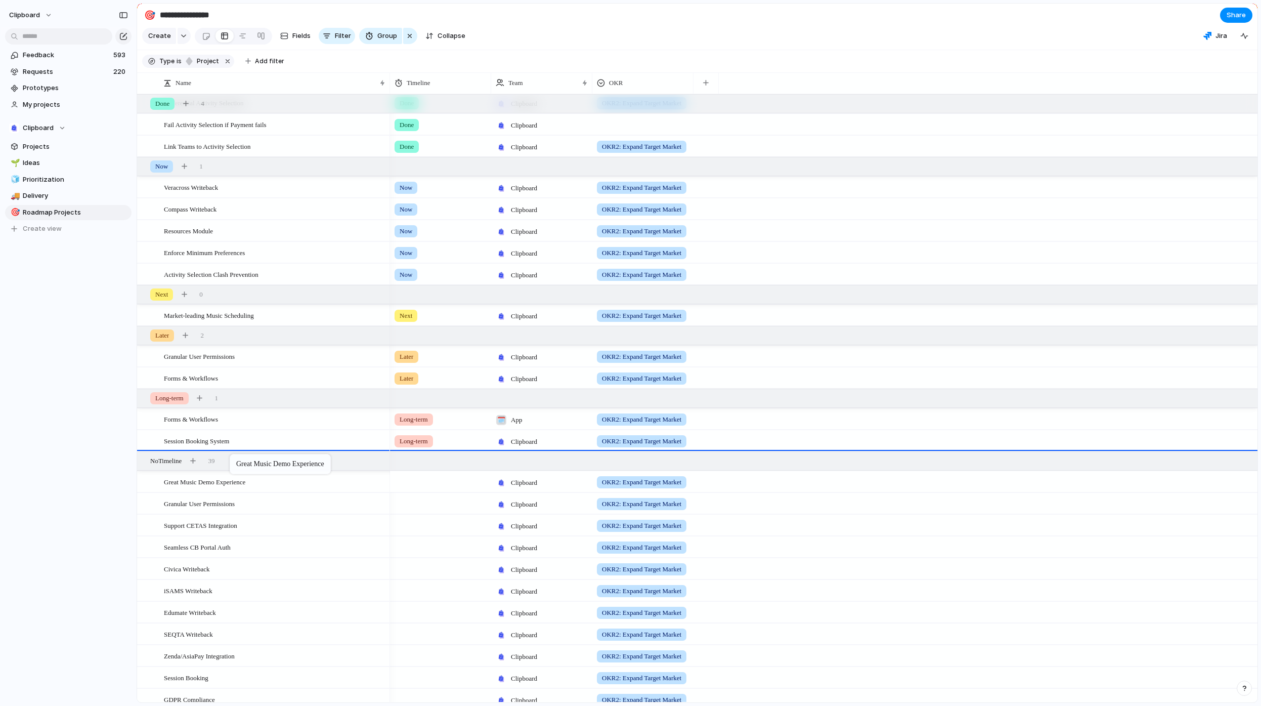
drag, startPoint x: 230, startPoint y: 485, endPoint x: 235, endPoint y: 456, distance: 29.2
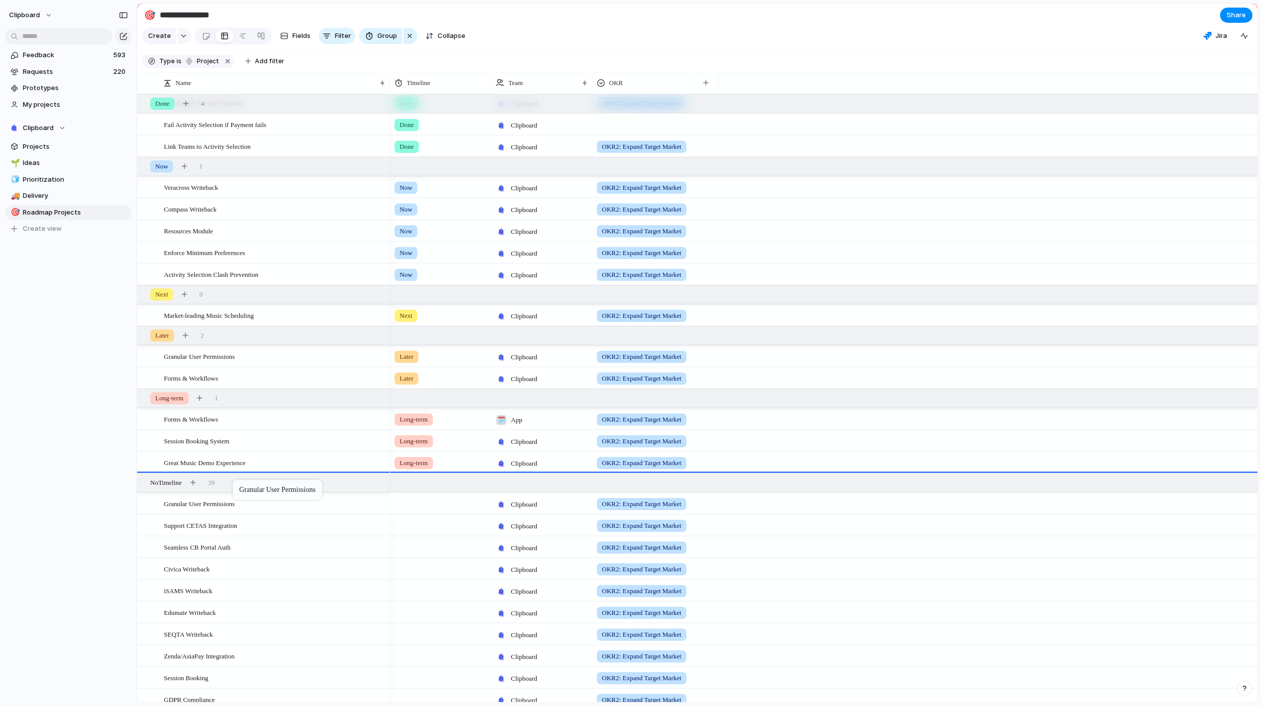
drag, startPoint x: 236, startPoint y: 511, endPoint x: 238, endPoint y: 482, distance: 29.4
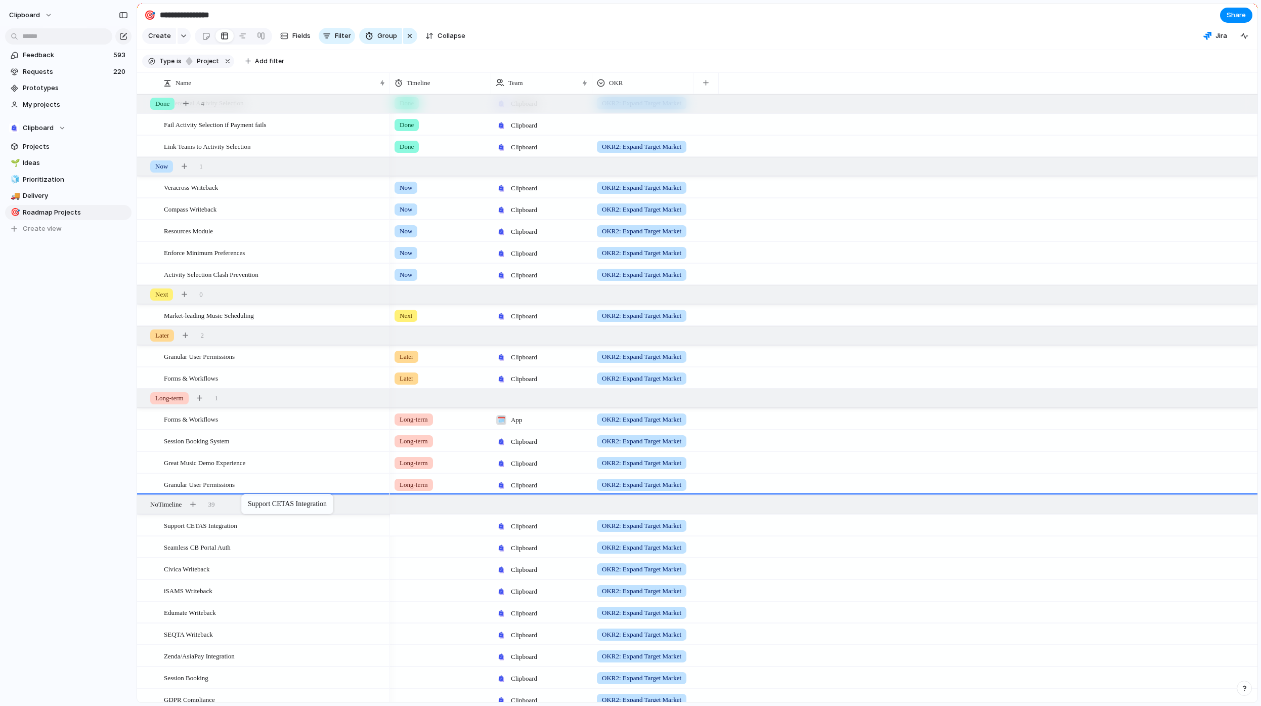
drag, startPoint x: 235, startPoint y: 534, endPoint x: 246, endPoint y: 496, distance: 39.5
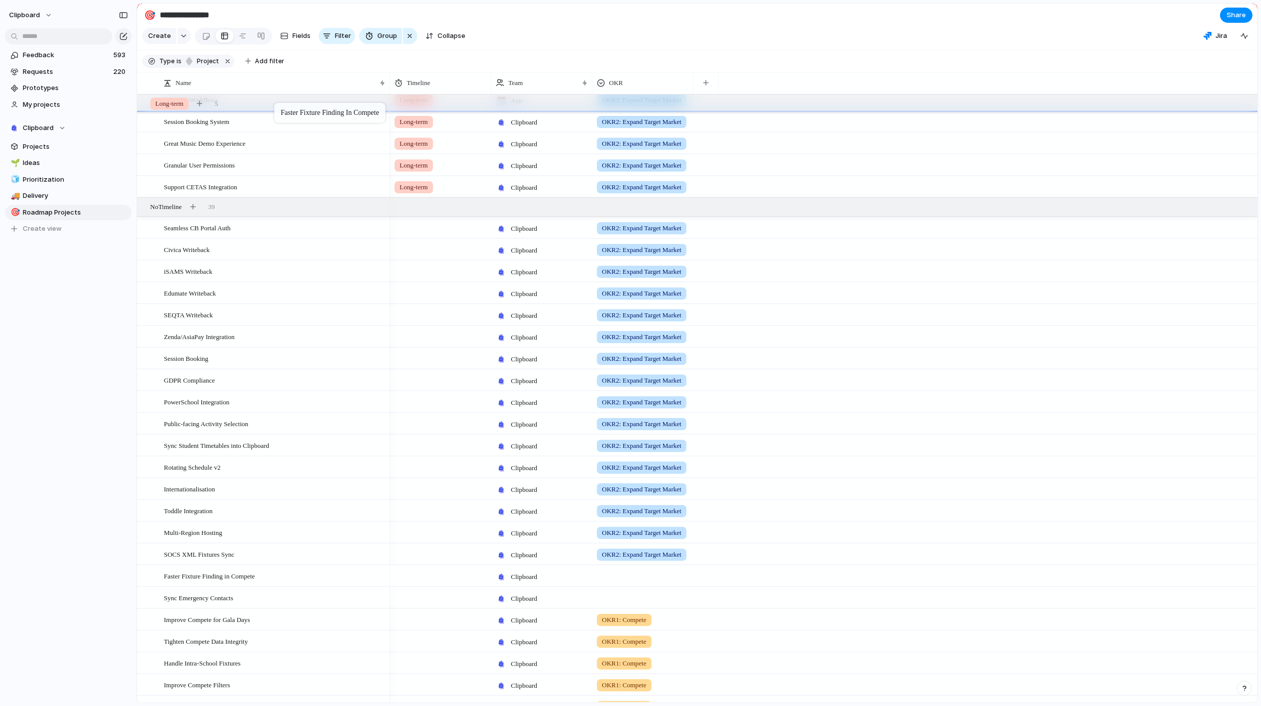
scroll to position [427, 0]
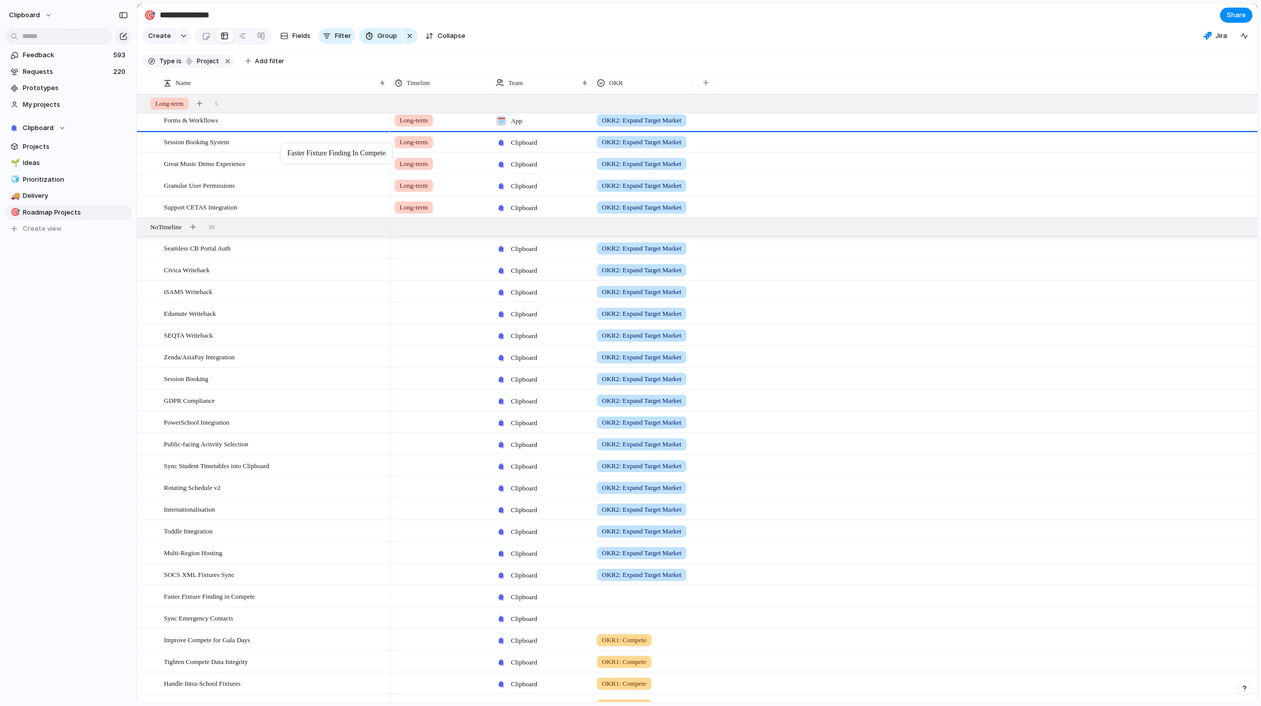
drag, startPoint x: 227, startPoint y: 564, endPoint x: 286, endPoint y: 145, distance: 423.0
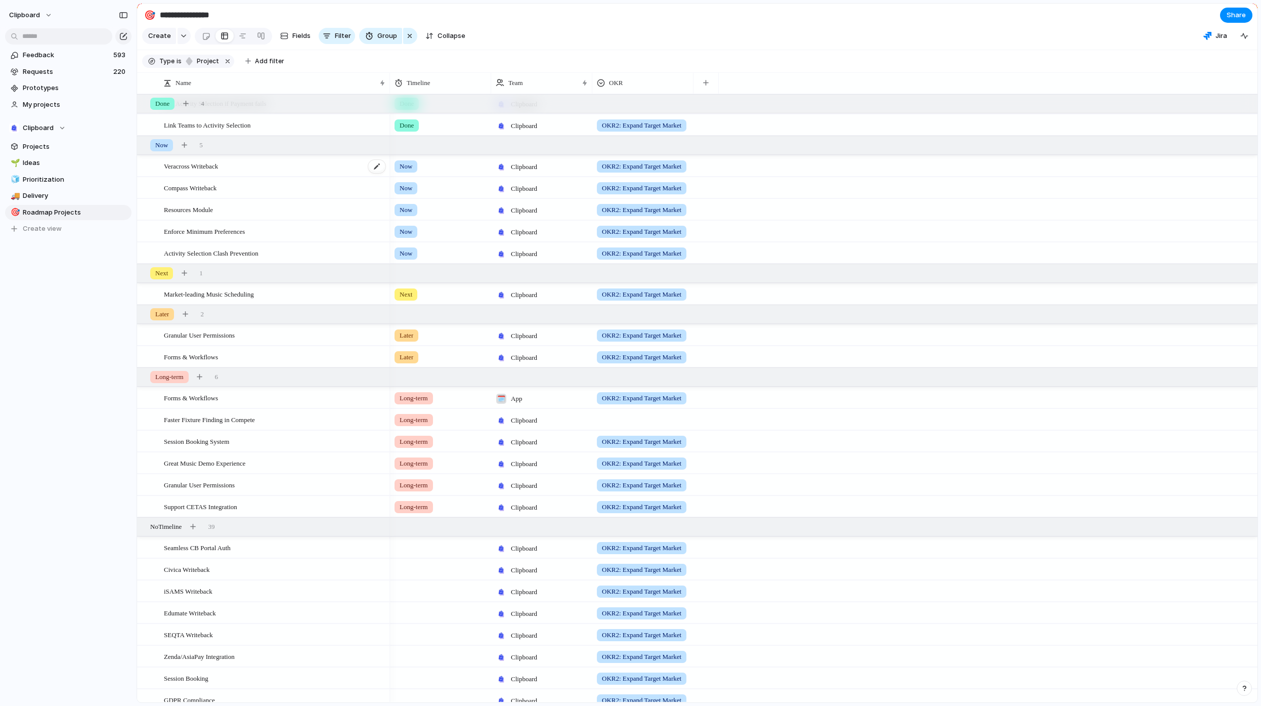
scroll to position [45, 0]
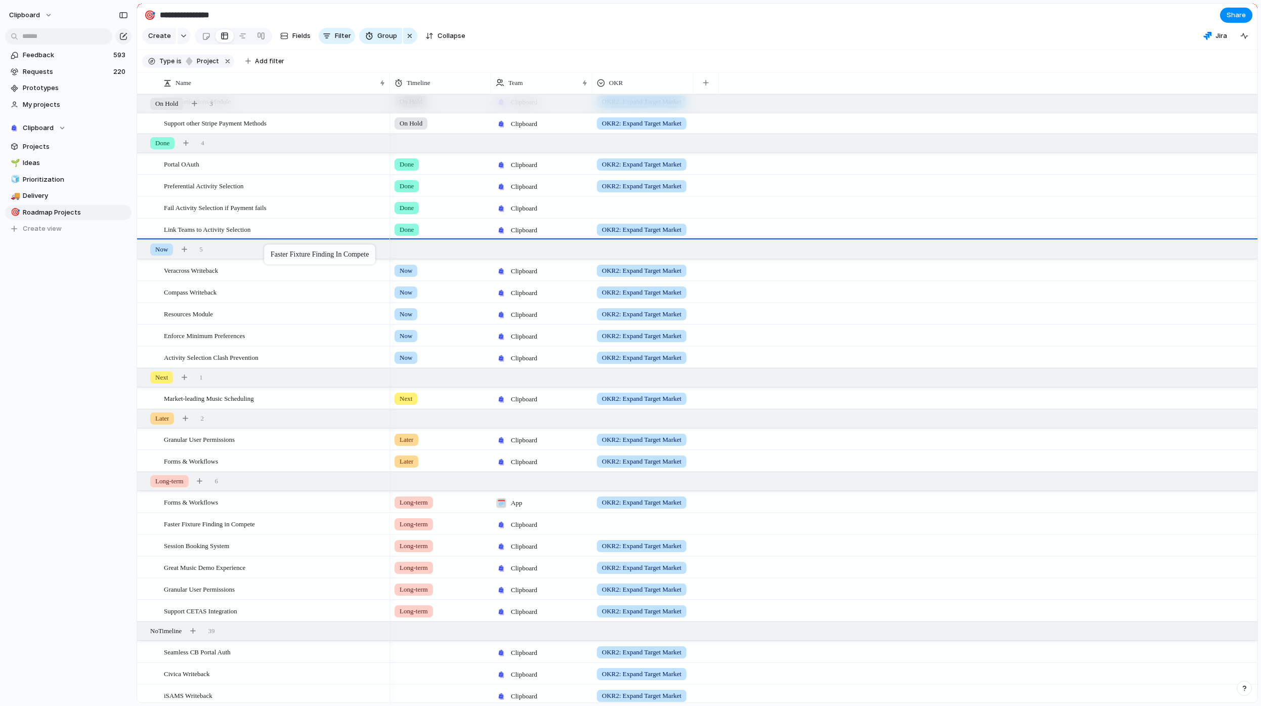
drag, startPoint x: 259, startPoint y: 534, endPoint x: 269, endPoint y: 246, distance: 287.6
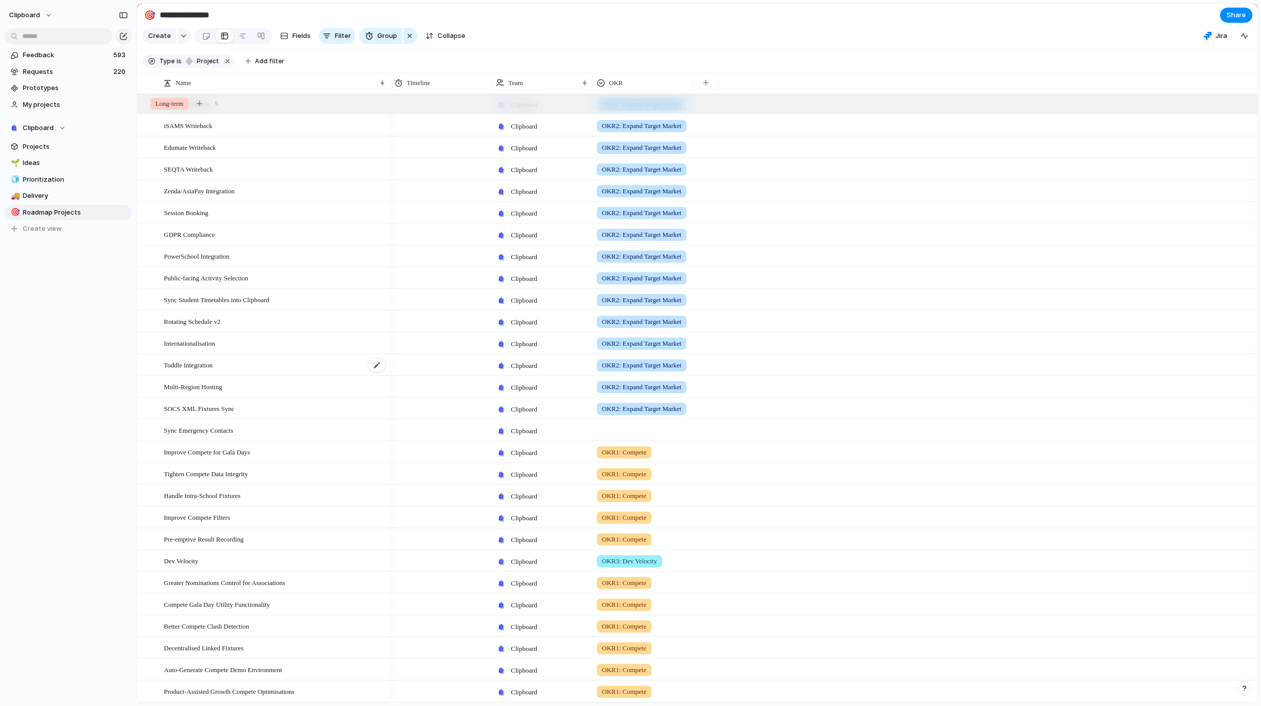
scroll to position [288, 0]
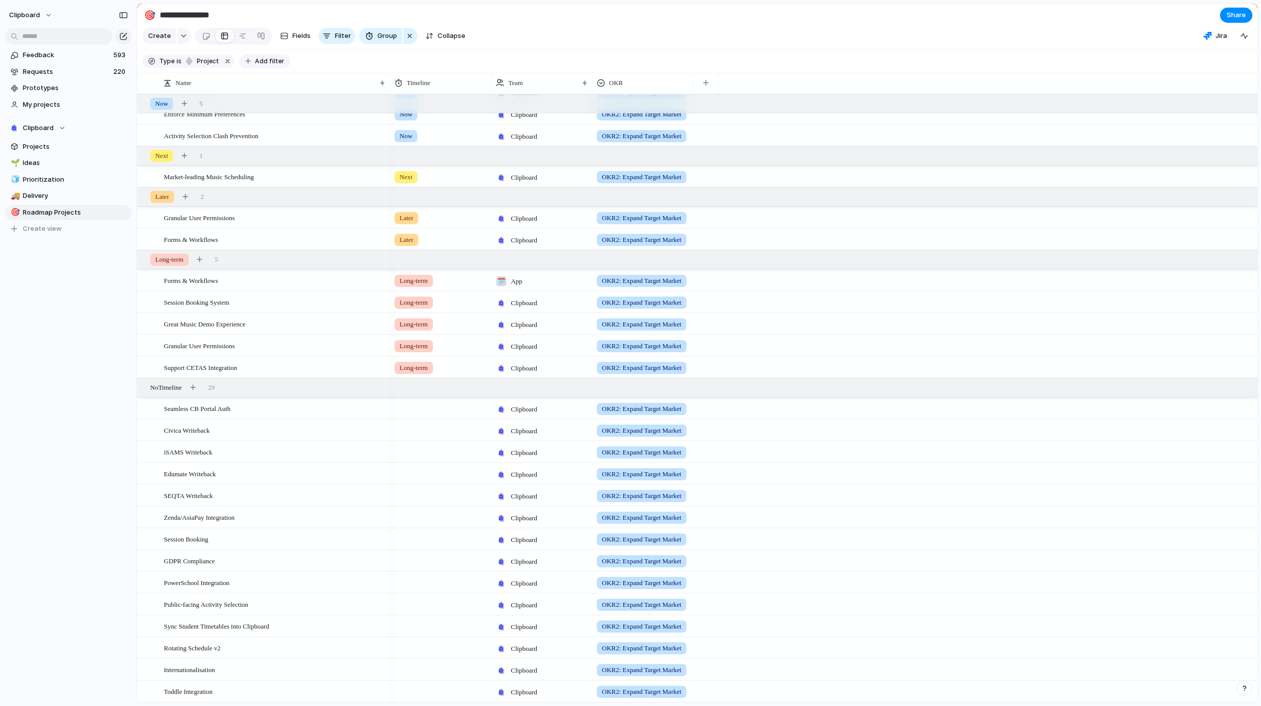
click at [266, 66] on span "Add filter" at bounding box center [269, 61] width 29 height 9
click at [408, 399] on div "Description Status Start date Target date Owner Impact Effort Design ready Prio…" at bounding box center [630, 353] width 1261 height 706
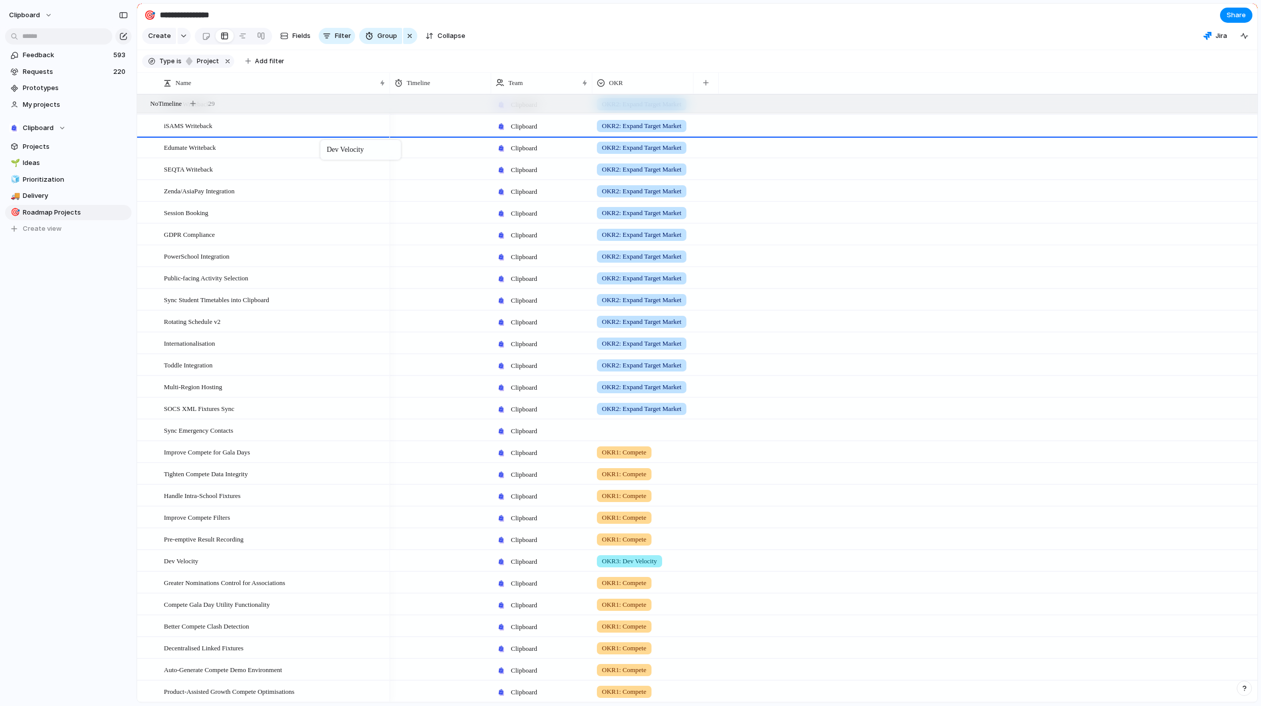
drag, startPoint x: 231, startPoint y: 559, endPoint x: 325, endPoint y: 142, distance: 427.9
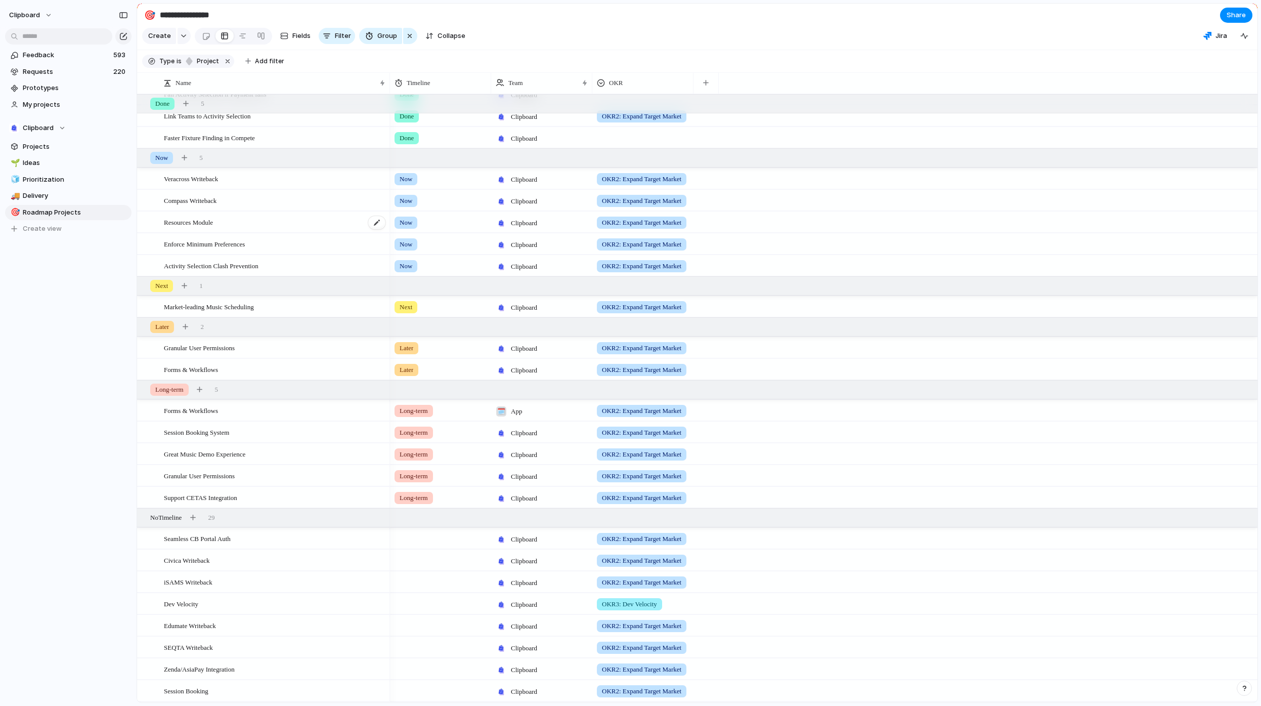
scroll to position [158, 0]
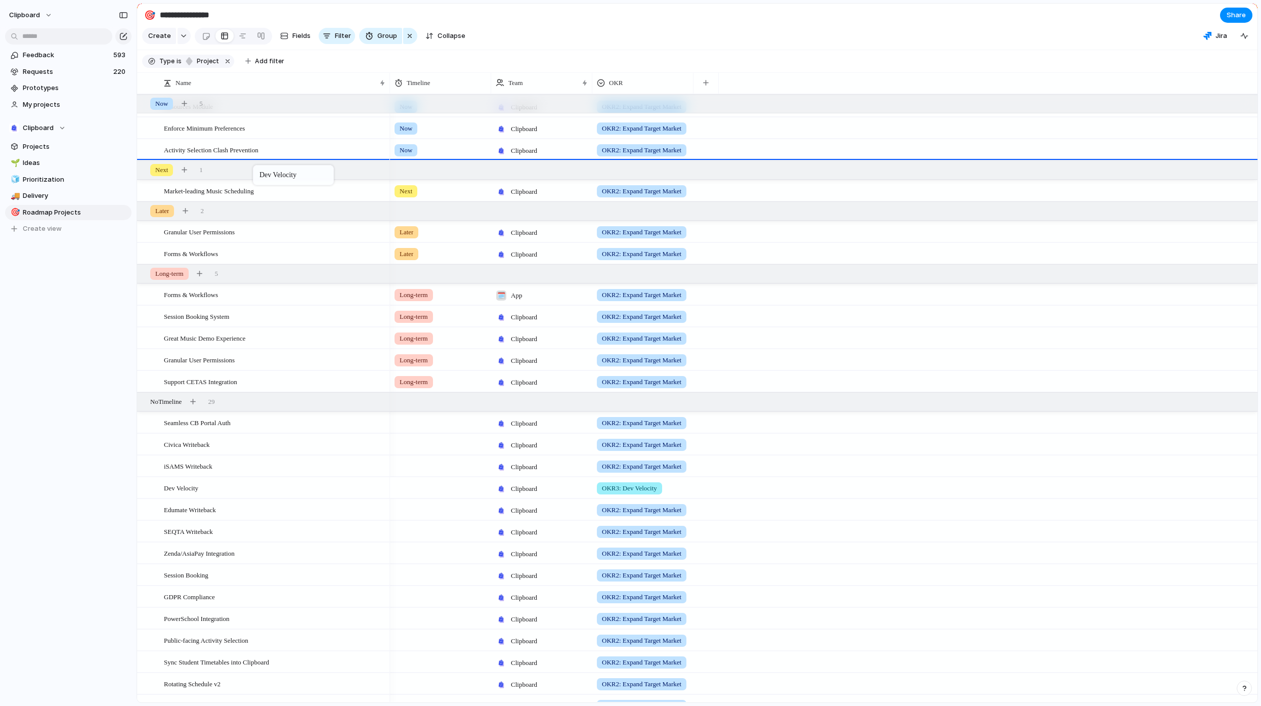
drag, startPoint x: 236, startPoint y: 435, endPoint x: 258, endPoint y: 167, distance: 269.0
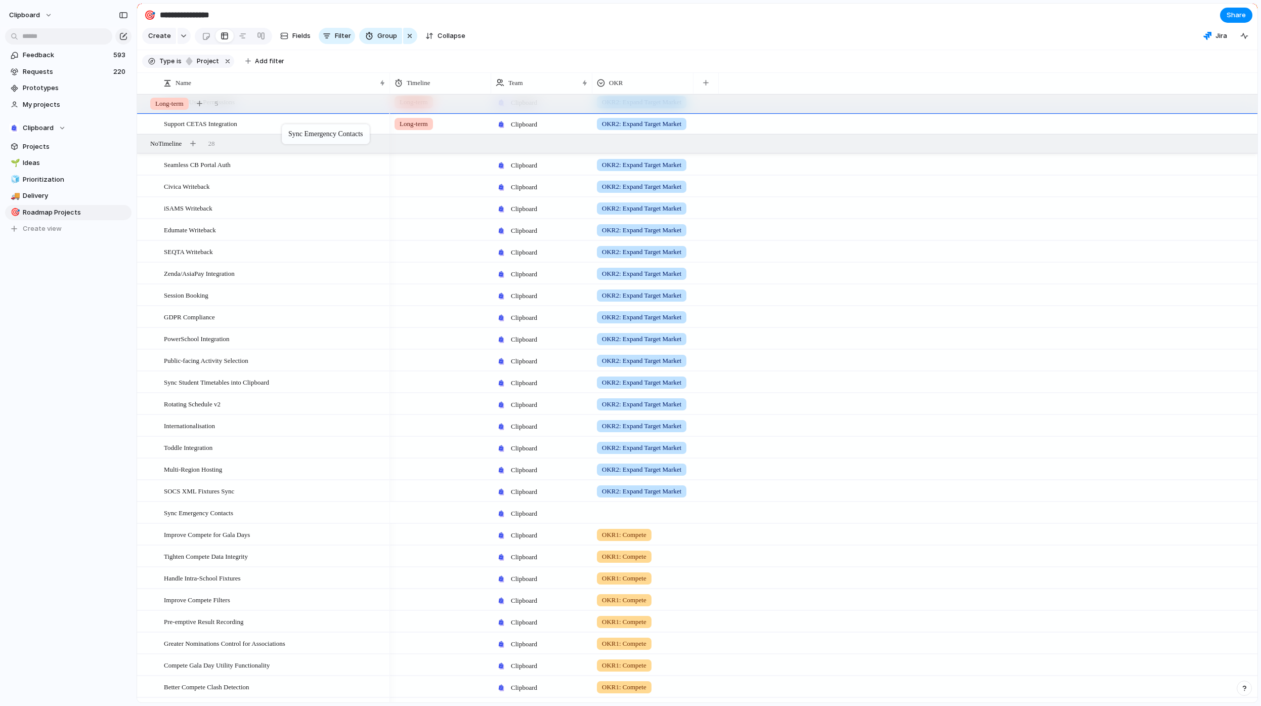
drag, startPoint x: 239, startPoint y: 519, endPoint x: 287, endPoint y: 126, distance: 395.5
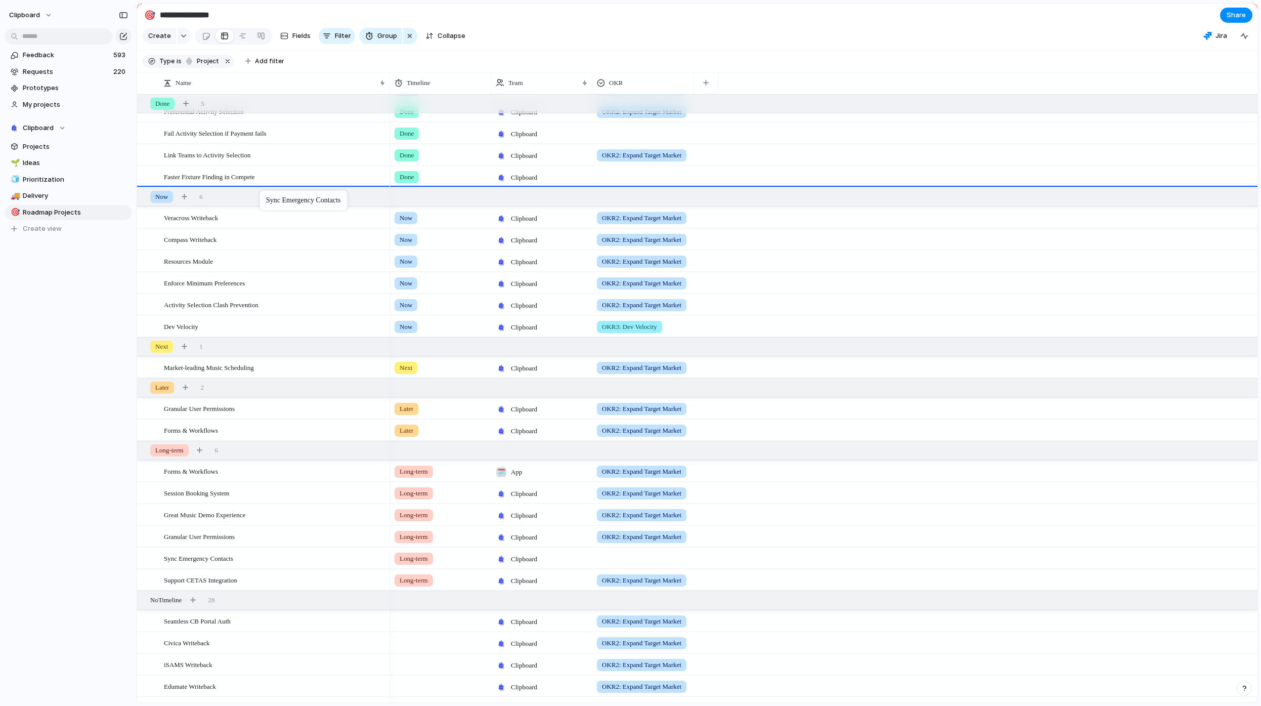
drag, startPoint x: 238, startPoint y: 564, endPoint x: 265, endPoint y: 192, distance: 372.3
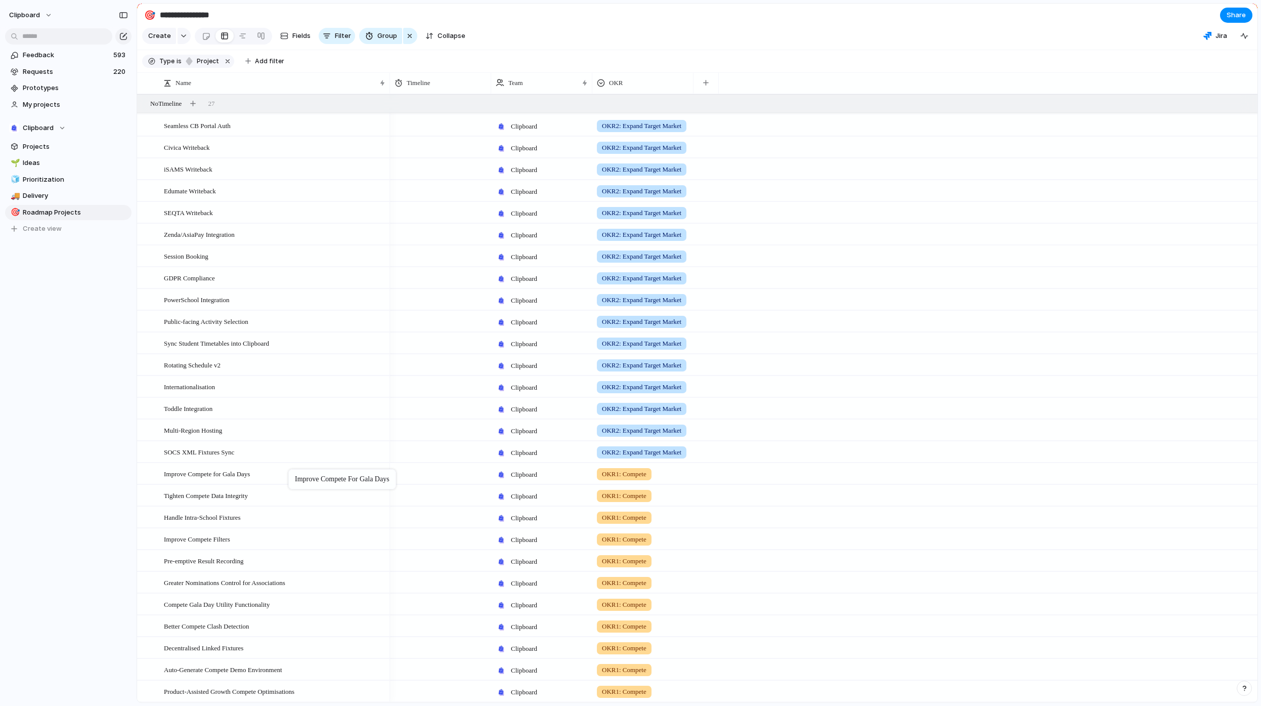
drag, startPoint x: 276, startPoint y: 473, endPoint x: 293, endPoint y: 471, distance: 17.8
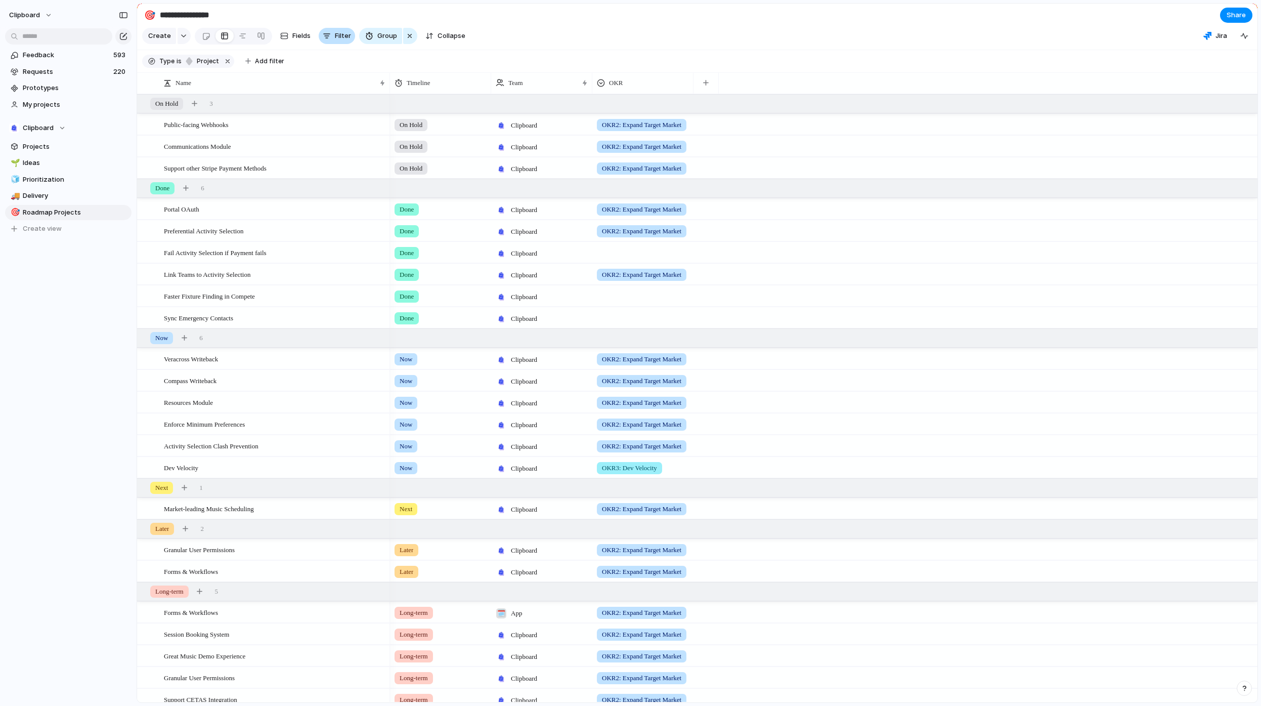
click at [337, 40] on span "Filter" at bounding box center [343, 36] width 16 height 10
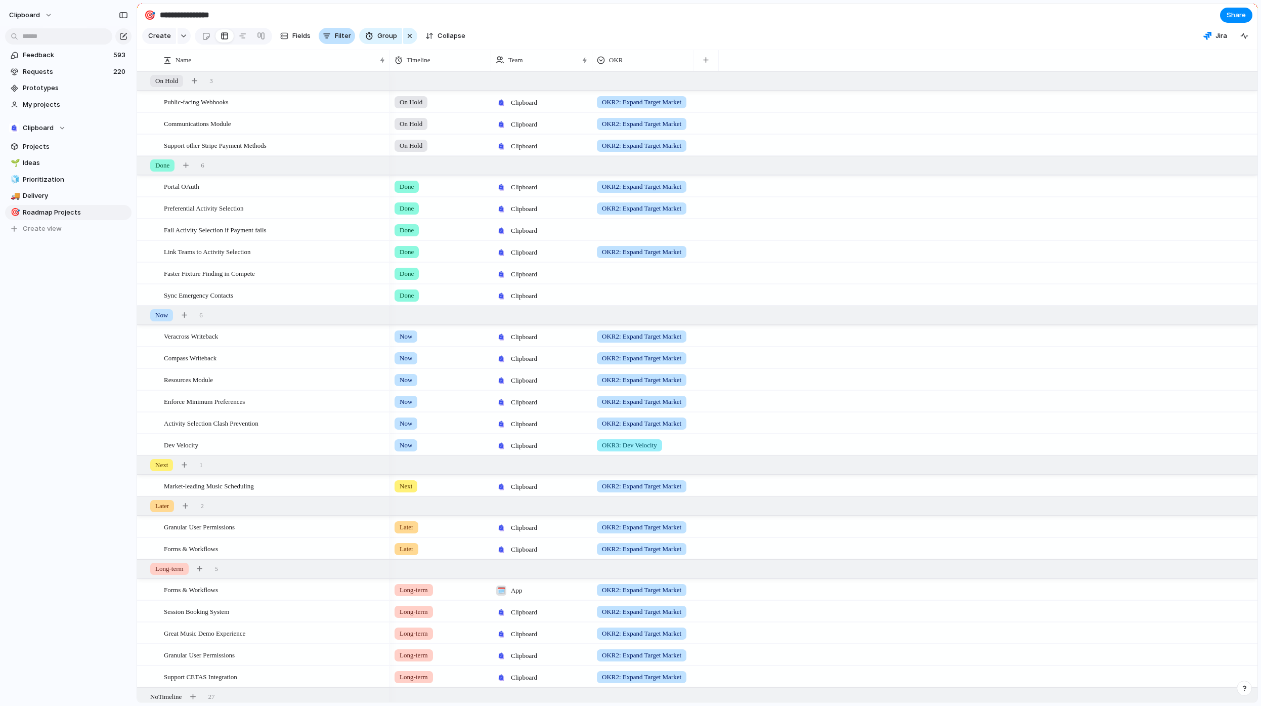
click at [337, 40] on span "Filter" at bounding box center [343, 36] width 16 height 10
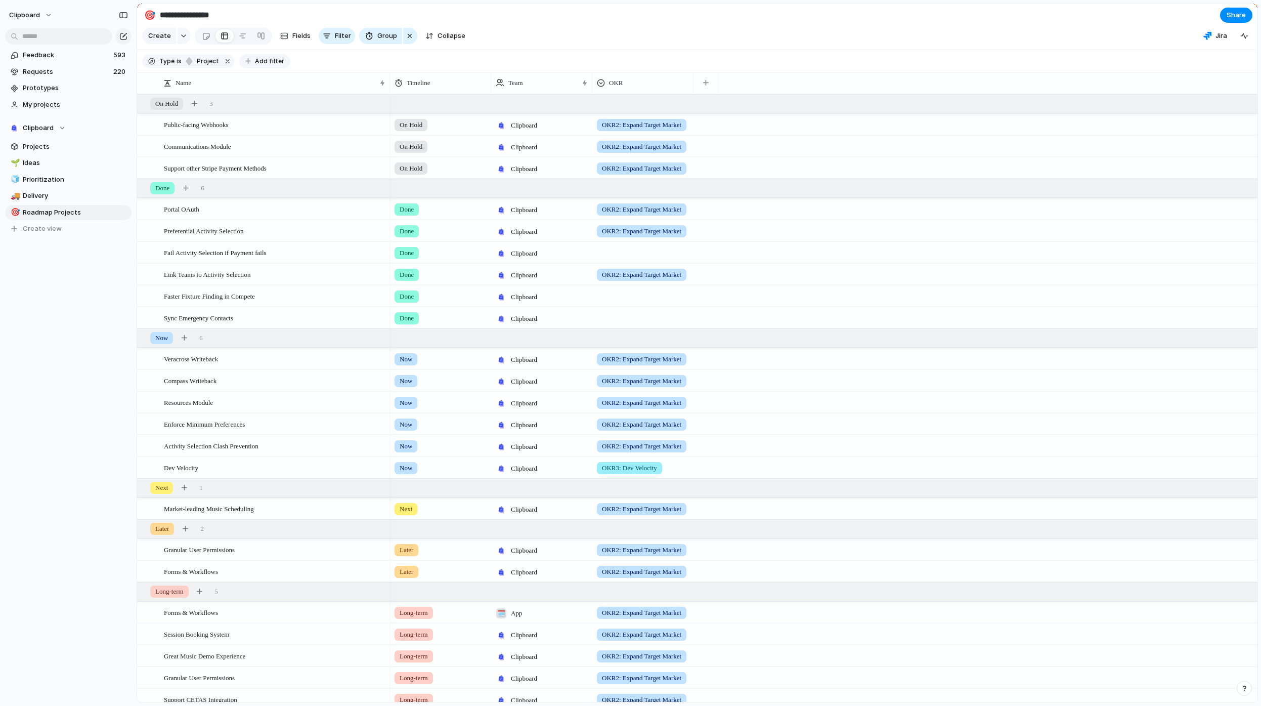
click at [280, 68] on button "Add filter" at bounding box center [264, 61] width 51 height 14
click at [318, 282] on li "OKR" at bounding box center [323, 281] width 82 height 16
click at [343, 107] on span "OKR1: Compete" at bounding box center [328, 104] width 49 height 10
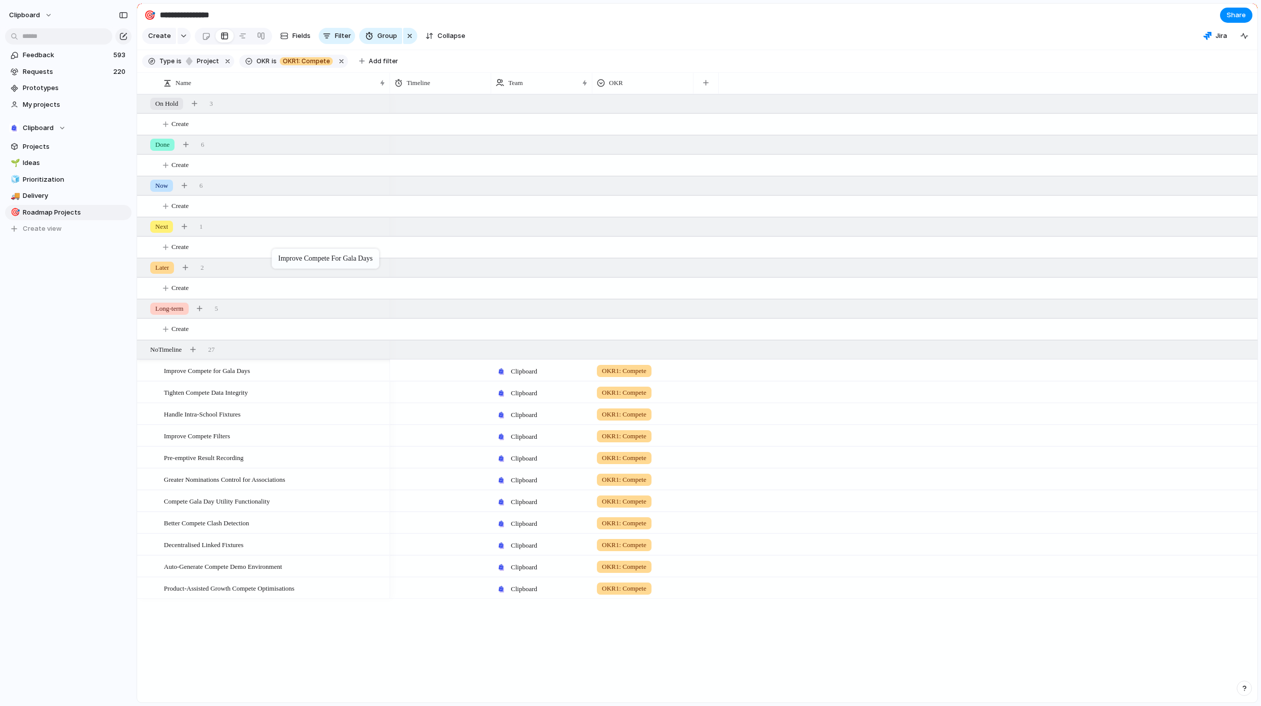
drag, startPoint x: 286, startPoint y: 379, endPoint x: 277, endPoint y: 250, distance: 128.8
drag, startPoint x: 276, startPoint y: 256, endPoint x: 275, endPoint y: 296, distance: 40.0
drag, startPoint x: 268, startPoint y: 382, endPoint x: 263, endPoint y: 169, distance: 213.6
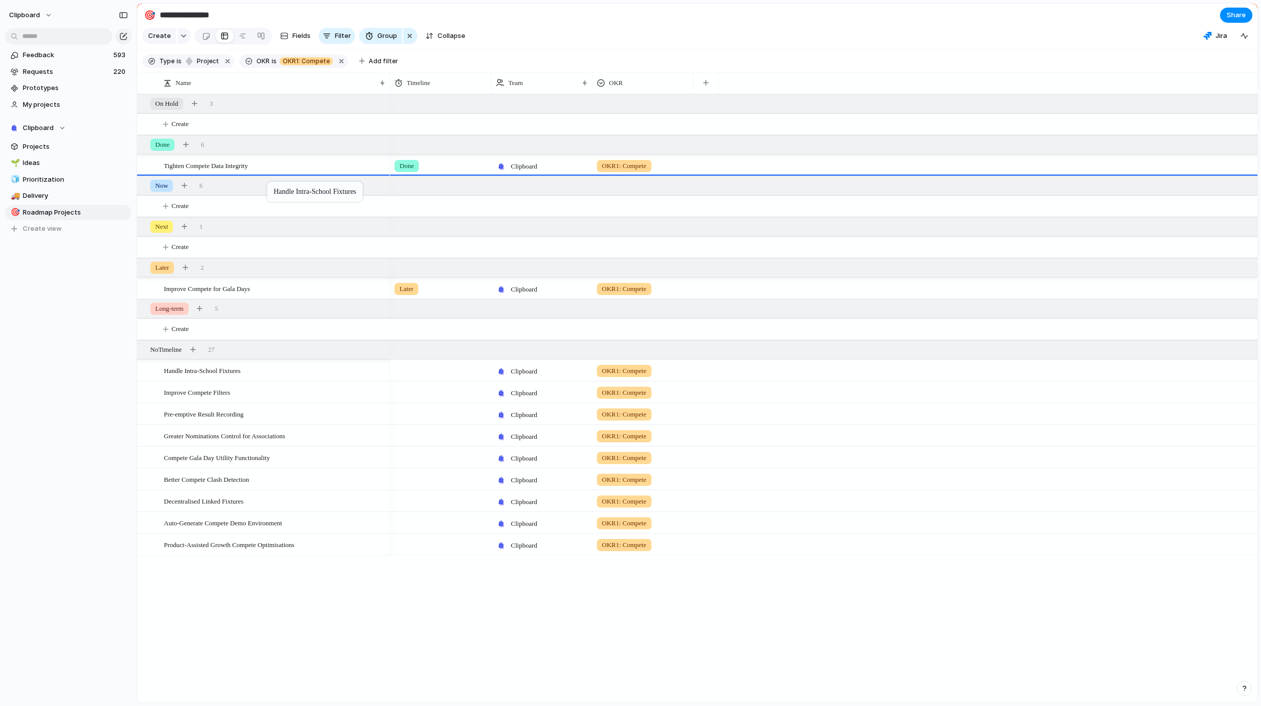
drag, startPoint x: 265, startPoint y: 378, endPoint x: 273, endPoint y: 179, distance: 199.5
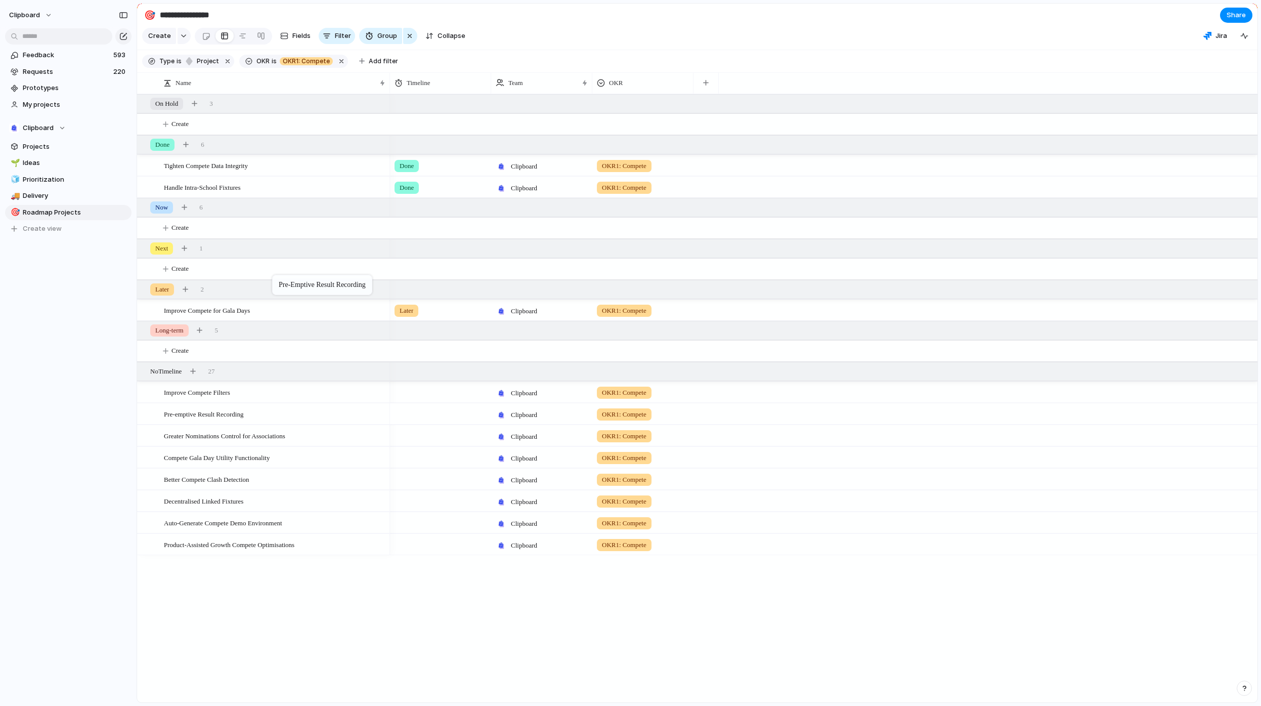
drag, startPoint x: 274, startPoint y: 410, endPoint x: 277, endPoint y: 277, distance: 133.1
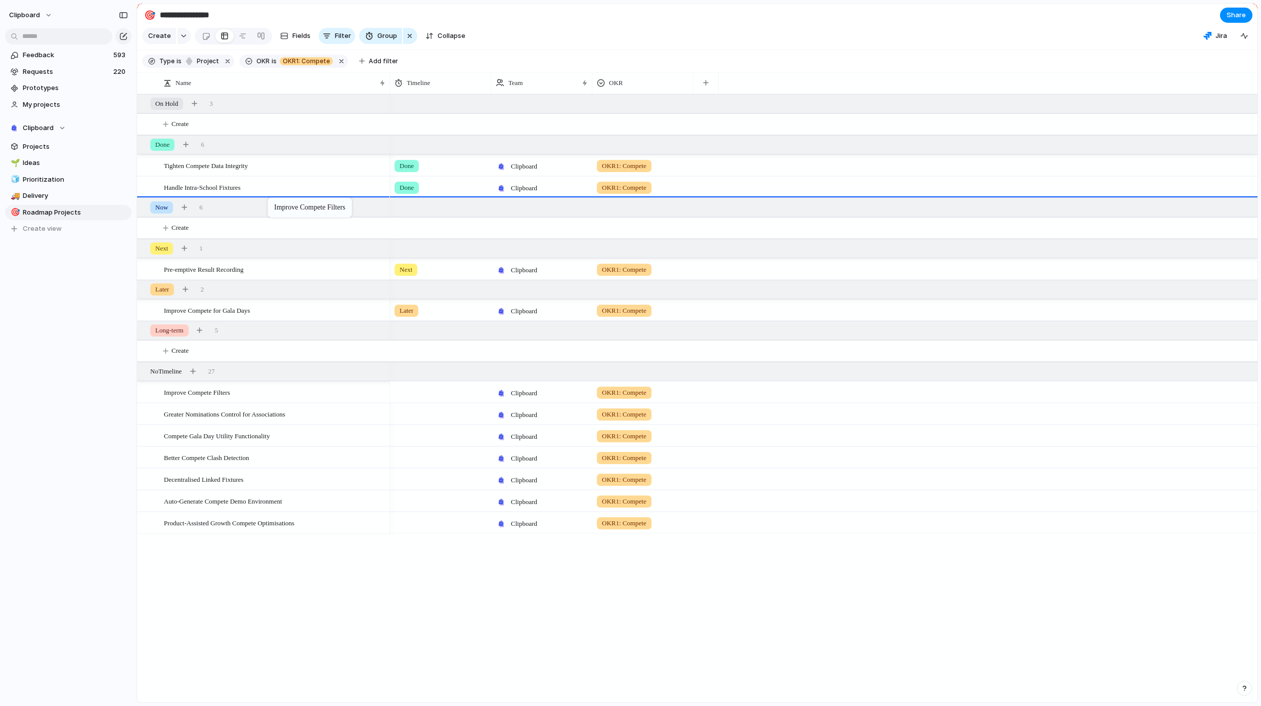
drag, startPoint x: 261, startPoint y: 400, endPoint x: 273, endPoint y: 199, distance: 200.7
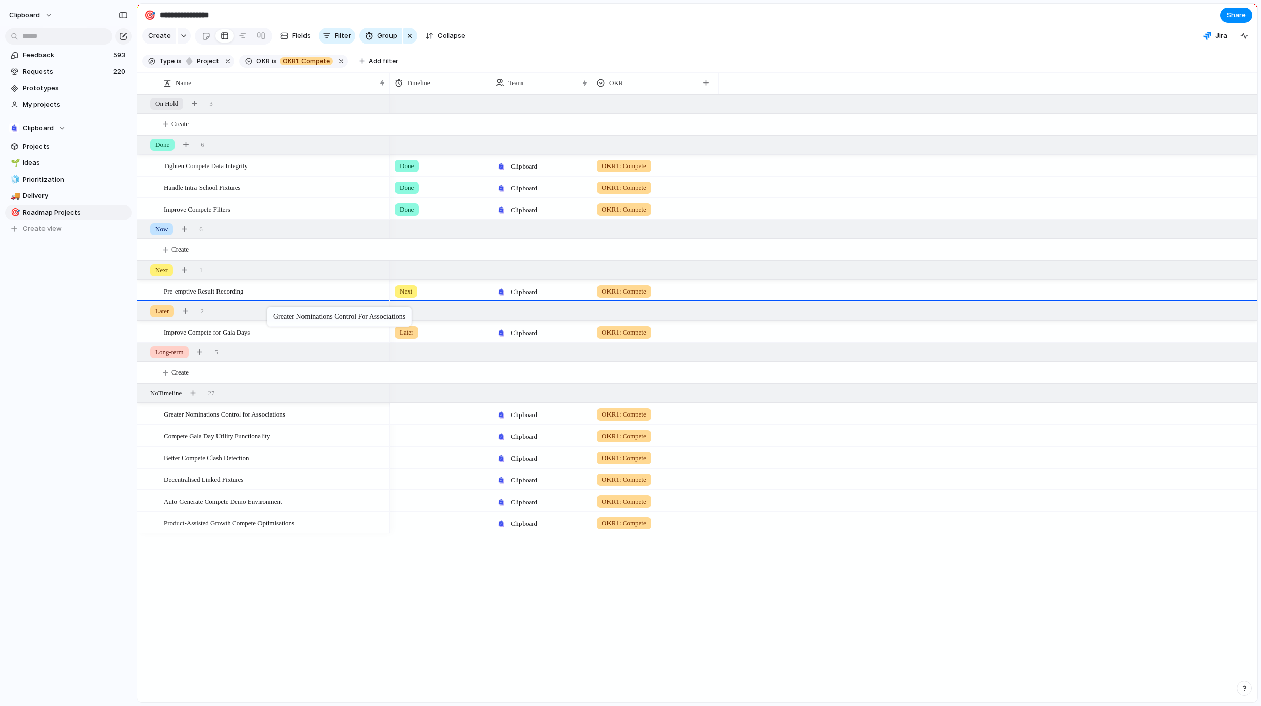
drag, startPoint x: 281, startPoint y: 422, endPoint x: 272, endPoint y: 309, distance: 114.2
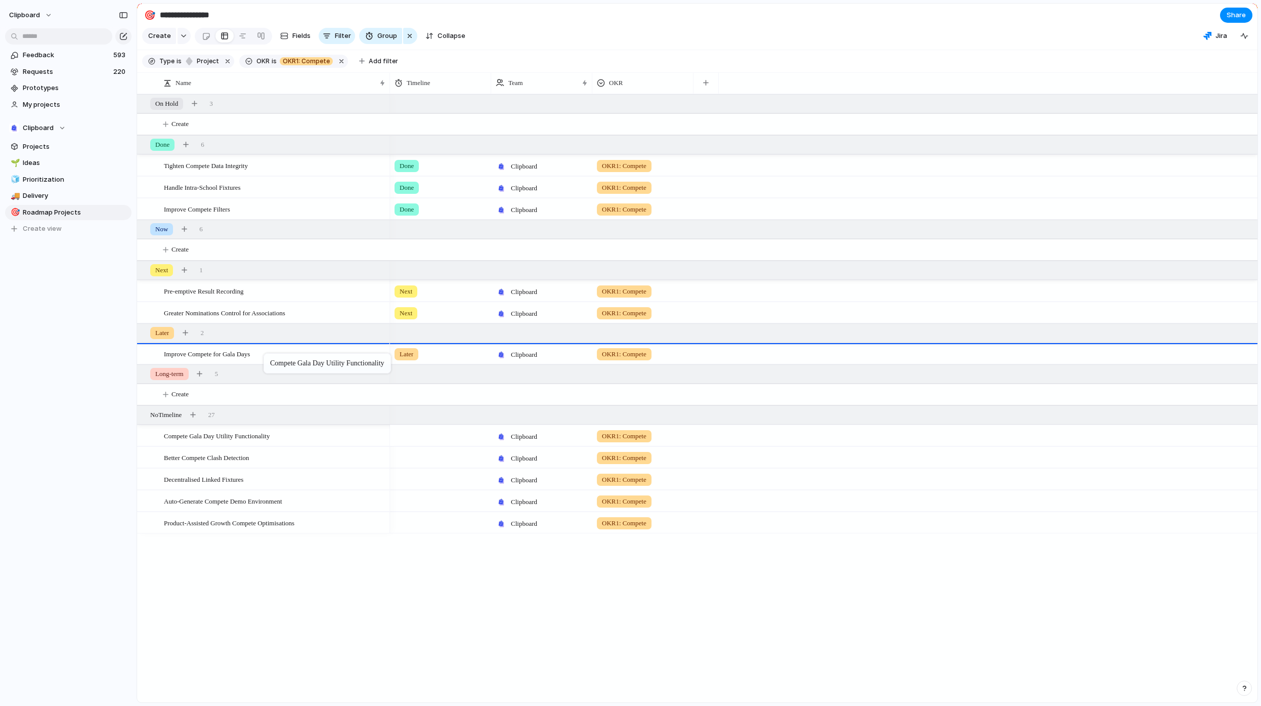
drag, startPoint x: 267, startPoint y: 445, endPoint x: 269, endPoint y: 355, distance: 89.6
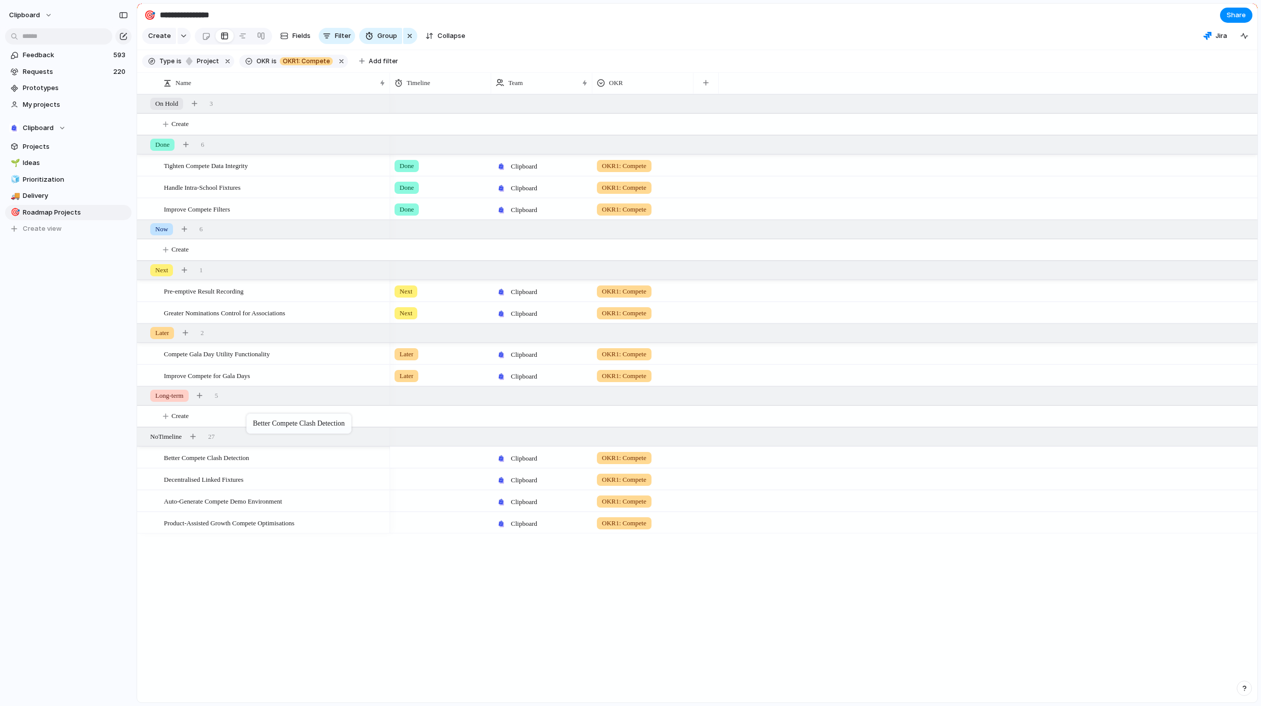
drag, startPoint x: 261, startPoint y: 468, endPoint x: 251, endPoint y: 414, distance: 54.5
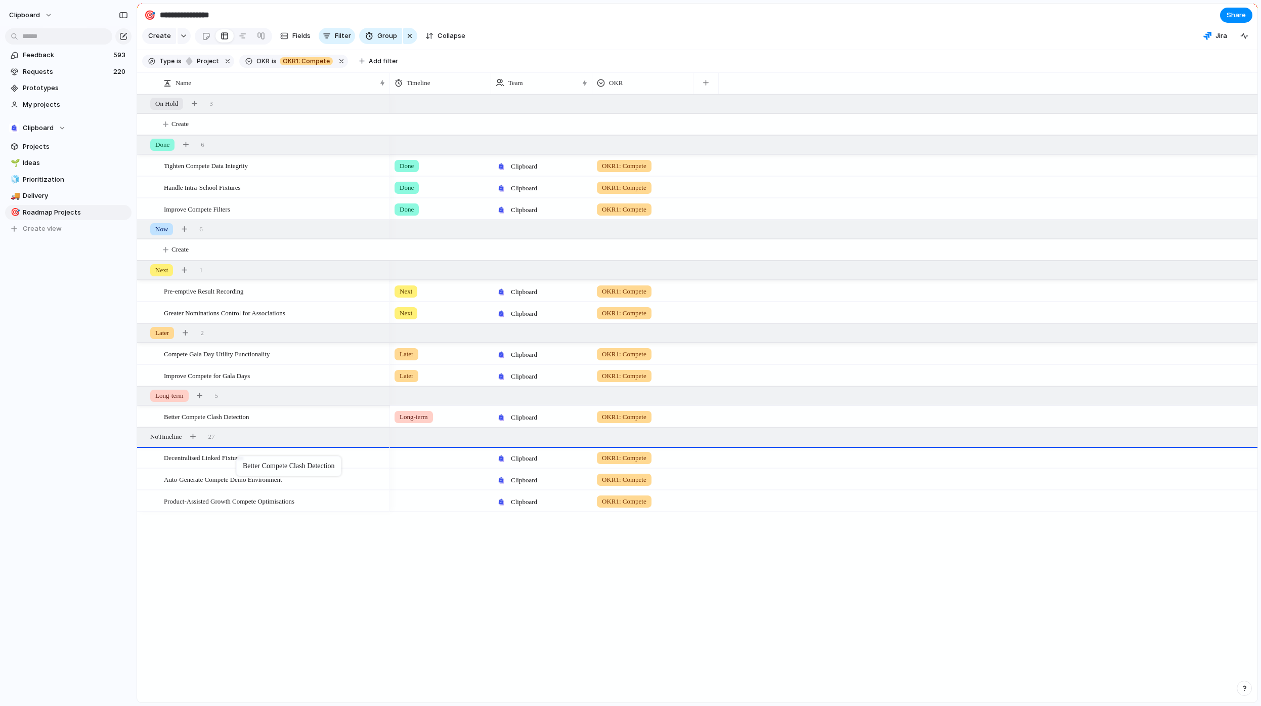
drag, startPoint x: 245, startPoint y: 424, endPoint x: 241, endPoint y: 458, distance: 33.6
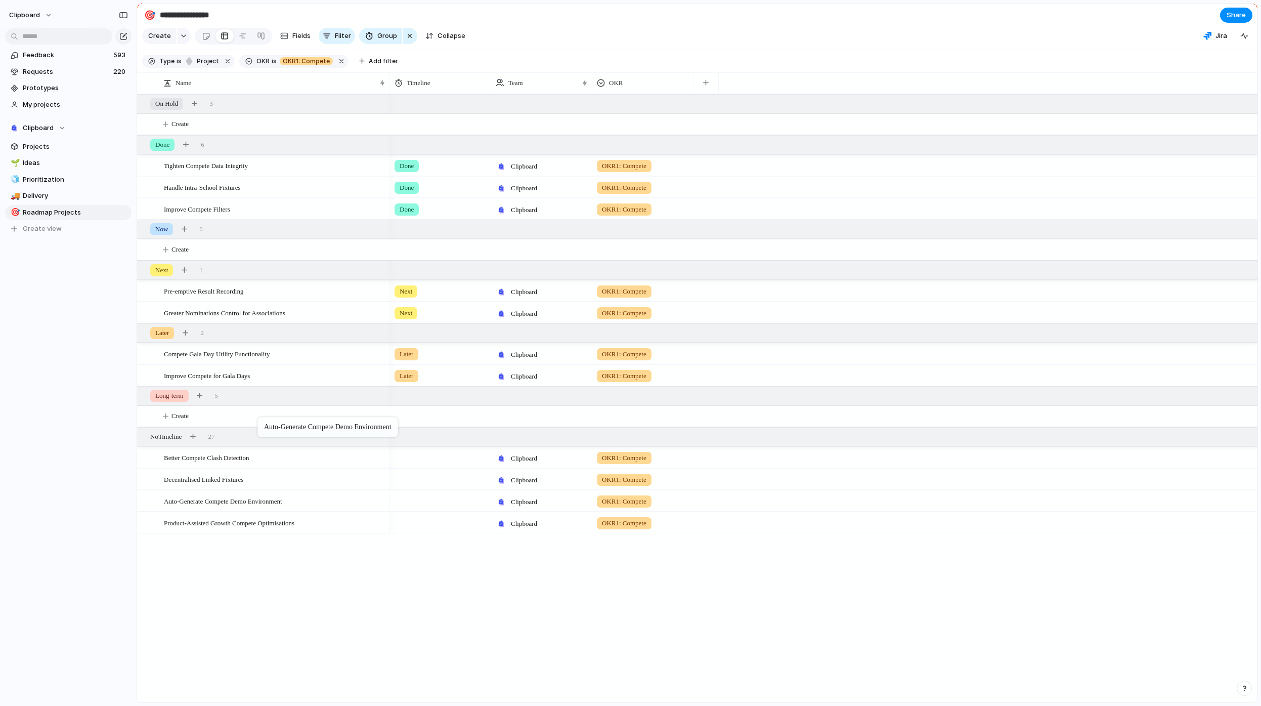
drag, startPoint x: 254, startPoint y: 514, endPoint x: 263, endPoint y: 419, distance: 95.5
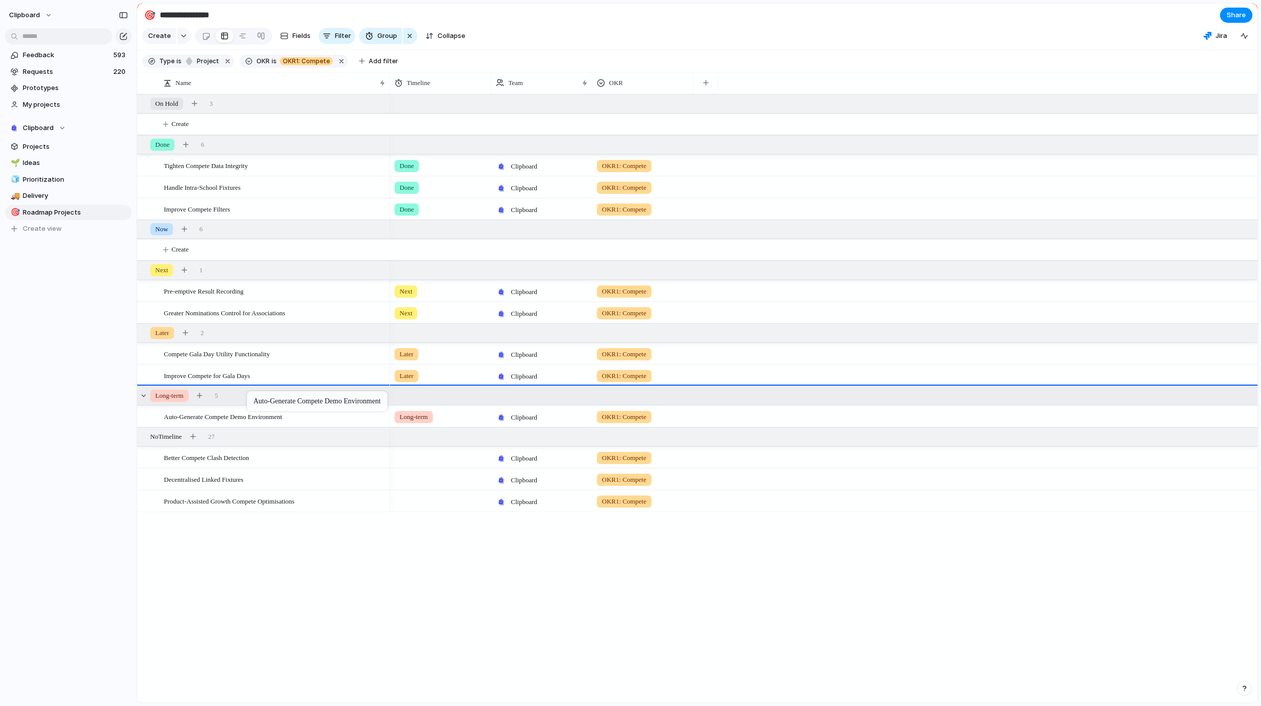
drag, startPoint x: 254, startPoint y: 425, endPoint x: 252, endPoint y: 396, distance: 29.4
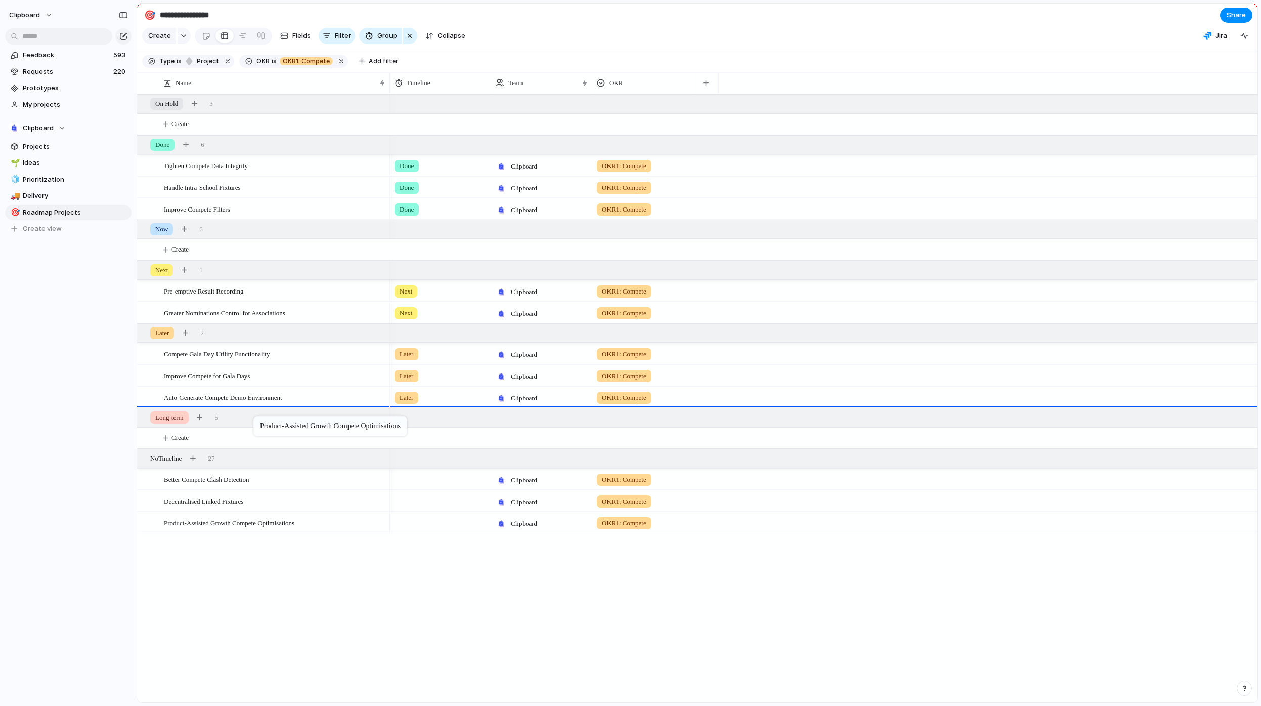
drag, startPoint x: 247, startPoint y: 530, endPoint x: 259, endPoint y: 416, distance: 114.4
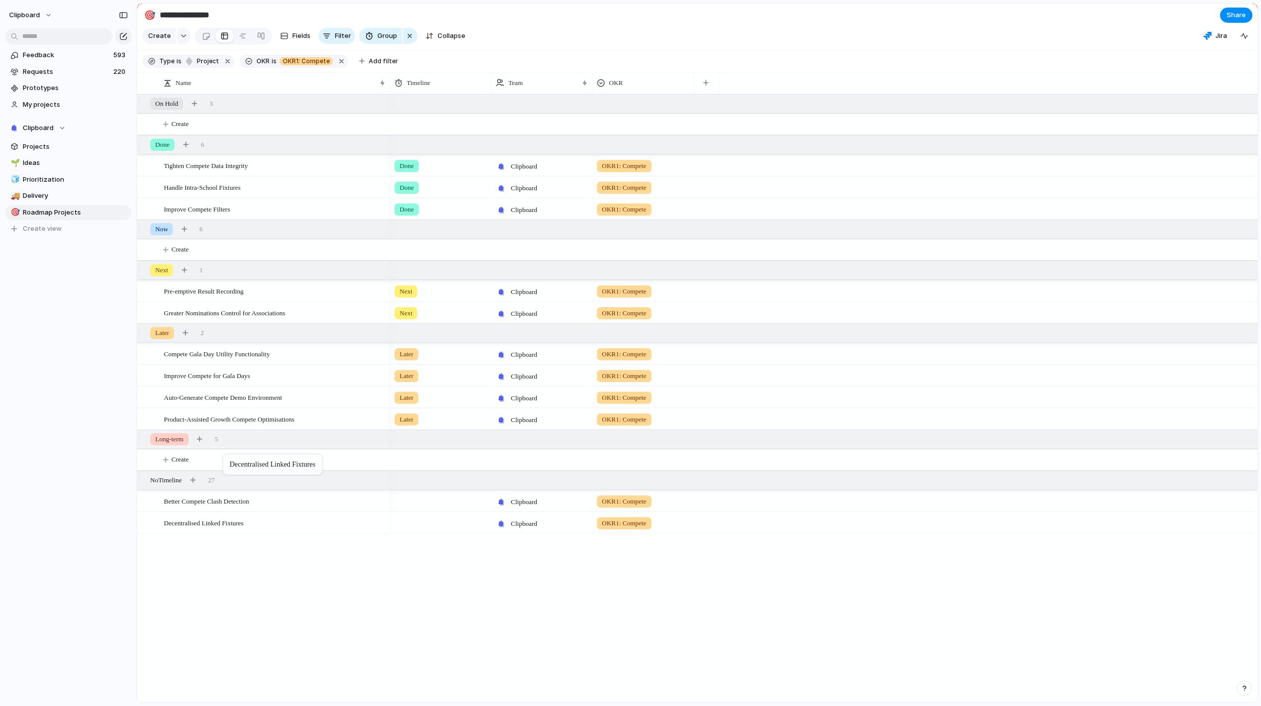
drag, startPoint x: 222, startPoint y: 530, endPoint x: 228, endPoint y: 456, distance: 73.6
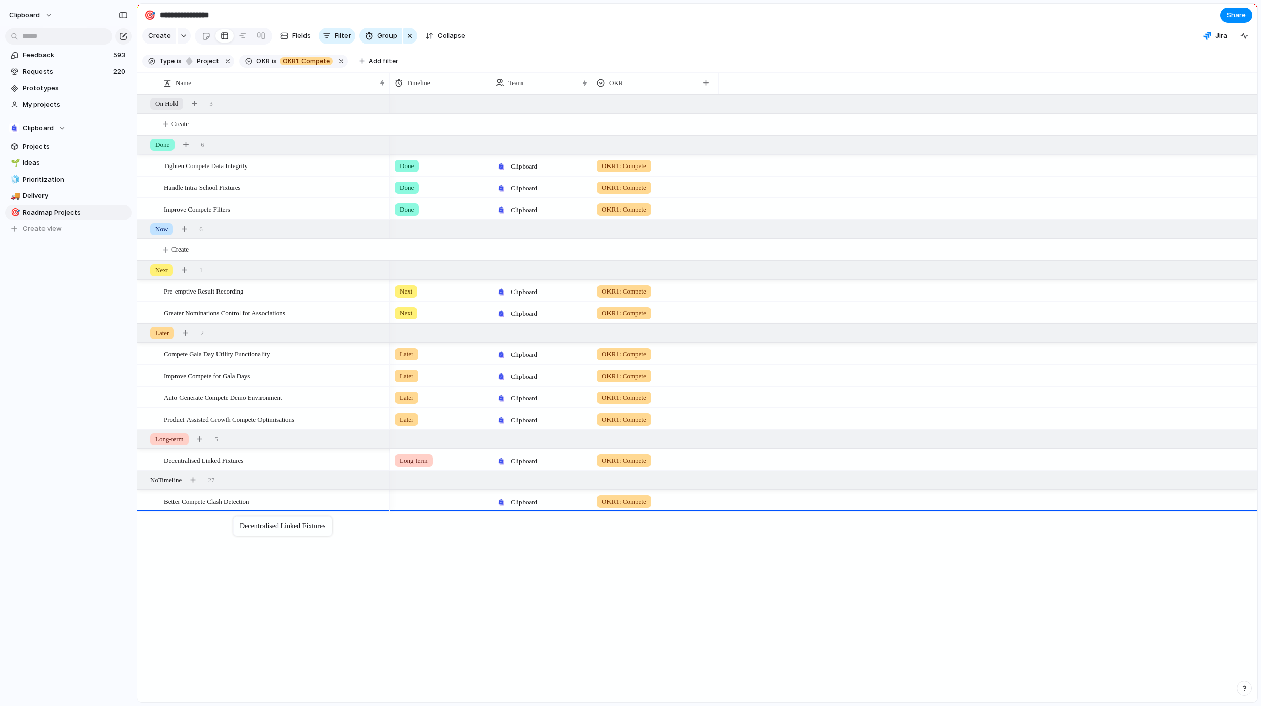
drag, startPoint x: 238, startPoint y: 464, endPoint x: 238, endPoint y: 518, distance: 54.1
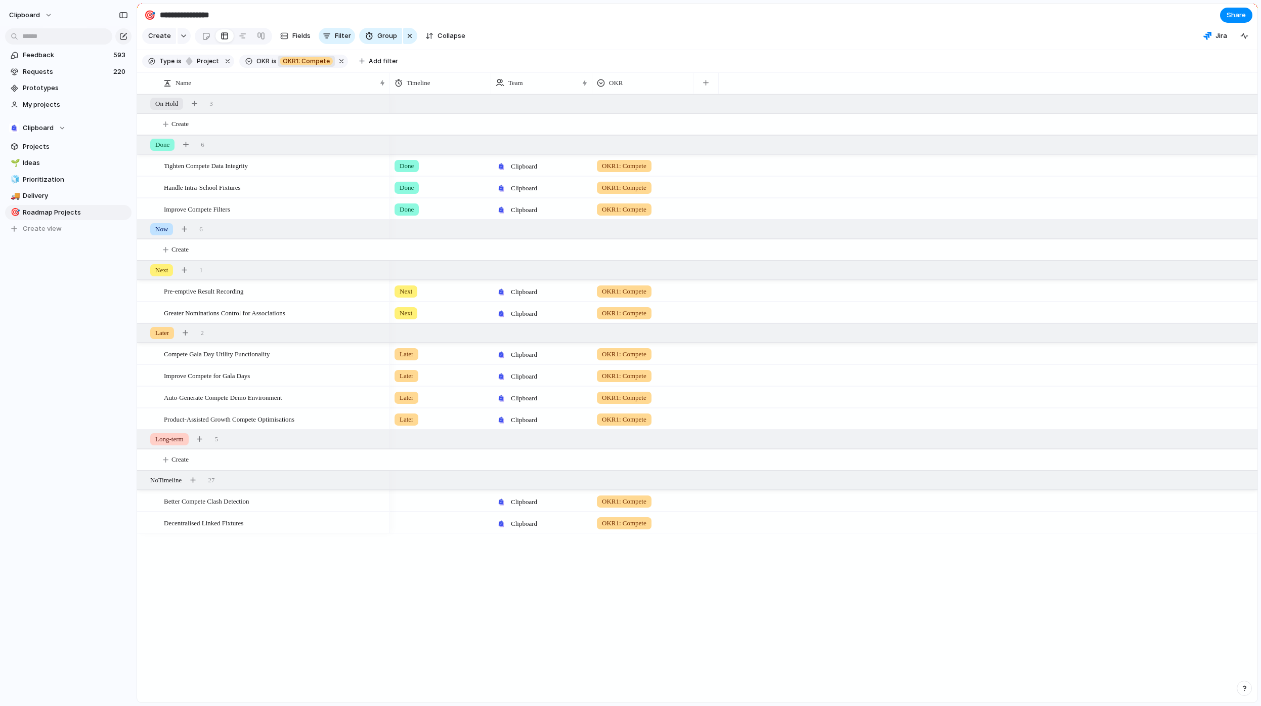
click at [321, 66] on span "OKR1: Compete" at bounding box center [306, 61] width 47 height 9
click at [375, 120] on span "OKR2: Expand Target Market" at bounding box center [391, 121] width 92 height 10
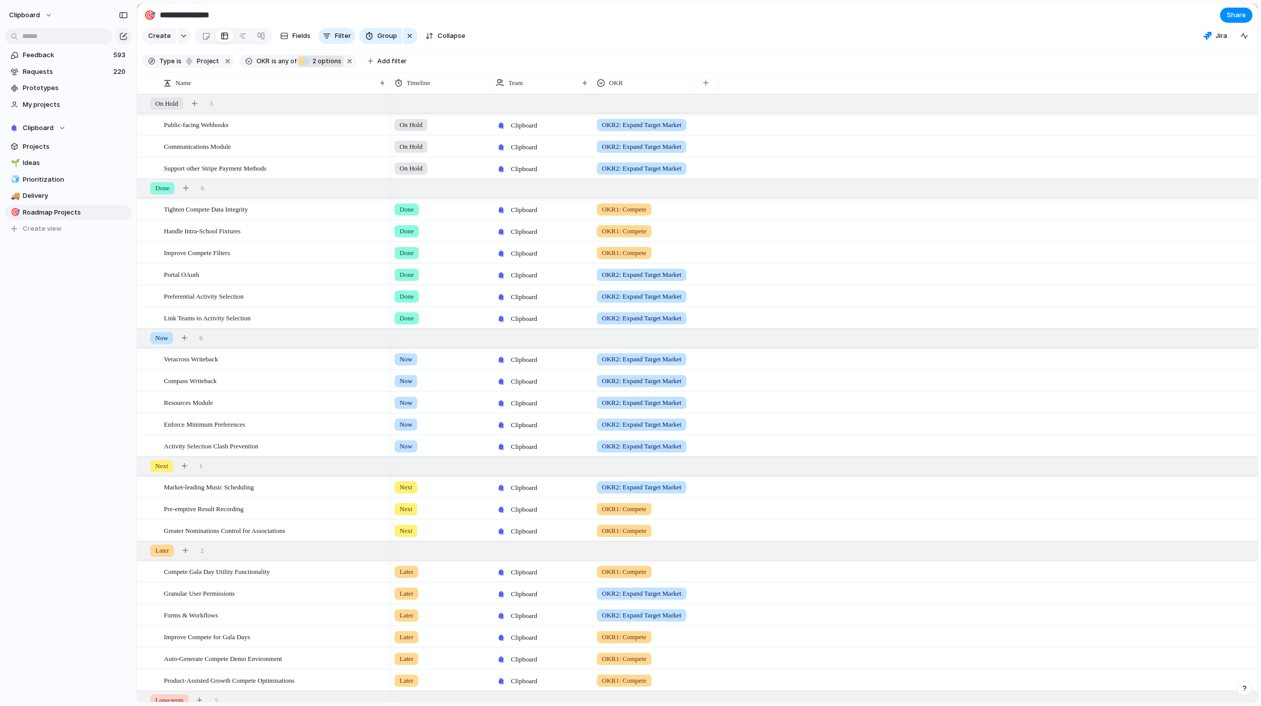
click at [316, 65] on span "2 options" at bounding box center [326, 61] width 32 height 9
click at [360, 101] on span "OKR1: Compete" at bounding box center [364, 101] width 49 height 10
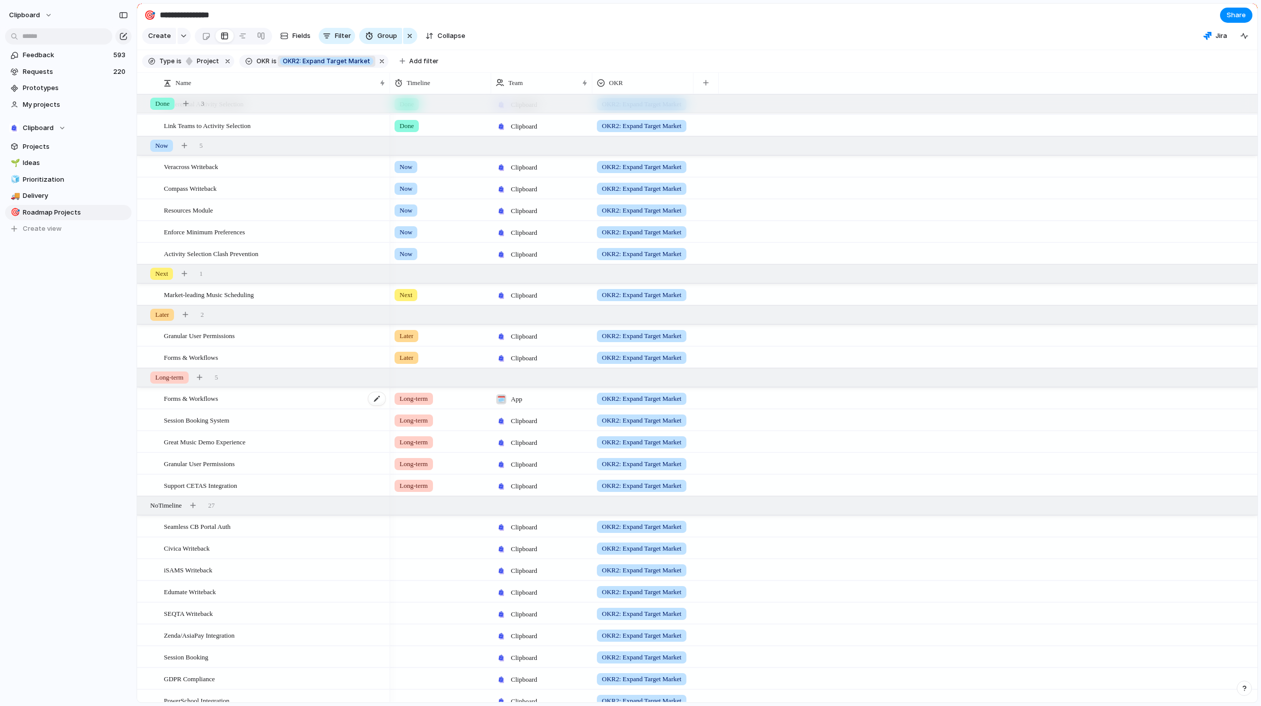
scroll to position [120, 0]
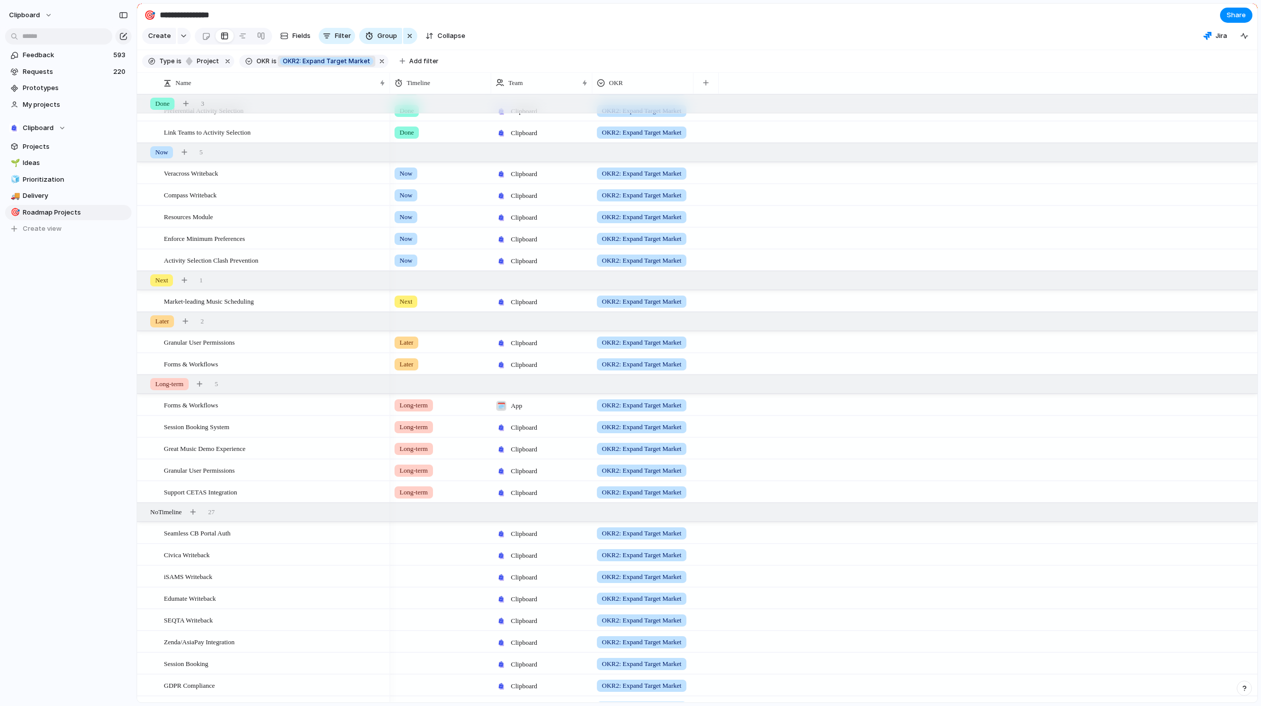
click at [332, 62] on button "OKR2: Expand Target Market" at bounding box center [327, 61] width 98 height 11
click at [373, 101] on span "OKR1: Compete" at bounding box center [380, 98] width 49 height 10
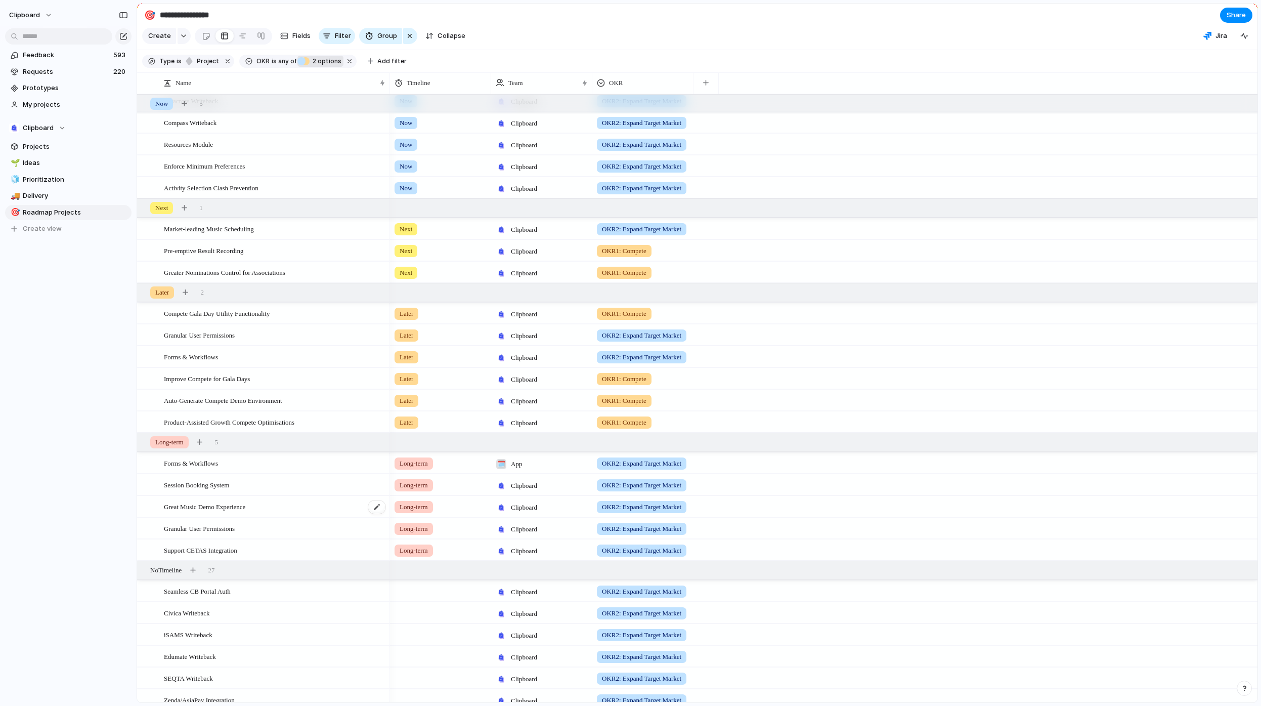
scroll to position [264, 0]
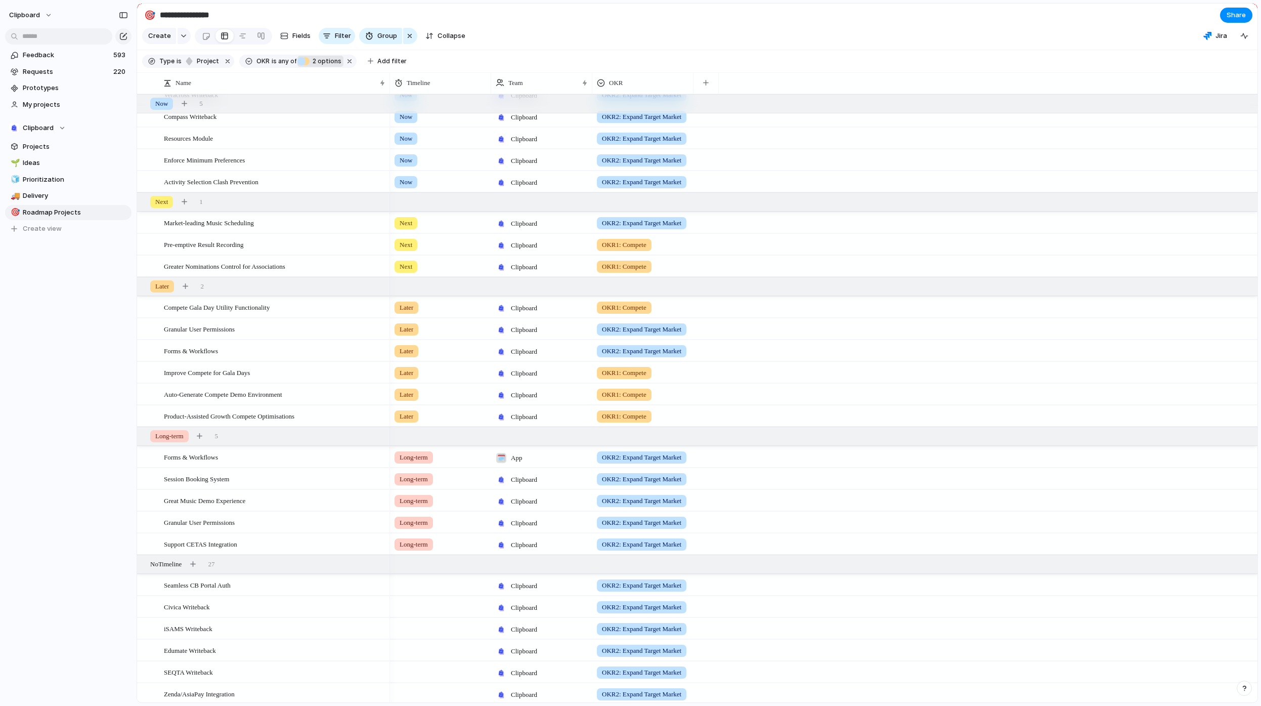
click at [310, 65] on span "2" at bounding box center [314, 61] width 8 height 8
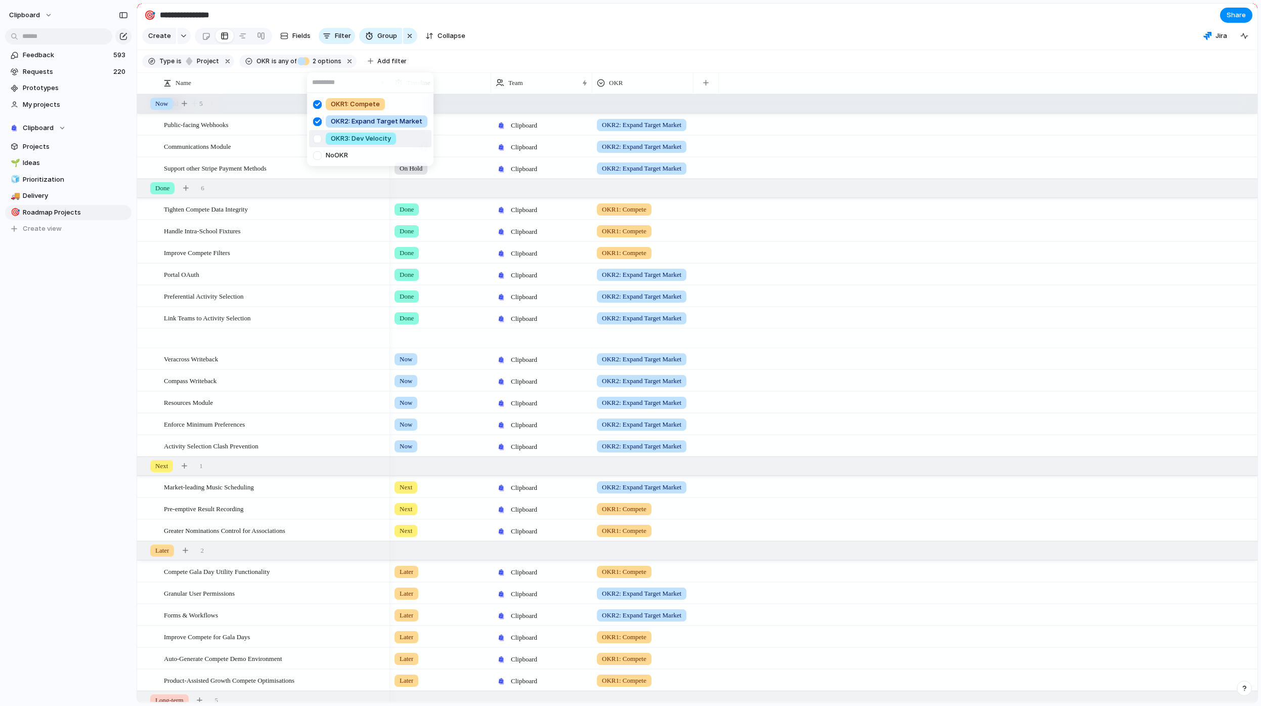
scroll to position [264, 0]
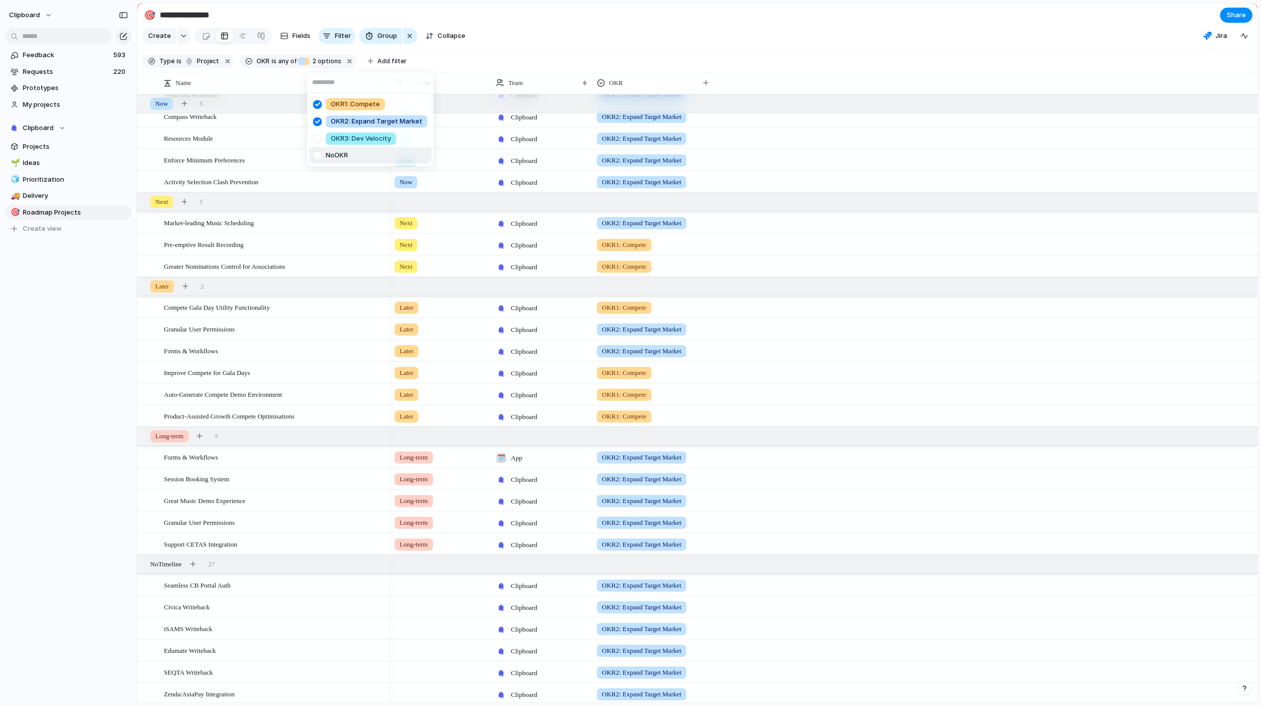
click at [240, 442] on div "OKR1: Compete OKR2: Expand Target Market OKR3: Dev Velocity No OKR" at bounding box center [630, 353] width 1261 height 706
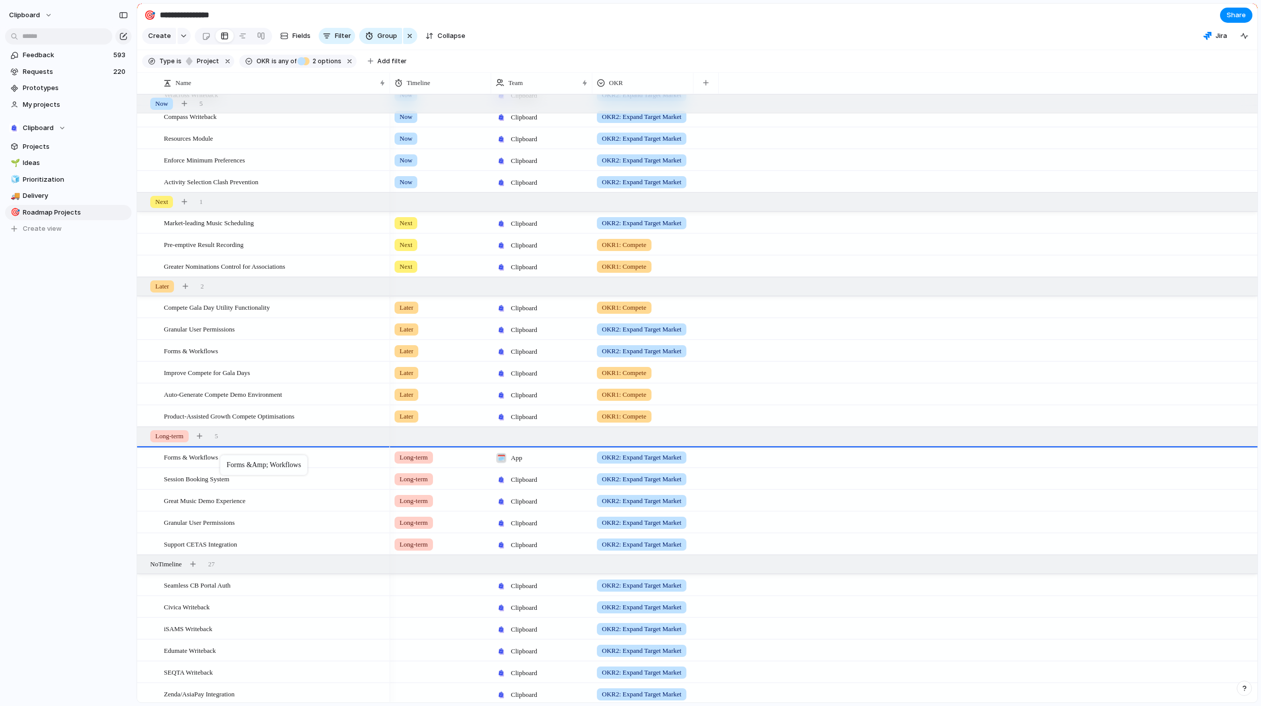
drag, startPoint x: 231, startPoint y: 356, endPoint x: 225, endPoint y: 457, distance: 100.8
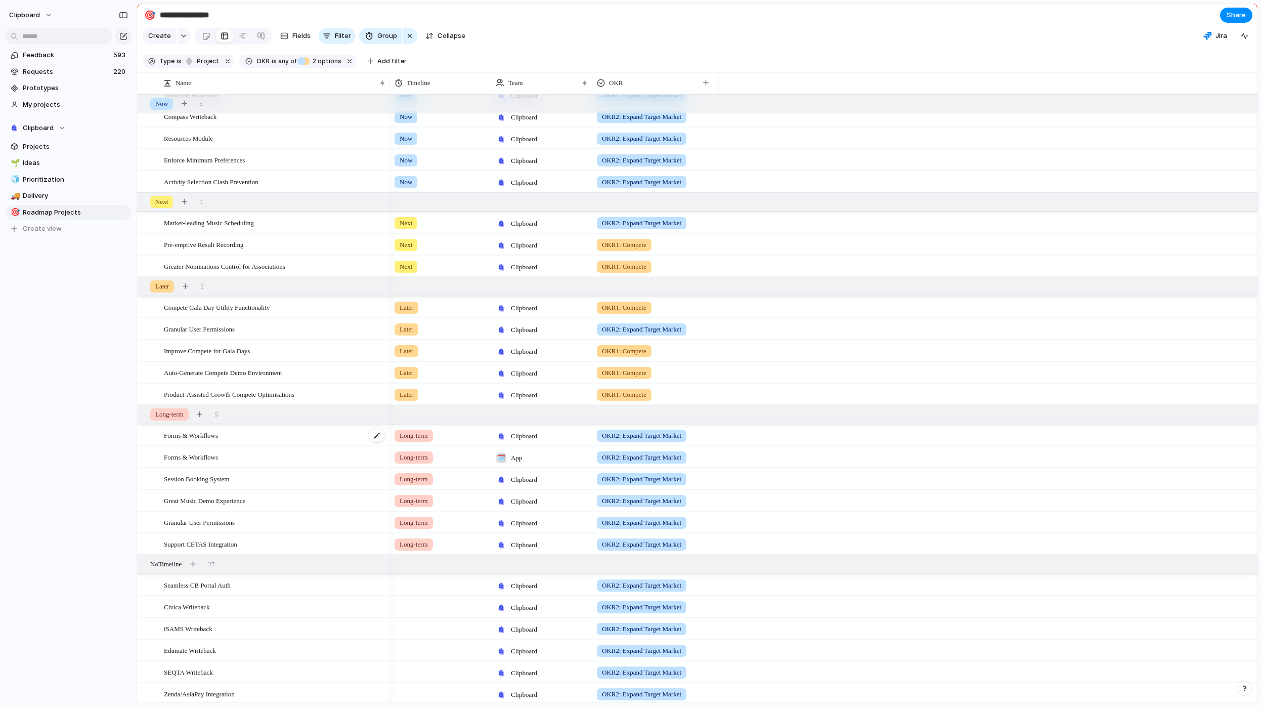
click at [349, 445] on div "Forms & Workflows" at bounding box center [275, 435] width 223 height 21
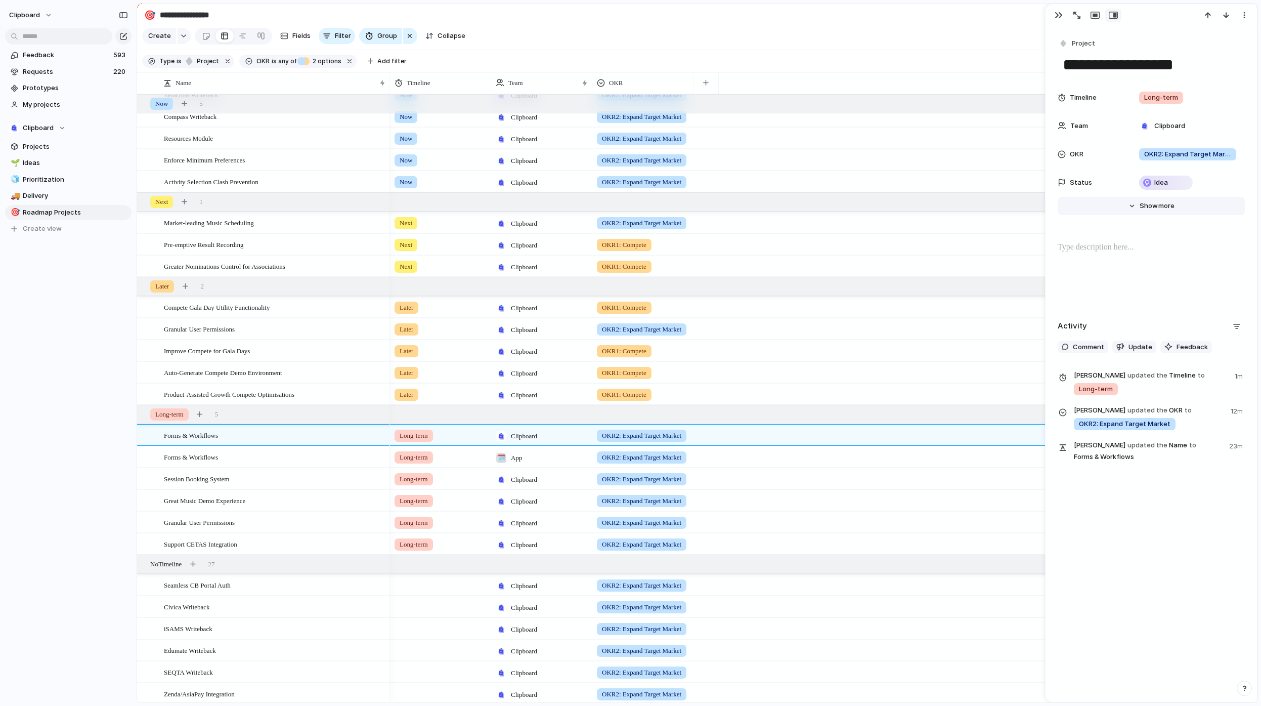
click at [1168, 209] on span "more" at bounding box center [1167, 206] width 16 height 10
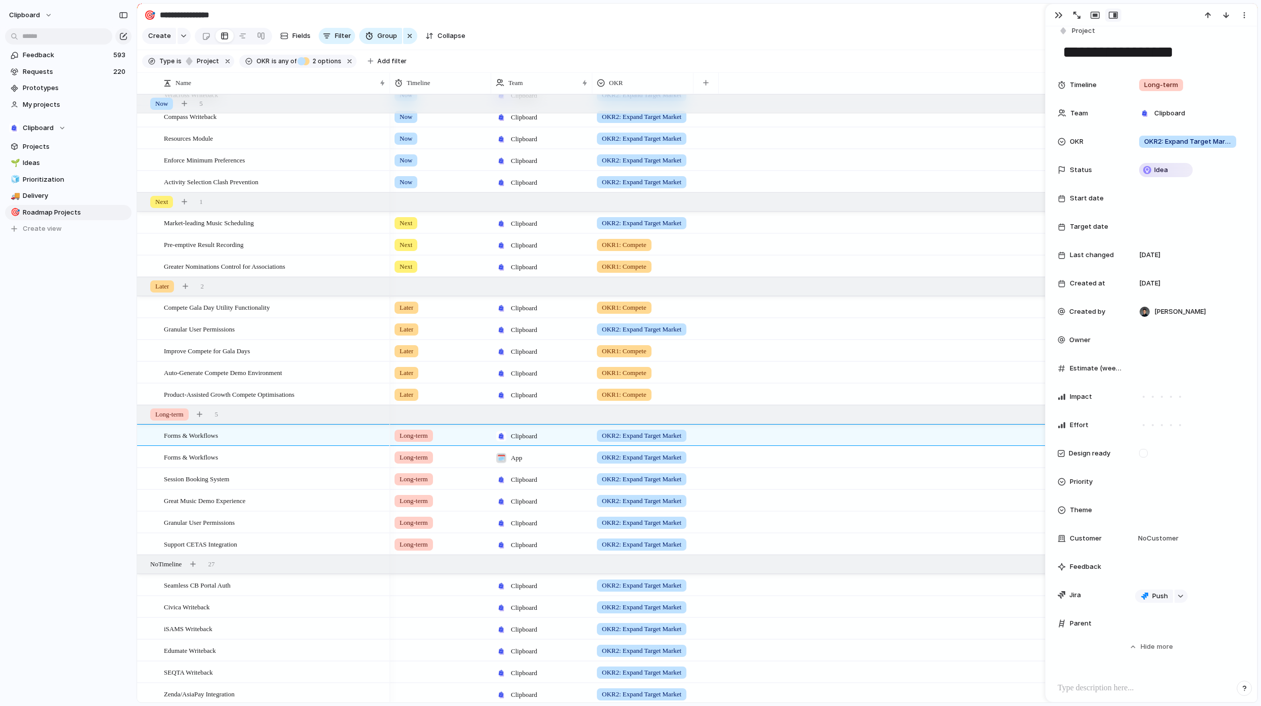
scroll to position [19, 0]
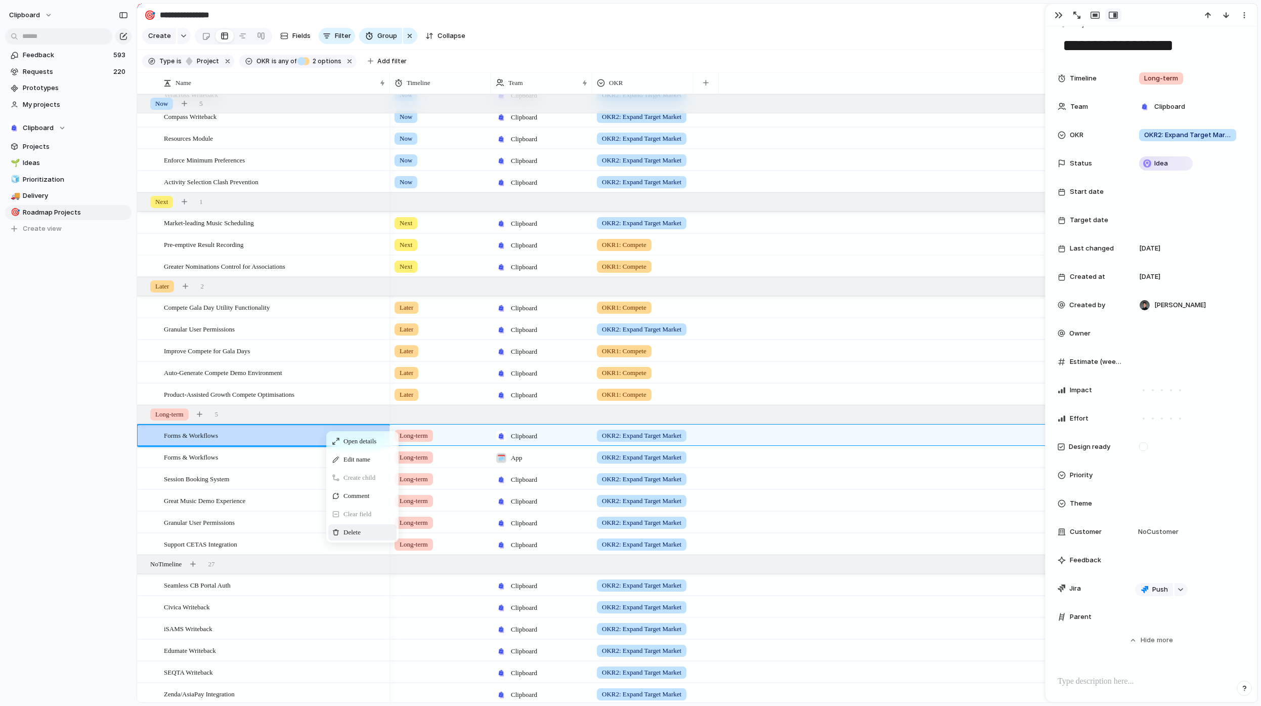
click at [353, 536] on span "Delete" at bounding box center [352, 532] width 17 height 10
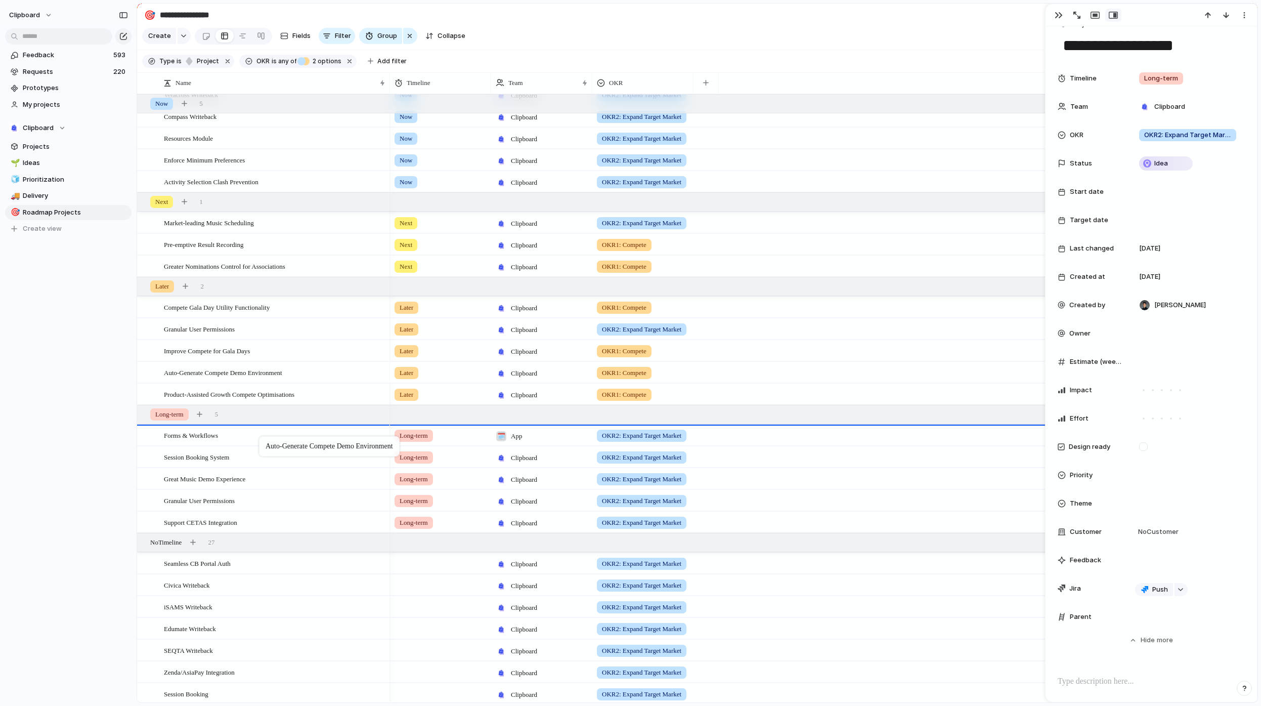
drag, startPoint x: 260, startPoint y: 379, endPoint x: 264, endPoint y: 438, distance: 59.4
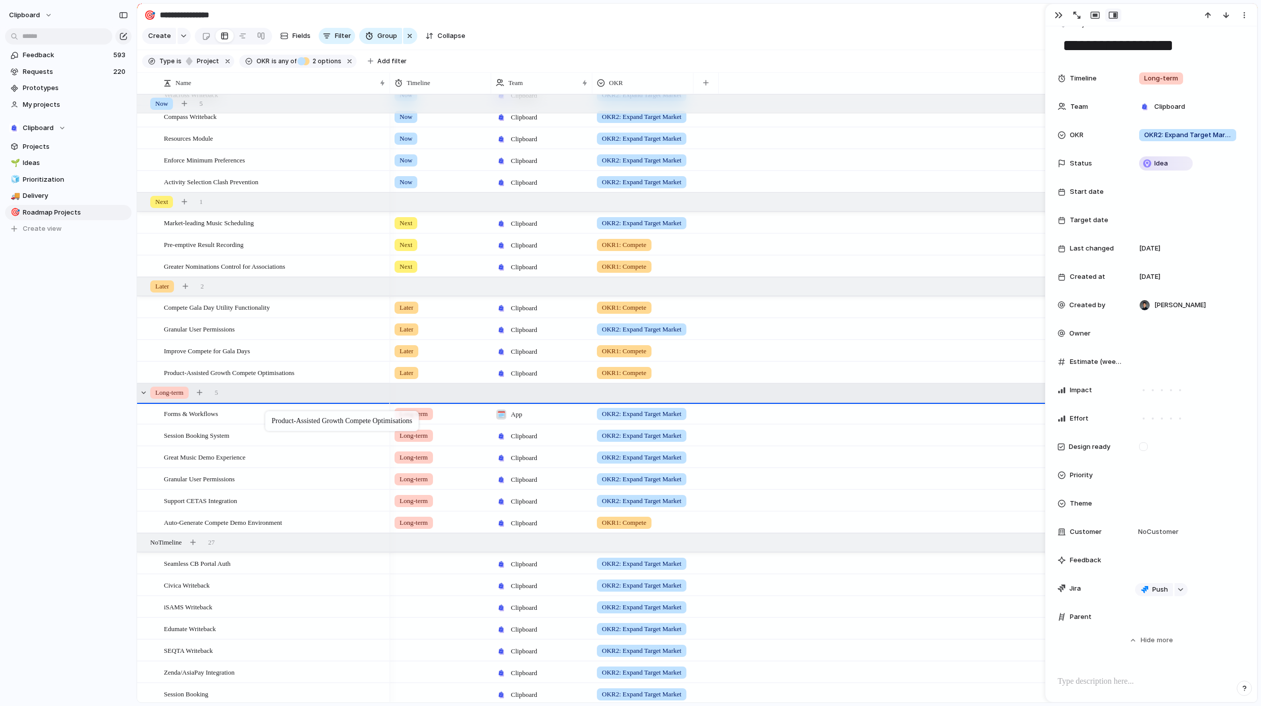
drag, startPoint x: 270, startPoint y: 381, endPoint x: 271, endPoint y: 392, distance: 10.2
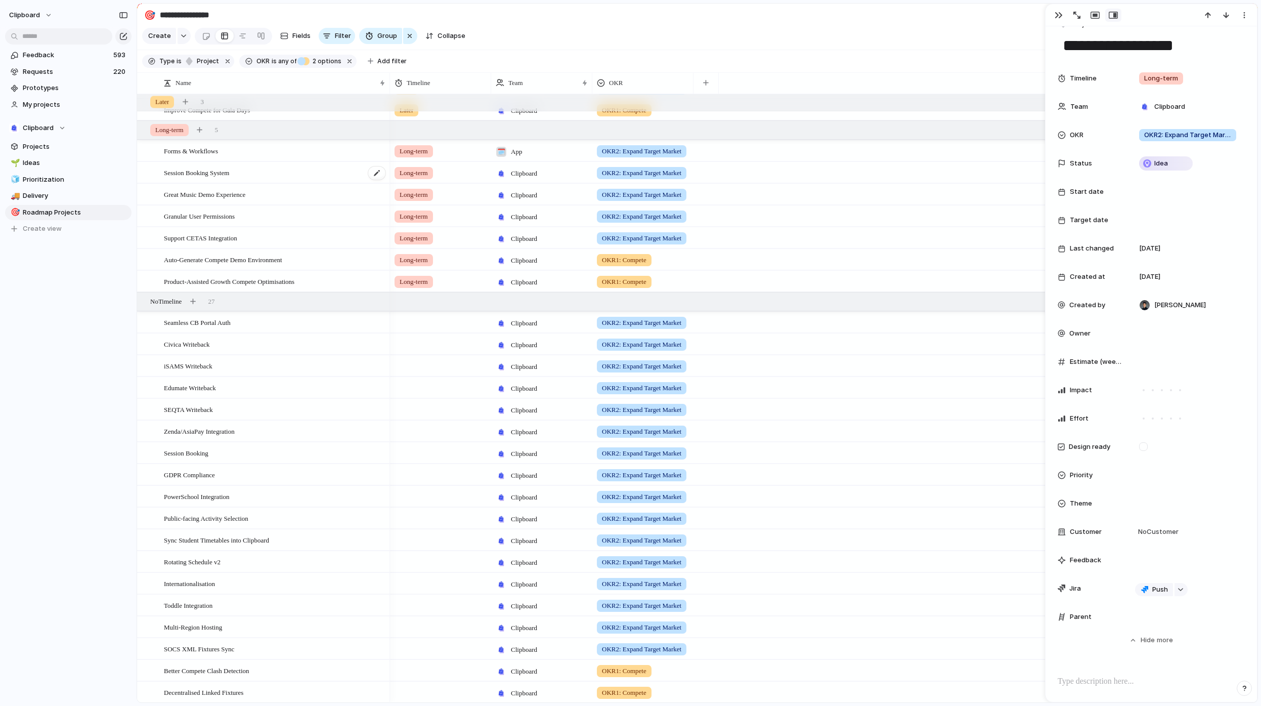
scroll to position [514, 0]
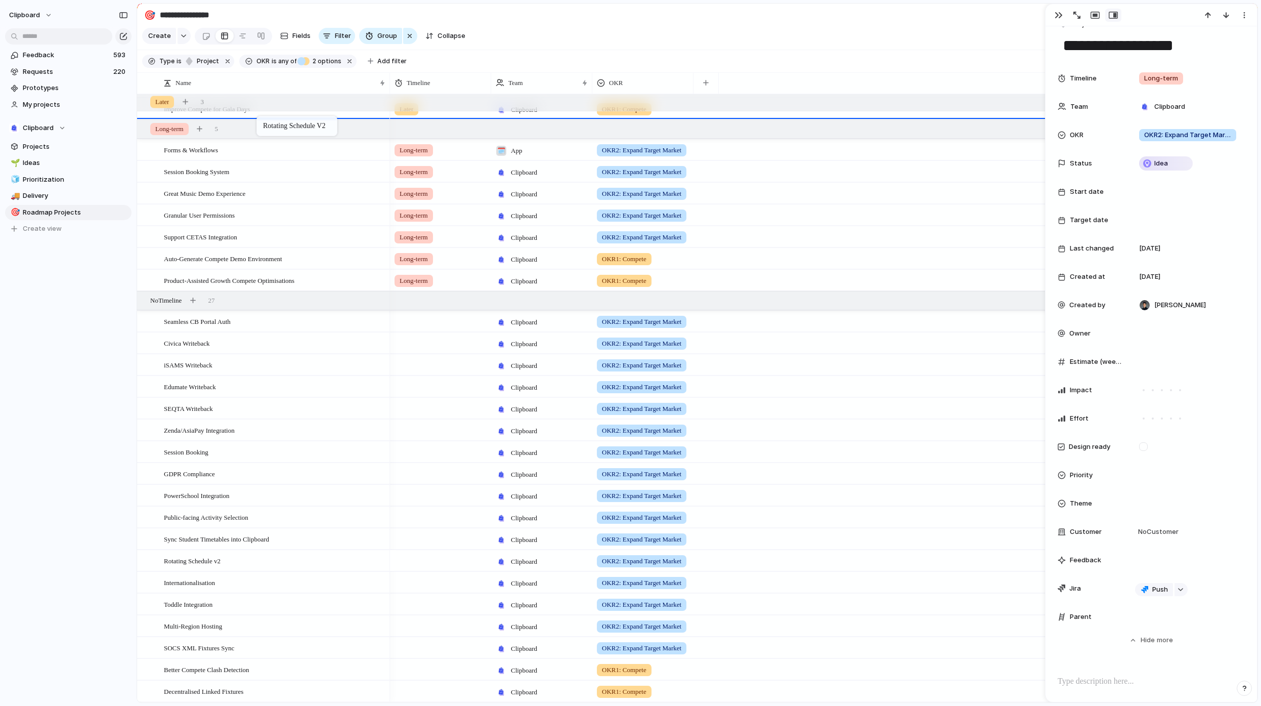
drag, startPoint x: 231, startPoint y: 562, endPoint x: 262, endPoint y: 118, distance: 444.7
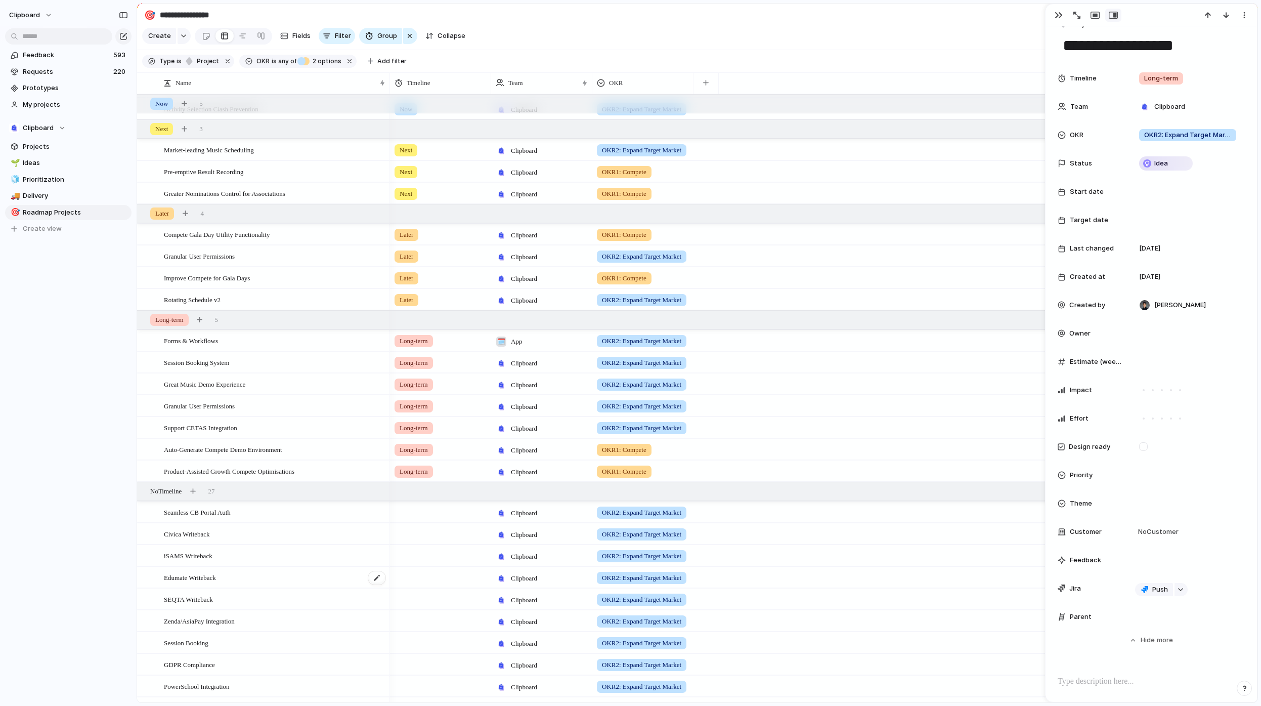
scroll to position [0, 0]
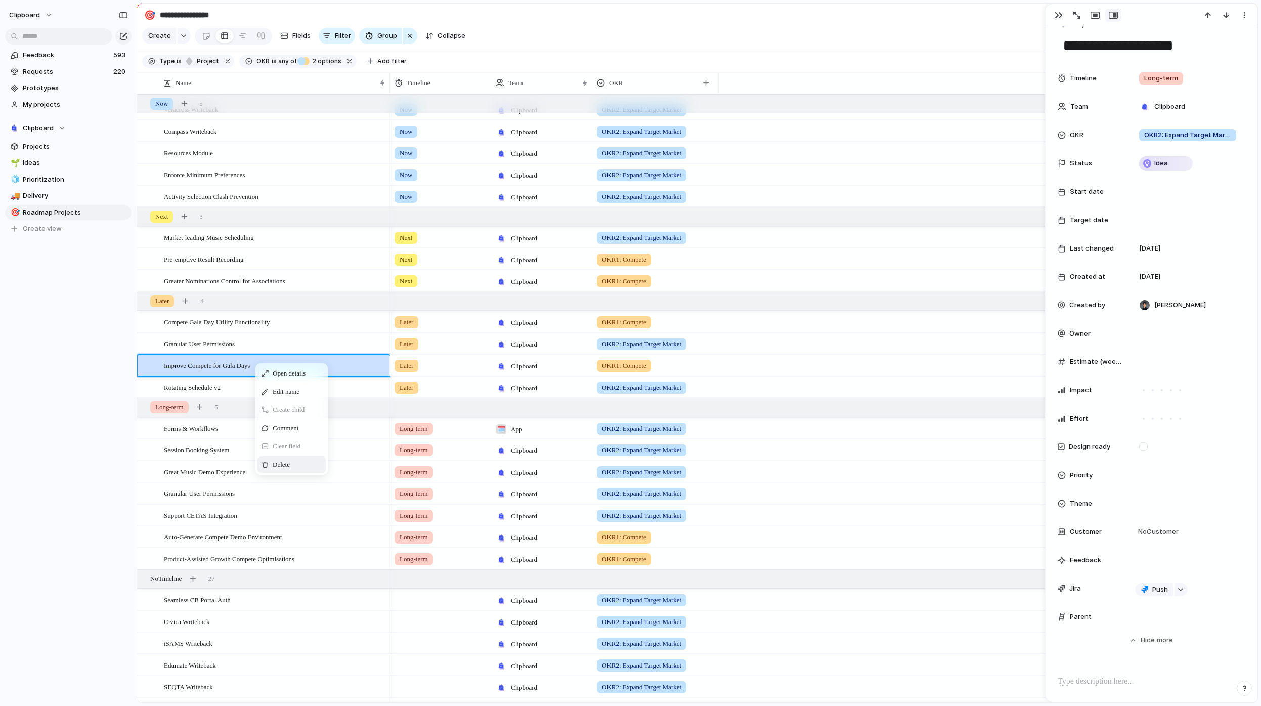
click at [308, 465] on div "Delete" at bounding box center [292, 464] width 68 height 16
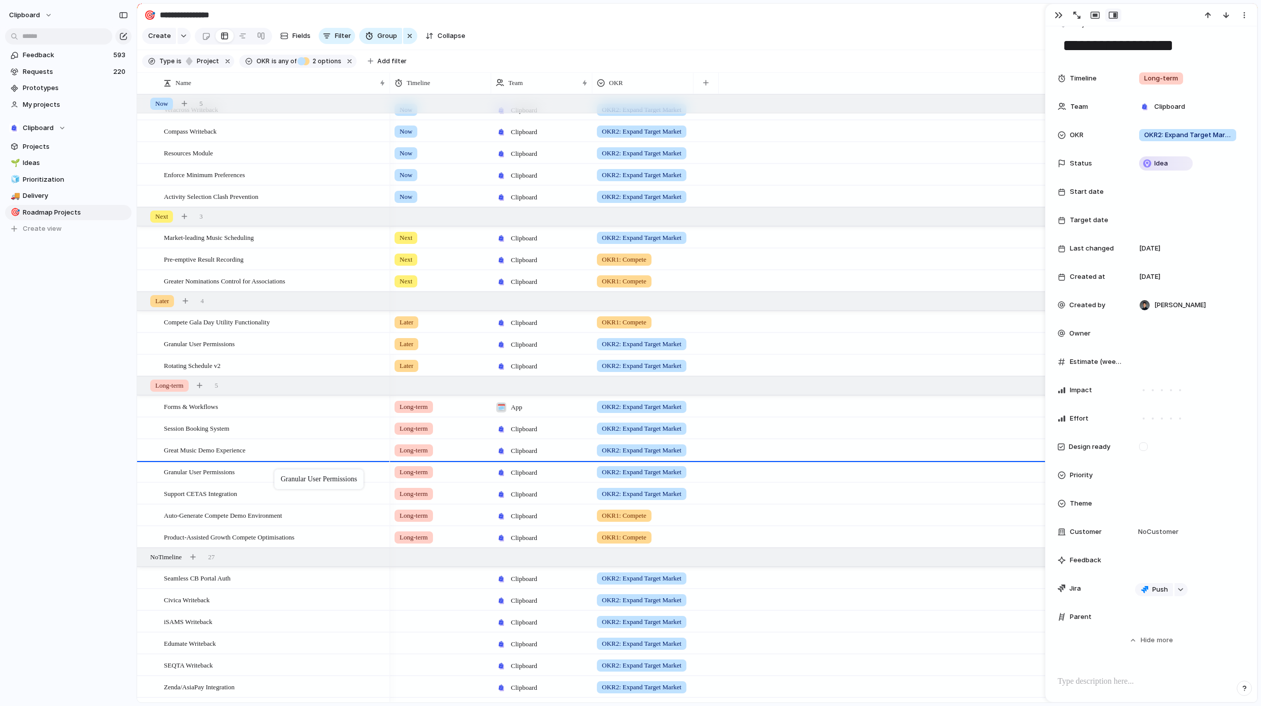
drag, startPoint x: 252, startPoint y: 350, endPoint x: 279, endPoint y: 471, distance: 123.9
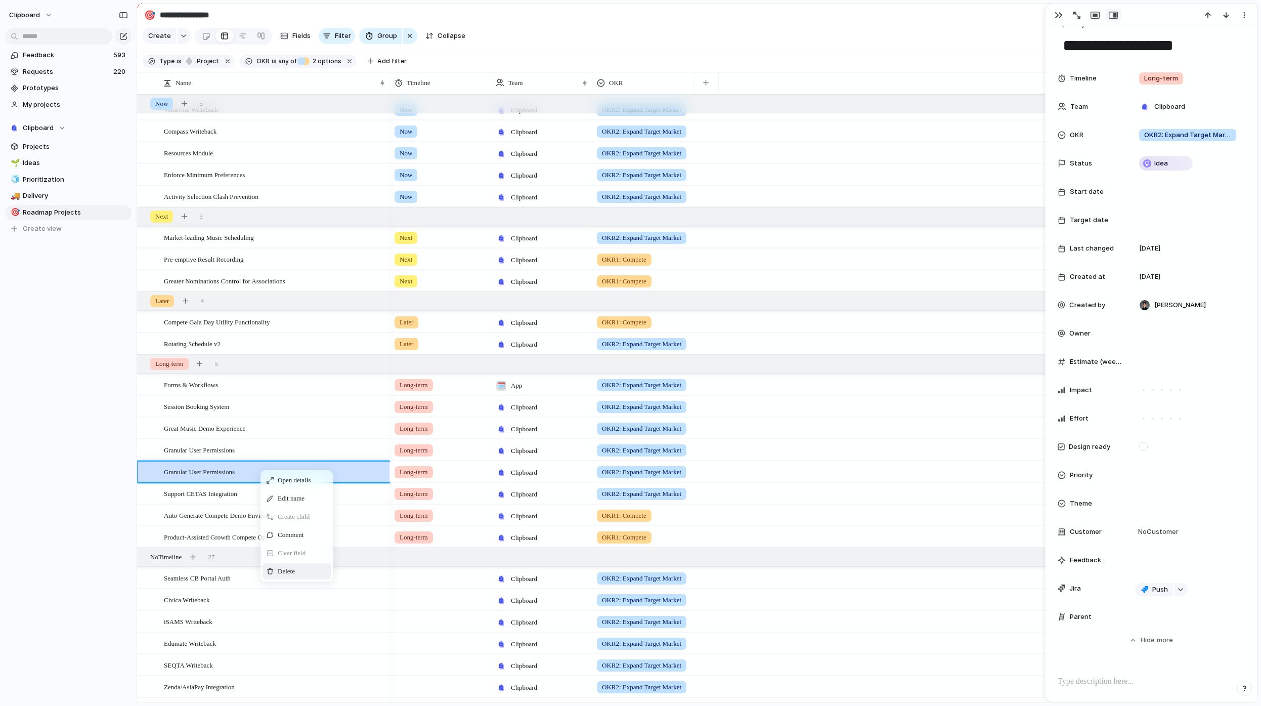
click at [294, 576] on span "Delete" at bounding box center [286, 571] width 17 height 10
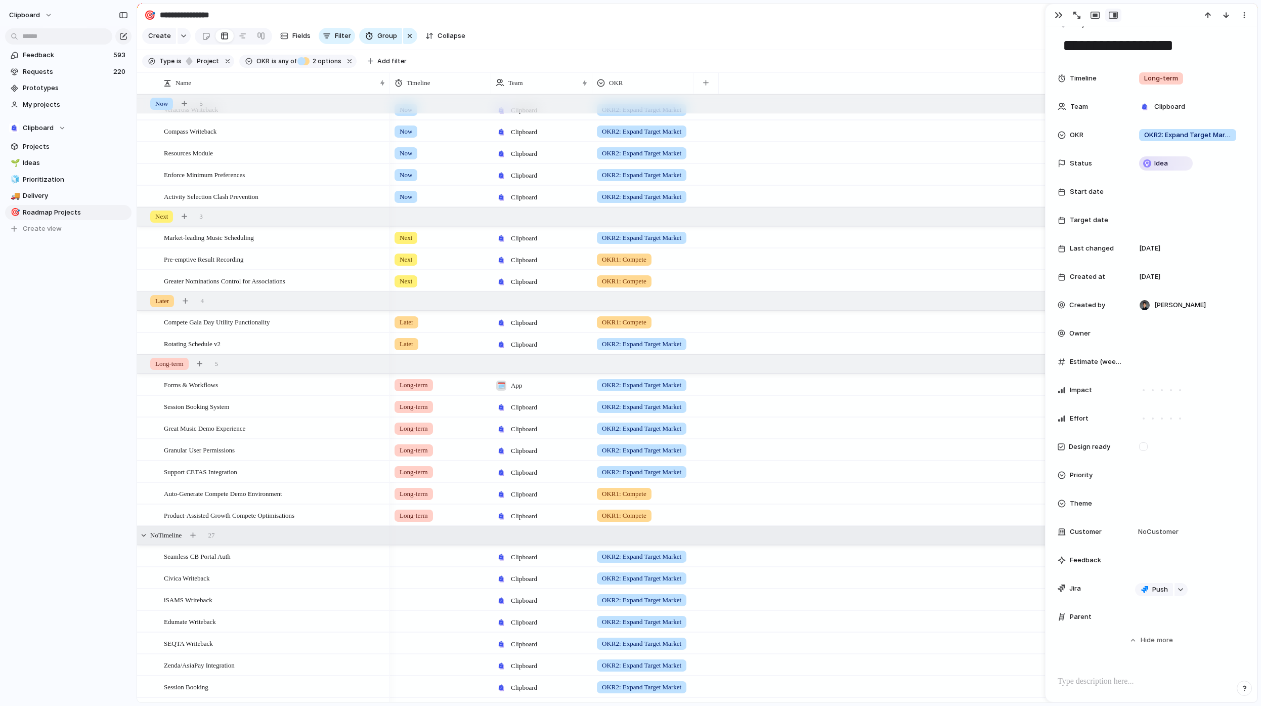
scroll to position [121, 0]
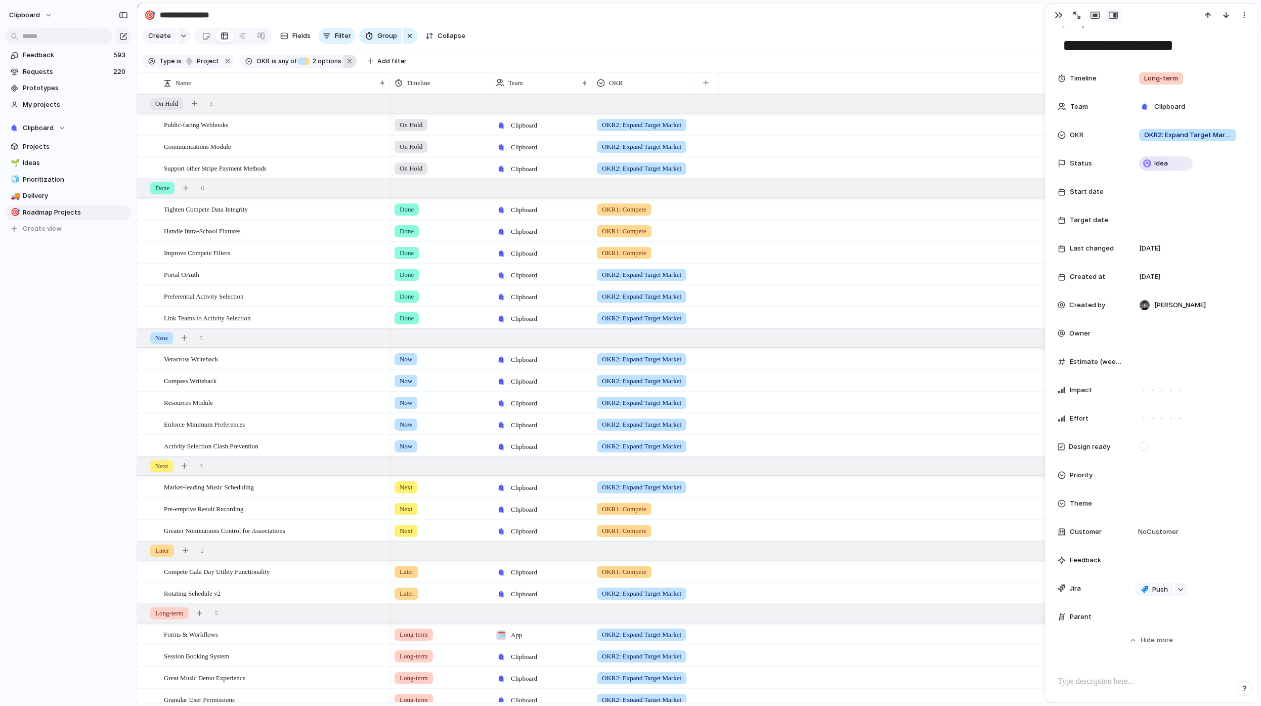
click at [347, 67] on button "button" at bounding box center [350, 61] width 13 height 13
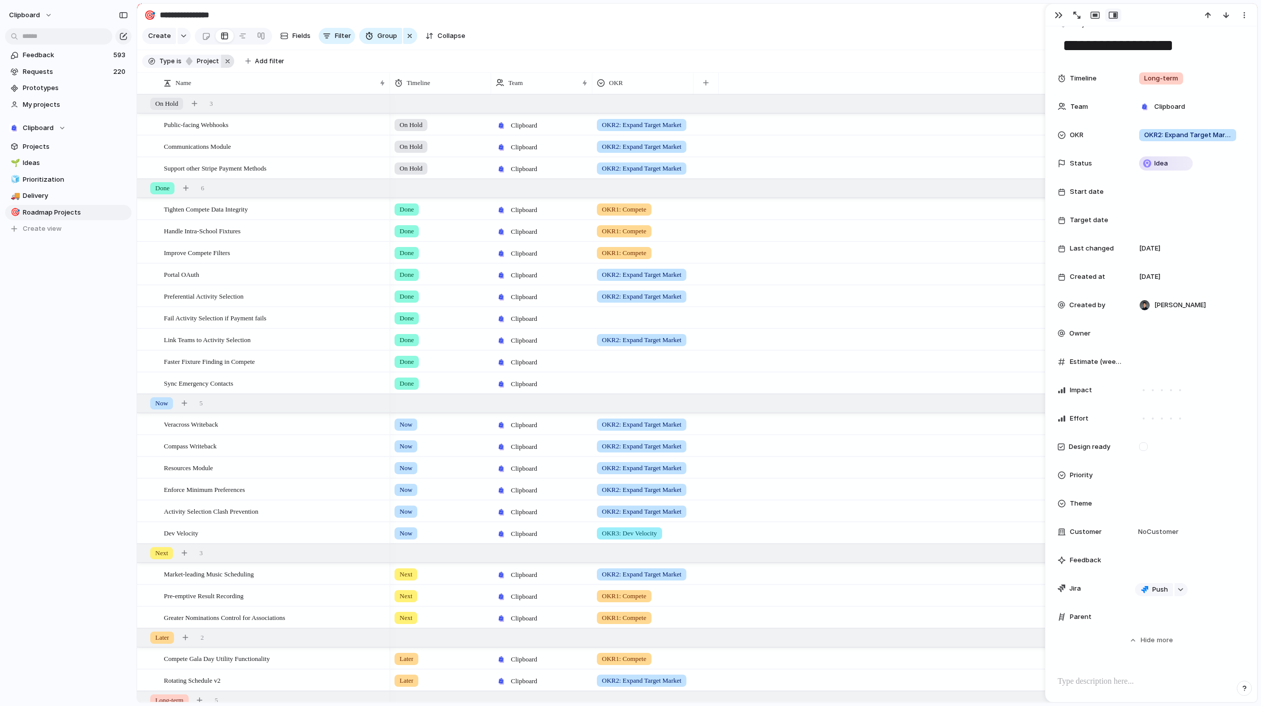
click at [226, 67] on button "button" at bounding box center [227, 61] width 13 height 13
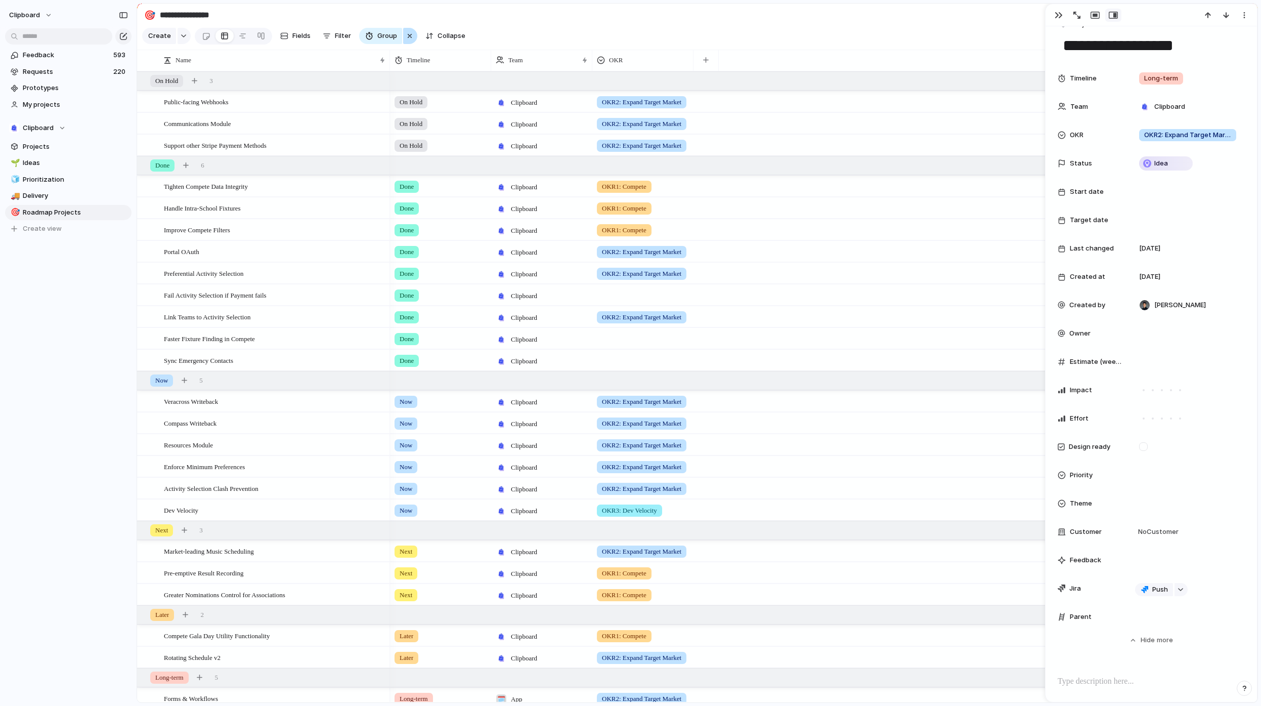
click at [409, 42] on div "button" at bounding box center [410, 36] width 8 height 12
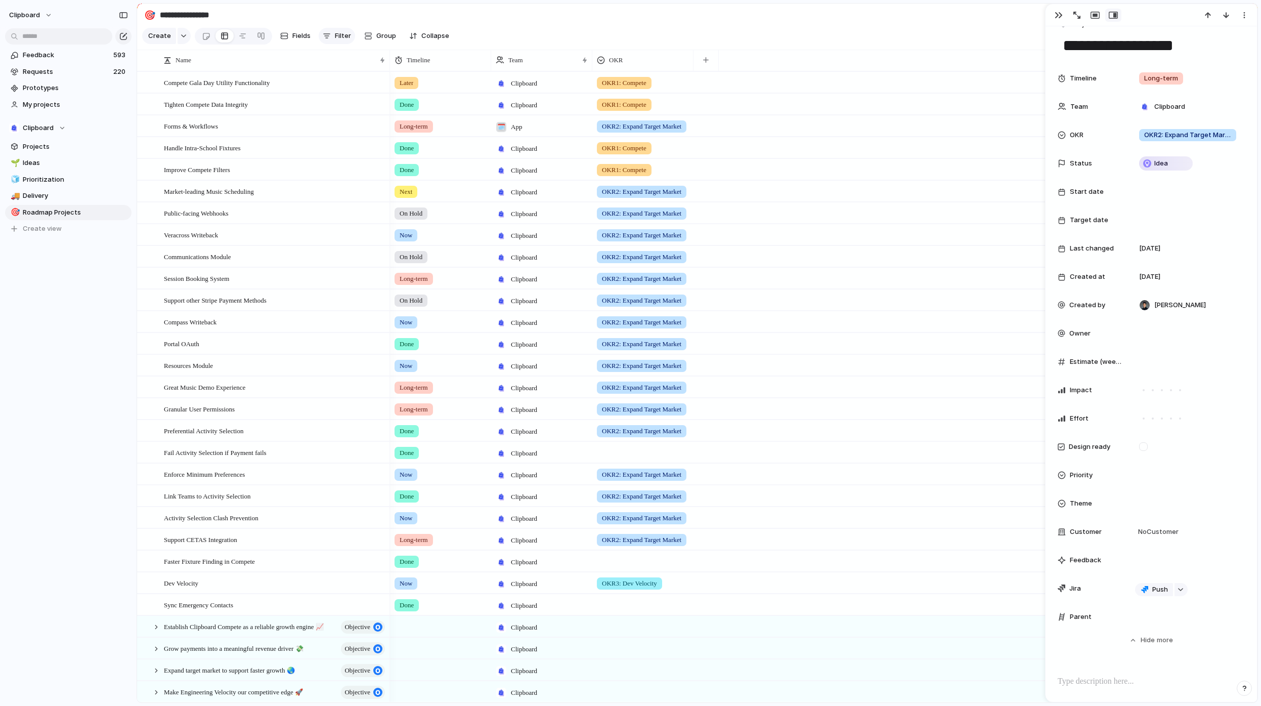
click at [337, 39] on span "Filter" at bounding box center [343, 36] width 16 height 10
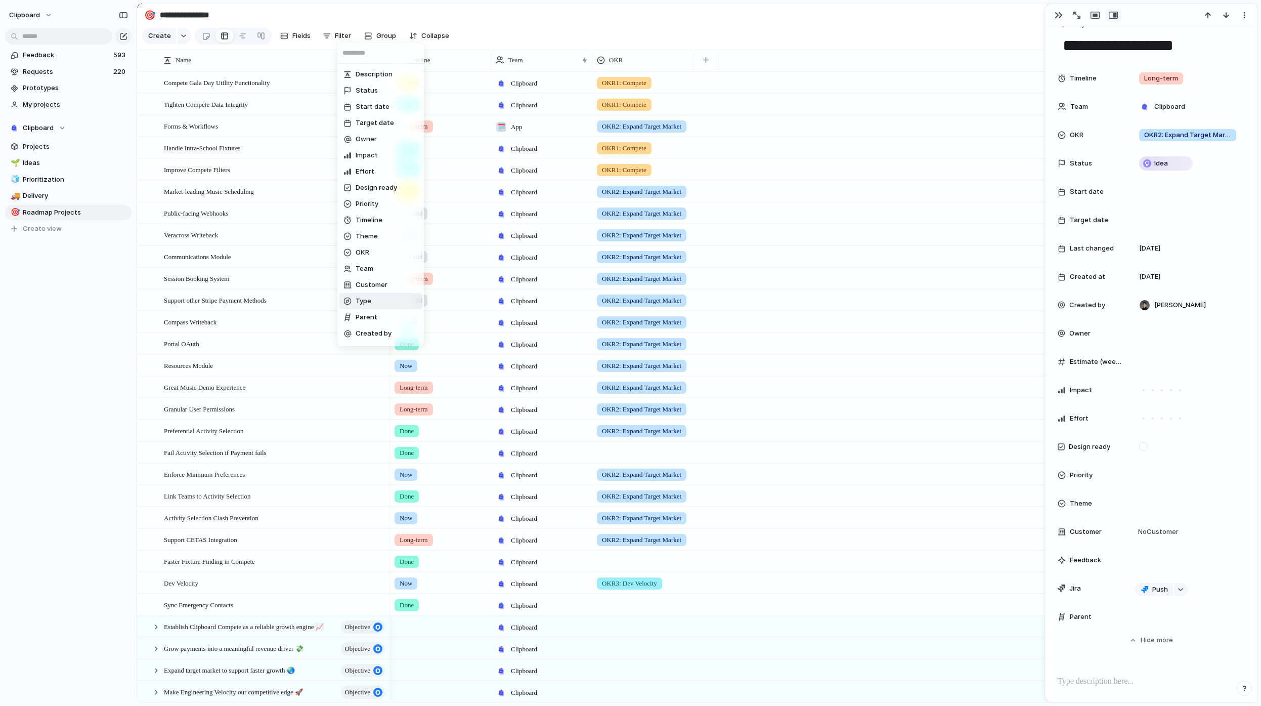
click at [371, 307] on li "Type" at bounding box center [380, 301] width 82 height 16
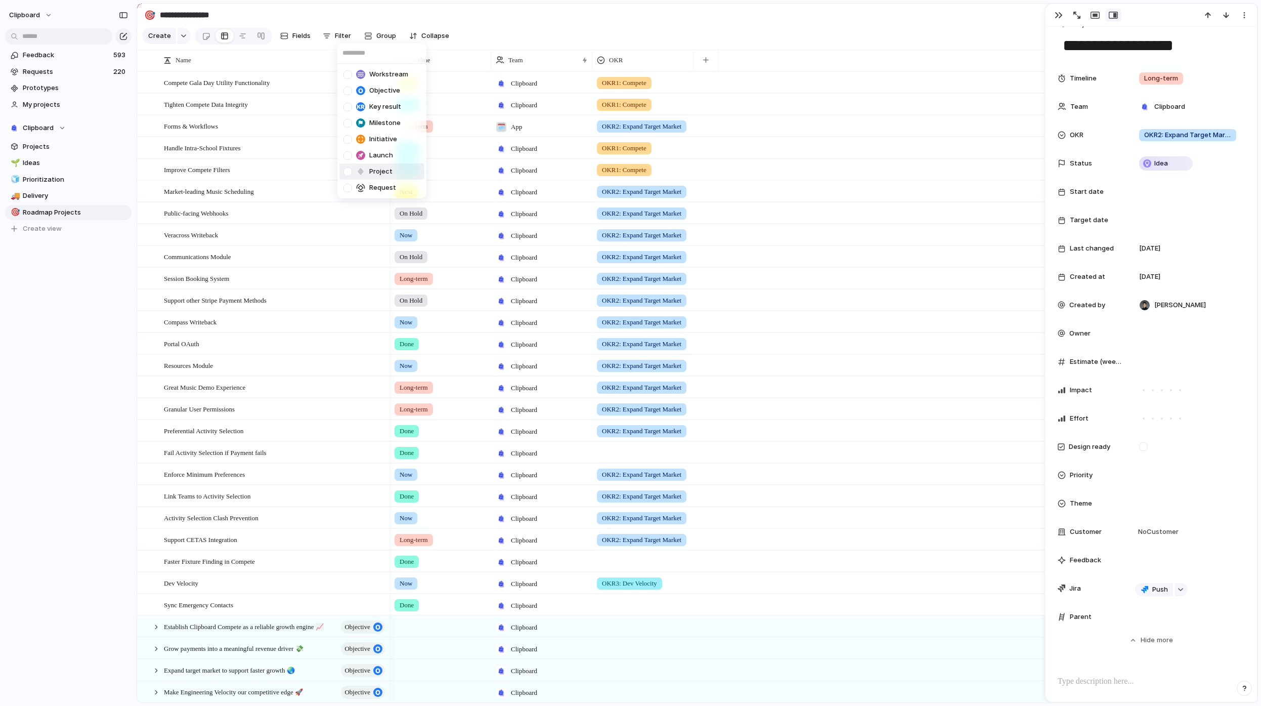
click at [389, 174] on span "Project" at bounding box center [380, 171] width 23 height 10
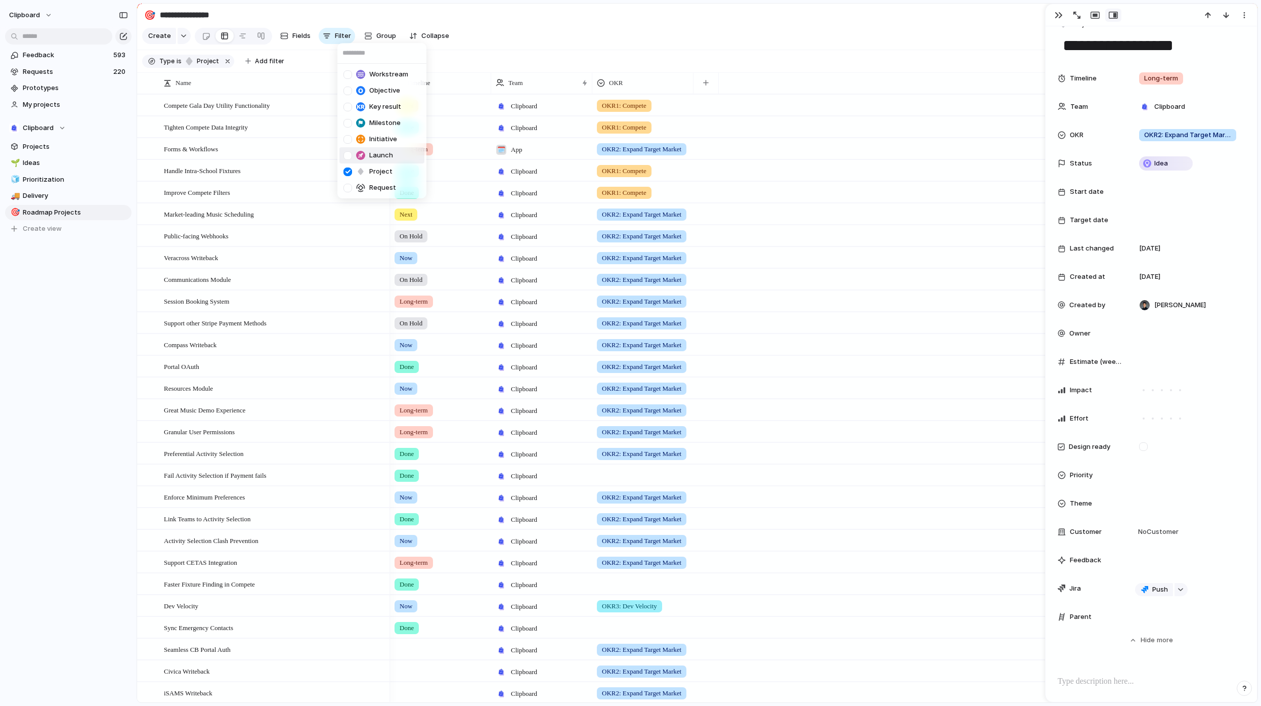
click at [560, 47] on div "Workstream Objective Key result Milestone Initiative Launch Project Request" at bounding box center [630, 353] width 1261 height 706
click at [426, 41] on span "Collapse" at bounding box center [435, 36] width 28 height 10
click at [430, 88] on span "Timeline" at bounding box center [418, 83] width 23 height 10
click at [441, 90] on div "Modify Hide Sort ascending Sort descending" at bounding box center [630, 353] width 1261 height 706
click at [442, 88] on div "Timeline" at bounding box center [441, 83] width 92 height 10
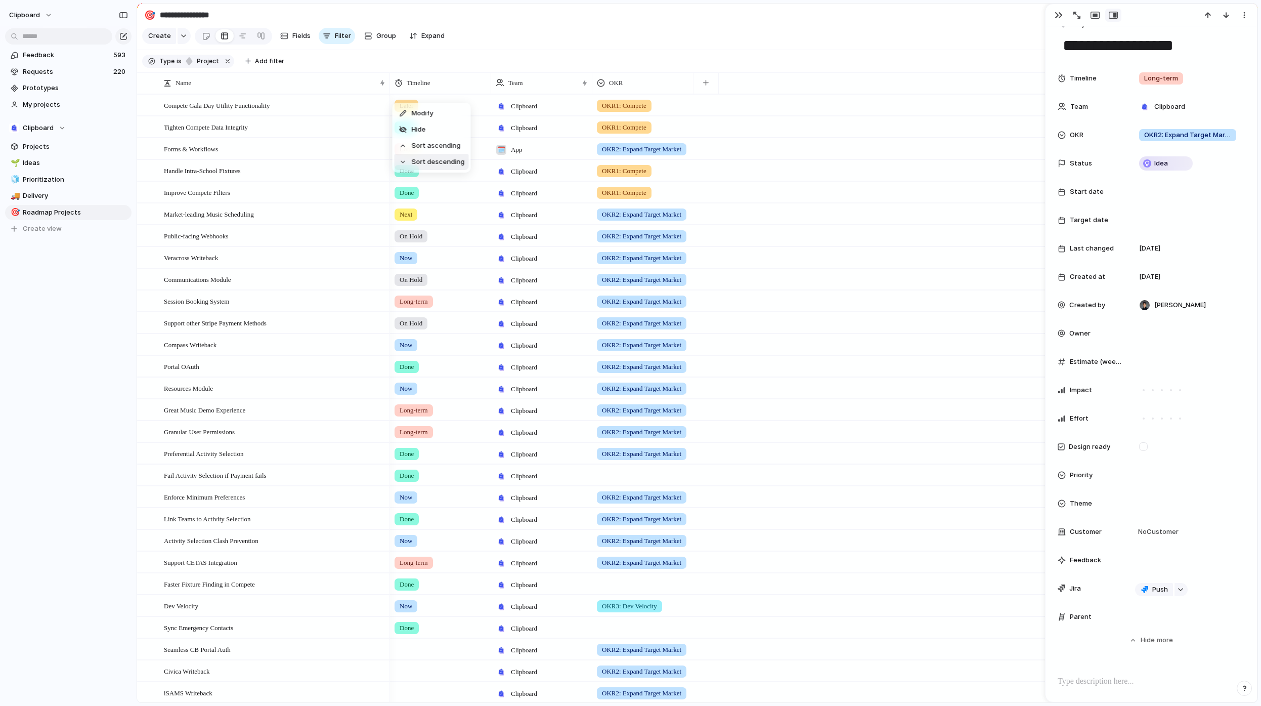
click at [440, 146] on span "Sort ascending" at bounding box center [436, 146] width 49 height 10
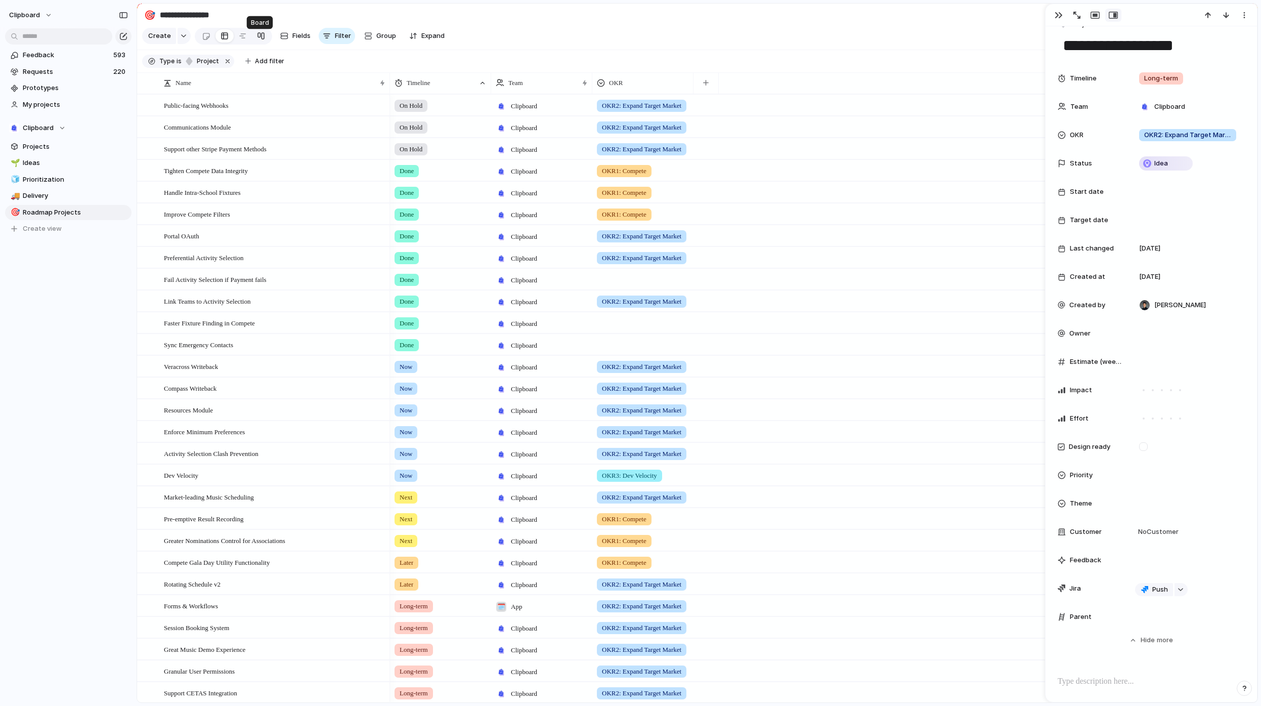
click at [264, 44] on link at bounding box center [261, 36] width 18 height 16
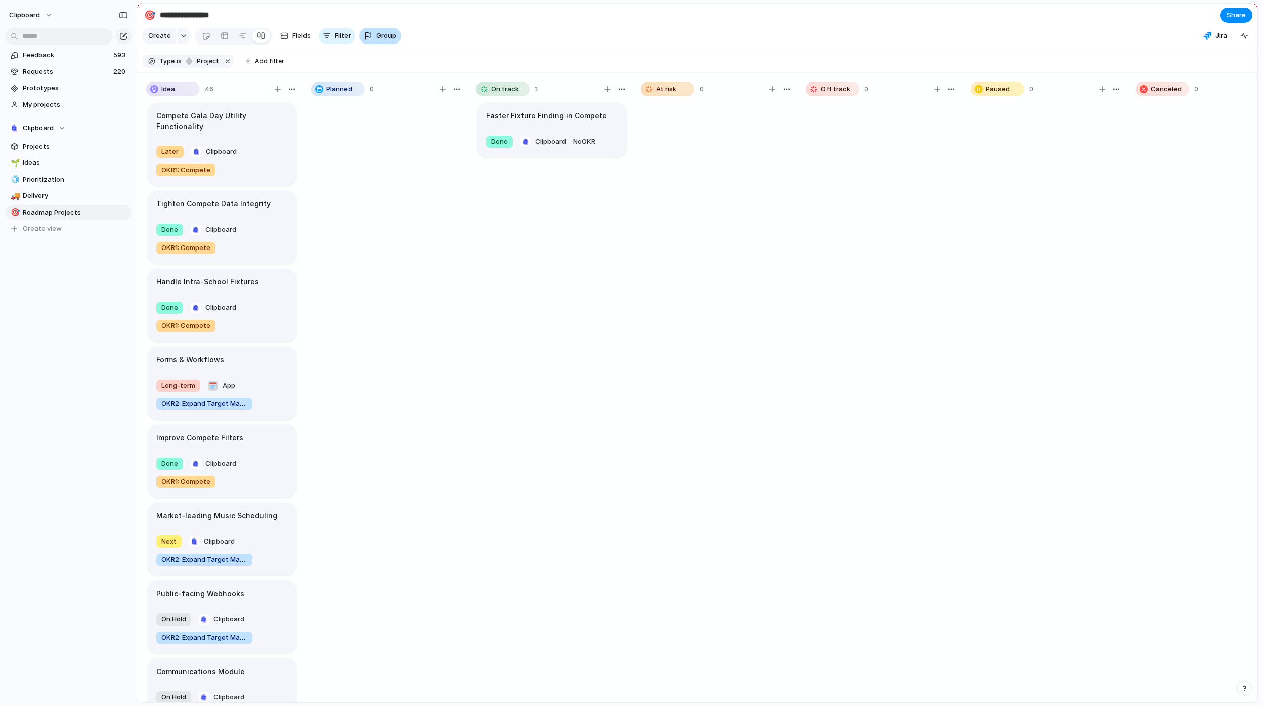
click at [369, 40] on div "button" at bounding box center [368, 36] width 8 height 8
click at [369, 40] on div "Status Owner Impact Effort Design ready Priority Timeline Theme OKR Team Custom…" at bounding box center [630, 353] width 1261 height 706
click at [245, 38] on div at bounding box center [243, 36] width 8 height 16
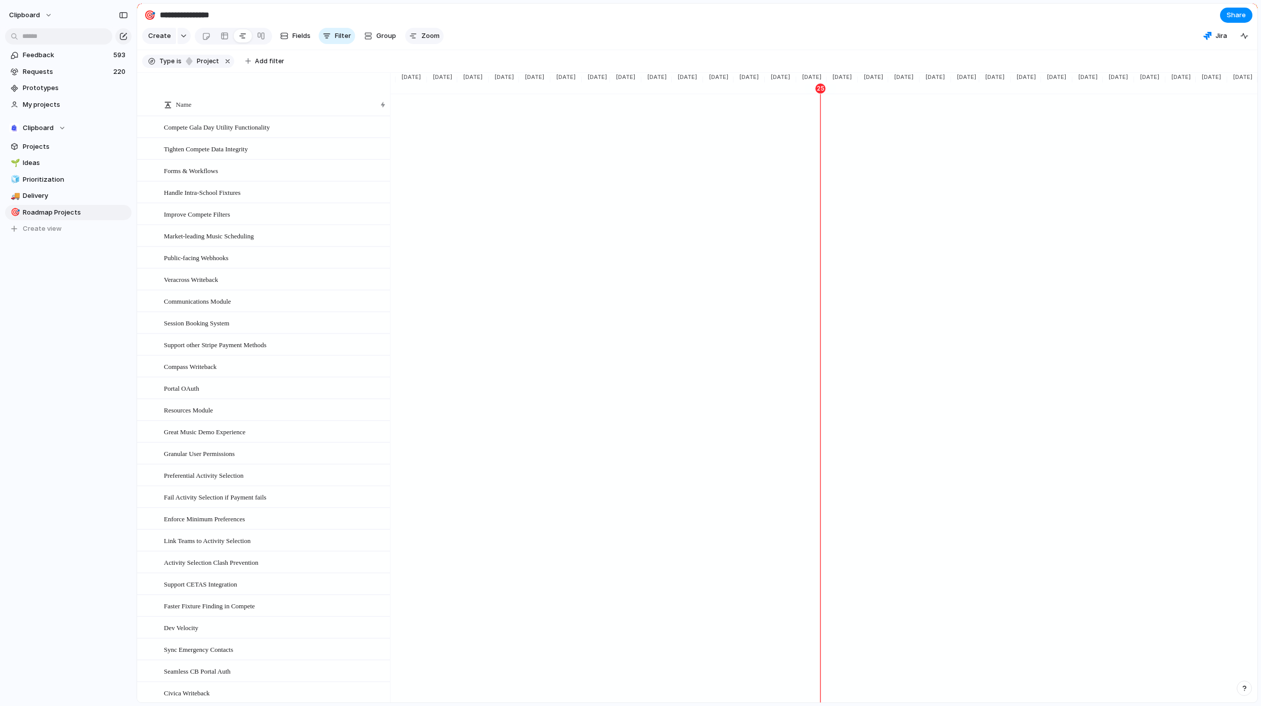
click at [424, 41] on span "Zoom" at bounding box center [430, 36] width 18 height 10
click at [483, 26] on section "**********" at bounding box center [697, 15] width 1121 height 23
click at [372, 39] on button "Group" at bounding box center [380, 36] width 42 height 16
click at [401, 180] on li "Team" at bounding box center [401, 181] width 82 height 16
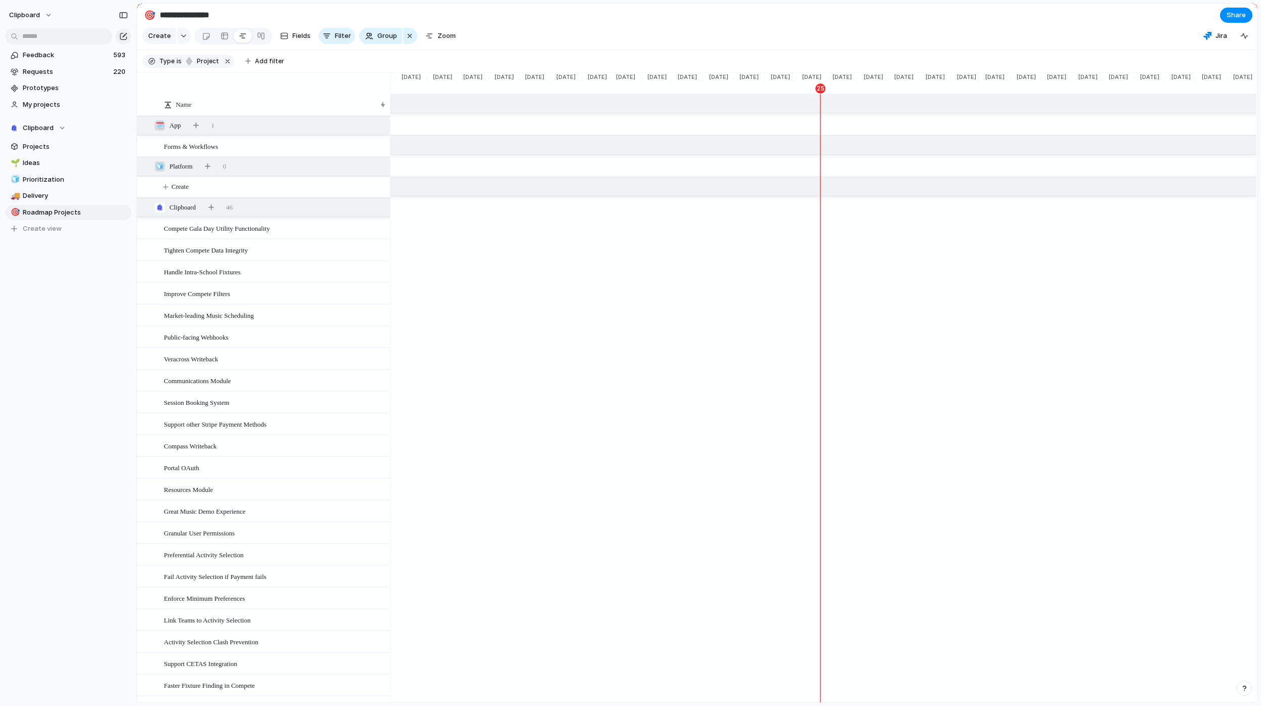
click at [406, 39] on div "button" at bounding box center [410, 36] width 8 height 12
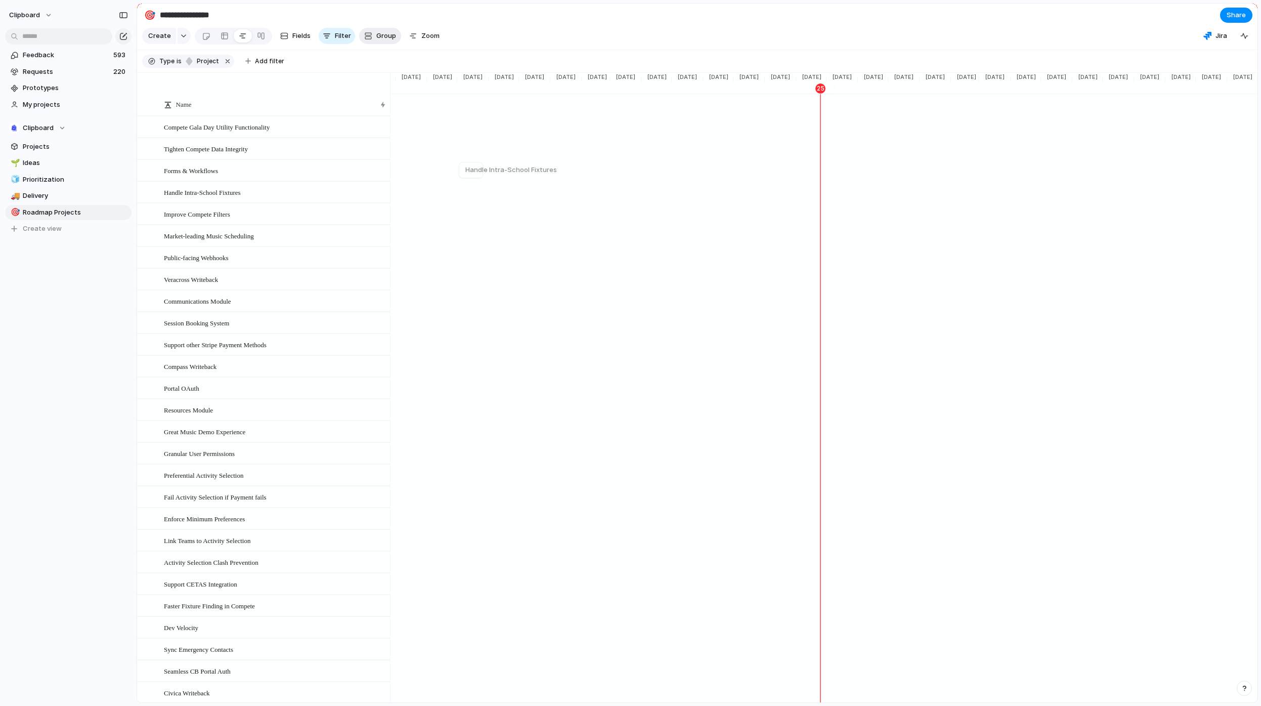
click at [376, 41] on span "Group" at bounding box center [386, 36] width 20 height 10
click at [391, 212] on li "OKR" at bounding box center [401, 213] width 82 height 16
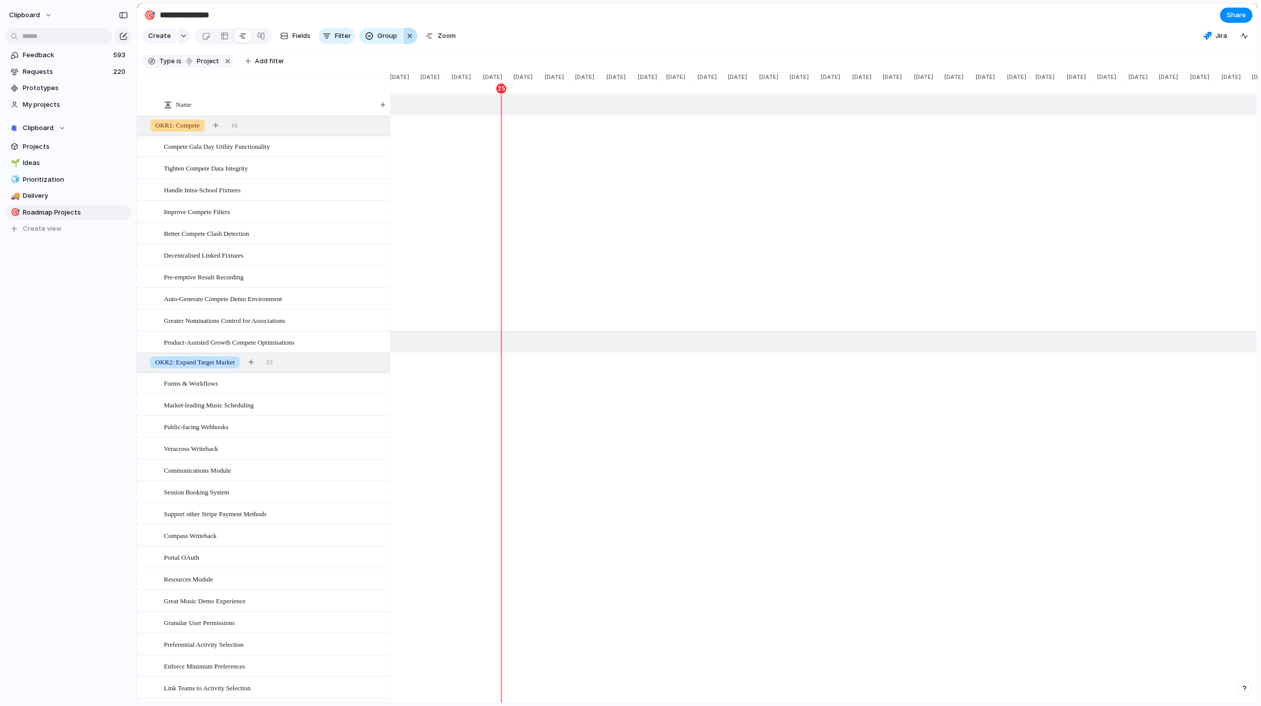
click at [407, 40] on div "button" at bounding box center [410, 36] width 8 height 12
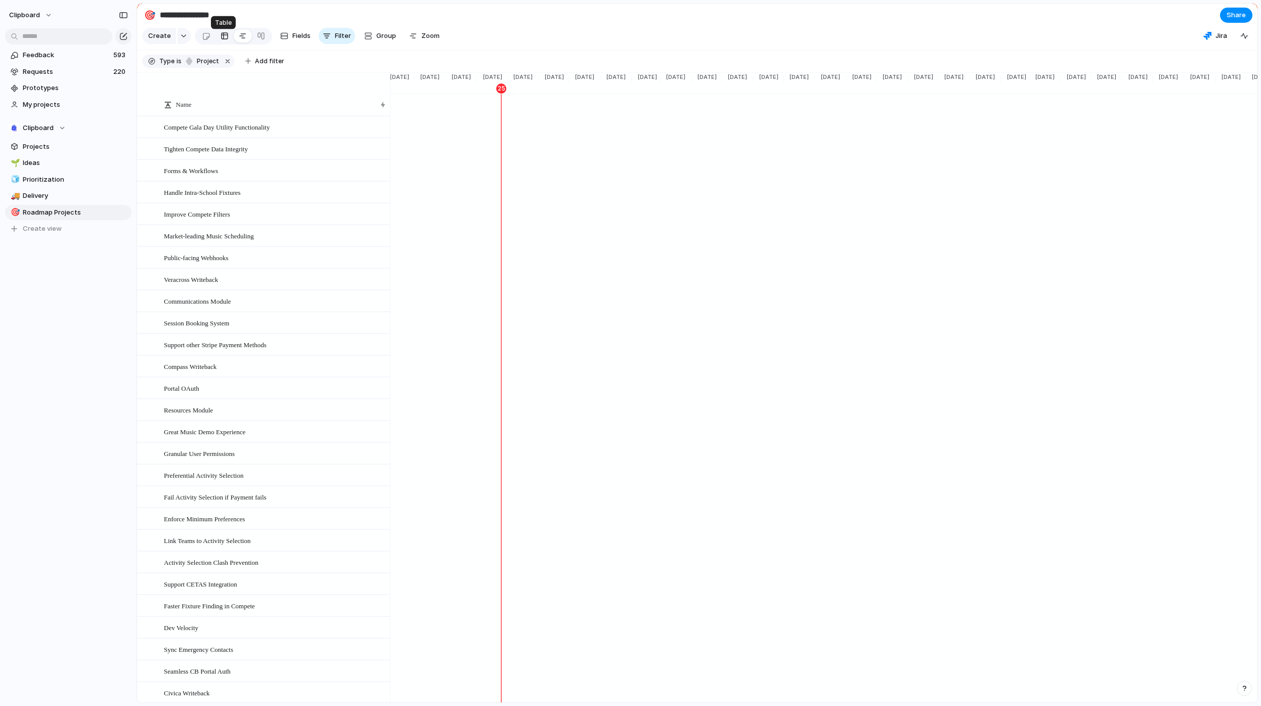
click at [227, 39] on link at bounding box center [225, 36] width 18 height 16
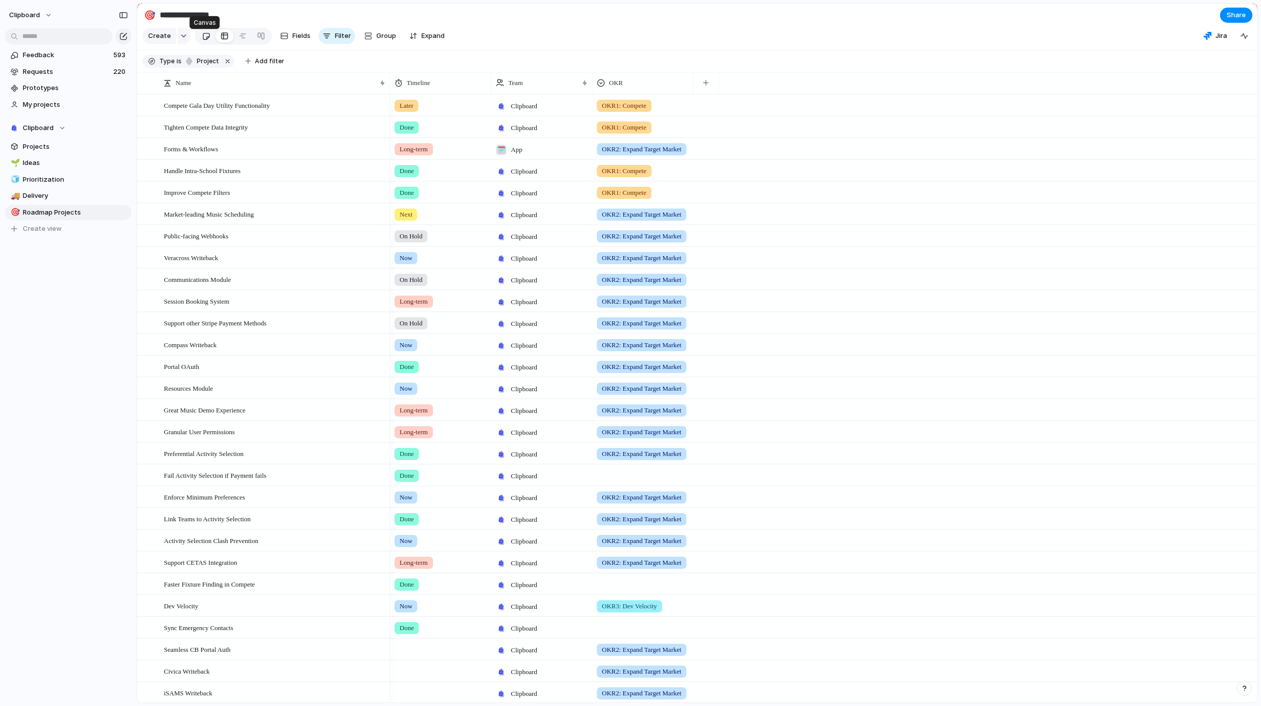
click at [208, 45] on div at bounding box center [206, 36] width 9 height 17
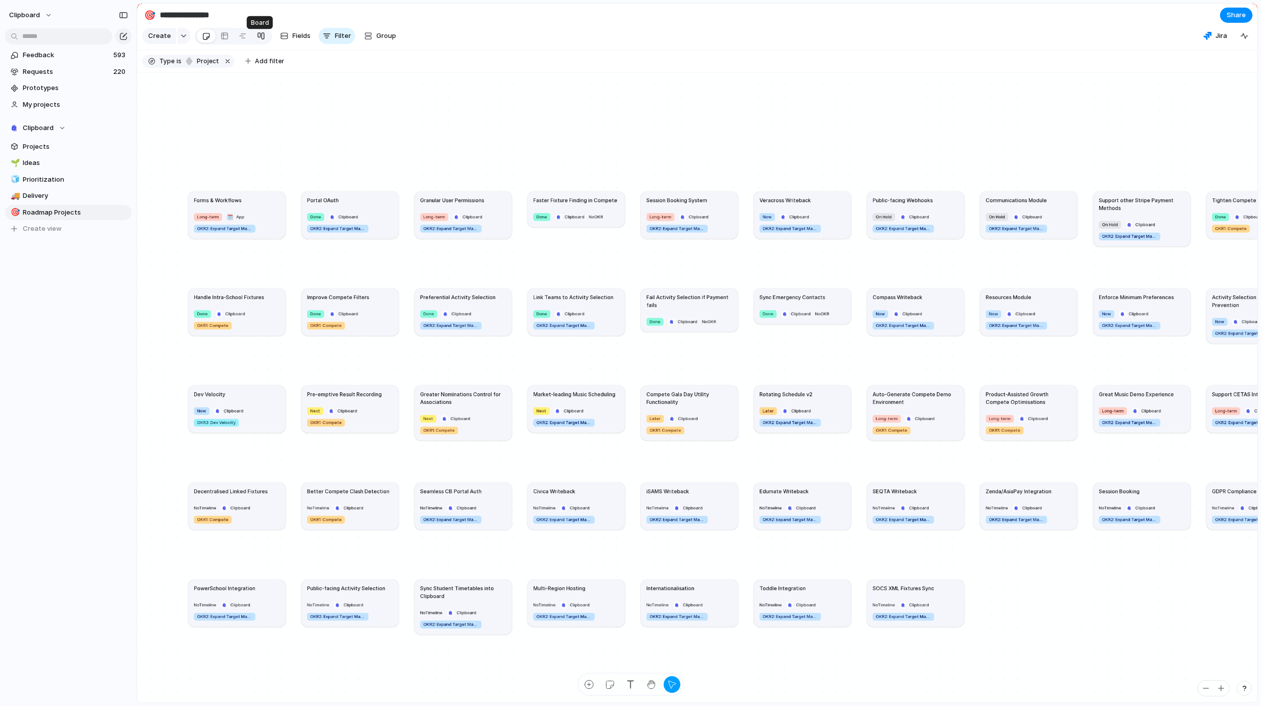
click at [257, 41] on div at bounding box center [261, 36] width 8 height 16
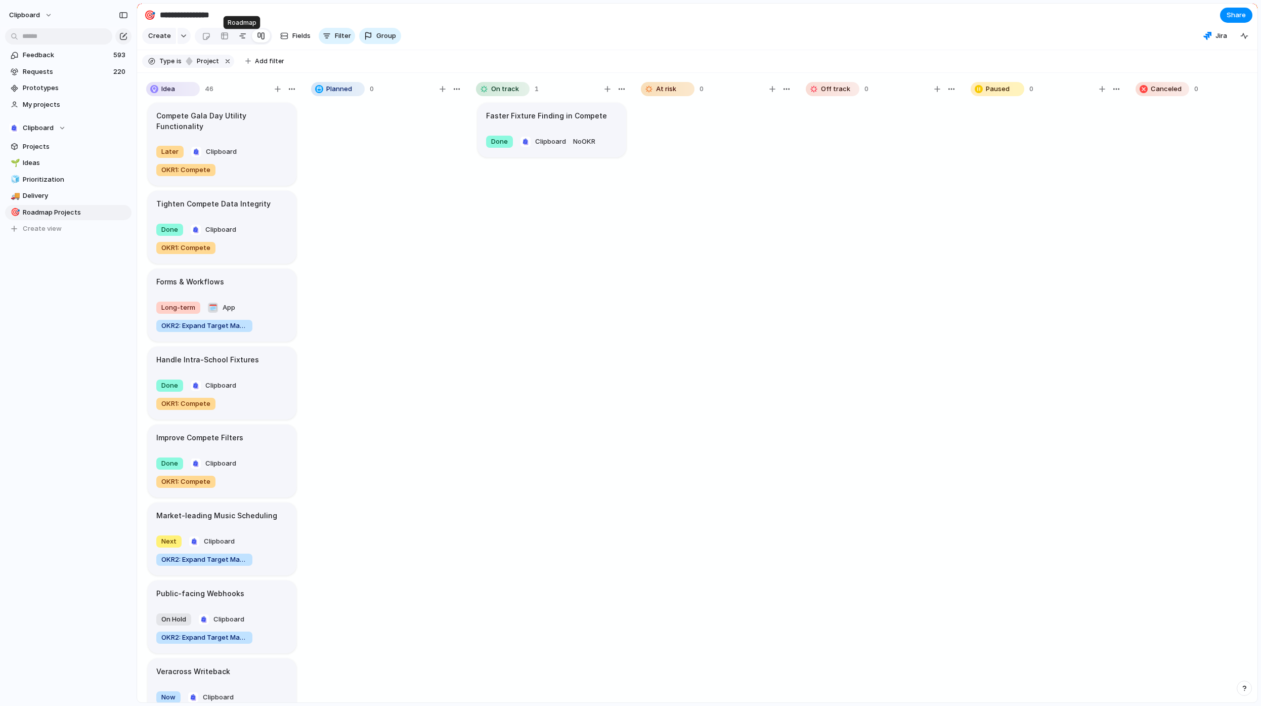
click at [246, 40] on link at bounding box center [243, 36] width 18 height 16
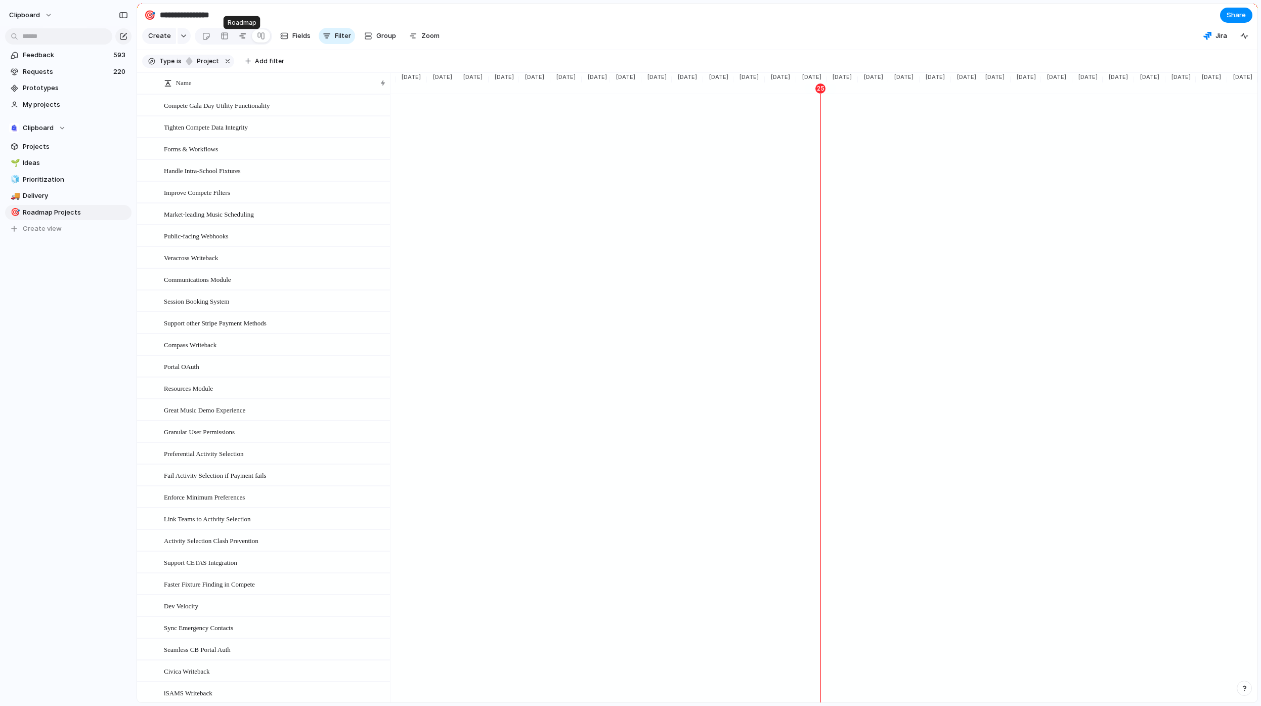
scroll to position [0, 703]
click at [289, 43] on button "Fields" at bounding box center [295, 36] width 38 height 16
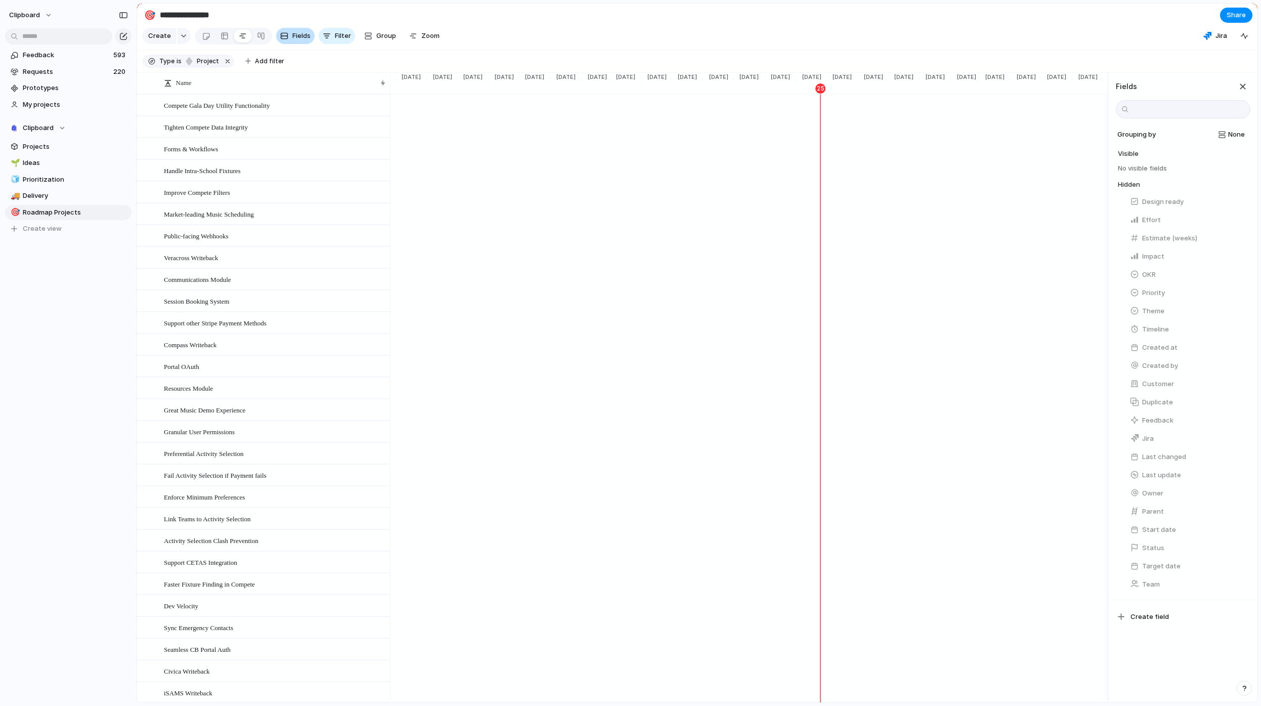
click at [289, 43] on button "Fields" at bounding box center [295, 36] width 38 height 16
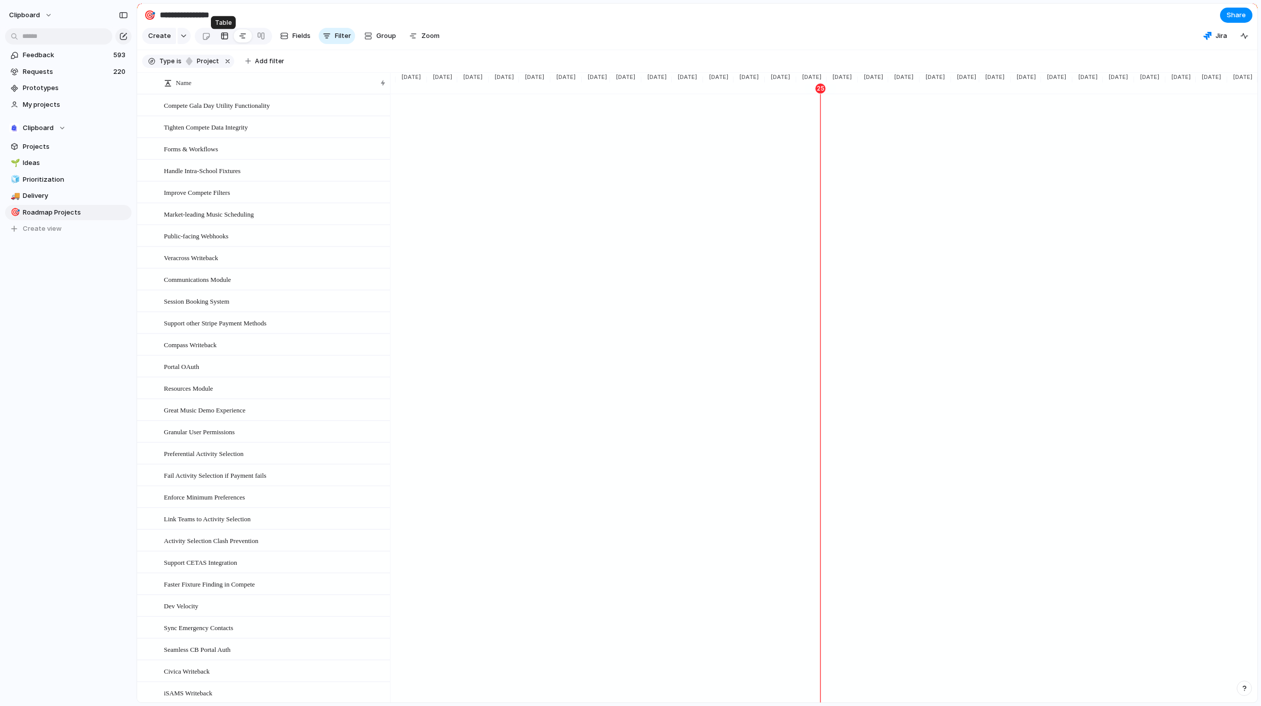
click at [223, 40] on div at bounding box center [225, 36] width 8 height 16
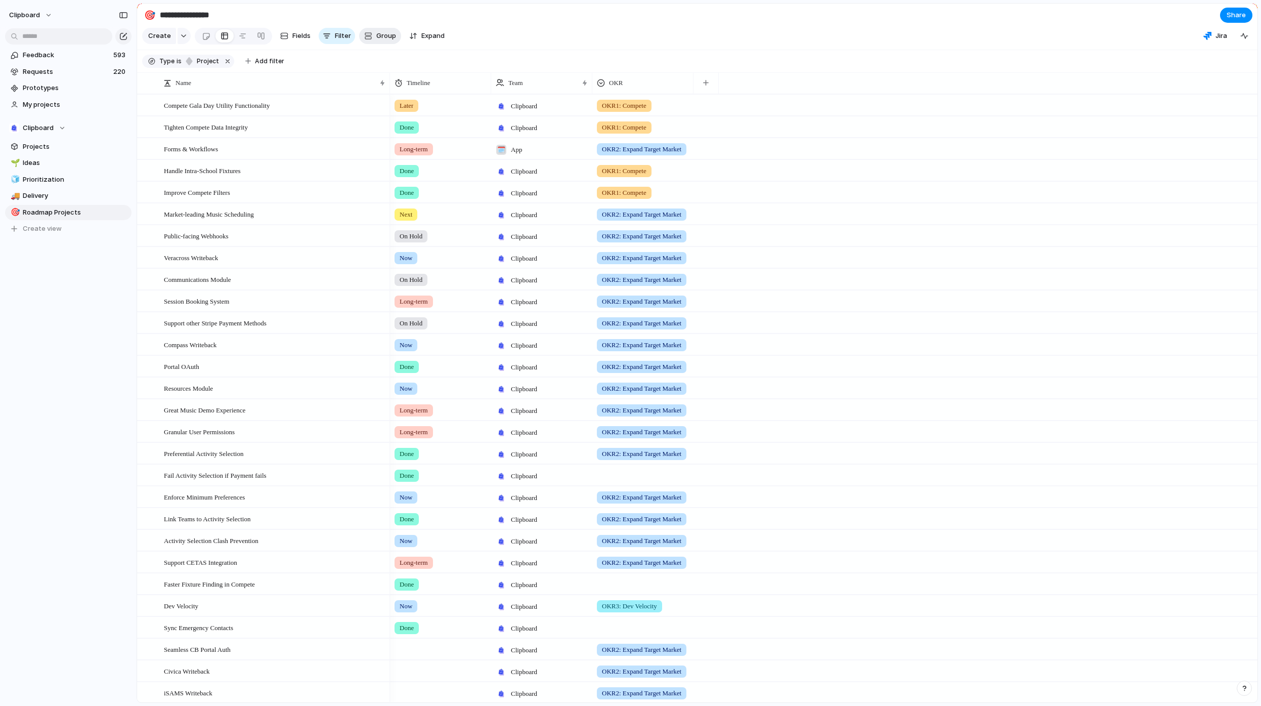
click at [372, 42] on button "Group" at bounding box center [380, 36] width 42 height 16
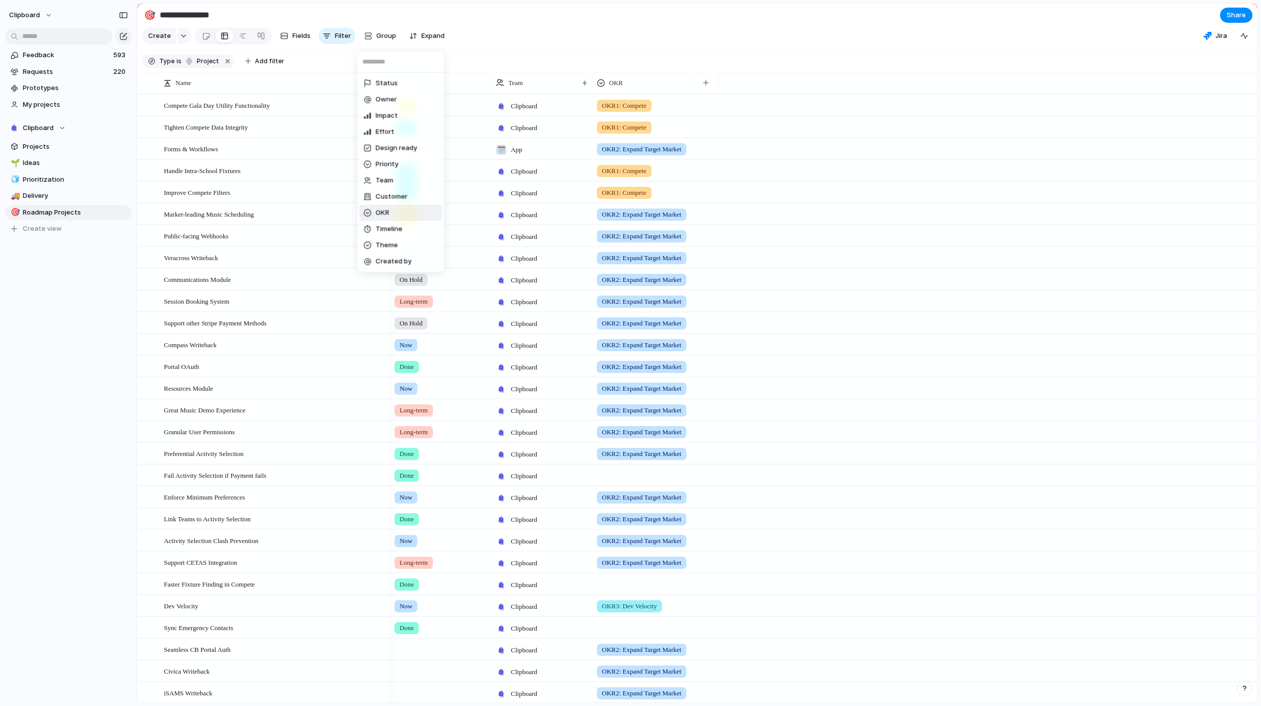
click at [415, 208] on li "OKR" at bounding box center [401, 213] width 82 height 16
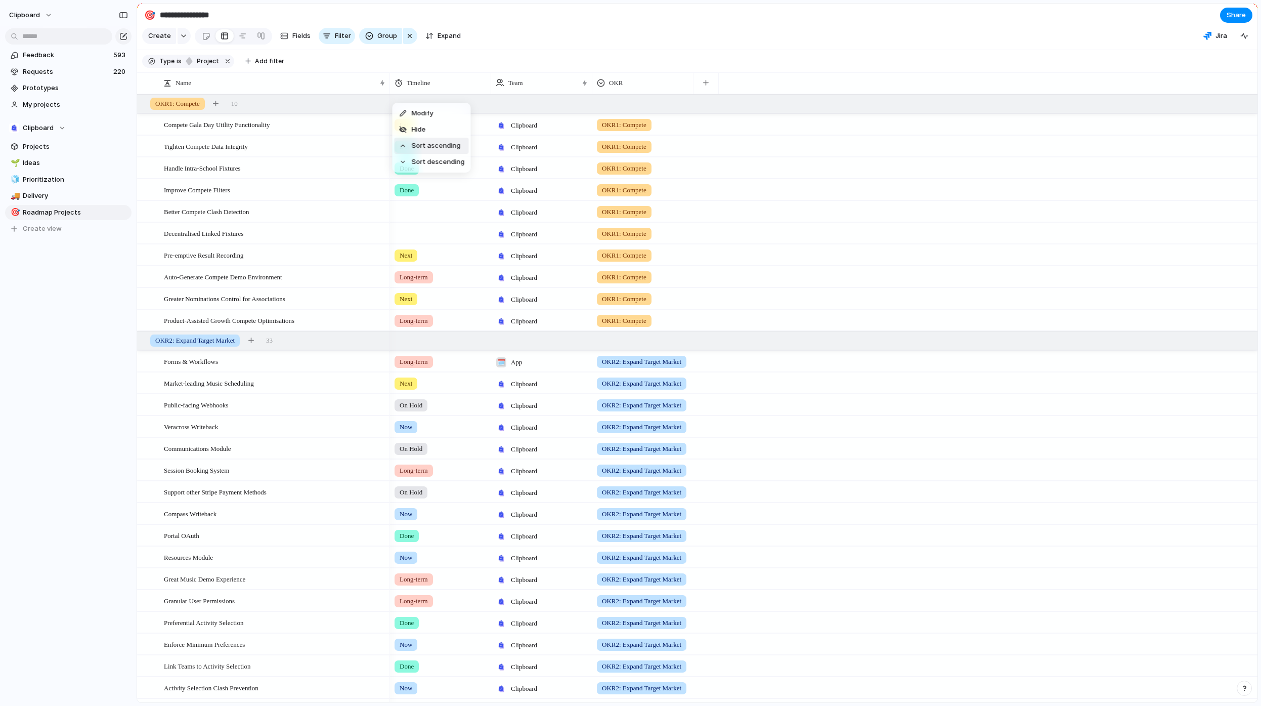
click at [447, 148] on span "Sort ascending" at bounding box center [436, 146] width 49 height 10
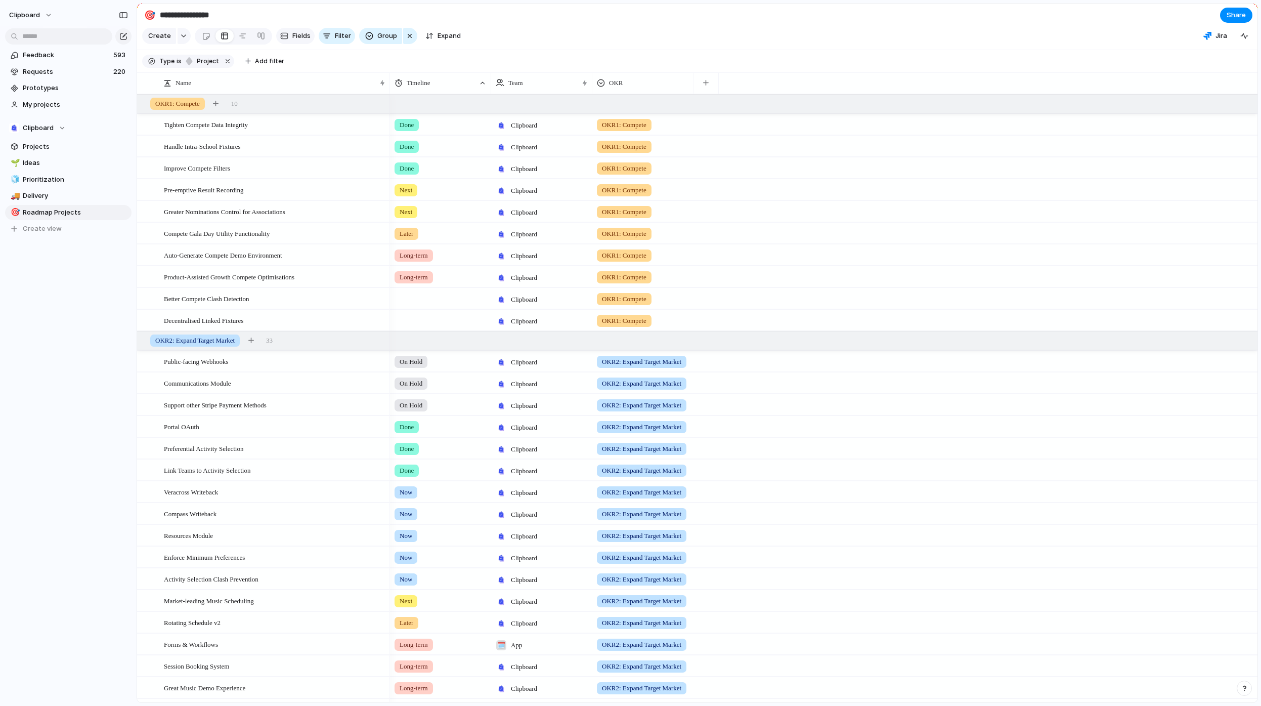
click at [295, 41] on span "Fields" at bounding box center [301, 36] width 18 height 10
click at [296, 41] on span "Fields" at bounding box center [301, 36] width 18 height 10
click at [345, 38] on span "Filter" at bounding box center [343, 36] width 16 height 10
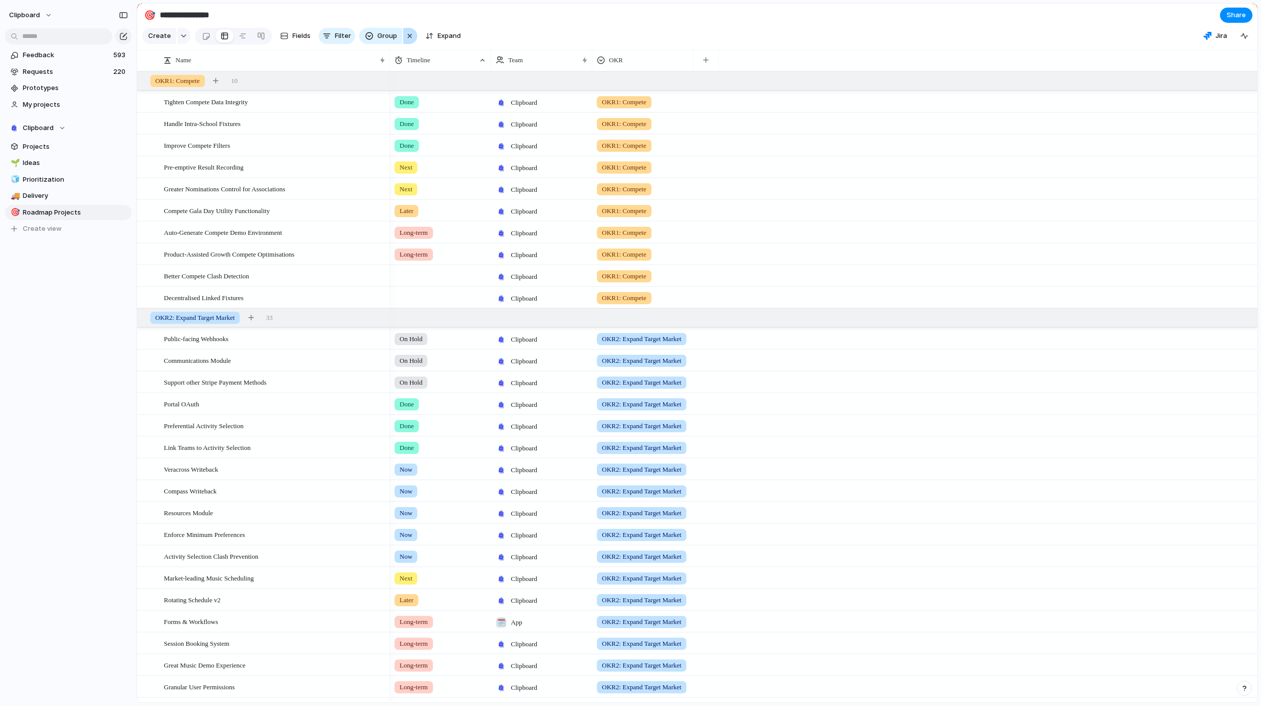
click at [407, 41] on div "button" at bounding box center [410, 36] width 8 height 12
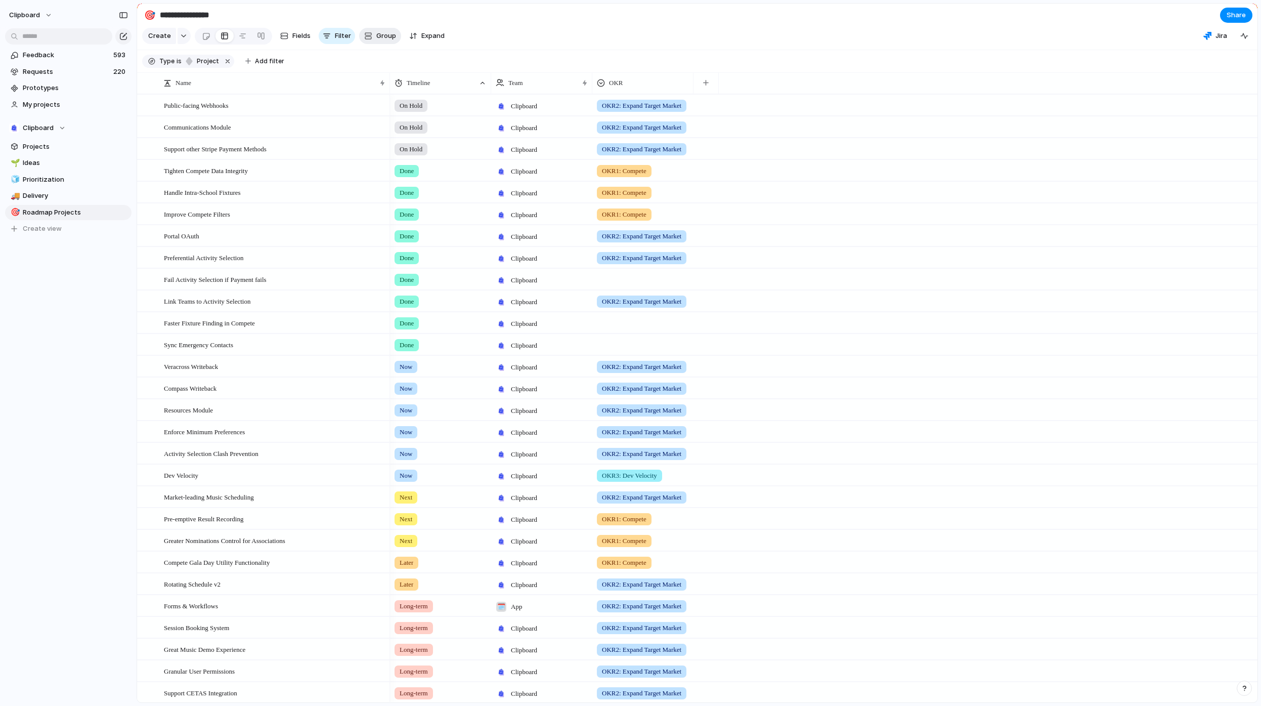
click at [382, 41] on span "Group" at bounding box center [386, 36] width 20 height 10
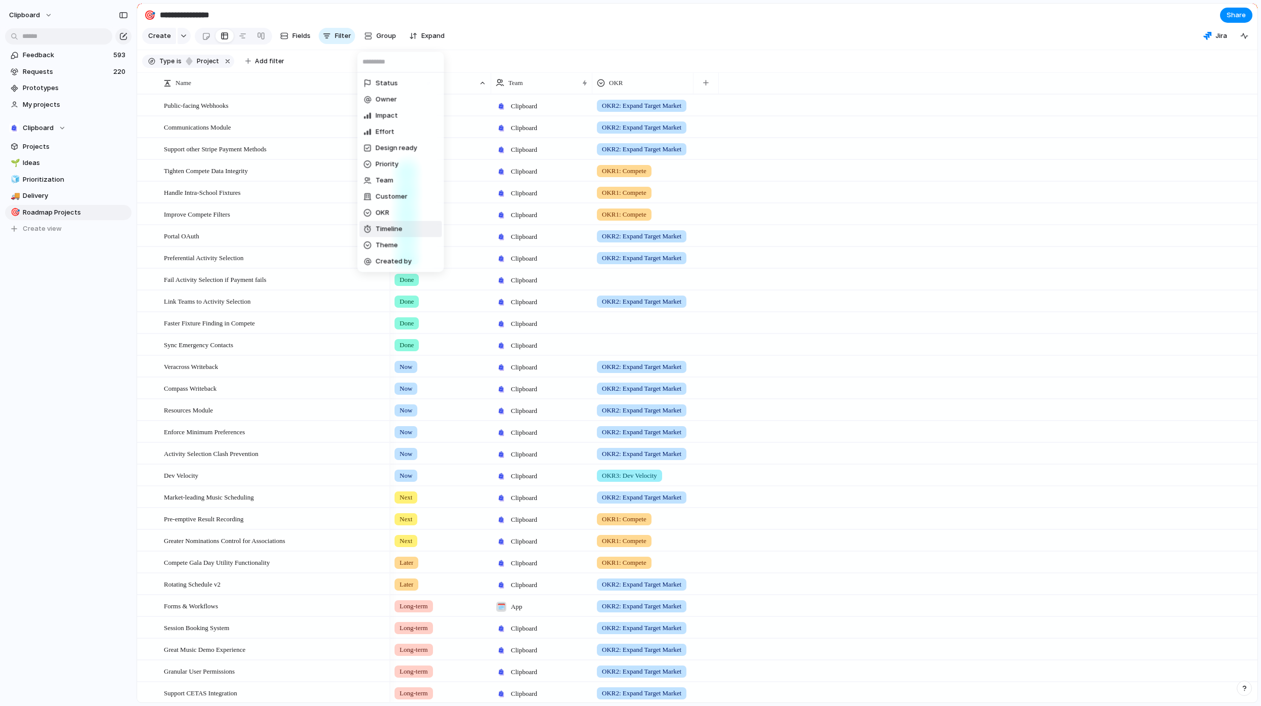
click at [390, 231] on span "Timeline" at bounding box center [389, 229] width 27 height 10
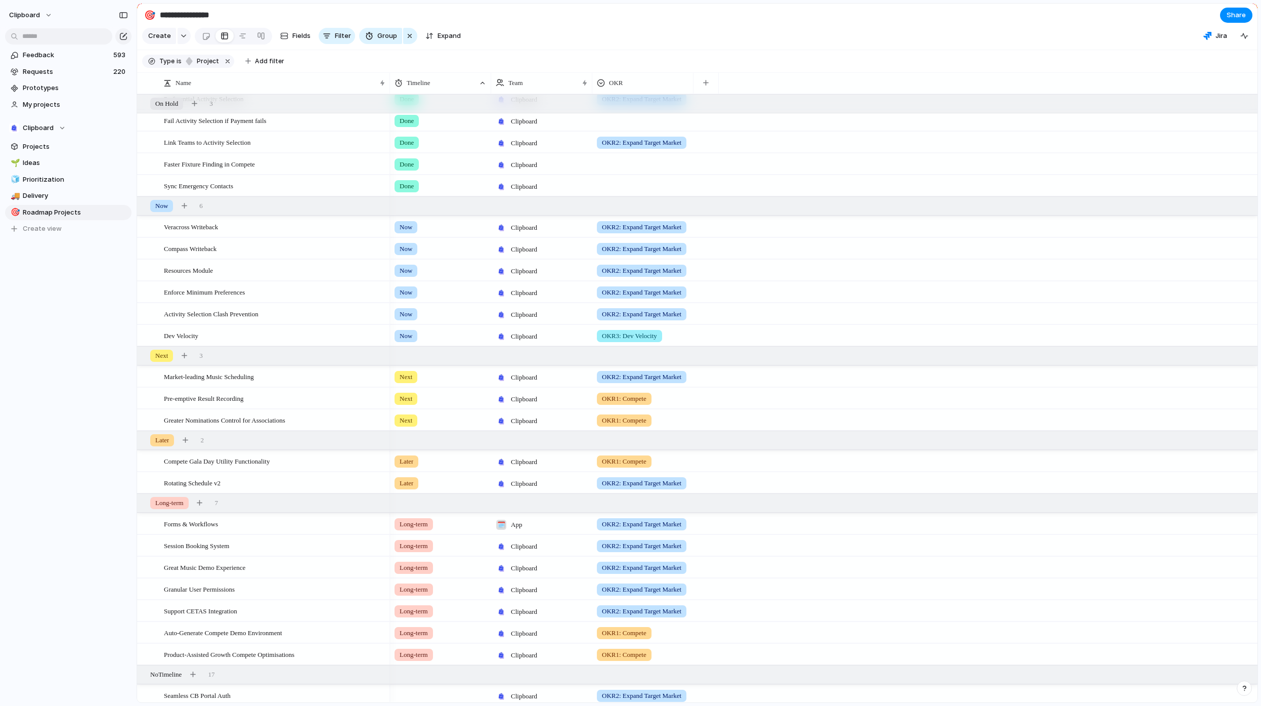
scroll to position [197, 0]
click at [641, 143] on span "Sort ascending" at bounding box center [638, 146] width 49 height 10
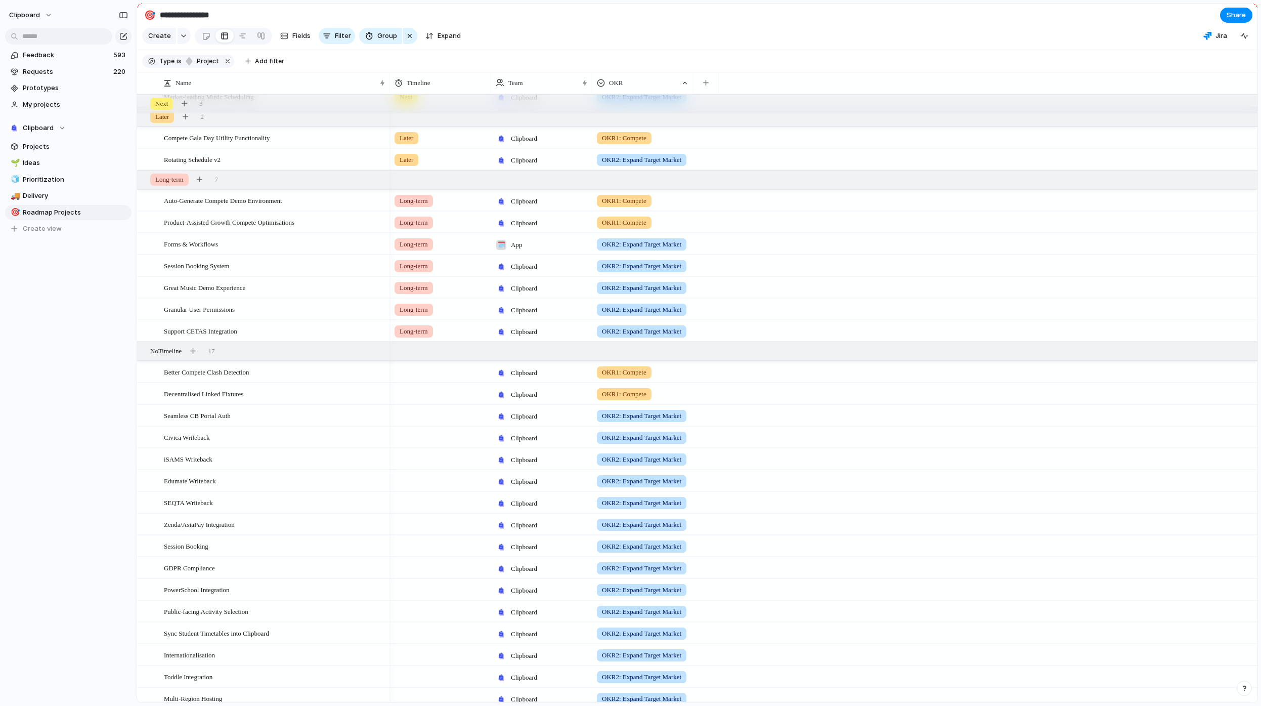
scroll to position [484, 0]
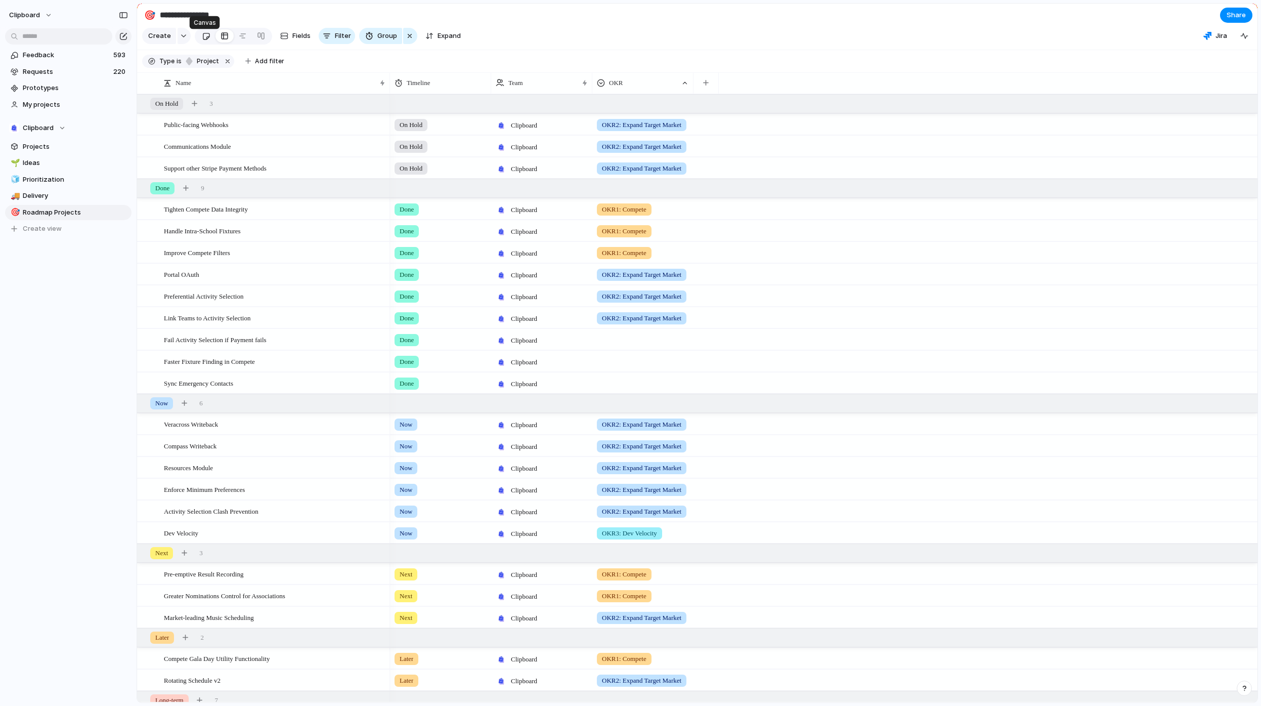
click at [204, 41] on div at bounding box center [206, 36] width 9 height 17
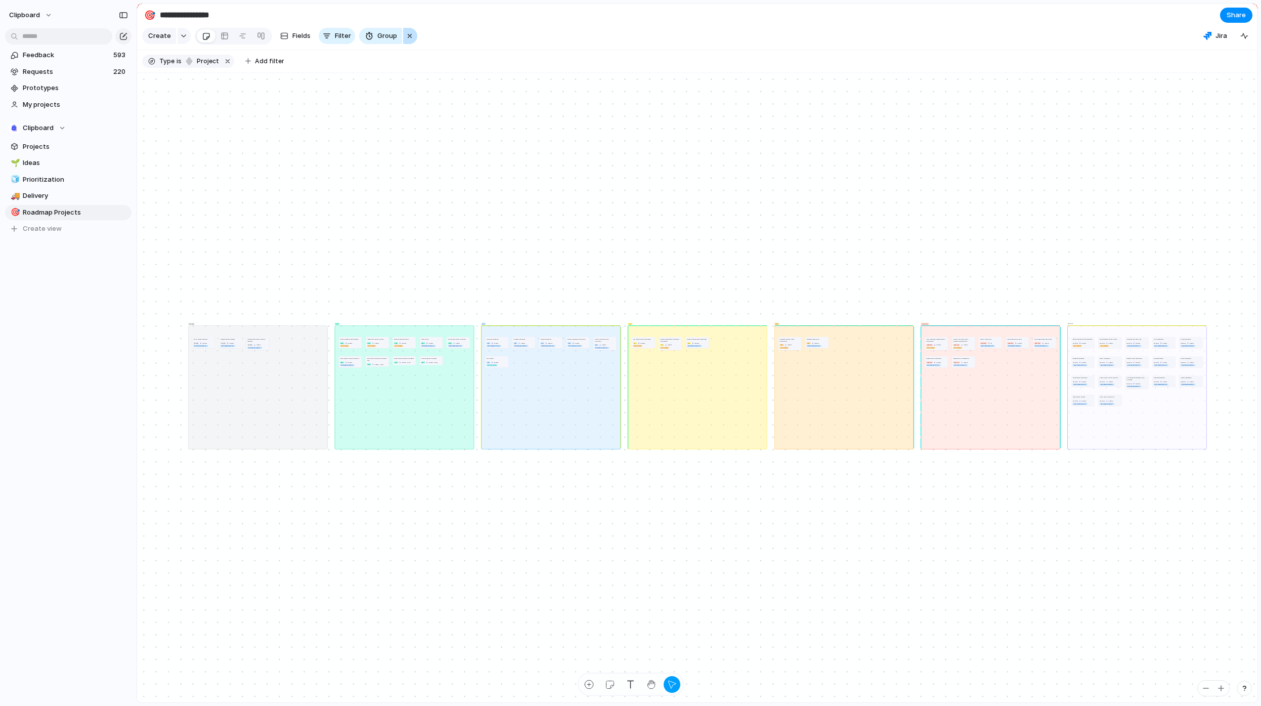
click at [403, 40] on button "button" at bounding box center [410, 36] width 14 height 16
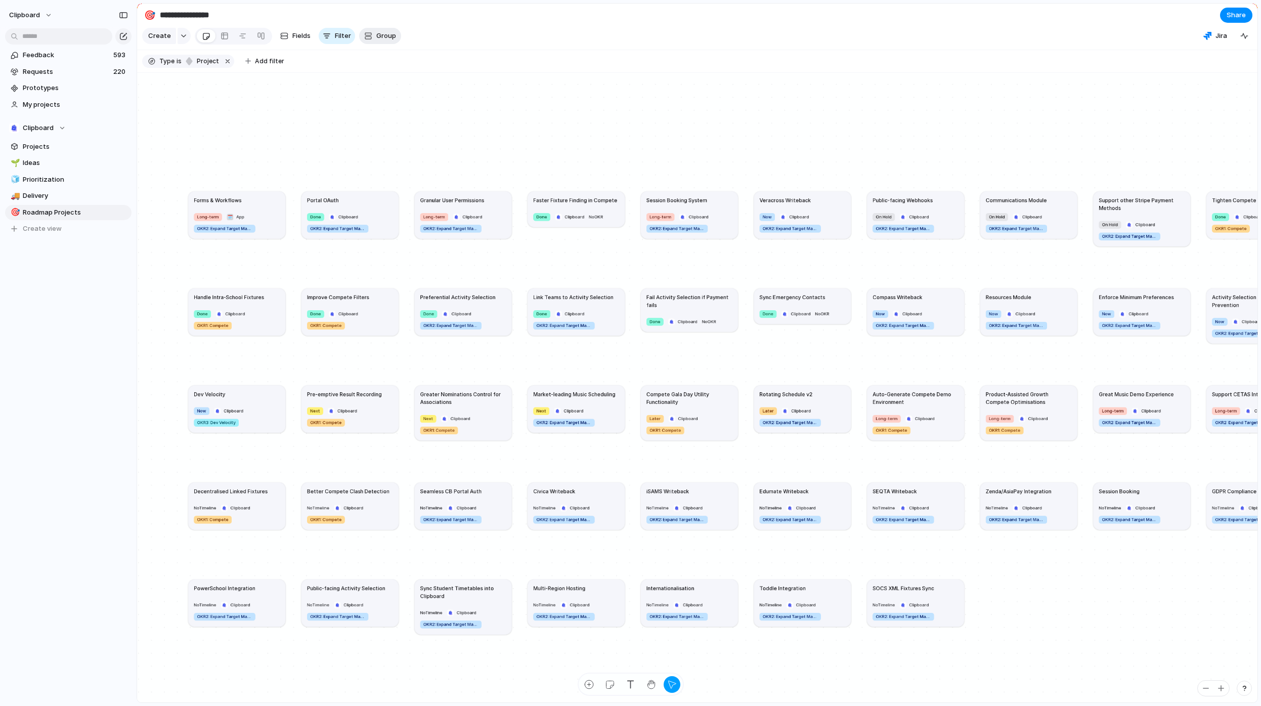
click at [377, 41] on span "Group" at bounding box center [386, 36] width 20 height 10
click at [403, 209] on li "OKR" at bounding box center [401, 213] width 82 height 16
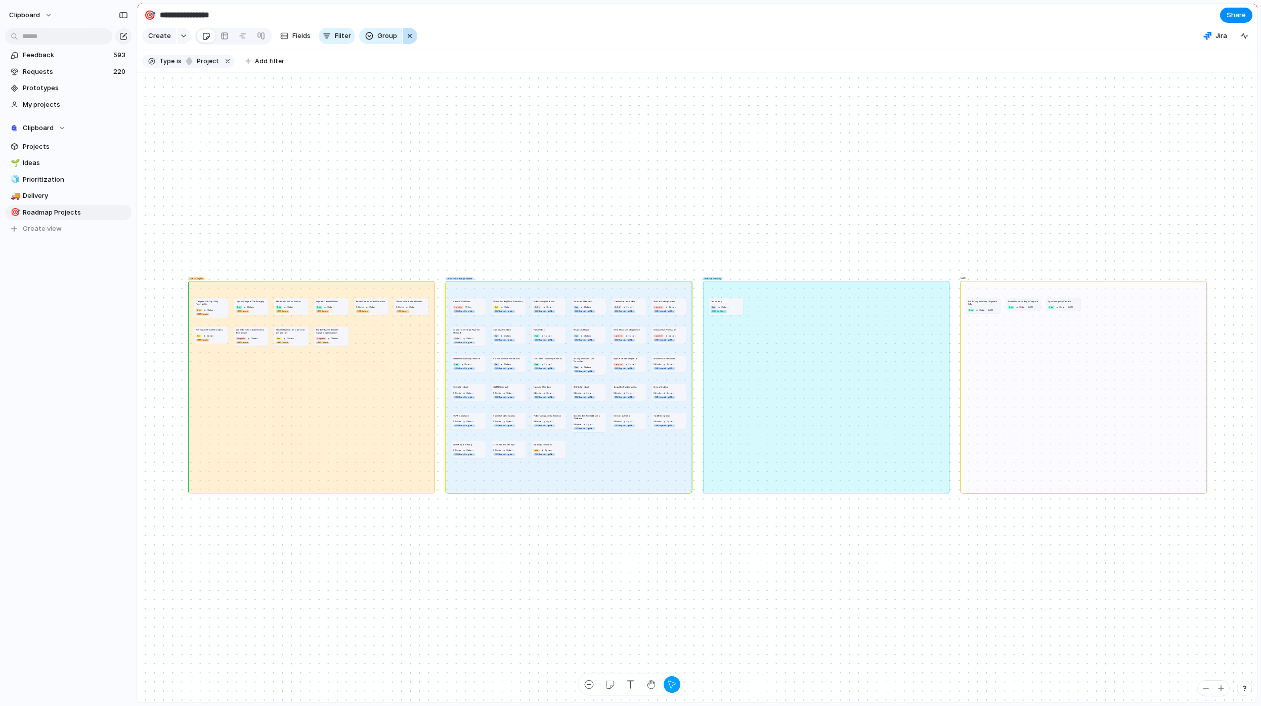
click at [407, 40] on div "button" at bounding box center [410, 36] width 8 height 12
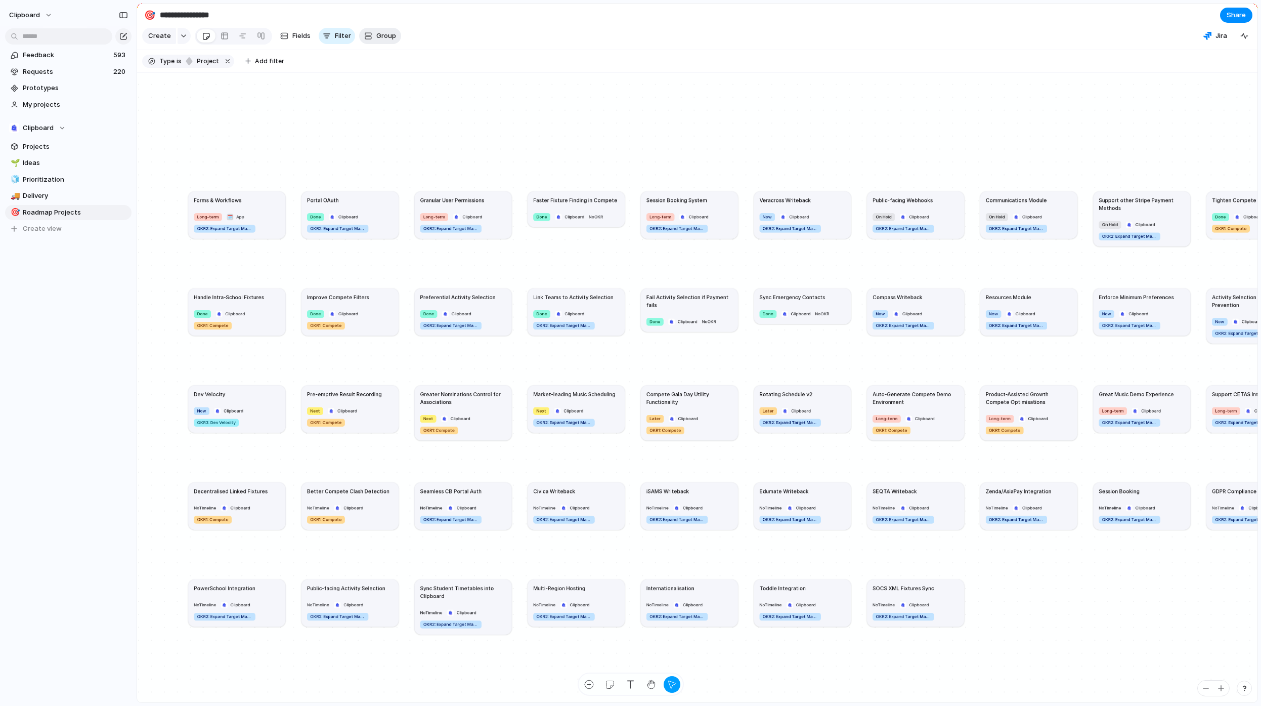
click at [377, 40] on span "Group" at bounding box center [386, 36] width 20 height 10
click at [405, 233] on li "Timeline" at bounding box center [401, 229] width 82 height 16
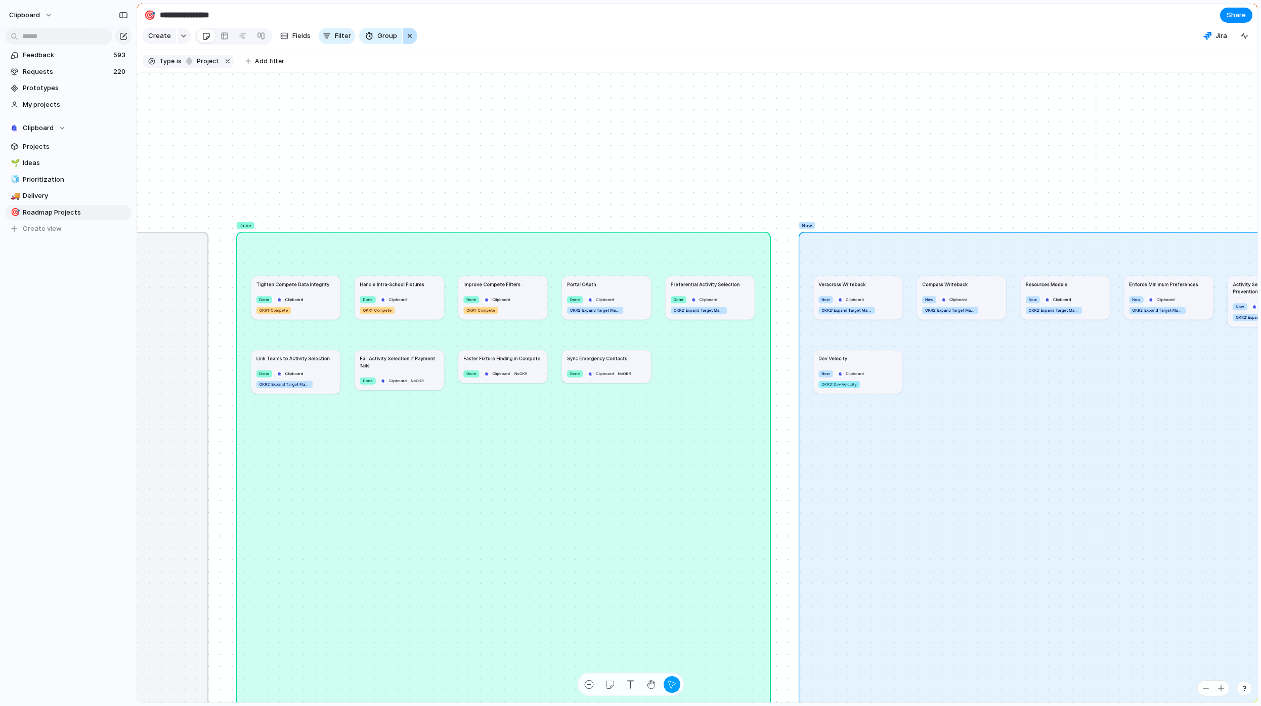
click at [406, 37] on div "button" at bounding box center [410, 36] width 8 height 12
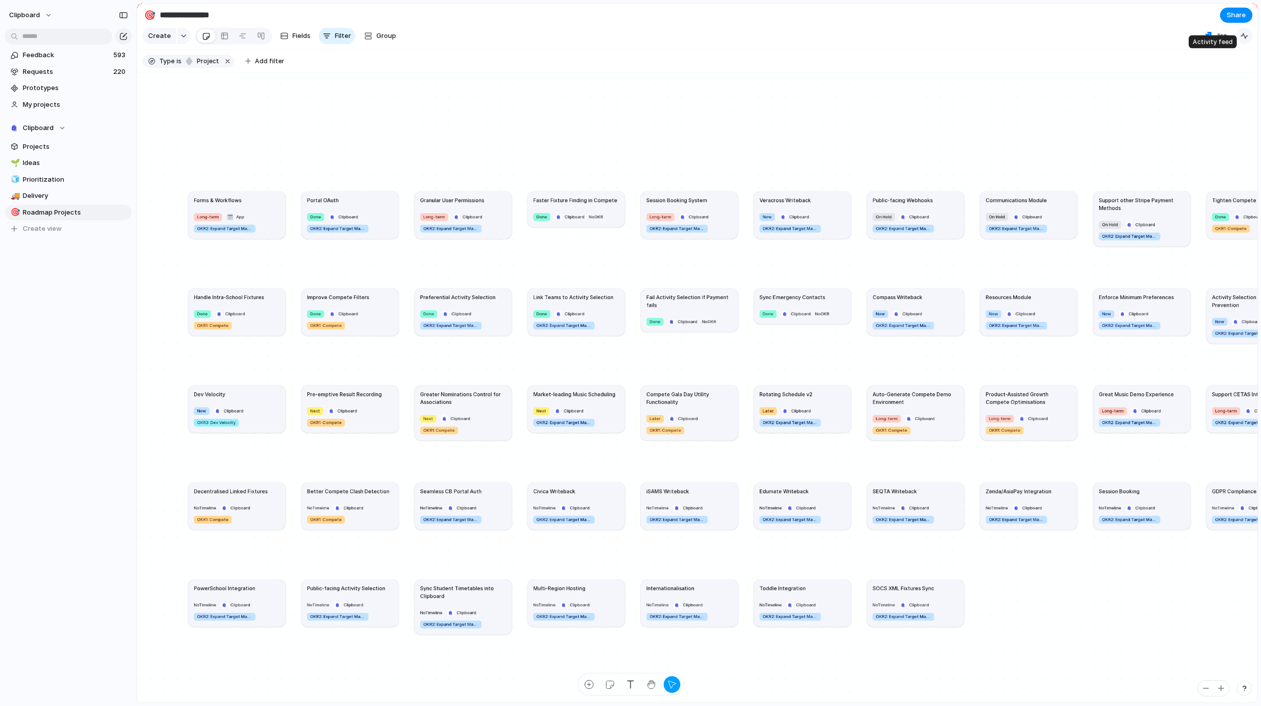
click at [1245, 39] on div "button" at bounding box center [1245, 36] width 8 height 8
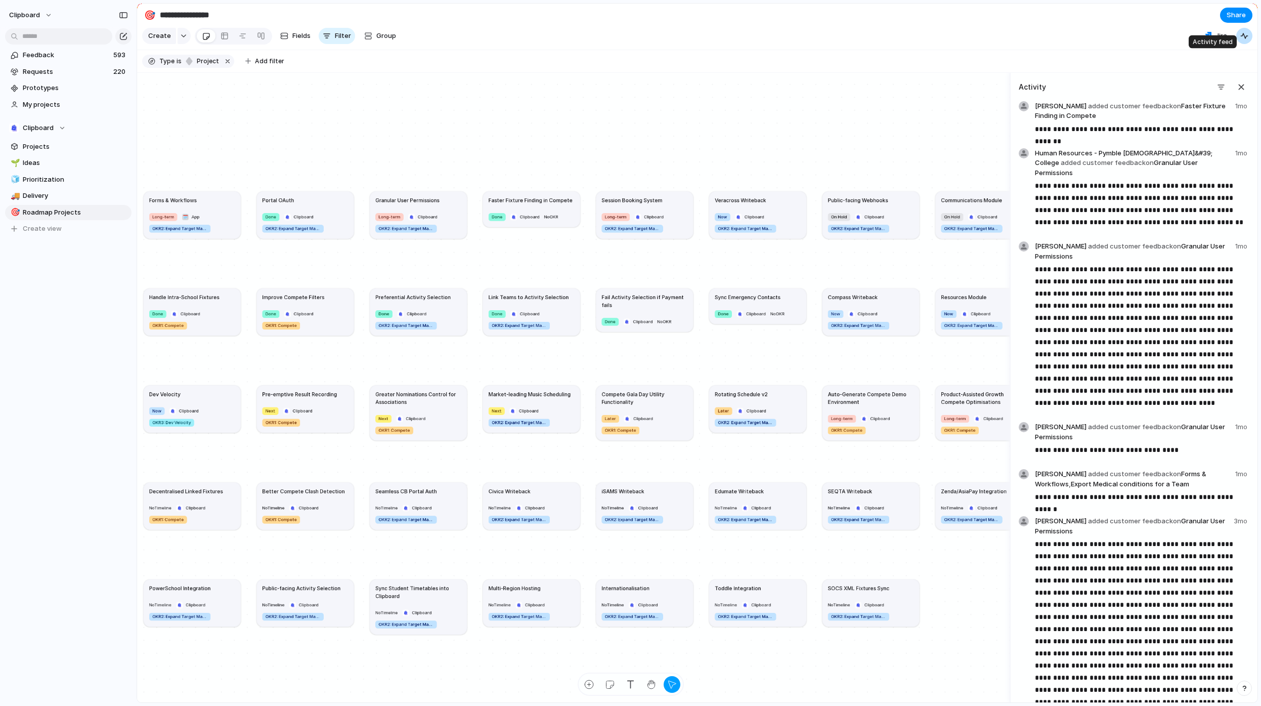
click at [1245, 40] on div "button" at bounding box center [1245, 36] width 8 height 8
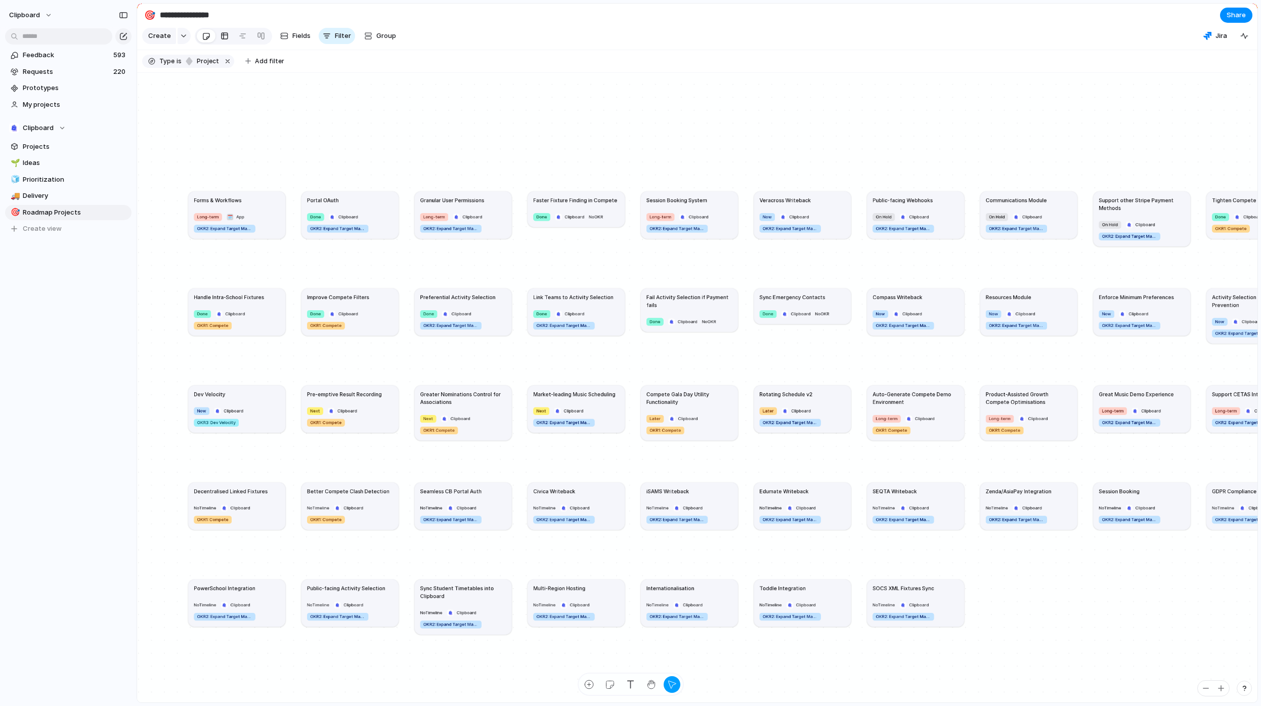
click at [228, 38] on link at bounding box center [225, 36] width 18 height 16
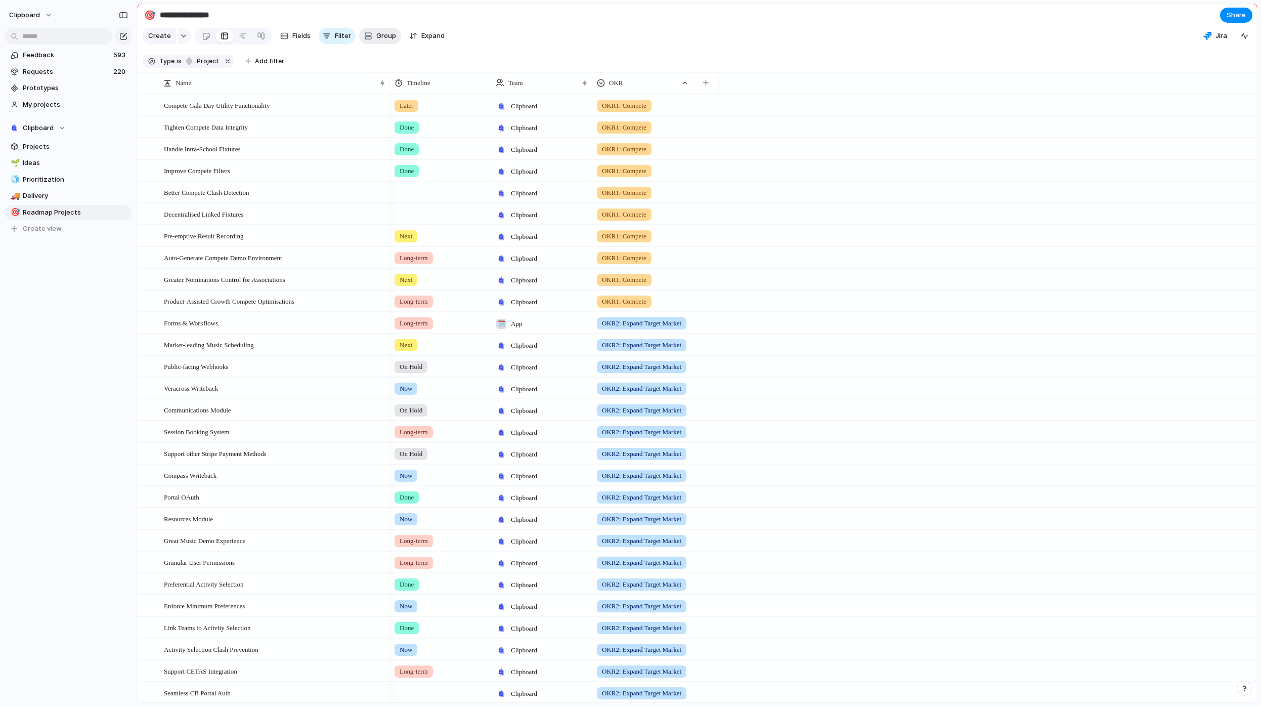
click at [373, 44] on button "Group" at bounding box center [380, 36] width 42 height 16
click at [424, 44] on div "Status Owner Impact Effort Design ready Priority Team Customer OKR Timeline The…" at bounding box center [630, 353] width 1261 height 706
click at [424, 41] on span "Expand" at bounding box center [432, 36] width 23 height 10
click at [390, 41] on span "Group" at bounding box center [386, 36] width 20 height 10
click at [643, 42] on div "Status Owner Impact Effort Design ready Priority Team Customer OKR Timeline The…" at bounding box center [630, 353] width 1261 height 706
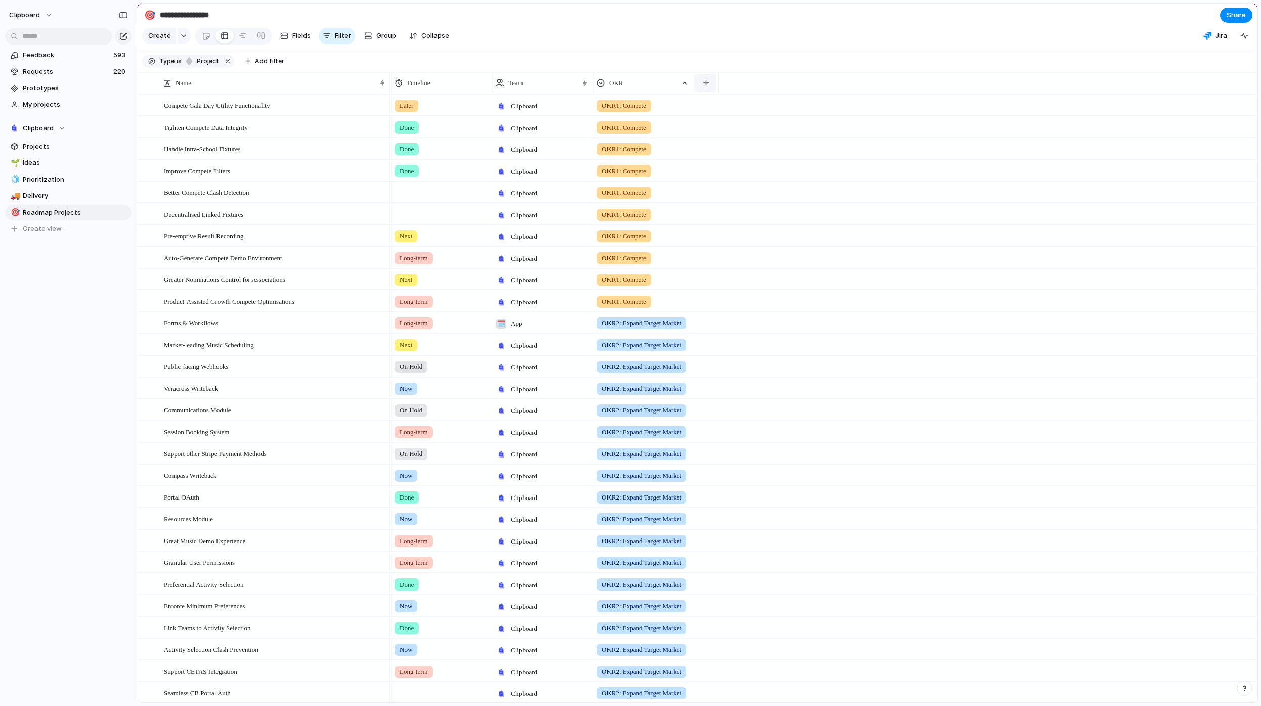
click at [707, 86] on div "button" at bounding box center [706, 83] width 6 height 6
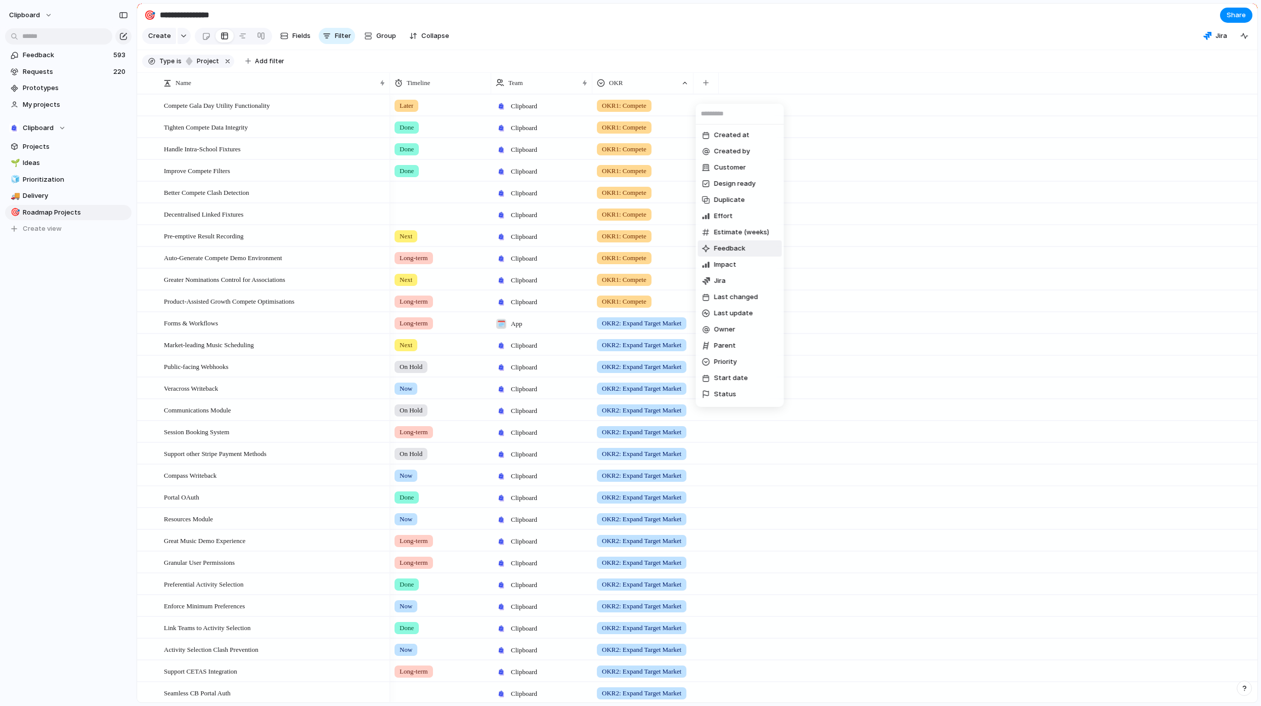
click at [750, 246] on li "Feedback" at bounding box center [740, 248] width 84 height 16
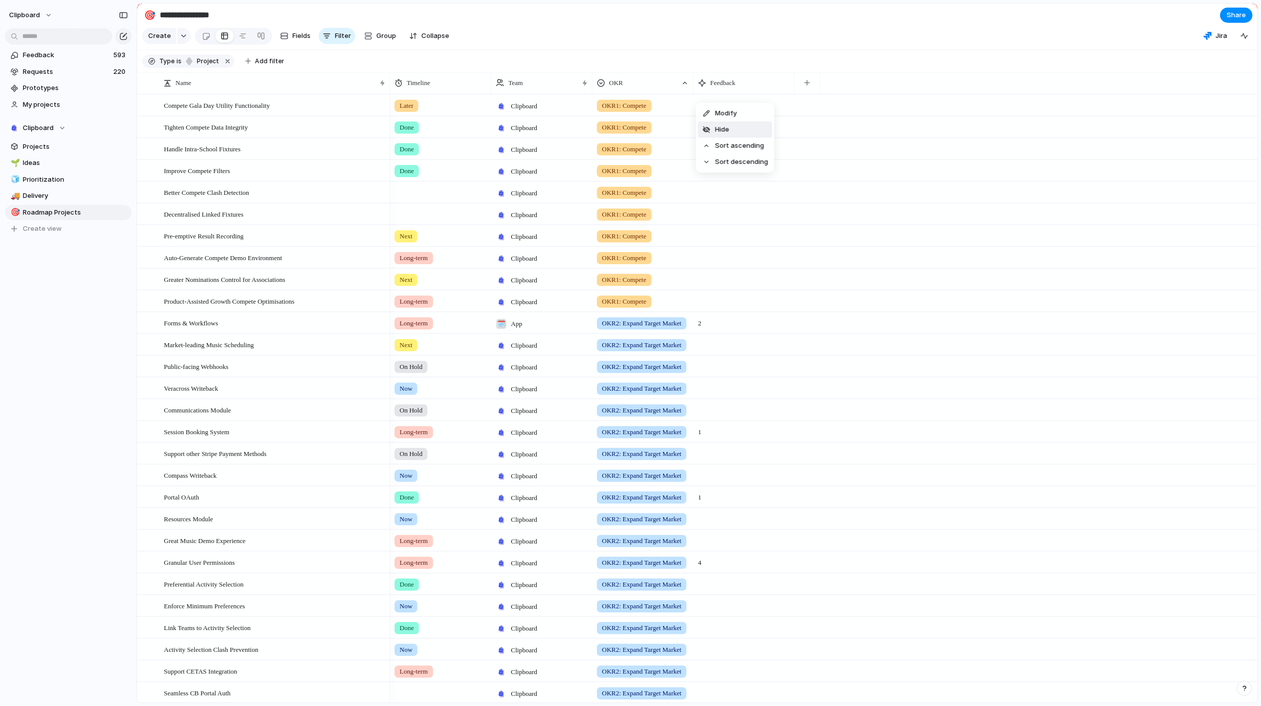
click at [743, 130] on li "Hide" at bounding box center [735, 129] width 74 height 16
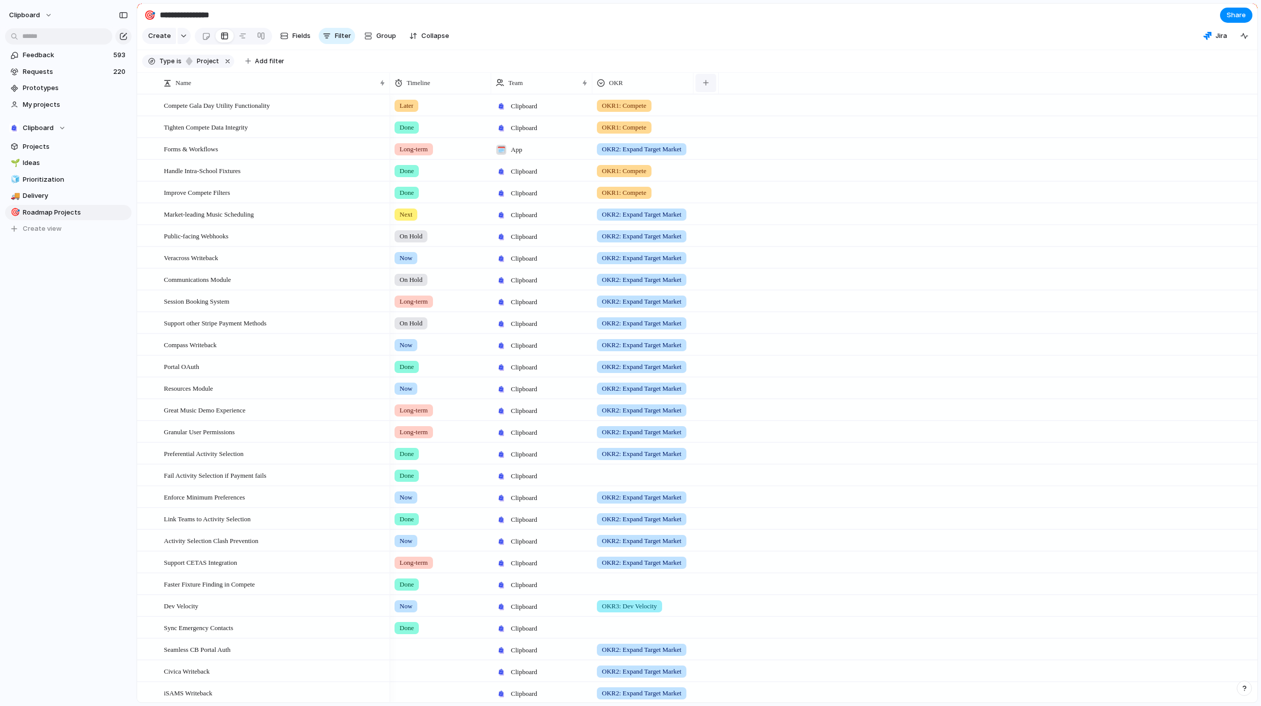
click at [707, 92] on button "button" at bounding box center [706, 83] width 21 height 18
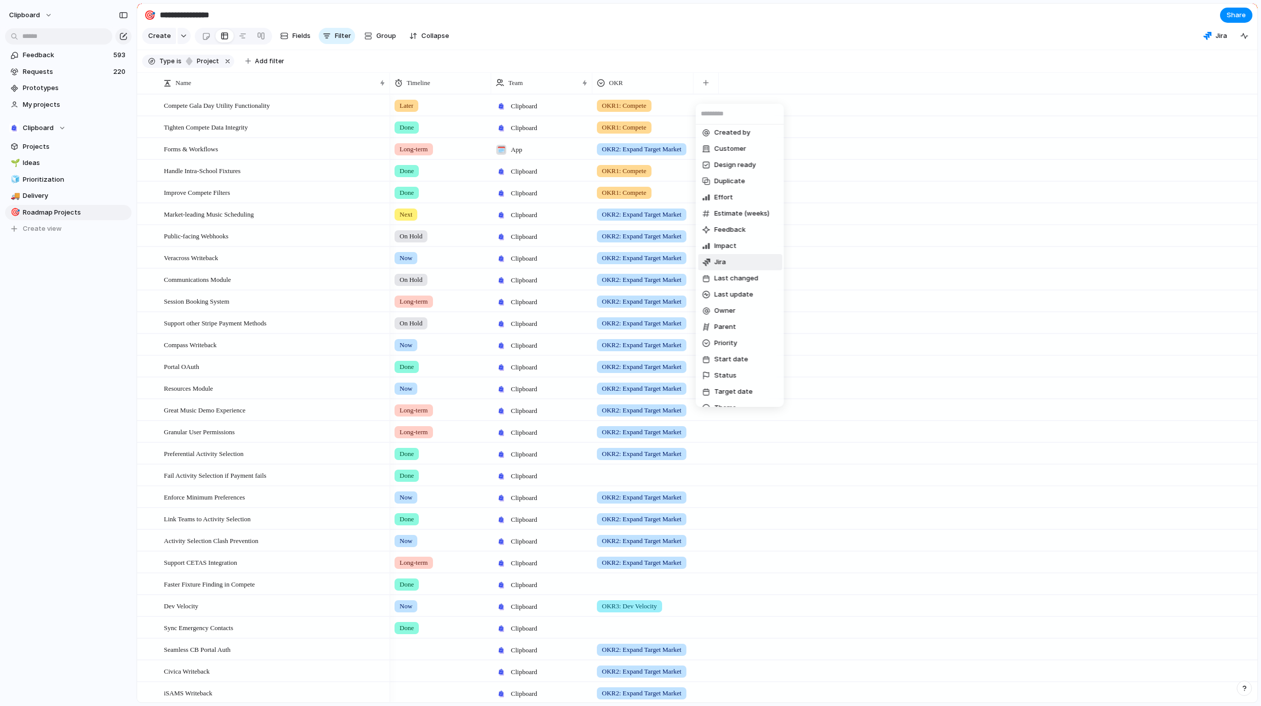
scroll to position [95, 0]
click at [733, 336] on li "Theme" at bounding box center [740, 331] width 84 height 16
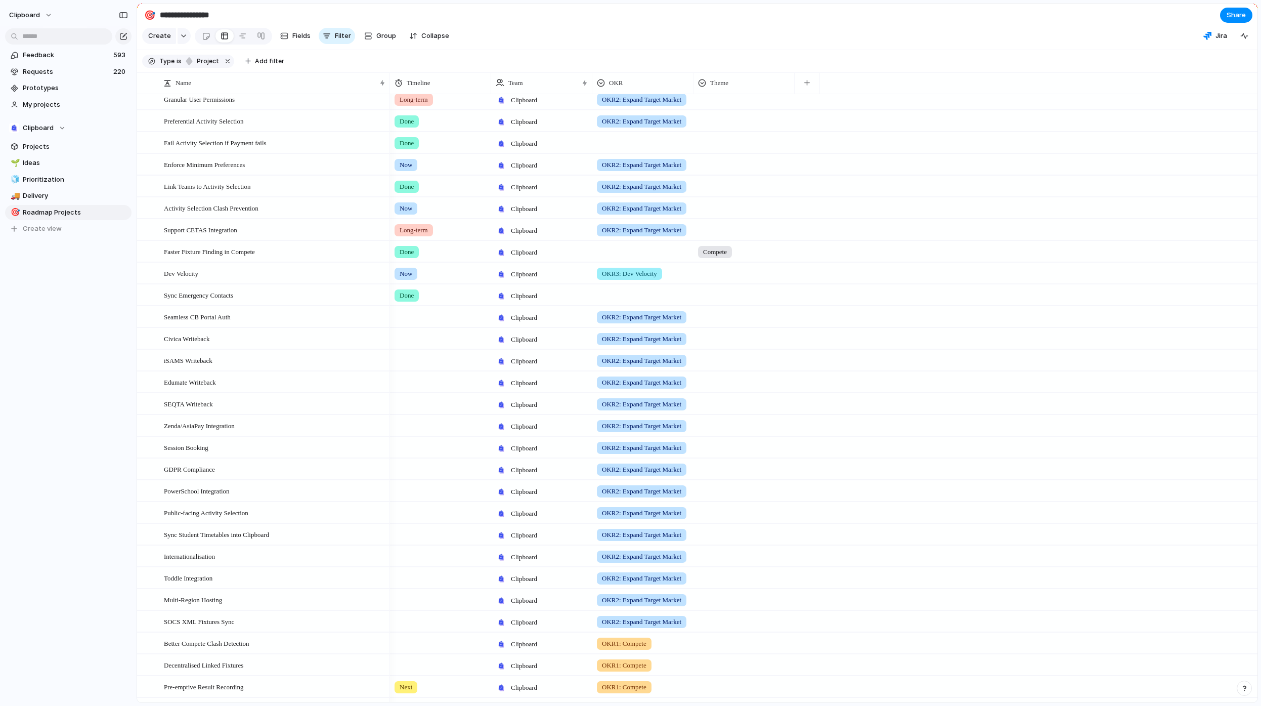
scroll to position [339, 0]
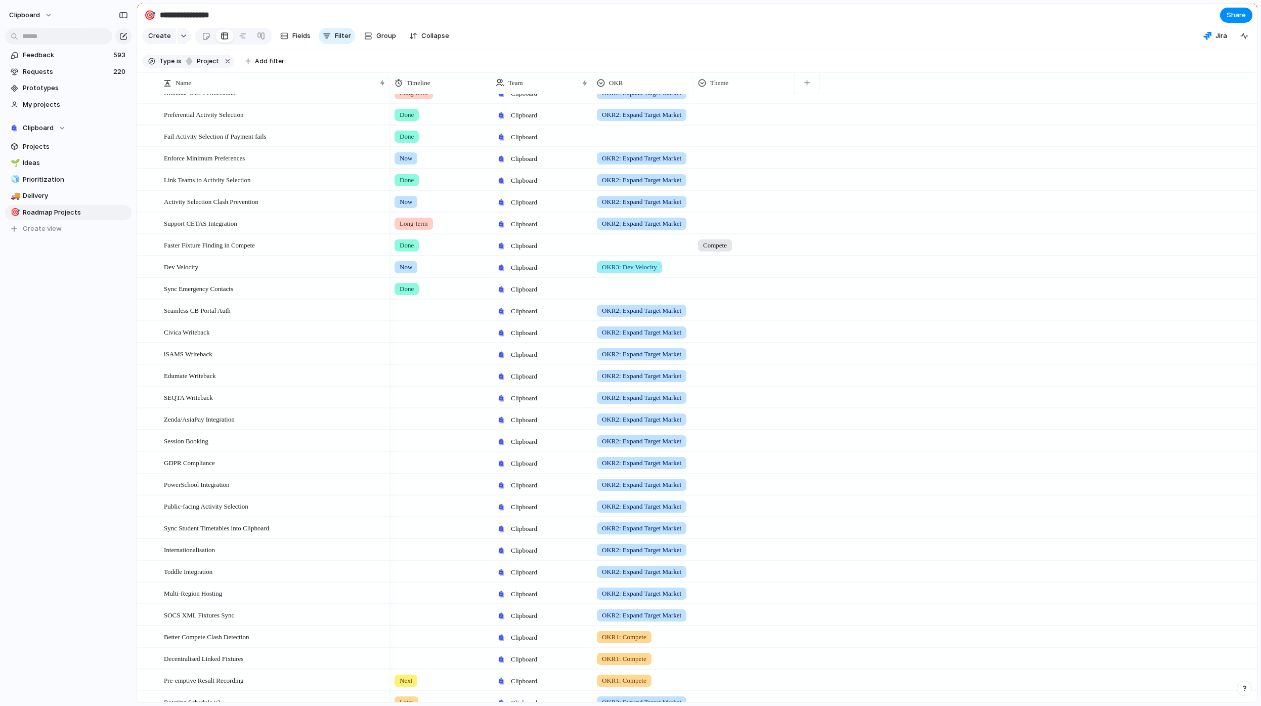
click at [721, 250] on span "Compete" at bounding box center [715, 245] width 24 height 10
click at [735, 246] on div "🌱 Experiment 🔮 Magic 🔨 Infrastructure 🚀 Scale Compete No Theme" at bounding box center [630, 353] width 1261 height 706
click at [763, 281] on span "Show scope line" at bounding box center [763, 276] width 43 height 10
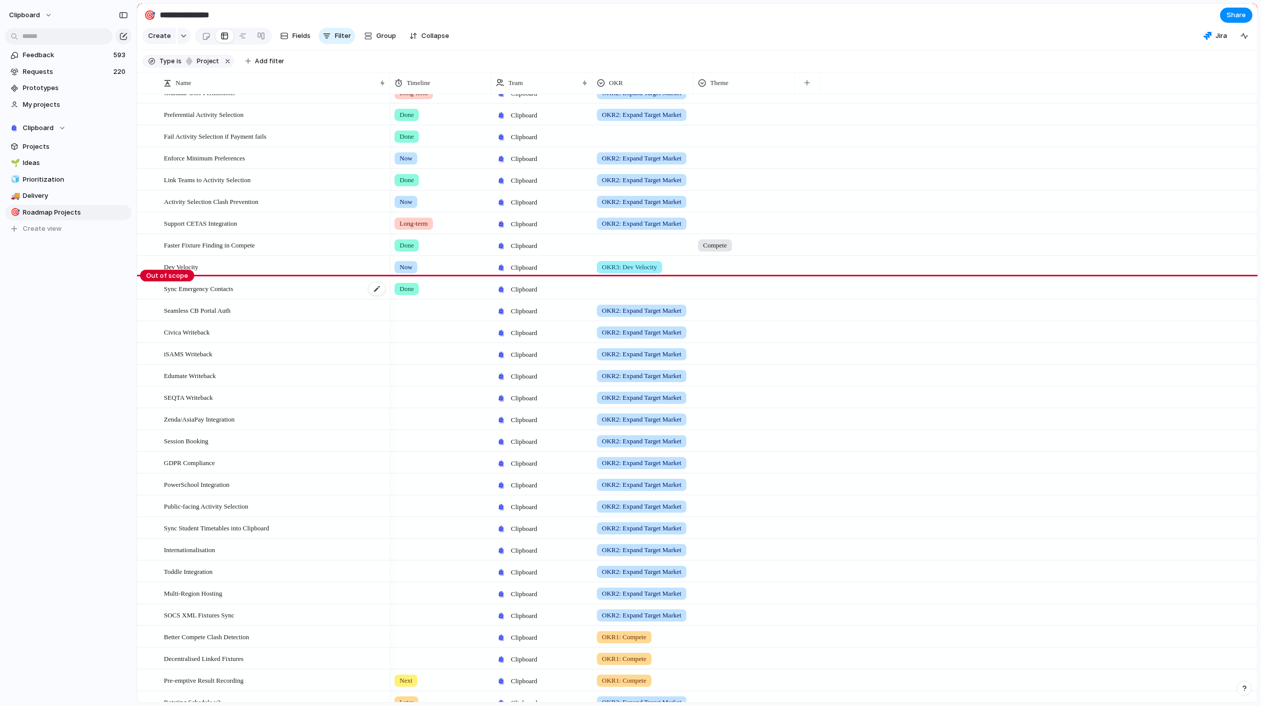
drag, startPoint x: 169, startPoint y: 254, endPoint x: 175, endPoint y: 298, distance: 44.4
click at [173, 299] on body "**********" at bounding box center [630, 353] width 1261 height 706
click at [759, 276] on span "Hide scope line" at bounding box center [770, 271] width 41 height 10
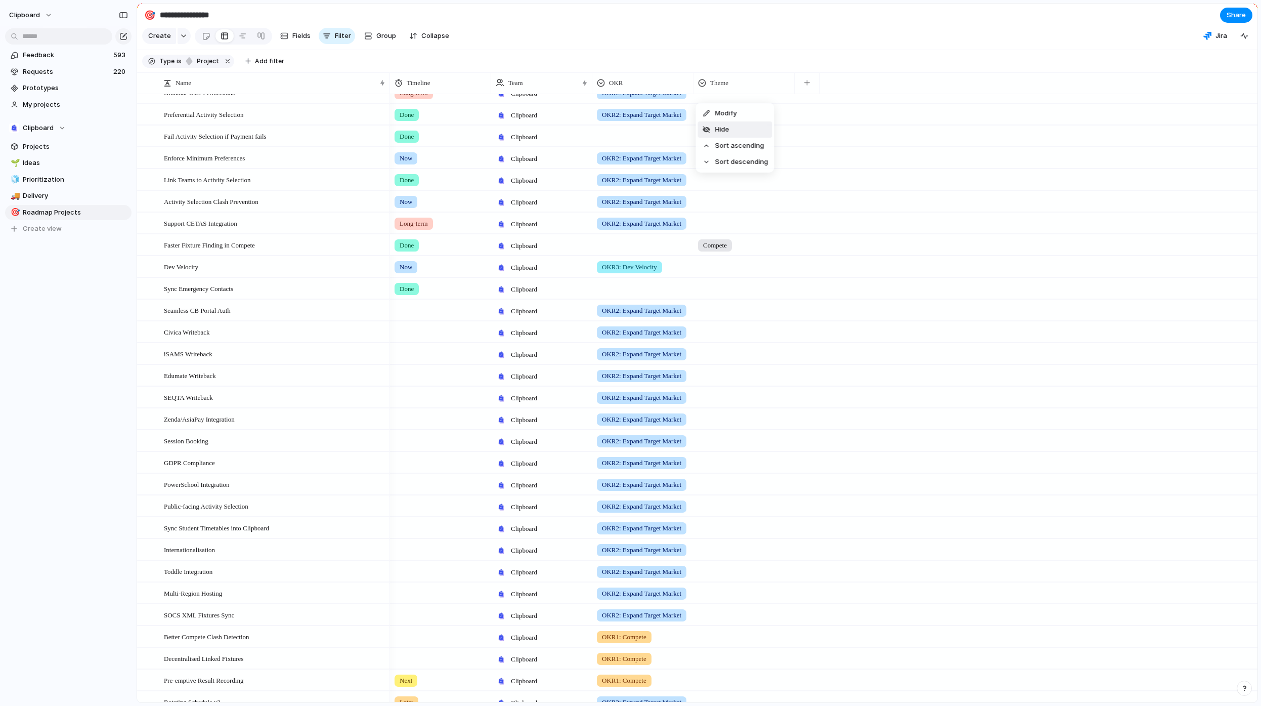
click at [734, 117] on span "Modify" at bounding box center [726, 113] width 22 height 10
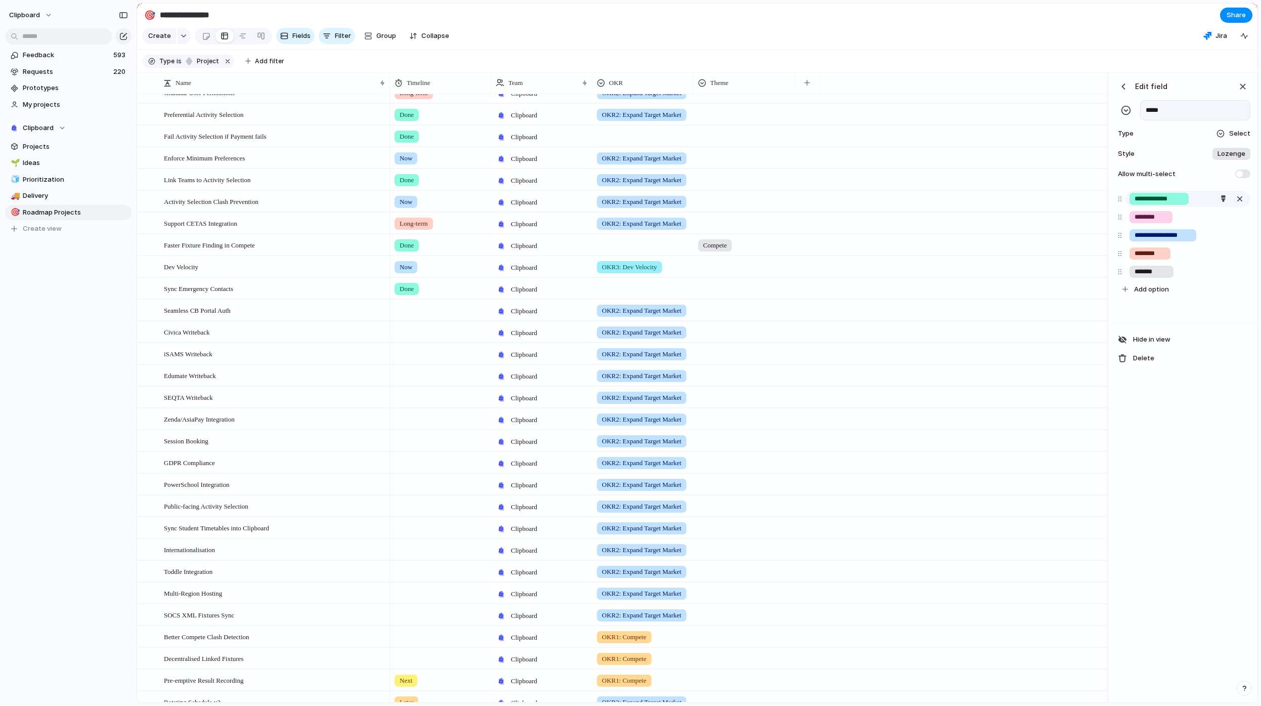
drag, startPoint x: 1181, startPoint y: 208, endPoint x: 1134, endPoint y: 205, distance: 47.2
click at [1134, 205] on div "**********" at bounding box center [1159, 199] width 59 height 12
click at [1149, 204] on input "**********" at bounding box center [1159, 199] width 49 height 10
click at [1162, 204] on input "**********" at bounding box center [1159, 199] width 49 height 10
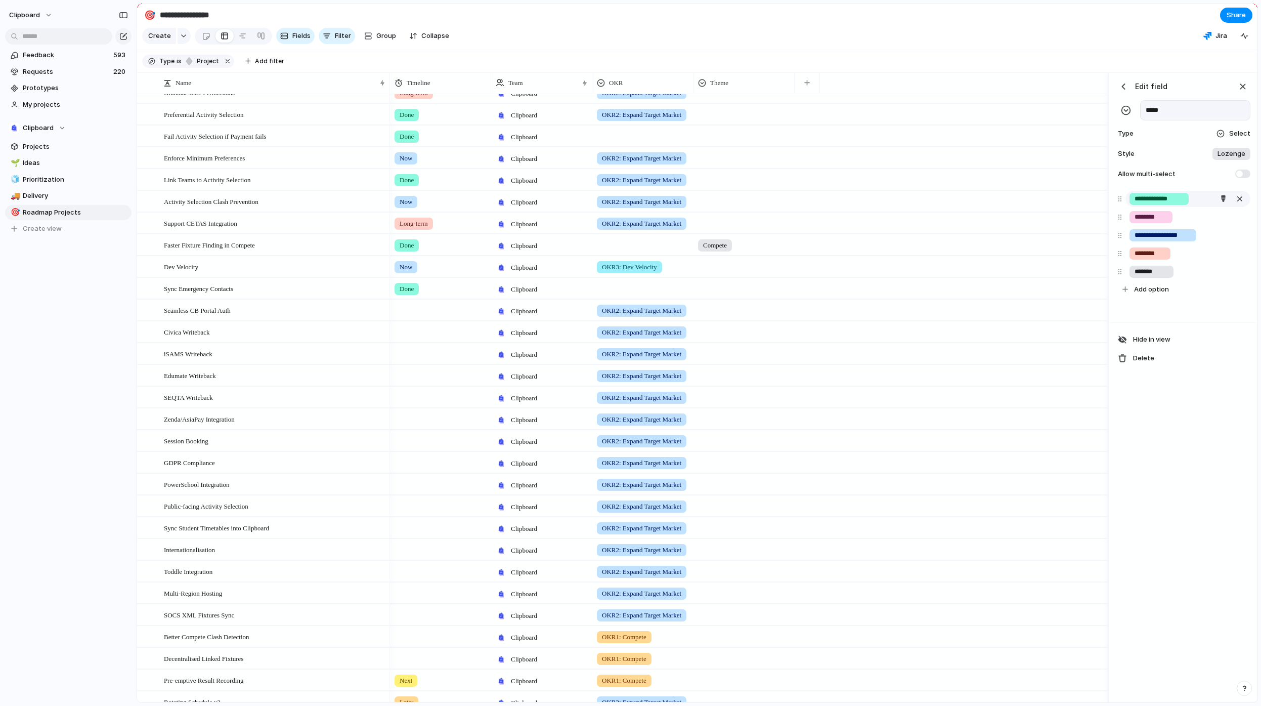
click at [1162, 204] on input "**********" at bounding box center [1159, 199] width 49 height 10
click at [1163, 277] on input "*******" at bounding box center [1152, 272] width 34 height 10
click at [1241, 278] on div "button" at bounding box center [1240, 271] width 10 height 13
click at [1205, 434] on div "**********" at bounding box center [1183, 388] width 147 height 630
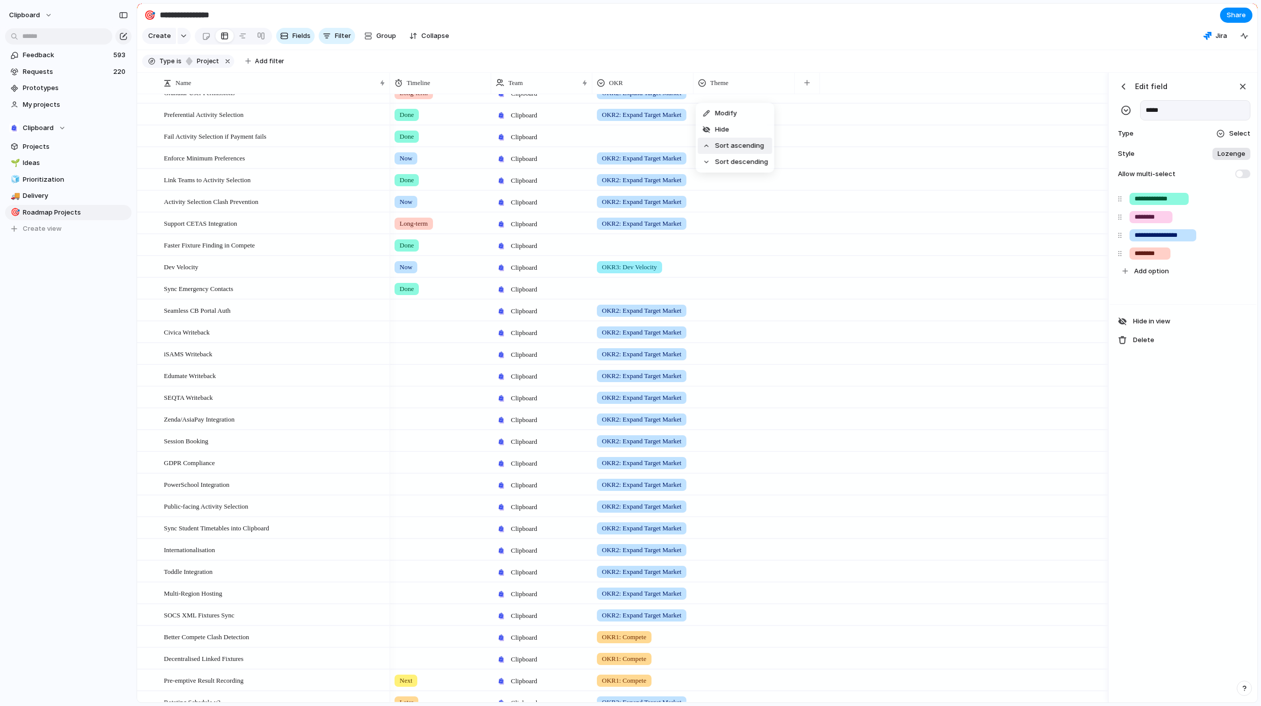
click at [1158, 344] on div "Modify Hide Sort ascending Sort descending" at bounding box center [630, 353] width 1261 height 706
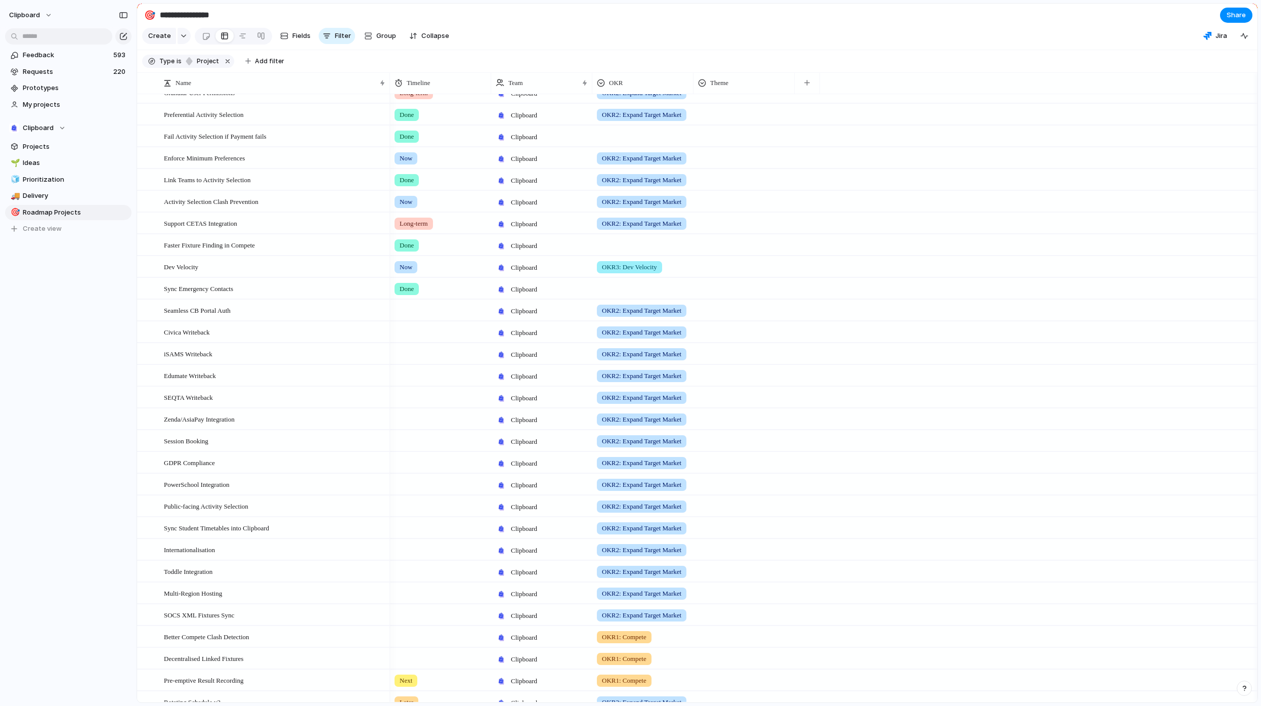
click at [1135, 350] on div "Clipboard OKR2: Expand Target Market" at bounding box center [824, 354] width 868 height 22
click at [732, 90] on div "Modify Hide Sort ascending Sort descending" at bounding box center [630, 353] width 1261 height 706
click at [734, 88] on div "Theme" at bounding box center [744, 83] width 92 height 10
click at [717, 112] on span "Modify" at bounding box center [726, 113] width 22 height 10
click at [1169, 340] on span "Created at" at bounding box center [1159, 335] width 35 height 10
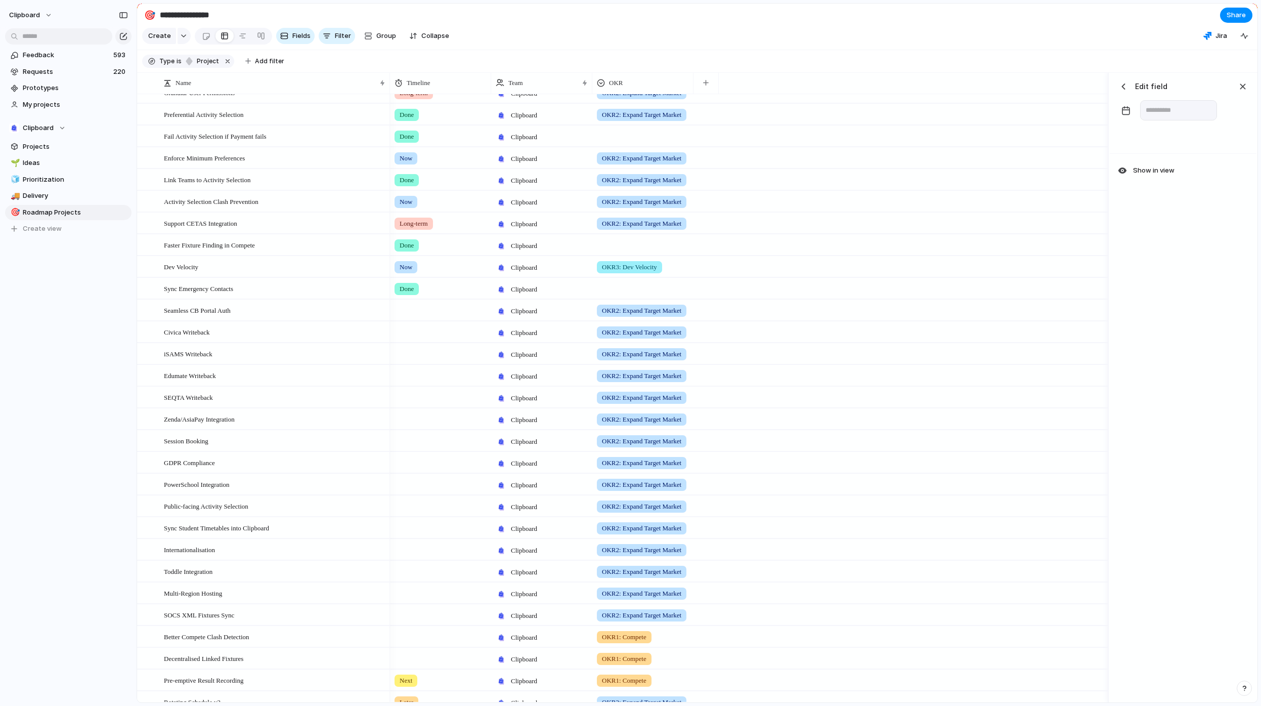
click at [1125, 92] on div "button" at bounding box center [1124, 86] width 10 height 10
click at [1164, 359] on span "Created by" at bounding box center [1160, 354] width 36 height 10
click at [1124, 92] on div "button" at bounding box center [1124, 86] width 10 height 10
click at [1155, 377] on span "Customer" at bounding box center [1158, 372] width 32 height 10
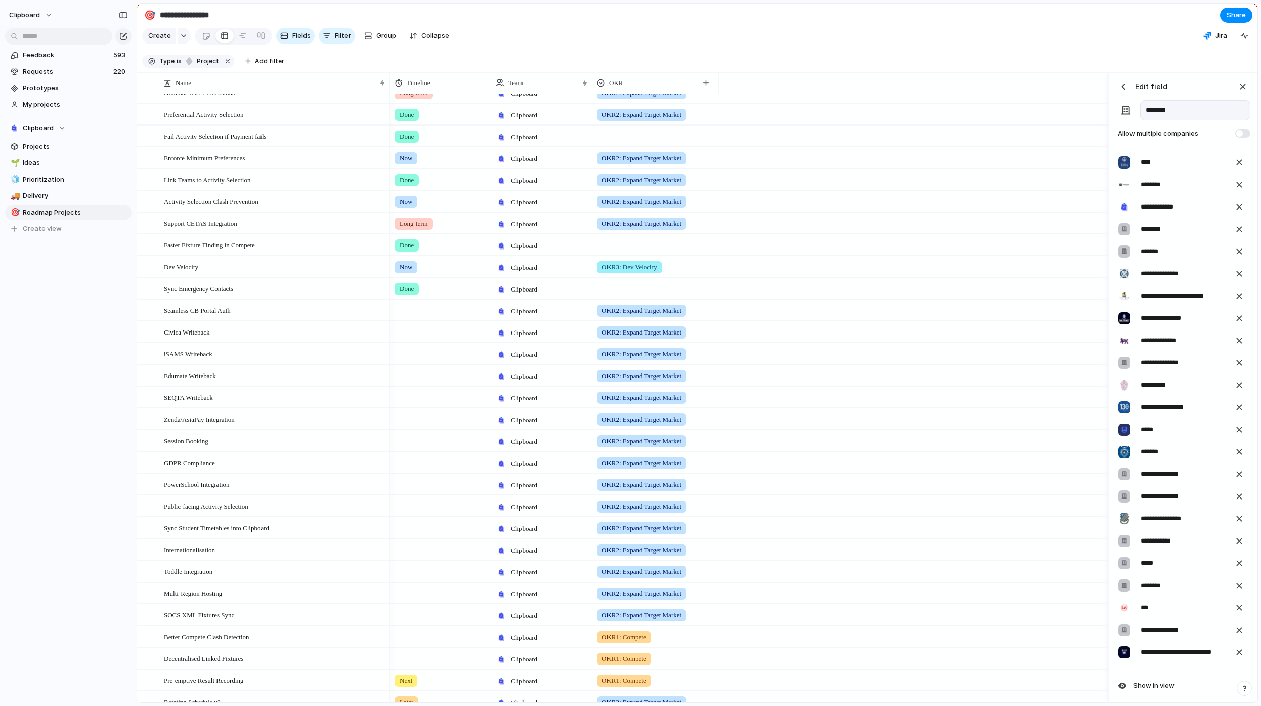
click at [1122, 92] on div "button" at bounding box center [1124, 86] width 10 height 10
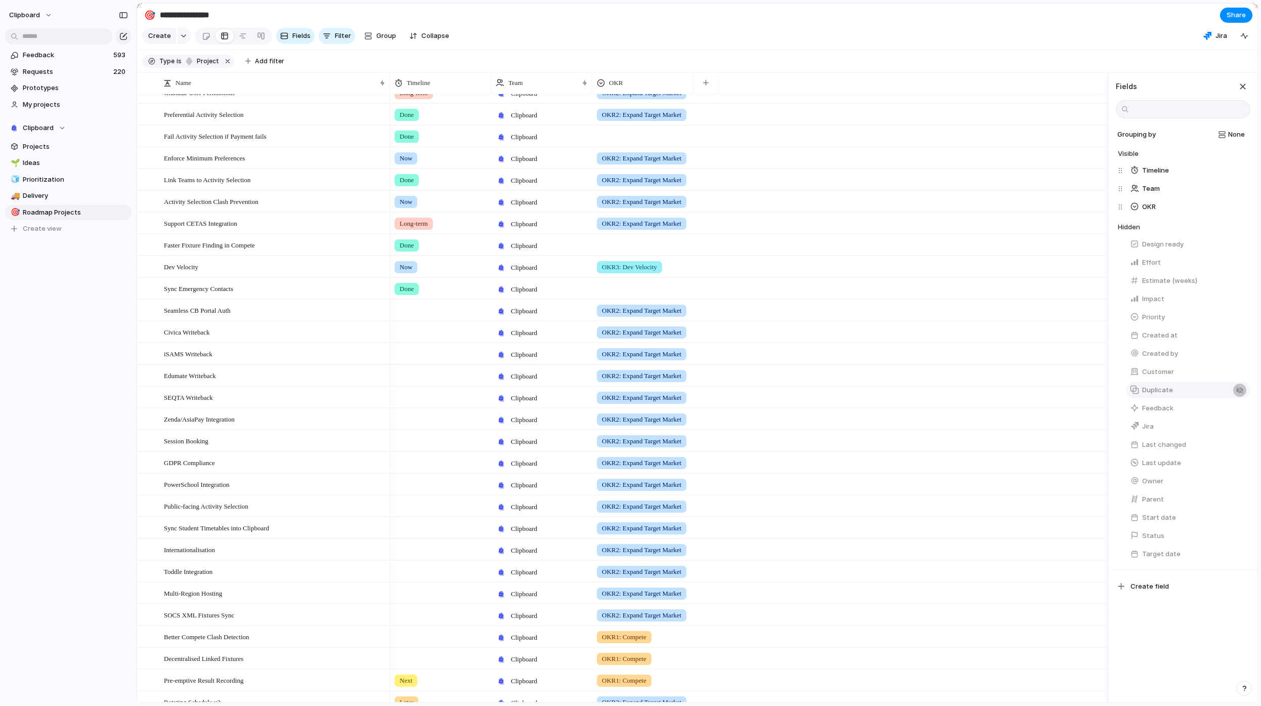
click at [1238, 393] on button "button" at bounding box center [1239, 390] width 13 height 13
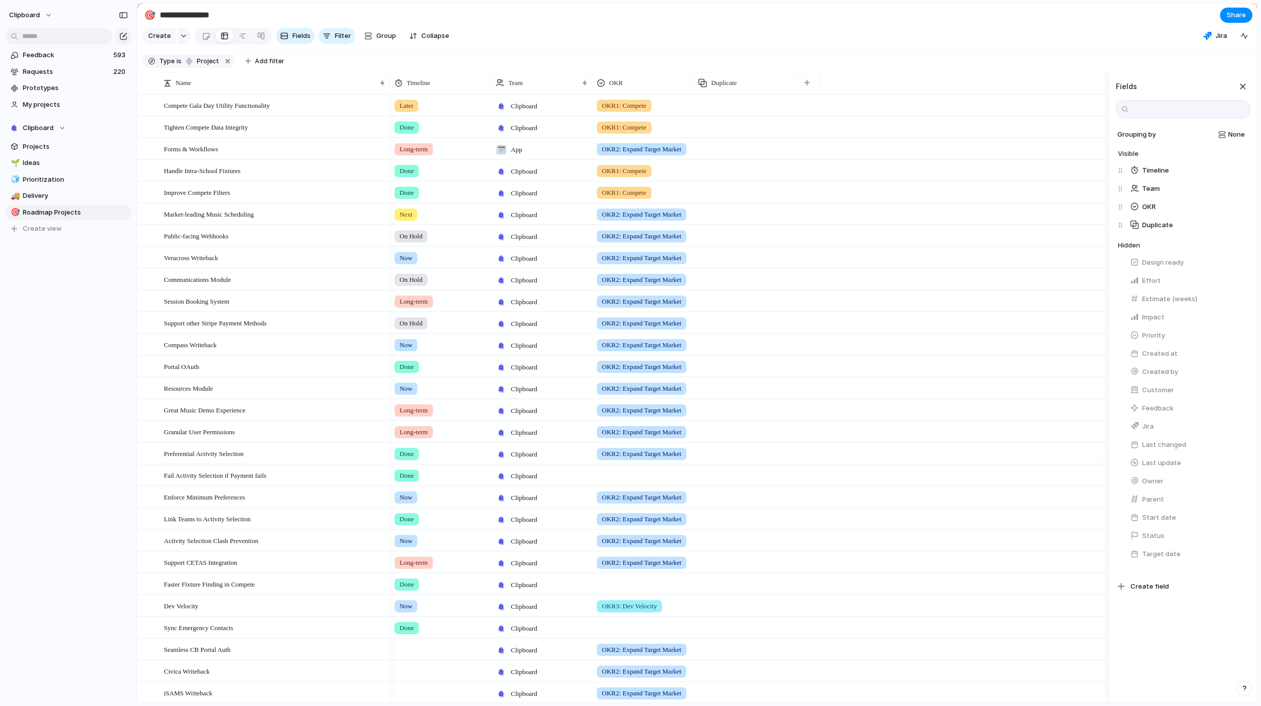
scroll to position [0, 0]
click at [1241, 233] on button "Duplicate" at bounding box center [1188, 225] width 124 height 16
click at [1151, 176] on span "Hide in view" at bounding box center [1151, 170] width 37 height 10
click at [1124, 92] on div "button" at bounding box center [1124, 86] width 10 height 10
click at [502, 155] on div "🗓️" at bounding box center [501, 150] width 10 height 10
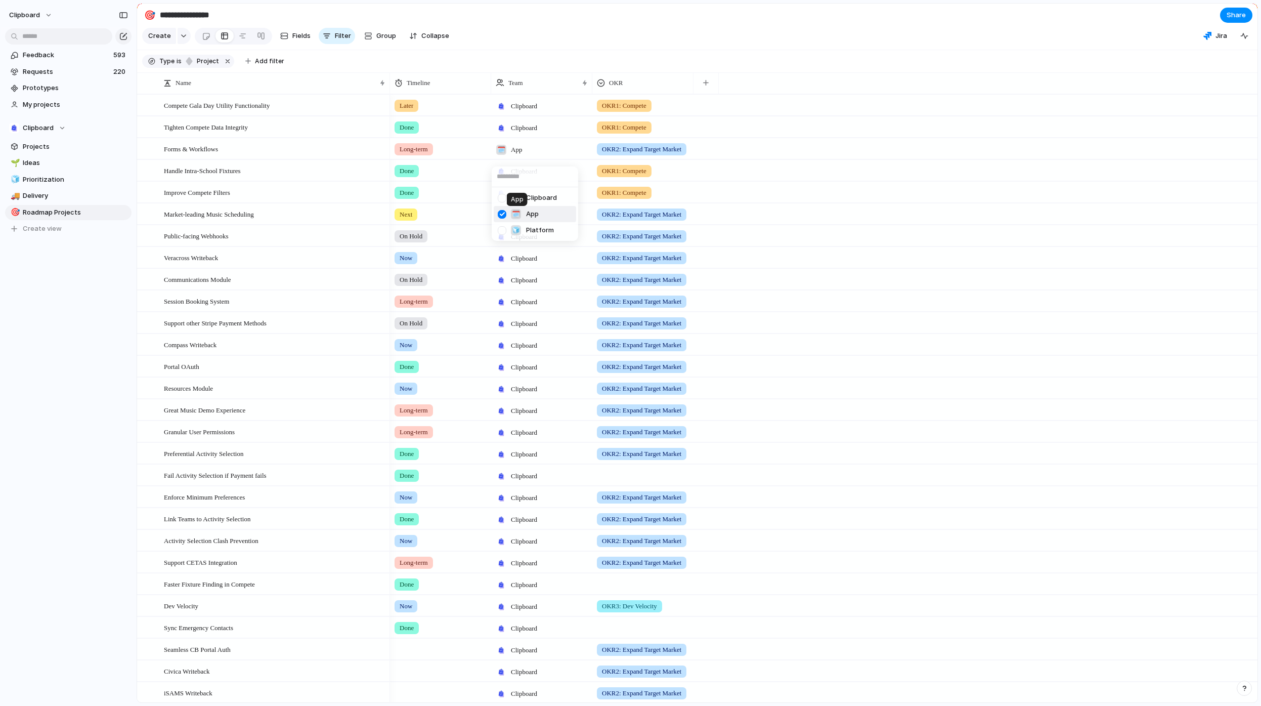
click at [520, 216] on div "🗓️" at bounding box center [516, 214] width 10 height 10
click at [506, 155] on div "🗓️" at bounding box center [501, 150] width 10 height 10
drag, startPoint x: 519, startPoint y: 160, endPoint x: 526, endPoint y: 152, distance: 10.7
click at [526, 152] on div "Clipboard 🗓️ App 🧊 Platform" at bounding box center [630, 353] width 1261 height 706
click at [528, 160] on div "Clipboard 🗓️ App 🧊 Platform" at bounding box center [630, 353] width 1261 height 706
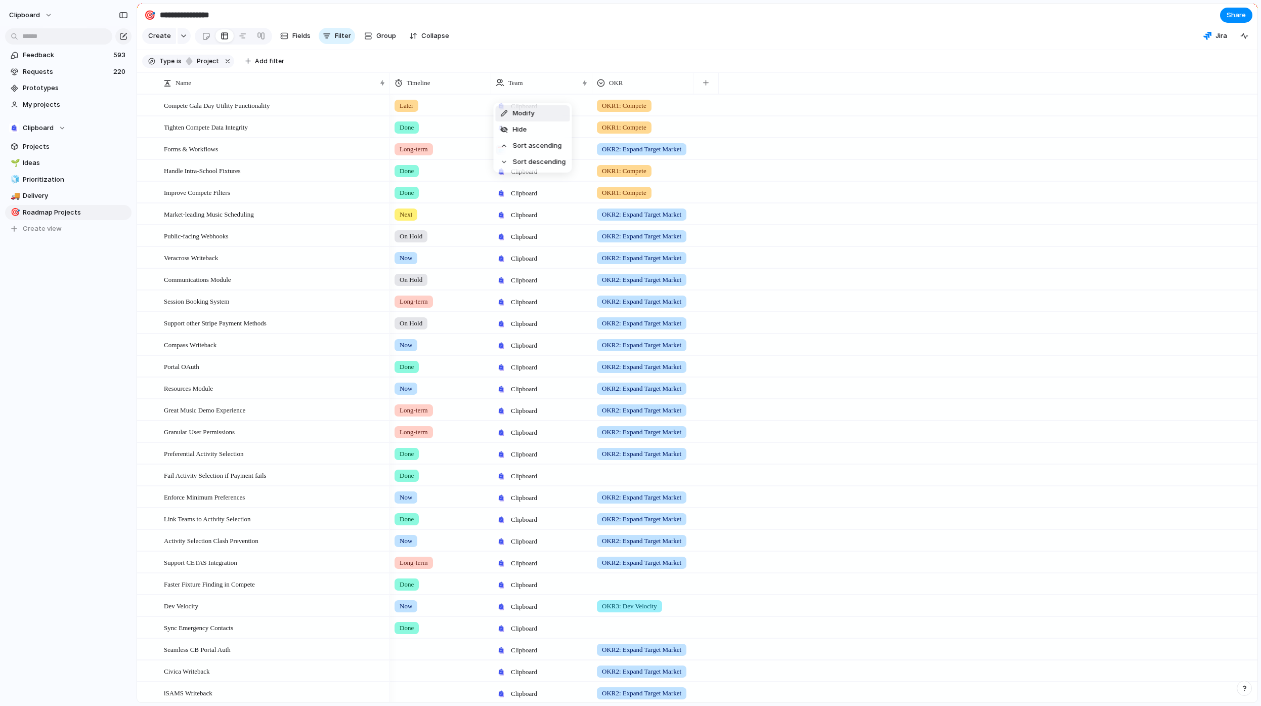
click at [523, 113] on span "Modify" at bounding box center [524, 113] width 22 height 10
click at [1128, 94] on button "button" at bounding box center [1123, 86] width 15 height 15
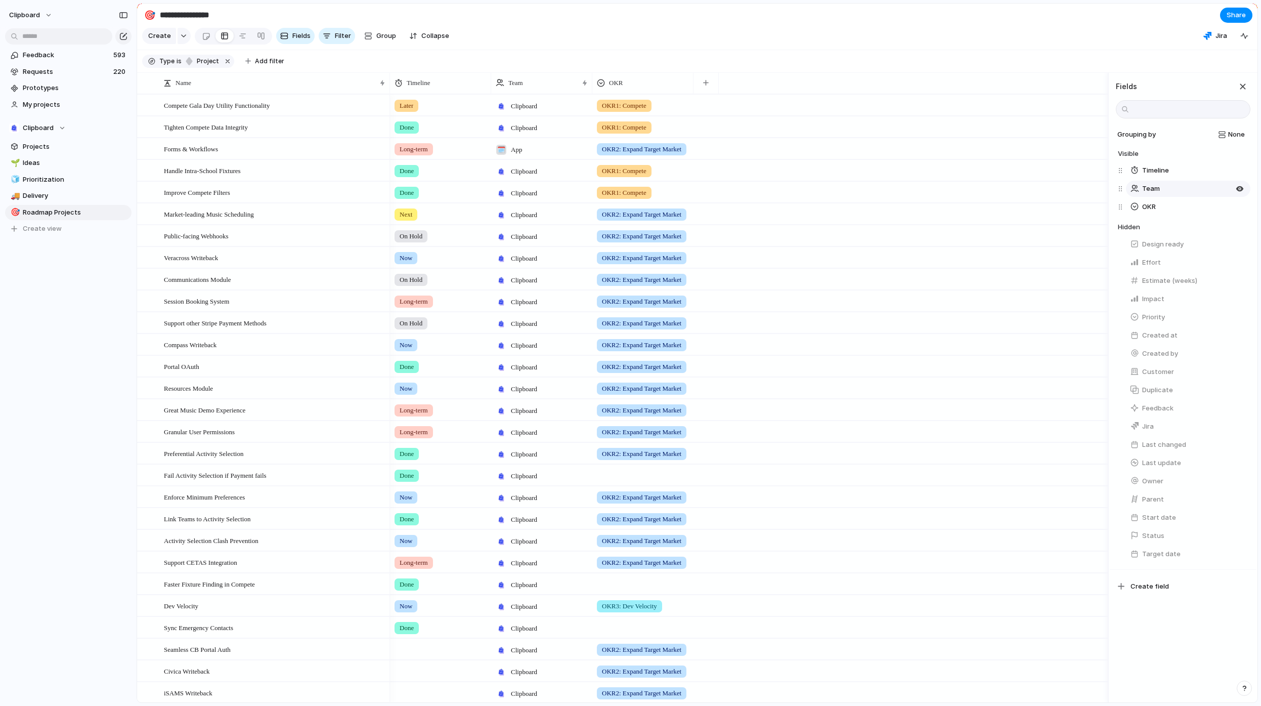
click at [1160, 197] on button "Team" at bounding box center [1188, 189] width 124 height 16
click at [1147, 147] on div at bounding box center [1183, 139] width 147 height 27
click at [50, 518] on div "clipboard Feedback 593 Requests 220 Prototypes My projects Clipboard Projects 🌱…" at bounding box center [68, 353] width 137 height 706
click at [34, 18] on span "clipboard" at bounding box center [24, 15] width 31 height 10
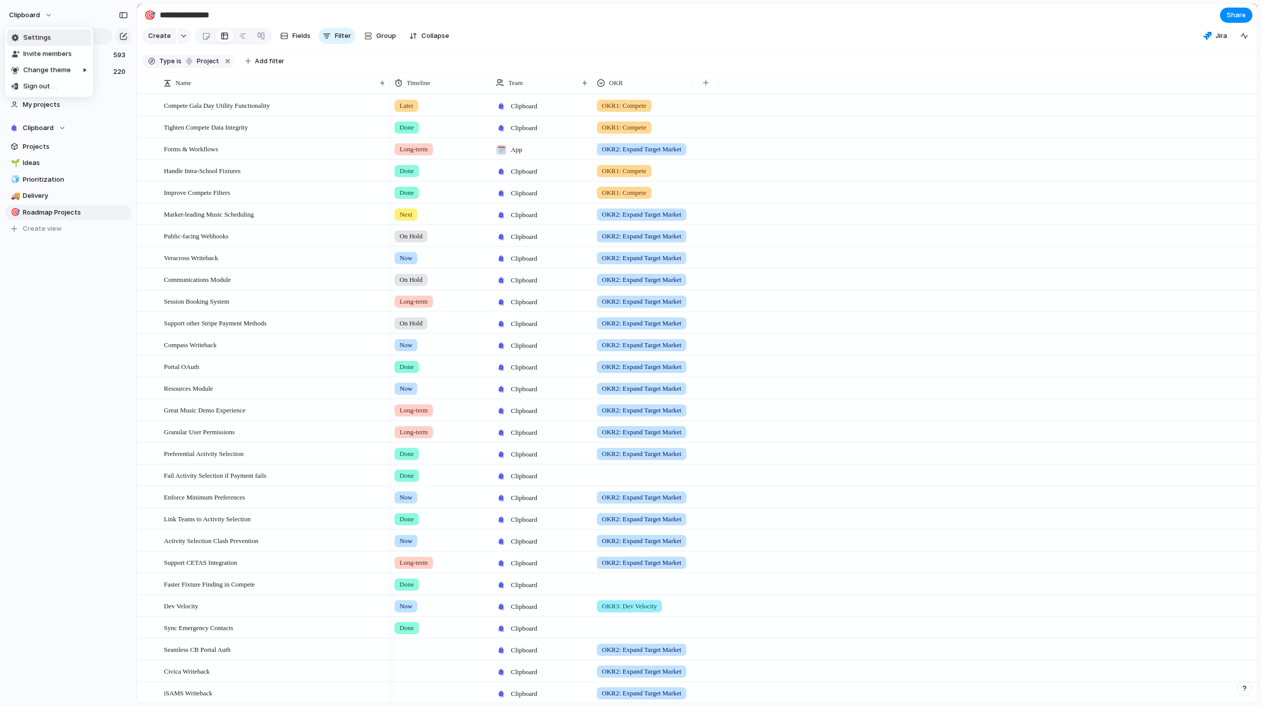
click at [42, 44] on li "Settings" at bounding box center [49, 38] width 84 height 16
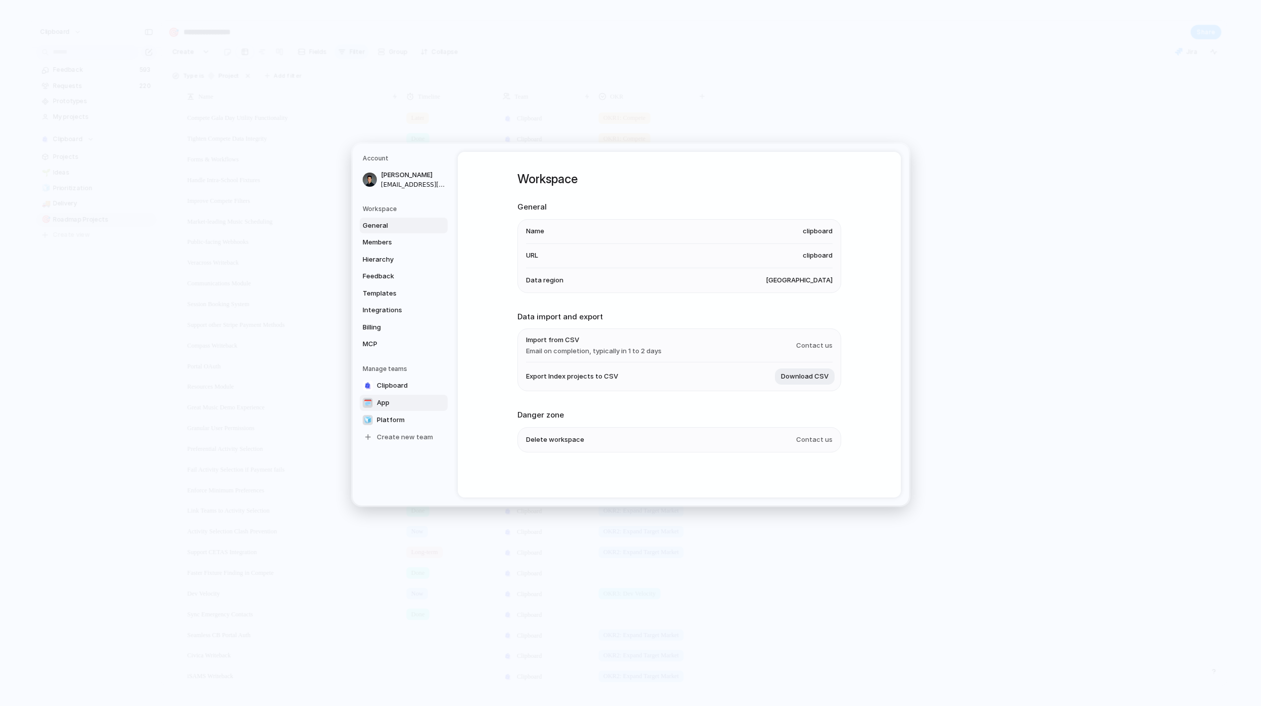
click at [367, 404] on div "🗓️" at bounding box center [368, 403] width 10 height 10
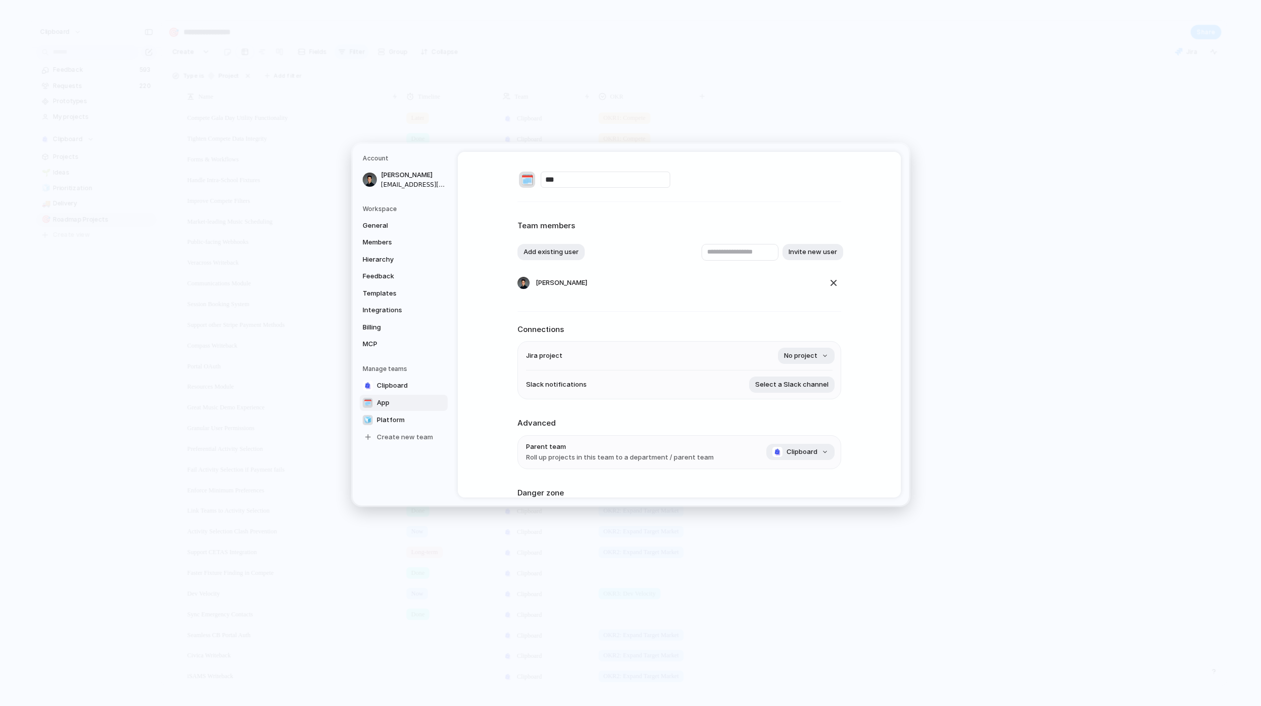
click at [523, 185] on div "🗓️" at bounding box center [527, 180] width 16 height 16
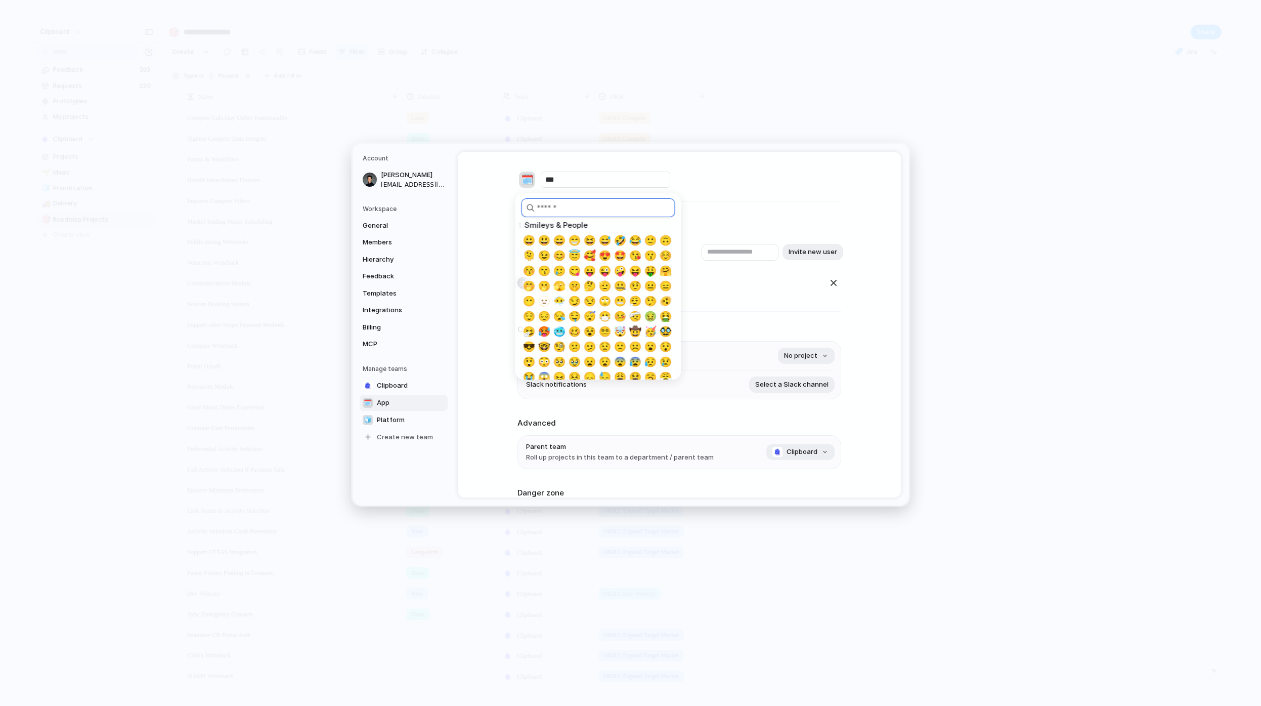
click at [559, 203] on input "search" at bounding box center [599, 207] width 154 height 19
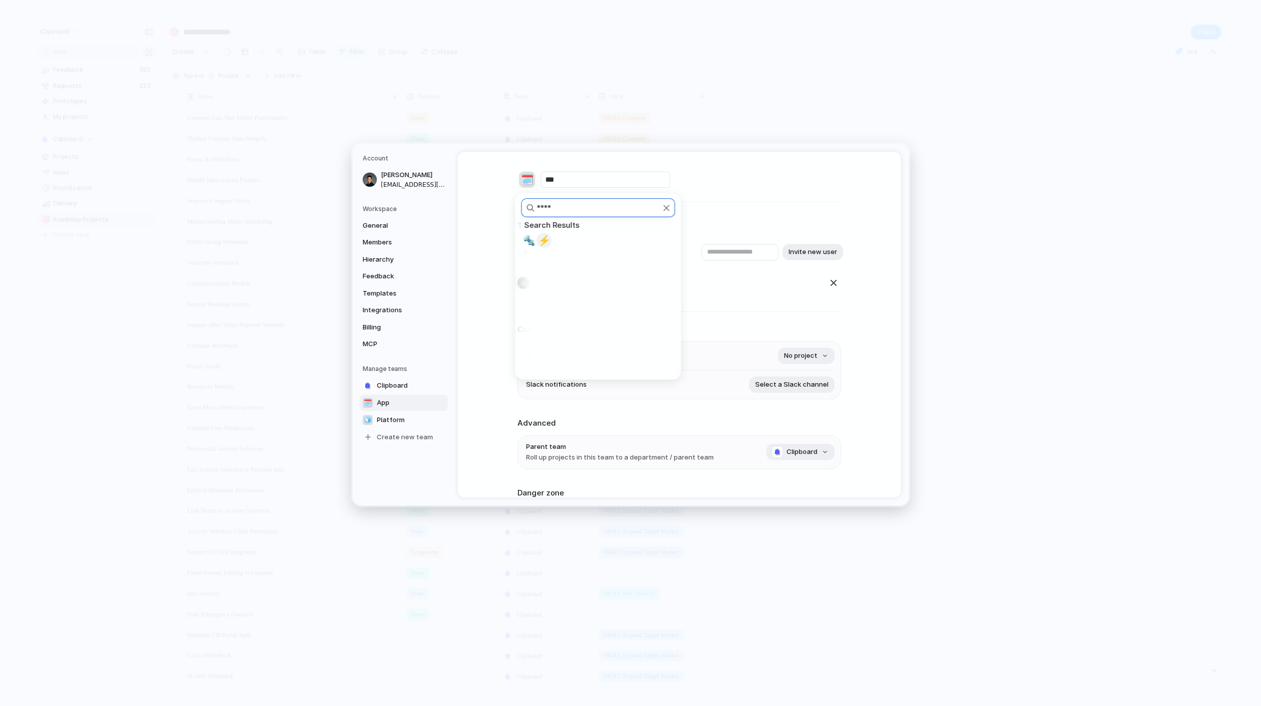
type input "****"
click at [546, 239] on span "⚡" at bounding box center [544, 240] width 13 height 12
click at [392, 420] on span "Platform" at bounding box center [391, 420] width 28 height 10
click at [526, 181] on div "🧊" at bounding box center [527, 180] width 16 height 16
type input "*****"
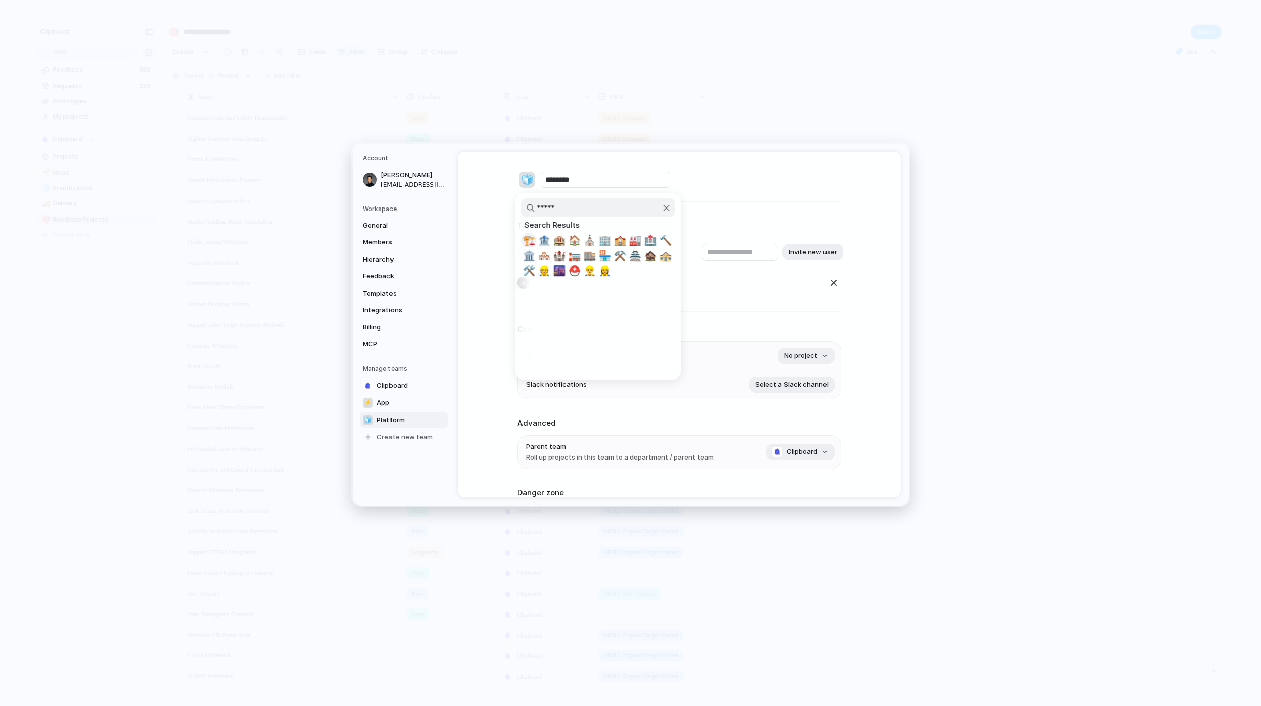
click at [532, 242] on span "🏗️" at bounding box center [529, 240] width 13 height 12
click at [656, 216] on div "Team members Add existing user Invite new user Marc Pizzinato" at bounding box center [680, 256] width 324 height 85
click at [483, 447] on div "🏗️ ******** Team members Add existing user Invite new user Marc Pizzinato Conne…" at bounding box center [679, 325] width 443 height 346
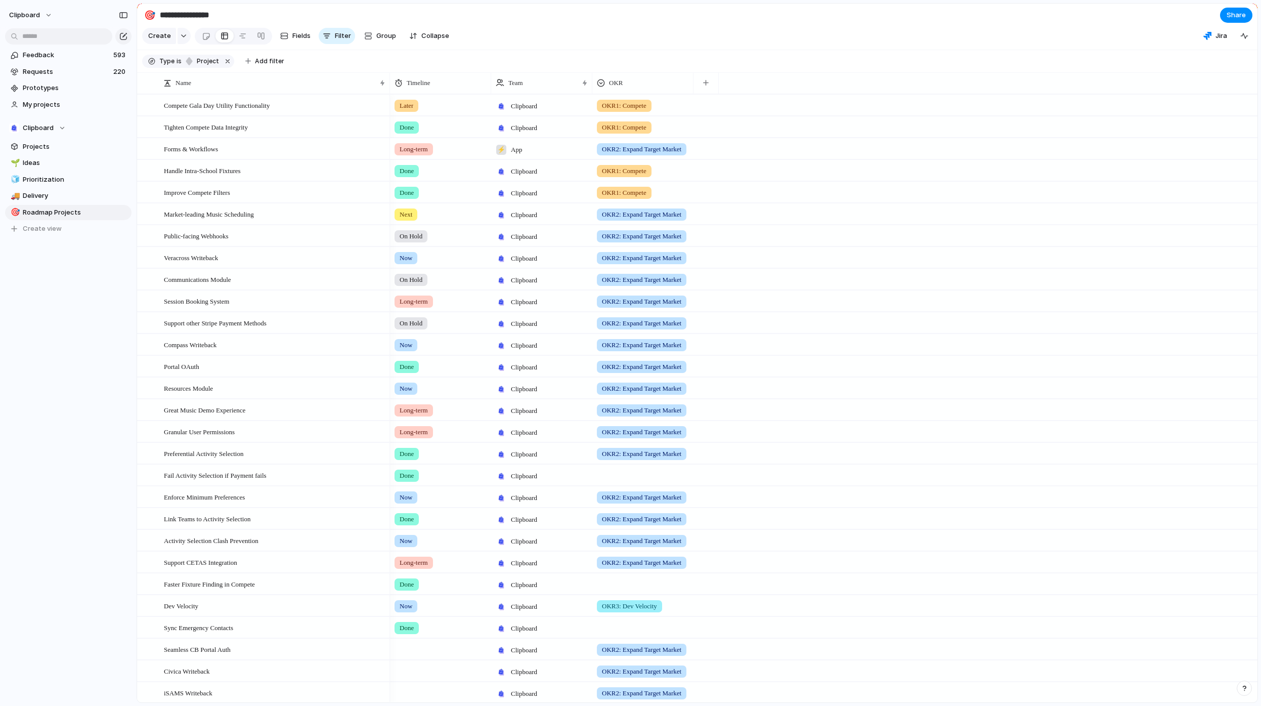
click at [520, 159] on div "⚡ App" at bounding box center [541, 148] width 101 height 21
click at [523, 153] on div "Clipboard ⚡ App 🏗️ Platform" at bounding box center [630, 353] width 1261 height 706
click at [361, 37] on button "Group" at bounding box center [380, 36] width 42 height 16
click at [400, 202] on li "Team" at bounding box center [401, 197] width 82 height 16
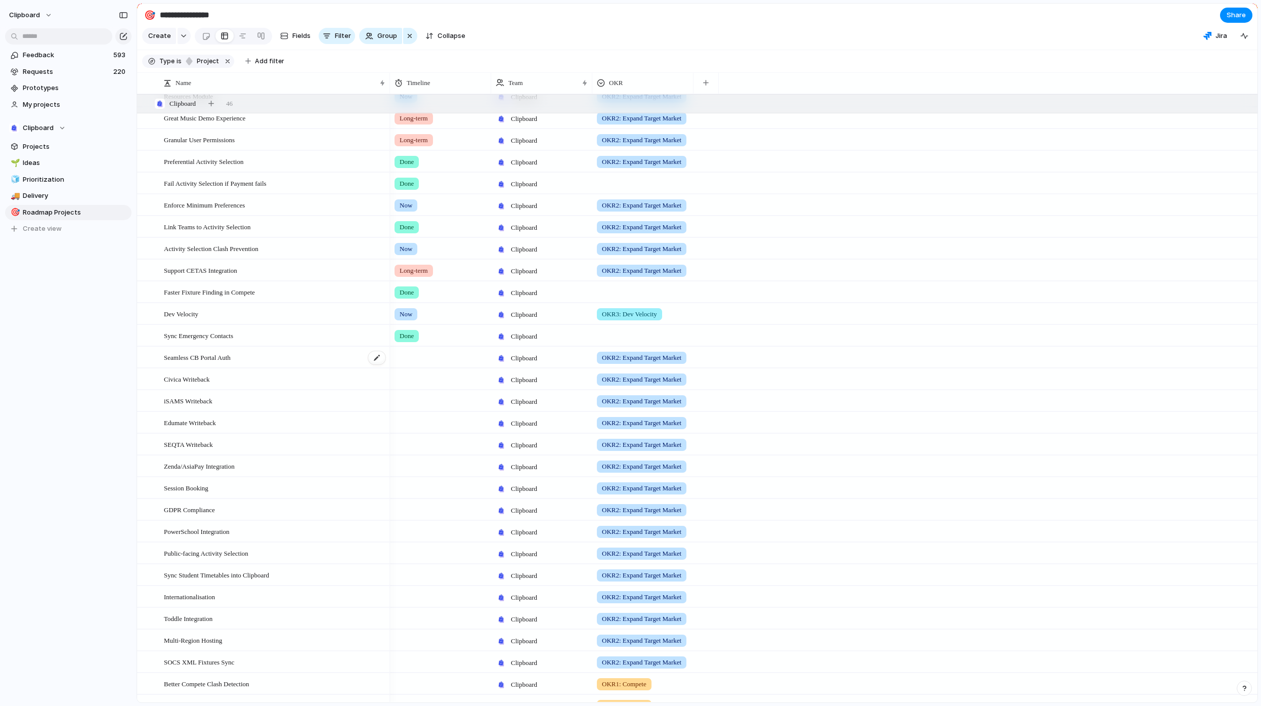
scroll to position [286, 0]
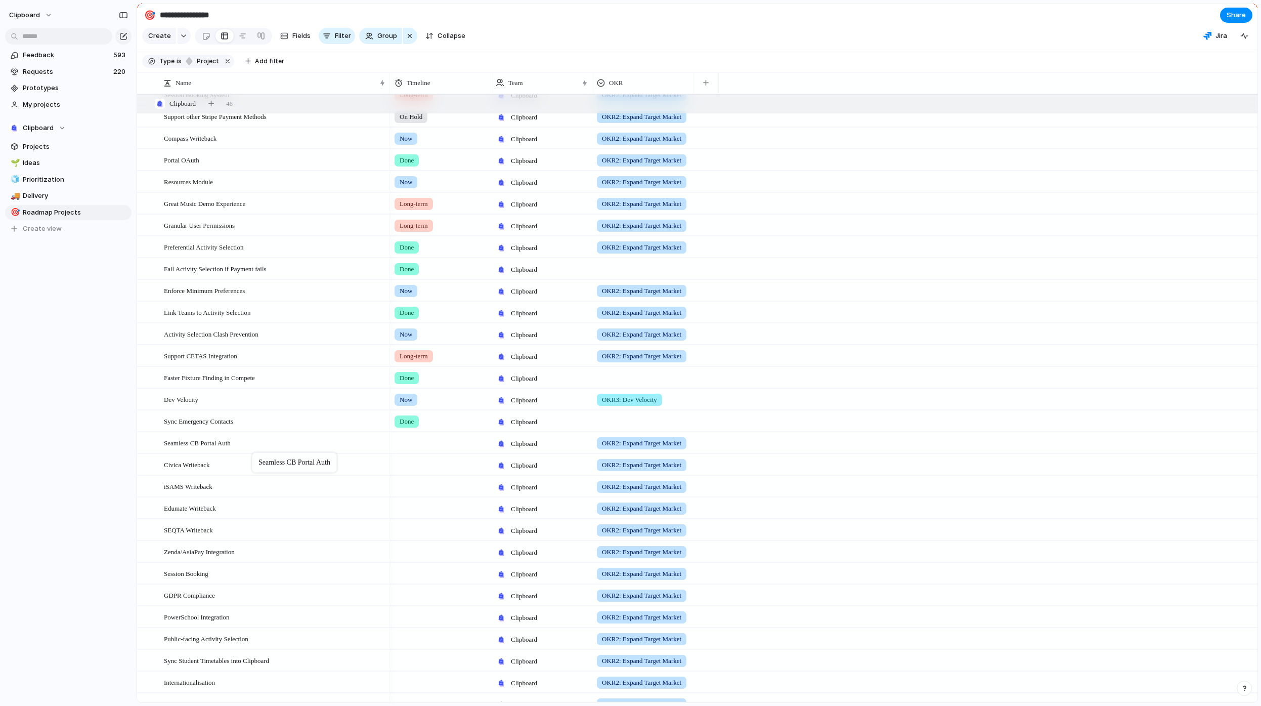
drag, startPoint x: 247, startPoint y: 452, endPoint x: 257, endPoint y: 454, distance: 9.8
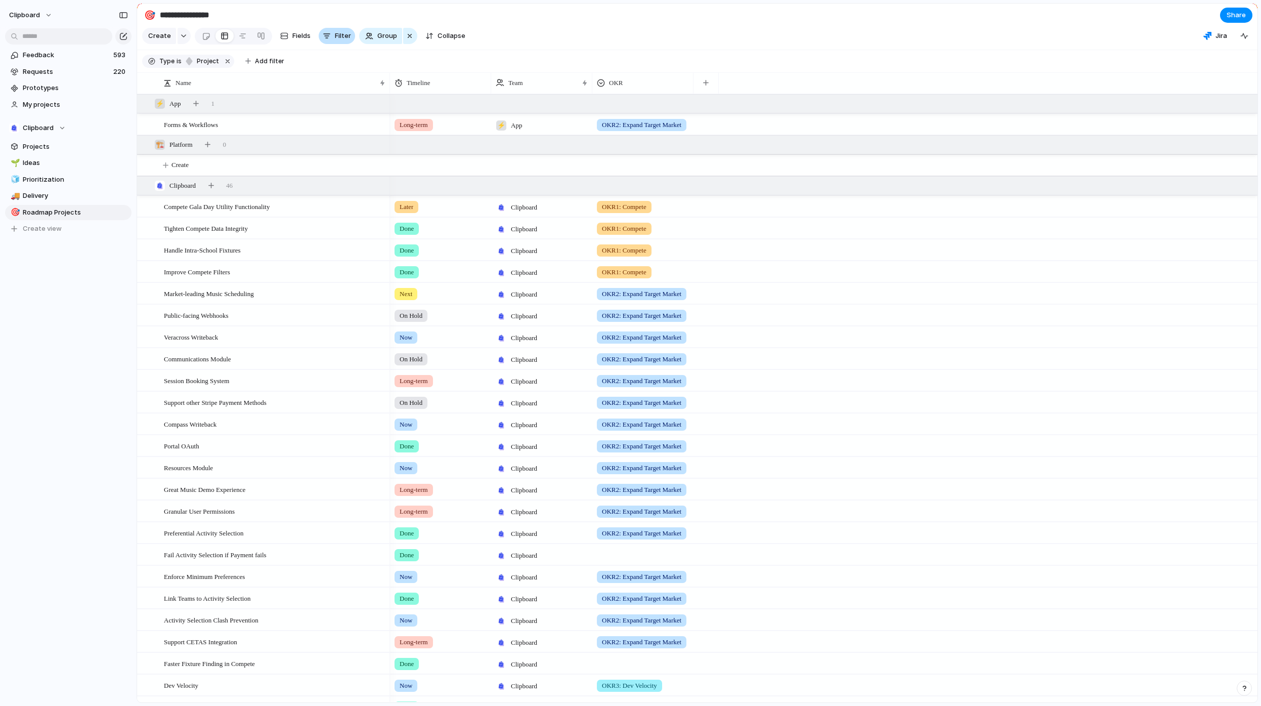
click at [335, 39] on span "Filter" at bounding box center [343, 36] width 16 height 10
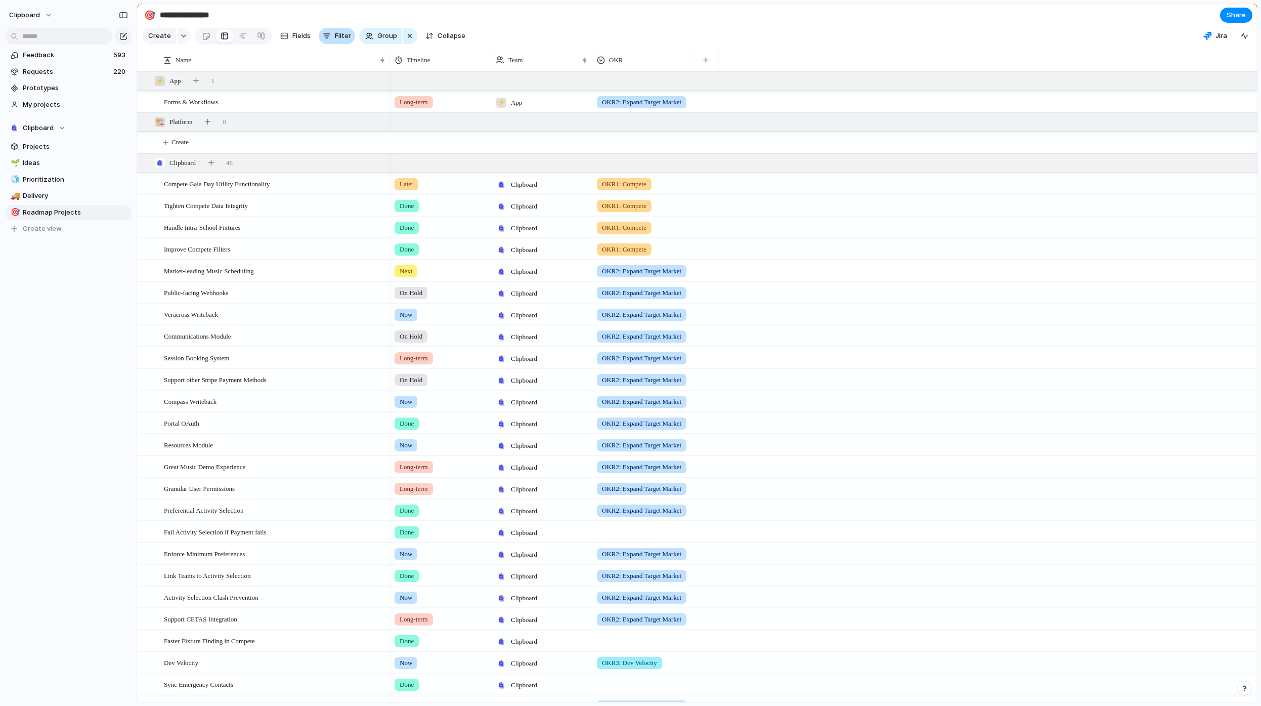
click at [336, 41] on span "Filter" at bounding box center [343, 36] width 16 height 10
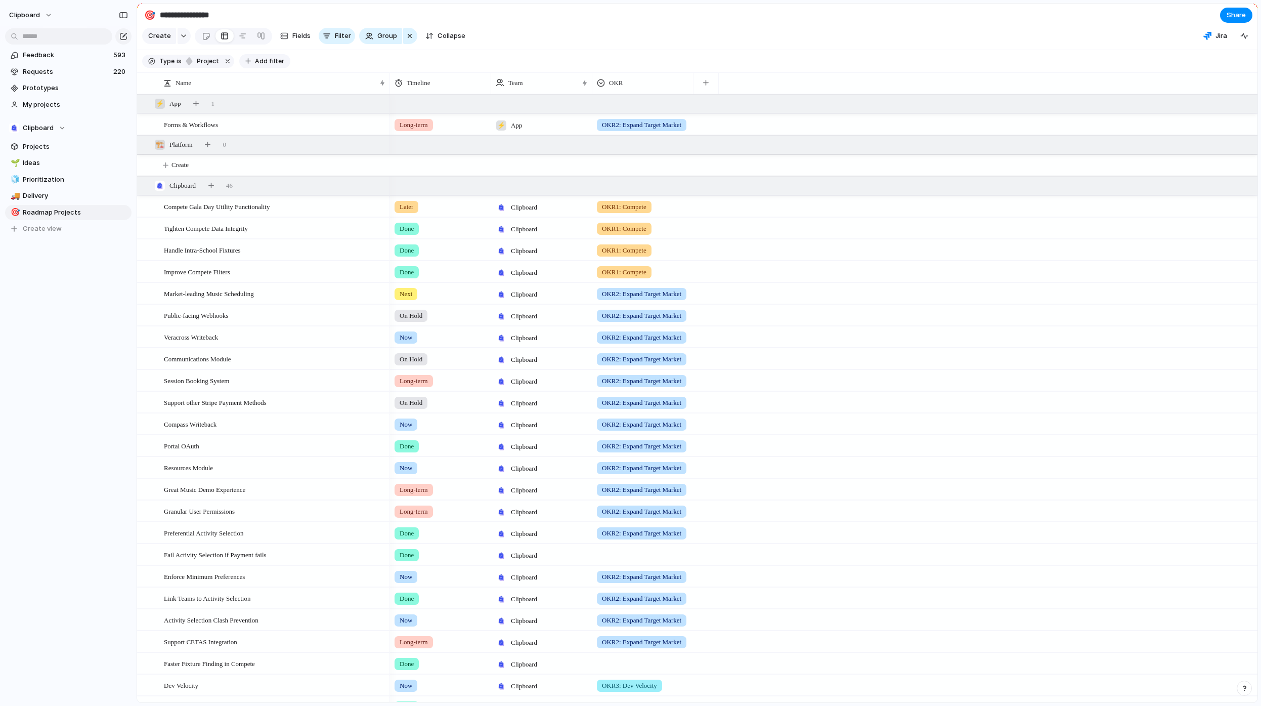
click at [269, 66] on span "Add filter" at bounding box center [269, 61] width 29 height 9
click at [520, 40] on div "Description Status Start date Target date Owner Impact Effort Design ready Prio…" at bounding box center [630, 353] width 1261 height 706
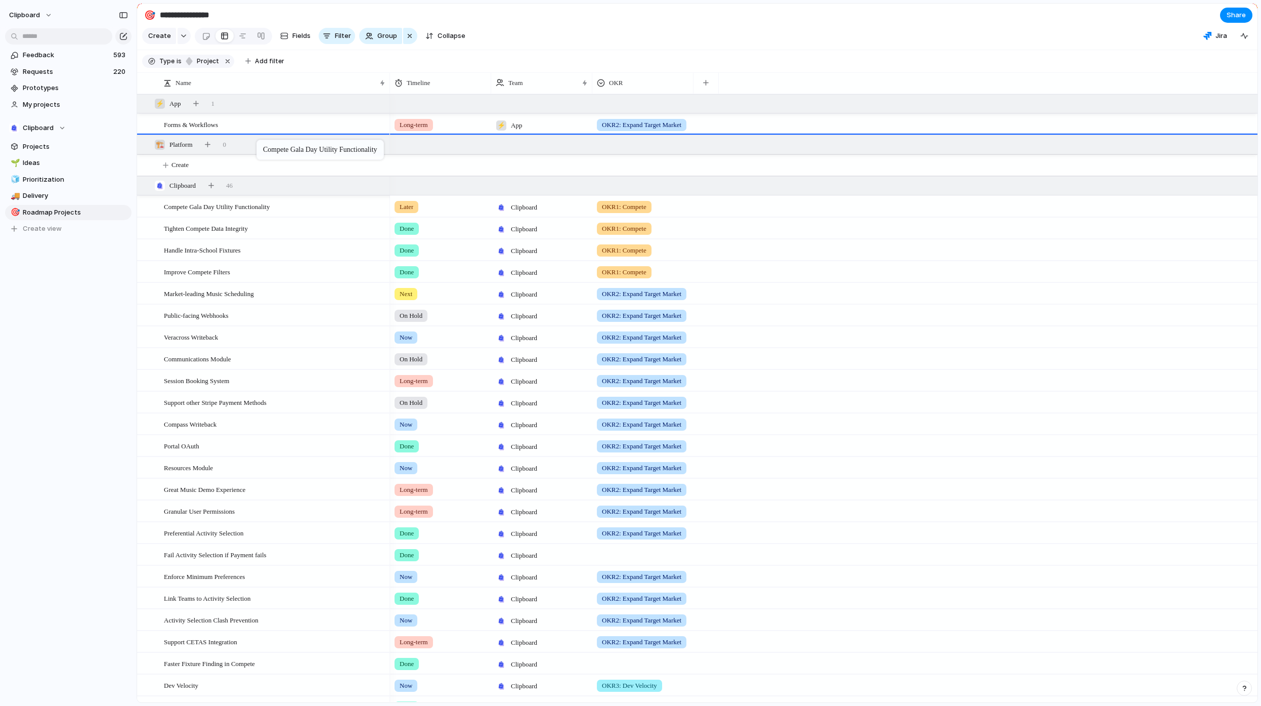
drag, startPoint x: 265, startPoint y: 187, endPoint x: 262, endPoint y: 142, distance: 45.7
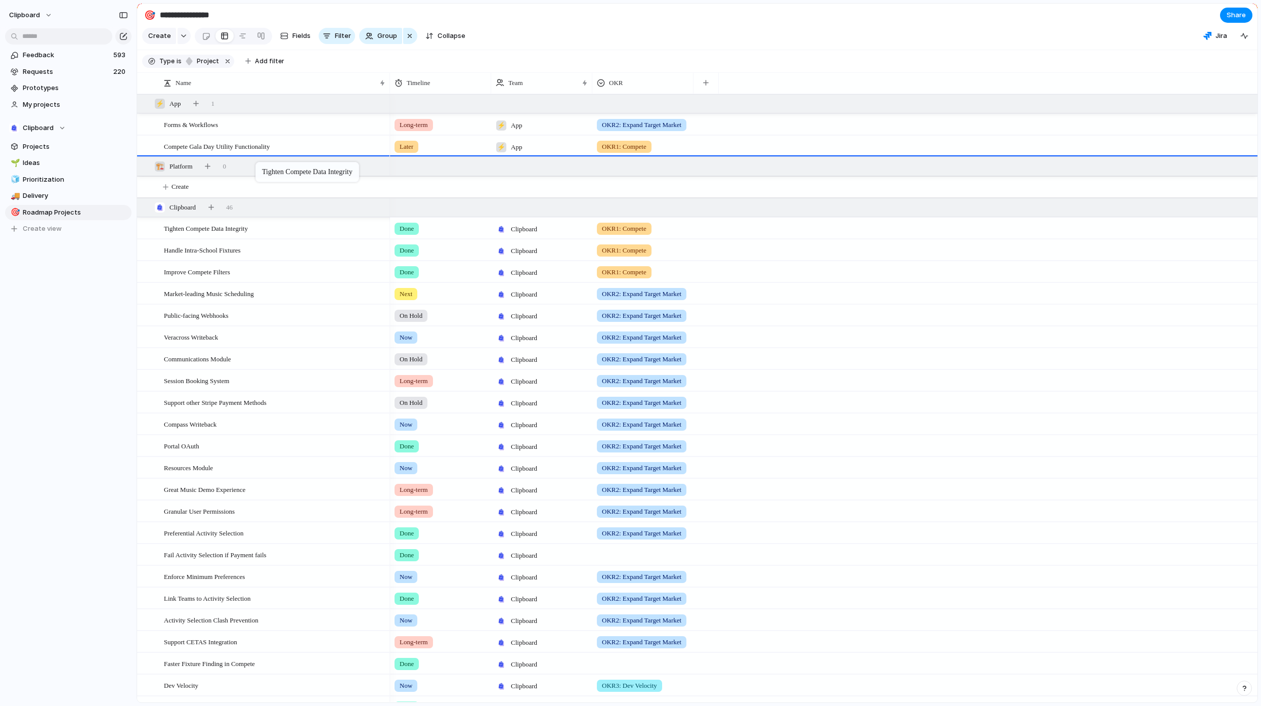
drag, startPoint x: 251, startPoint y: 236, endPoint x: 261, endPoint y: 164, distance: 73.0
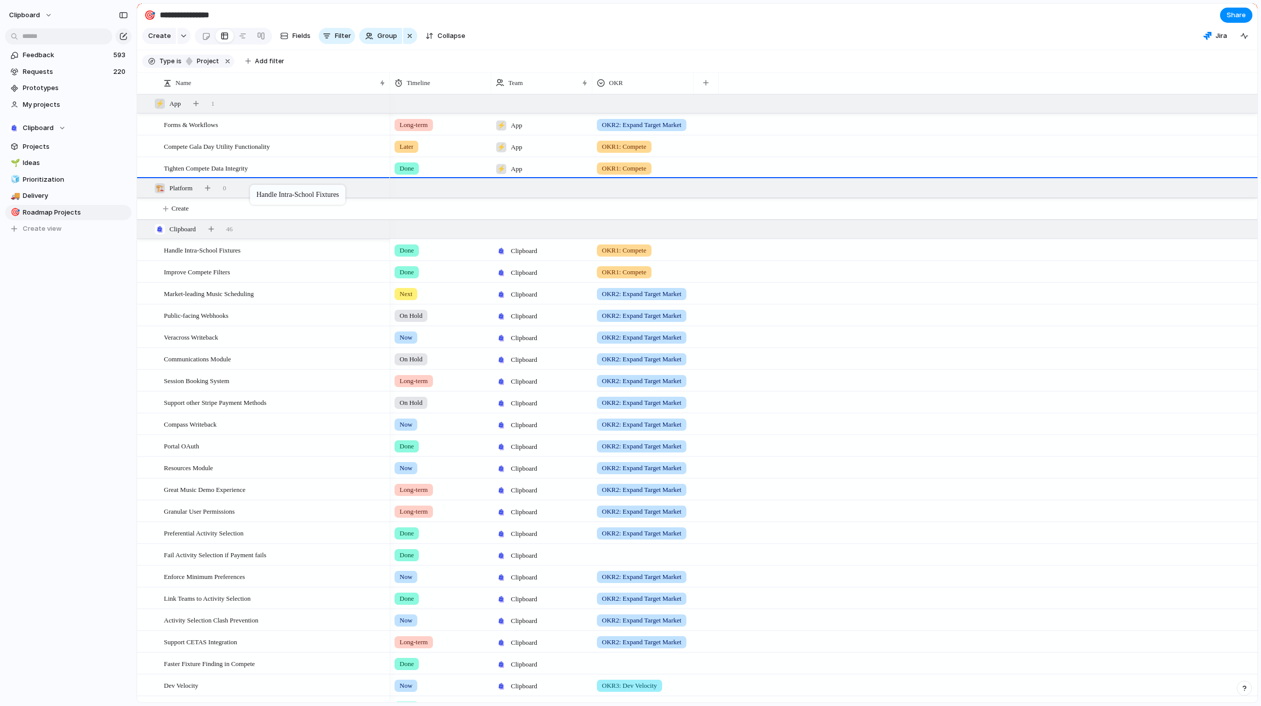
drag, startPoint x: 237, startPoint y: 257, endPoint x: 255, endPoint y: 187, distance: 72.5
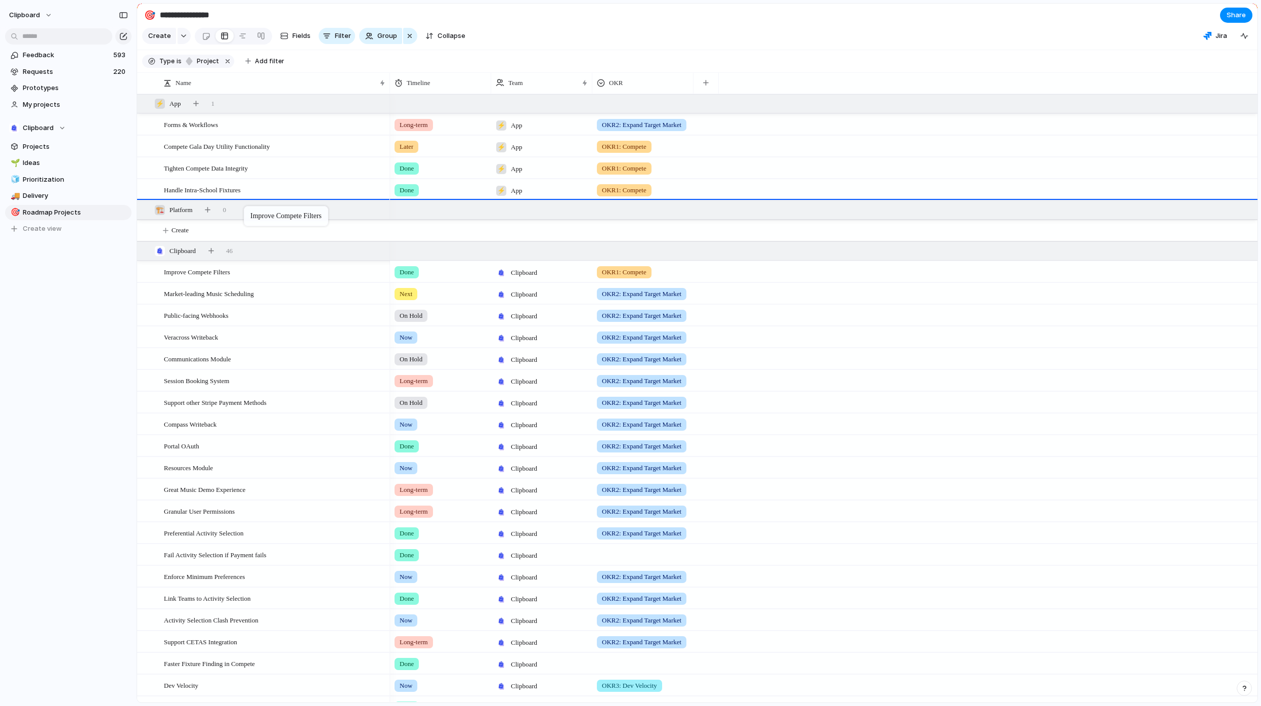
drag, startPoint x: 233, startPoint y: 281, endPoint x: 249, endPoint y: 208, distance: 74.5
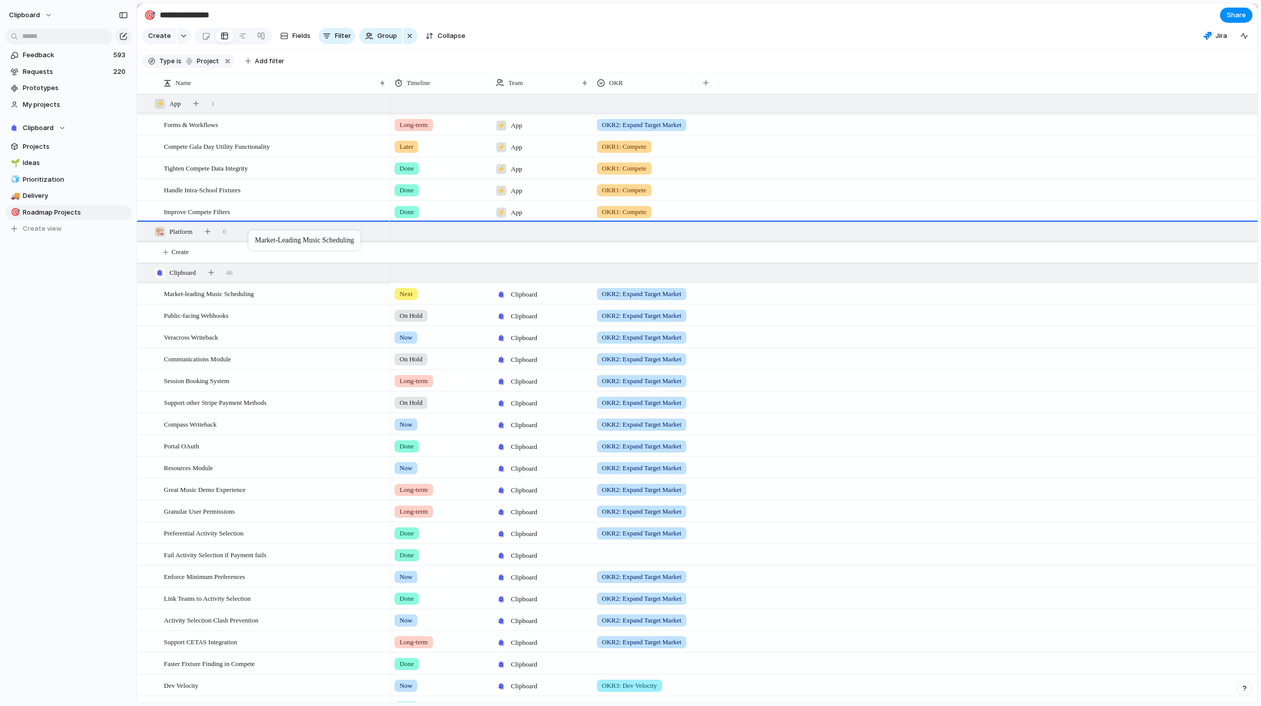
drag, startPoint x: 240, startPoint y: 301, endPoint x: 253, endPoint y: 232, distance: 70.1
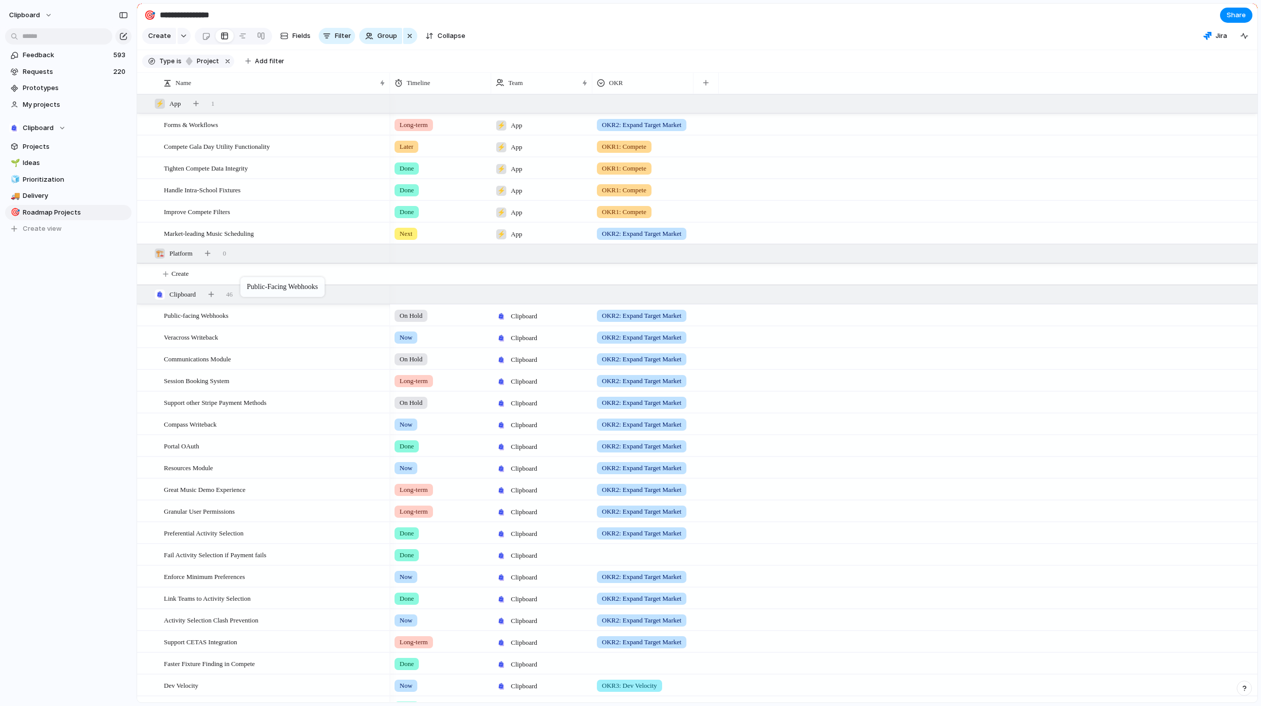
drag, startPoint x: 241, startPoint y: 322, endPoint x: 245, endPoint y: 279, distance: 43.2
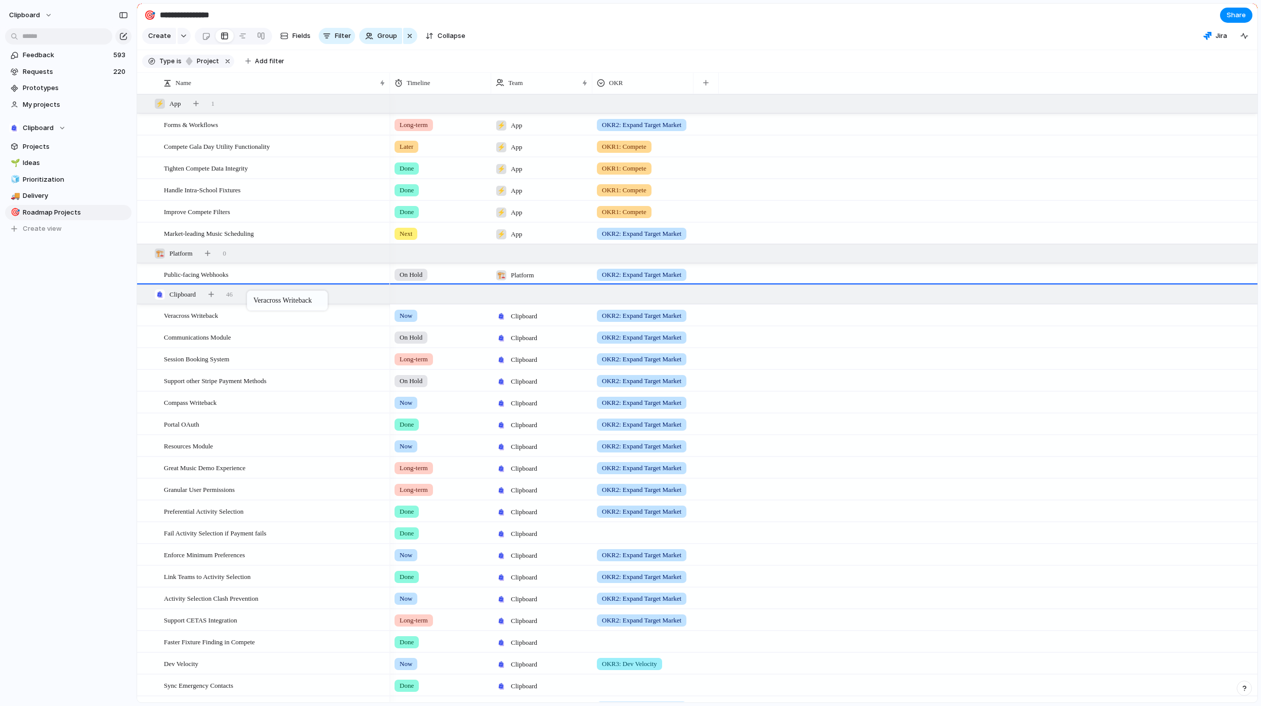
drag, startPoint x: 246, startPoint y: 324, endPoint x: 252, endPoint y: 292, distance: 32.4
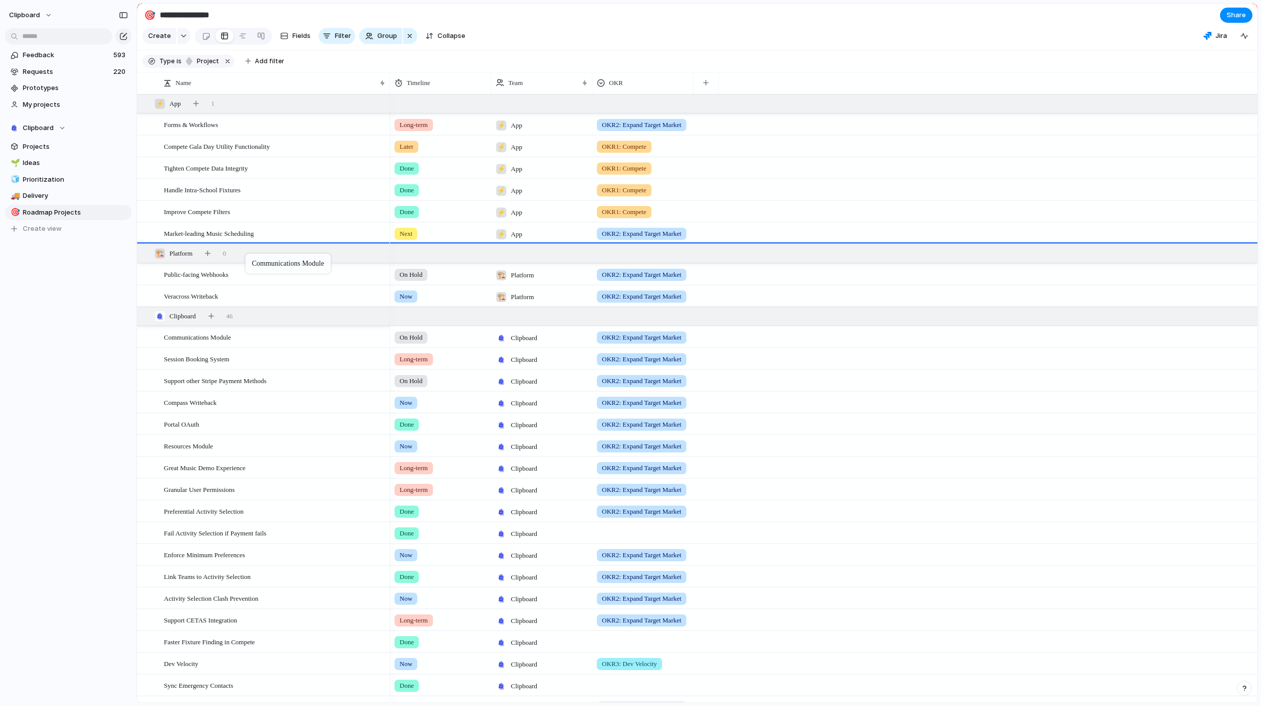
drag, startPoint x: 241, startPoint y: 348, endPoint x: 250, endPoint y: 255, distance: 92.5
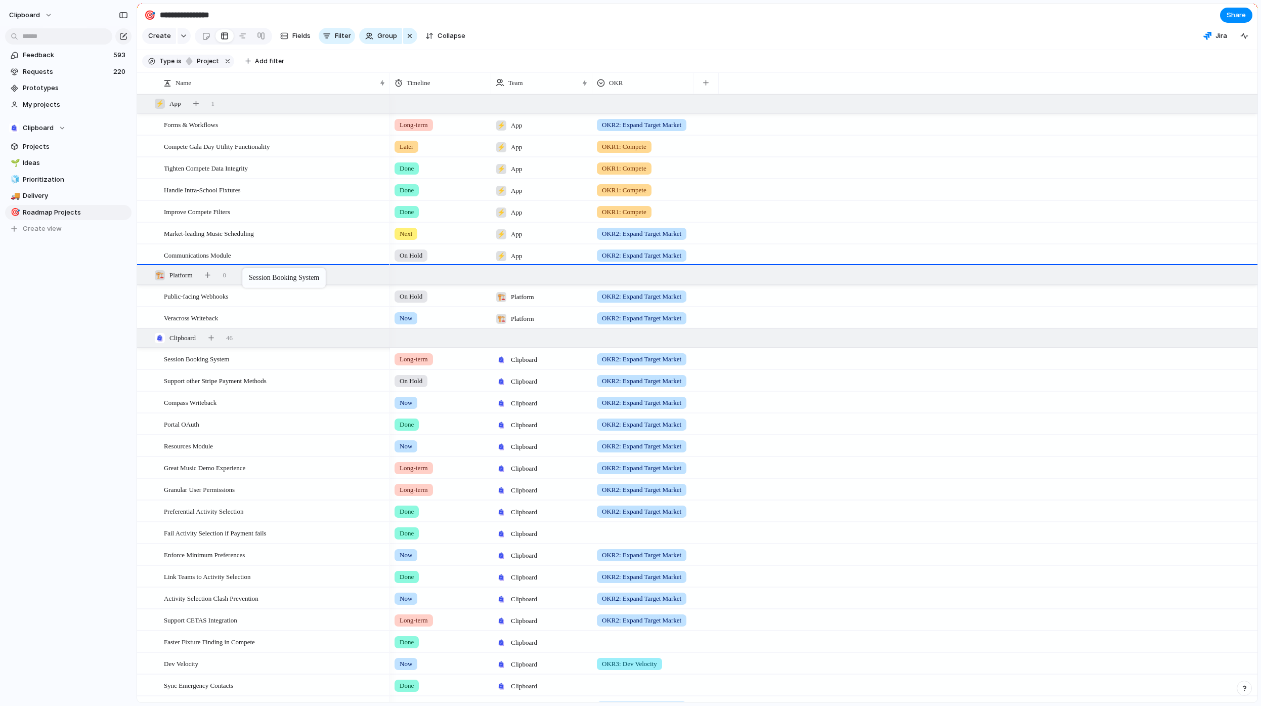
drag, startPoint x: 241, startPoint y: 367, endPoint x: 247, endPoint y: 270, distance: 97.9
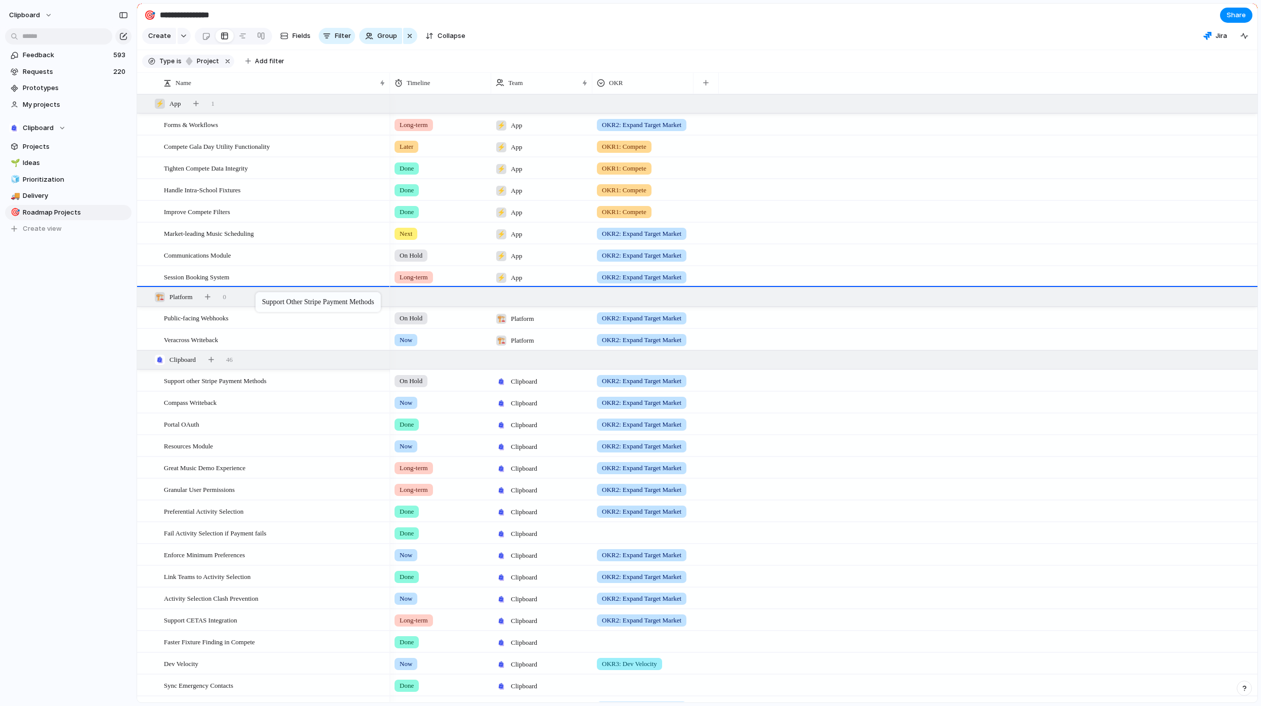
drag, startPoint x: 246, startPoint y: 387, endPoint x: 261, endPoint y: 294, distance: 93.7
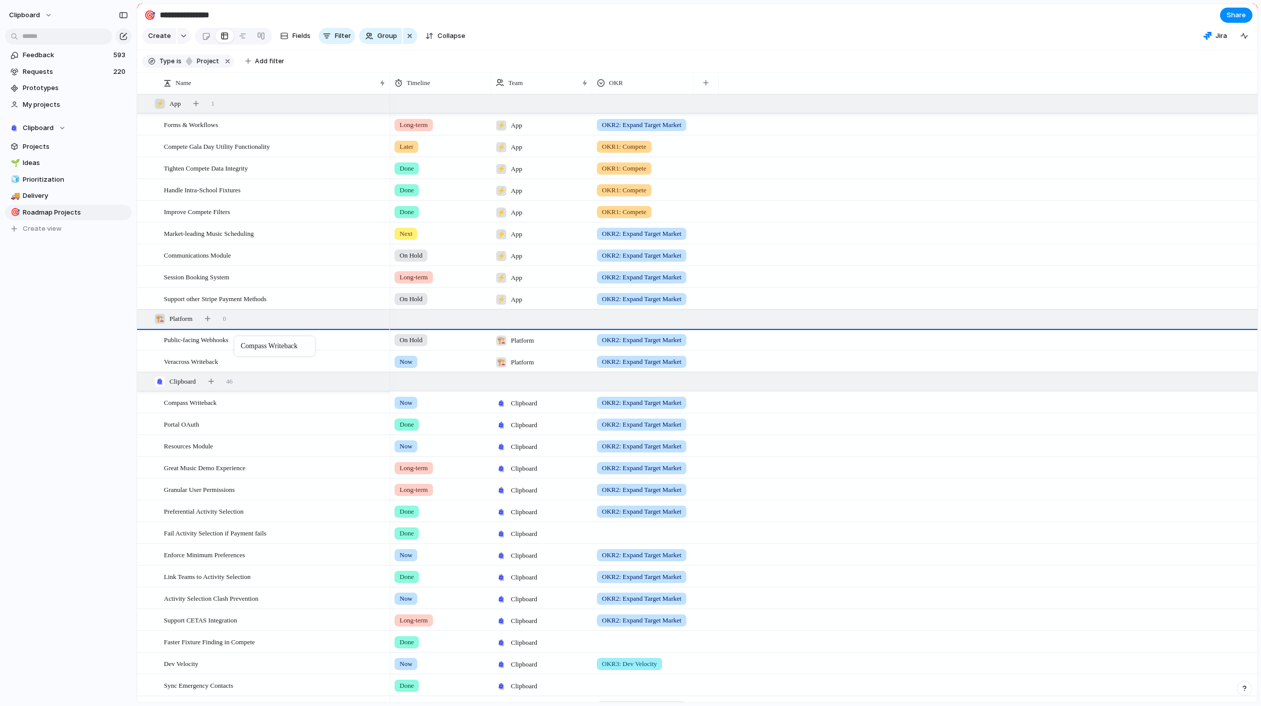
drag, startPoint x: 235, startPoint y: 412, endPoint x: 239, endPoint y: 338, distance: 74.0
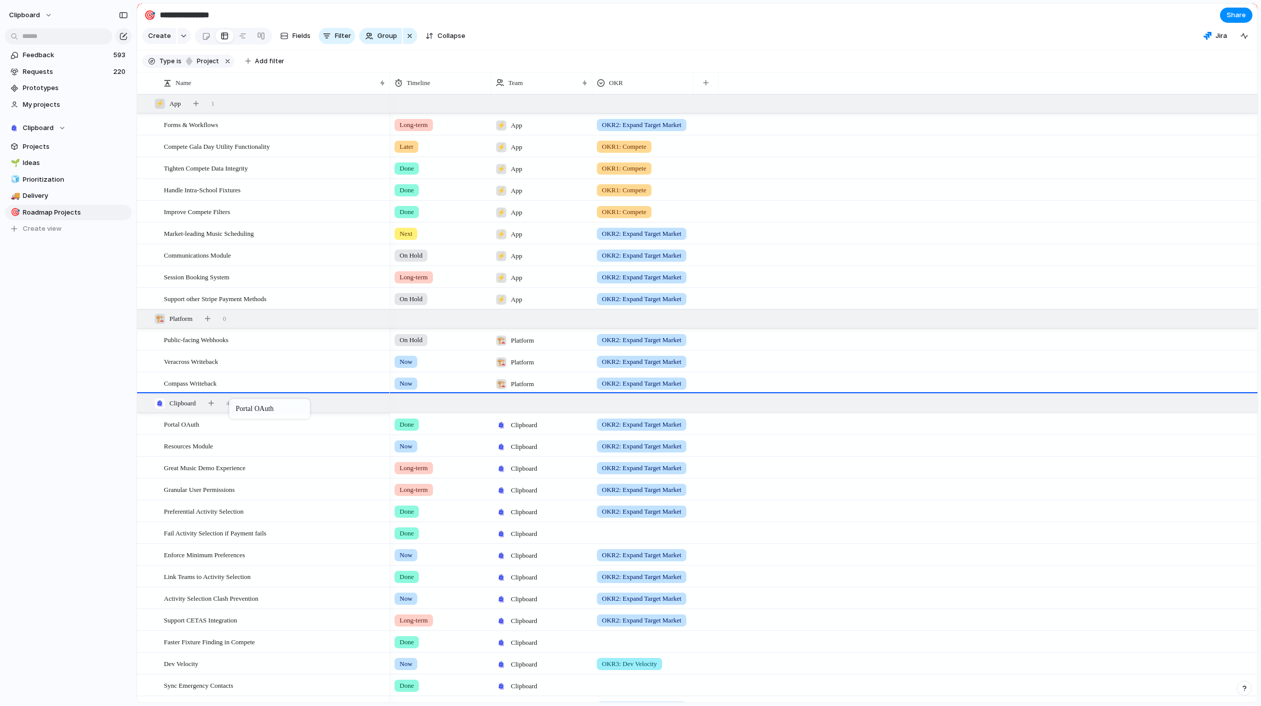
drag, startPoint x: 233, startPoint y: 432, endPoint x: 234, endPoint y: 401, distance: 31.4
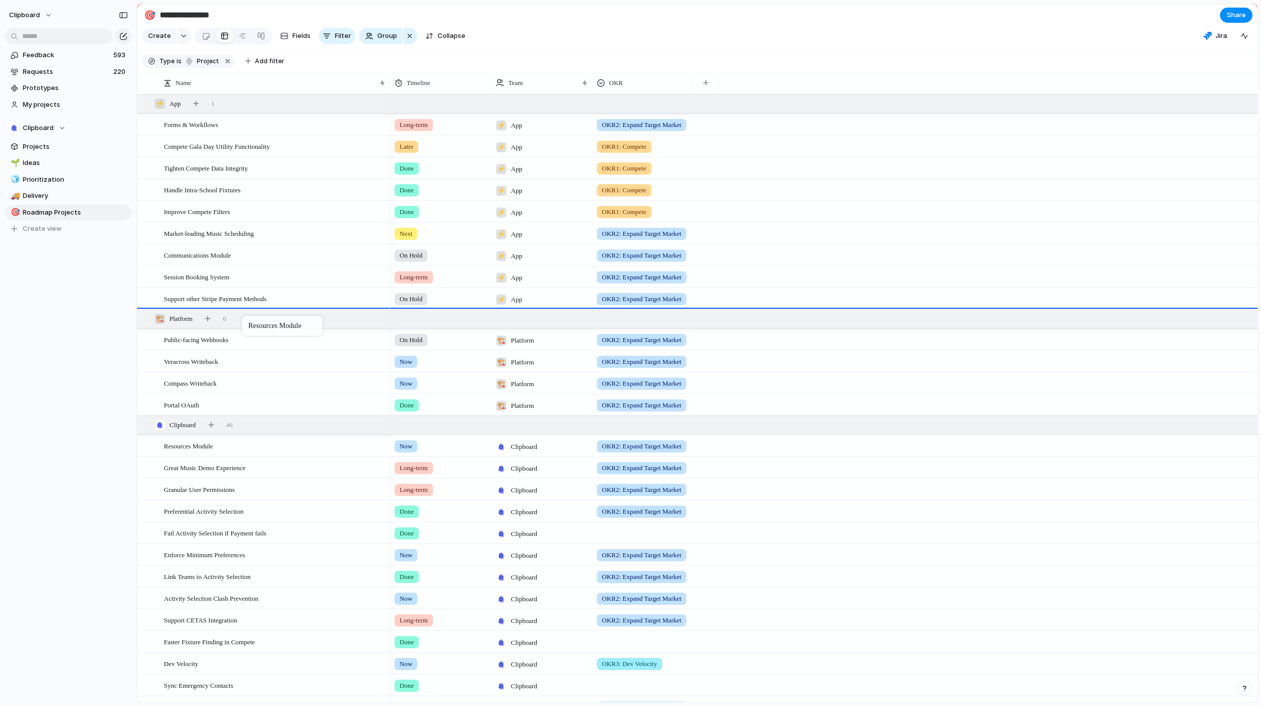
drag, startPoint x: 232, startPoint y: 457, endPoint x: 247, endPoint y: 318, distance: 139.9
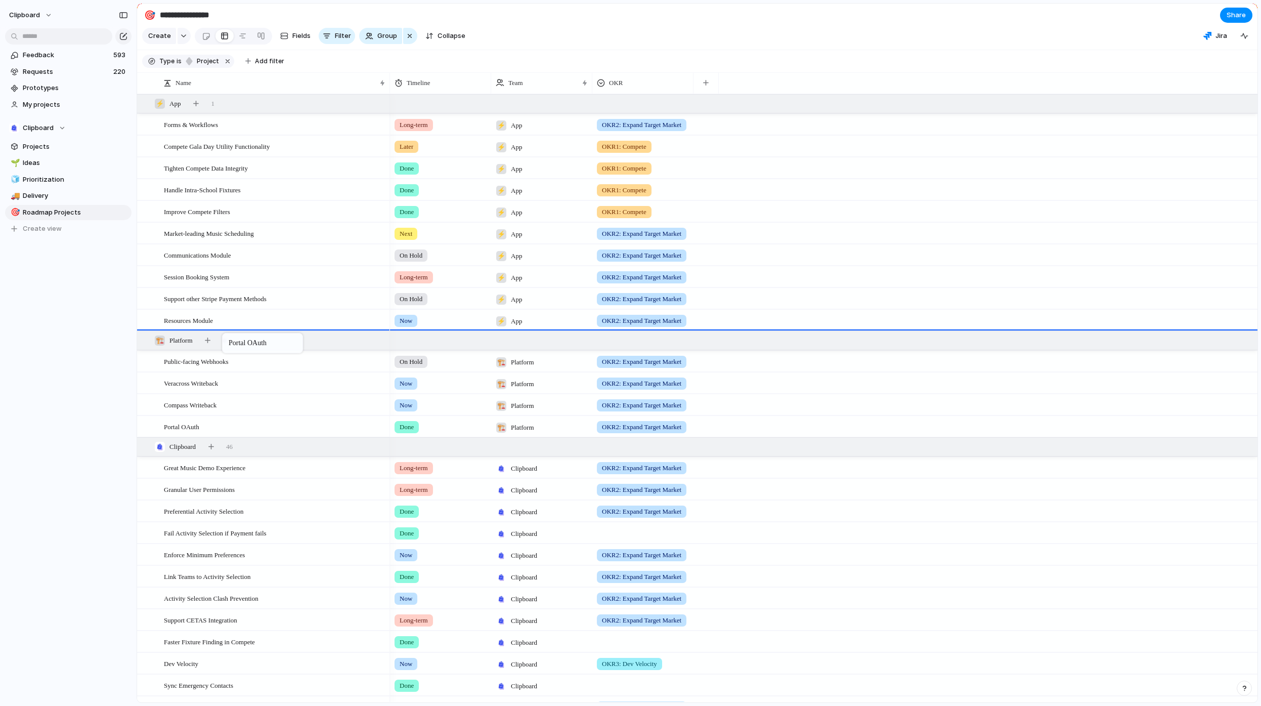
drag, startPoint x: 215, startPoint y: 435, endPoint x: 227, endPoint y: 335, distance: 100.5
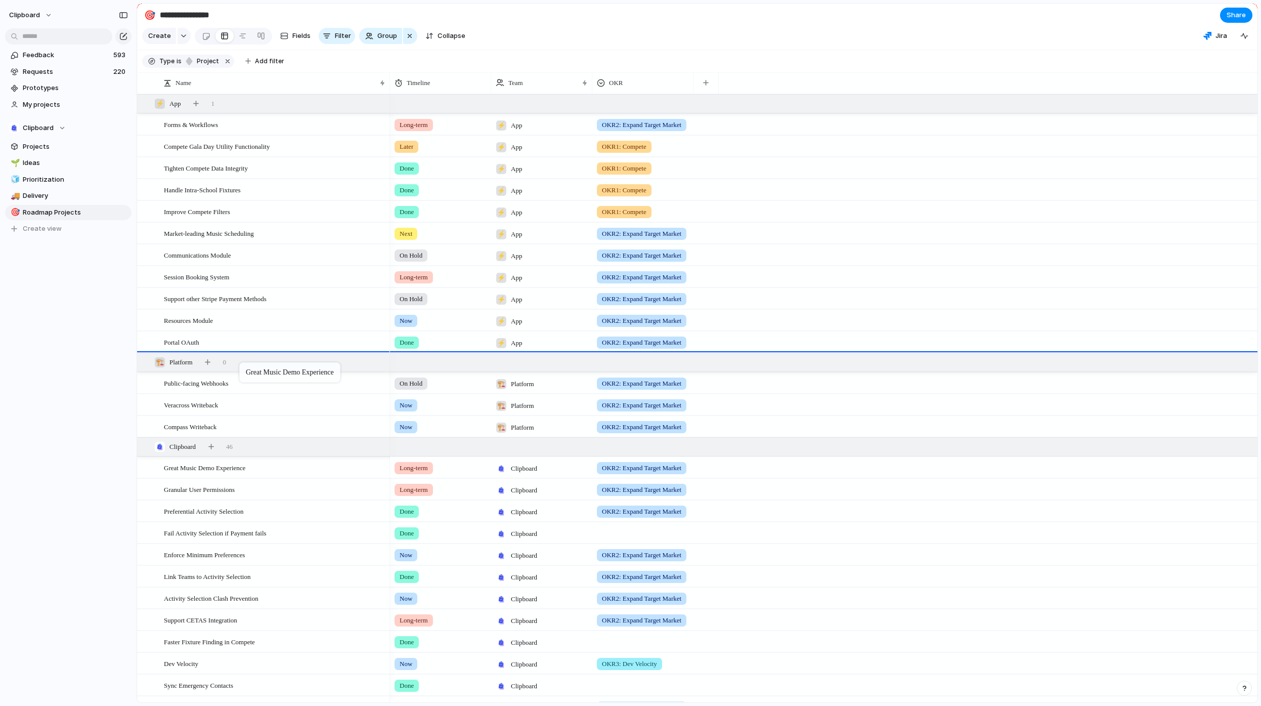
drag, startPoint x: 244, startPoint y: 475, endPoint x: 244, endPoint y: 364, distance: 110.8
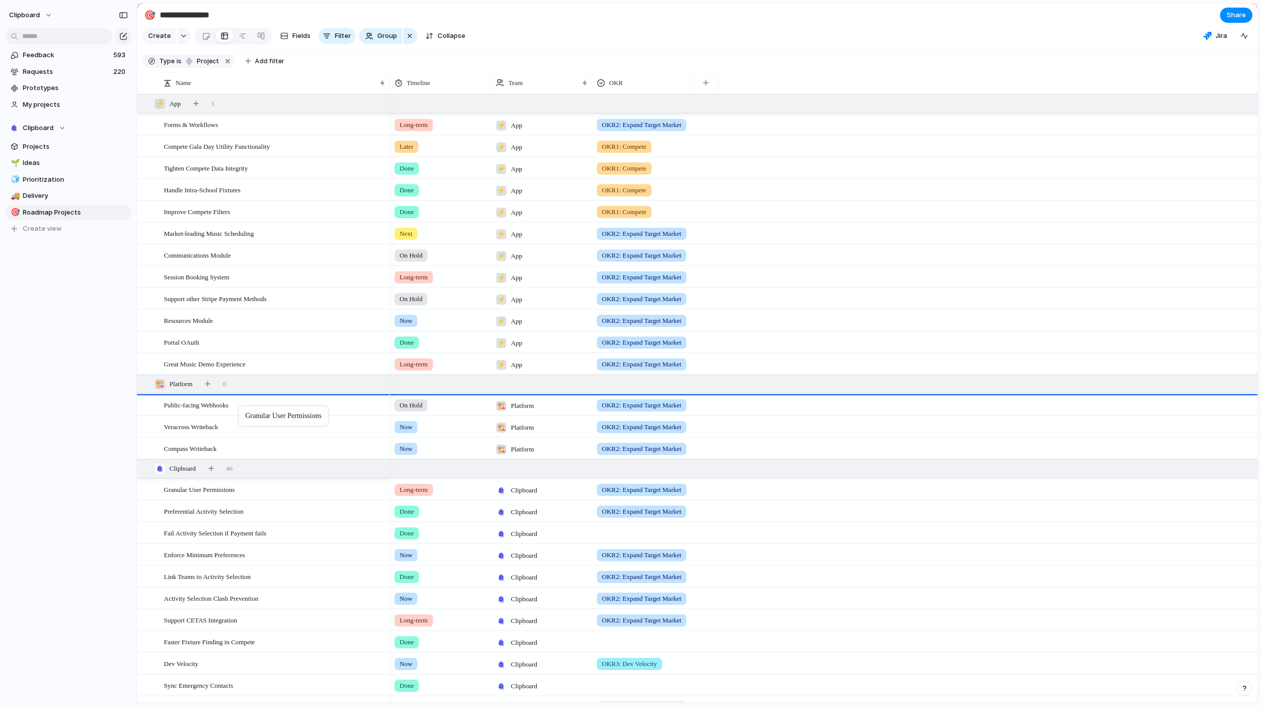
drag, startPoint x: 237, startPoint y: 497, endPoint x: 244, endPoint y: 408, distance: 89.3
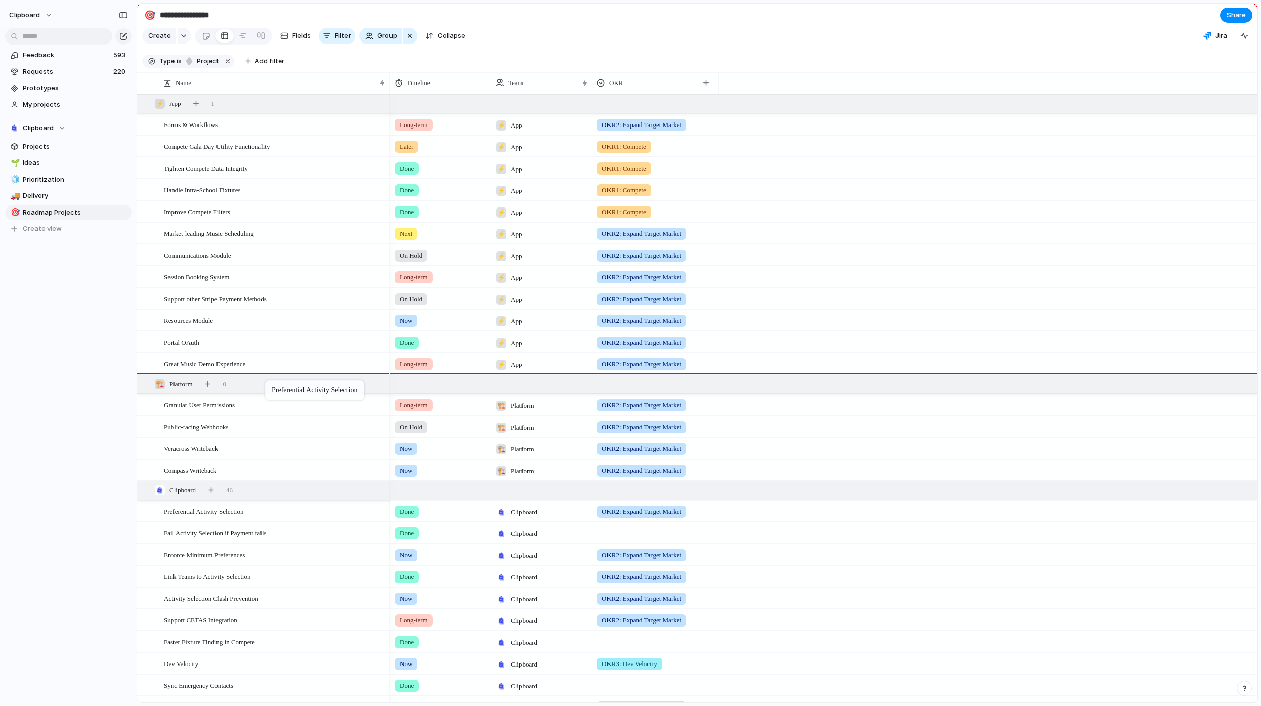
drag, startPoint x: 271, startPoint y: 519, endPoint x: 270, endPoint y: 382, distance: 136.6
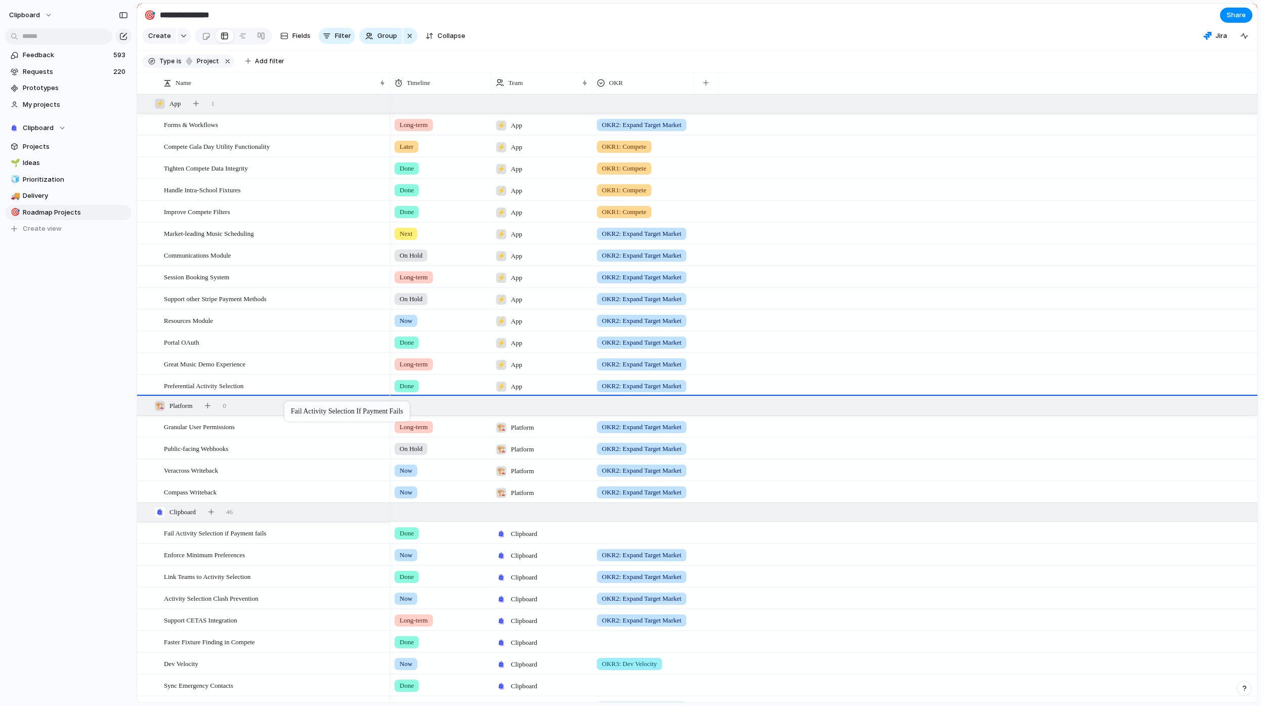
drag, startPoint x: 288, startPoint y: 541, endPoint x: 289, endPoint y: 403, distance: 138.1
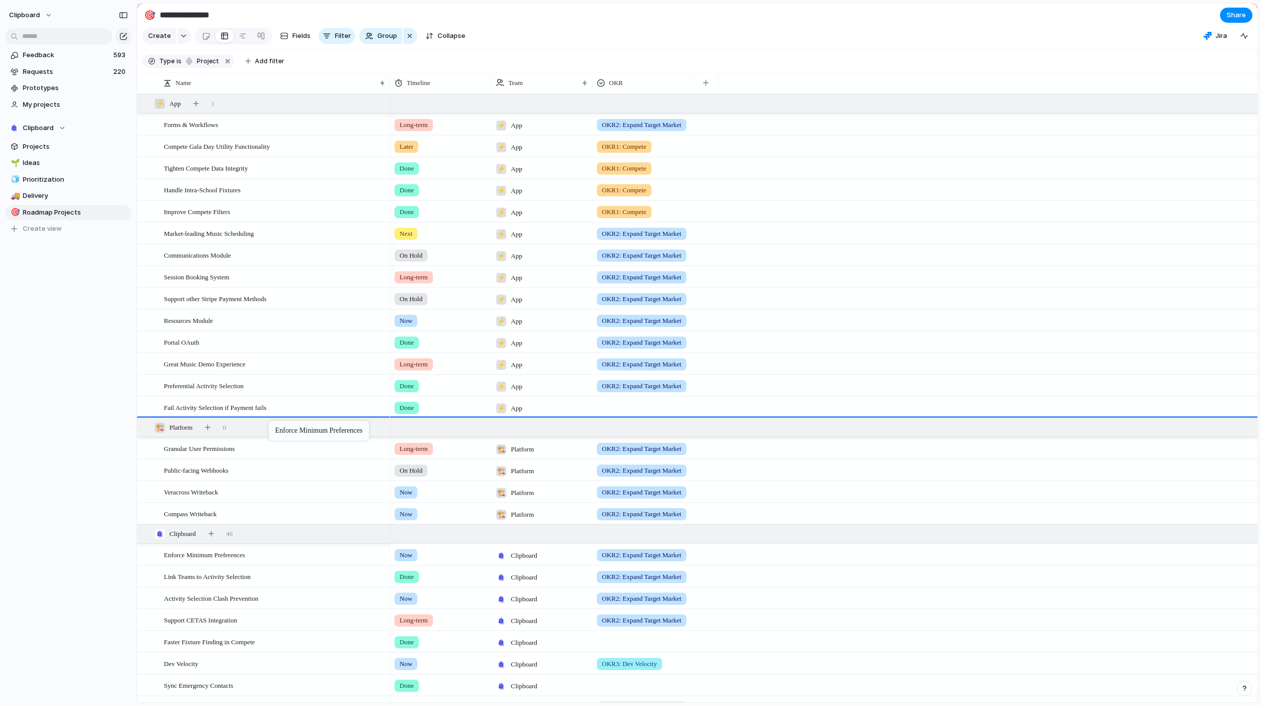
drag, startPoint x: 269, startPoint y: 566, endPoint x: 274, endPoint y: 422, distance: 143.8
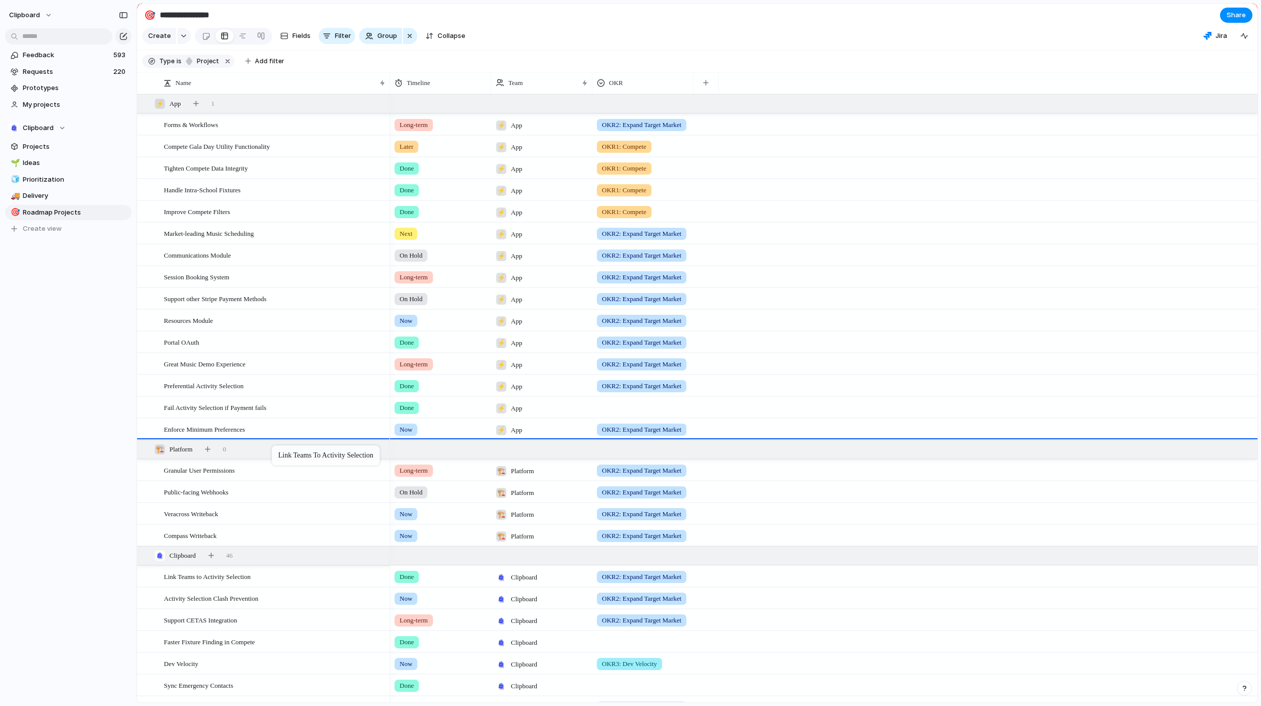
drag, startPoint x: 269, startPoint y: 587, endPoint x: 277, endPoint y: 447, distance: 139.9
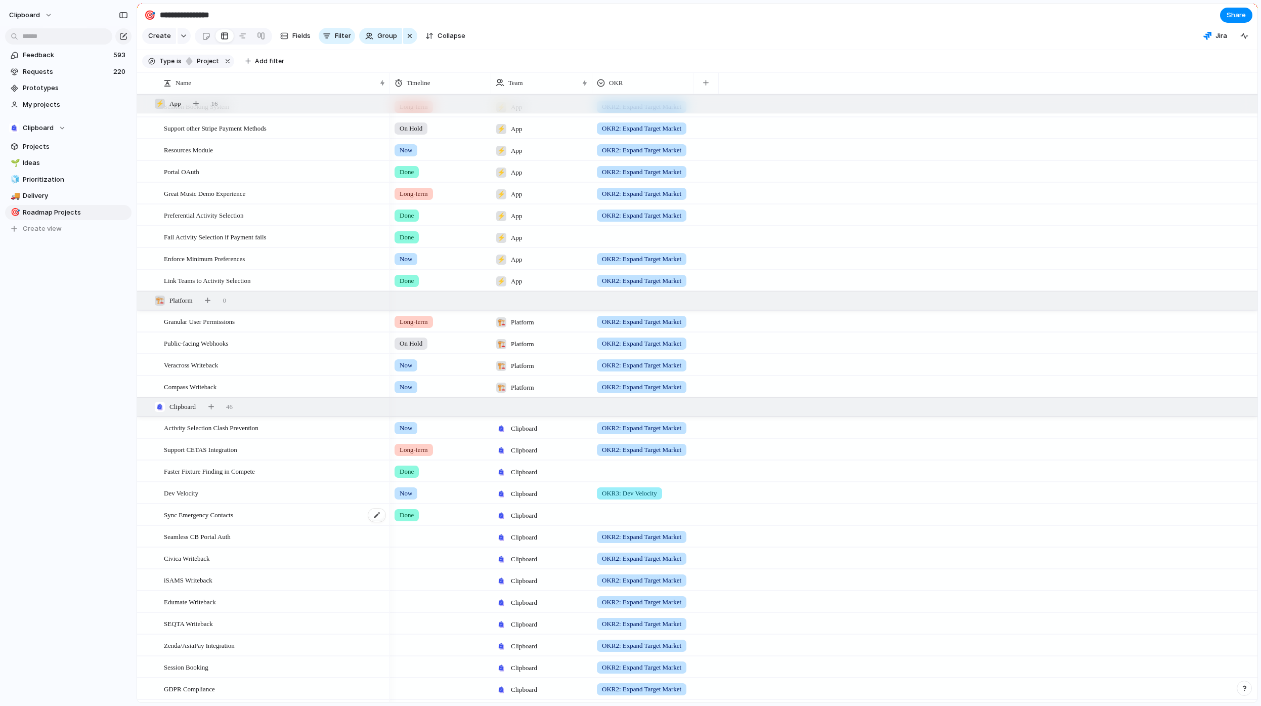
scroll to position [177, 0]
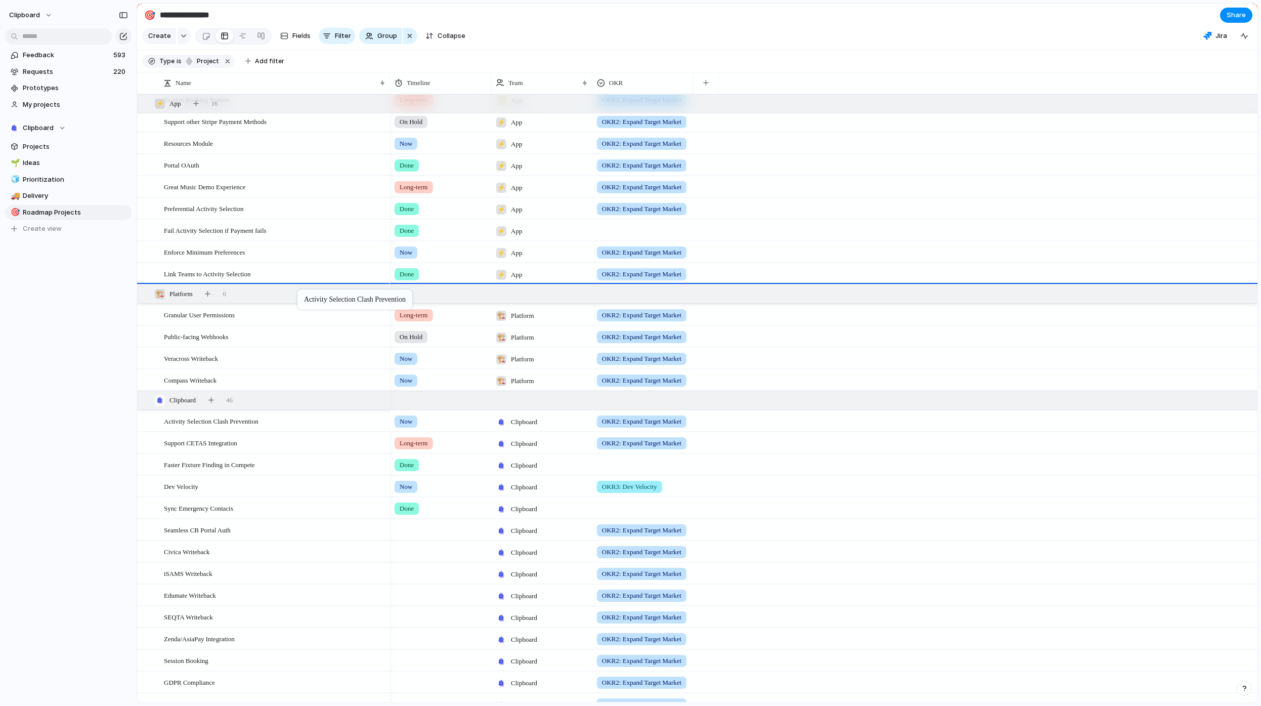
drag, startPoint x: 279, startPoint y: 429, endPoint x: 303, endPoint y: 291, distance: 139.1
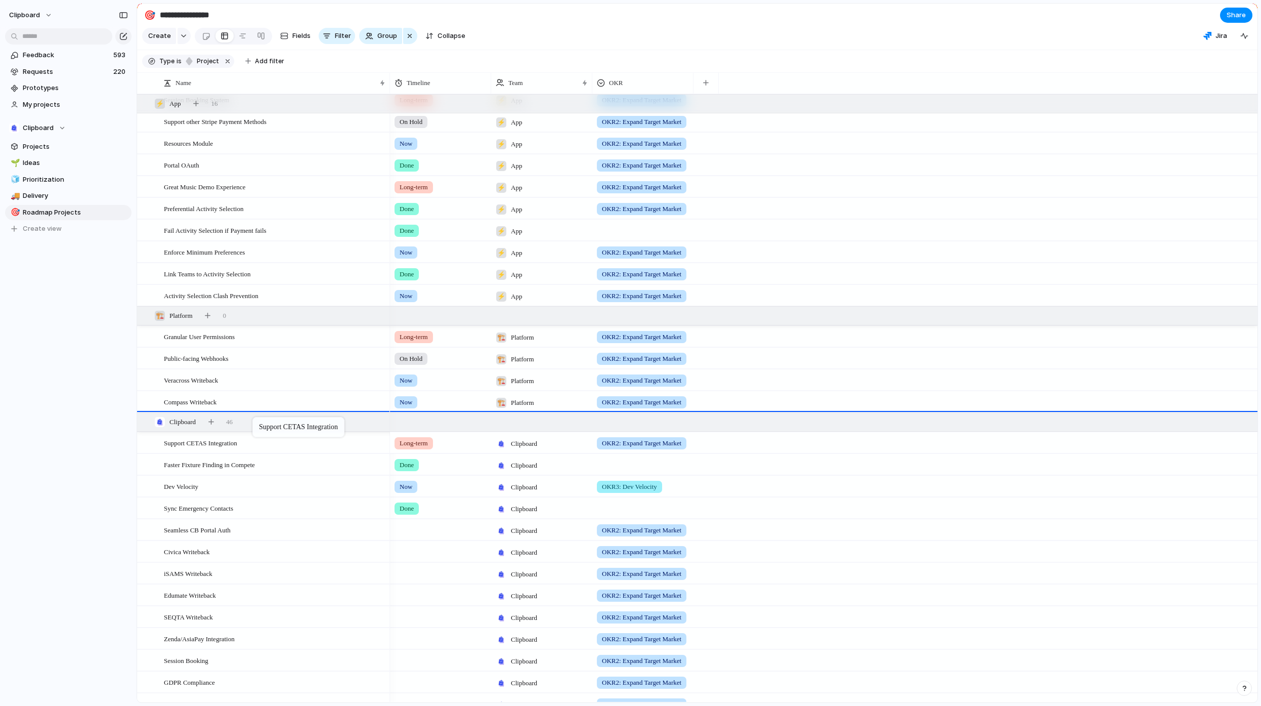
drag, startPoint x: 254, startPoint y: 456, endPoint x: 258, endPoint y: 419, distance: 37.6
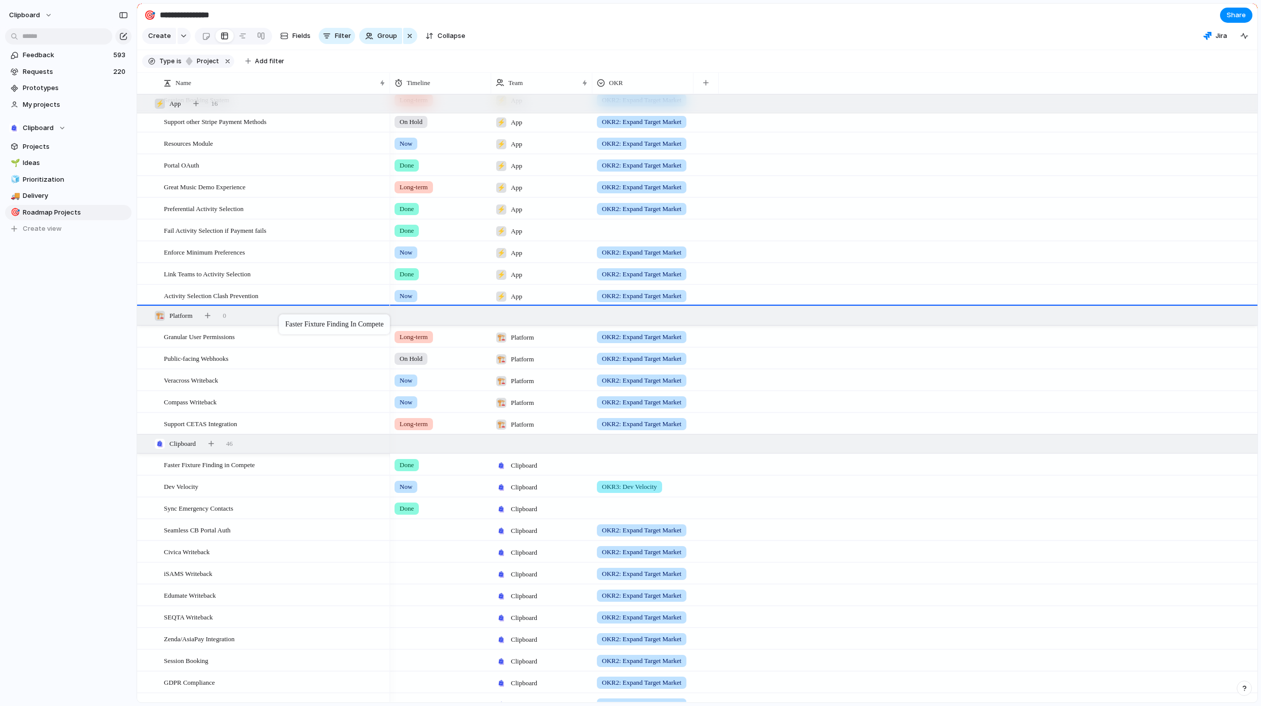
drag, startPoint x: 260, startPoint y: 475, endPoint x: 284, endPoint y: 316, distance: 160.6
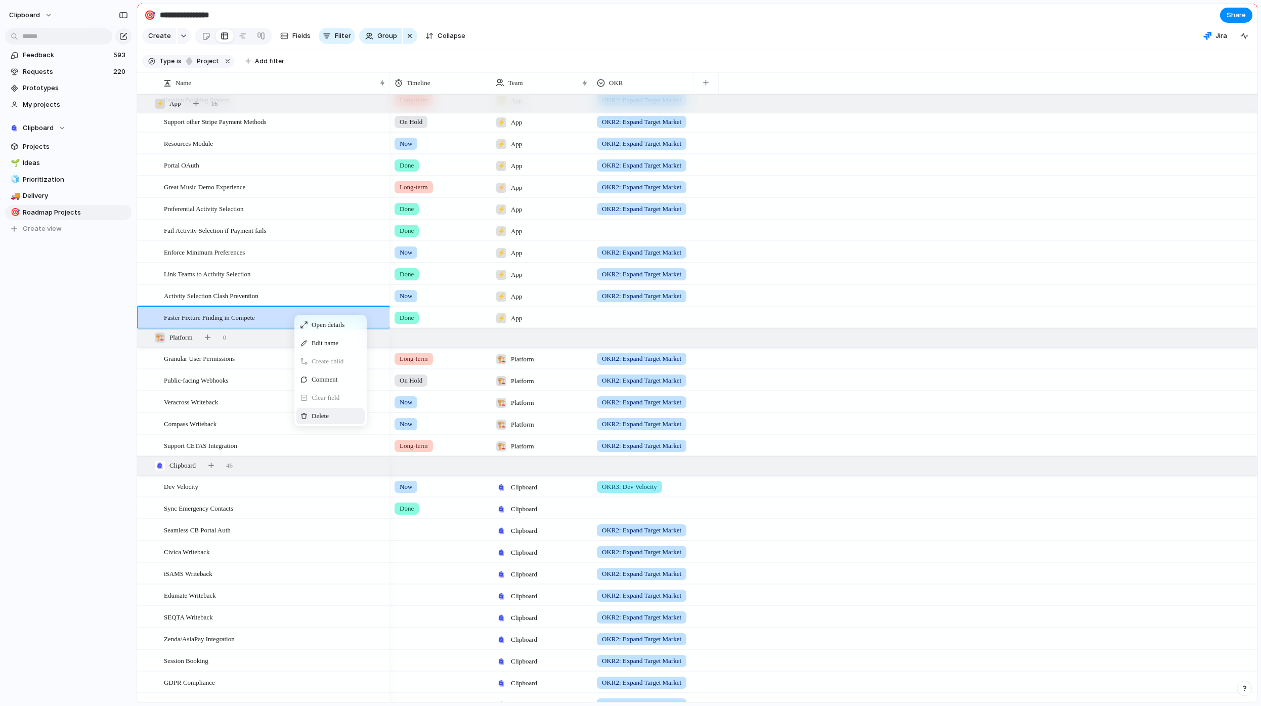
click at [325, 421] on span "Delete" at bounding box center [320, 416] width 17 height 10
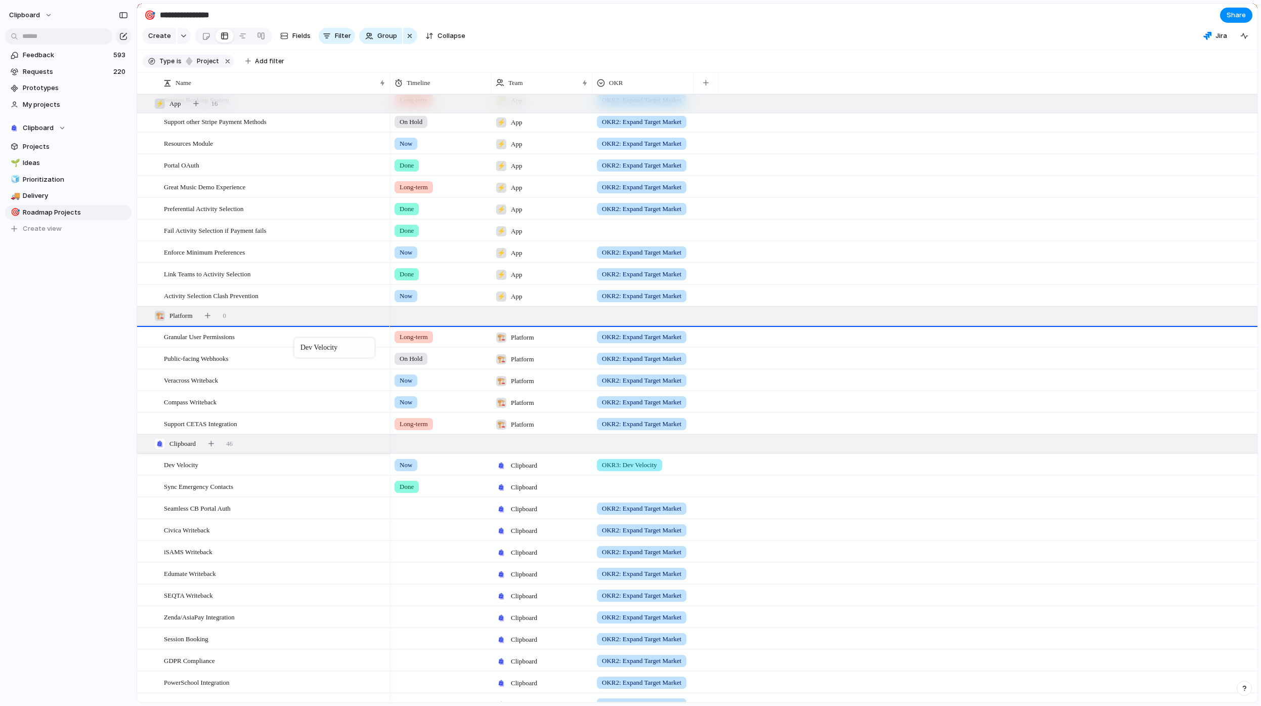
drag, startPoint x: 283, startPoint y: 475, endPoint x: 299, endPoint y: 339, distance: 136.5
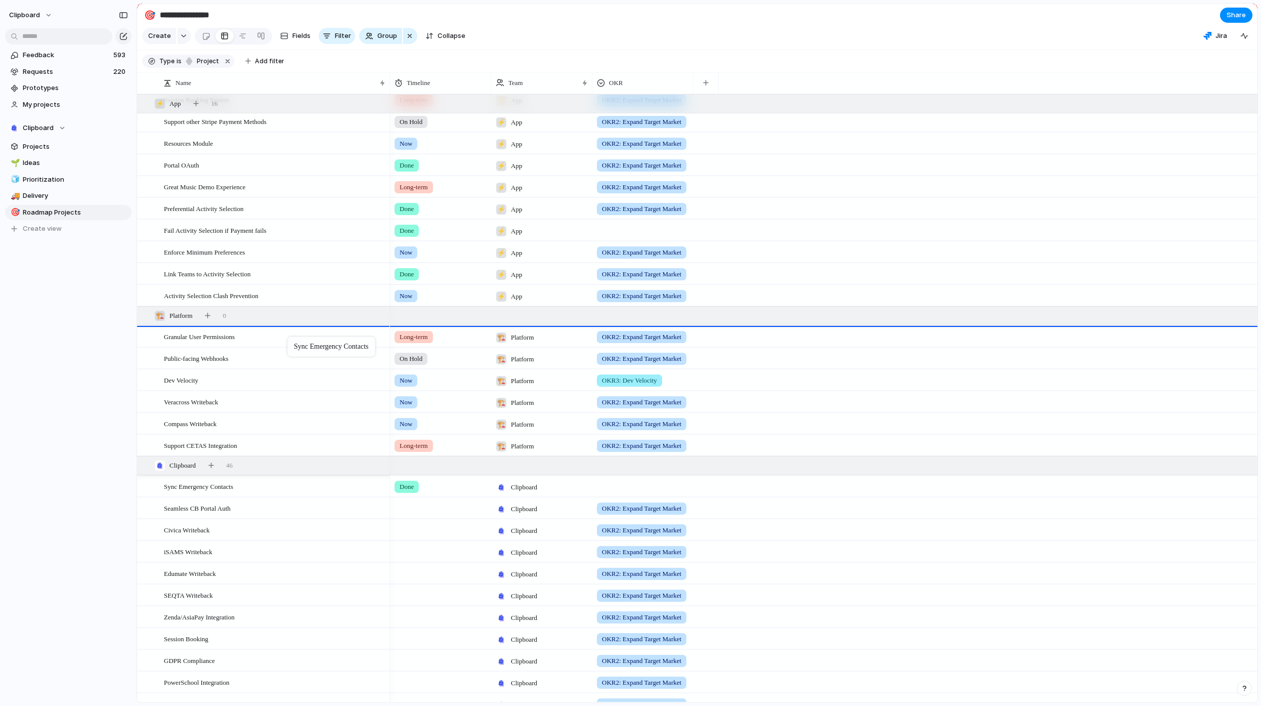
drag, startPoint x: 257, startPoint y: 497, endPoint x: 292, endPoint y: 338, distance: 162.8
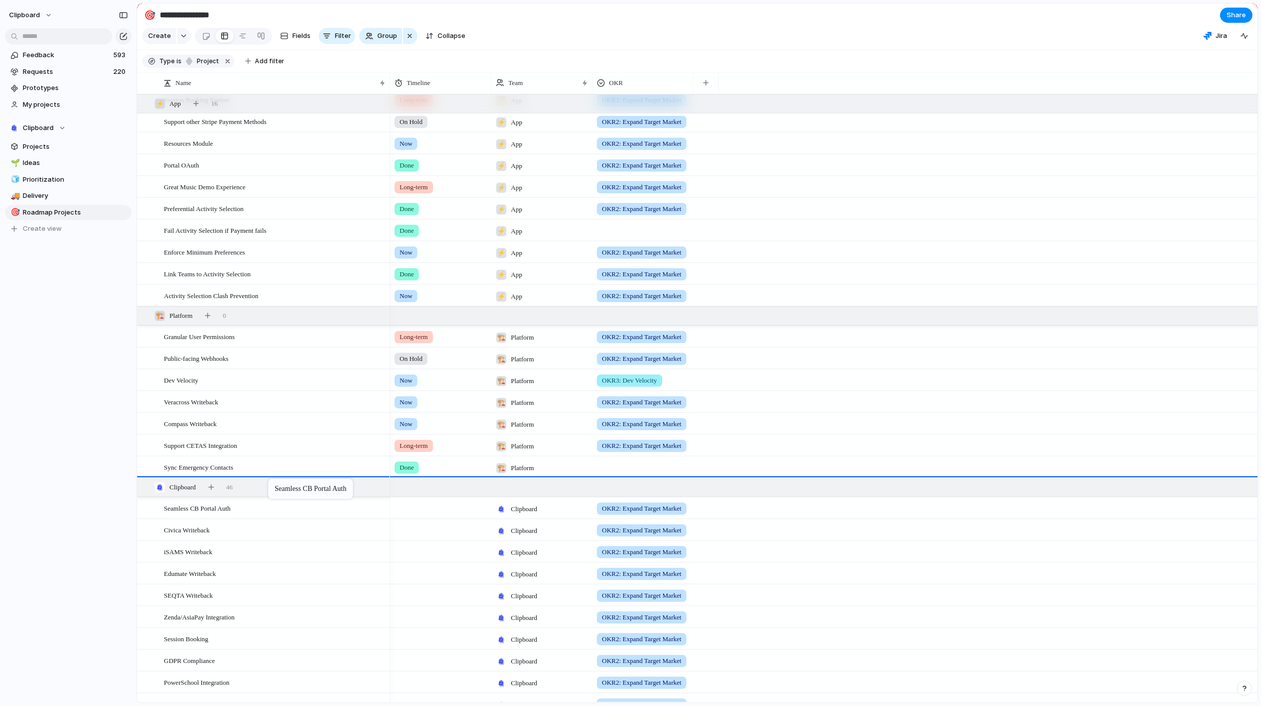
drag, startPoint x: 273, startPoint y: 518, endPoint x: 273, endPoint y: 481, distance: 37.4
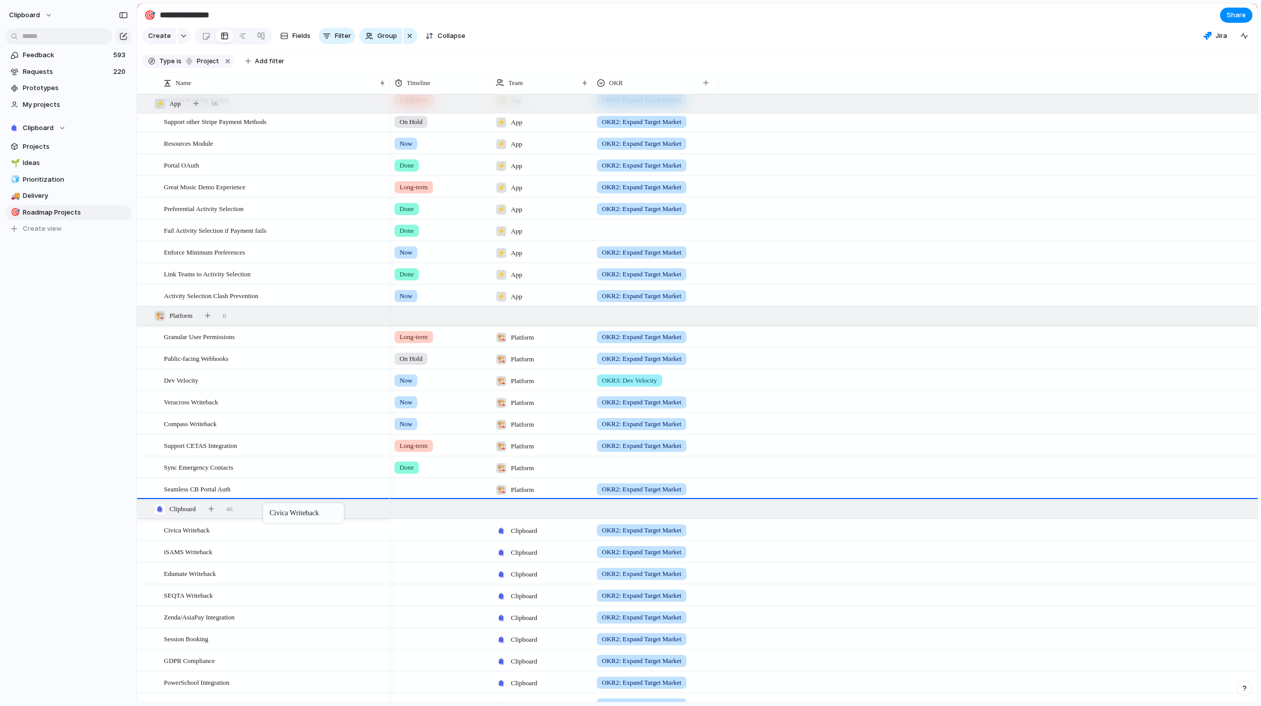
drag, startPoint x: 267, startPoint y: 537, endPoint x: 268, endPoint y: 505, distance: 32.4
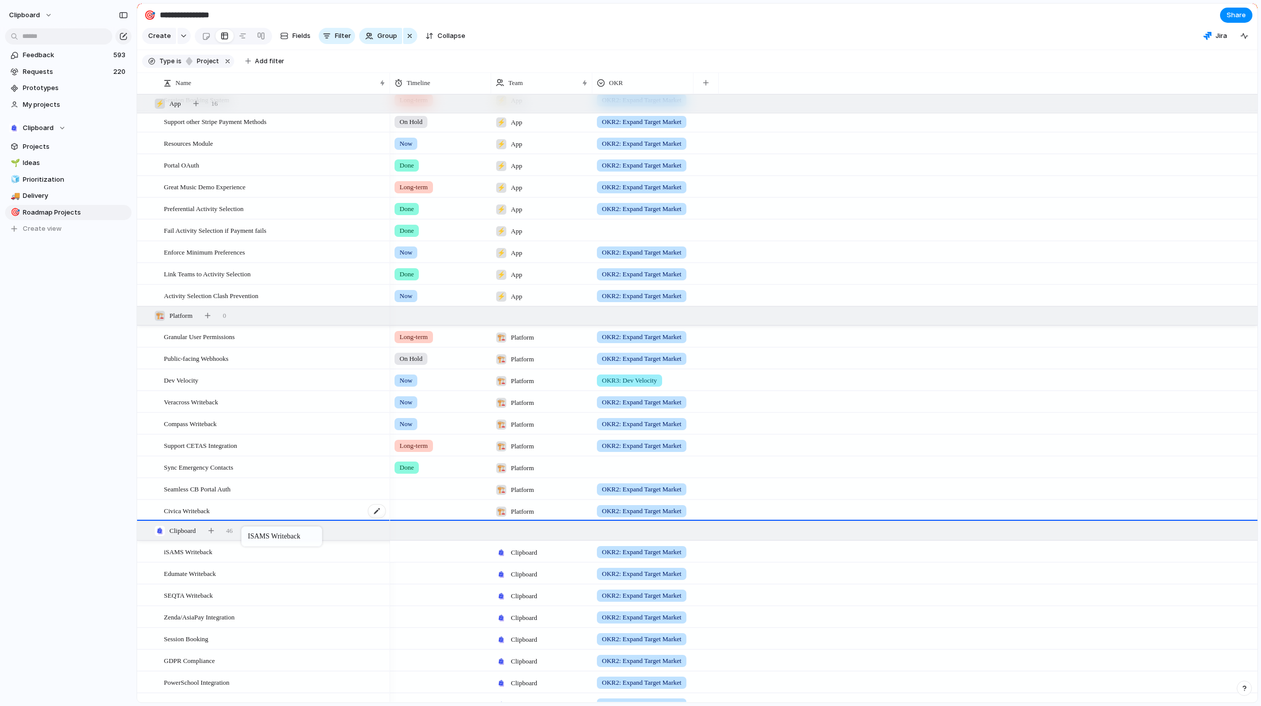
drag, startPoint x: 242, startPoint y: 557, endPoint x: 247, endPoint y: 527, distance: 29.9
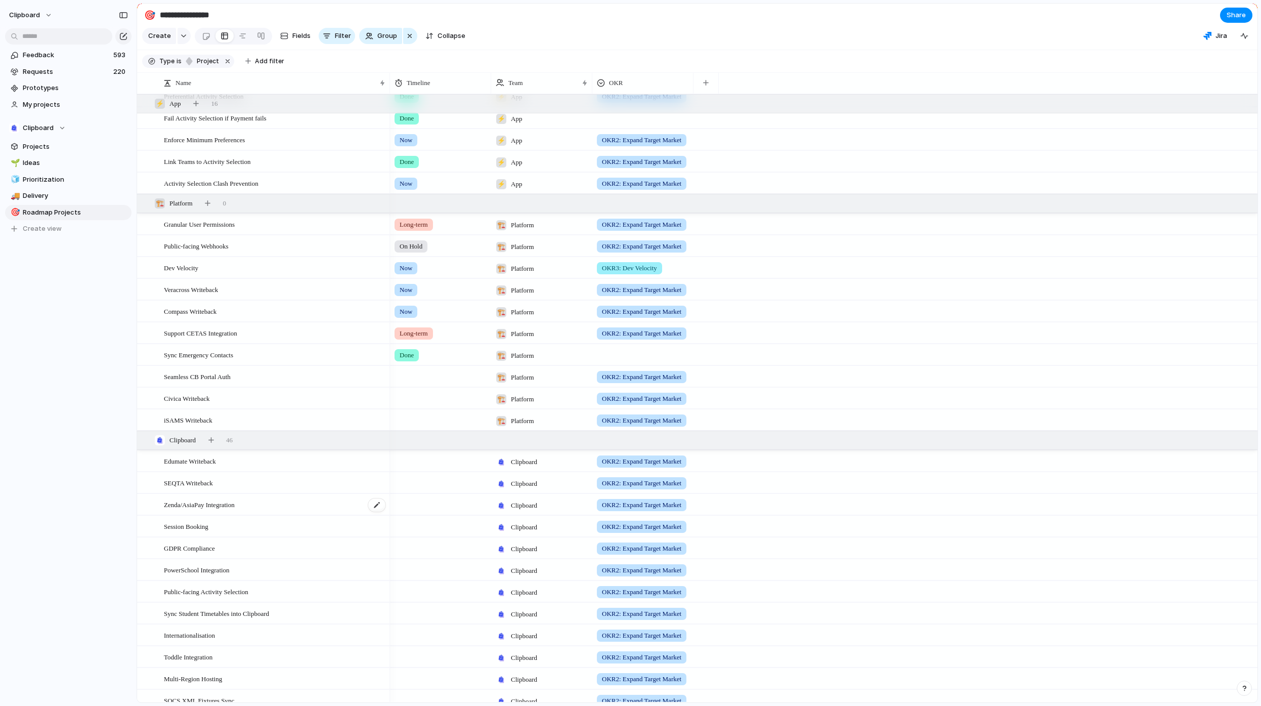
scroll to position [326, 0]
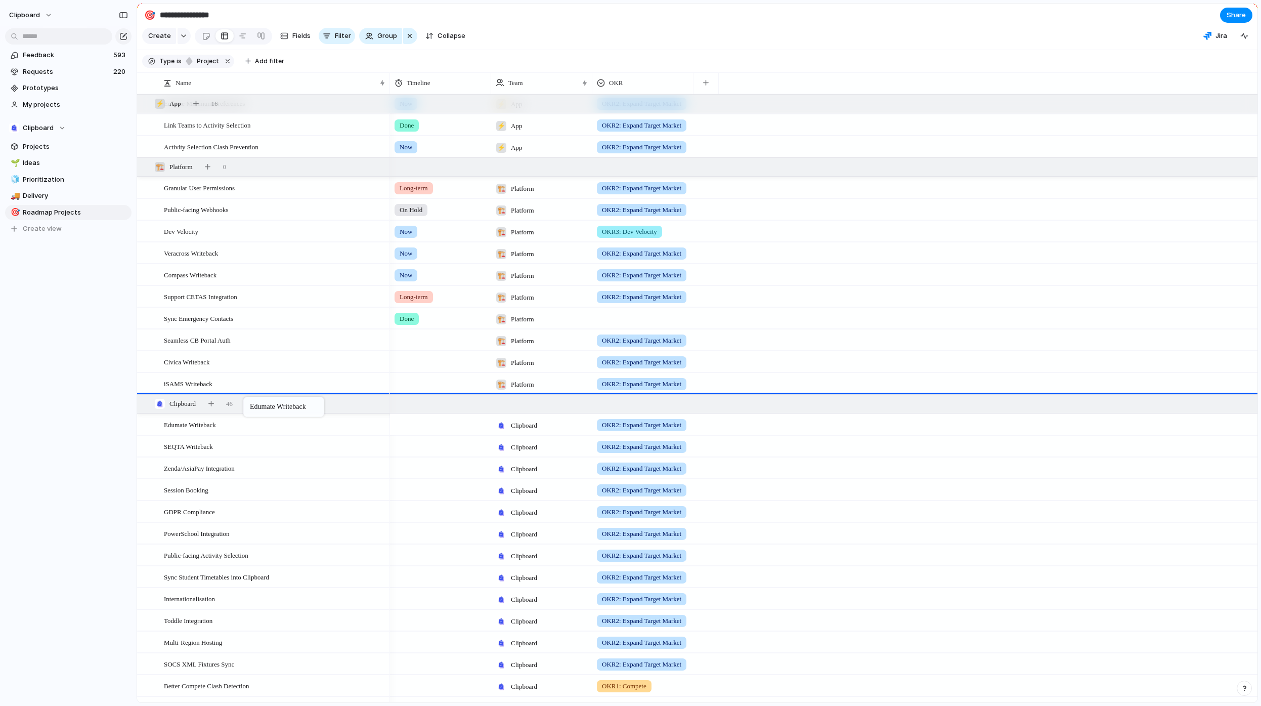
drag, startPoint x: 241, startPoint y: 430, endPoint x: 249, endPoint y: 399, distance: 32.4
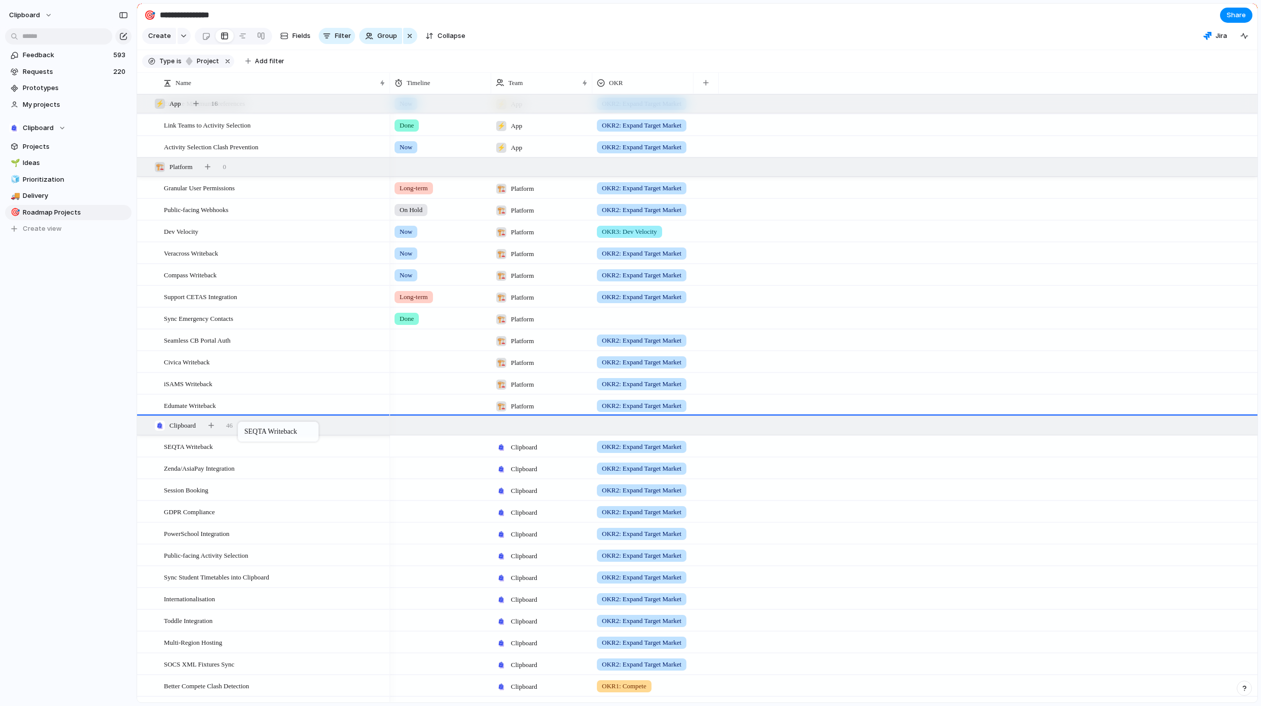
drag, startPoint x: 235, startPoint y: 443, endPoint x: 243, endPoint y: 423, distance: 21.1
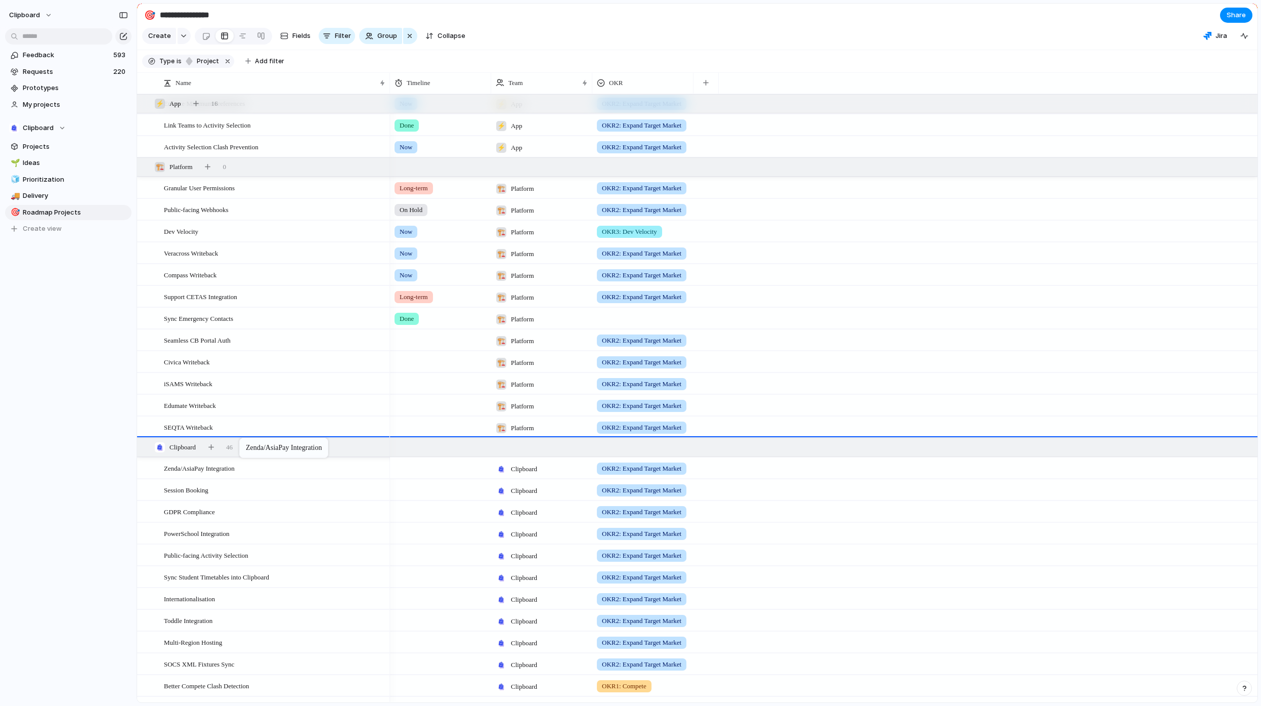
drag, startPoint x: 231, startPoint y: 476, endPoint x: 244, endPoint y: 440, distance: 38.9
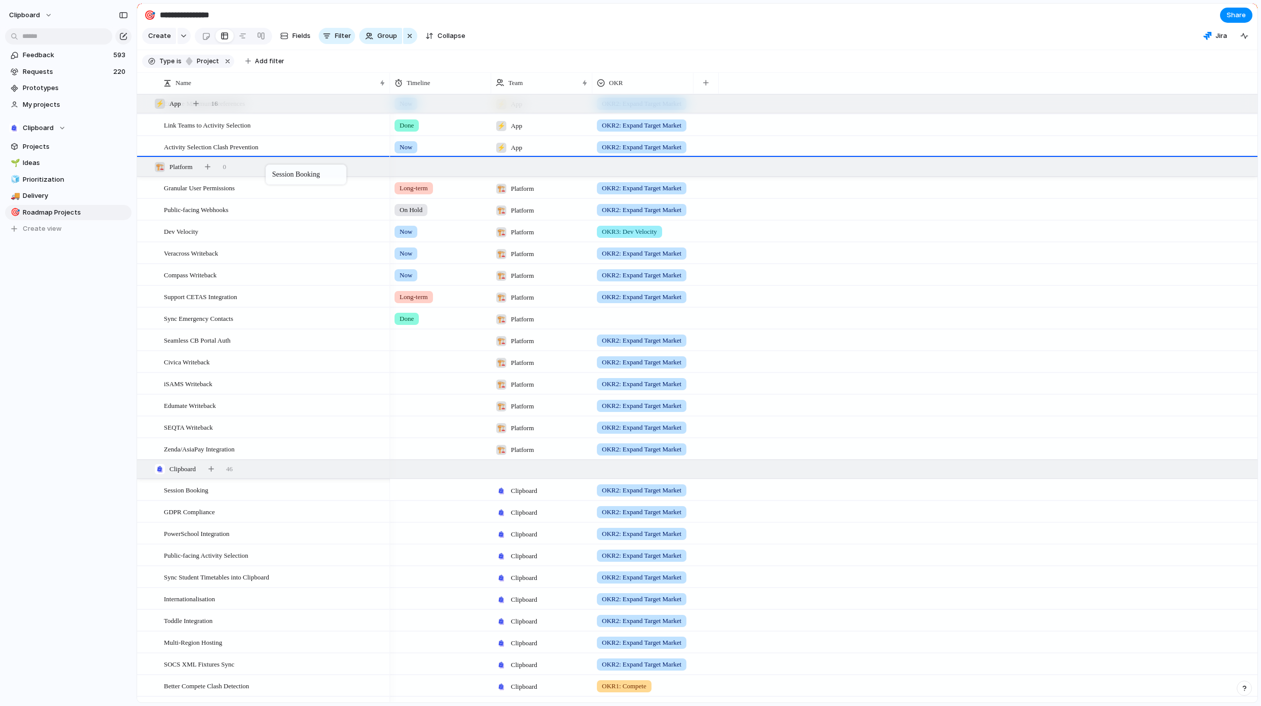
drag, startPoint x: 227, startPoint y: 499, endPoint x: 272, endPoint y: 164, distance: 337.9
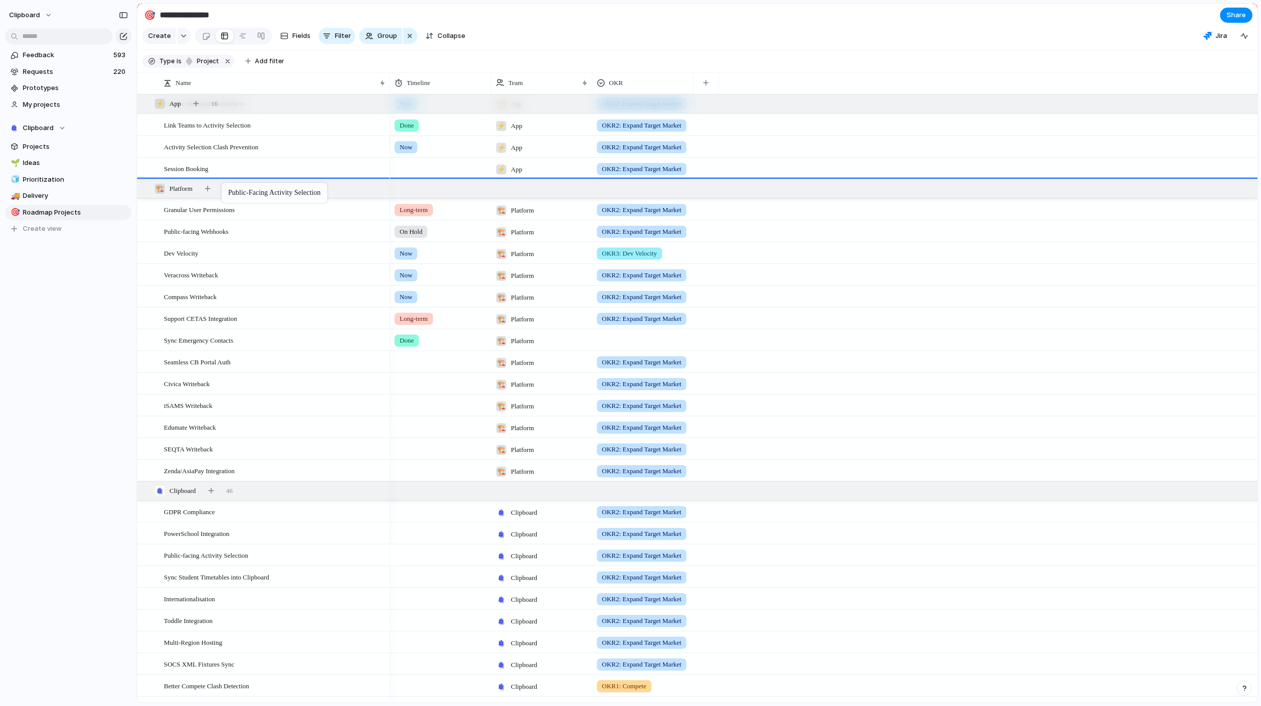
drag, startPoint x: 225, startPoint y: 561, endPoint x: 227, endPoint y: 185, distance: 376.4
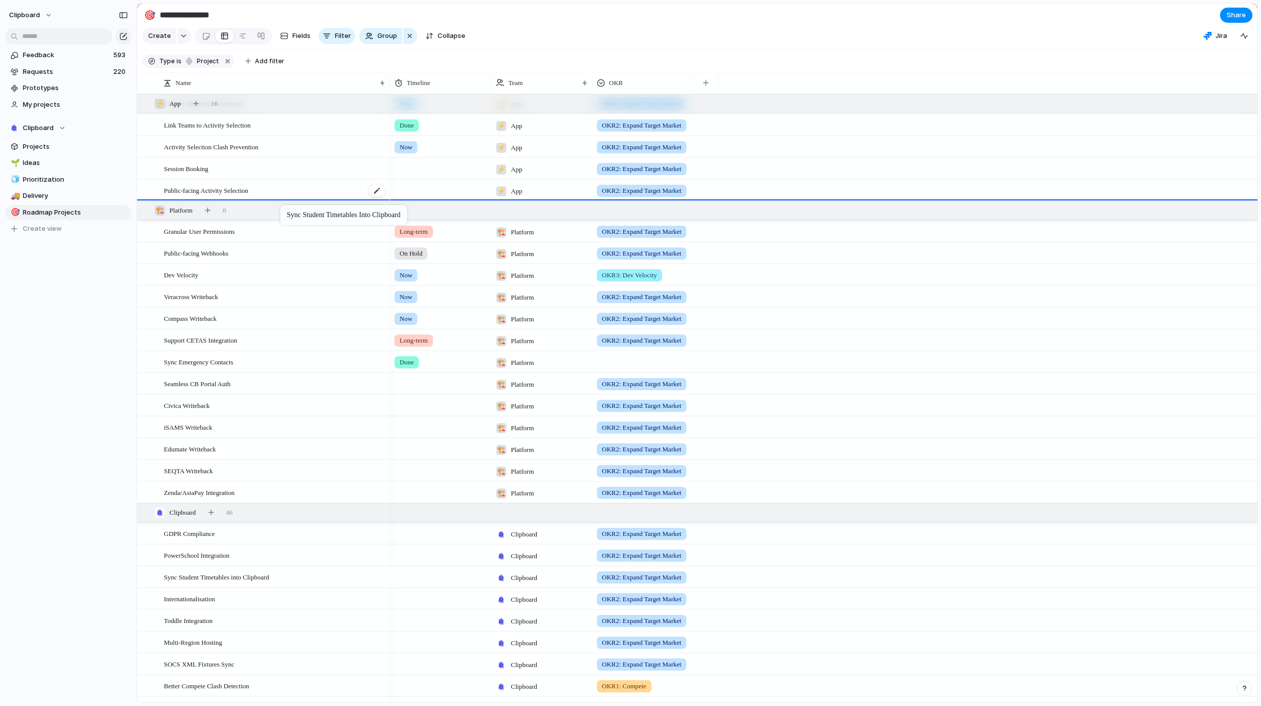
drag, startPoint x: 229, startPoint y: 586, endPoint x: 285, endPoint y: 207, distance: 383.1
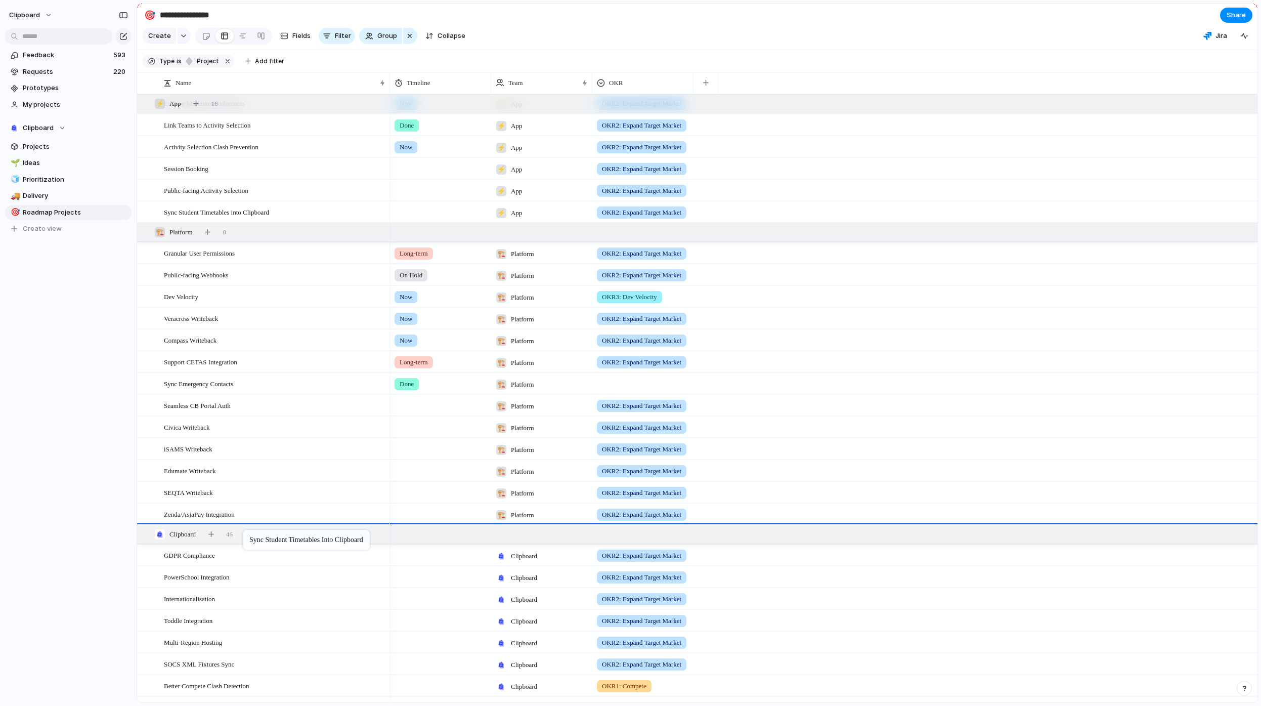
drag, startPoint x: 240, startPoint y: 220, endPoint x: 248, endPoint y: 532, distance: 312.3
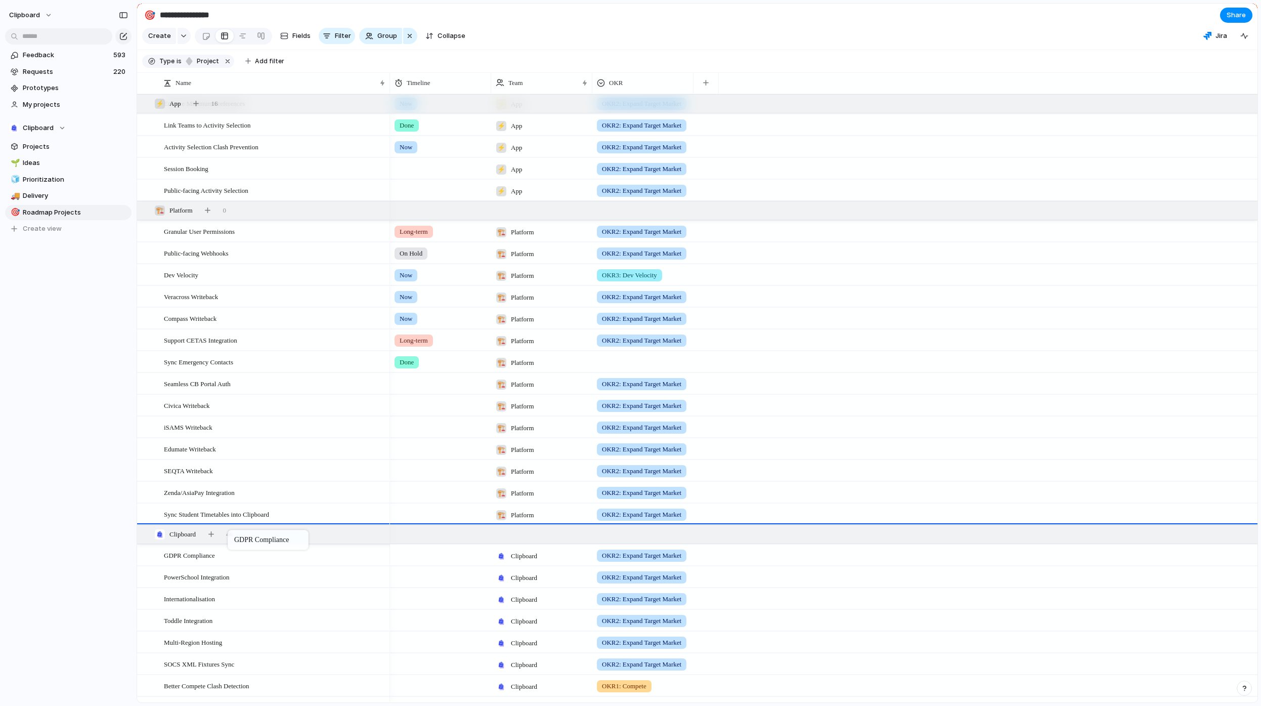
drag, startPoint x: 227, startPoint y: 564, endPoint x: 233, endPoint y: 532, distance: 32.9
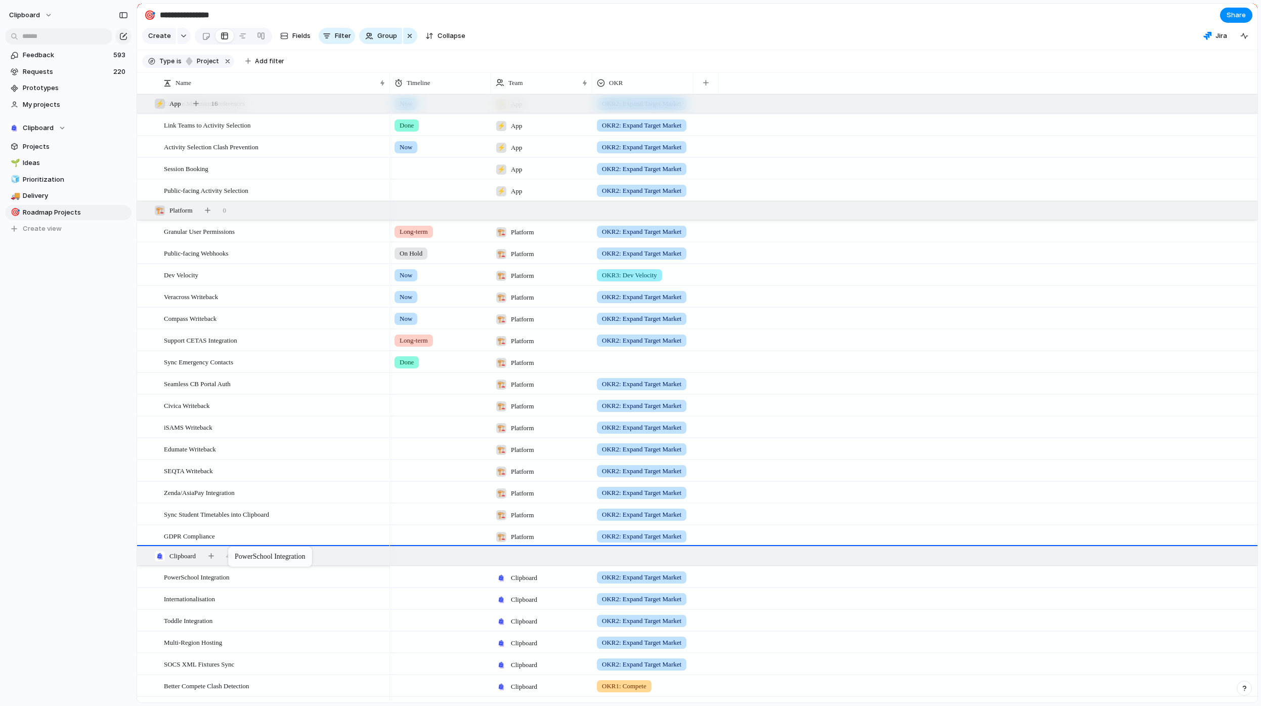
drag, startPoint x: 231, startPoint y: 586, endPoint x: 233, endPoint y: 548, distance: 38.0
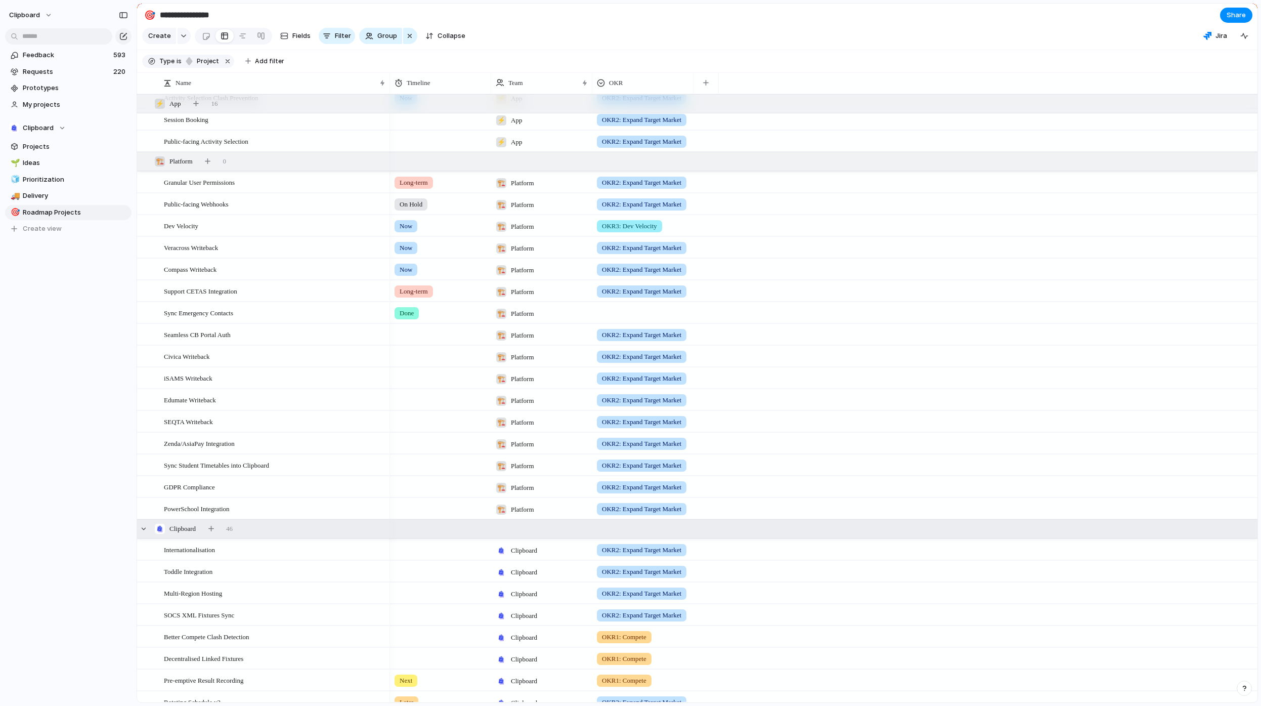
scroll to position [388, 0]
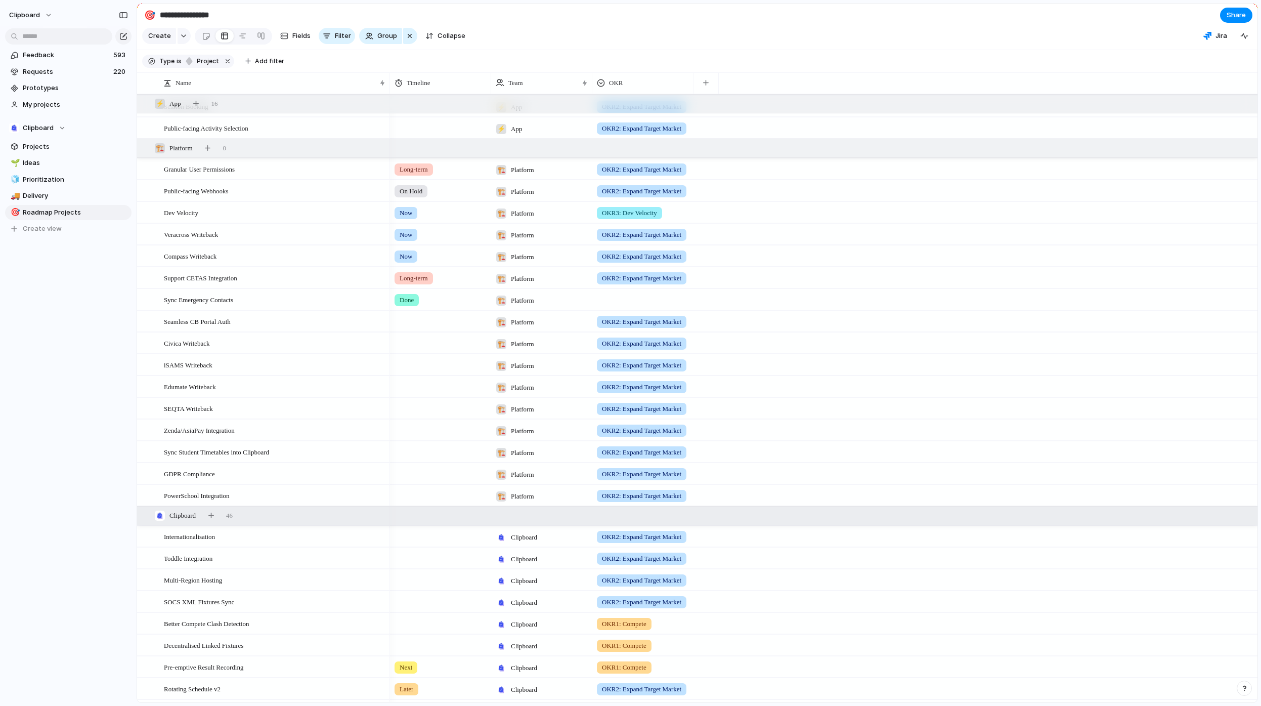
click at [515, 480] on span "Platform" at bounding box center [522, 475] width 23 height 10
drag, startPoint x: 528, startPoint y: 524, endPoint x: 523, endPoint y: 528, distance: 7.2
click at [528, 524] on span "Clipboard" at bounding box center [541, 523] width 31 height 10
click at [527, 478] on span "Platform , Clipboard" at bounding box center [545, 474] width 51 height 10
click at [504, 556] on div at bounding box center [502, 555] width 18 height 18
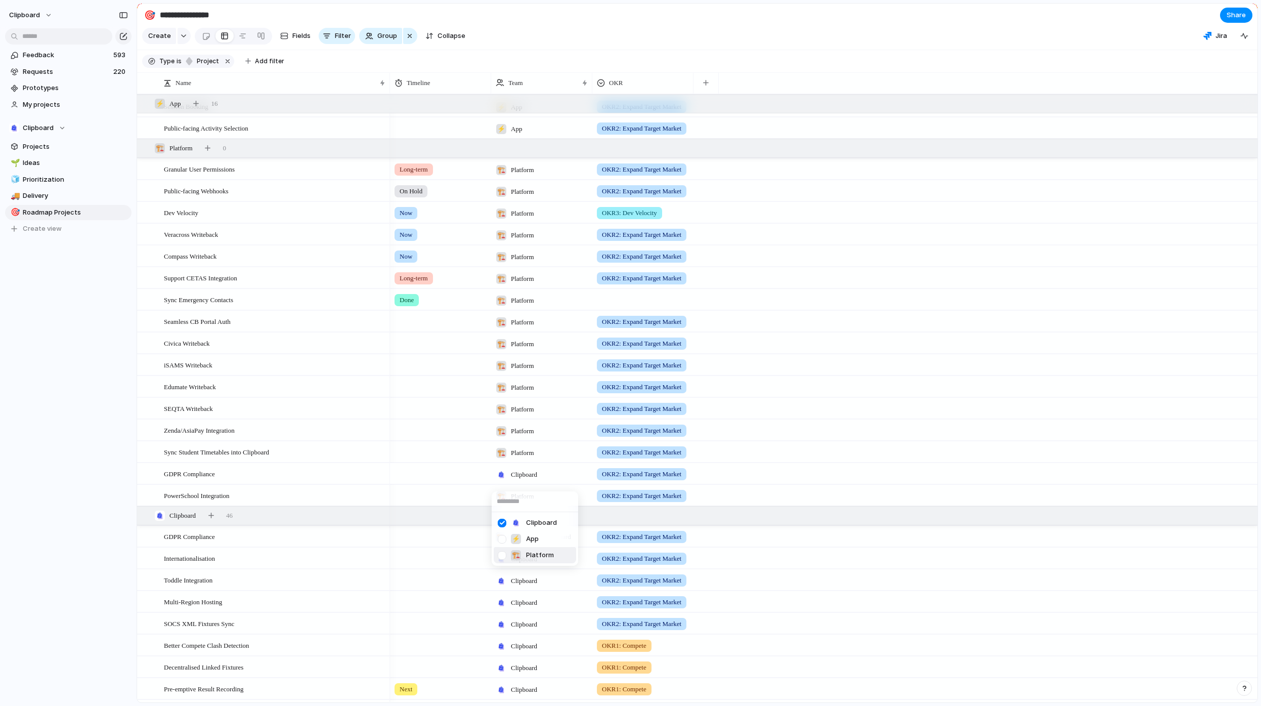
click at [310, 522] on div "Clipboard ⚡ App 🏗️ Platform" at bounding box center [630, 353] width 1261 height 706
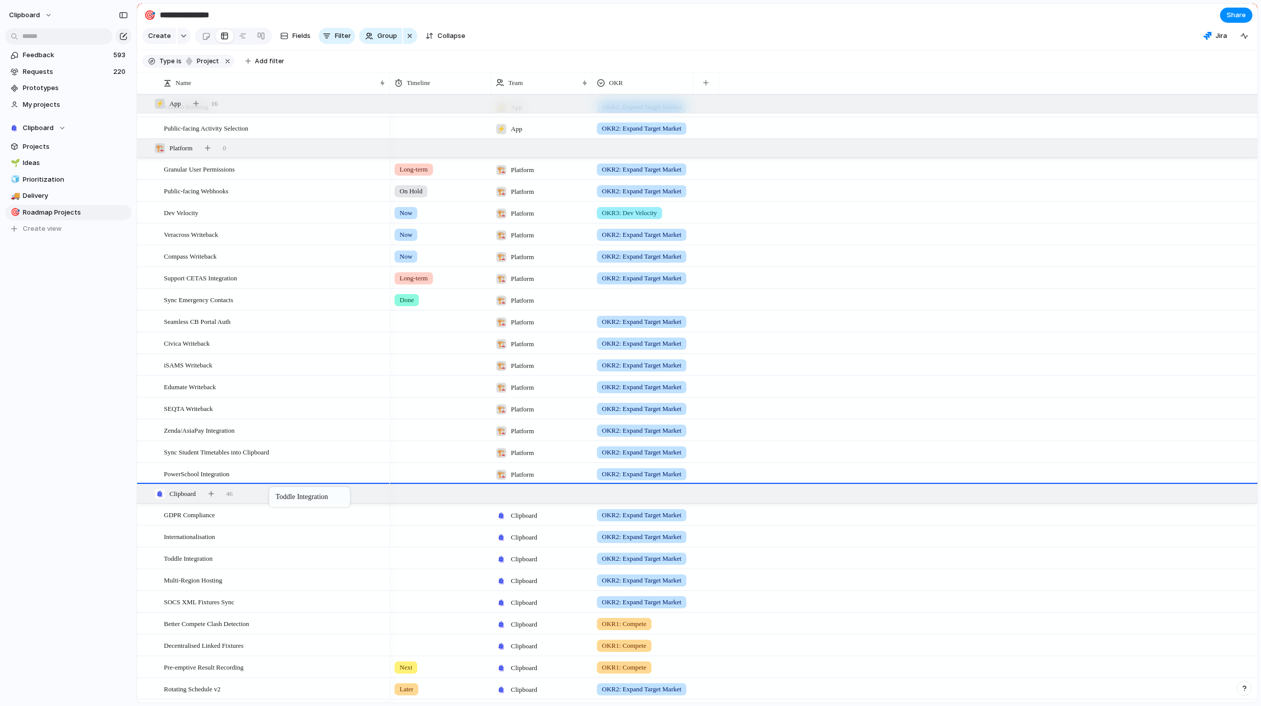
drag, startPoint x: 269, startPoint y: 564, endPoint x: 274, endPoint y: 489, distance: 75.1
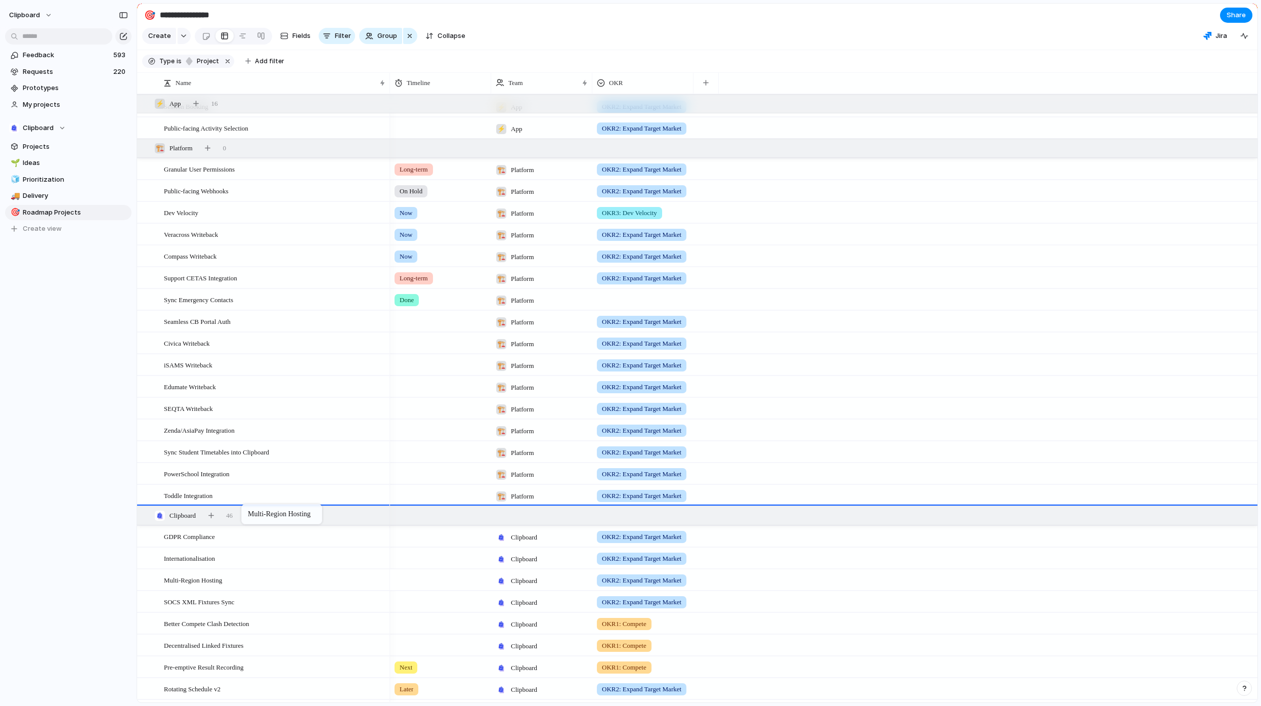
drag, startPoint x: 240, startPoint y: 585, endPoint x: 246, endPoint y: 507, distance: 78.7
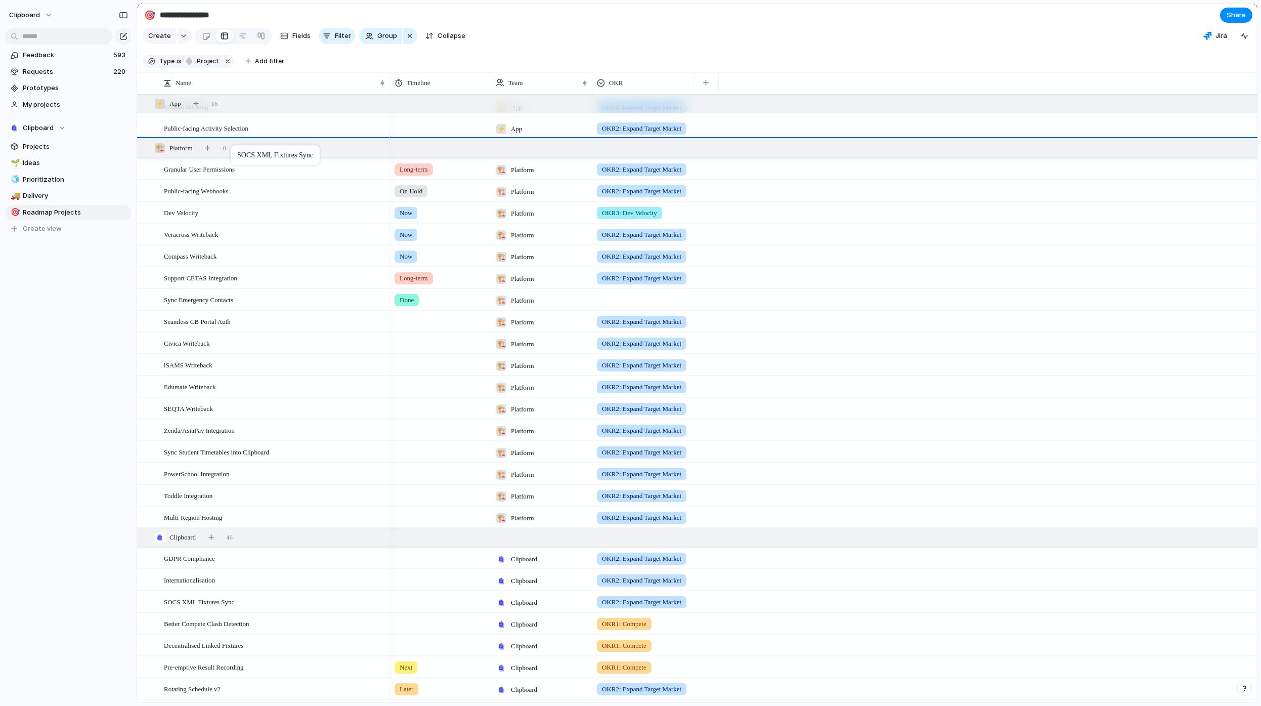
drag, startPoint x: 242, startPoint y: 495, endPoint x: 236, endPoint y: 147, distance: 348.1
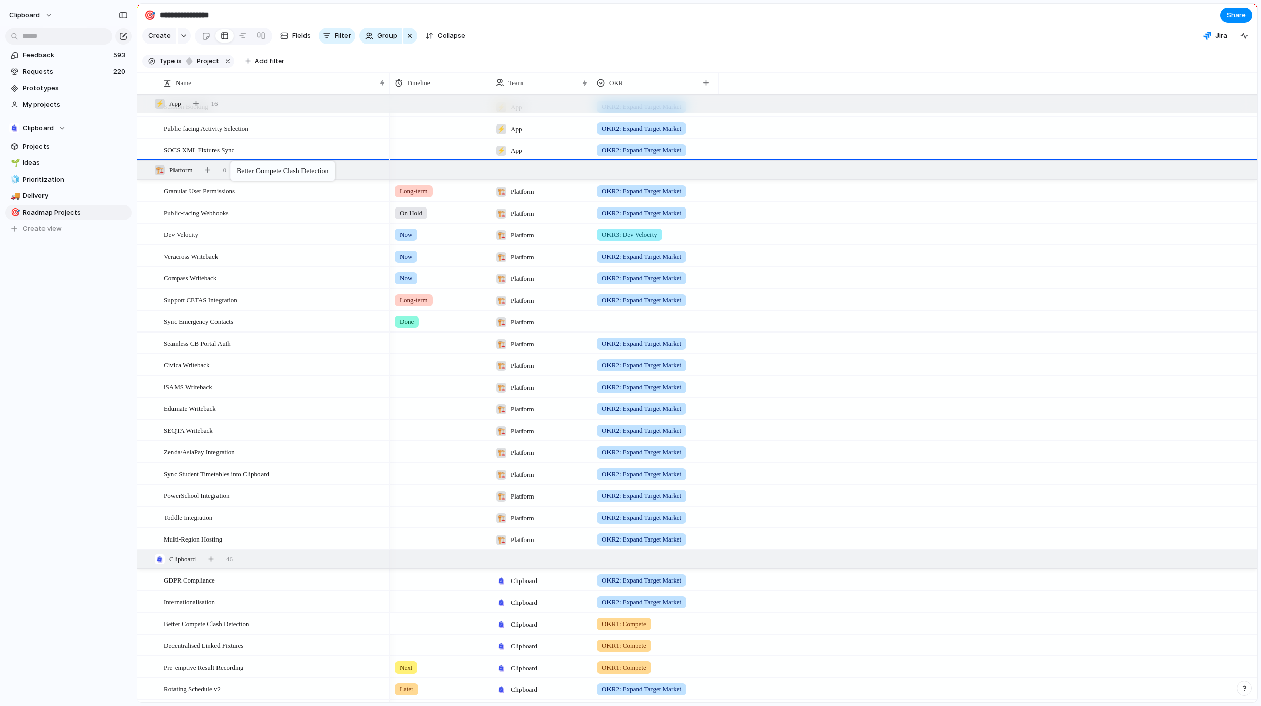
drag, startPoint x: 259, startPoint y: 634, endPoint x: 235, endPoint y: 163, distance: 471.6
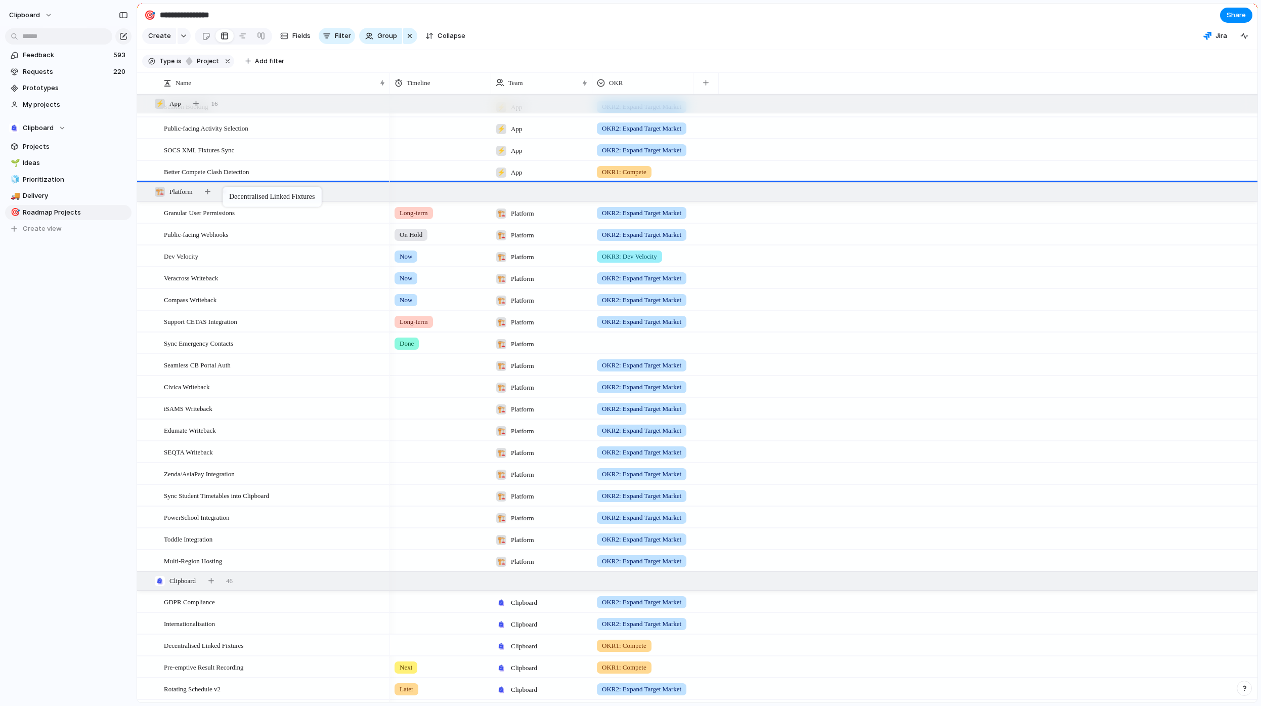
drag, startPoint x: 217, startPoint y: 653, endPoint x: 228, endPoint y: 189, distance: 464.1
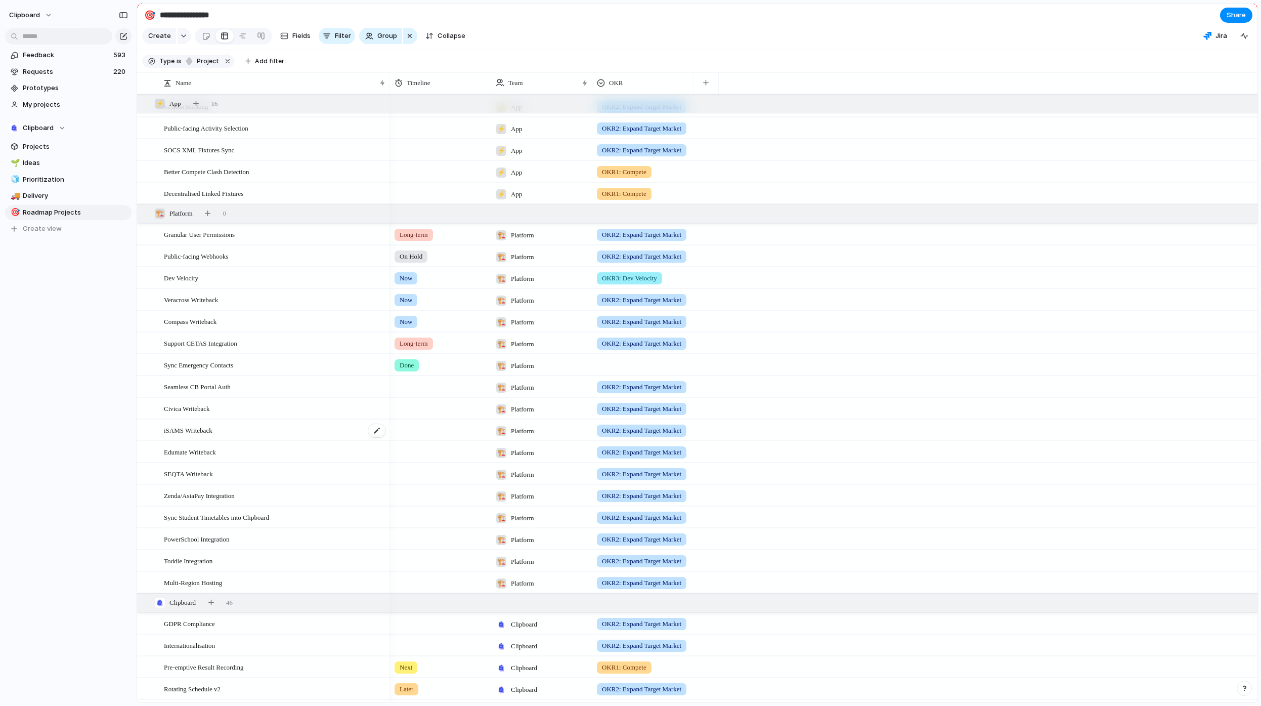
scroll to position [458, 0]
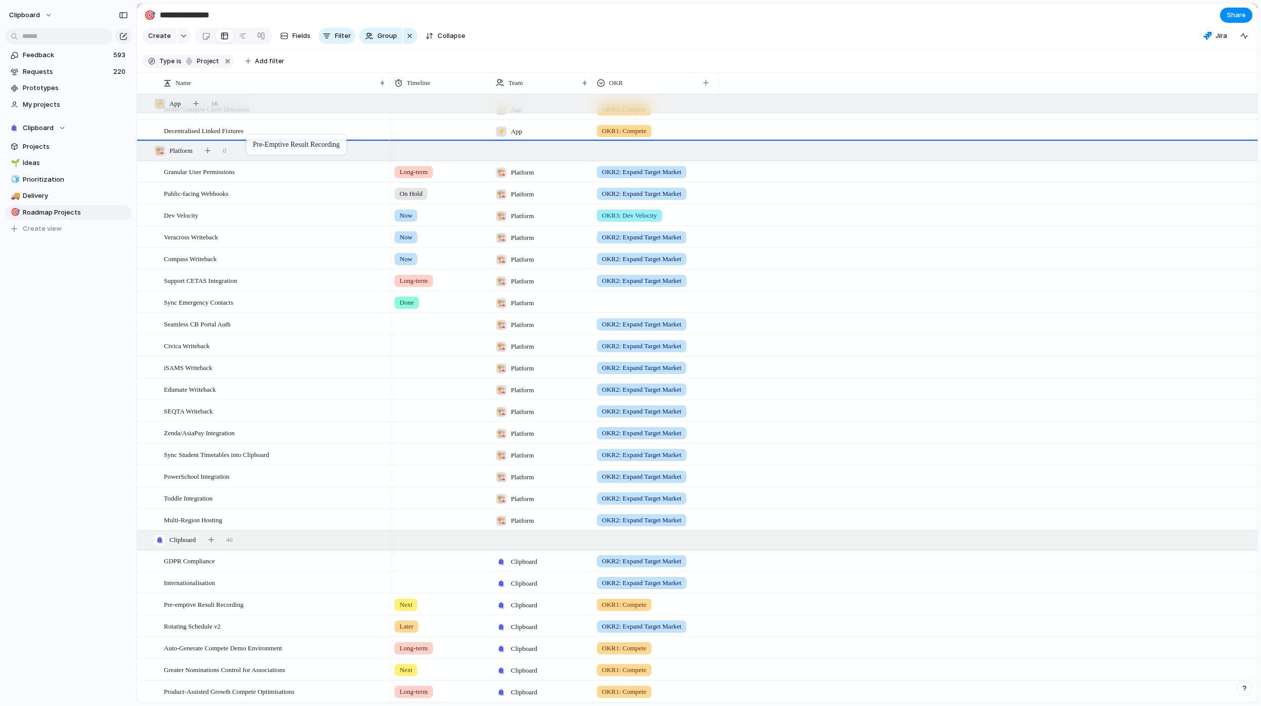
drag, startPoint x: 244, startPoint y: 607, endPoint x: 251, endPoint y: 137, distance: 470.1
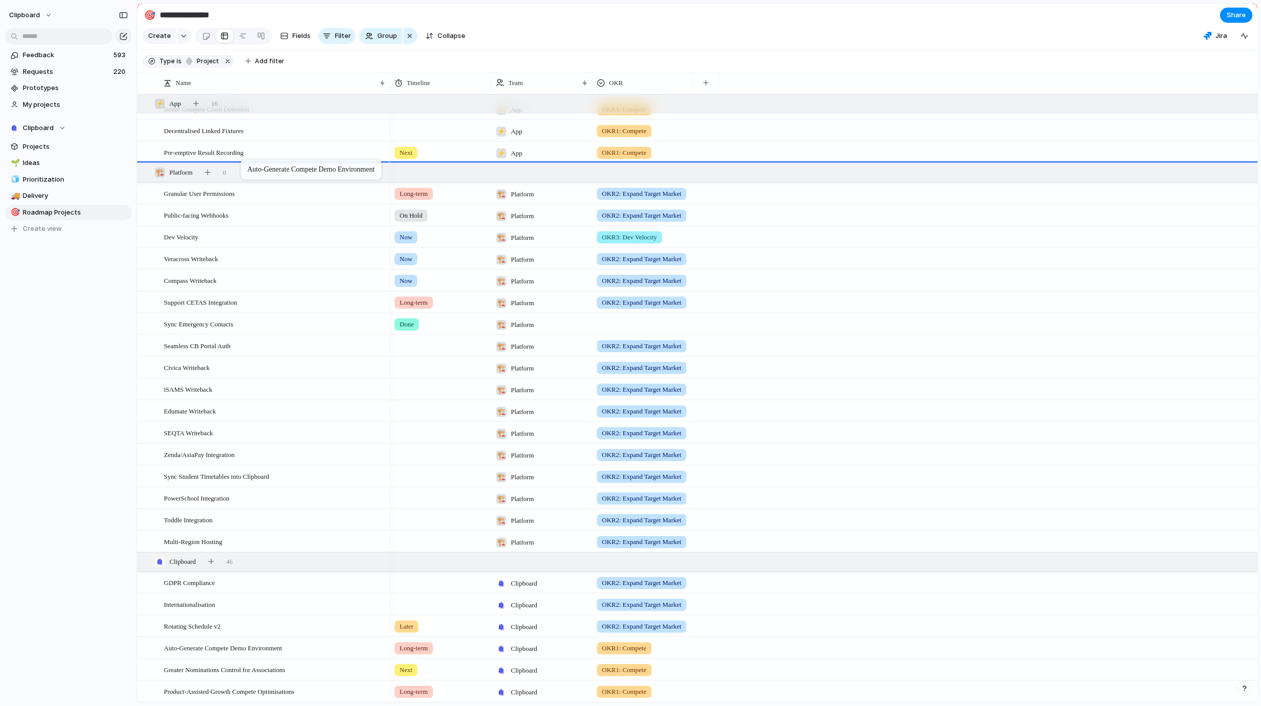
drag, startPoint x: 258, startPoint y: 647, endPoint x: 246, endPoint y: 161, distance: 485.8
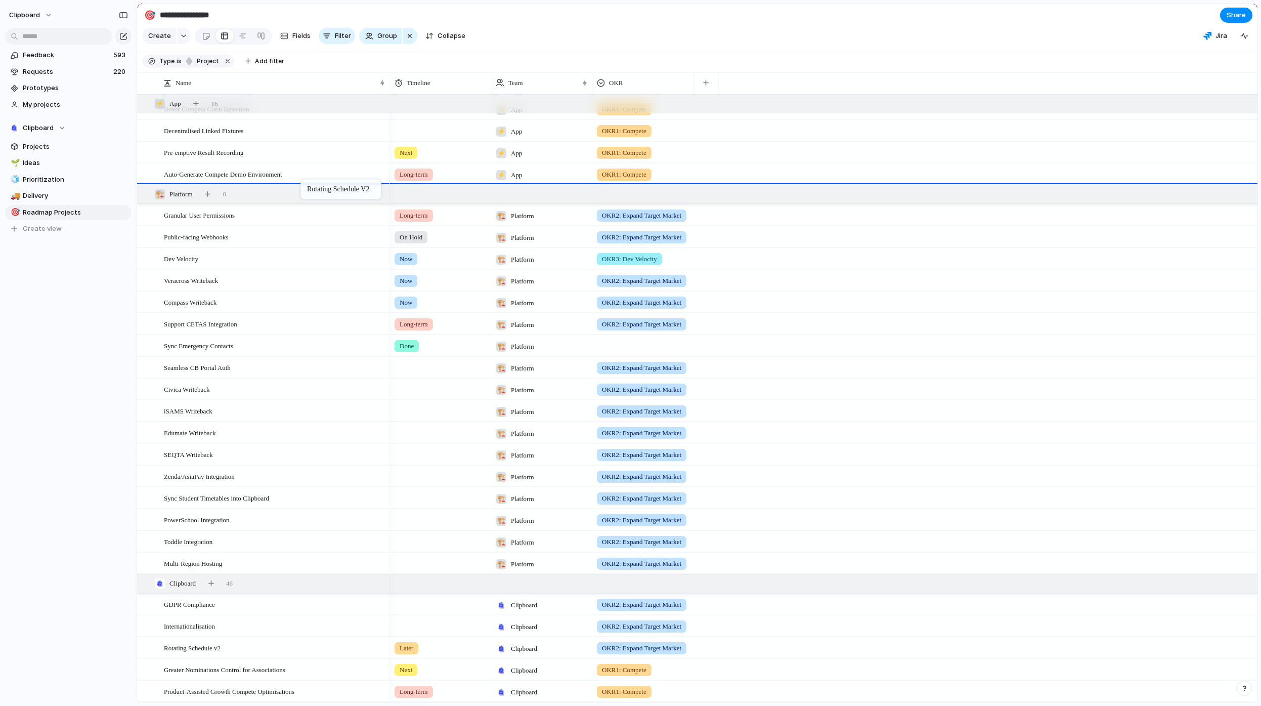
drag, startPoint x: 285, startPoint y: 652, endPoint x: 306, endPoint y: 181, distance: 471.5
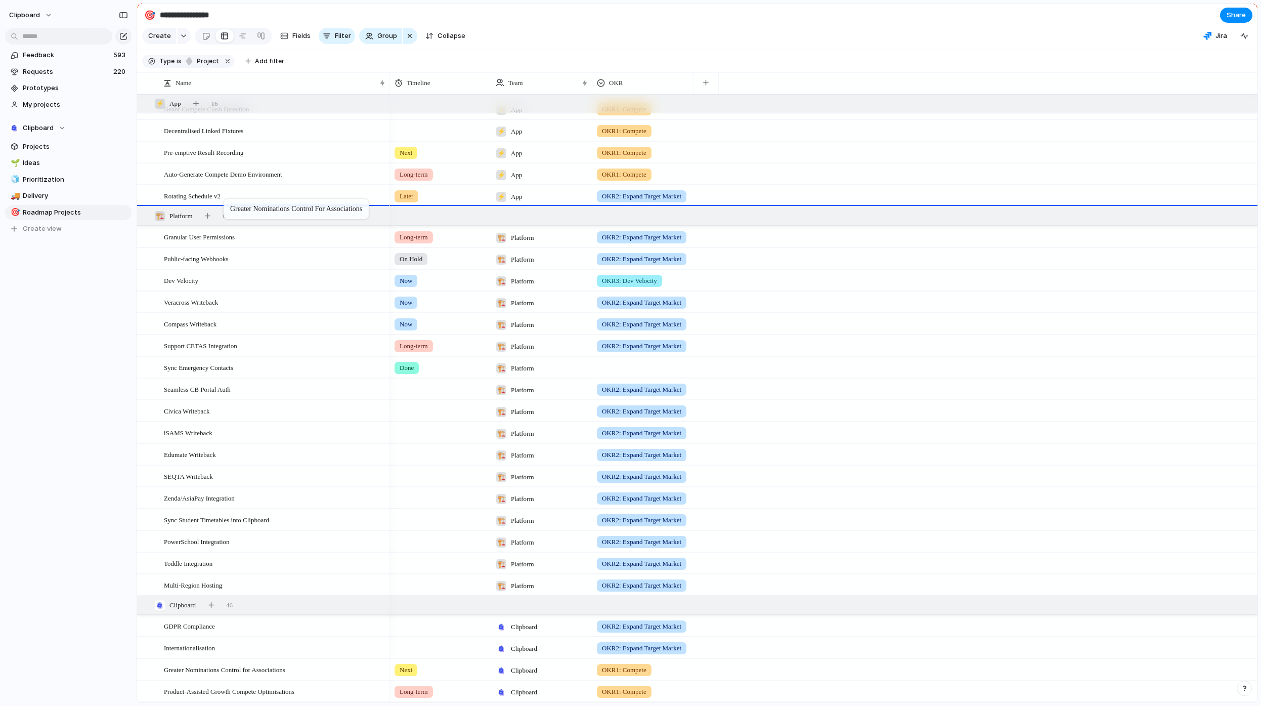
drag, startPoint x: 268, startPoint y: 670, endPoint x: 229, endPoint y: 201, distance: 470.6
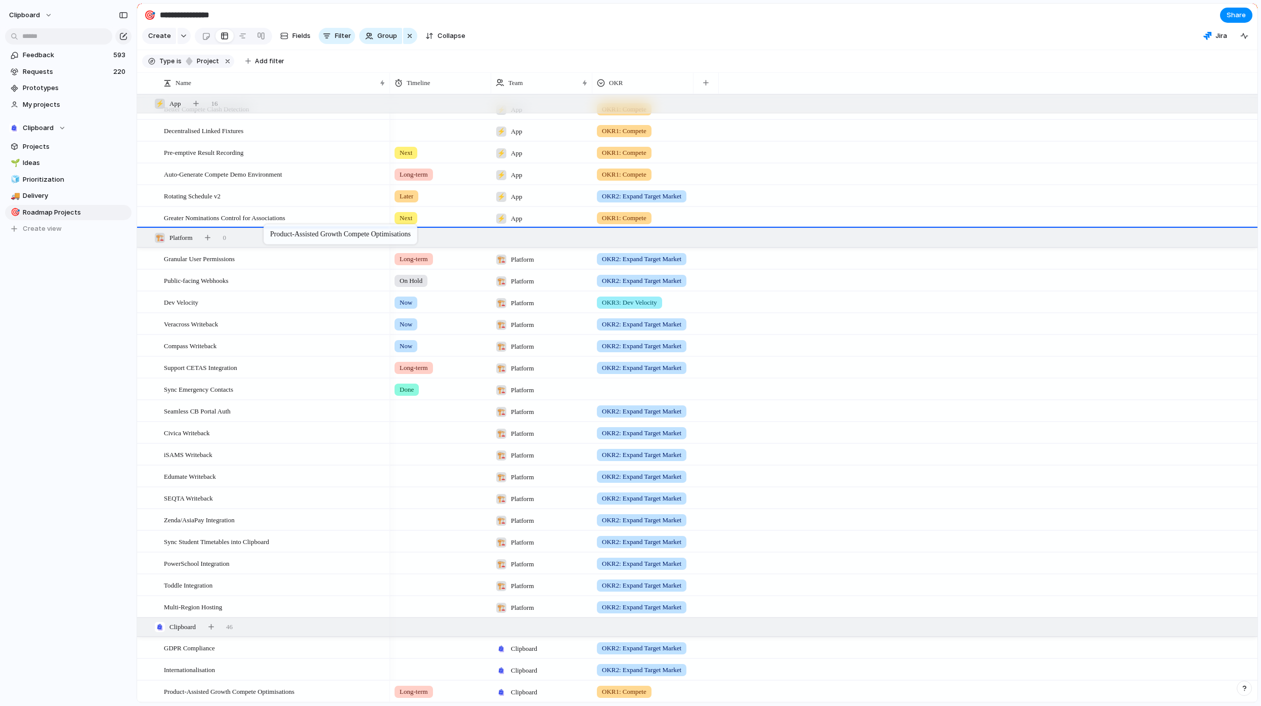
drag, startPoint x: 271, startPoint y: 695, endPoint x: 269, endPoint y: 226, distance: 468.5
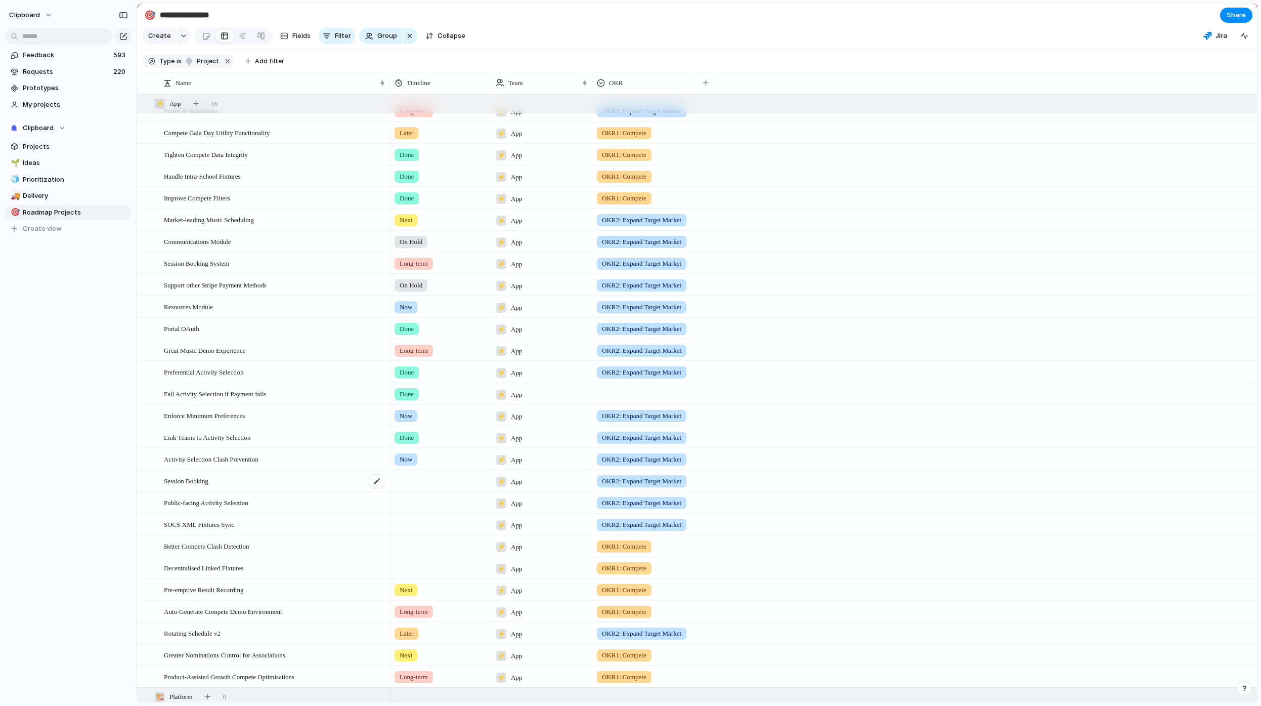
scroll to position [0, 0]
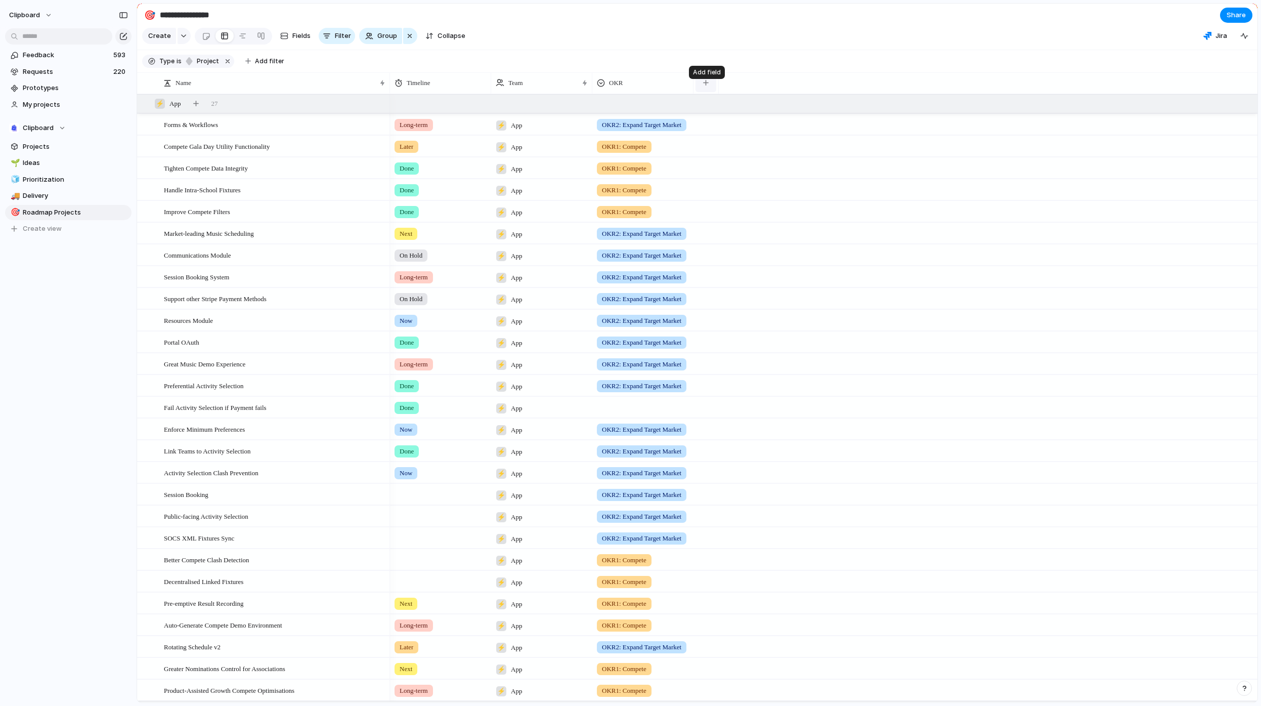
click at [709, 90] on button "button" at bounding box center [706, 83] width 21 height 18
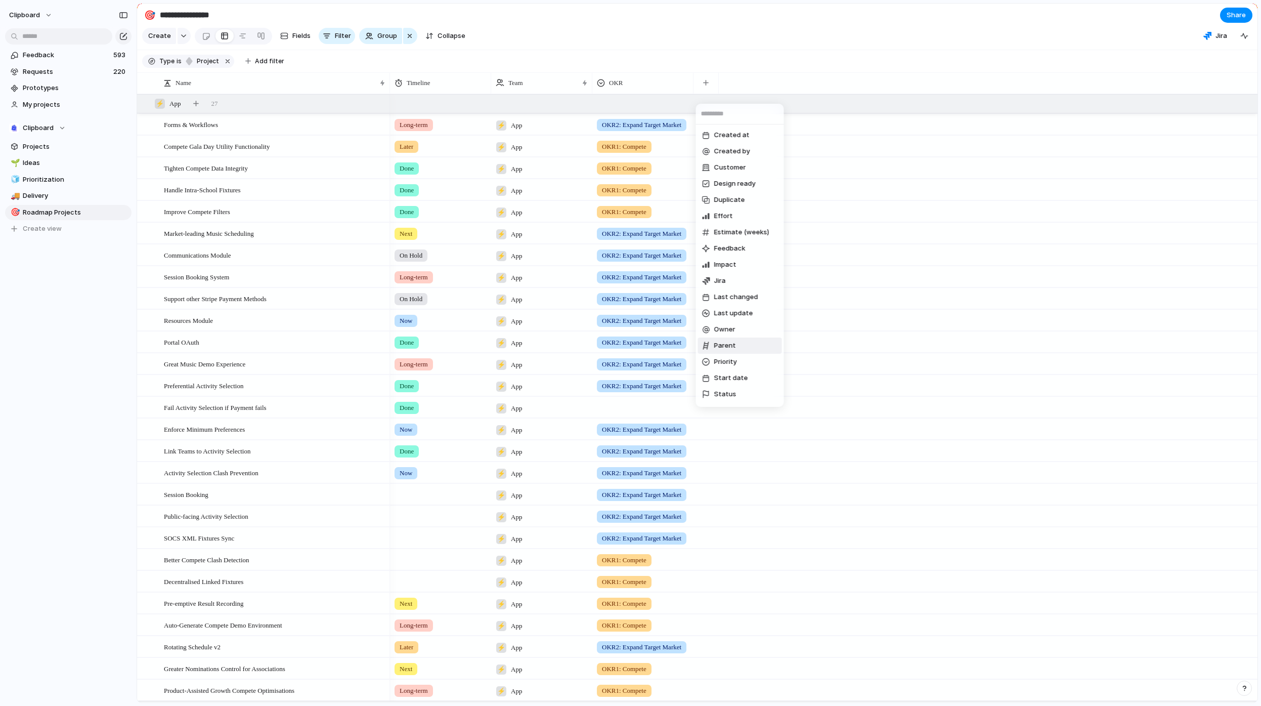
scroll to position [79, 0]
click at [735, 392] on span "Create new field" at bounding box center [741, 396] width 54 height 10
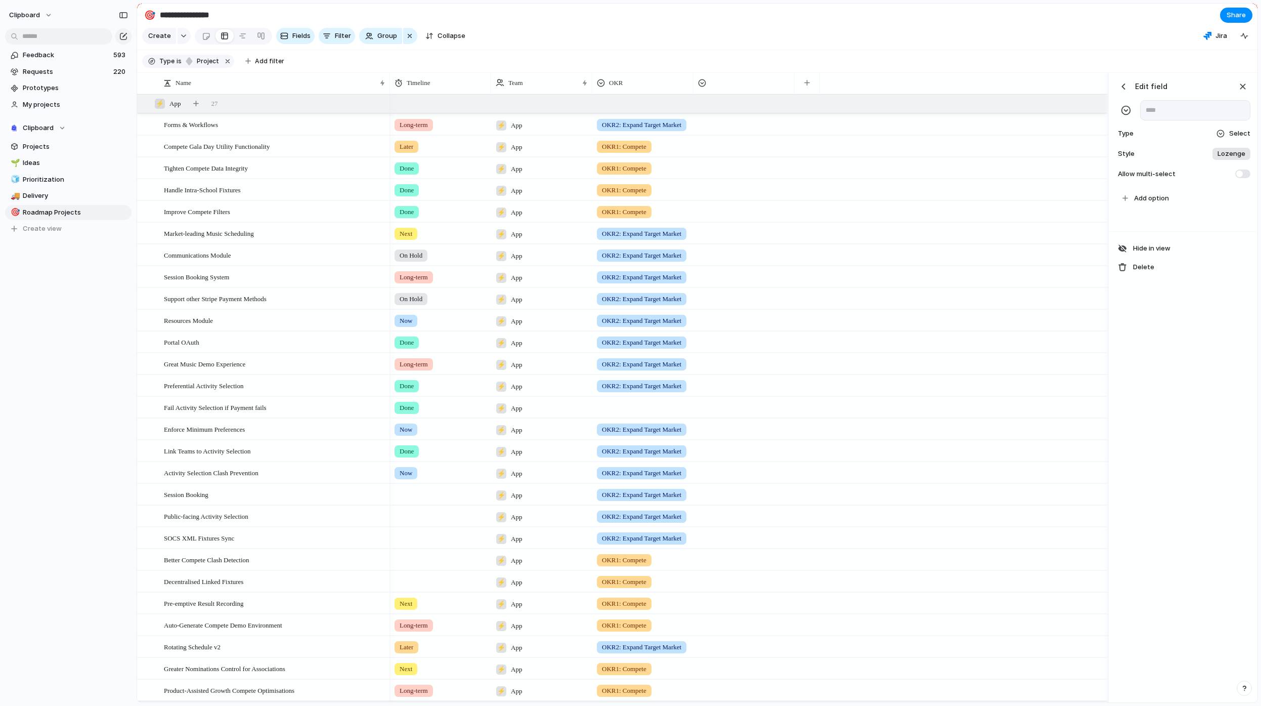
click at [1121, 91] on div "button" at bounding box center [1124, 86] width 10 height 10
click at [266, 174] on div "Tighten Compete Data Integrity" at bounding box center [275, 168] width 223 height 21
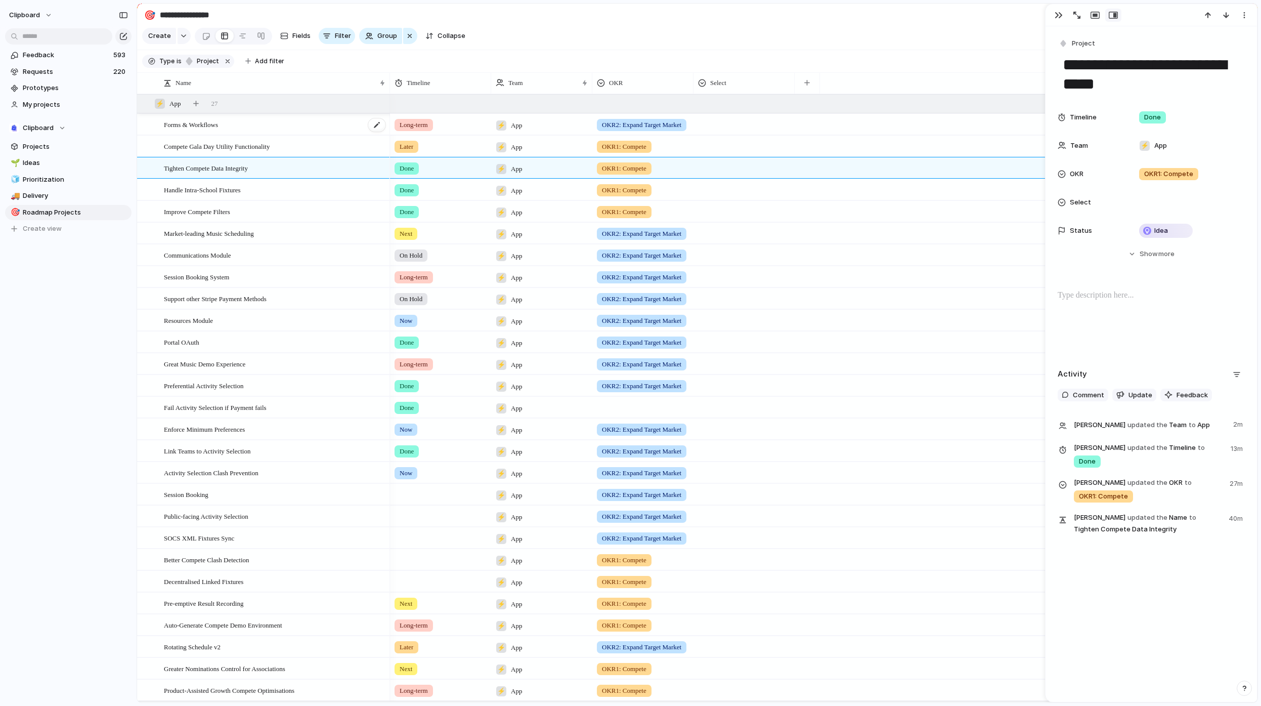
click at [260, 131] on div "Forms & Workflows" at bounding box center [275, 124] width 223 height 21
type textarea "**********"
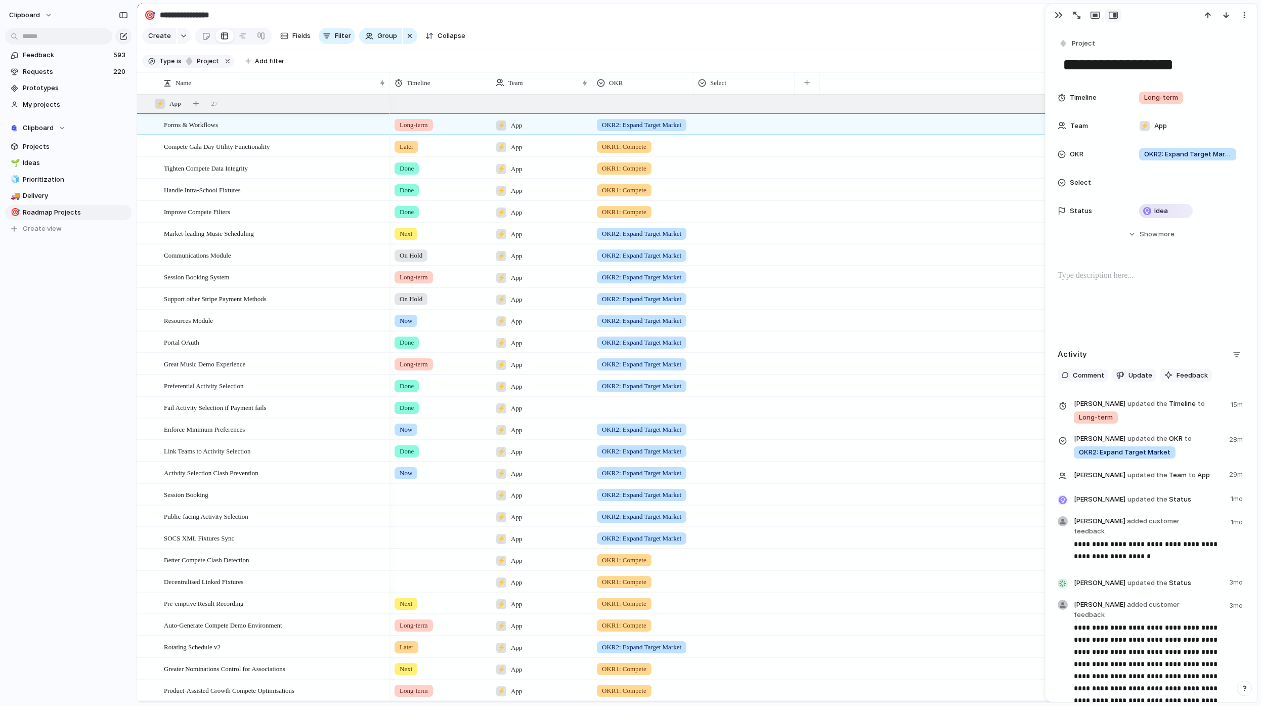
click at [1131, 264] on div "**********" at bounding box center [1151, 455] width 211 height 858
click at [1126, 285] on div "To enrich screen reader interactions, please activate Accessibility in Grammarl…" at bounding box center [1151, 302] width 187 height 65
click at [1091, 13] on div "button" at bounding box center [1095, 15] width 9 height 8
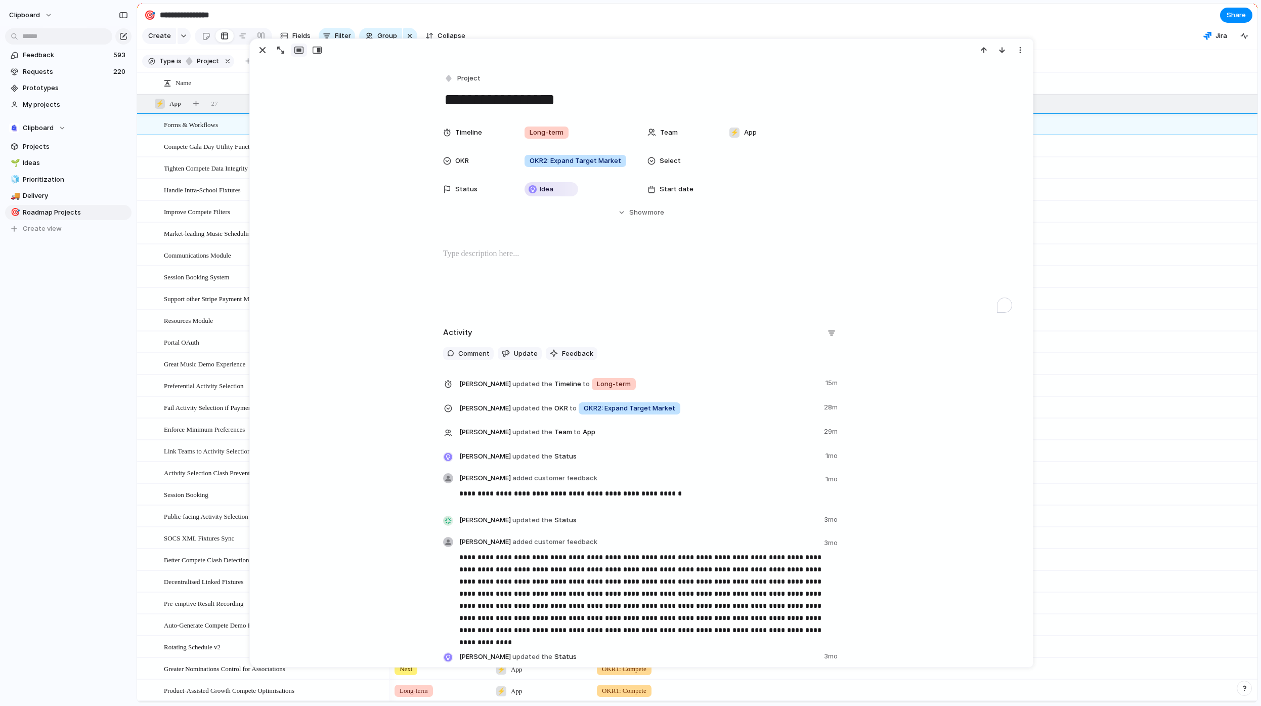
click at [513, 257] on p "To enrich screen reader interactions, please activate Accessibility in Grammarl…" at bounding box center [641, 254] width 397 height 12
click at [1017, 53] on div "button" at bounding box center [1020, 50] width 8 height 8
click at [1095, 253] on div "Mark as duplicate Delete" at bounding box center [630, 353] width 1261 height 706
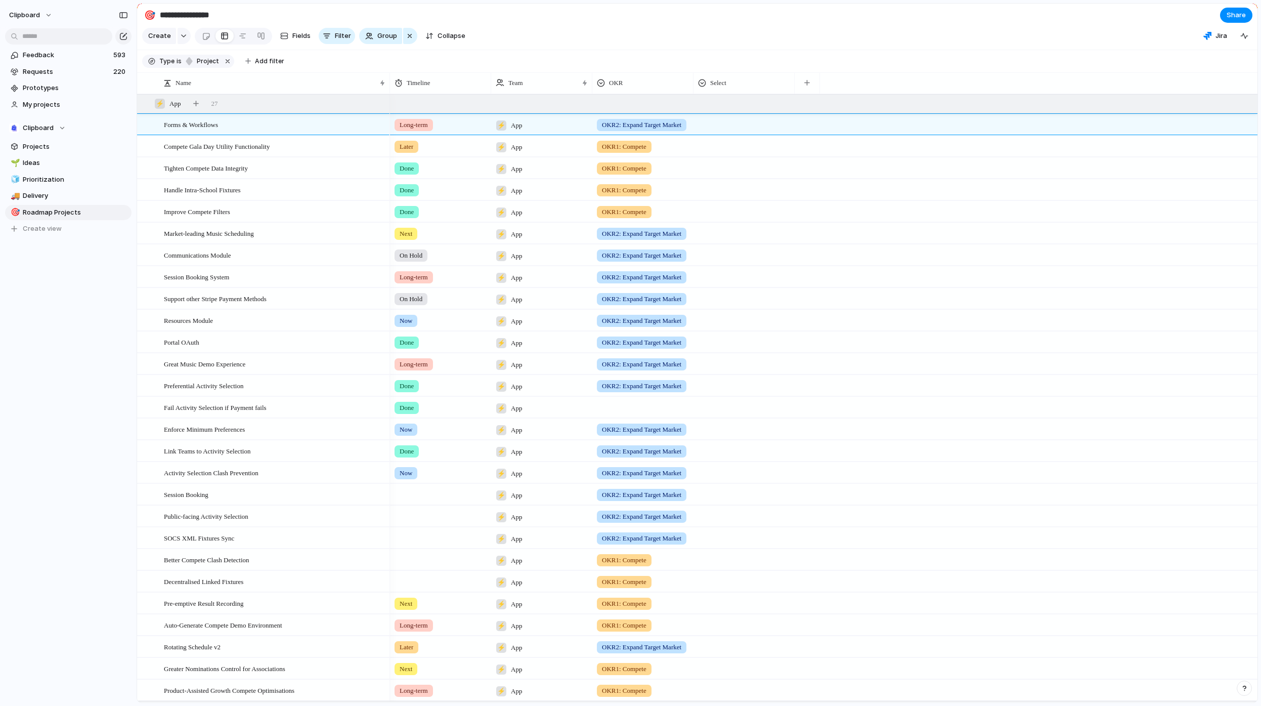
click at [1092, 253] on div "On Hold ⚡ App OKR2: Expand Target Market" at bounding box center [824, 255] width 868 height 22
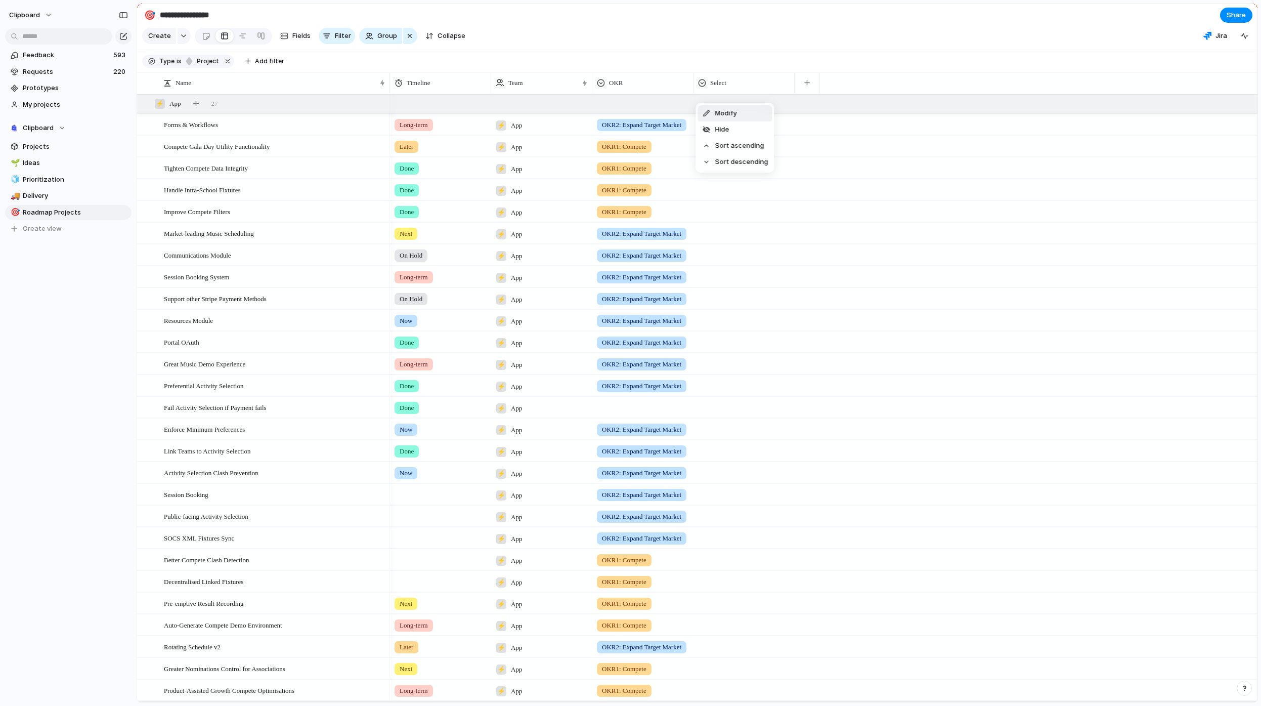
click at [738, 112] on li "Modify" at bounding box center [735, 113] width 74 height 16
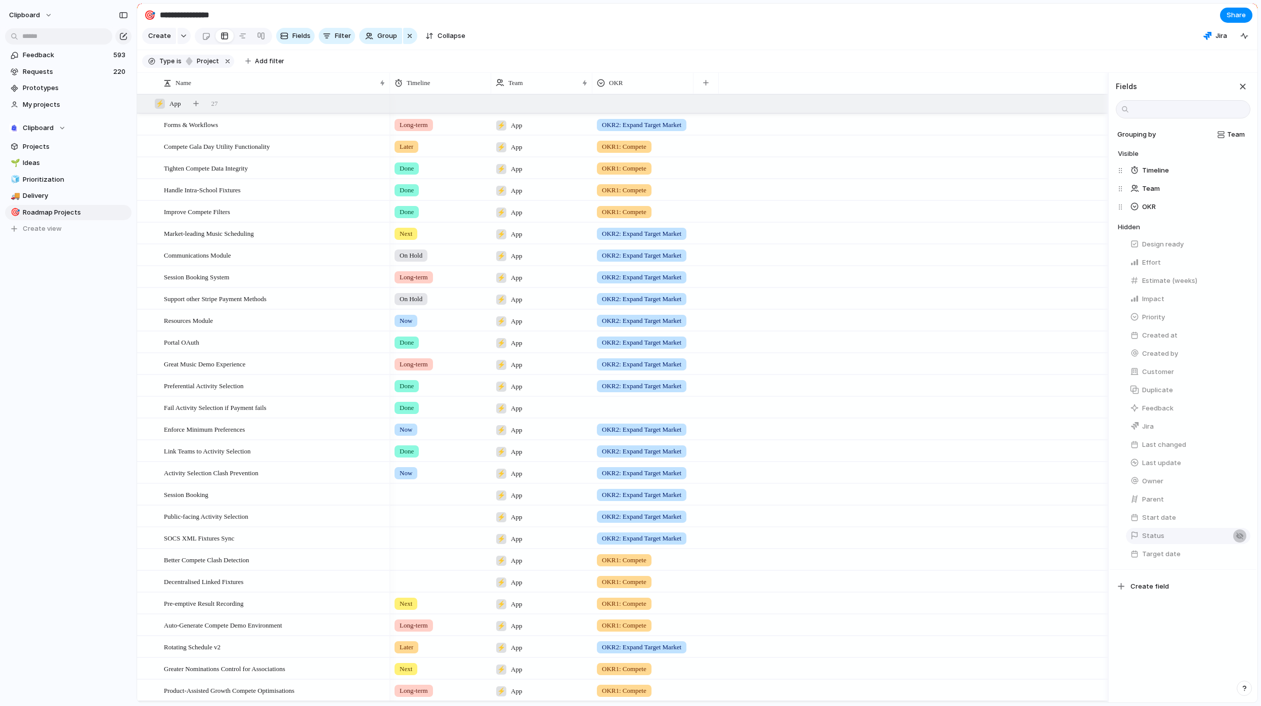
click at [1236, 540] on div "button" at bounding box center [1240, 536] width 8 height 8
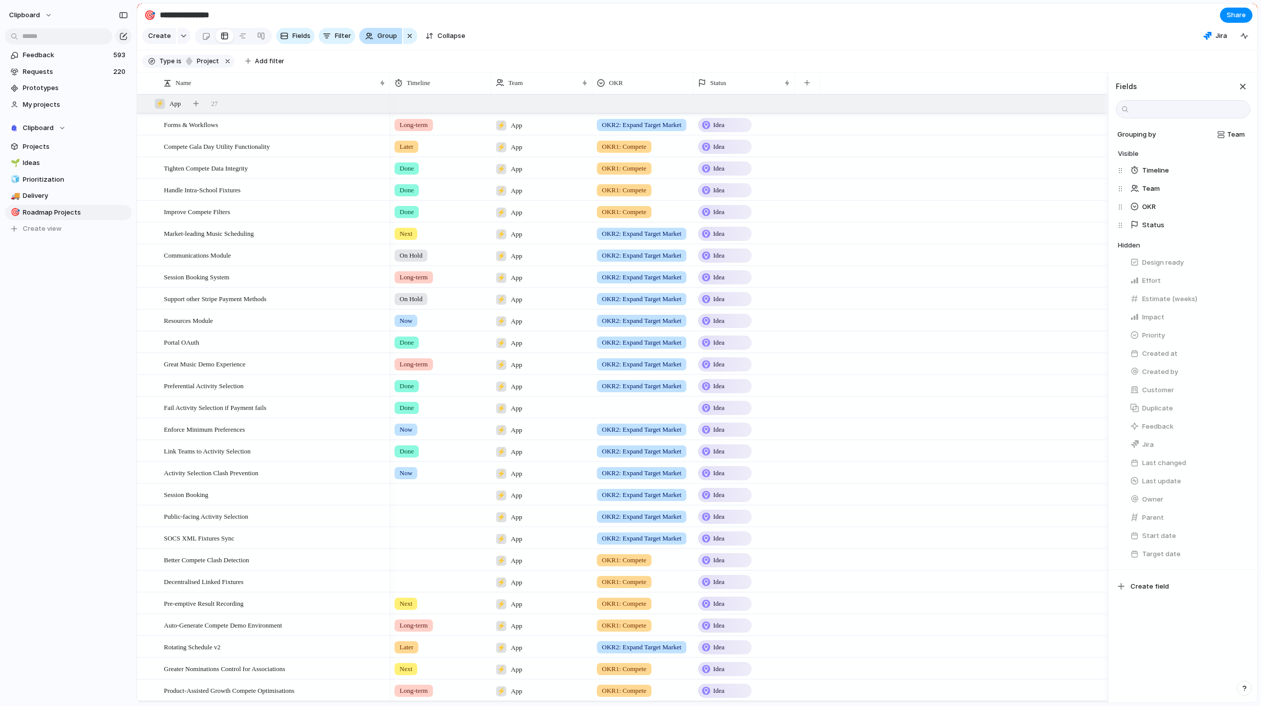
click at [371, 38] on div "button" at bounding box center [369, 36] width 8 height 8
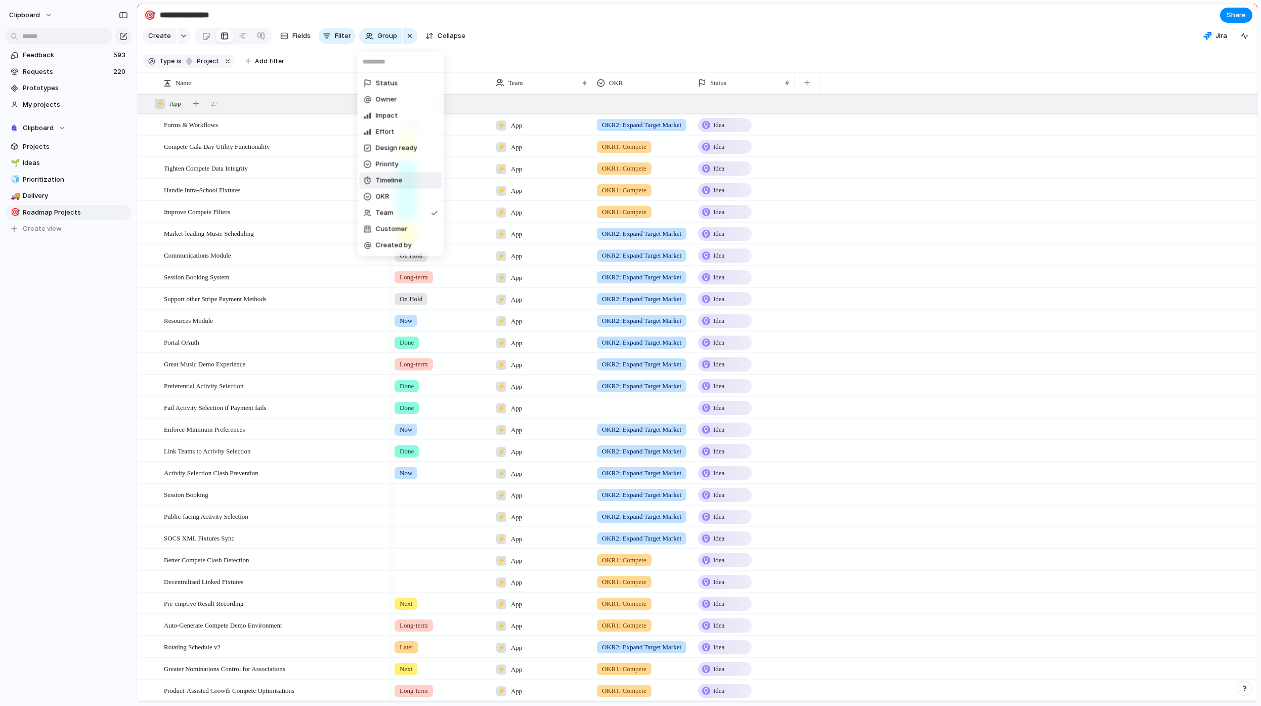
click at [408, 181] on li "Timeline" at bounding box center [401, 181] width 82 height 16
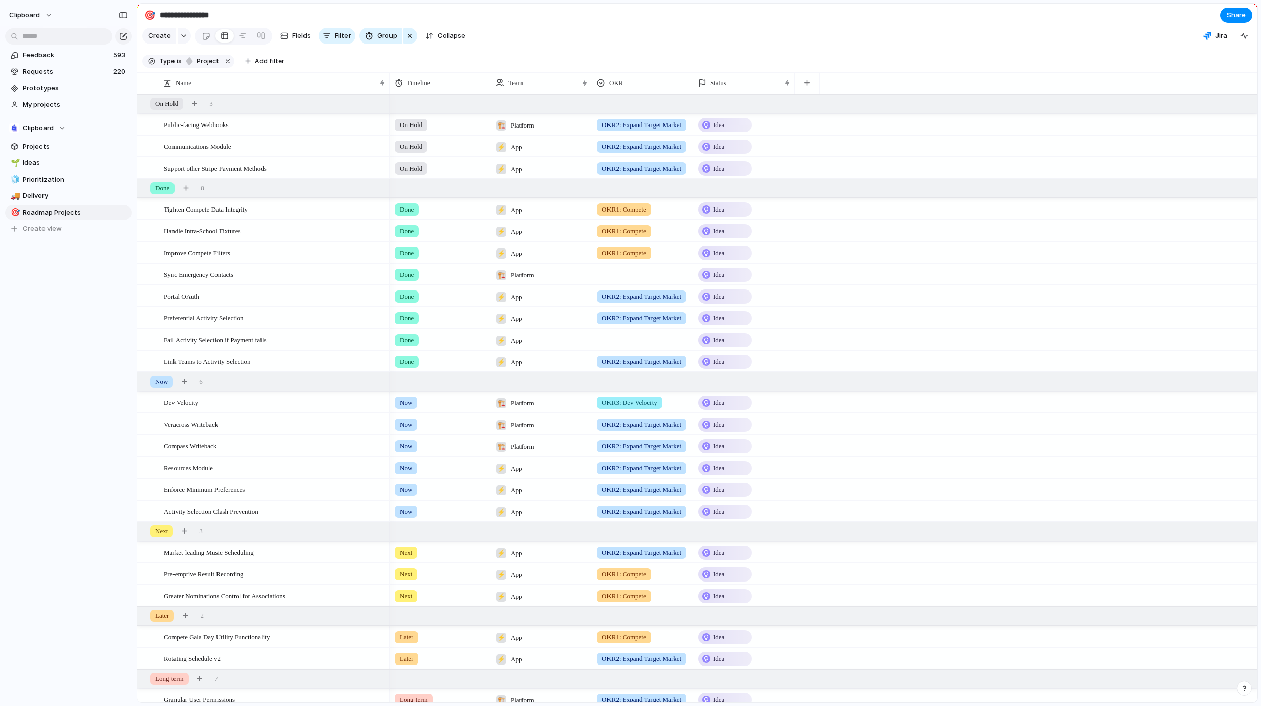
click at [730, 131] on div "Idea" at bounding box center [725, 125] width 52 height 12
click at [723, 270] on span "Paused" at bounding box center [727, 272] width 24 height 10
click at [736, 149] on div "Idea" at bounding box center [725, 147] width 52 height 12
click at [732, 289] on span "Paused" at bounding box center [727, 294] width 24 height 10
click at [722, 174] on span "Idea" at bounding box center [718, 168] width 11 height 10
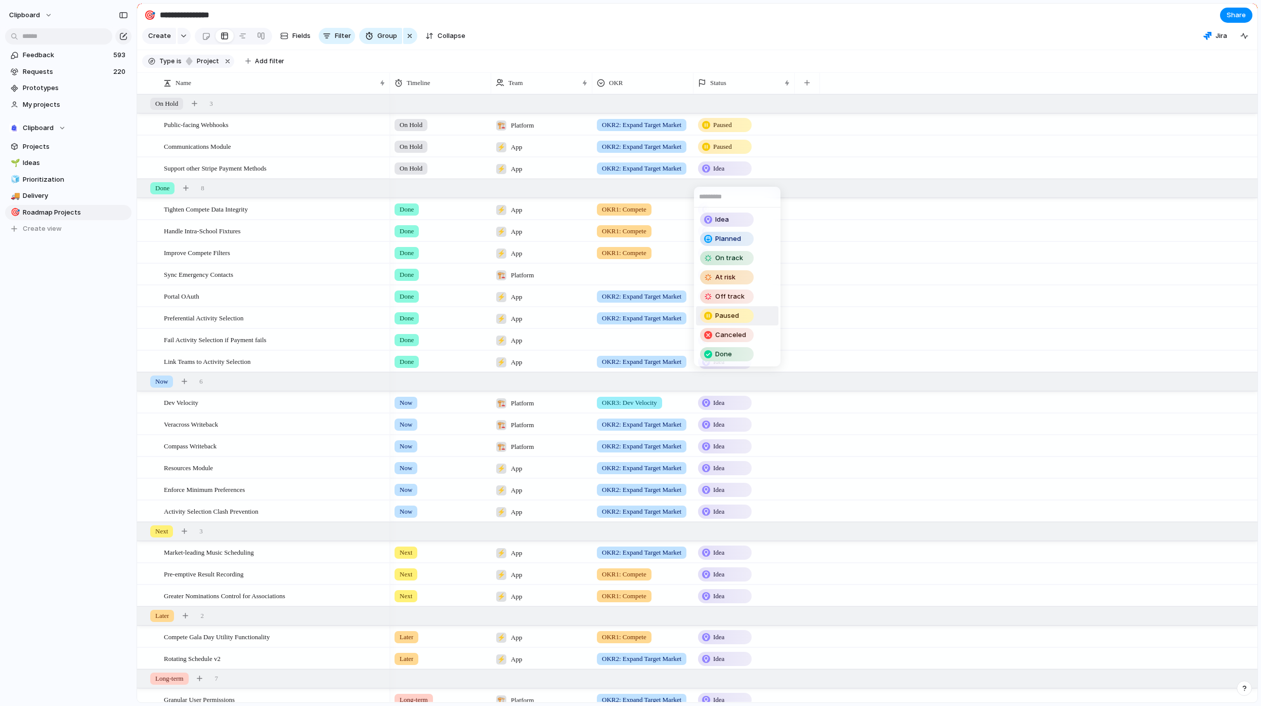
click at [732, 318] on span "Paused" at bounding box center [727, 316] width 24 height 10
click at [743, 216] on div "Idea" at bounding box center [725, 209] width 52 height 12
click at [737, 397] on div "Done" at bounding box center [727, 395] width 52 height 12
click at [742, 236] on div "Idea" at bounding box center [725, 231] width 52 height 12
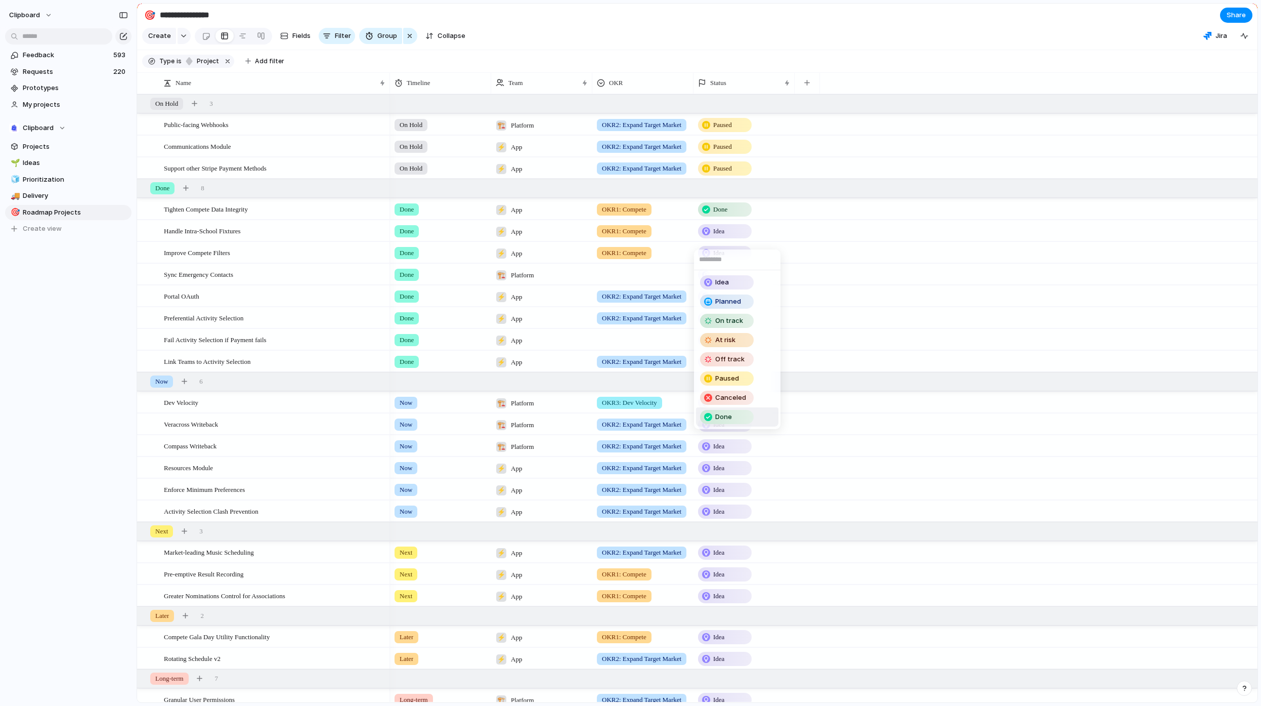
click at [721, 417] on span "Done" at bounding box center [723, 417] width 17 height 10
click at [732, 259] on div "Idea" at bounding box center [725, 253] width 52 height 12
click at [728, 436] on span "Done" at bounding box center [723, 439] width 17 height 10
click at [736, 279] on div "Idea" at bounding box center [725, 275] width 52 height 12
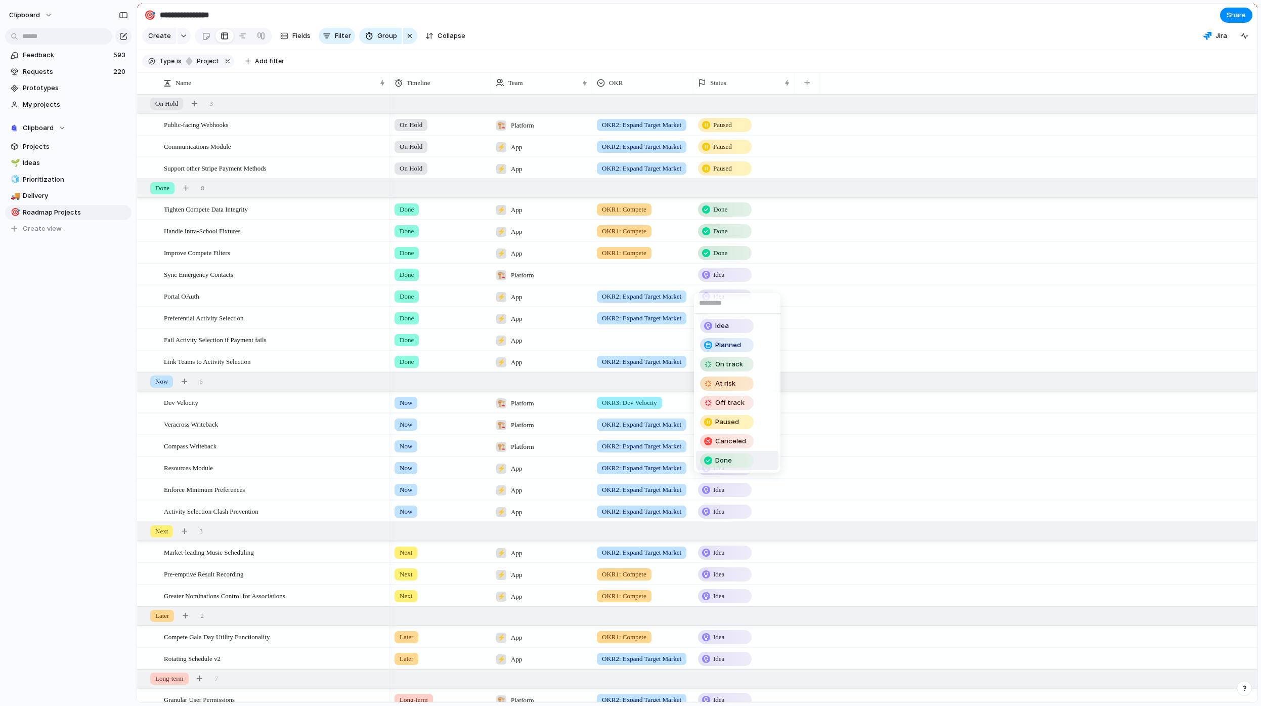
click at [731, 457] on span "Done" at bounding box center [723, 460] width 17 height 10
click at [734, 303] on div "Idea" at bounding box center [725, 296] width 52 height 12
click at [721, 480] on span "Done" at bounding box center [723, 482] width 17 height 10
click at [731, 324] on div "Idea" at bounding box center [725, 318] width 52 height 12
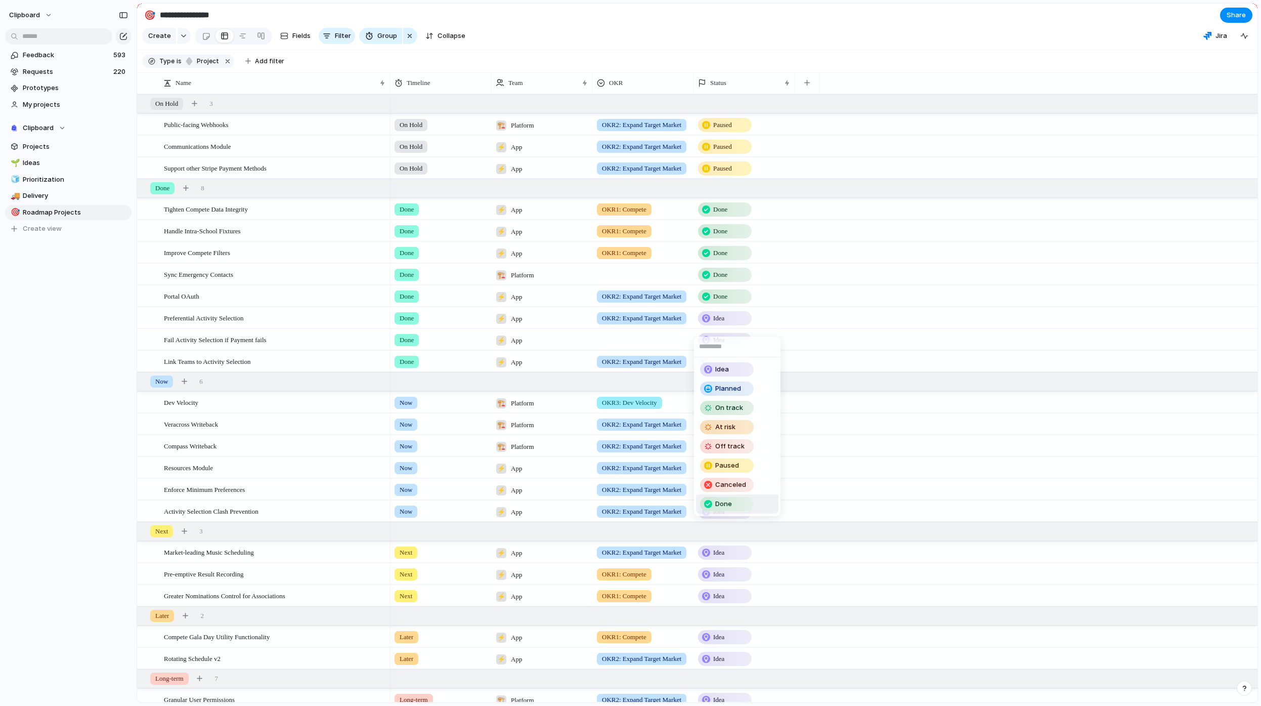
click at [729, 501] on span "Done" at bounding box center [723, 504] width 17 height 10
click at [728, 346] on div "Idea" at bounding box center [725, 340] width 52 height 12
click at [729, 525] on span "Done" at bounding box center [723, 526] width 17 height 10
click at [725, 367] on span "Idea" at bounding box center [718, 362] width 11 height 10
click at [736, 546] on div "Done" at bounding box center [727, 547] width 52 height 12
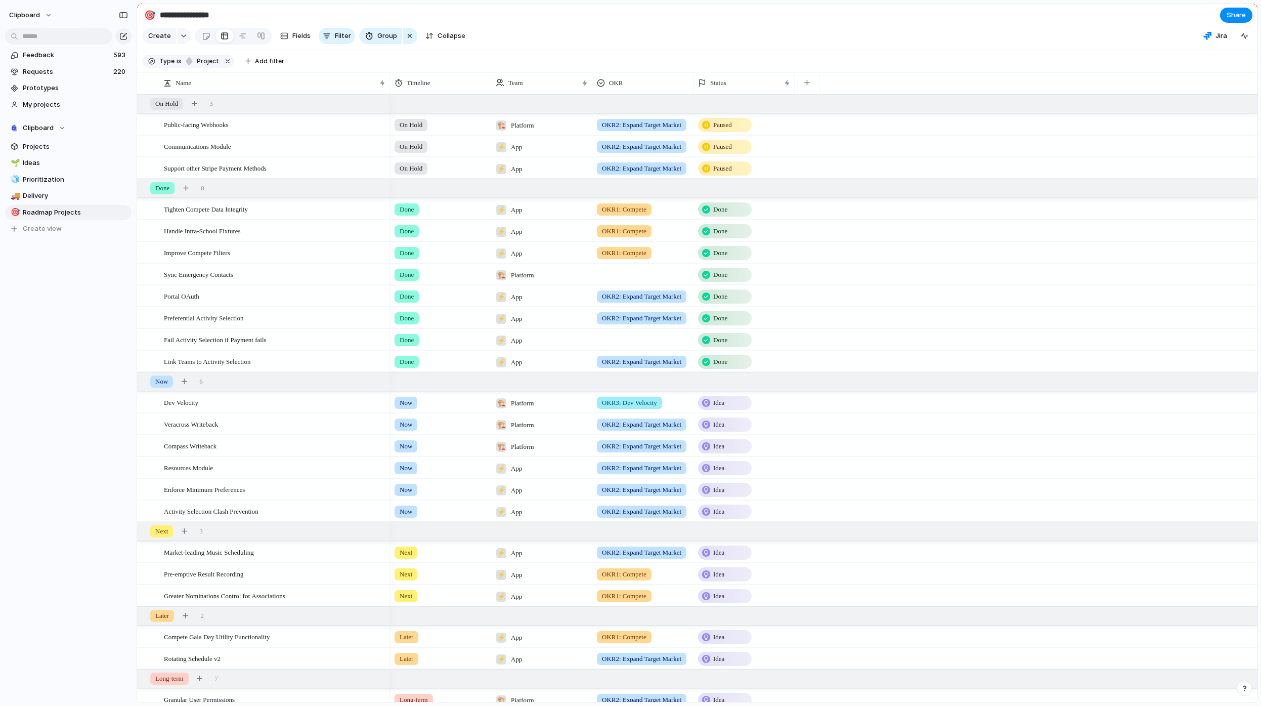
click at [414, 130] on span "On Hold" at bounding box center [411, 125] width 23 height 10
click at [414, 275] on span "No Timeline" at bounding box center [414, 277] width 35 height 10
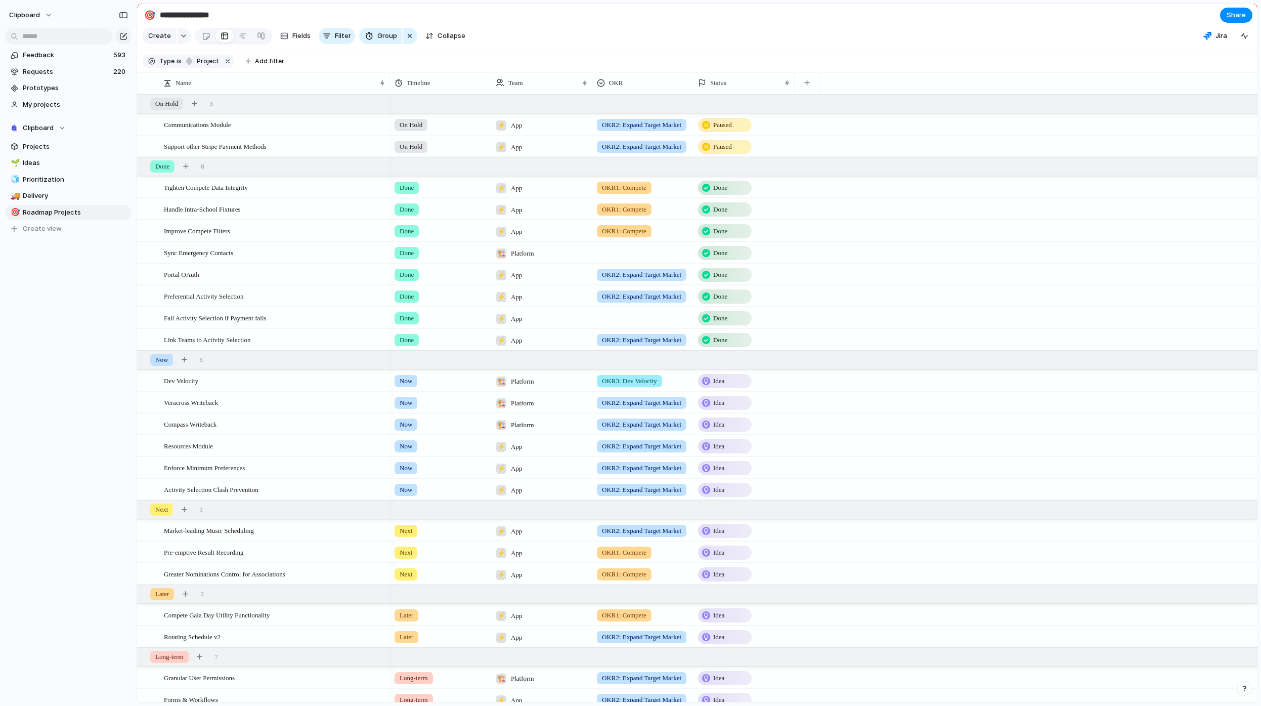
click at [416, 130] on span "On Hold" at bounding box center [411, 125] width 23 height 10
click at [422, 275] on span "No Timeline" at bounding box center [414, 277] width 35 height 10
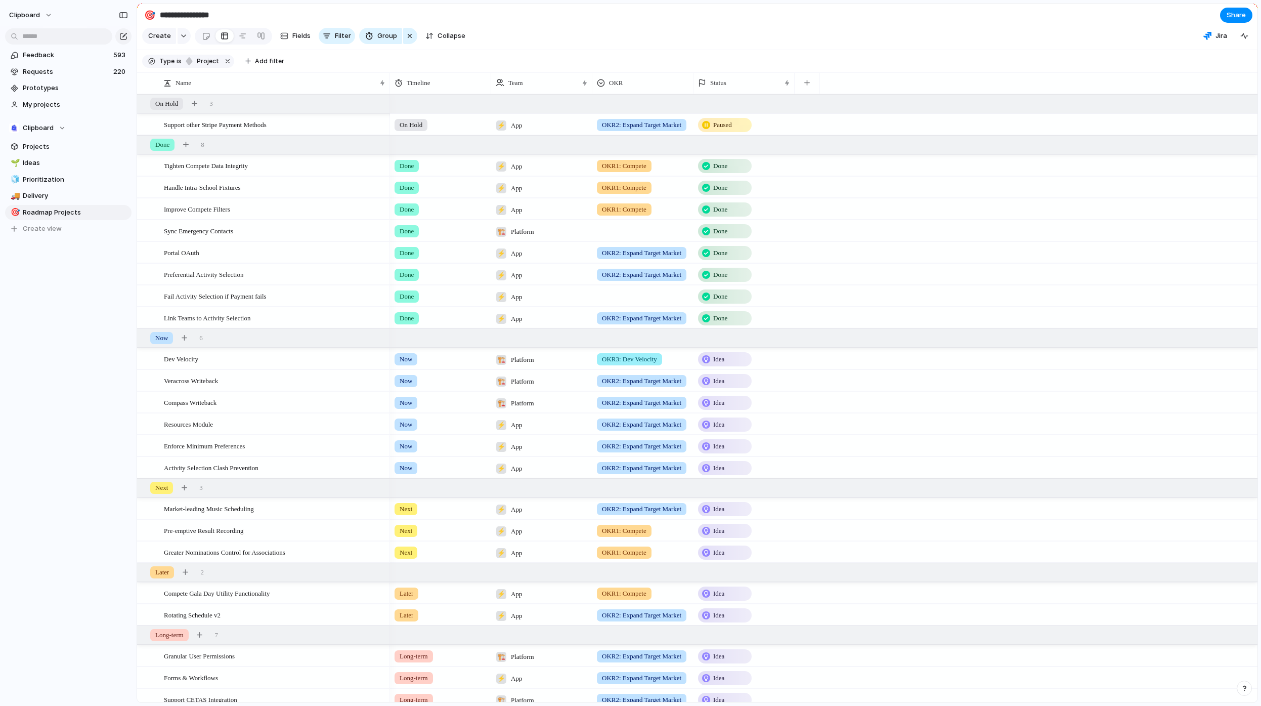
click at [415, 129] on span "On Hold" at bounding box center [411, 125] width 23 height 10
click at [424, 275] on span "No Timeline" at bounding box center [414, 277] width 35 height 10
click at [412, 171] on span "Done" at bounding box center [407, 166] width 14 height 10
click at [419, 317] on span "No Timeline" at bounding box center [414, 318] width 35 height 10
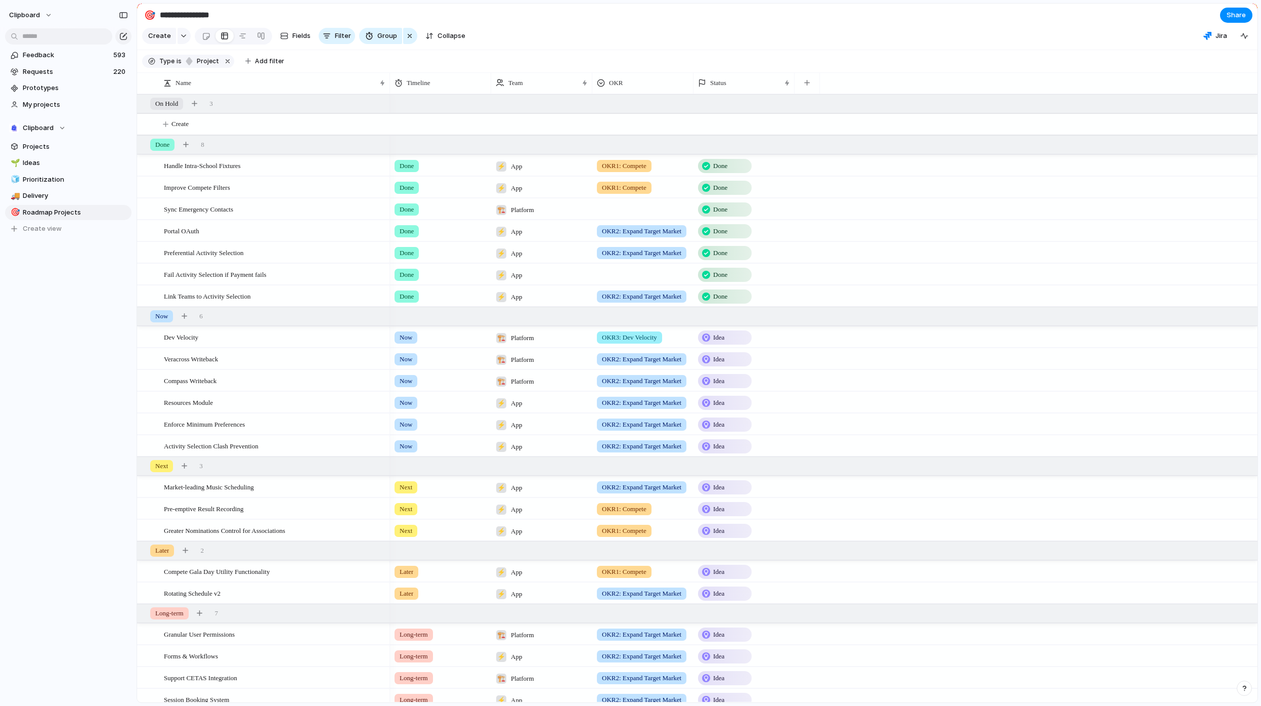
click at [409, 171] on span "Done" at bounding box center [407, 166] width 14 height 10
click at [425, 315] on span "No Timeline" at bounding box center [414, 318] width 35 height 10
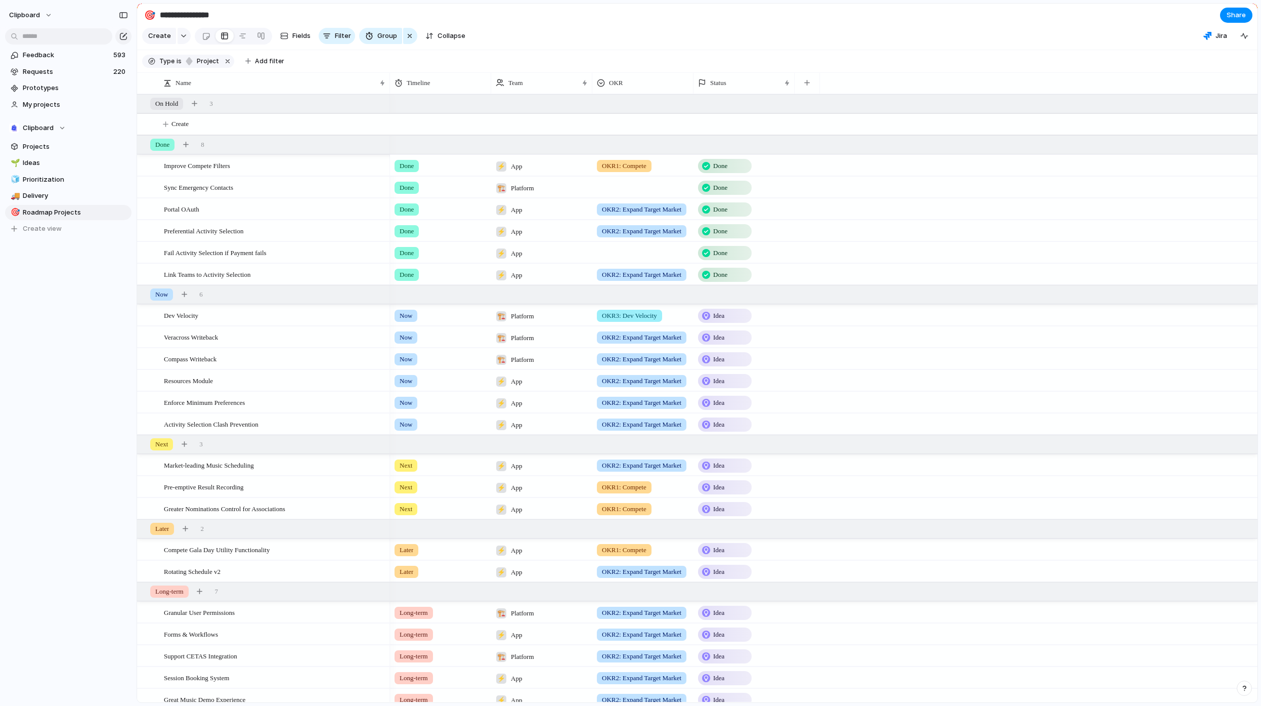
click at [409, 170] on span "Done" at bounding box center [407, 166] width 14 height 10
click at [423, 322] on span "No Timeline" at bounding box center [414, 318] width 35 height 10
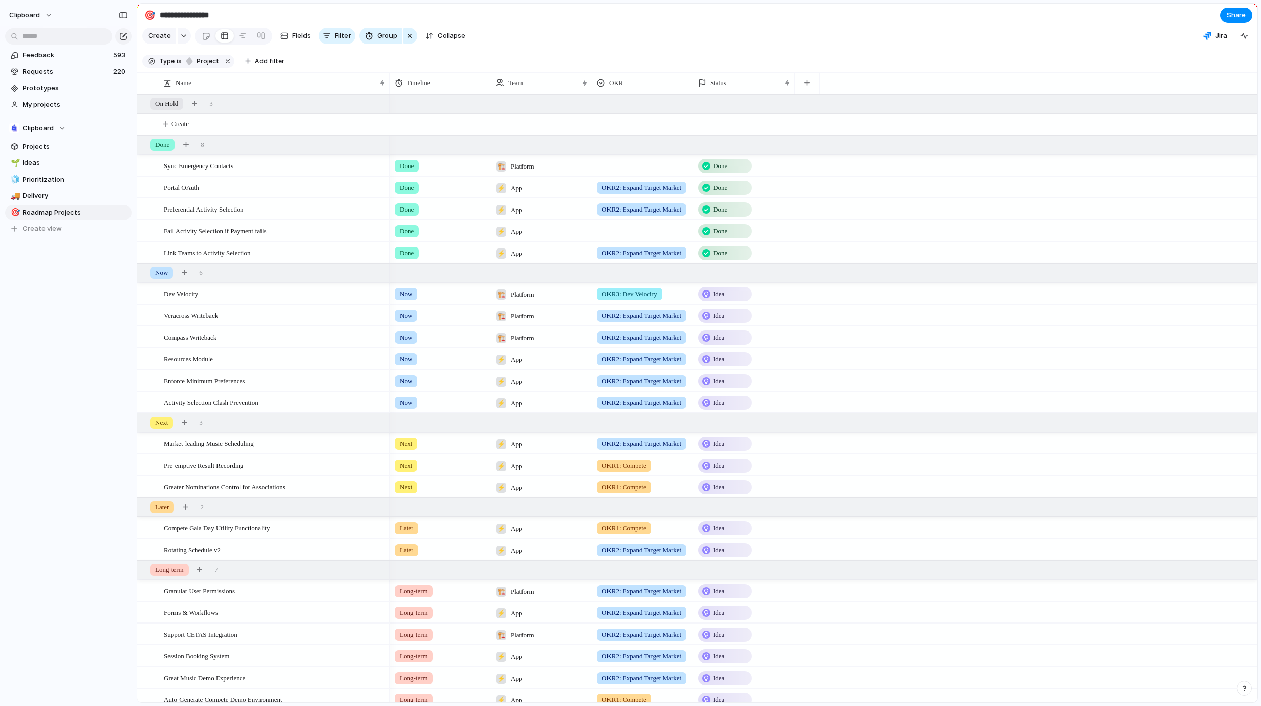
click at [409, 171] on span "Done" at bounding box center [407, 166] width 14 height 10
click at [417, 316] on span "No Timeline" at bounding box center [414, 318] width 35 height 10
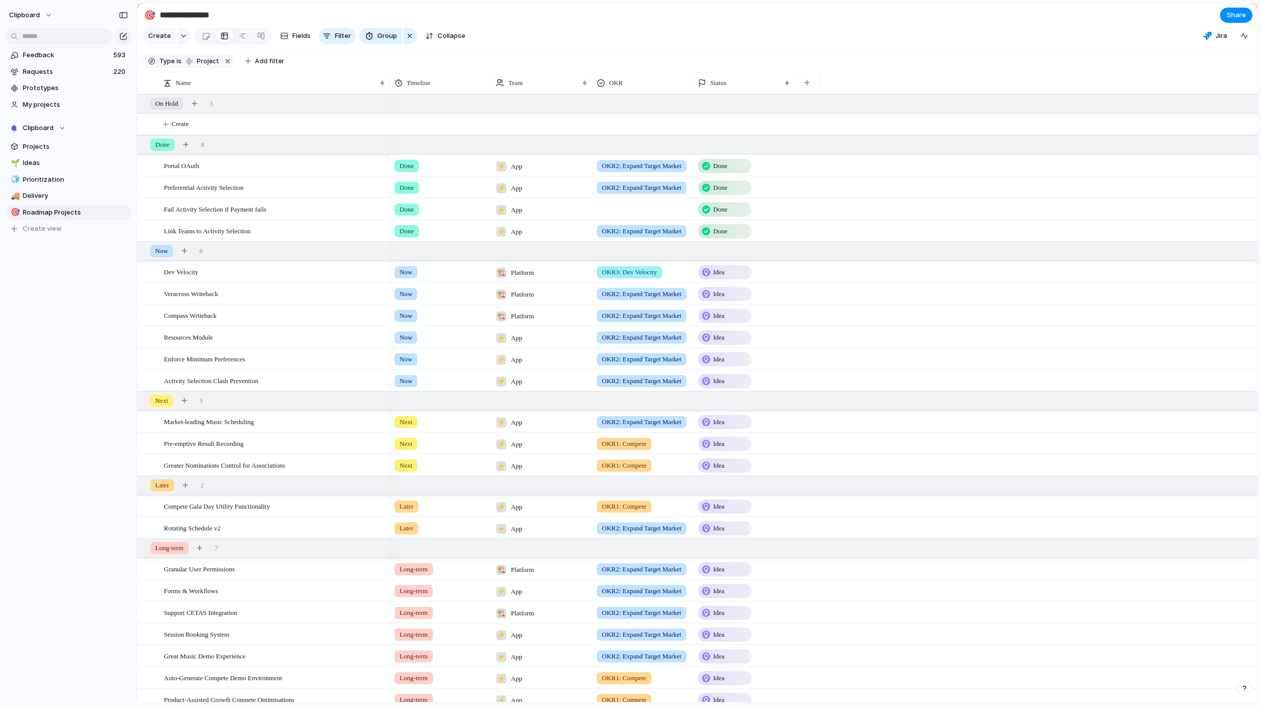
click at [408, 171] on span "Done" at bounding box center [407, 166] width 14 height 10
click at [419, 315] on span "No Timeline" at bounding box center [414, 318] width 35 height 10
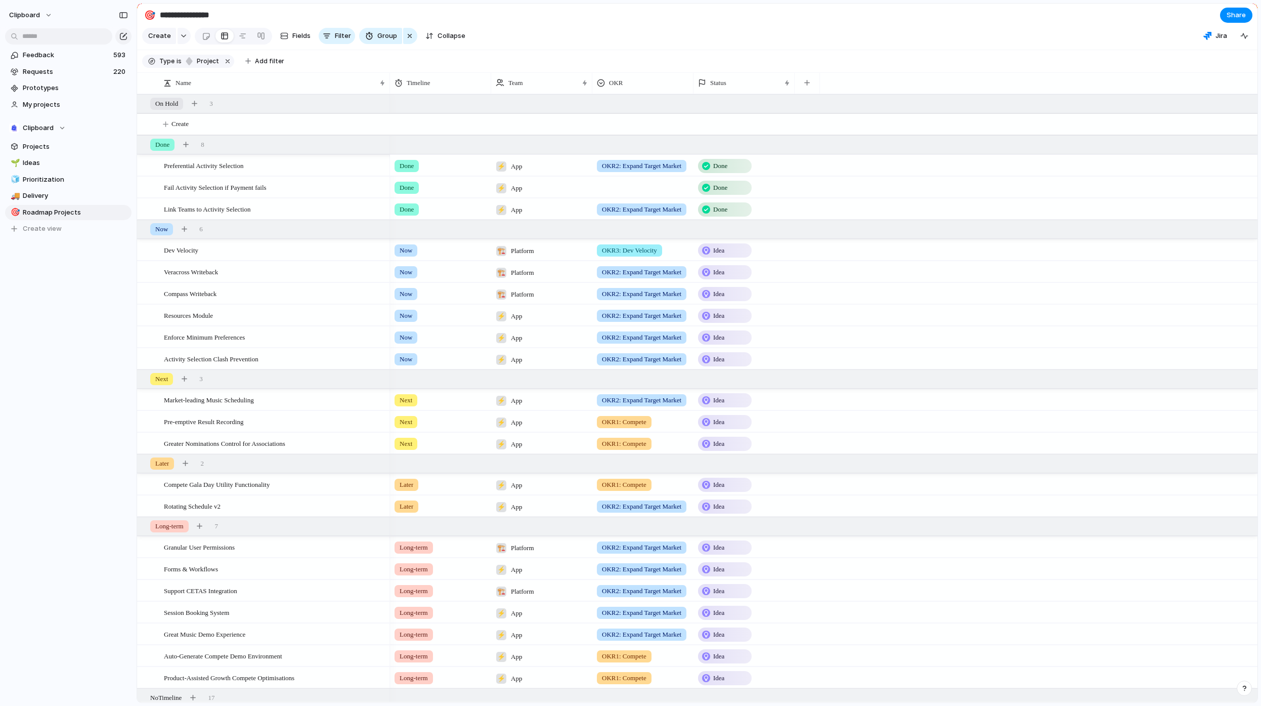
click at [411, 171] on span "Done" at bounding box center [407, 166] width 14 height 10
click at [425, 317] on span "No Timeline" at bounding box center [414, 318] width 35 height 10
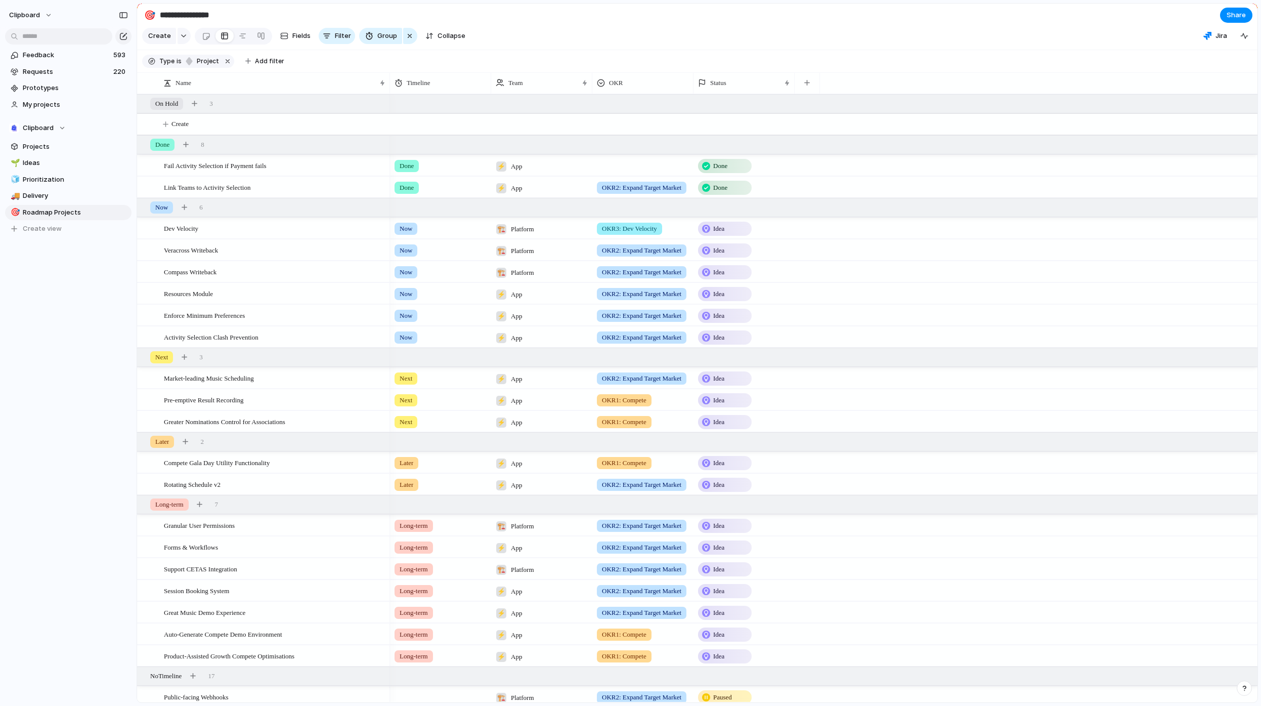
click at [411, 171] on span "Done" at bounding box center [407, 166] width 14 height 10
click at [425, 314] on span "No Timeline" at bounding box center [414, 318] width 35 height 10
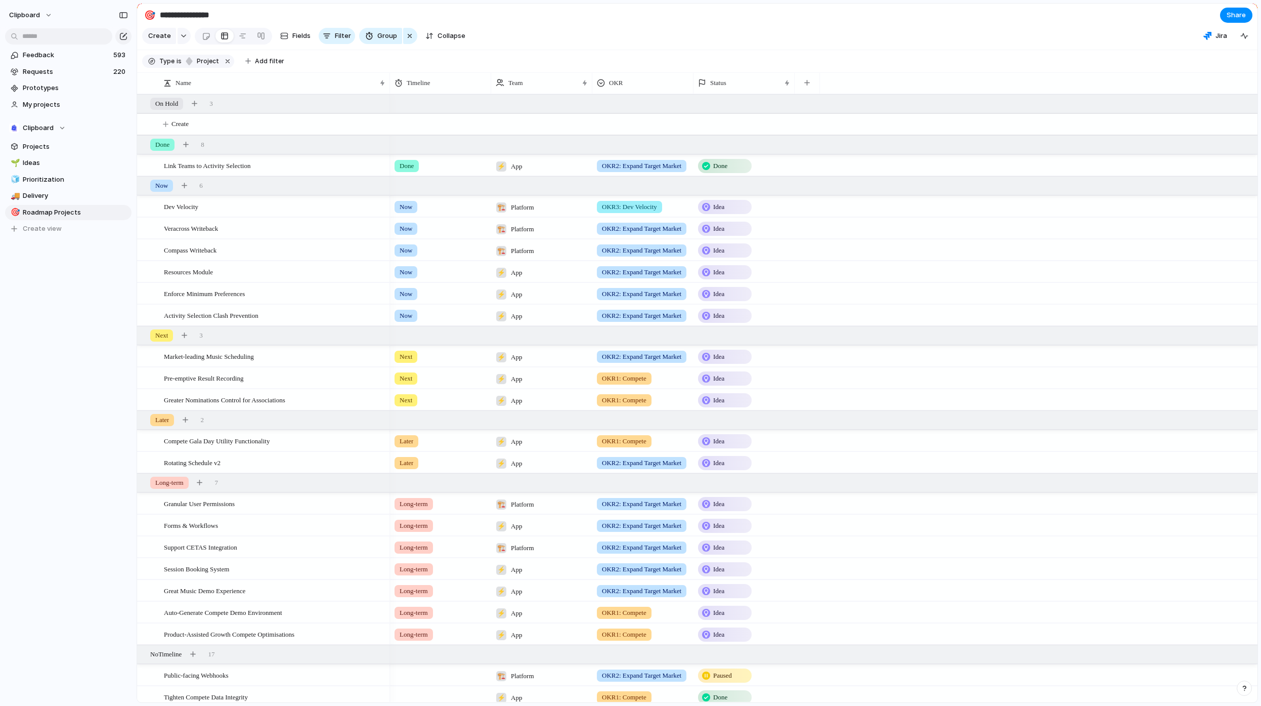
click at [412, 171] on span "Done" at bounding box center [407, 166] width 14 height 10
click at [415, 315] on span "No Timeline" at bounding box center [414, 318] width 35 height 10
click at [719, 212] on span "Idea" at bounding box center [718, 207] width 11 height 10
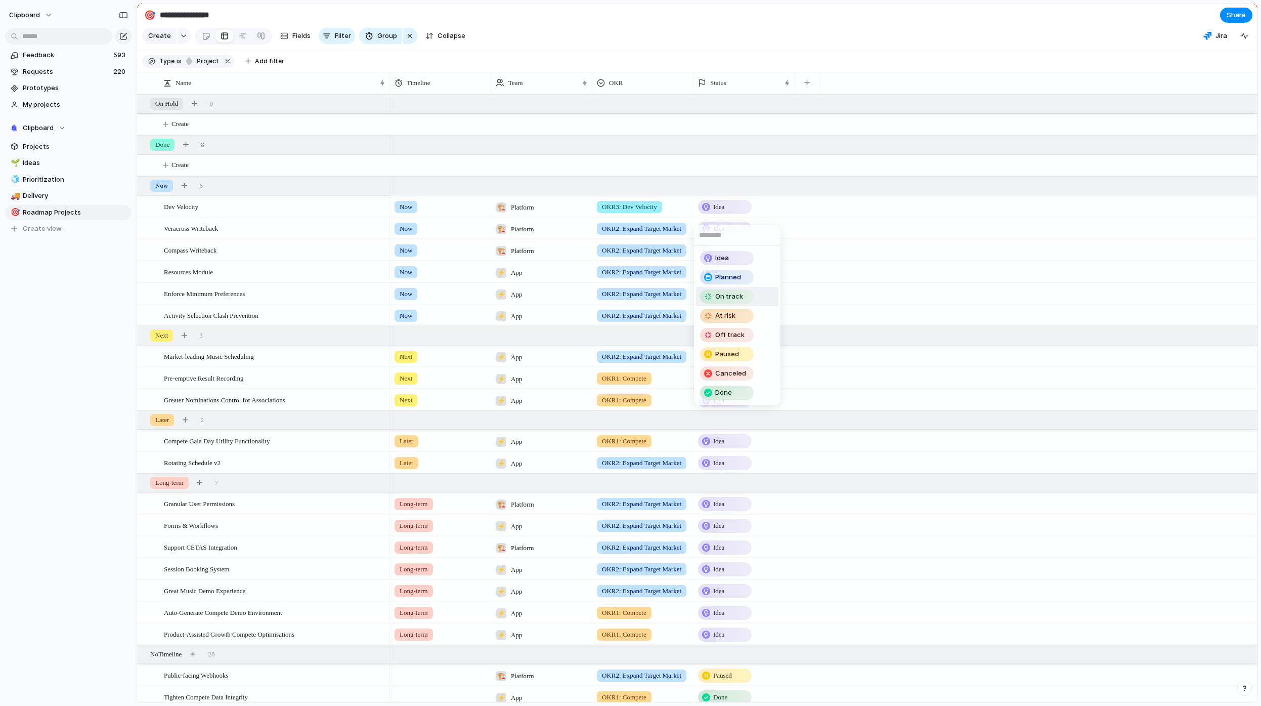
click at [746, 295] on div "On track" at bounding box center [727, 296] width 52 height 12
click at [732, 235] on div "Idea" at bounding box center [725, 229] width 52 height 12
click at [730, 375] on span "Paused" at bounding box center [727, 376] width 24 height 10
click at [720, 252] on span "Idea" at bounding box center [718, 250] width 11 height 10
click at [220, 240] on div "Idea Planned On track At risk Off track Paused Canceled Done" at bounding box center [630, 353] width 1261 height 706
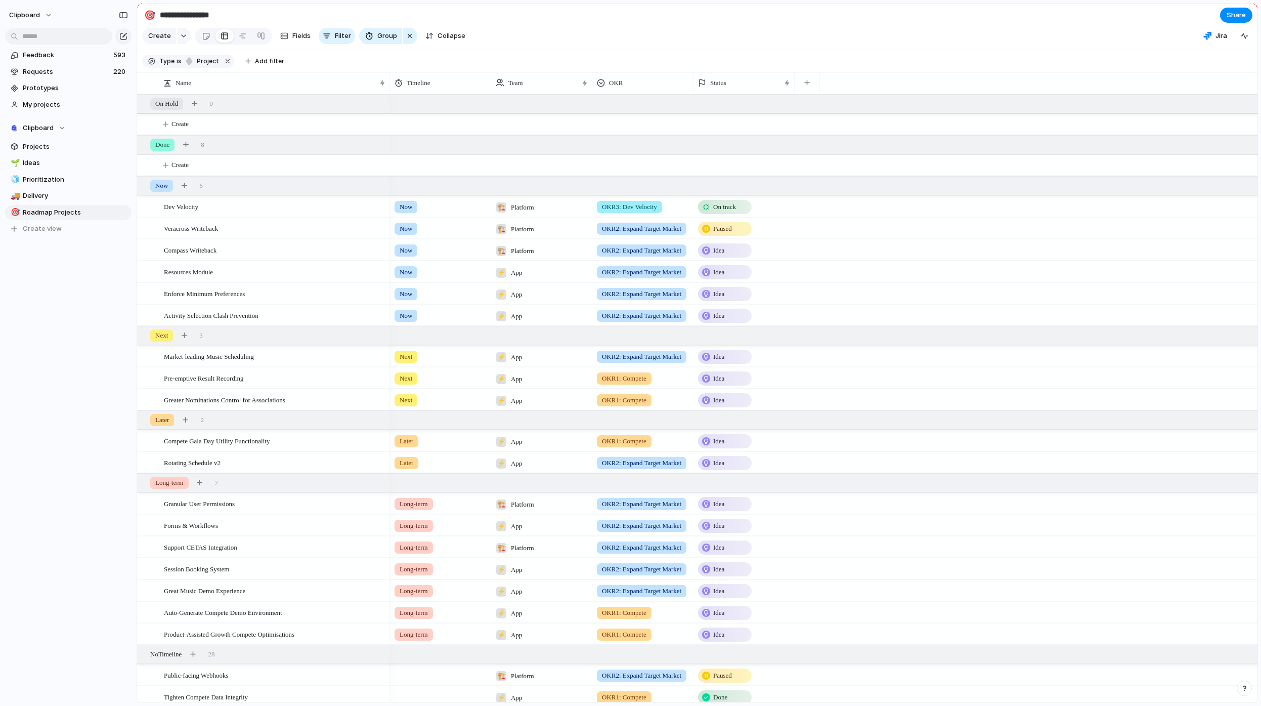
click at [717, 255] on span "Idea" at bounding box center [718, 250] width 11 height 10
click at [735, 338] on span "On track" at bounding box center [729, 340] width 28 height 10
click at [728, 278] on div "Idea" at bounding box center [725, 272] width 52 height 12
click at [740, 363] on span "On track" at bounding box center [729, 362] width 28 height 10
click at [722, 299] on span "Idea" at bounding box center [718, 294] width 11 height 10
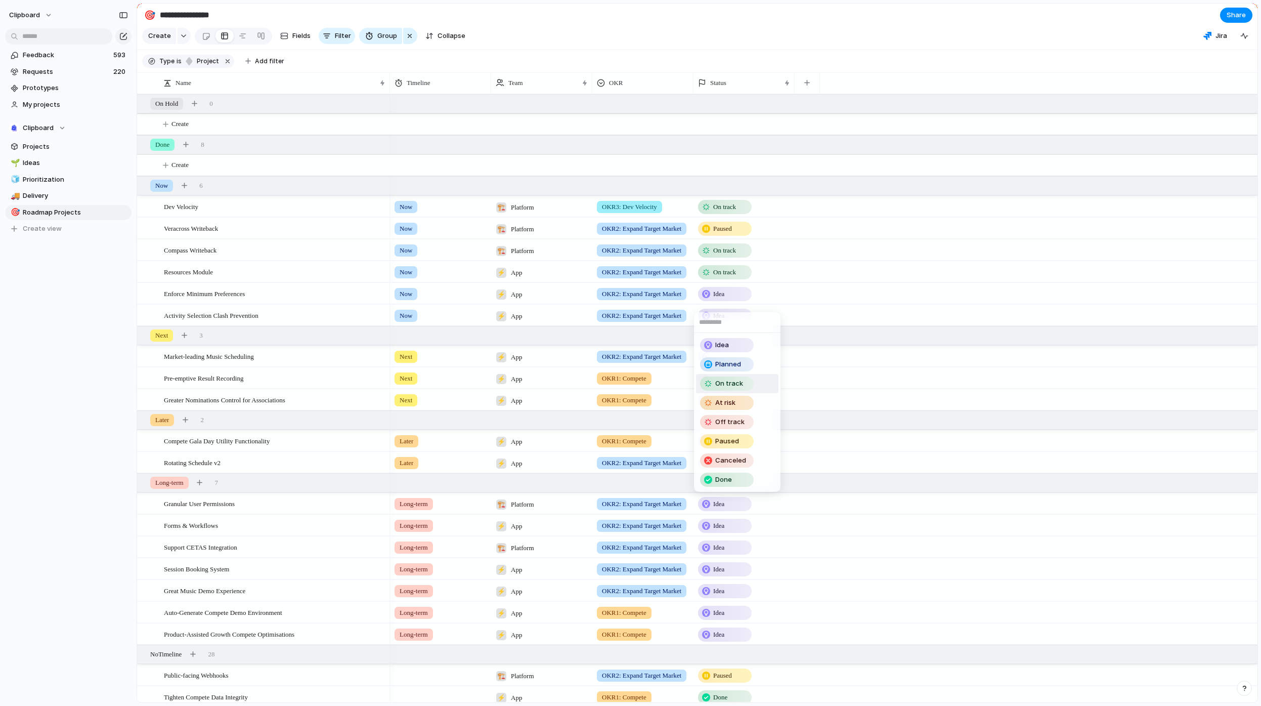
click at [741, 387] on span "On track" at bounding box center [729, 383] width 28 height 10
click at [723, 321] on span "Idea" at bounding box center [718, 316] width 11 height 10
click at [731, 404] on span "On track" at bounding box center [729, 405] width 28 height 10
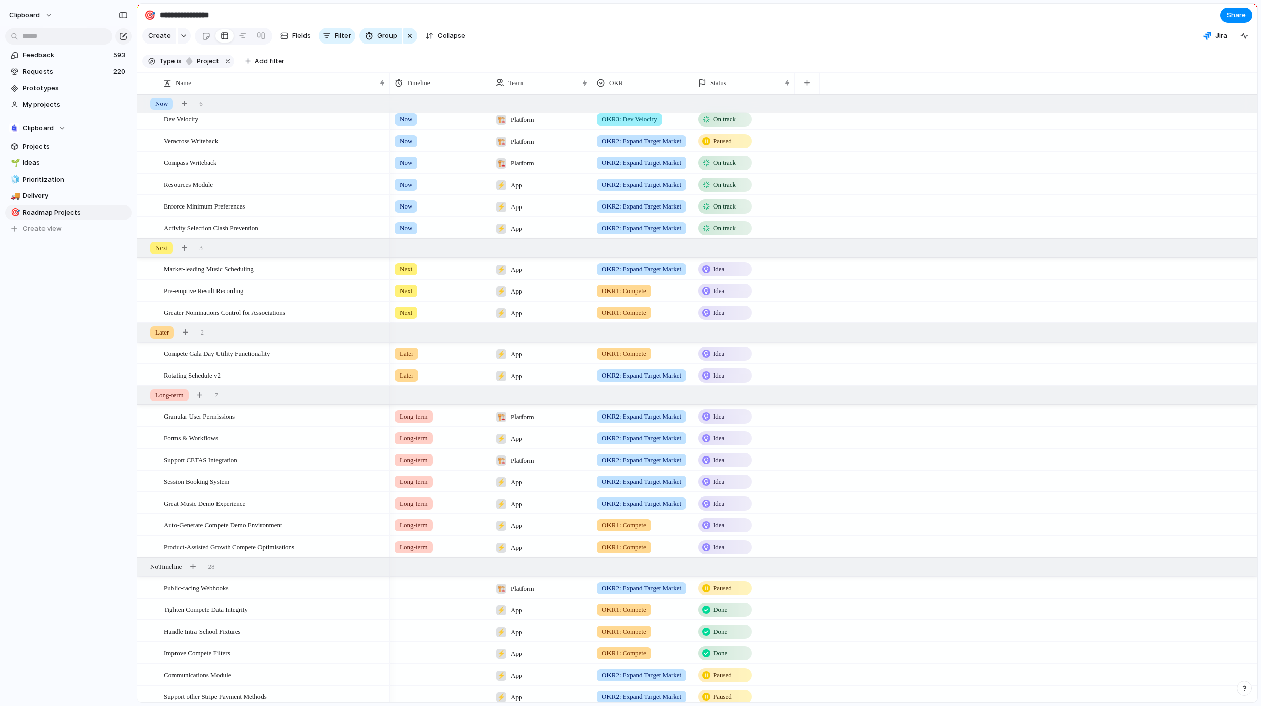
scroll to position [140, 0]
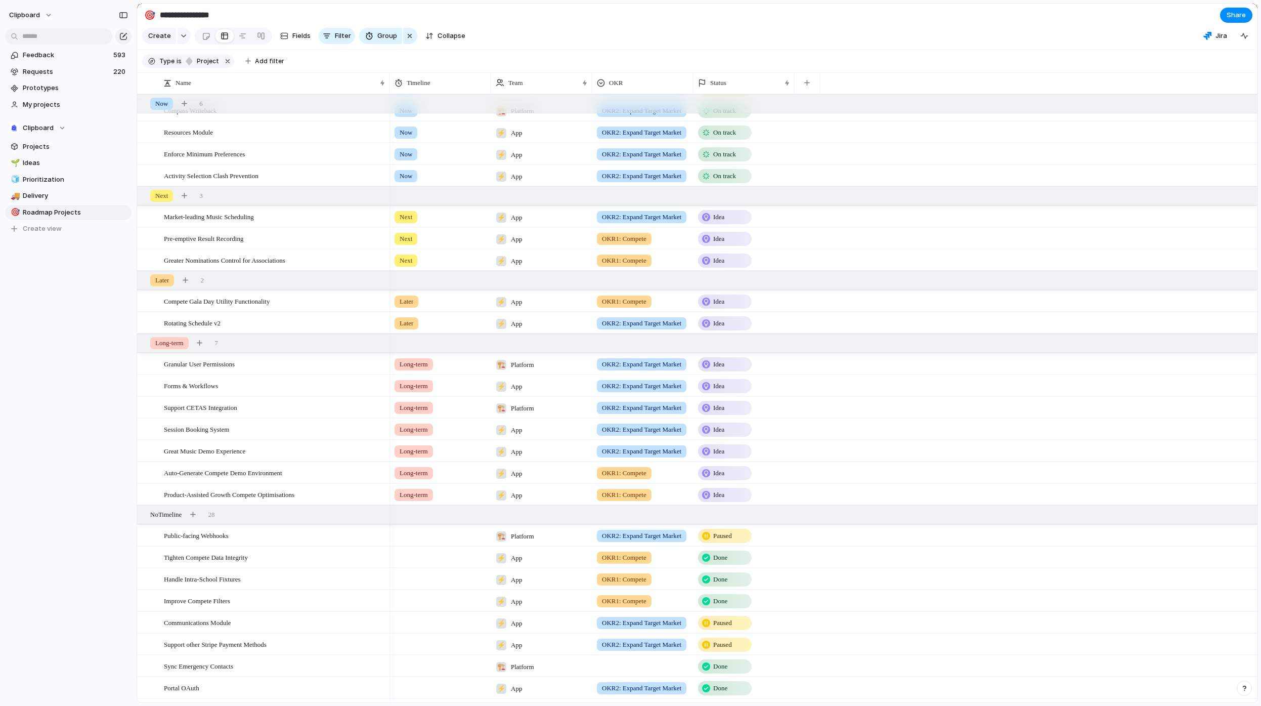
click at [724, 222] on span "Idea" at bounding box center [718, 217] width 11 height 10
click at [736, 289] on span "Planned" at bounding box center [728, 287] width 26 height 10
click at [730, 245] on div "Idea" at bounding box center [725, 239] width 52 height 12
click at [732, 311] on span "Planned" at bounding box center [728, 309] width 26 height 10
click at [725, 266] on span "Idea" at bounding box center [718, 260] width 11 height 10
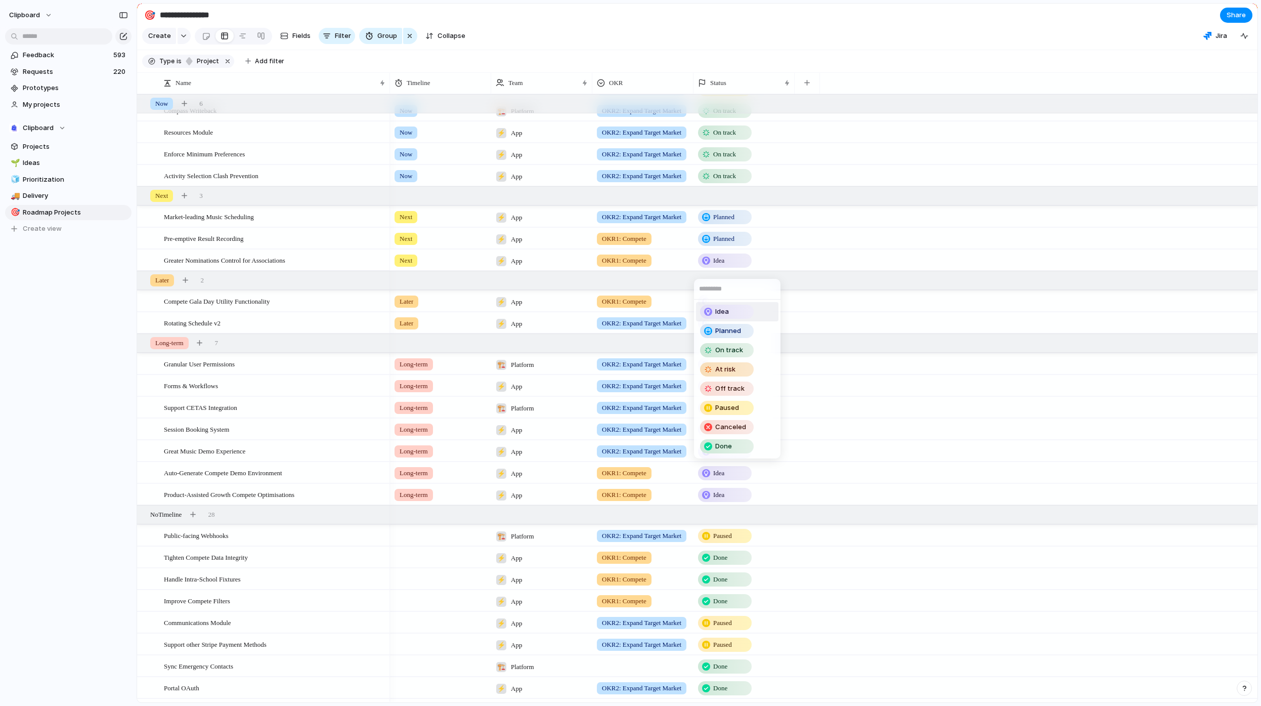
click at [728, 223] on div "Idea Planned On track At risk Off track Paused Canceled Done" at bounding box center [630, 353] width 1261 height 706
click at [728, 222] on span "Planned" at bounding box center [723, 217] width 21 height 10
click at [738, 274] on div "Idea" at bounding box center [727, 268] width 54 height 14
click at [728, 244] on span "Planned" at bounding box center [723, 239] width 21 height 10
click at [734, 294] on div "Idea" at bounding box center [727, 290] width 52 height 12
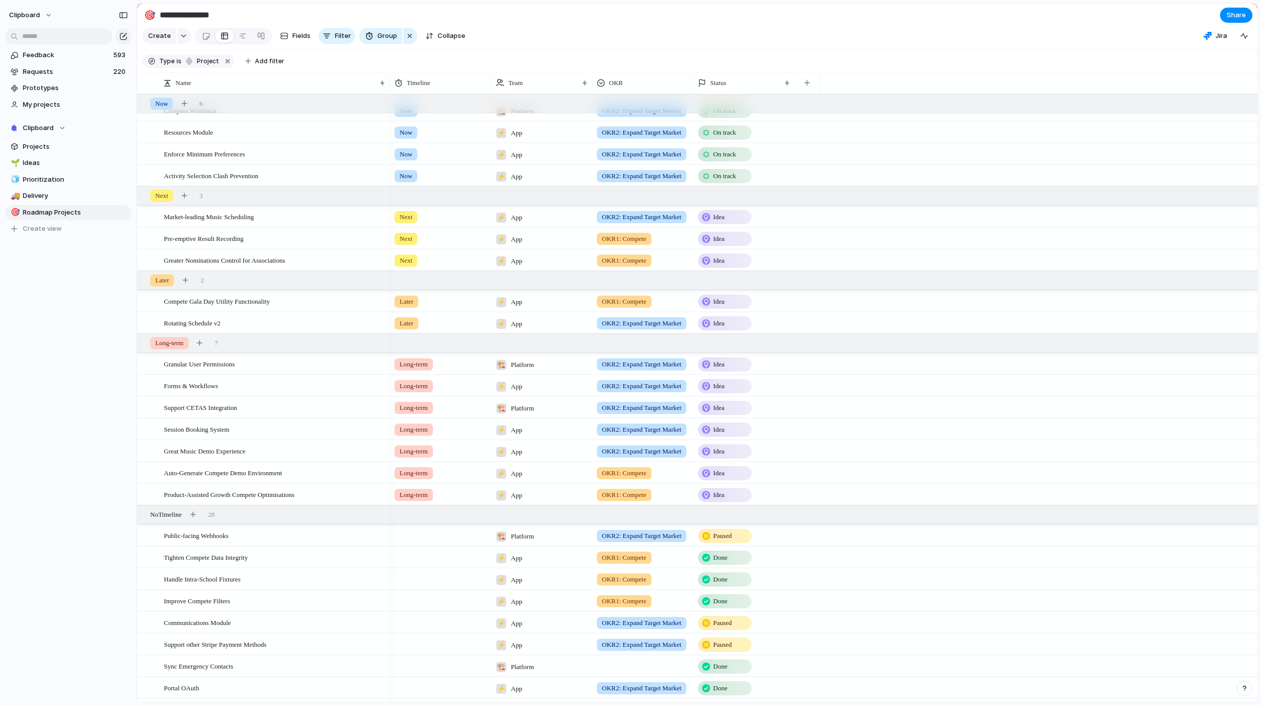
click at [722, 244] on span "Idea" at bounding box center [718, 239] width 11 height 10
click at [727, 307] on span "Planned" at bounding box center [728, 309] width 26 height 10
click at [725, 307] on span "Idea" at bounding box center [718, 301] width 11 height 10
click at [828, 319] on div "Idea Planned On track At risk Off track Paused Canceled Done" at bounding box center [630, 353] width 1261 height 706
click at [729, 367] on div "Idea" at bounding box center [725, 364] width 52 height 12
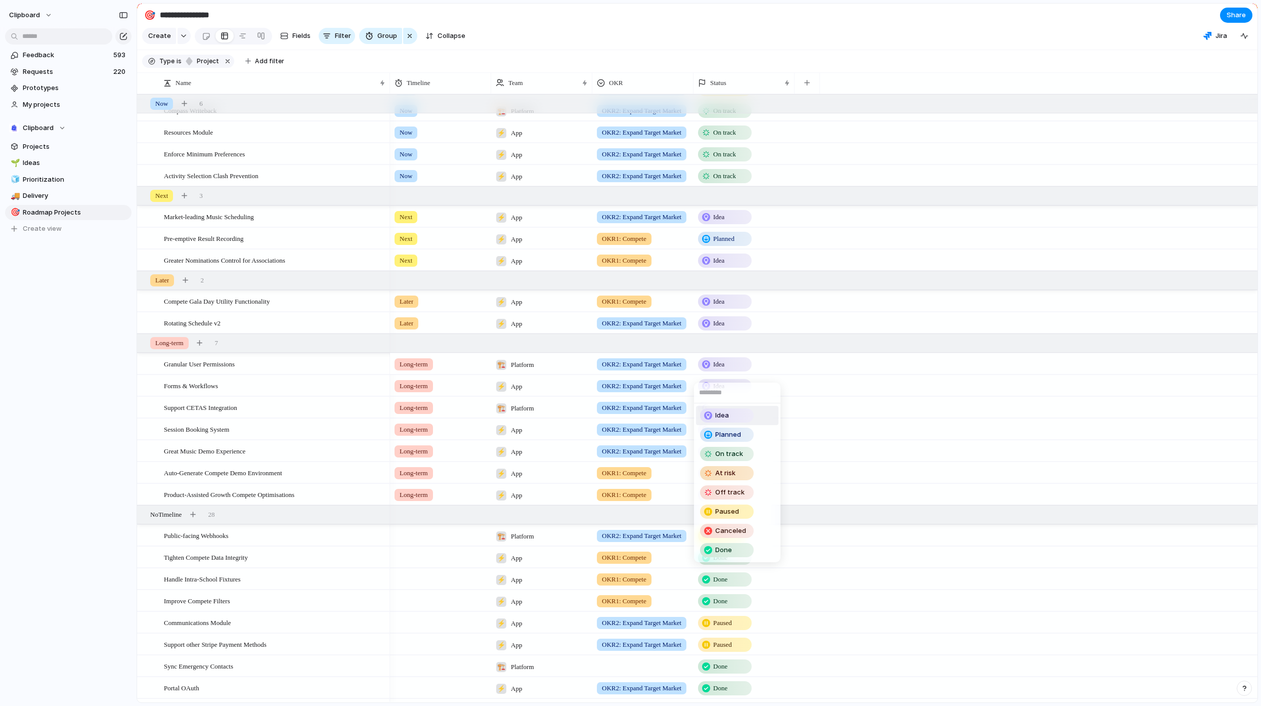
click at [773, 340] on div "Idea Planned On track At risk Off track Paused Canceled Done" at bounding box center [630, 353] width 1261 height 706
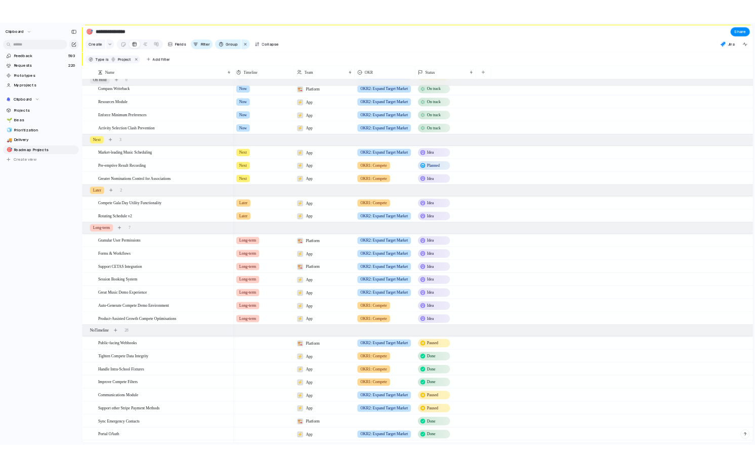
scroll to position [0, 0]
